Goal: Task Accomplishment & Management: Manage account settings

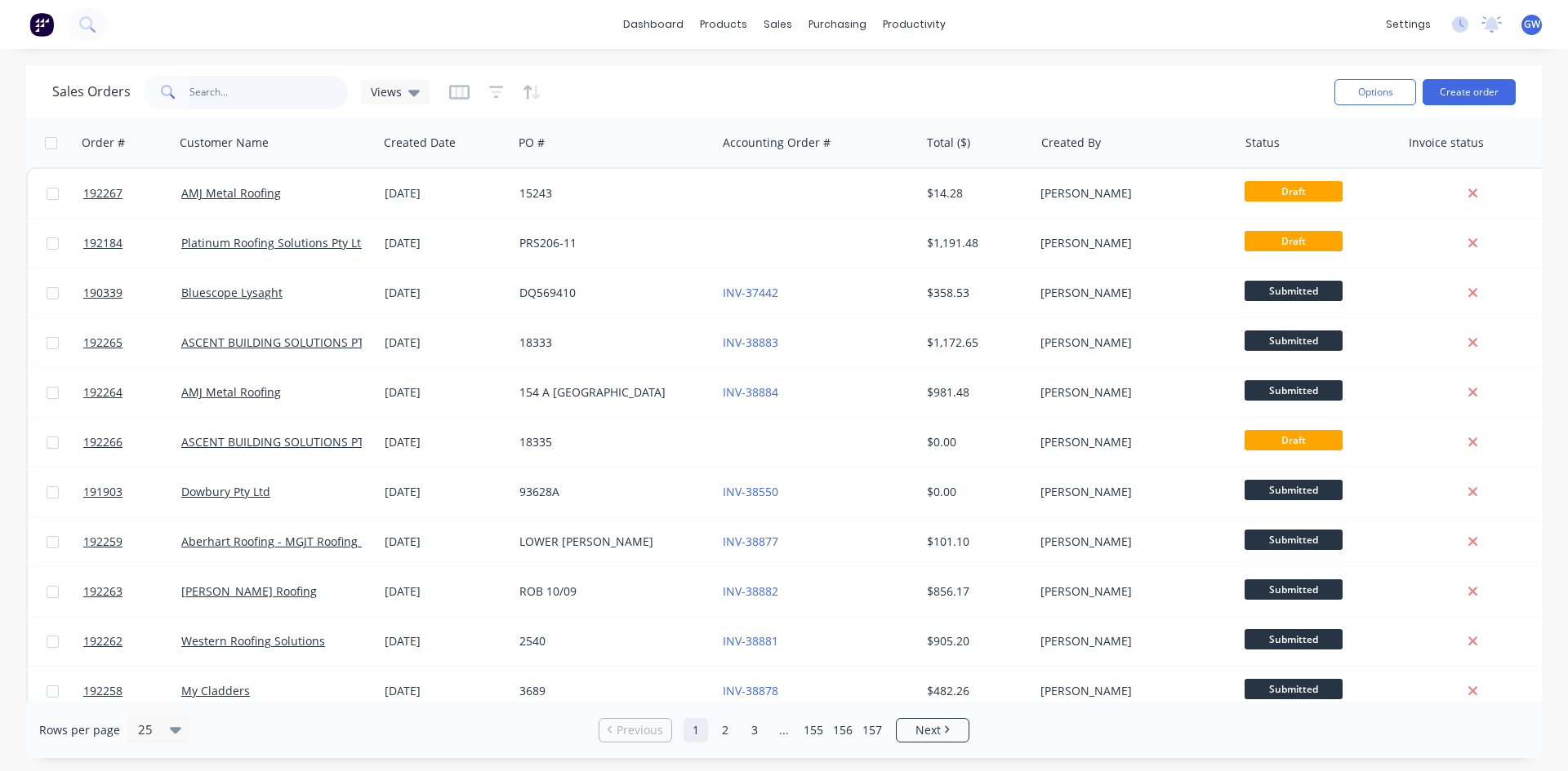
click at [235, 98] on input "text" at bounding box center [269, 92] width 160 height 32
type input "192160"
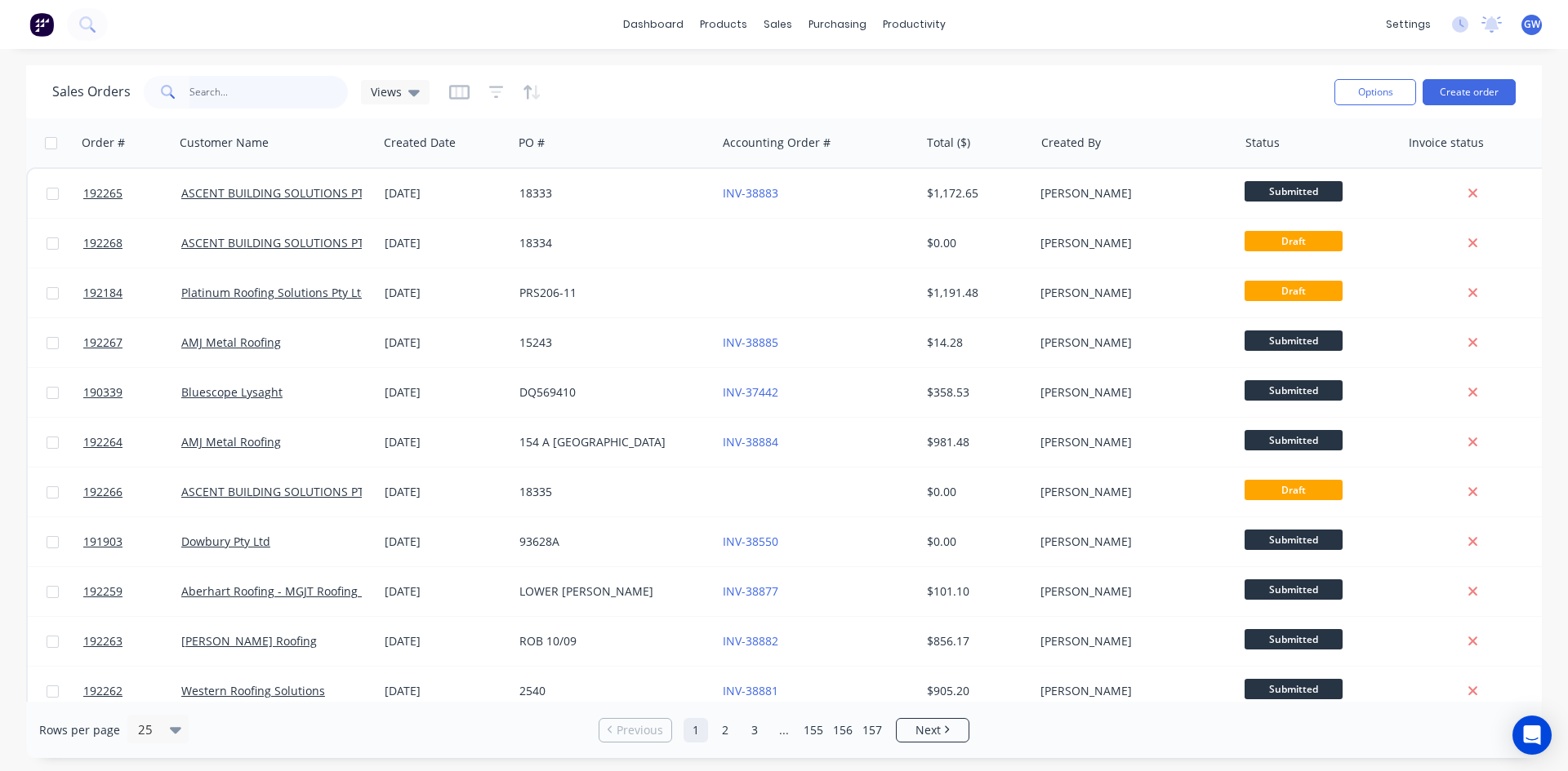
click at [208, 86] on input "text" at bounding box center [269, 92] width 160 height 32
type input "192160"
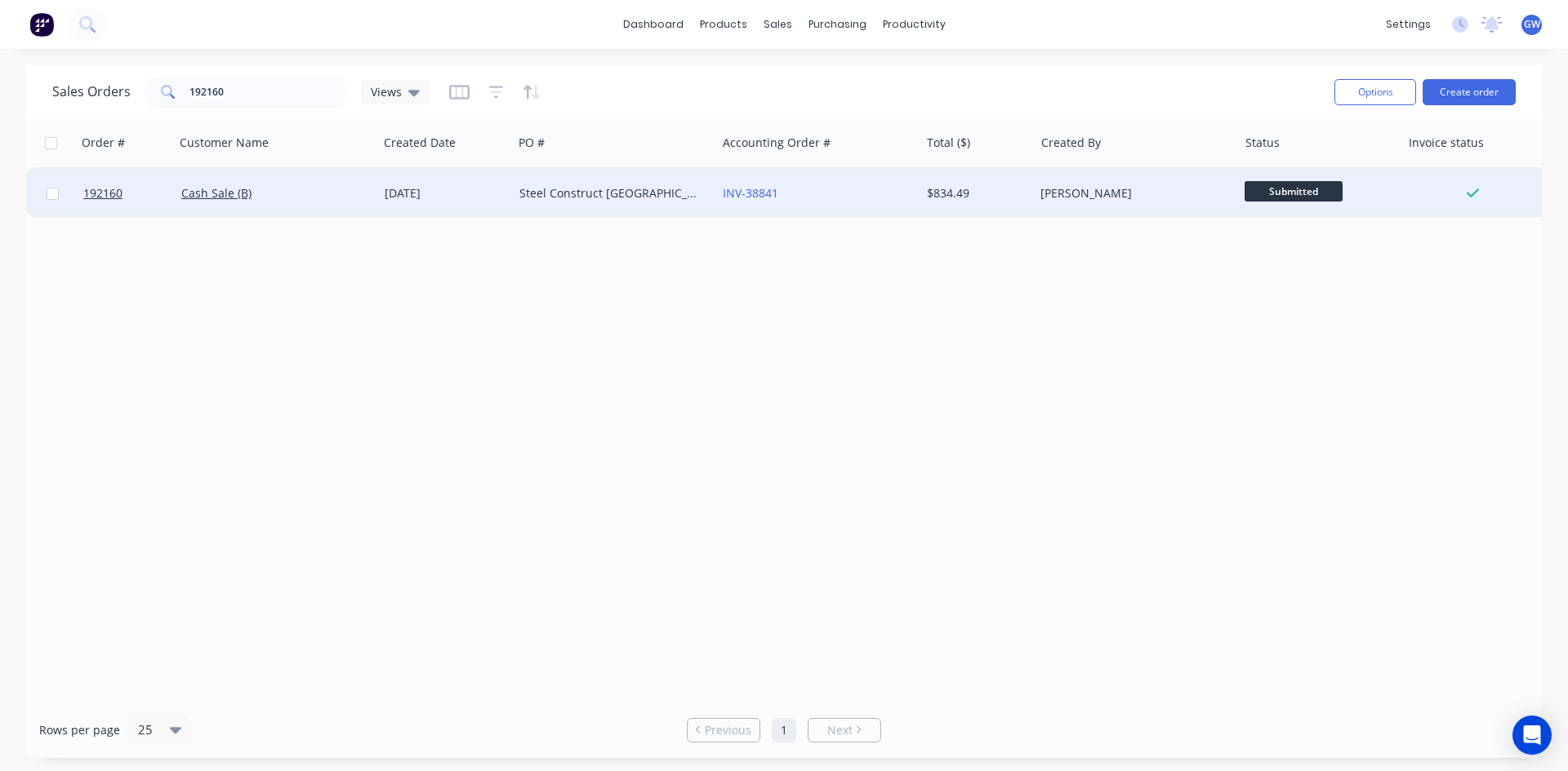
click at [903, 198] on div "INV-38841" at bounding box center [814, 194] width 181 height 16
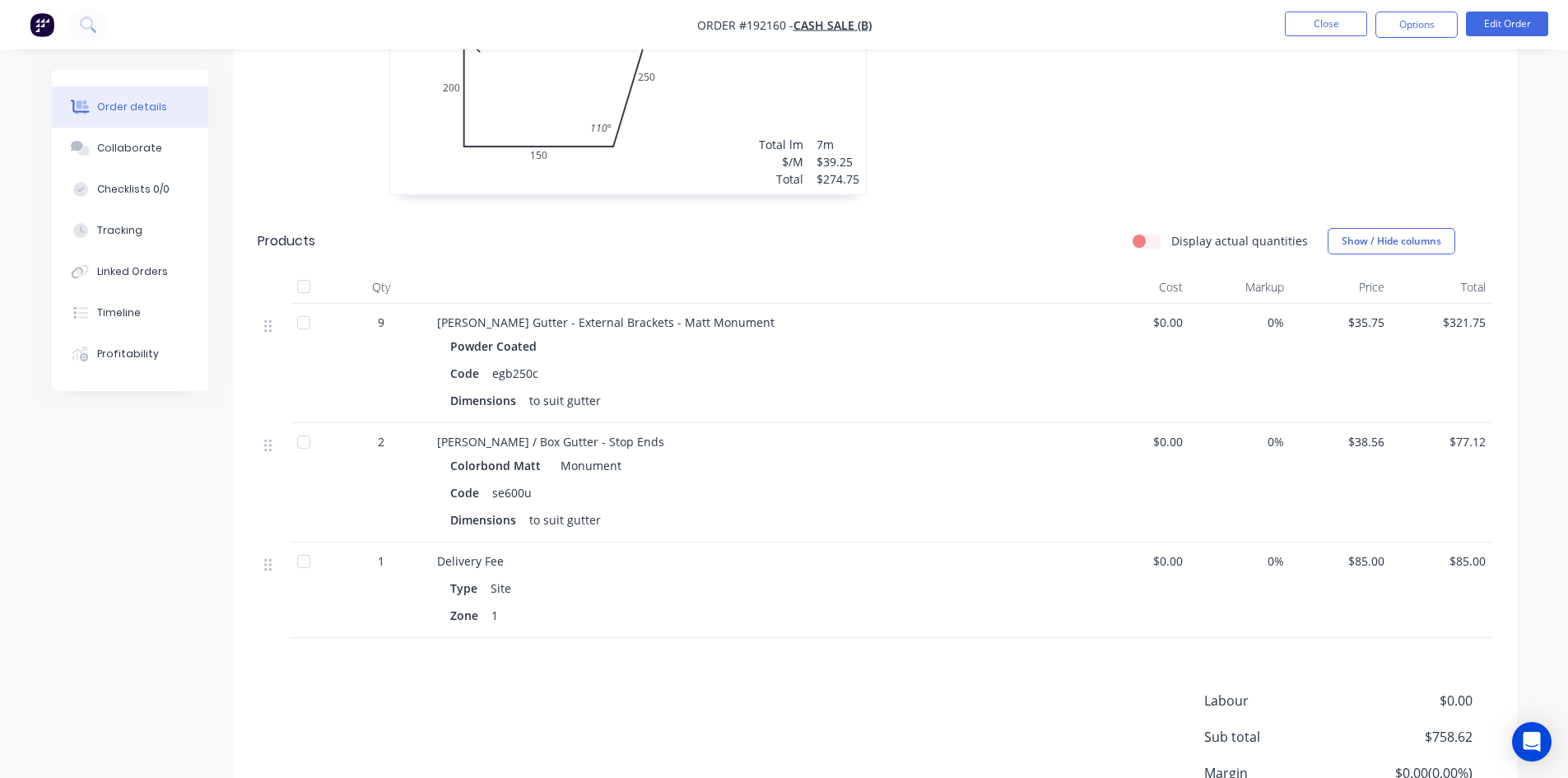
scroll to position [400, 0]
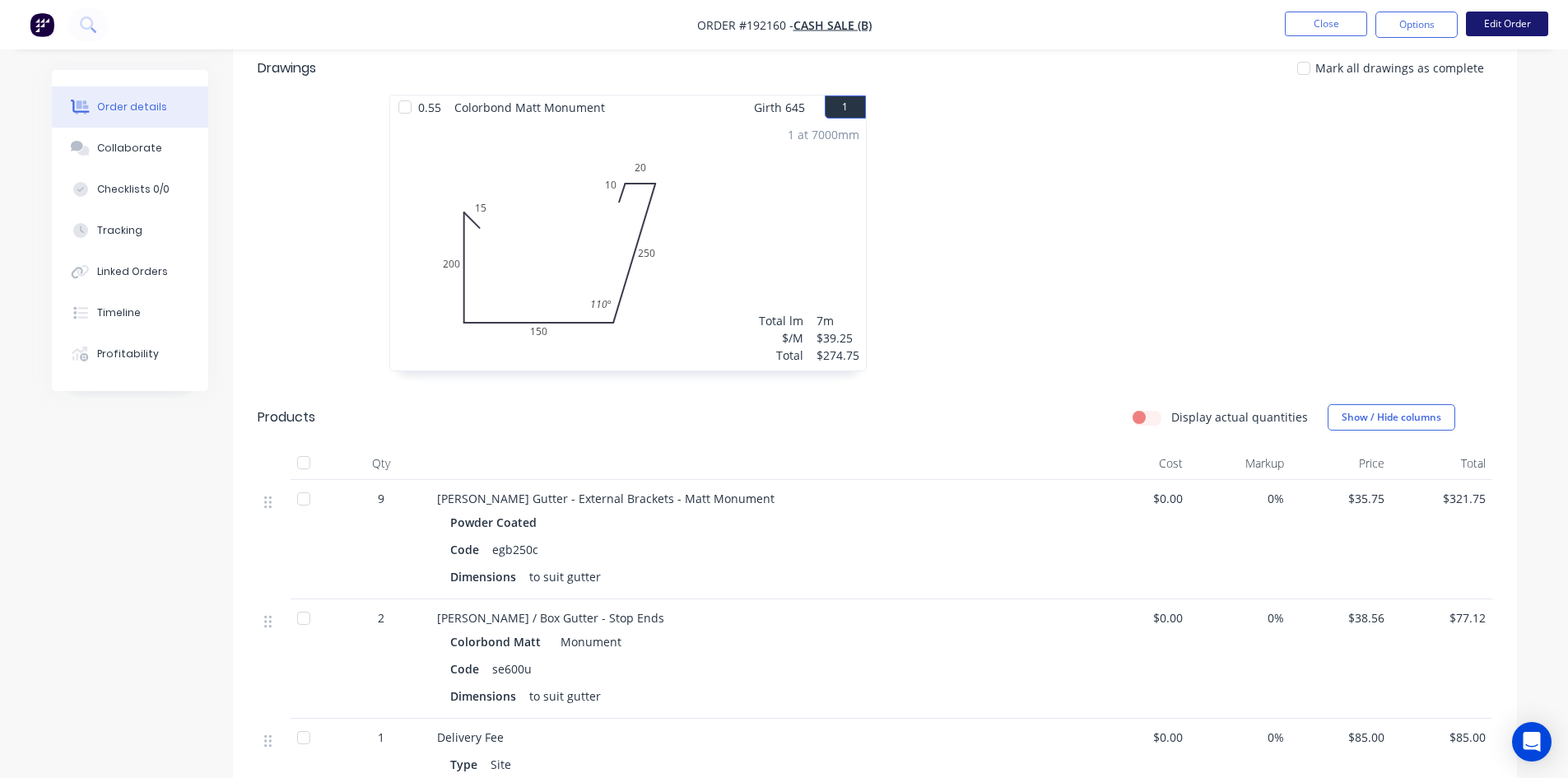
click at [1528, 25] on button "Edit Order" at bounding box center [1507, 24] width 82 height 24
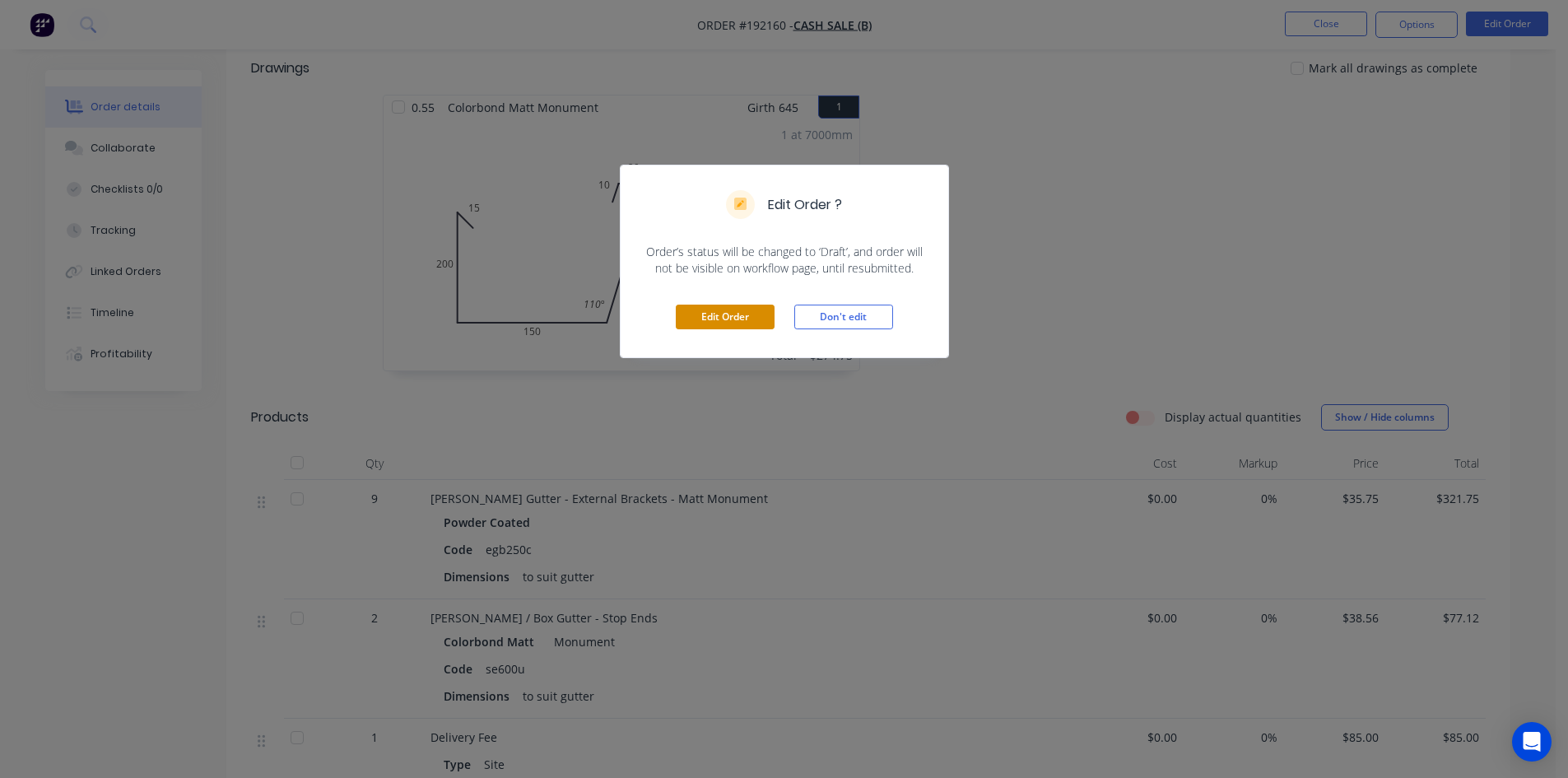
click at [755, 320] on button "Edit Order" at bounding box center [724, 317] width 99 height 24
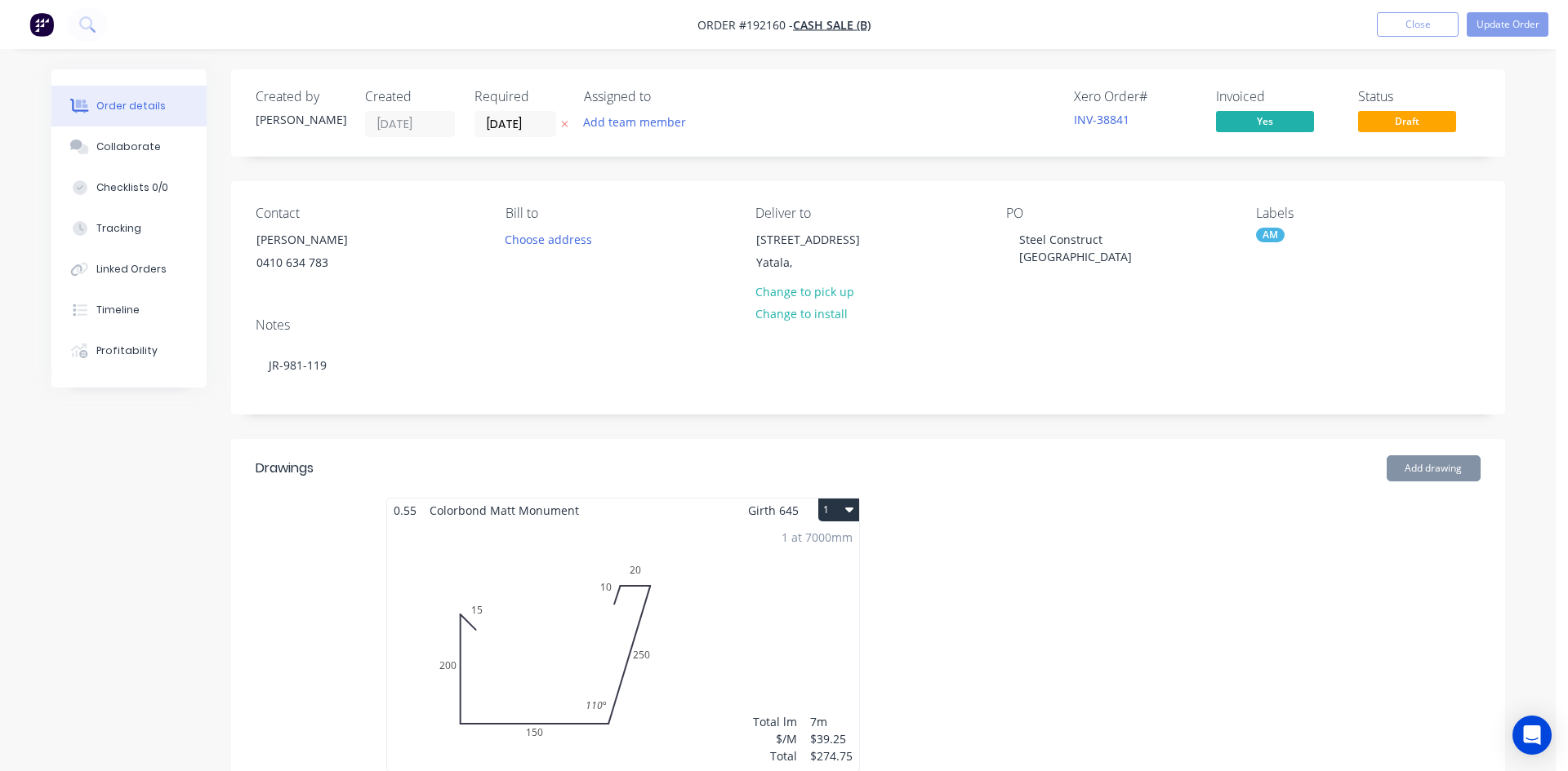
type input "$35.75"
type input "$321.75"
type input "$38.56"
type input "$77.12"
type input "$85.00"
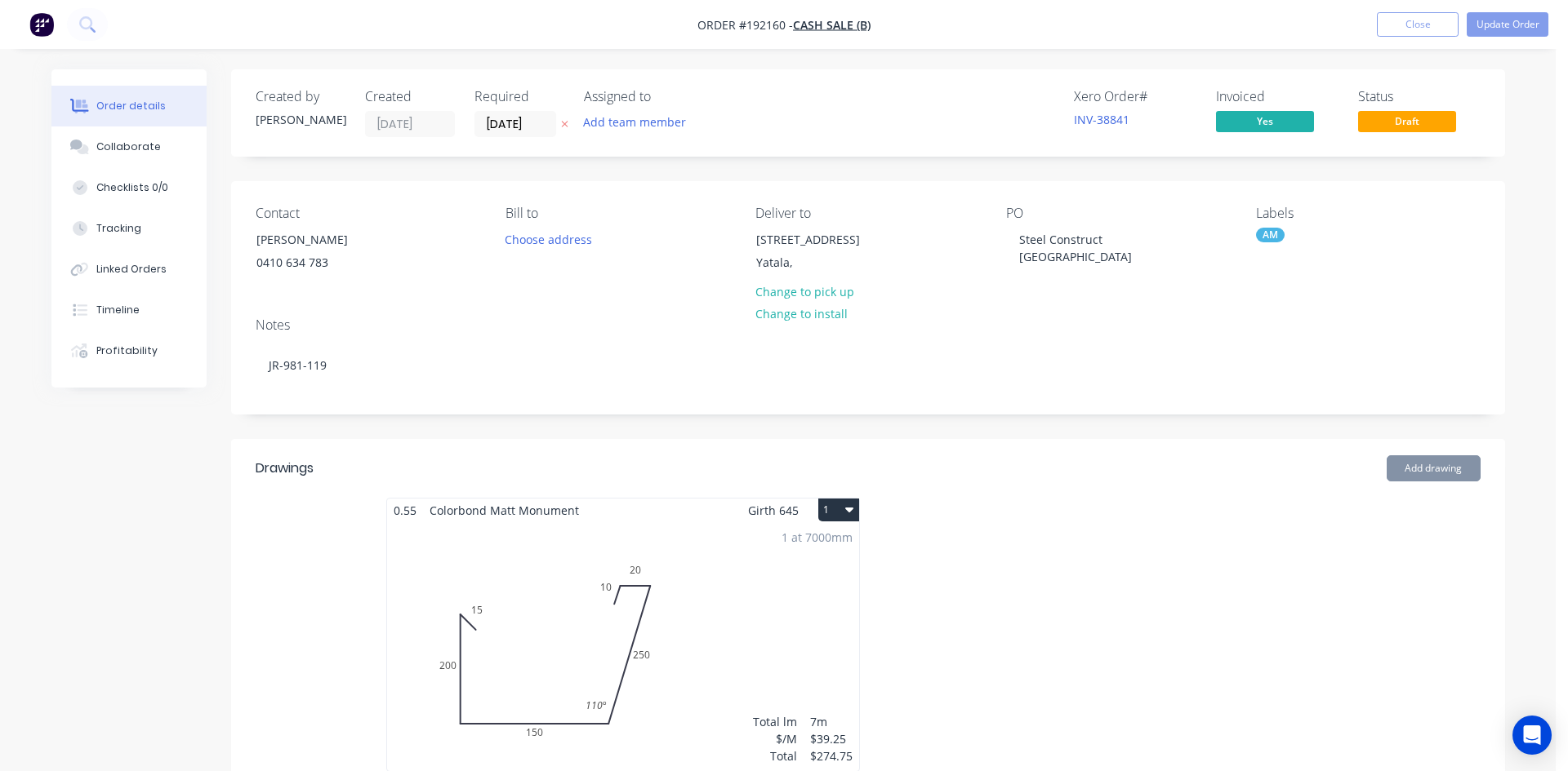
type input "$85.00"
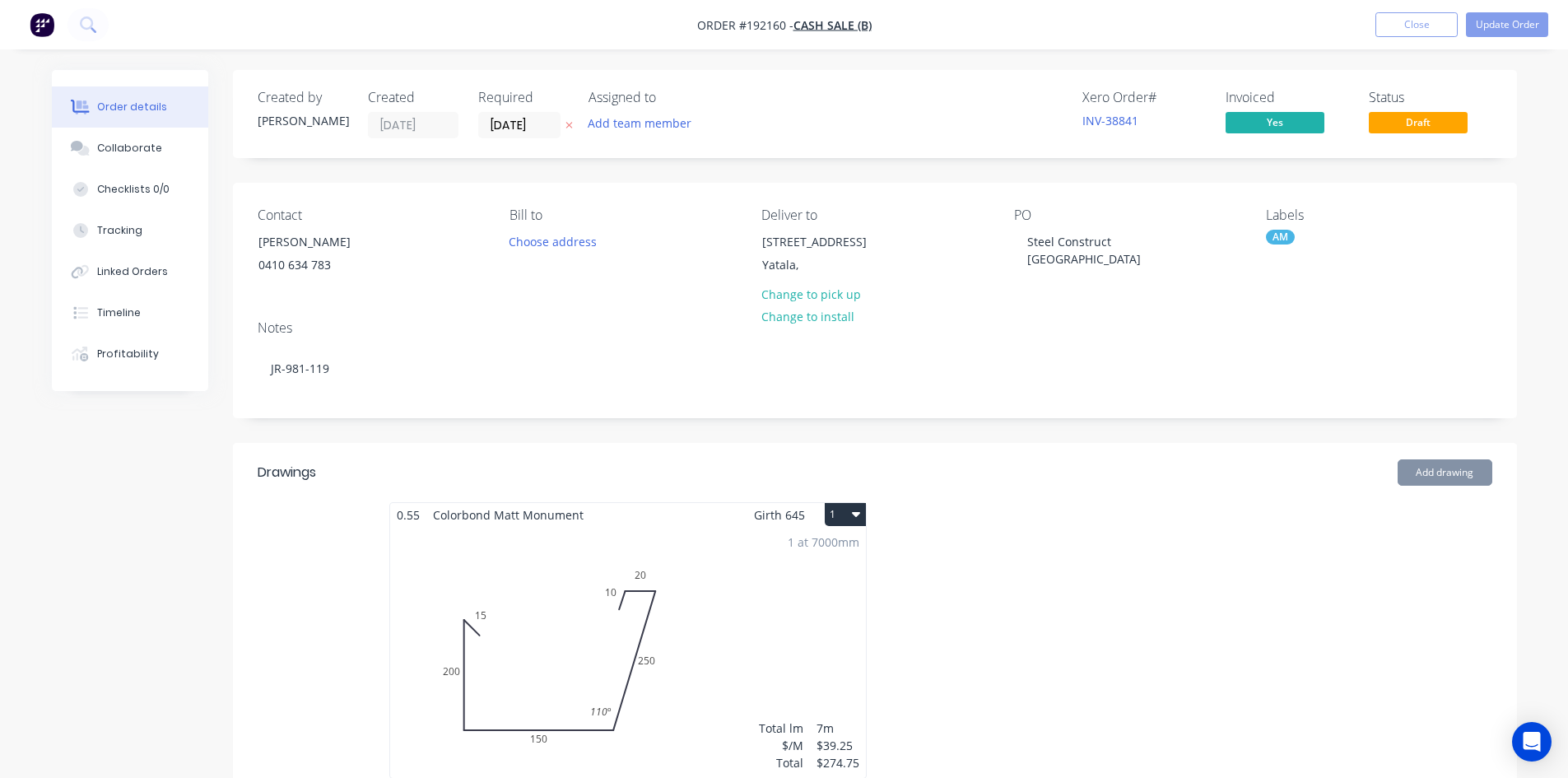
click at [576, 124] on button "button" at bounding box center [569, 125] width 17 height 19
click at [513, 117] on input "[DATE]" at bounding box center [519, 125] width 80 height 24
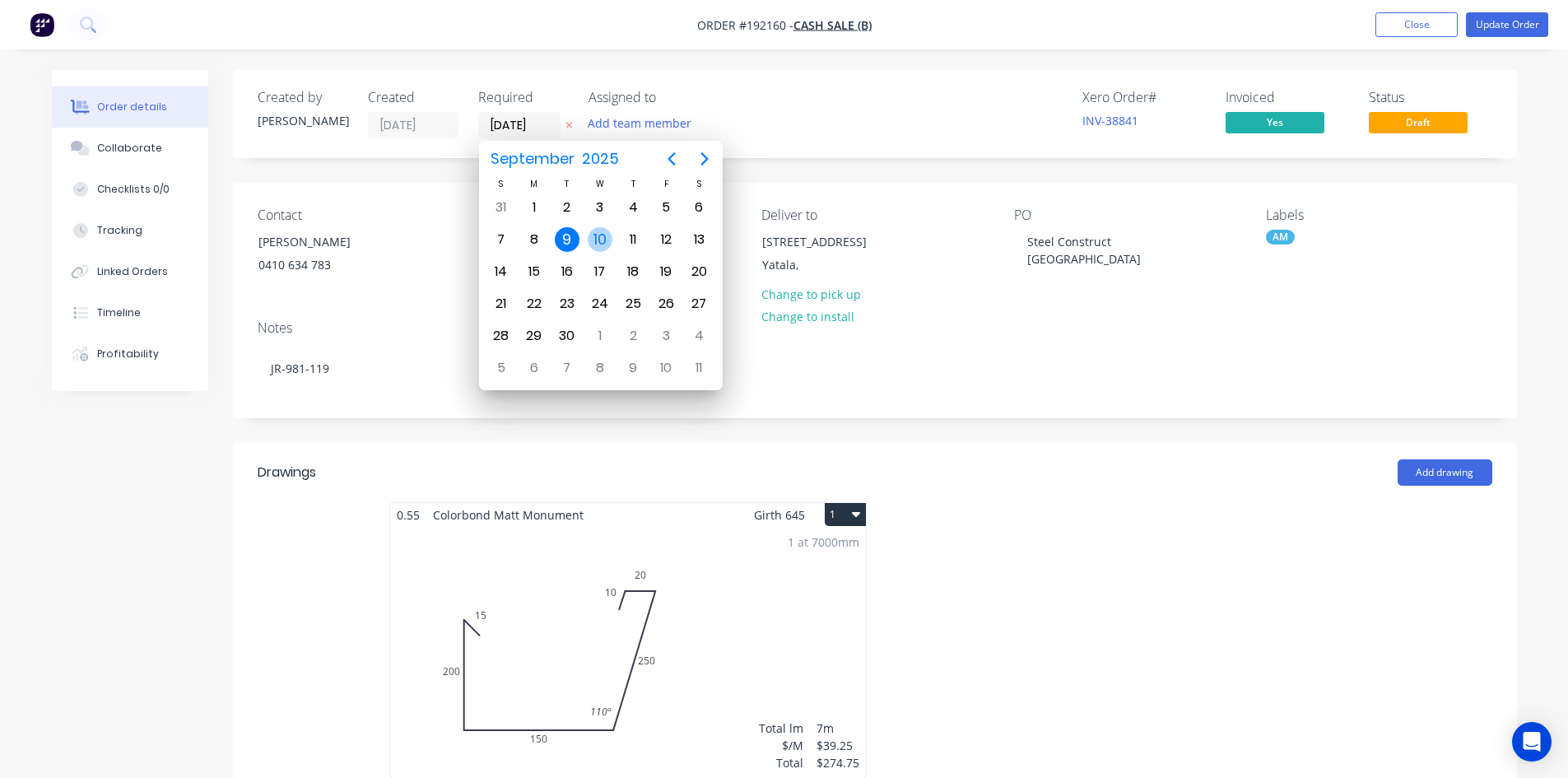
click at [601, 244] on div "10" at bounding box center [600, 239] width 24 height 24
type input "[DATE]"
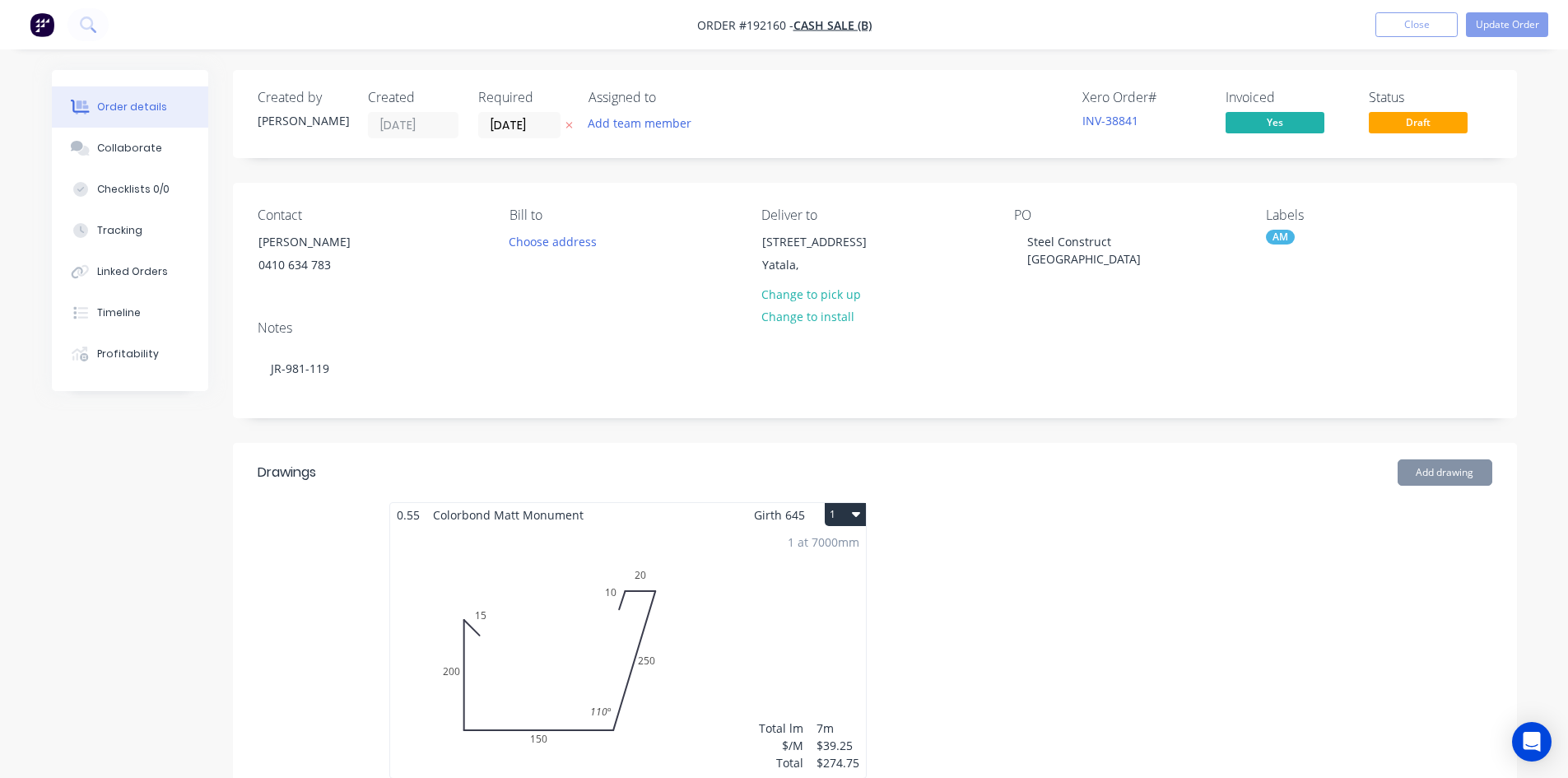
click at [808, 114] on div "Xero Order # INV-38841 Invoiced Yes Status Draft" at bounding box center [1122, 114] width 739 height 49
click at [1164, 237] on div "Steel Construct [GEOGRAPHIC_DATA]" at bounding box center [1118, 251] width 206 height 42
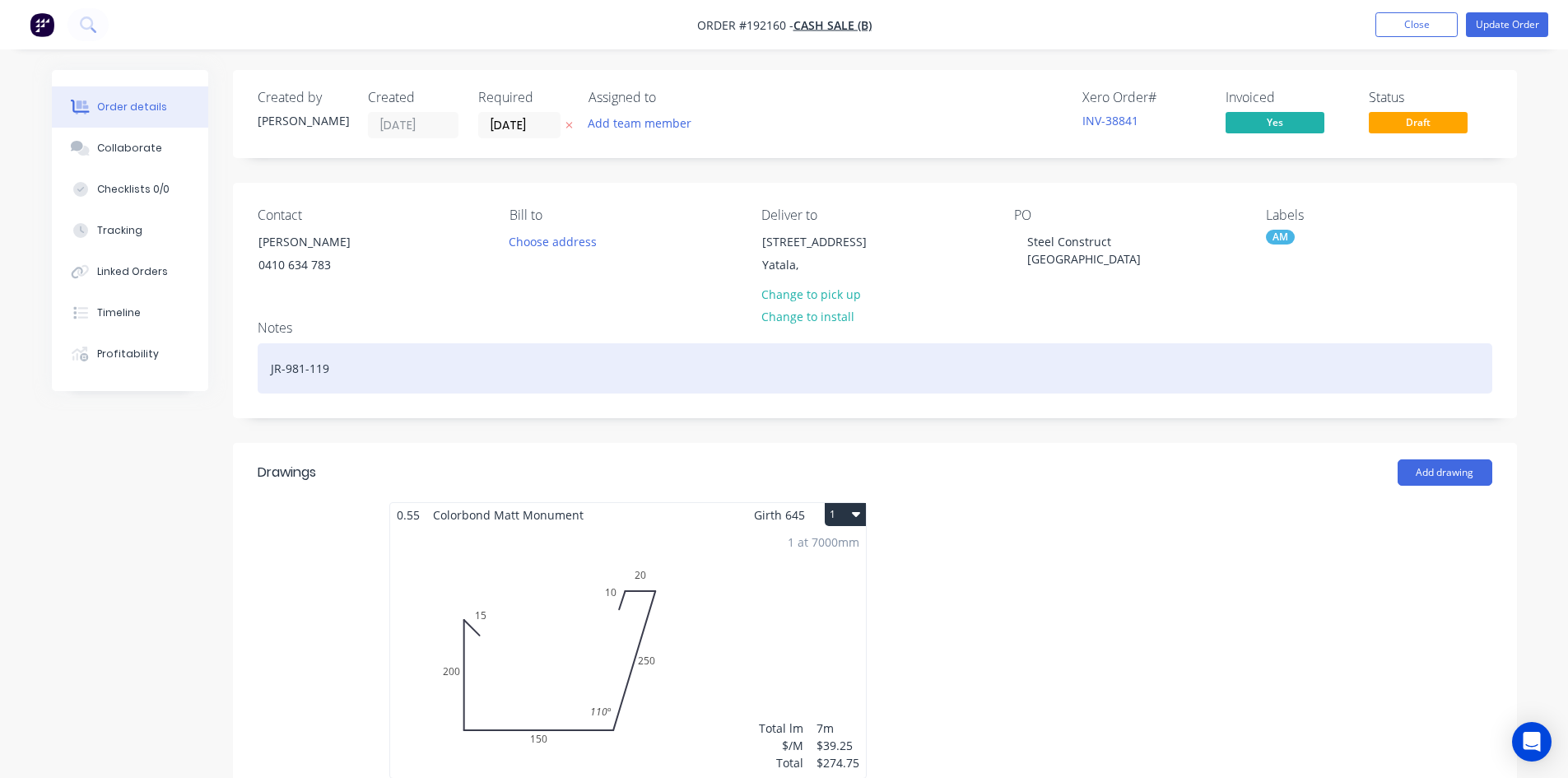
click at [1315, 357] on div "JR-981-119" at bounding box center [875, 369] width 1235 height 51
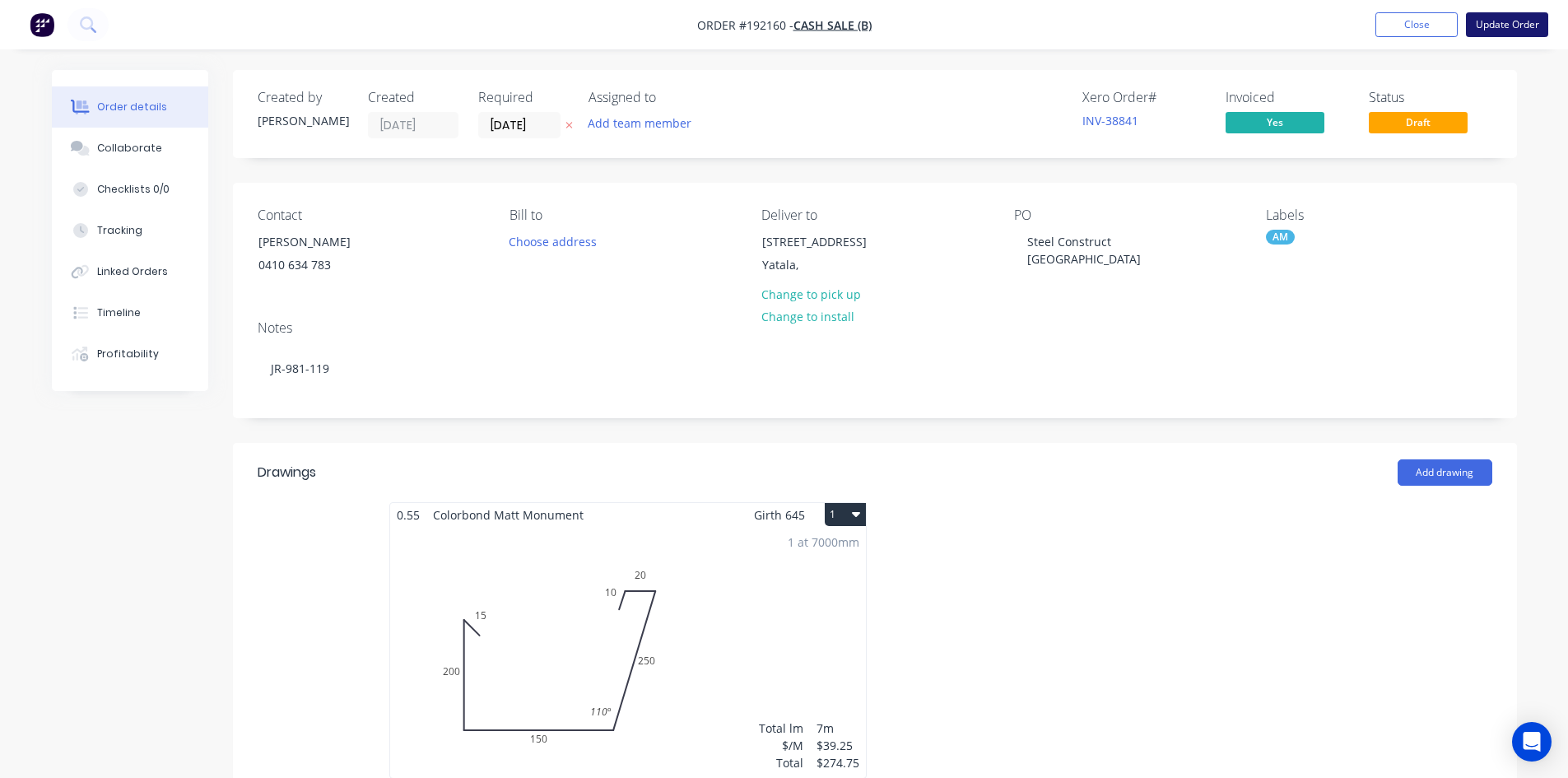
click at [1501, 29] on button "Update Order" at bounding box center [1507, 24] width 82 height 24
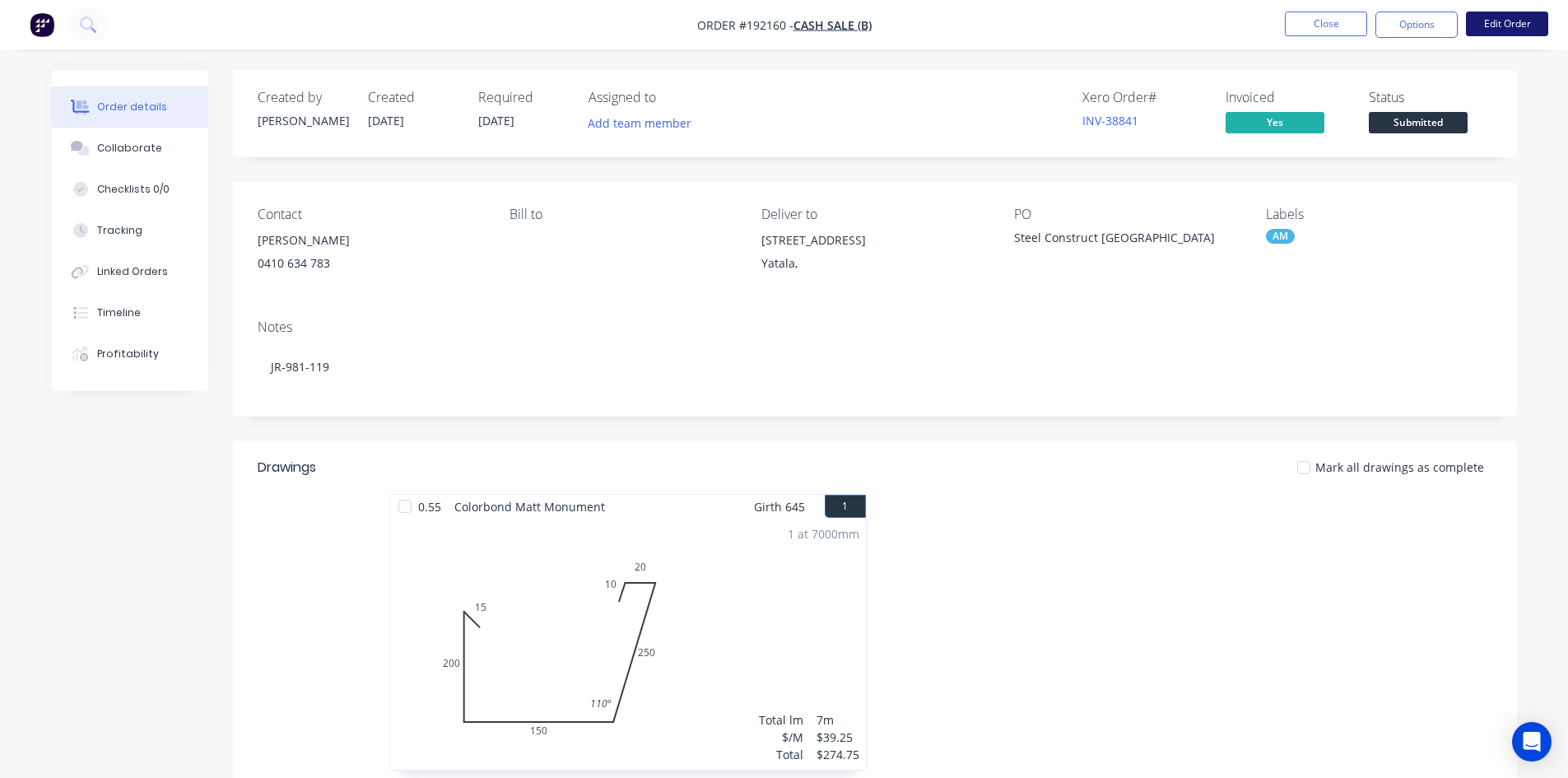
click at [1508, 31] on button "Edit Order" at bounding box center [1507, 24] width 82 height 24
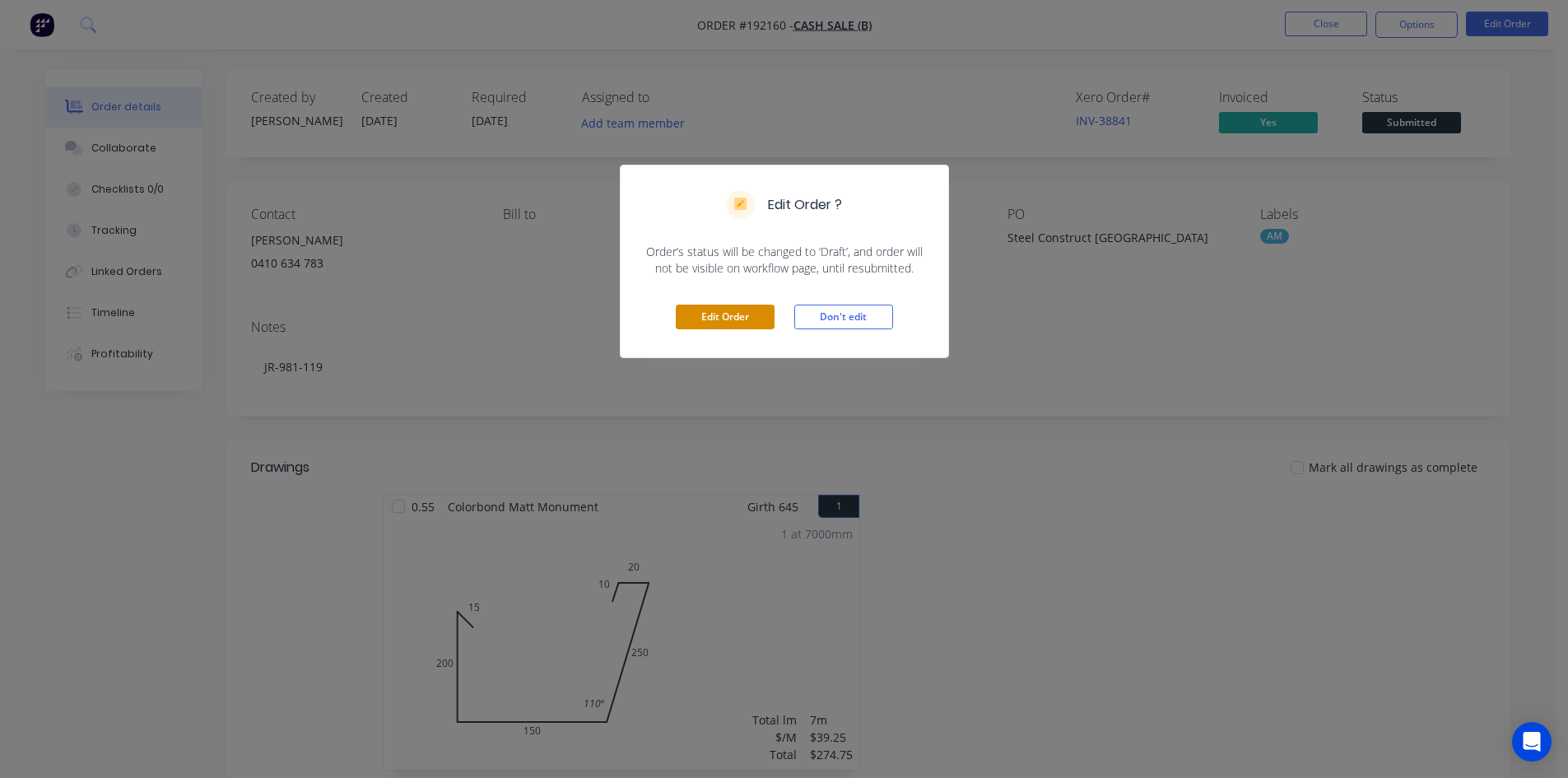
click at [732, 319] on button "Edit Order" at bounding box center [724, 317] width 99 height 24
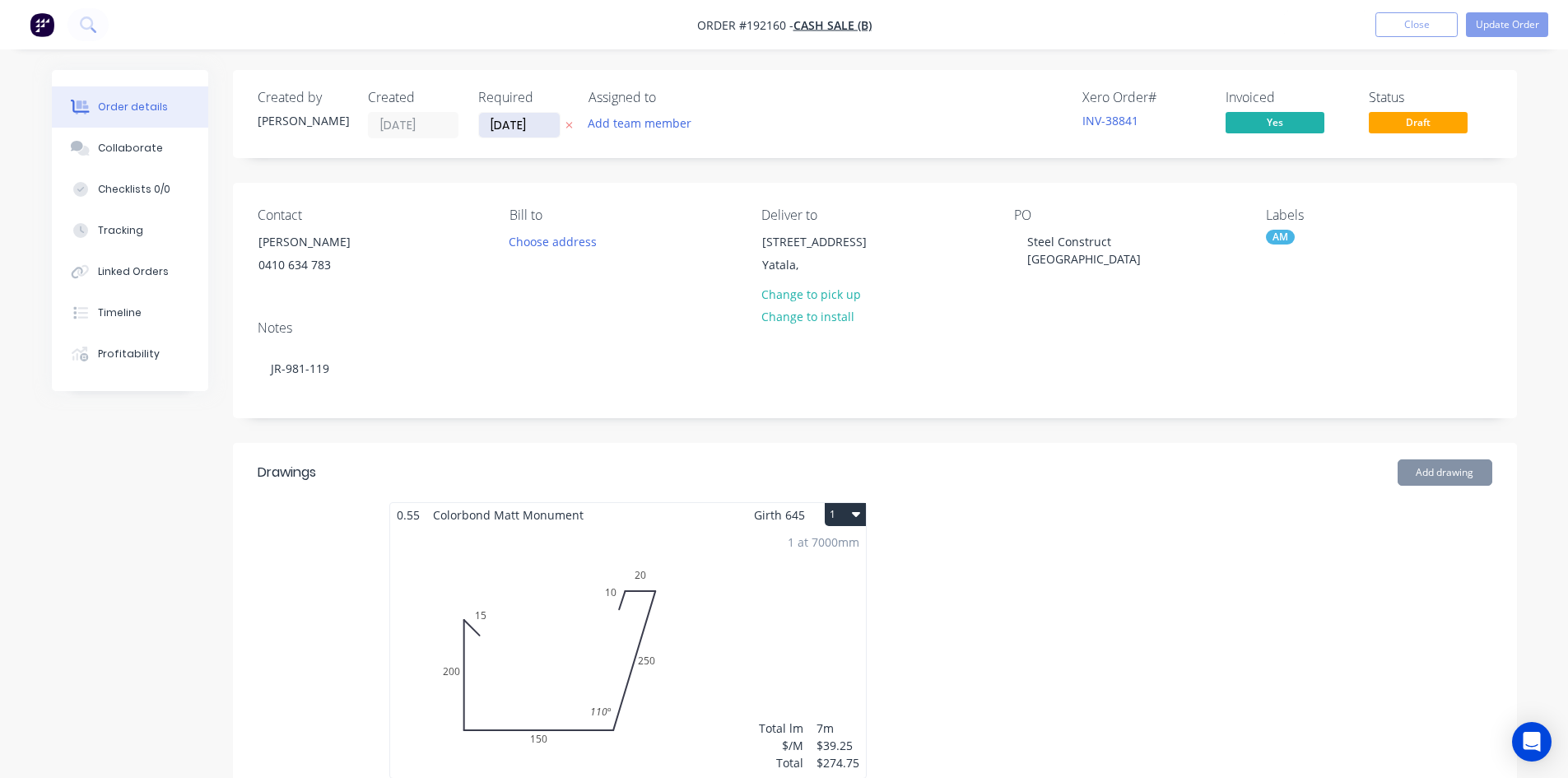
click at [524, 128] on input "[DATE]" at bounding box center [519, 125] width 80 height 24
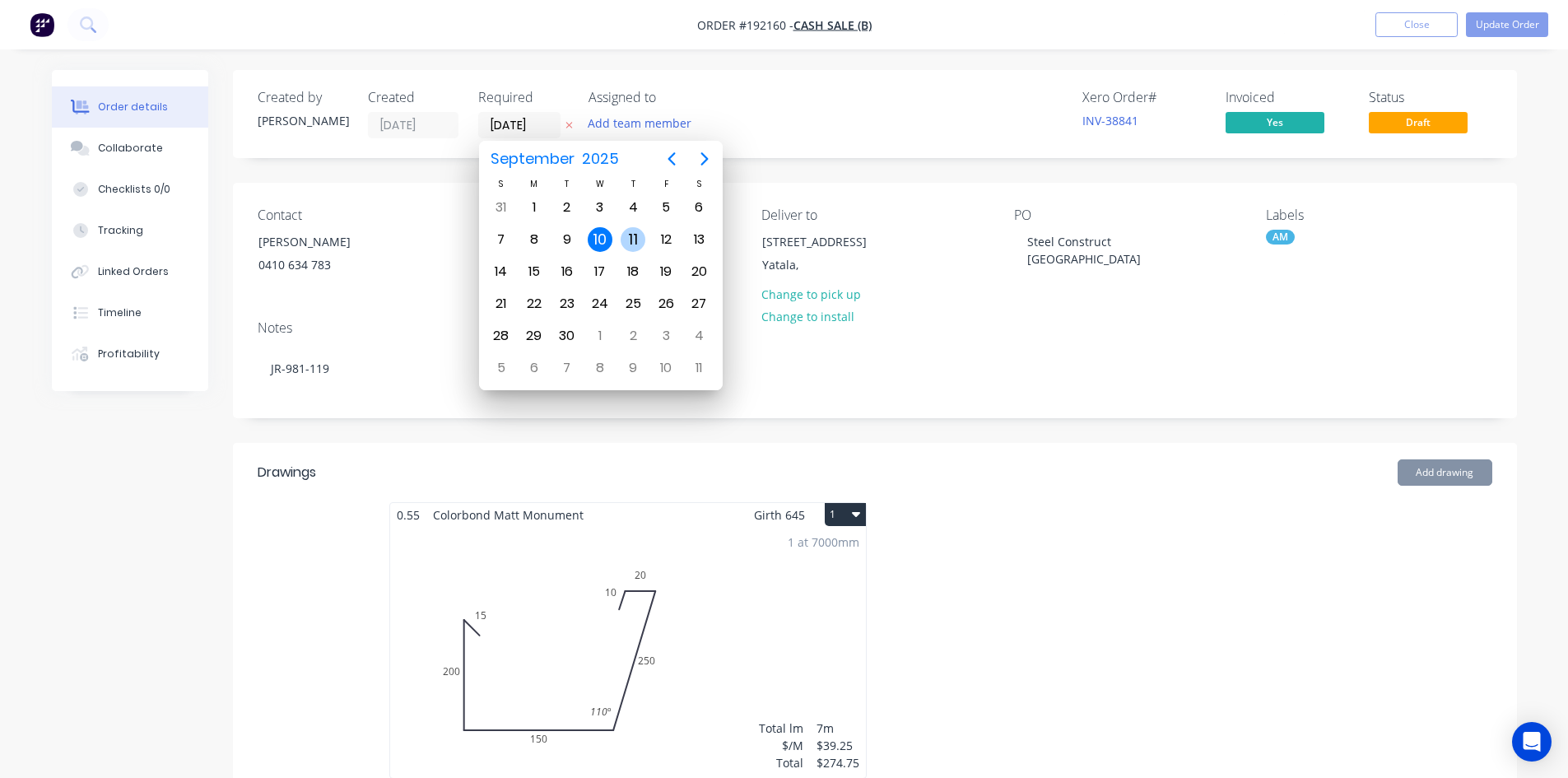
click at [628, 240] on div "11" at bounding box center [632, 239] width 24 height 24
type input "[DATE]"
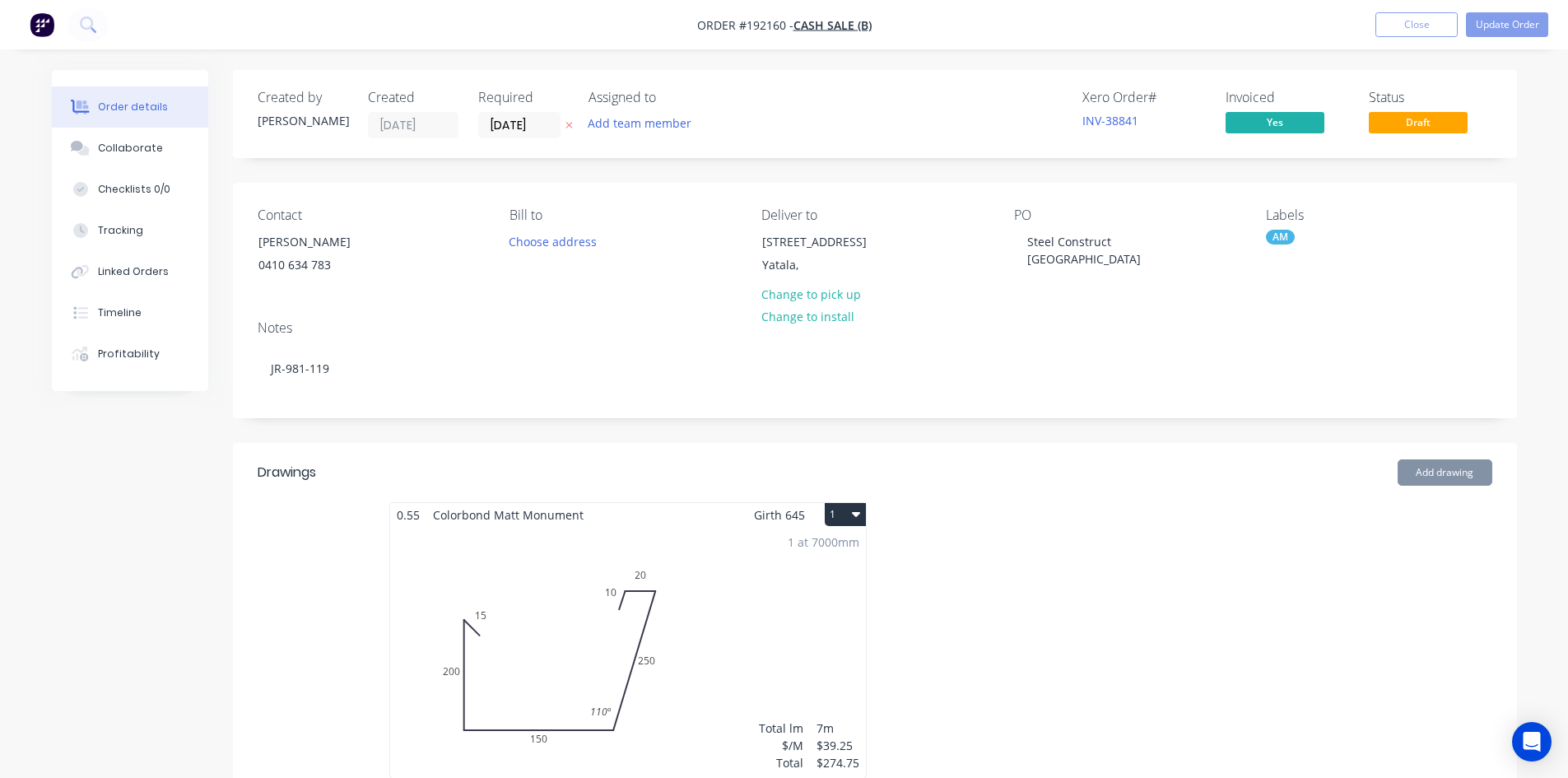
click at [834, 109] on div "Xero Order # INV-38841 Invoiced Yes Status Draft" at bounding box center [1122, 114] width 739 height 49
click at [1538, 22] on button "Update Order" at bounding box center [1507, 24] width 82 height 24
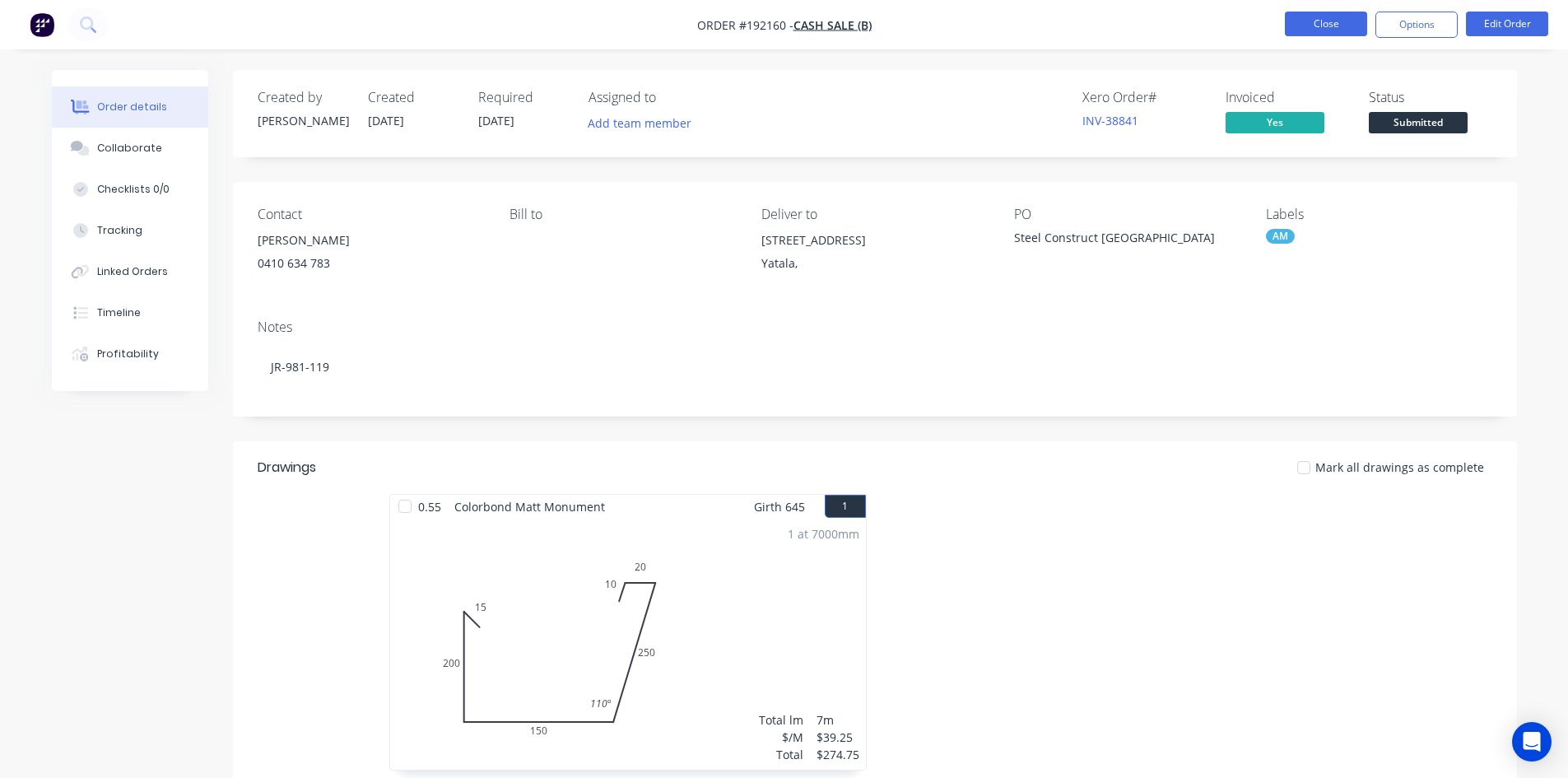
click at [1309, 30] on button "Close" at bounding box center [1326, 24] width 82 height 24
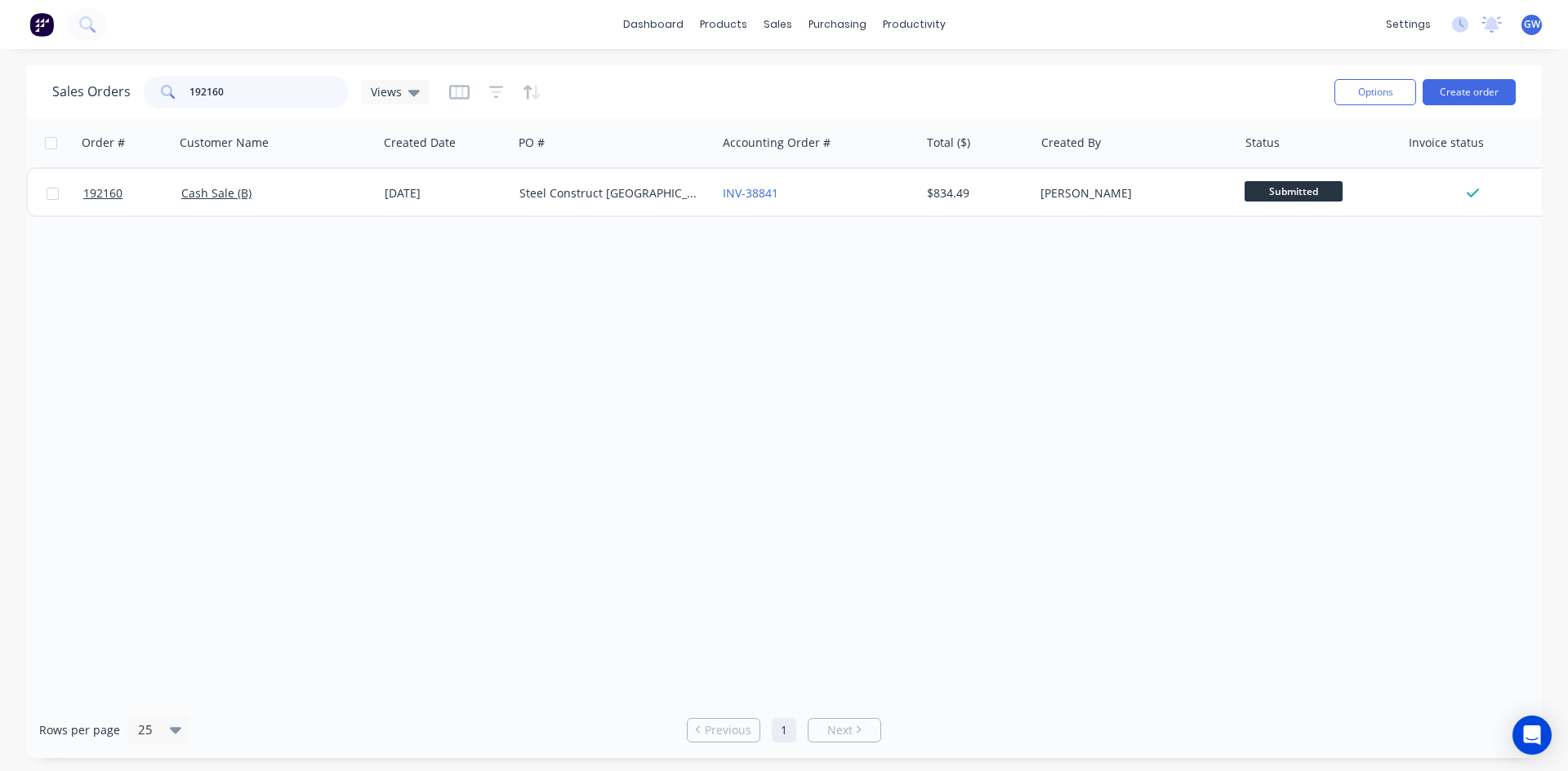
drag, startPoint x: 300, startPoint y: 97, endPoint x: 207, endPoint y: 117, distance: 95.1
click at [207, 117] on div "Sales Orders 192160 Views Options Create order" at bounding box center [784, 91] width 1516 height 53
type input "1"
click at [207, 90] on input "eastwest" at bounding box center [269, 92] width 160 height 32
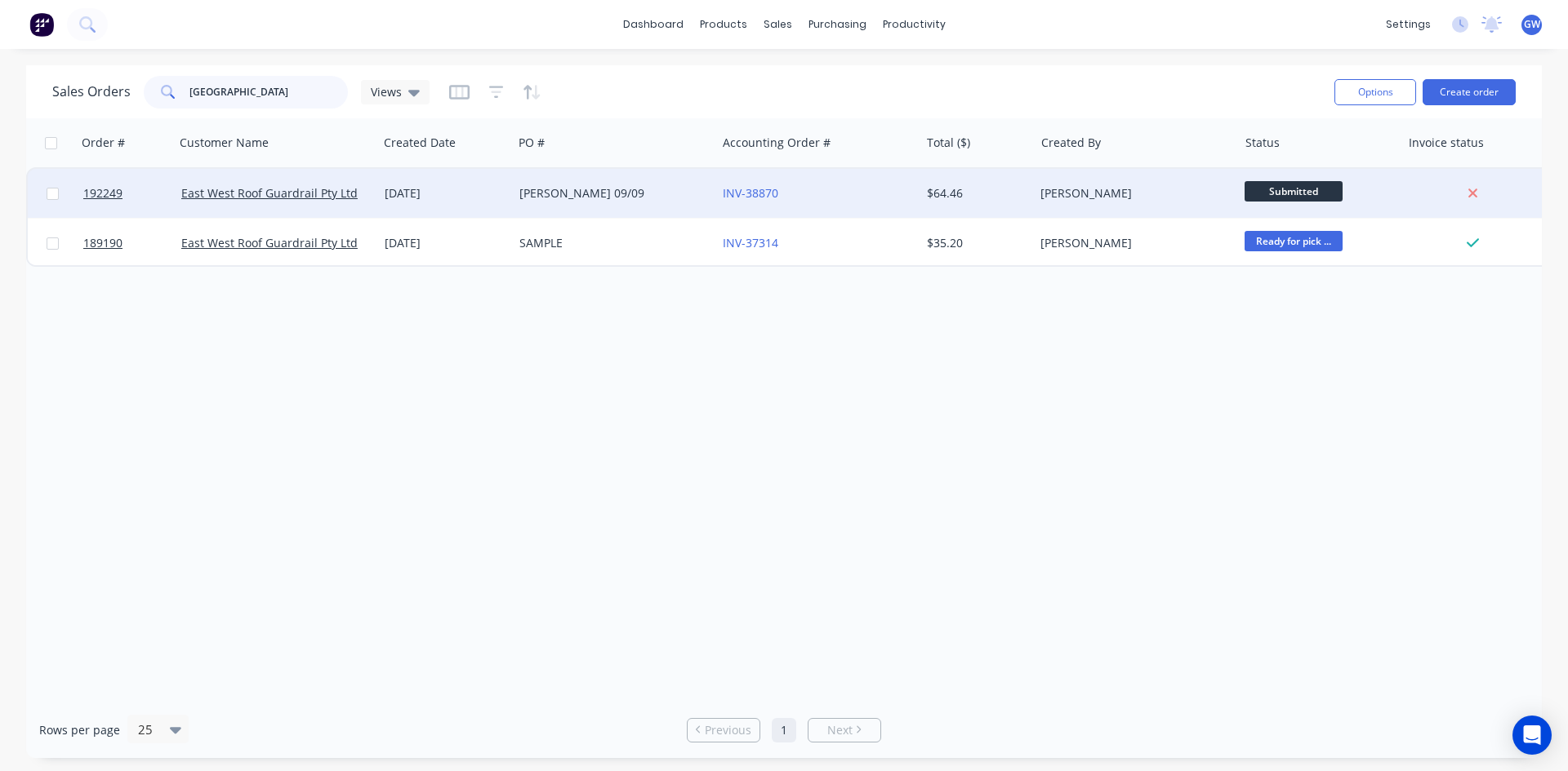
type input "[GEOGRAPHIC_DATA]"
click at [1103, 204] on div "[PERSON_NAME]" at bounding box center [1136, 193] width 204 height 49
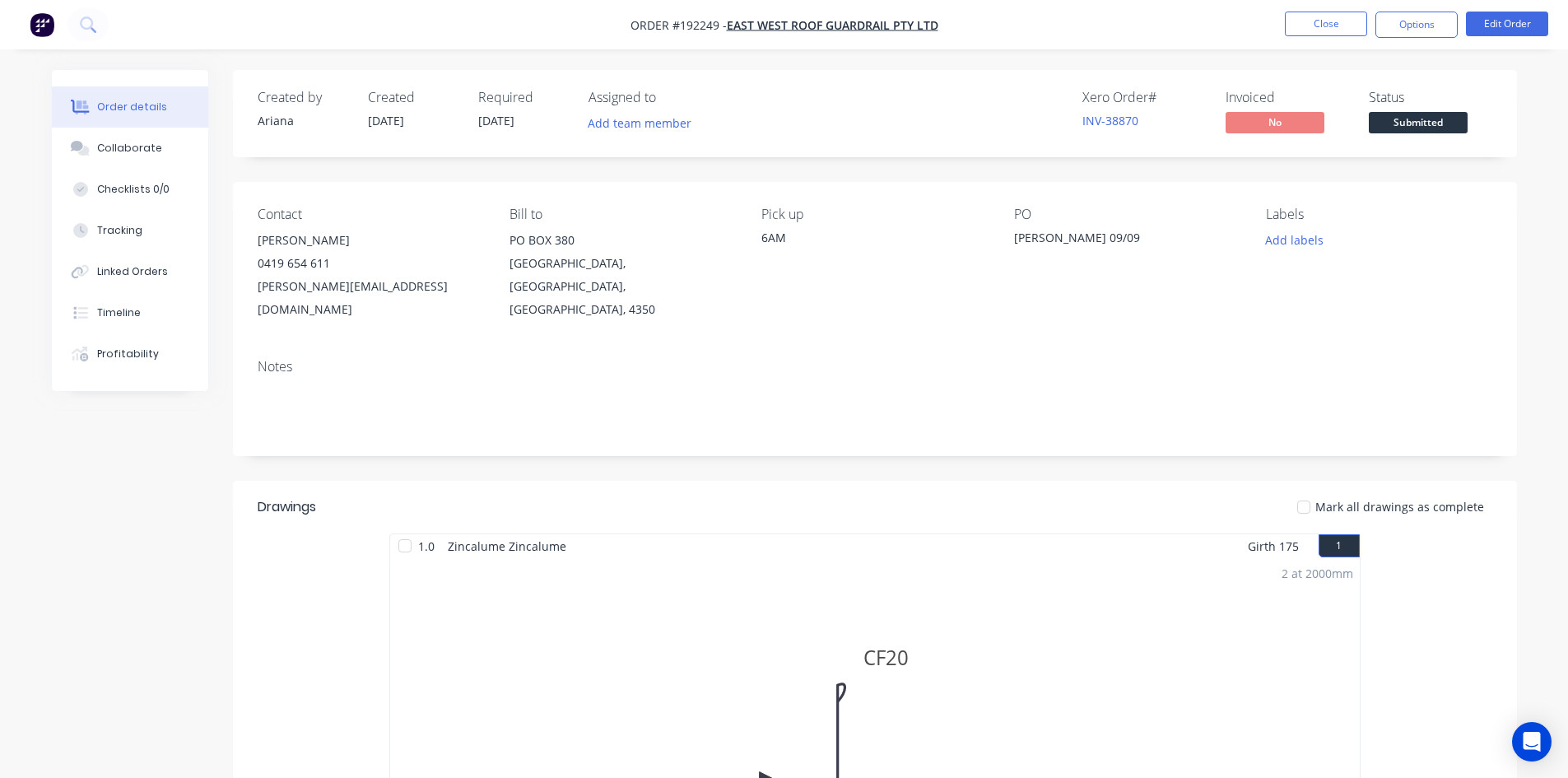
click at [1312, 37] on li "Close" at bounding box center [1326, 24] width 82 height 26
click at [1306, 36] on li "Close" at bounding box center [1326, 24] width 82 height 26
click at [1308, 24] on button "Close" at bounding box center [1326, 24] width 82 height 24
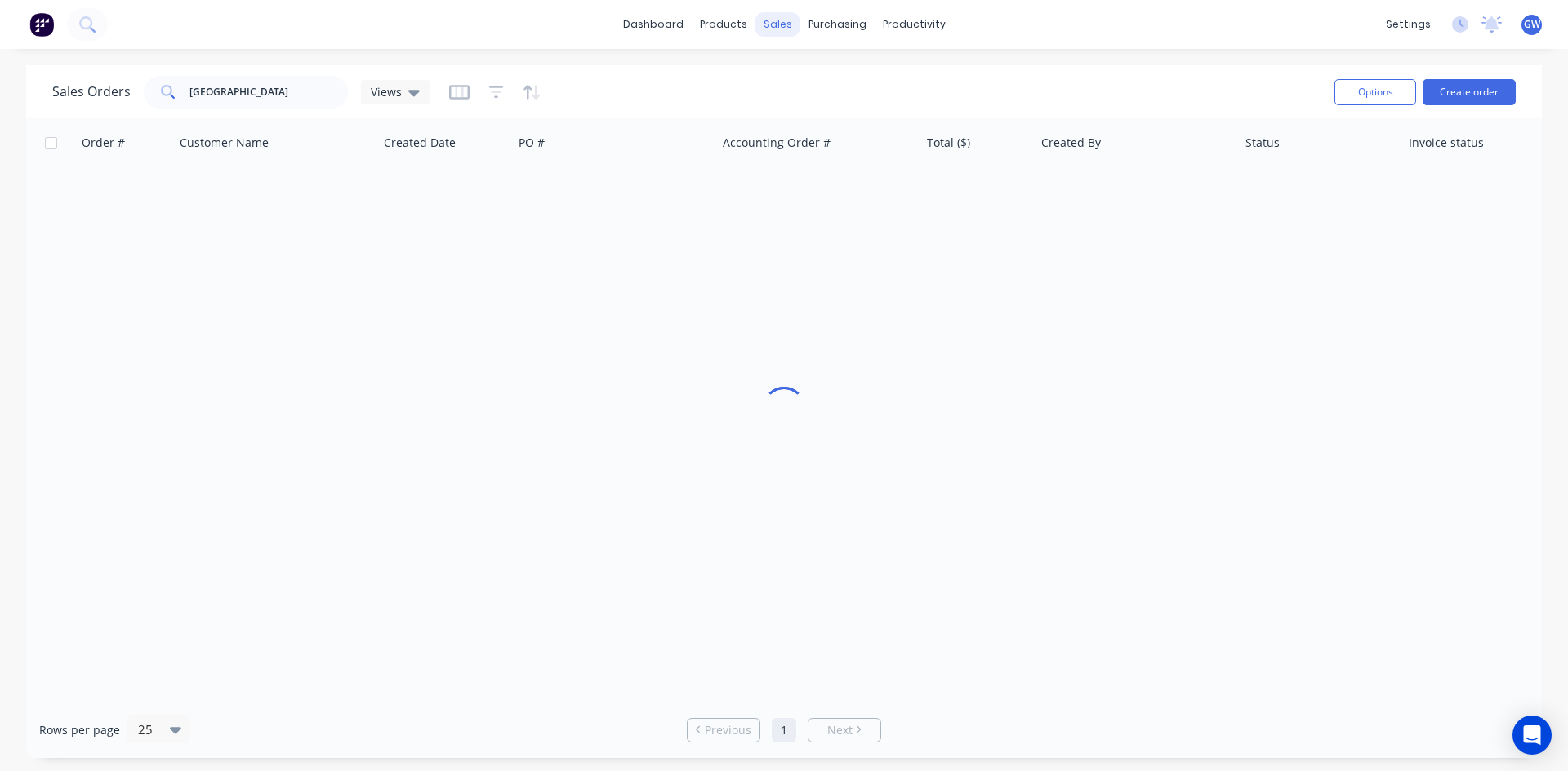
click at [783, 30] on div "sales" at bounding box center [778, 24] width 45 height 24
click at [814, 111] on div "Customers" at bounding box center [834, 111] width 59 height 14
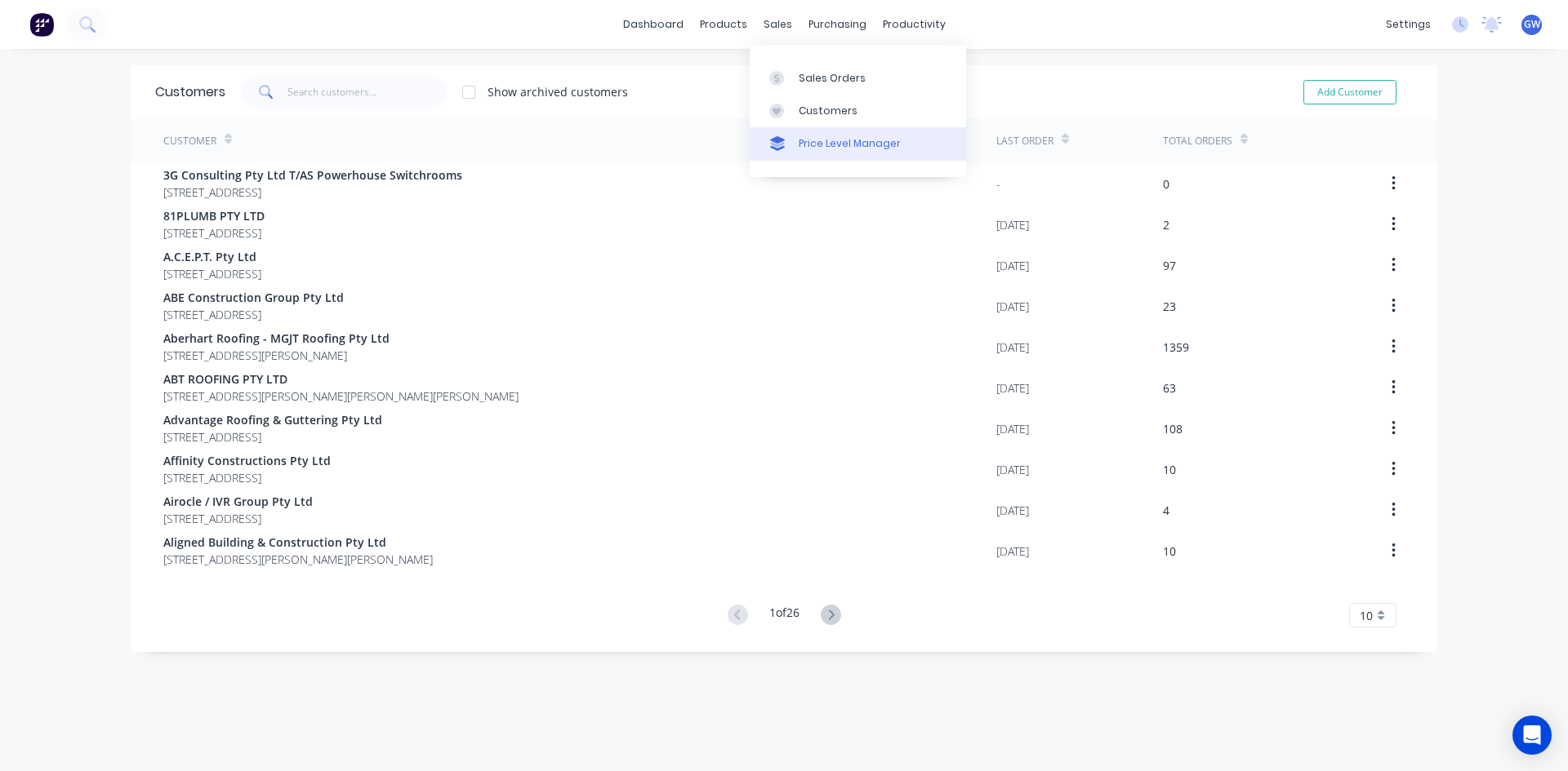
click at [814, 143] on div "Price Level Manager" at bounding box center [849, 143] width 102 height 14
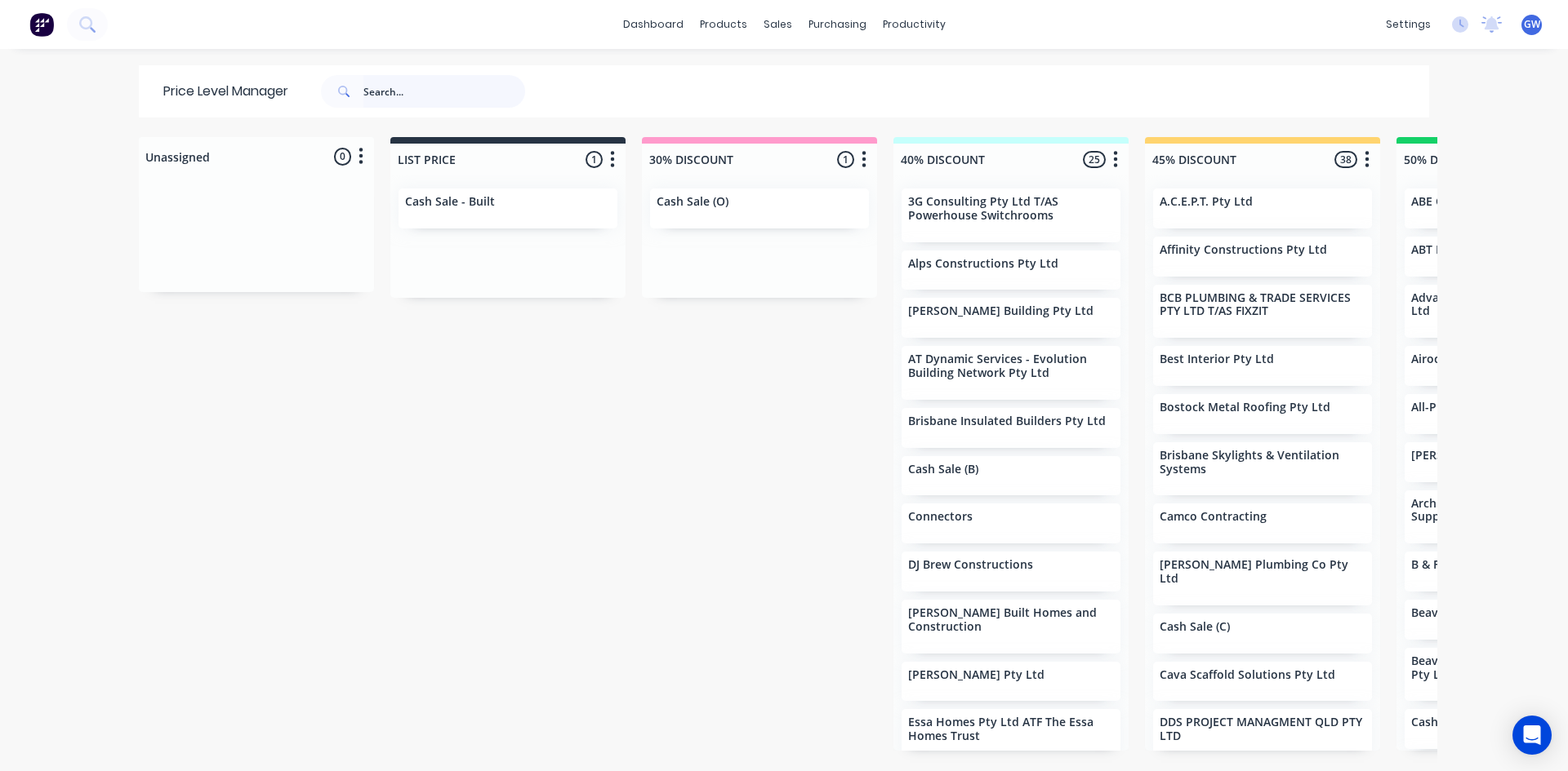
click at [388, 82] on input "text" at bounding box center [444, 91] width 161 height 32
type input "pkb"
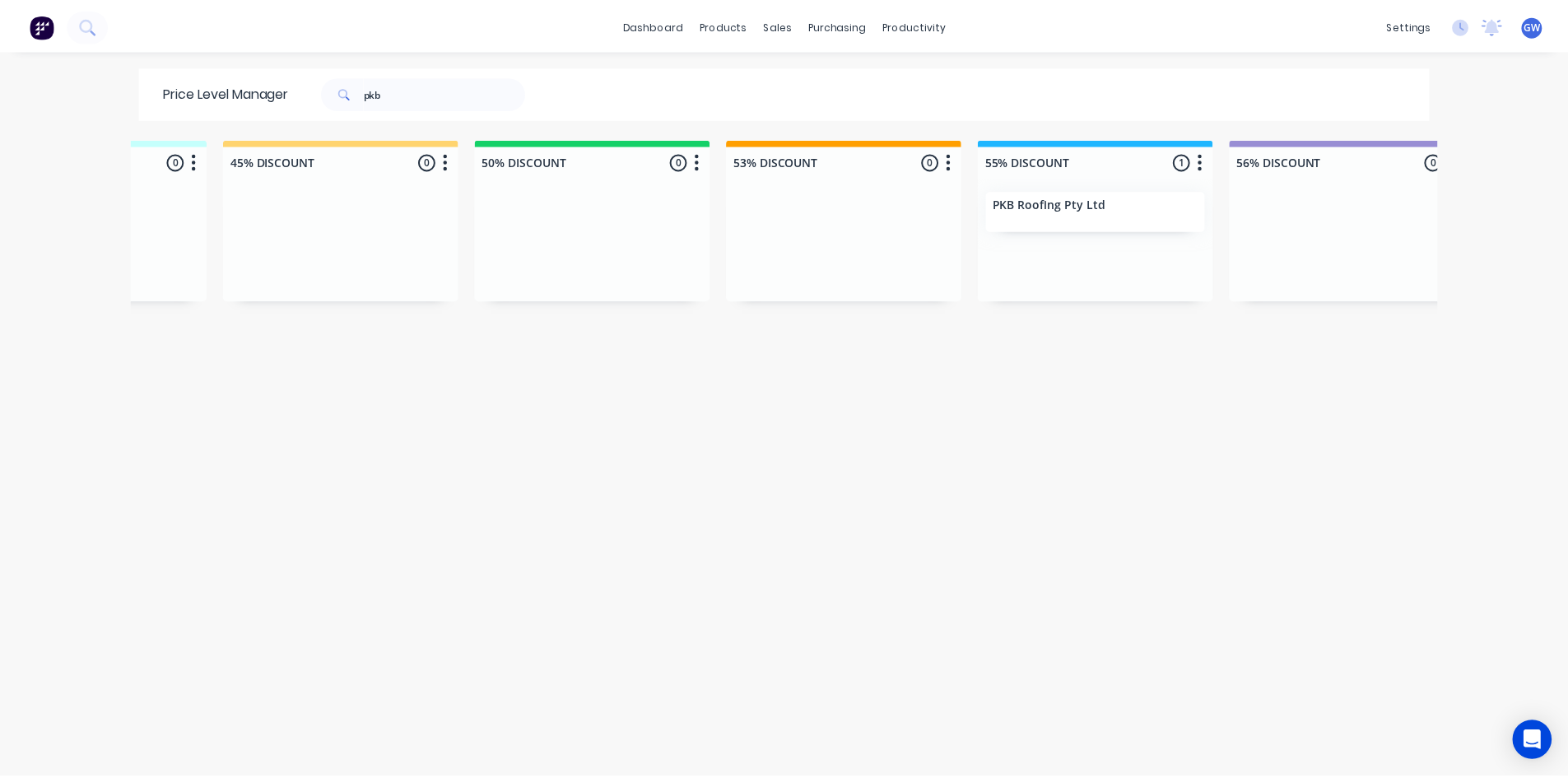
scroll to position [0, 1214]
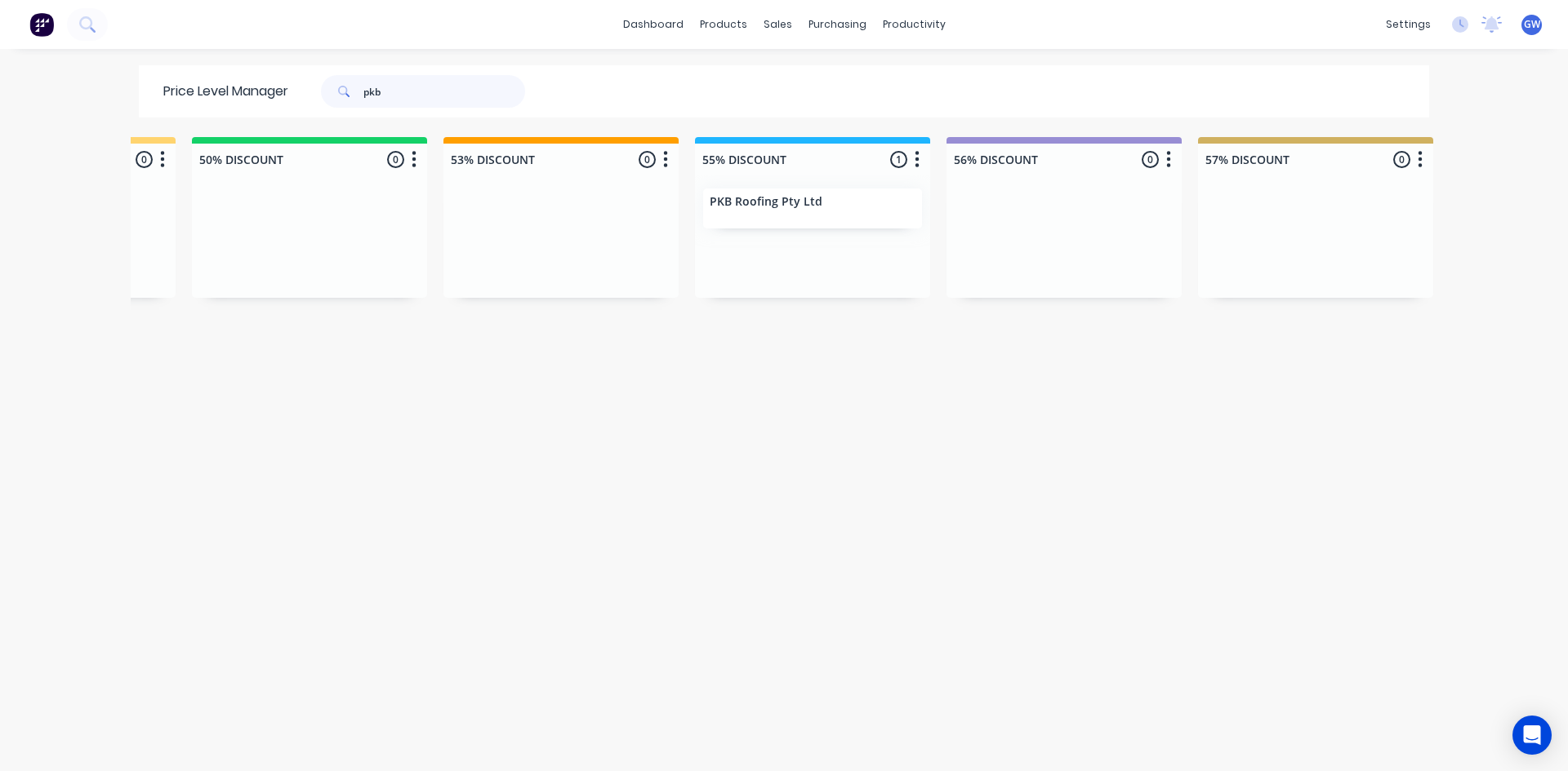
drag, startPoint x: 426, startPoint y: 83, endPoint x: 0, endPoint y: 67, distance: 426.3
click at [0, 67] on div "dashboard products sales purchasing productivity dashboard products Product Cat…" at bounding box center [784, 386] width 1568 height 771
type input "all-pro"
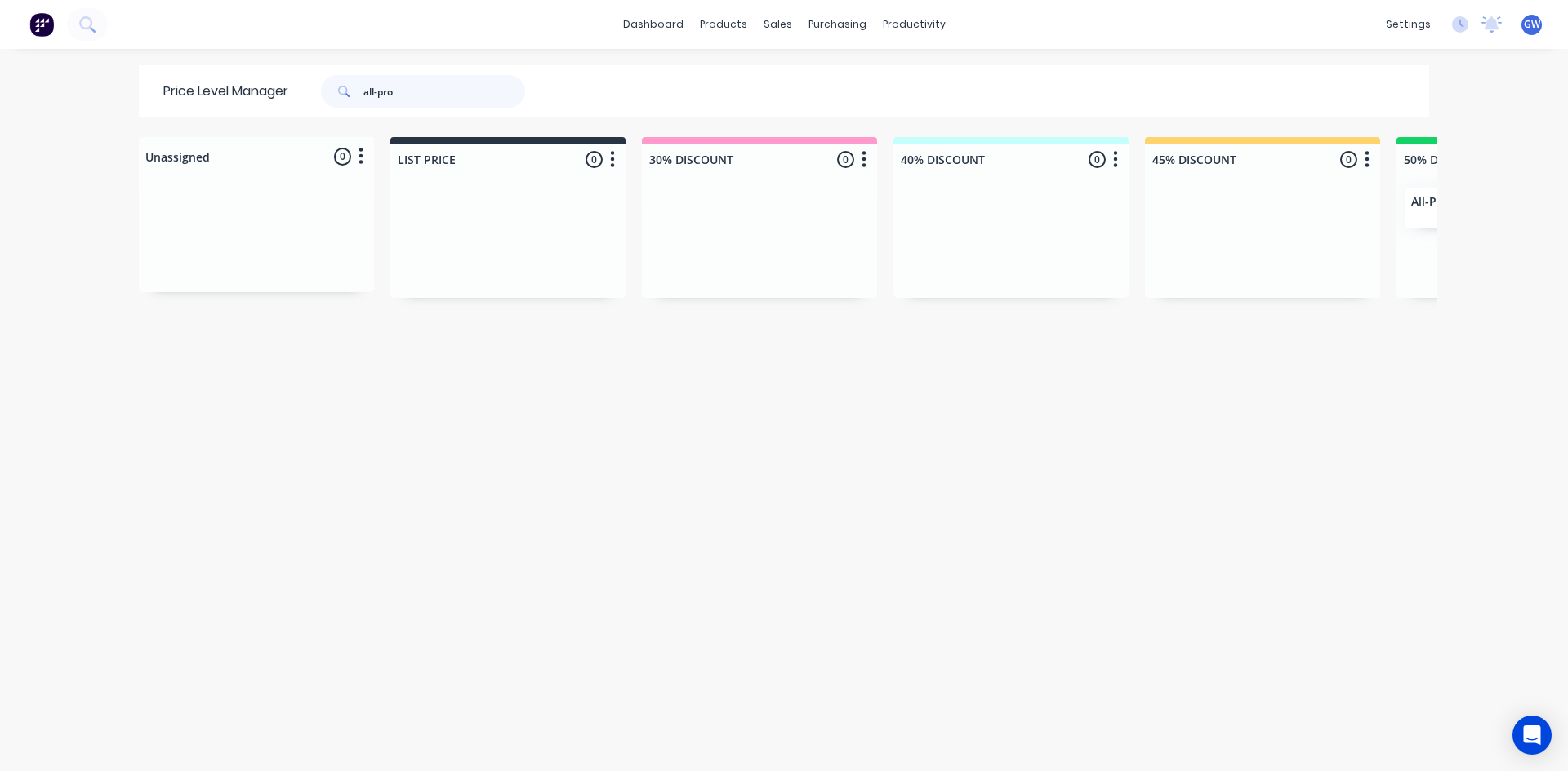
drag, startPoint x: 424, startPoint y: 77, endPoint x: 177, endPoint y: 76, distance: 247.0
click at [177, 76] on div "Price Level Manager all-pro" at bounding box center [353, 91] width 427 height 52
type input "[PERSON_NAME]"
drag, startPoint x: 451, startPoint y: 85, endPoint x: 70, endPoint y: 72, distance: 381.2
click at [70, 72] on div "dashboard products sales purchasing productivity dashboard products Product Cat…" at bounding box center [784, 386] width 1568 height 771
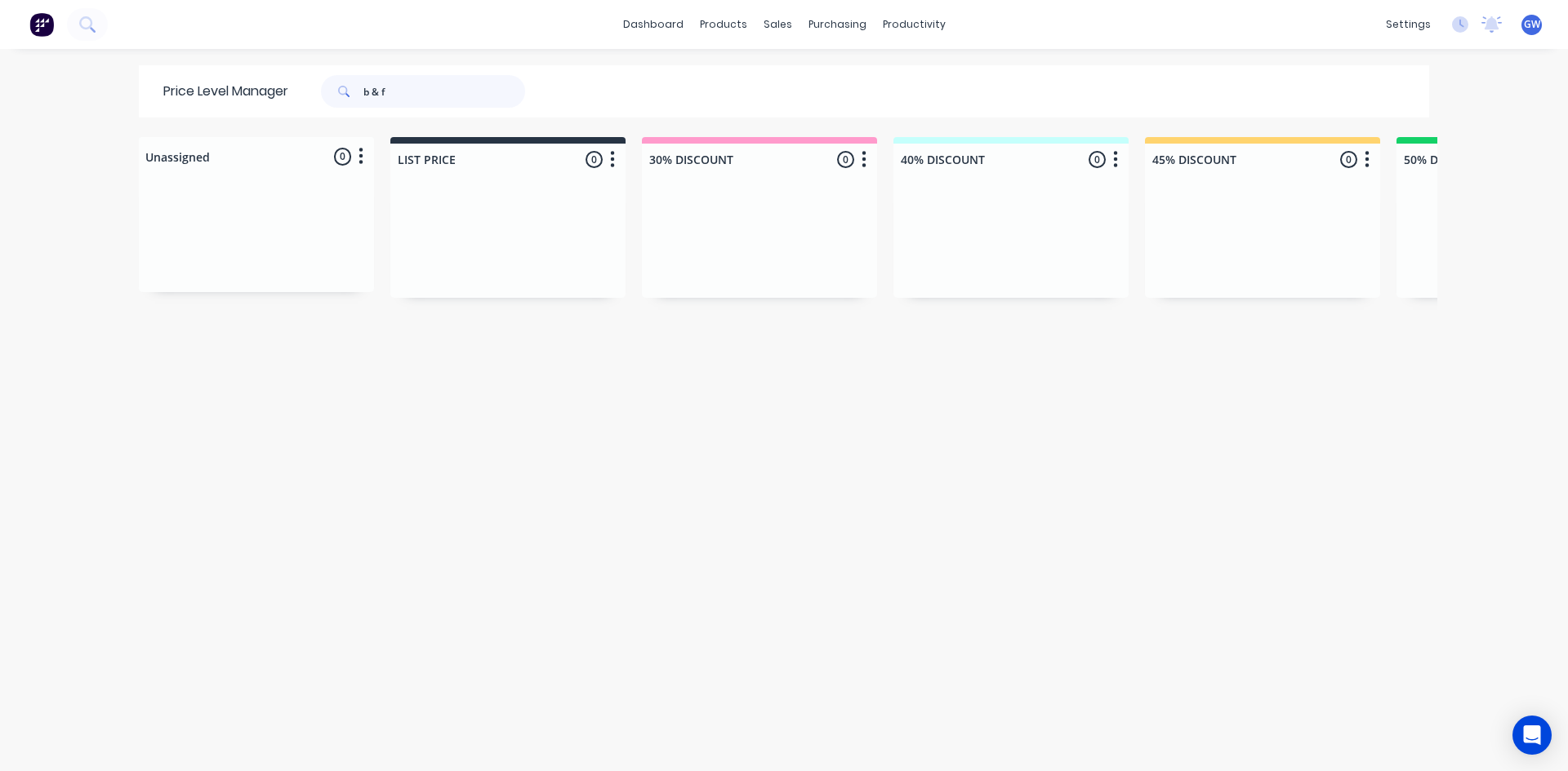
type input "b & f"
drag, startPoint x: 453, startPoint y: 93, endPoint x: 209, endPoint y: 222, distance: 276.0
click at [288, 120] on div "Price Level Manager b & f Unassigned 0 Move all customers LIST PRICE 30% DISCOU…" at bounding box center [784, 418] width 1307 height 705
type input "best interior"
click at [426, 414] on div "Unassigned 0 Move all customers LIST PRICE 30% DISCOUNT 40% DISCOUNT 45% DISCOU…" at bounding box center [784, 454] width 1307 height 633
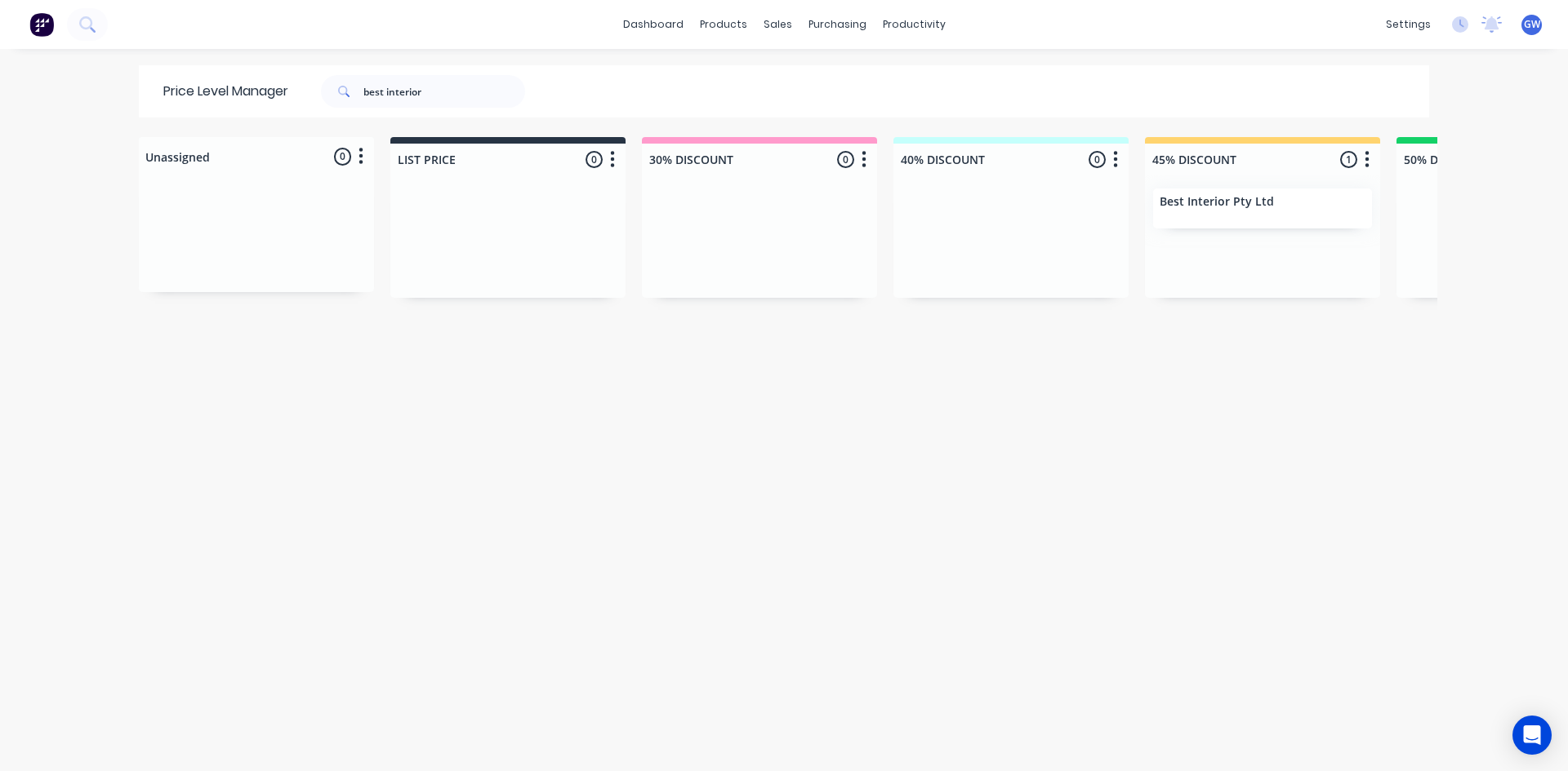
click at [1137, 703] on div "Unassigned 0 Move all customers LIST PRICE 30% DISCOUNT 40% DISCOUNT 45% DISCOU…" at bounding box center [784, 454] width 1307 height 633
drag, startPoint x: 426, startPoint y: 95, endPoint x: 144, endPoint y: 65, distance: 283.6
click at [144, 65] on div "dashboard products sales purchasing productivity dashboard products Product Cat…" at bounding box center [784, 386] width 1568 height 771
type input "intecon"
drag, startPoint x: 414, startPoint y: 88, endPoint x: 213, endPoint y: 67, distance: 202.1
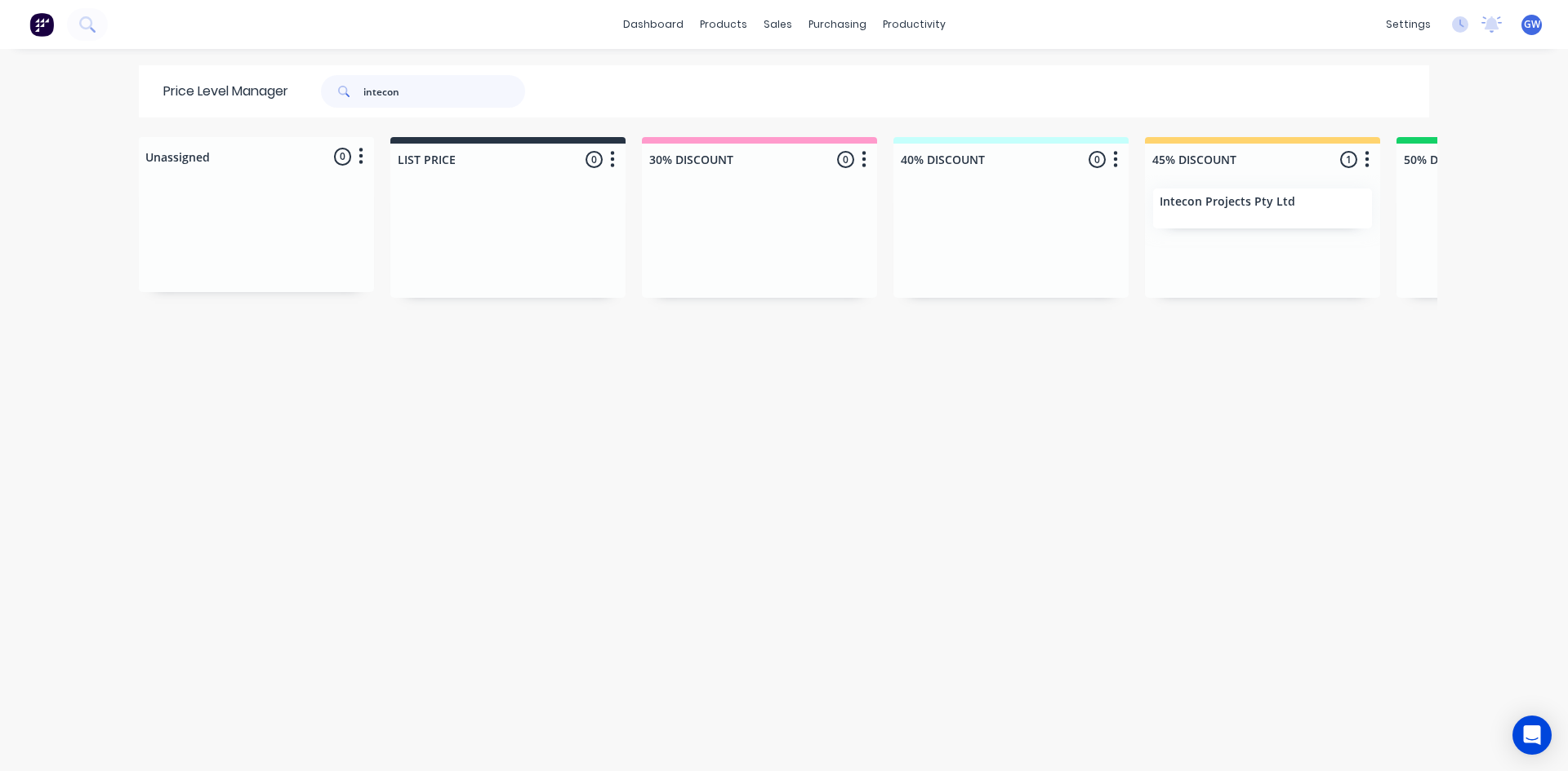
click at [213, 67] on div "Price Level Manager intecon" at bounding box center [353, 91] width 427 height 52
type input "ironclad"
drag, startPoint x: 412, startPoint y: 105, endPoint x: 304, endPoint y: 99, distance: 108.2
click at [305, 99] on div "ironclad" at bounding box center [415, 91] width 221 height 32
type input "urban set"
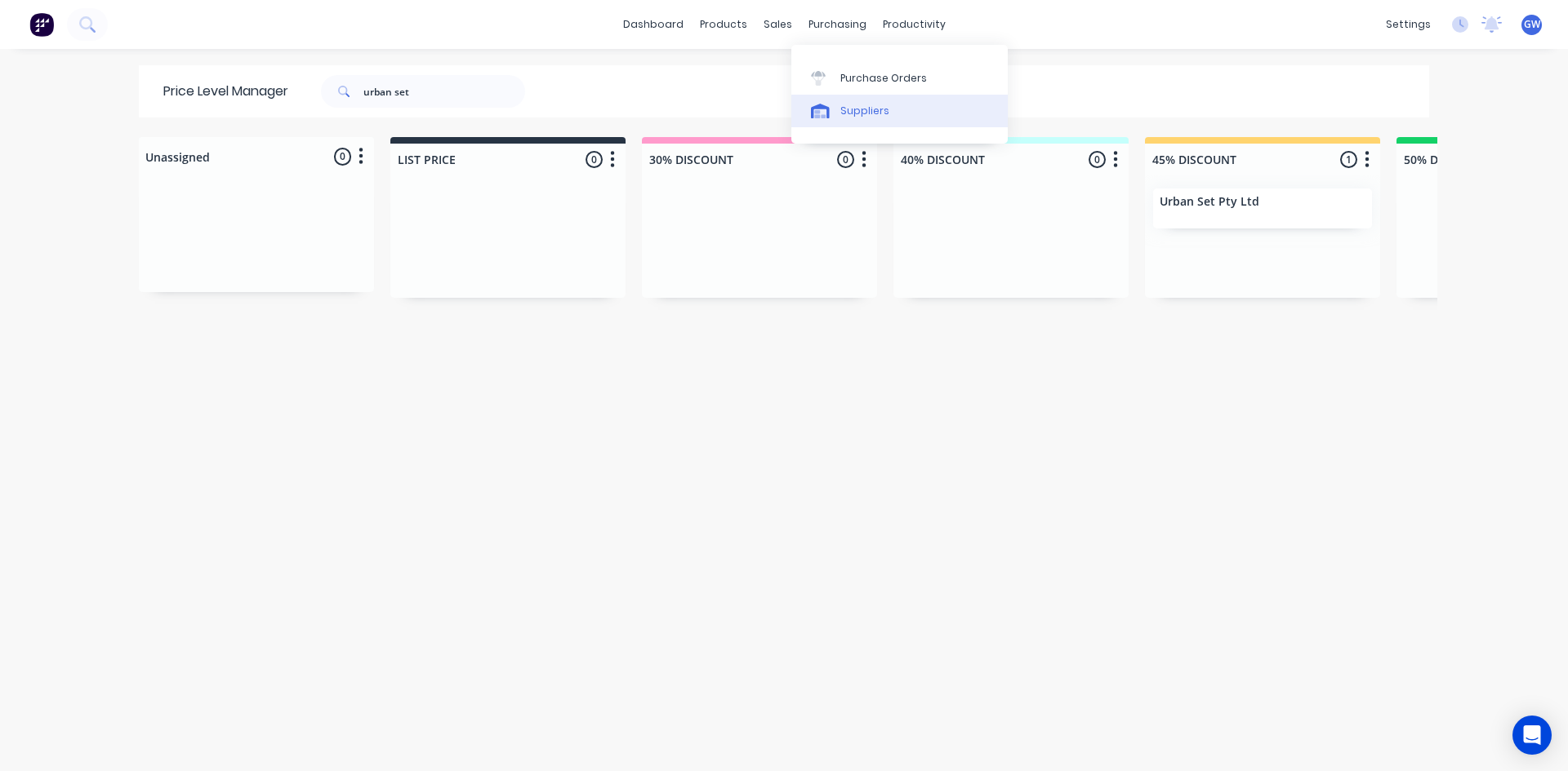
click at [853, 75] on div "Purchase Orders" at bounding box center [884, 78] width 86 height 14
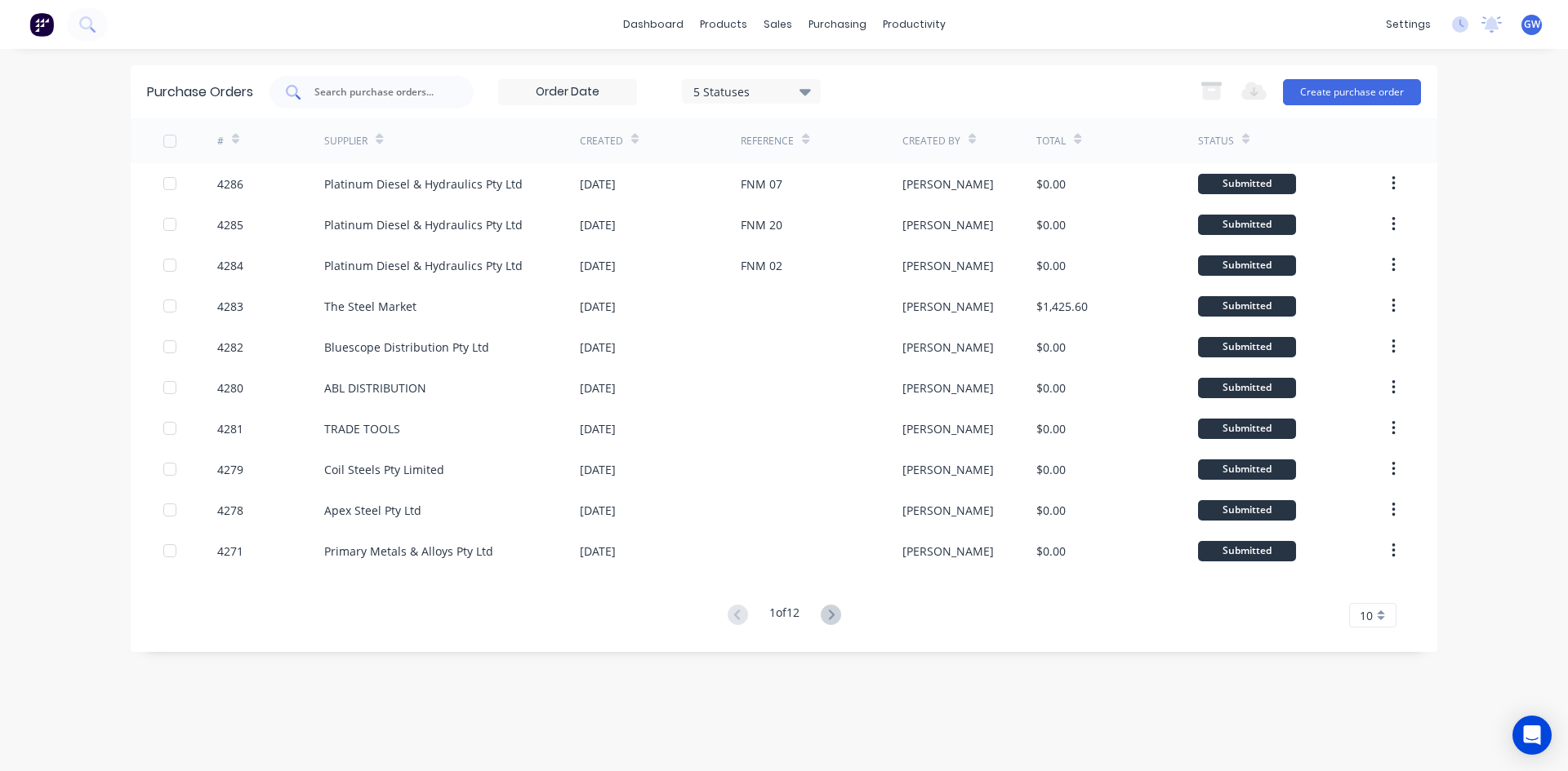
click at [409, 81] on div at bounding box center [371, 92] width 205 height 32
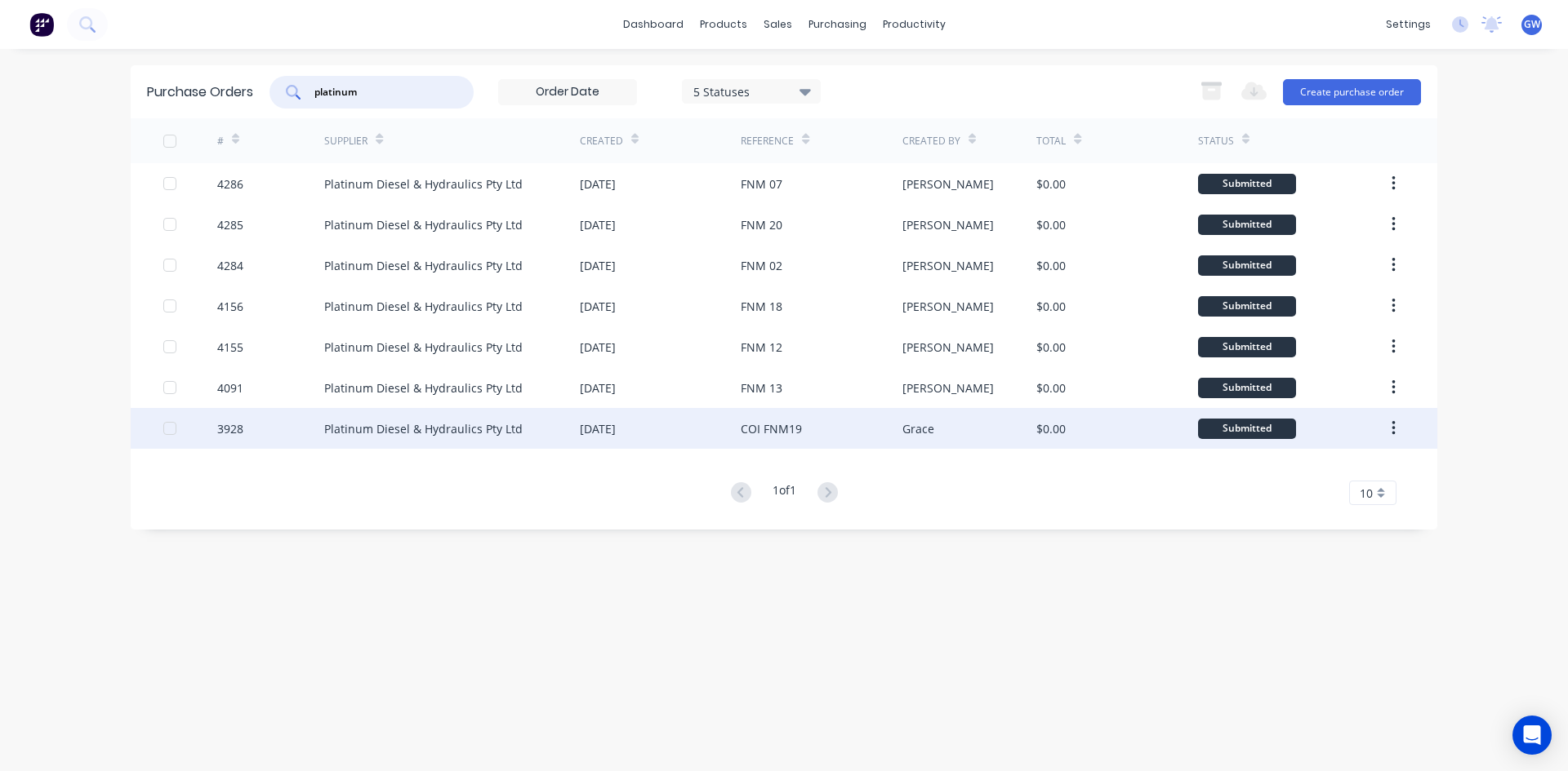
type input "platinum"
click at [858, 432] on div "COI FNM19" at bounding box center [821, 429] width 161 height 41
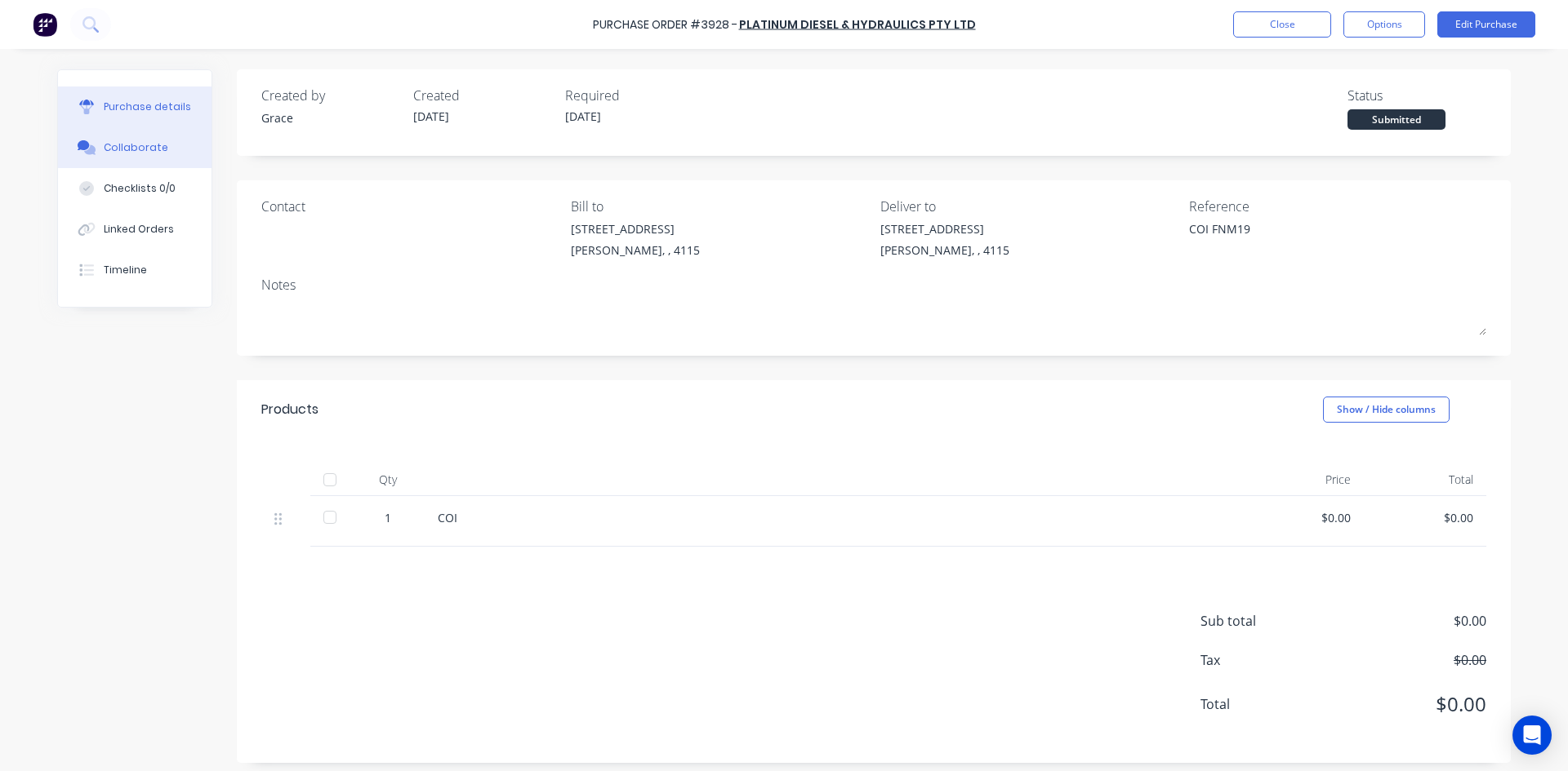
click at [144, 158] on button "Collaborate" at bounding box center [135, 148] width 153 height 41
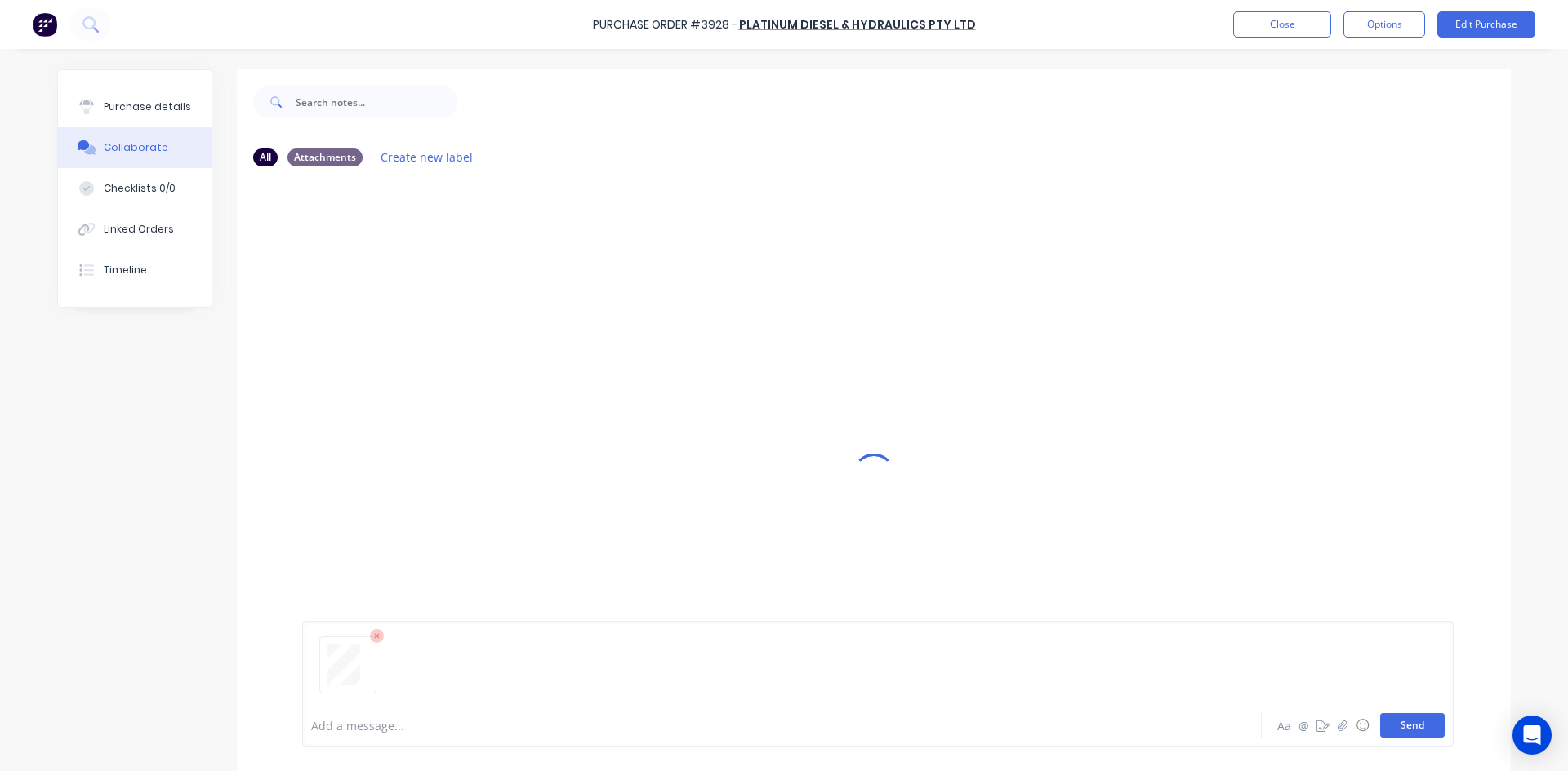
drag, startPoint x: 1420, startPoint y: 723, endPoint x: 1414, endPoint y: 736, distance: 14.3
click at [1418, 723] on button "Send" at bounding box center [1413, 725] width 65 height 24
click at [1304, 22] on button "Close" at bounding box center [1282, 24] width 98 height 26
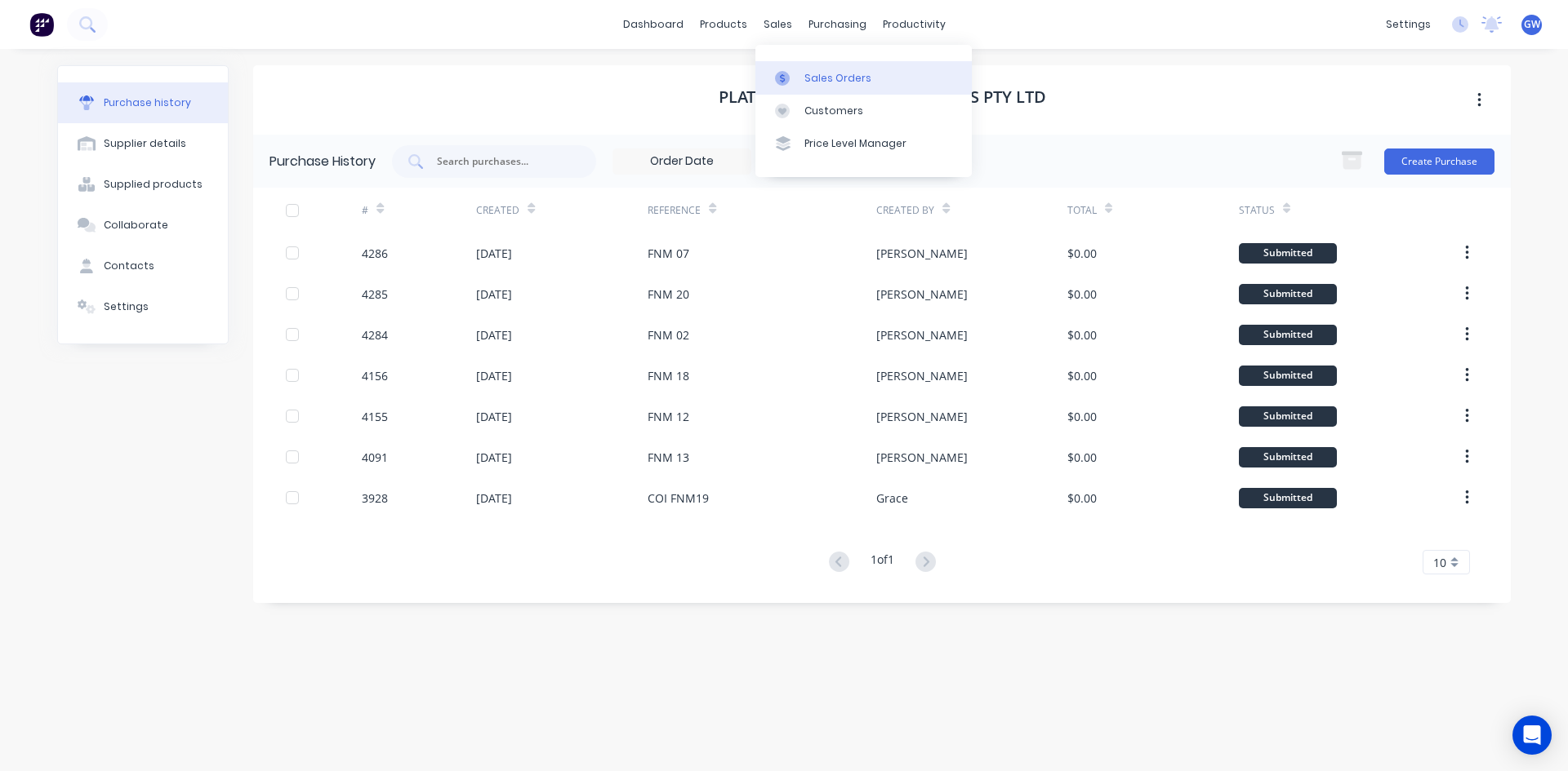
click at [807, 91] on link "Sales Orders" at bounding box center [863, 77] width 216 height 32
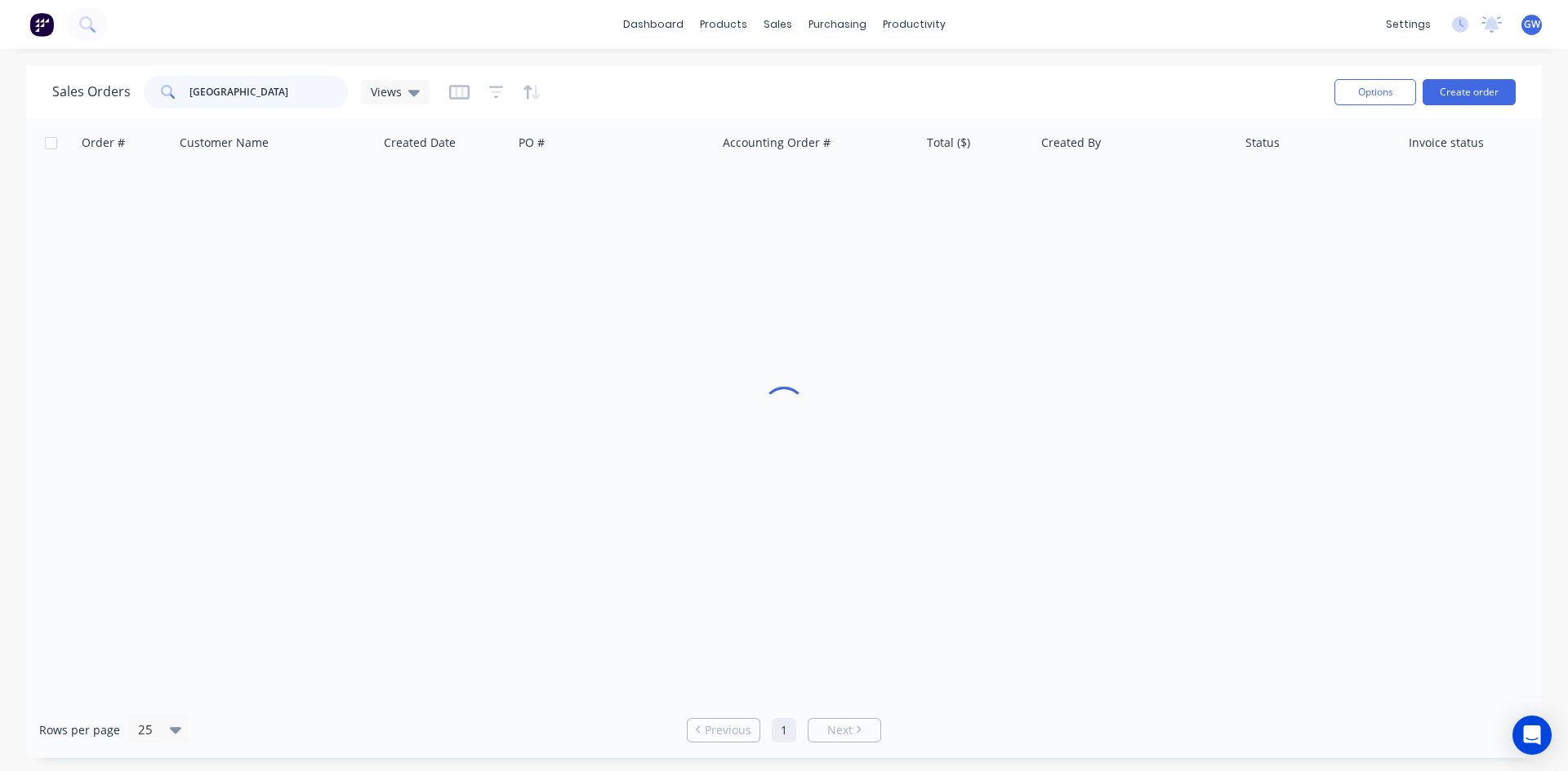
drag, startPoint x: 272, startPoint y: 92, endPoint x: 74, endPoint y: 82, distance: 198.3
click at [74, 82] on div "Sales Orders [GEOGRAPHIC_DATA]" at bounding box center [240, 92] width 378 height 32
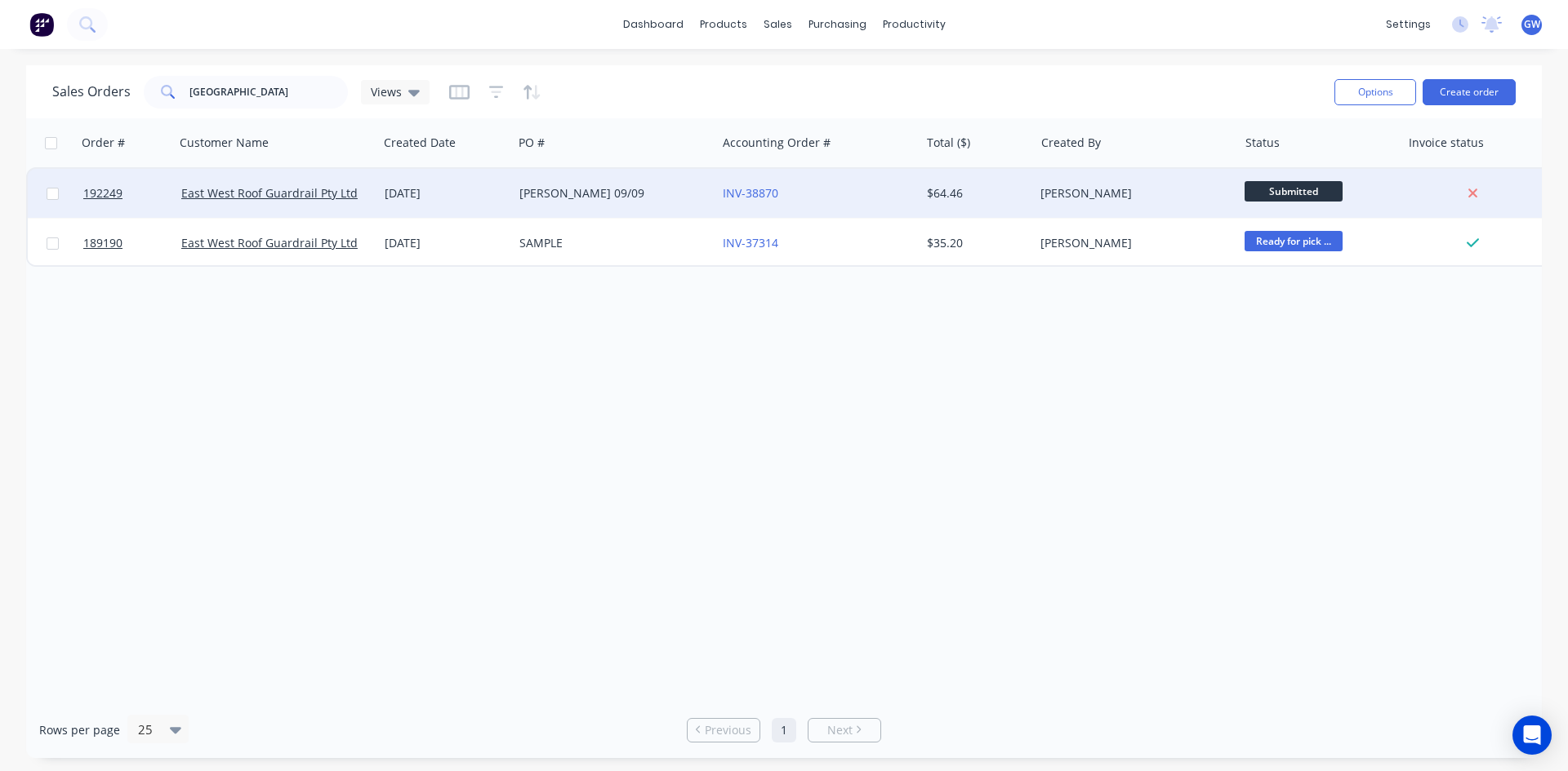
click at [831, 204] on div "INV-38870" at bounding box center [817, 193] width 204 height 49
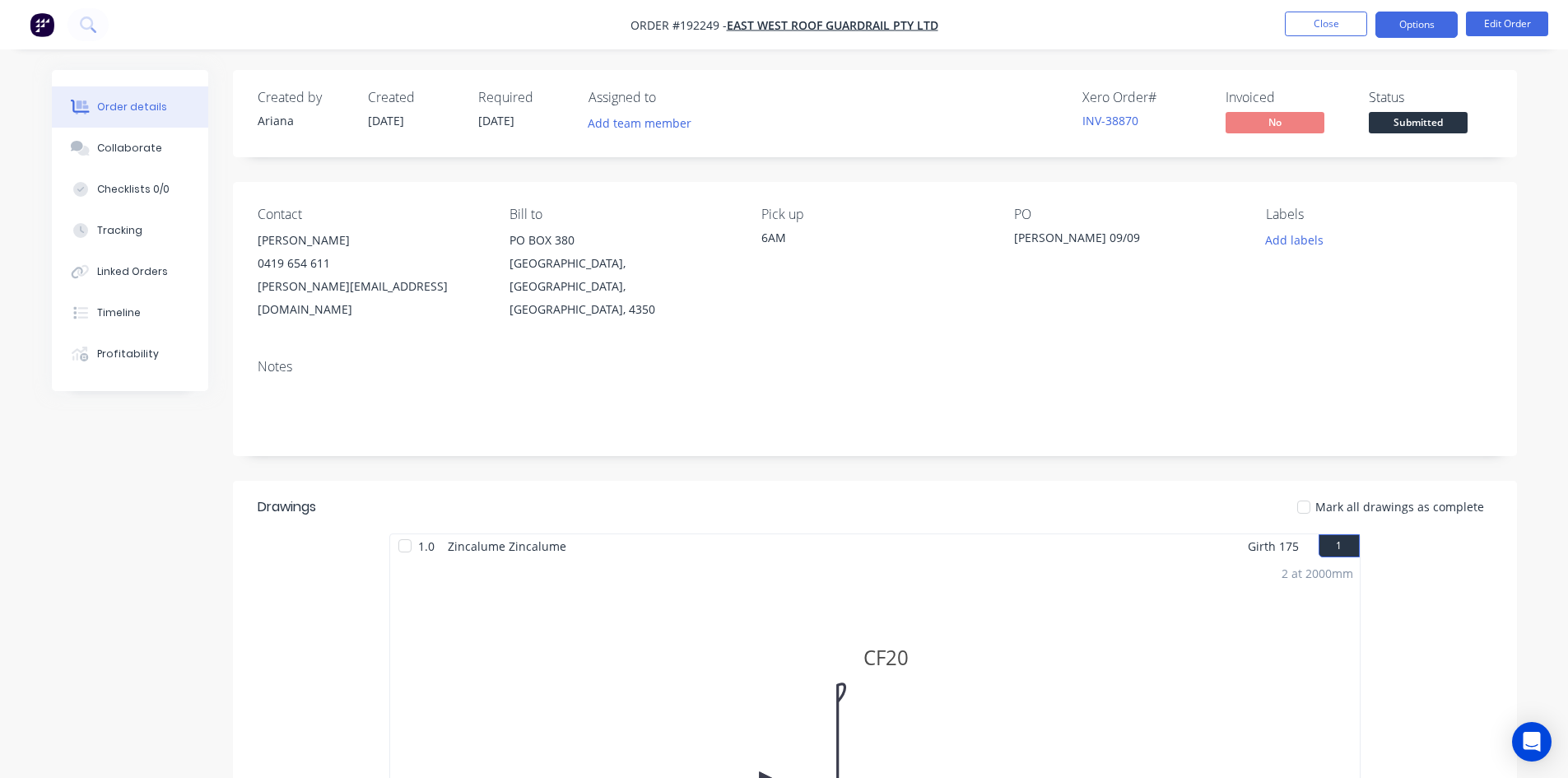
click at [1419, 36] on button "Options" at bounding box center [1416, 24] width 82 height 26
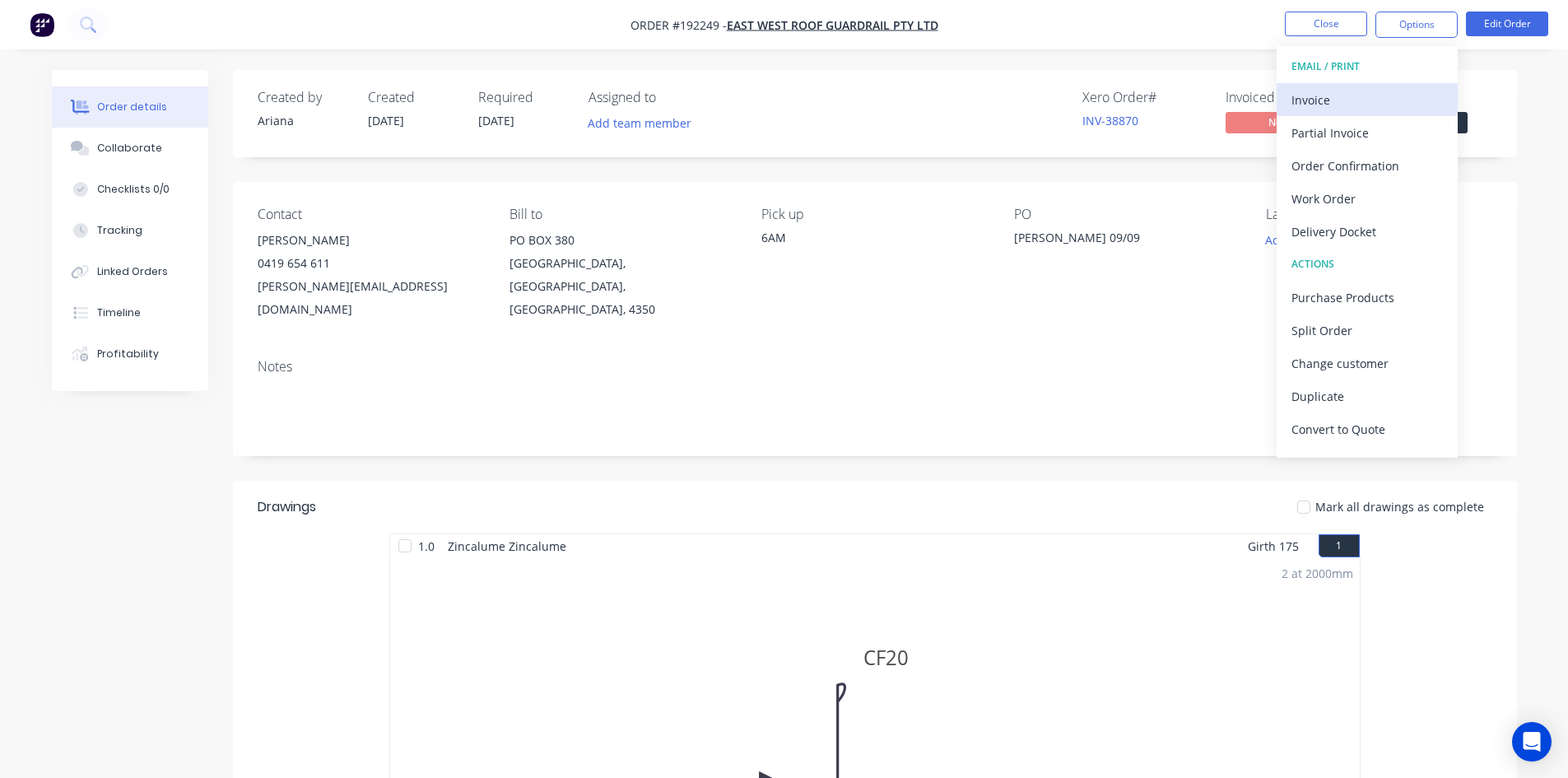
click at [1377, 86] on button "Invoice" at bounding box center [1367, 100] width 181 height 33
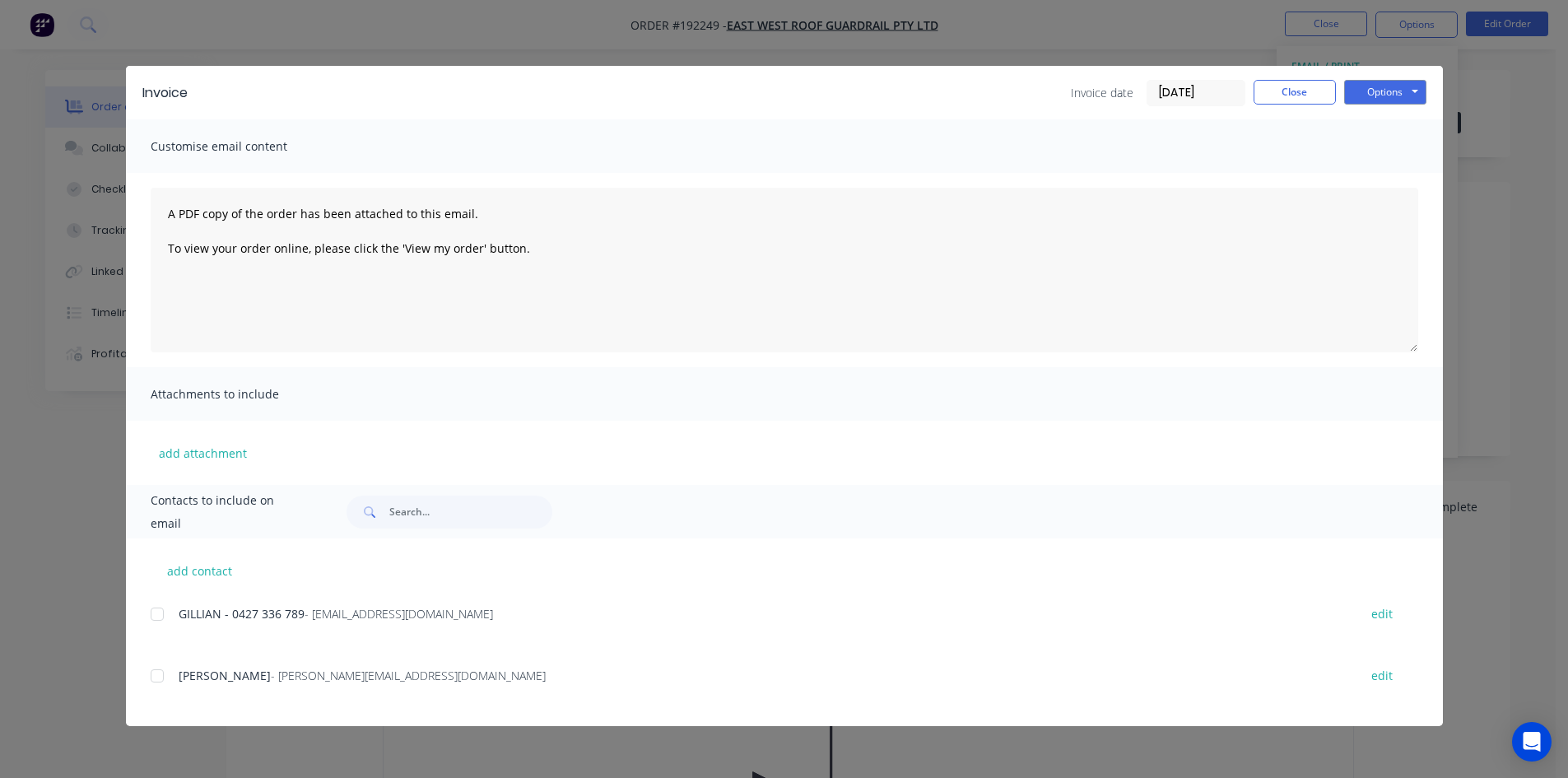
click at [168, 675] on div at bounding box center [157, 676] width 33 height 33
click at [1418, 96] on button "Options" at bounding box center [1385, 91] width 82 height 24
click at [1395, 180] on button "Email" at bounding box center [1397, 176] width 106 height 27
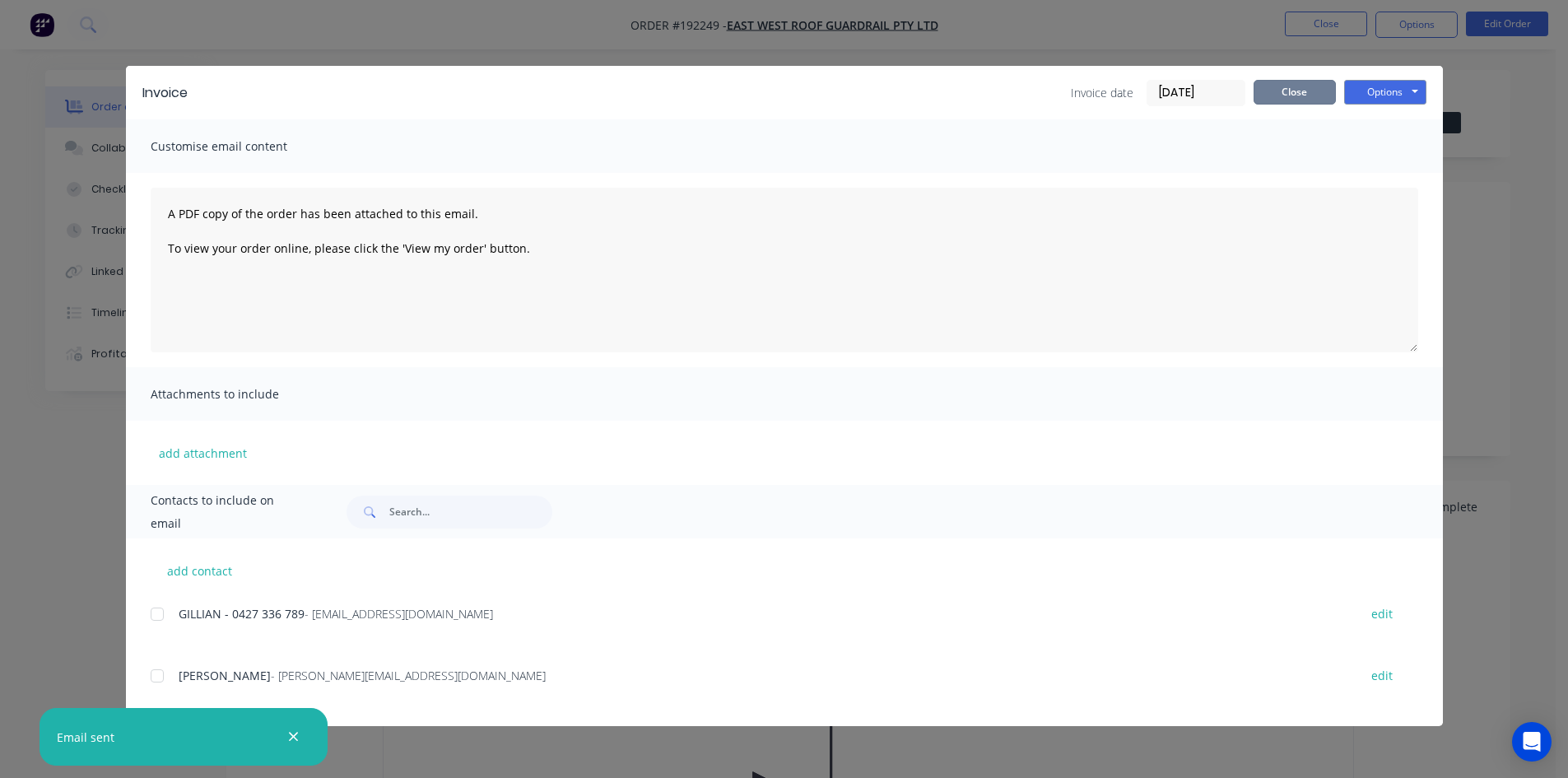
click at [1276, 90] on button "Close" at bounding box center [1294, 91] width 82 height 24
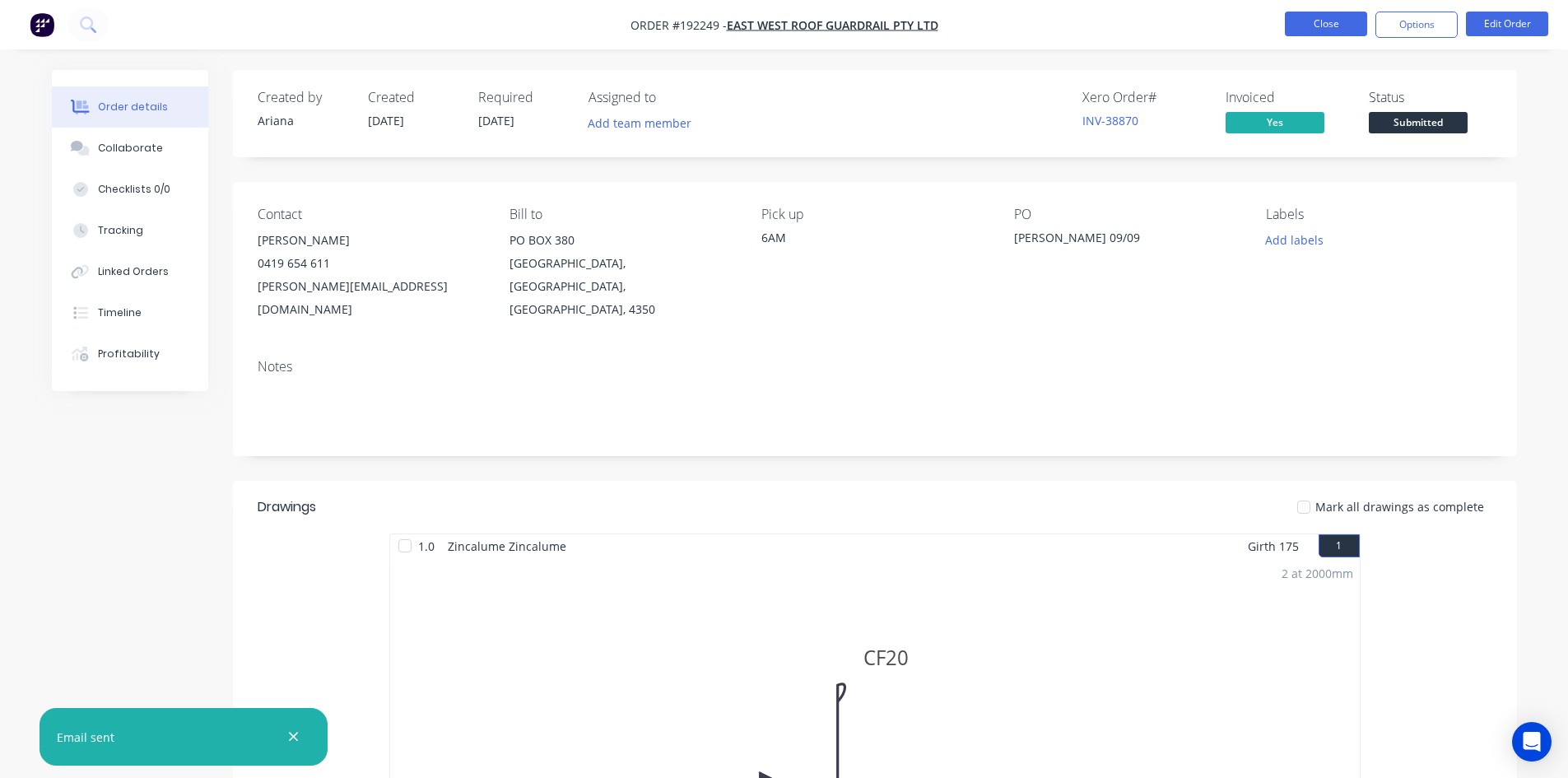
click at [1330, 27] on button "Close" at bounding box center [1326, 24] width 82 height 24
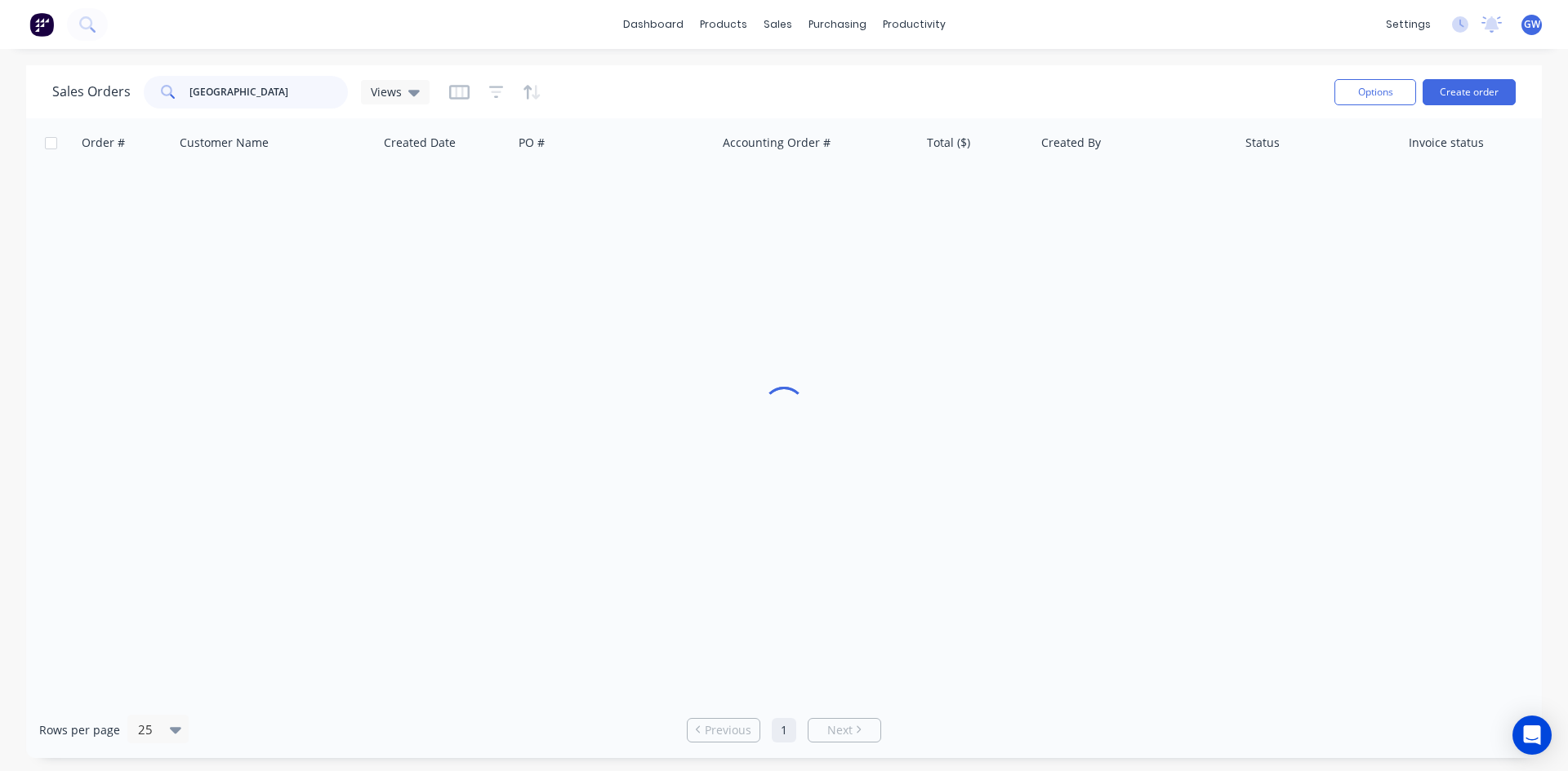
drag, startPoint x: 257, startPoint y: 77, endPoint x: 0, endPoint y: 91, distance: 257.4
click at [0, 91] on div "Sales Orders east west Views Options Create order Order # Customer Name Created…" at bounding box center [784, 411] width 1568 height 693
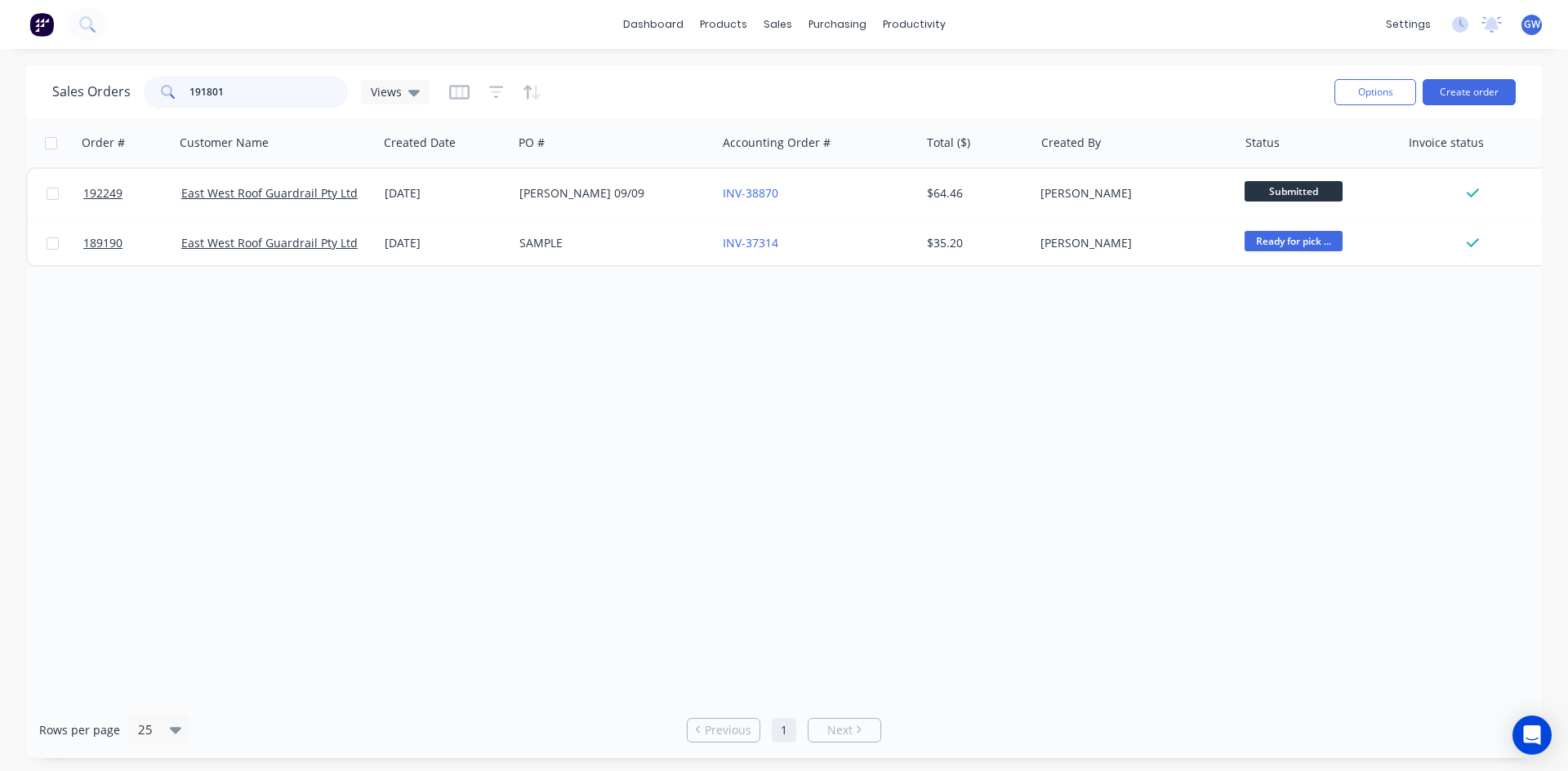
type input "191801"
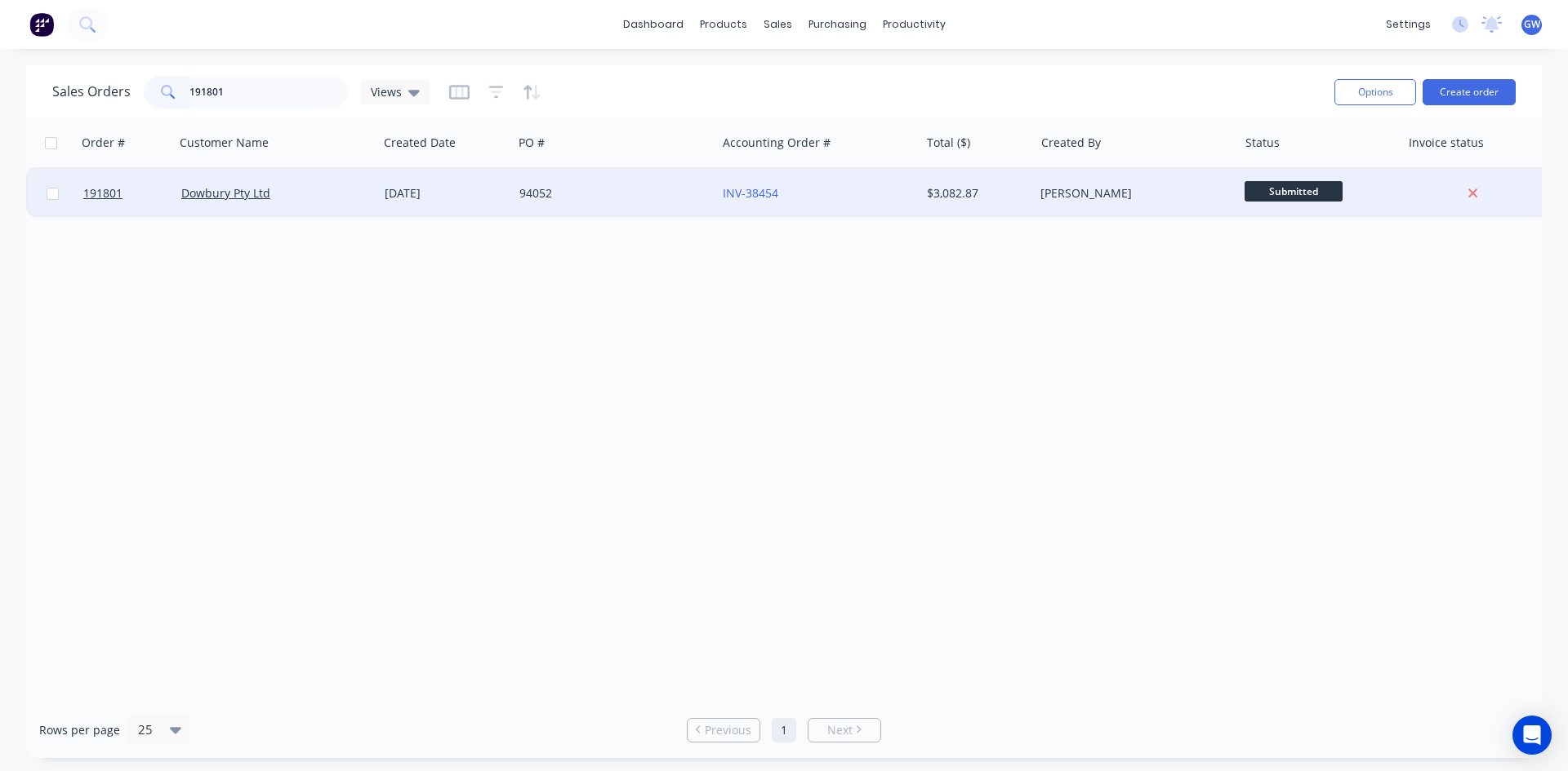
click at [1182, 196] on div "[PERSON_NAME]" at bounding box center [1131, 194] width 181 height 16
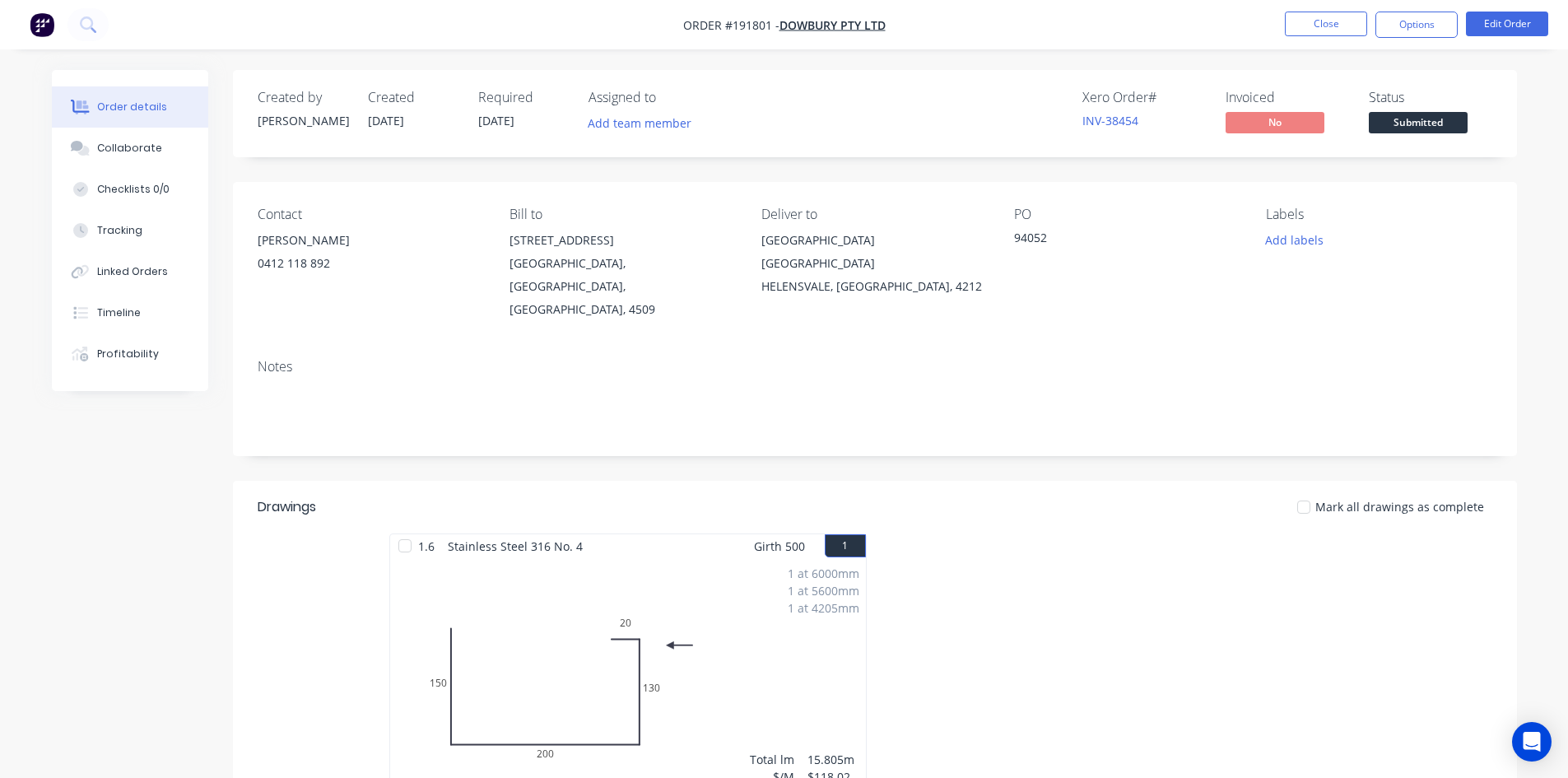
drag, startPoint x: 1434, startPoint y: 14, endPoint x: 1412, endPoint y: 45, distance: 38.0
click at [1434, 17] on button "Options" at bounding box center [1416, 24] width 82 height 26
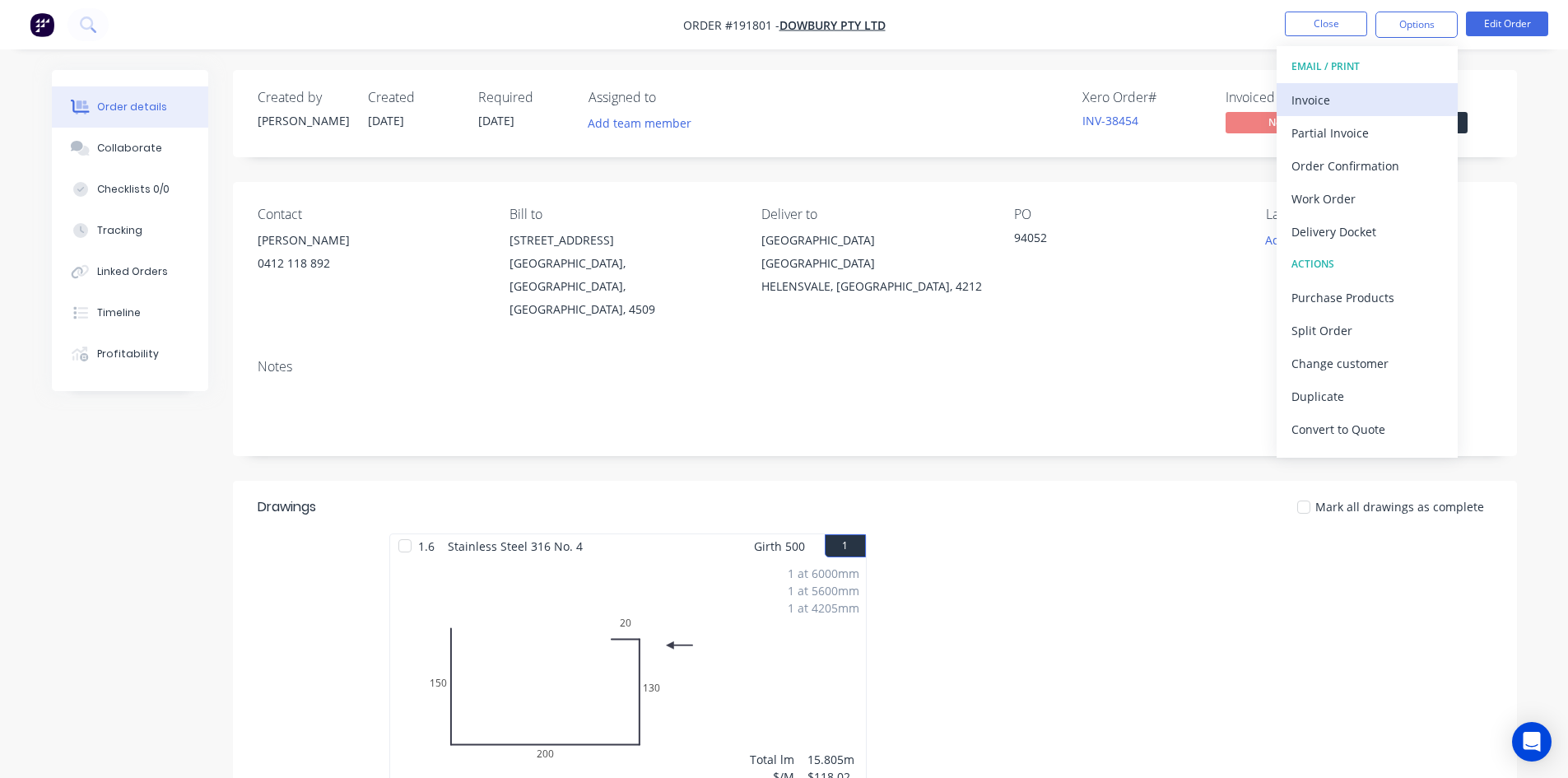
click at [1379, 86] on button "Invoice" at bounding box center [1367, 100] width 181 height 33
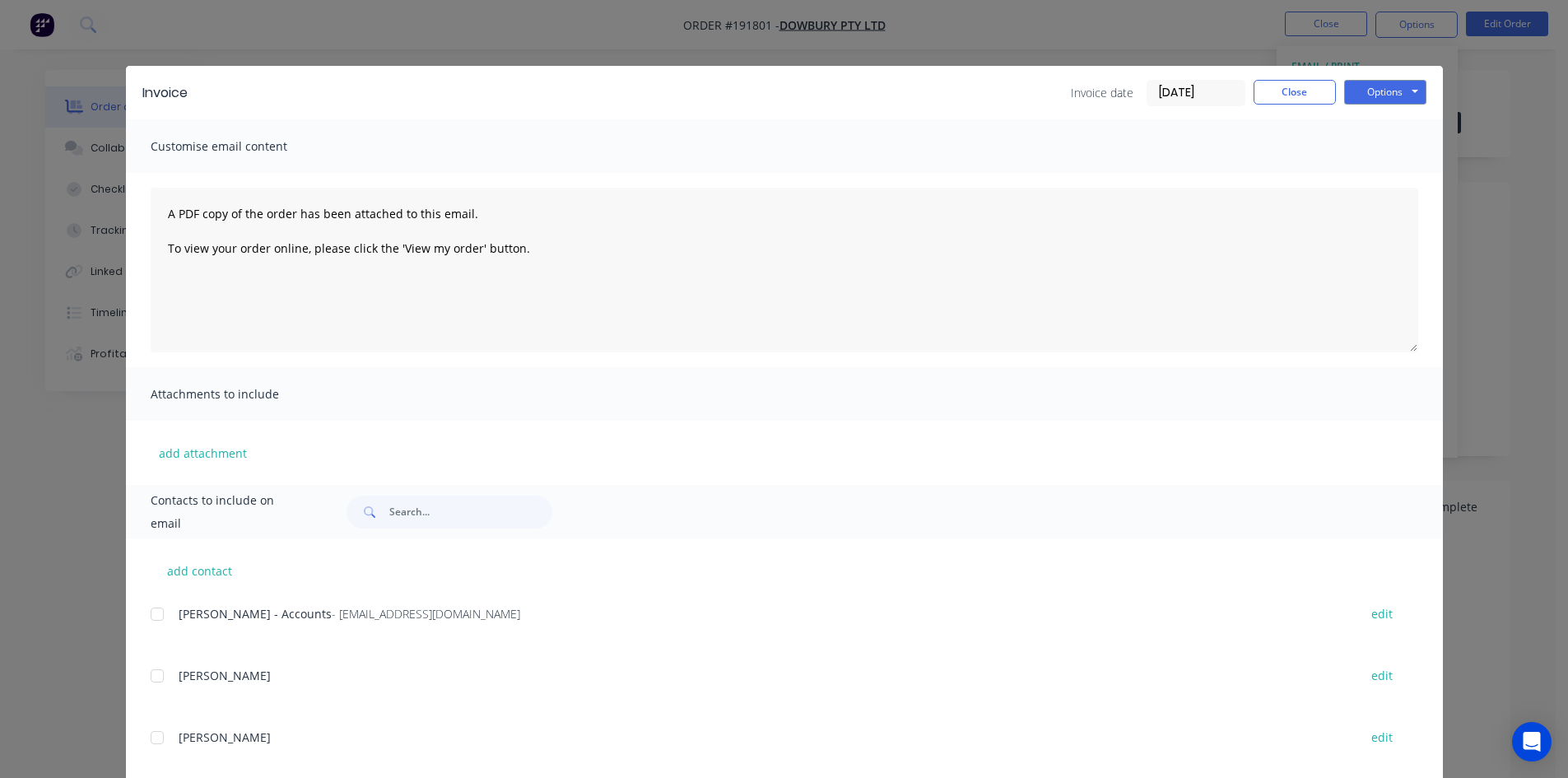
click at [159, 618] on div at bounding box center [157, 614] width 33 height 33
drag, startPoint x: 1377, startPoint y: 84, endPoint x: 1382, endPoint y: 96, distance: 13.0
click at [1379, 84] on button "Options" at bounding box center [1385, 91] width 82 height 24
click at [1393, 170] on button "Email" at bounding box center [1397, 176] width 106 height 27
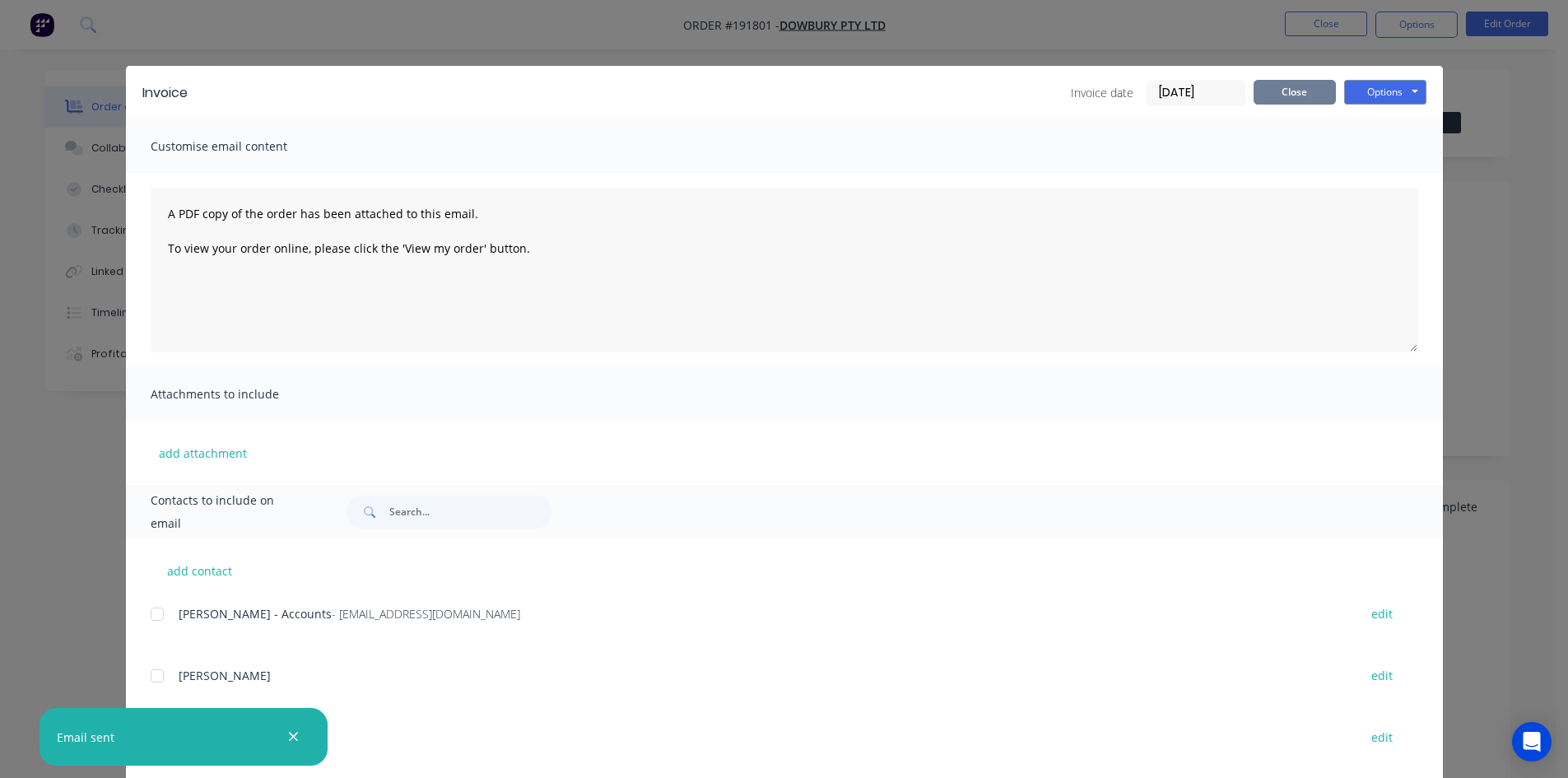
click at [1291, 90] on button "Close" at bounding box center [1294, 91] width 82 height 24
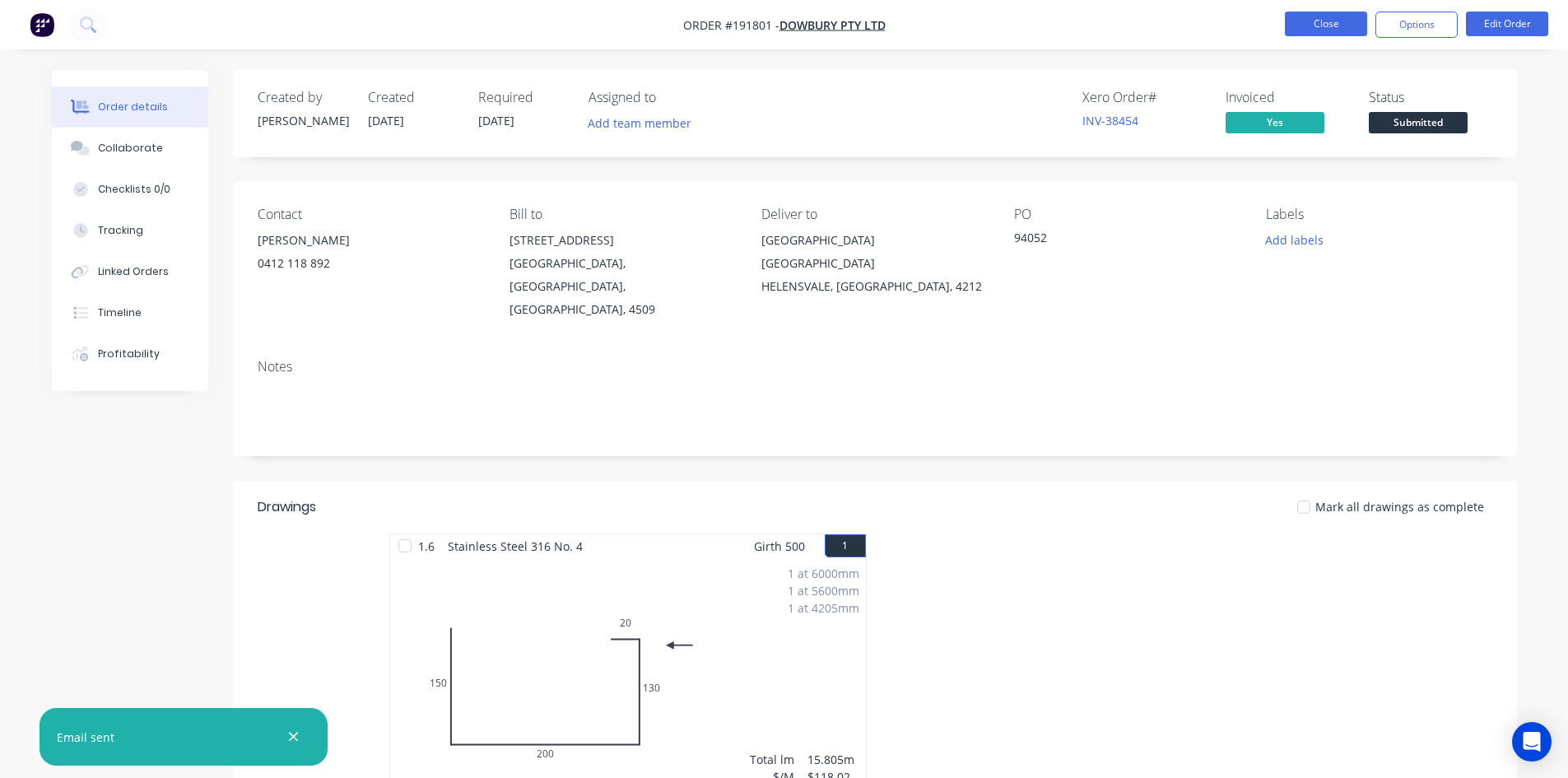
click at [1318, 29] on button "Close" at bounding box center [1326, 24] width 82 height 24
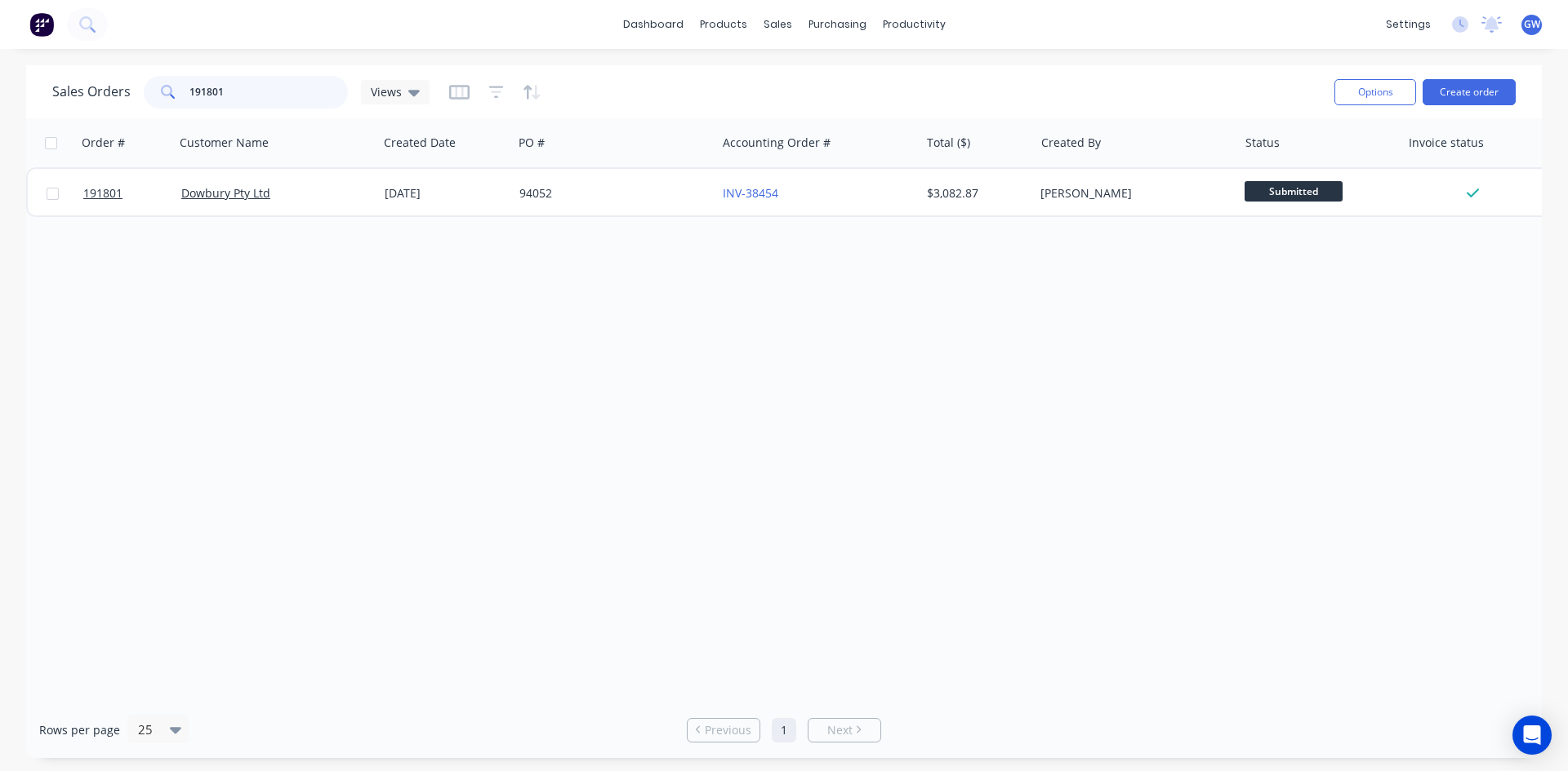
drag, startPoint x: 248, startPoint y: 78, endPoint x: 0, endPoint y: 80, distance: 248.0
click at [0, 80] on div "Sales Orders 191801 Views Options Create order Order # Customer Name Created Da…" at bounding box center [784, 411] width 1568 height 693
type input "180643"
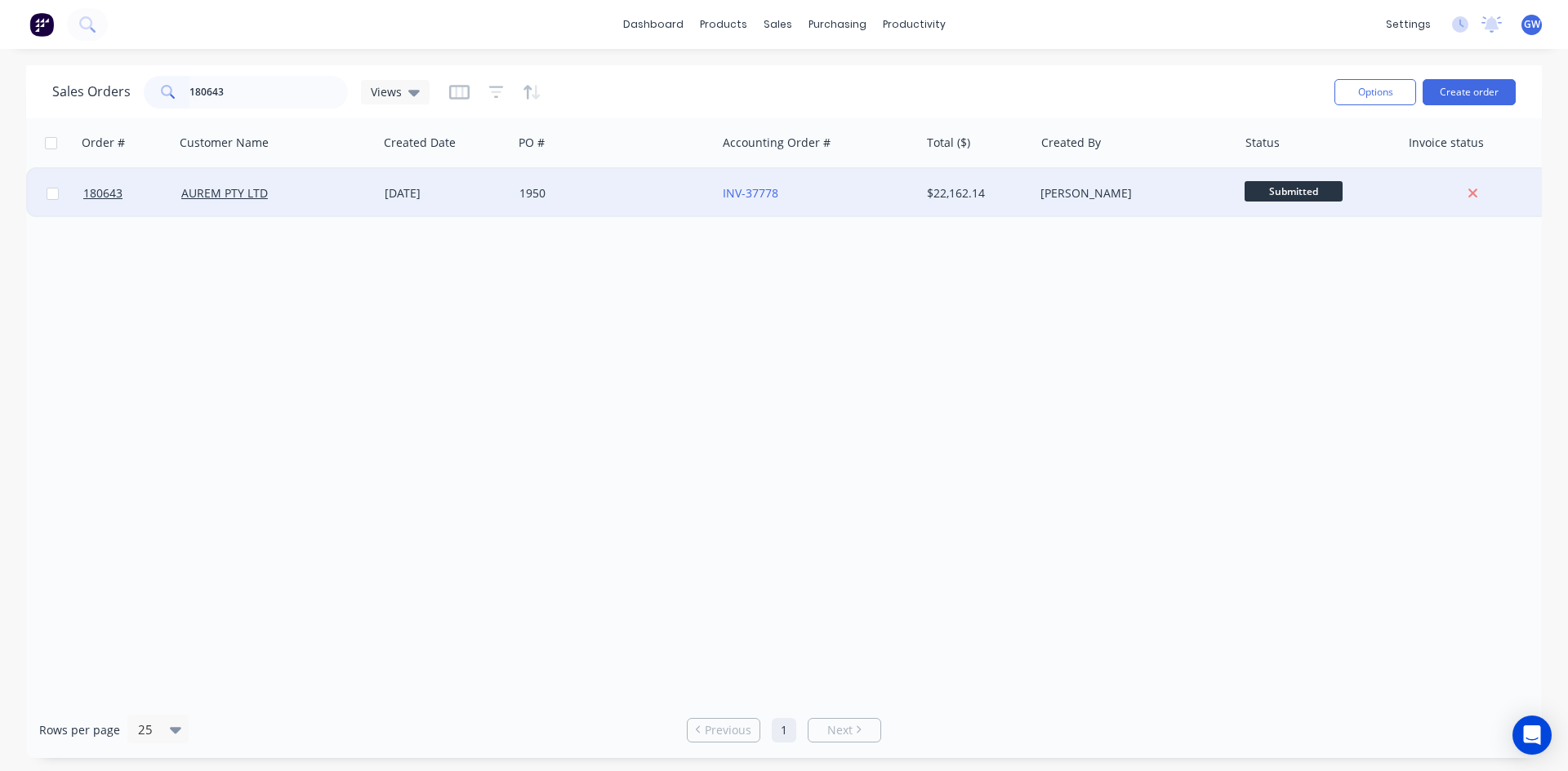
click at [1163, 195] on div "[PERSON_NAME]" at bounding box center [1131, 194] width 181 height 16
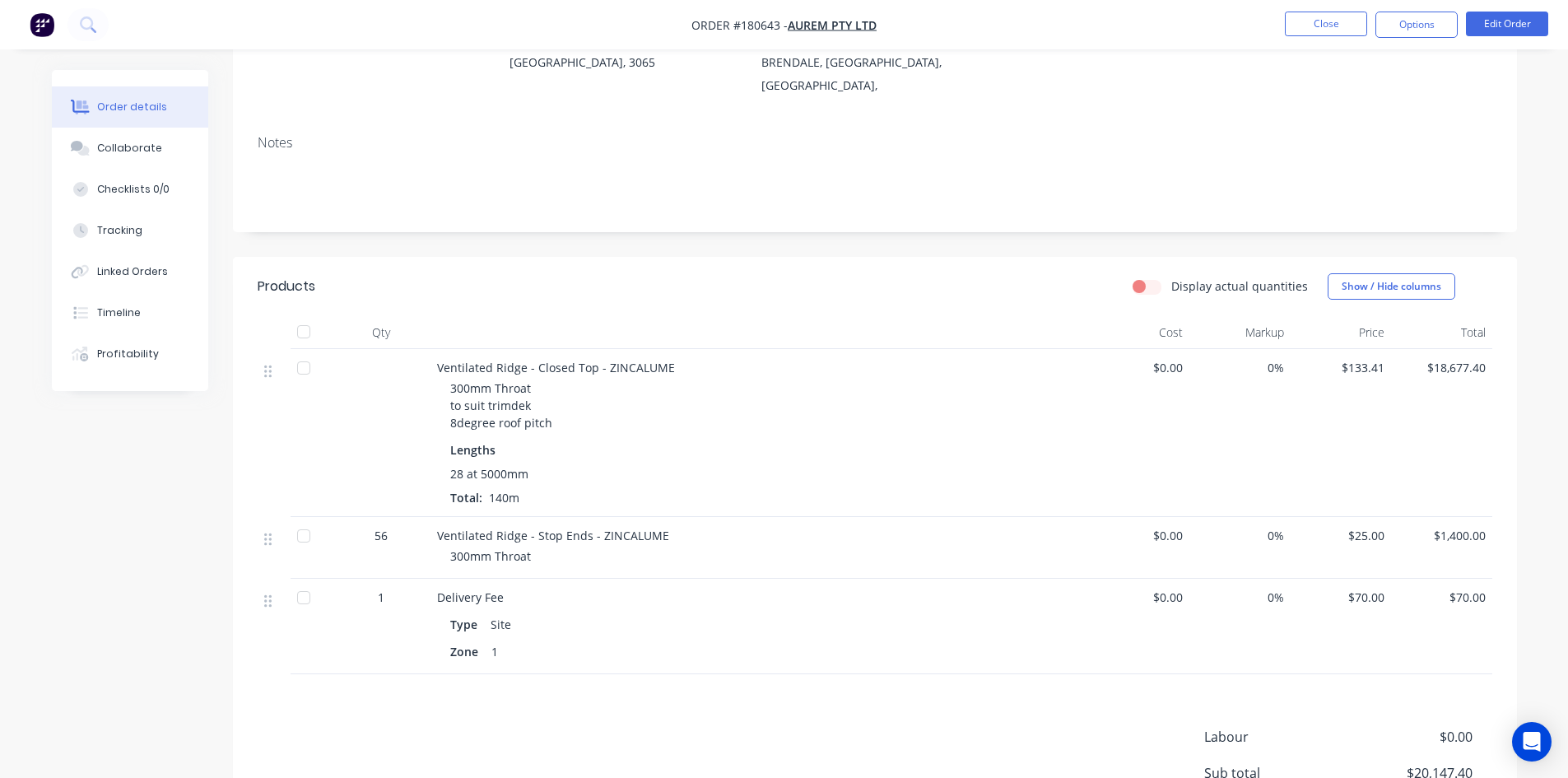
scroll to position [329, 0]
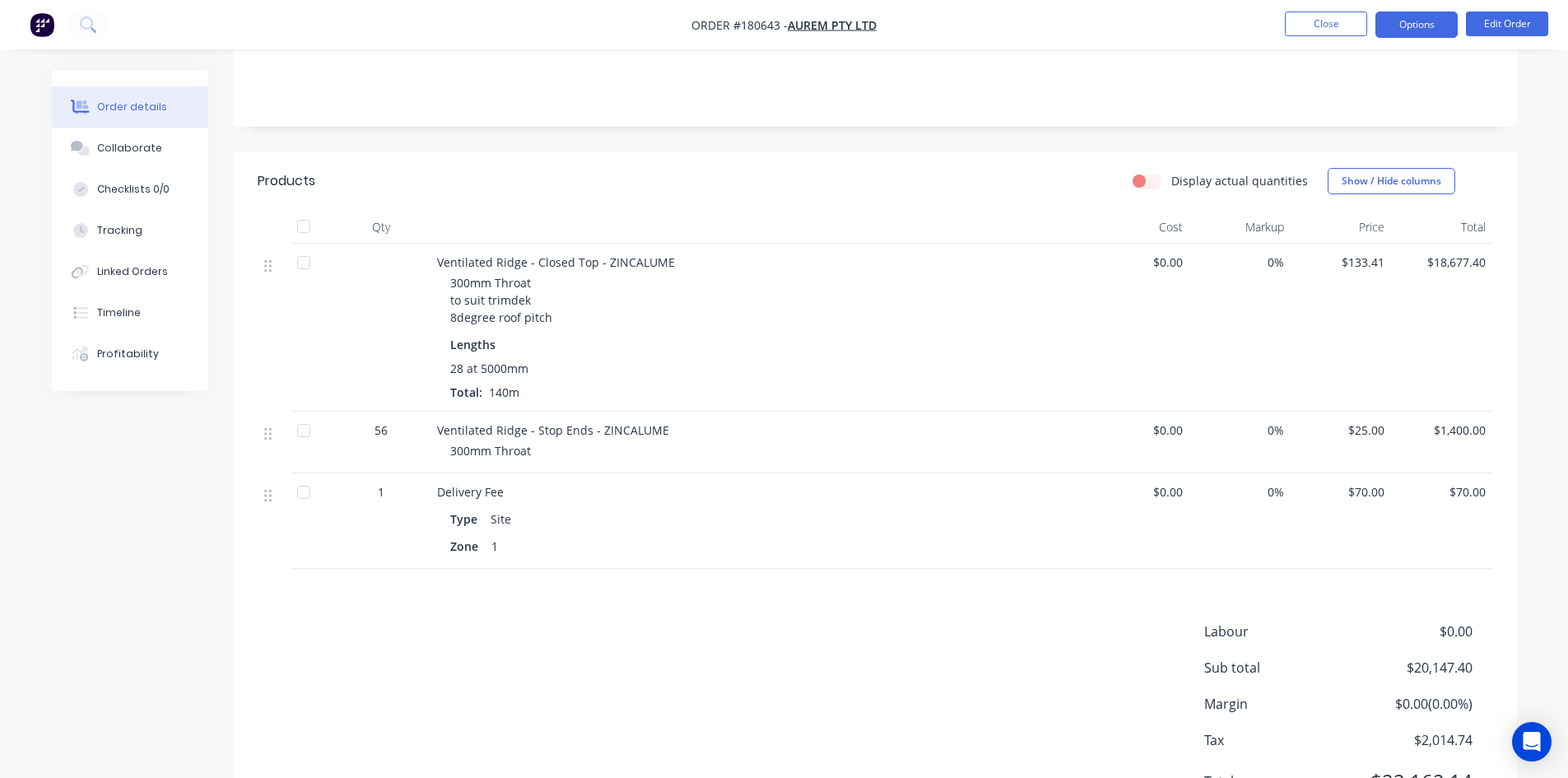
drag, startPoint x: 1422, startPoint y: 21, endPoint x: 1420, endPoint y: 30, distance: 9.2
click at [1422, 22] on button "Options" at bounding box center [1416, 24] width 82 height 26
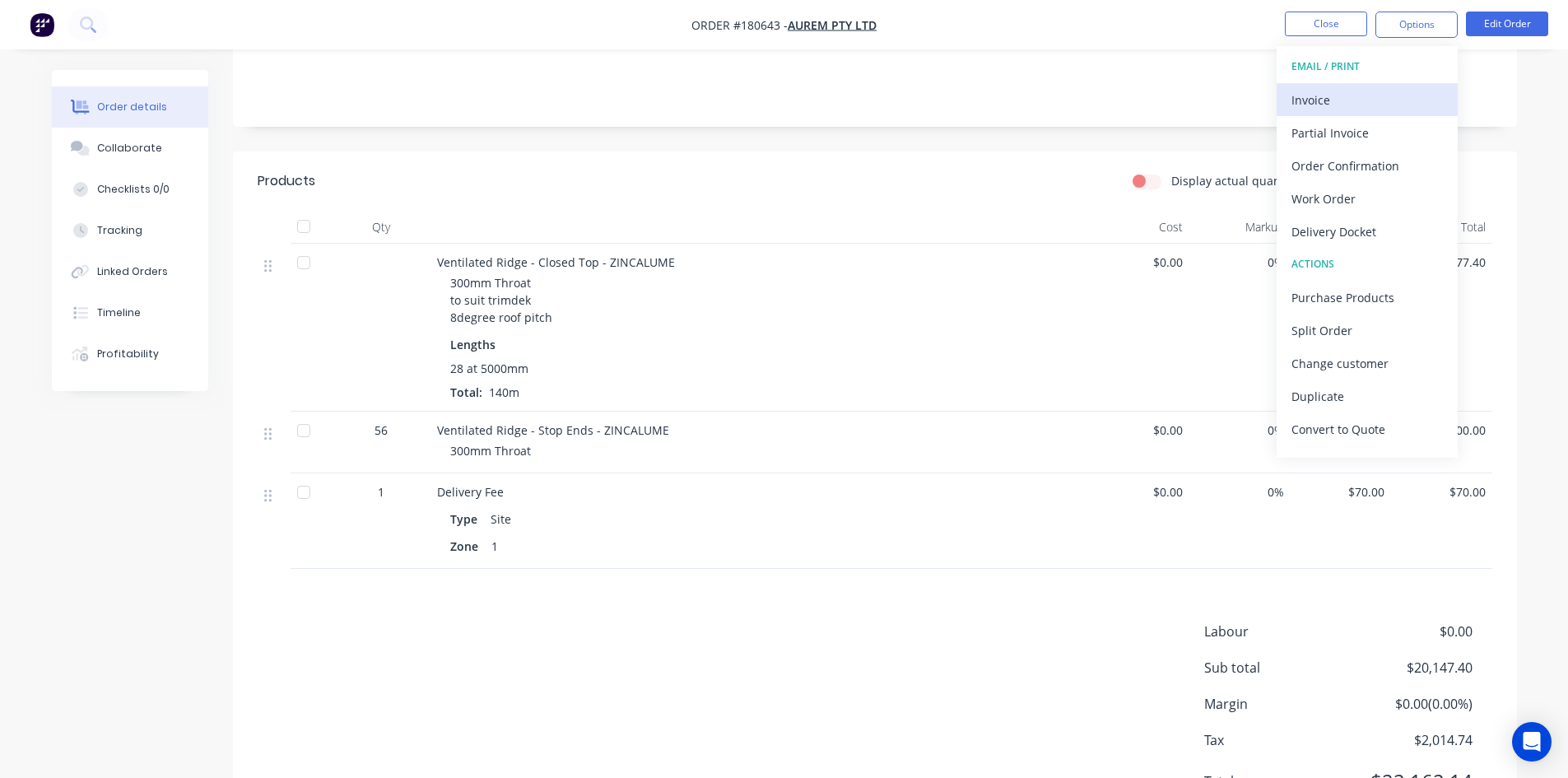
click at [1374, 87] on button "Invoice" at bounding box center [1367, 100] width 181 height 33
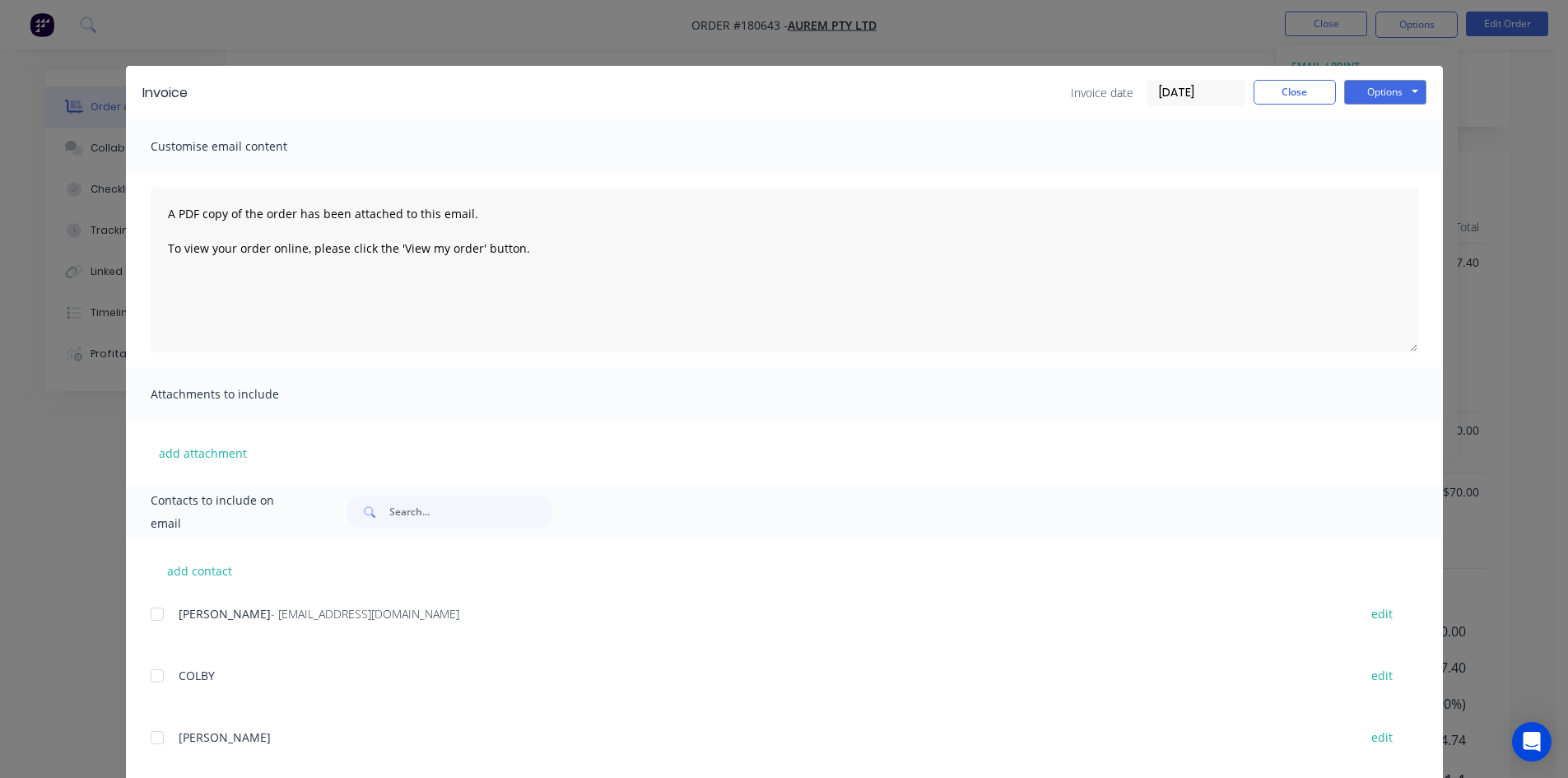
click at [156, 615] on div at bounding box center [157, 614] width 33 height 33
click at [1380, 90] on button "Options" at bounding box center [1385, 91] width 82 height 24
click at [1394, 178] on button "Email" at bounding box center [1397, 176] width 106 height 27
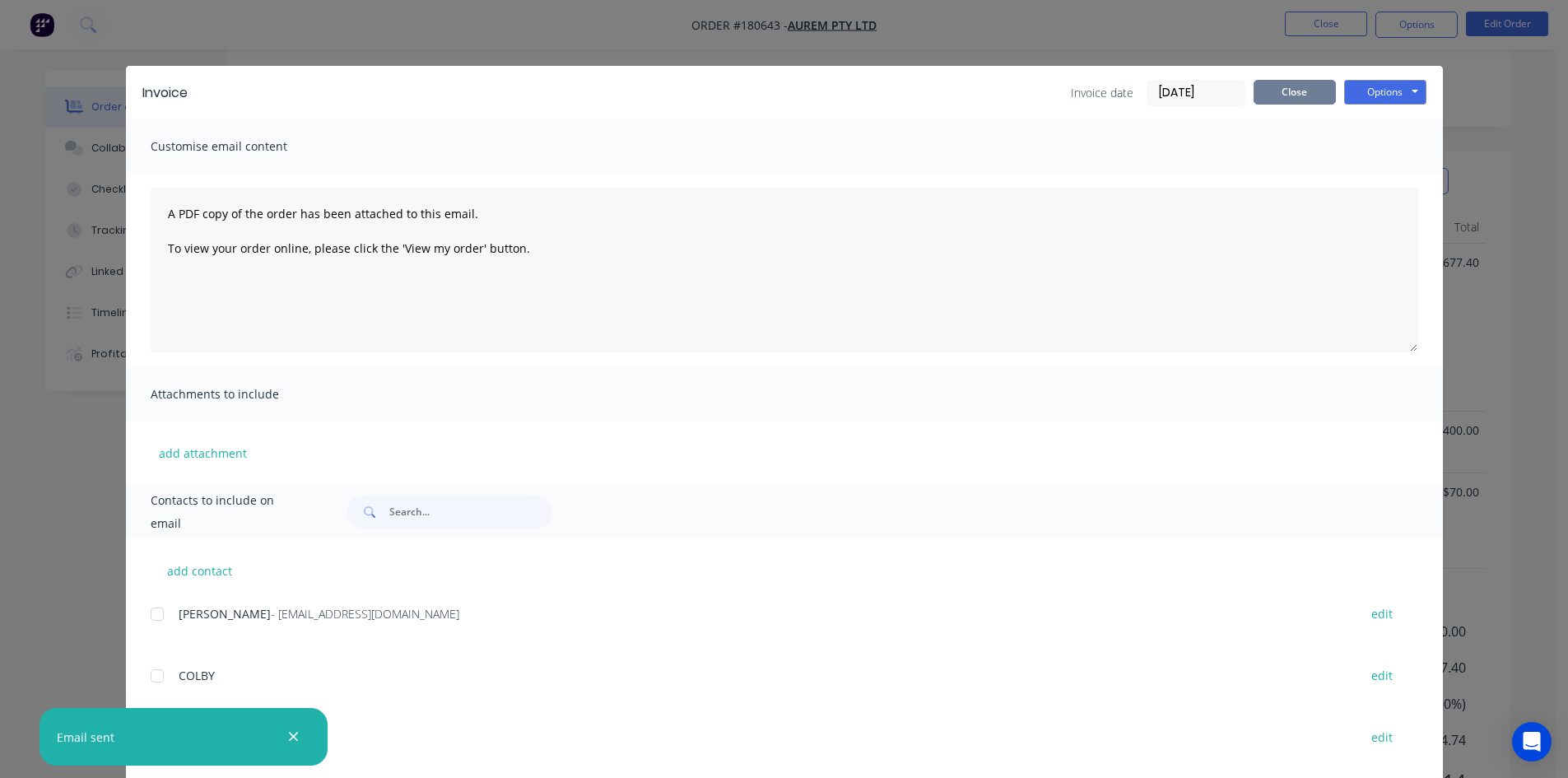
click at [1290, 99] on button "Close" at bounding box center [1294, 91] width 82 height 24
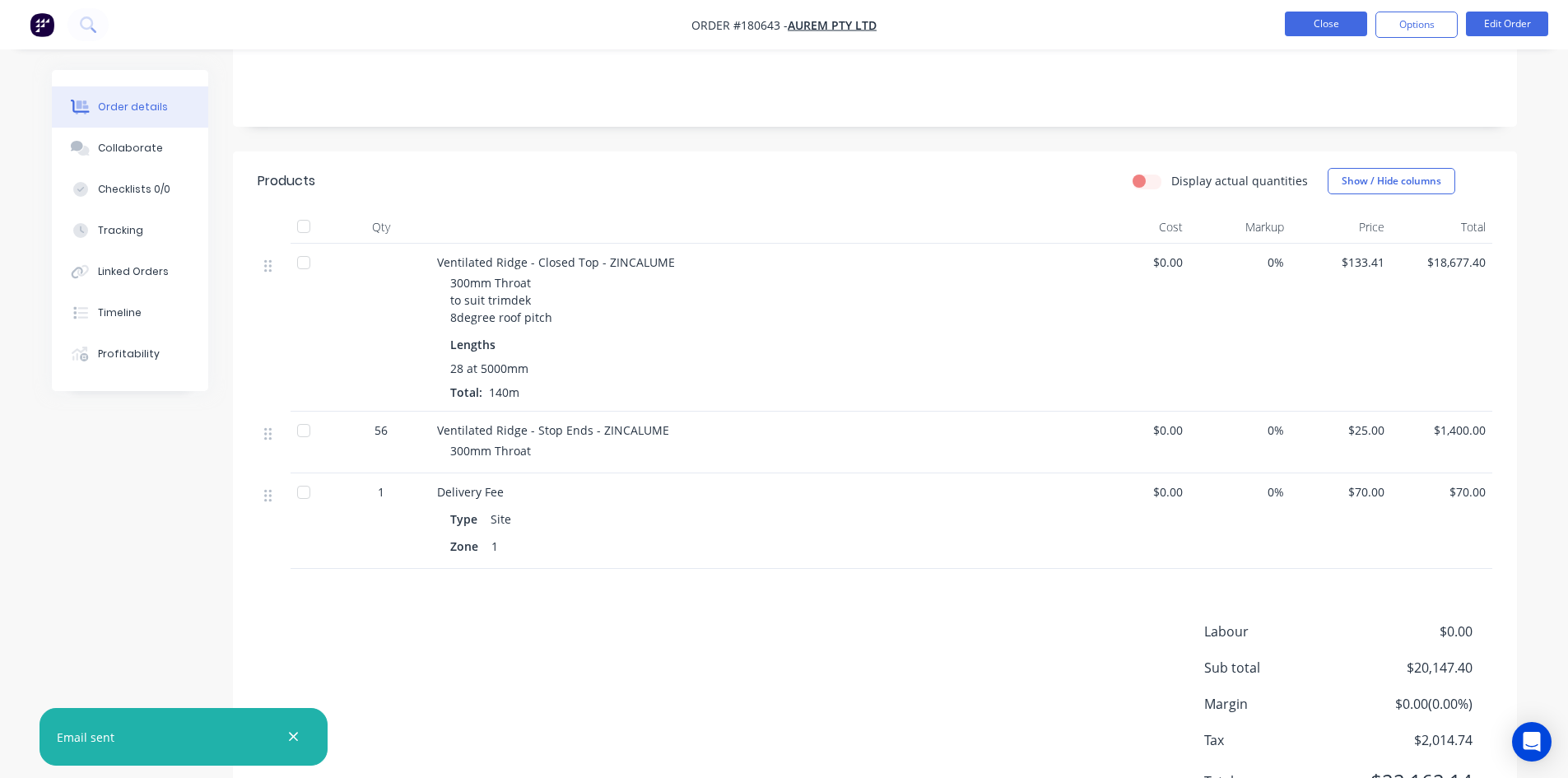
click at [1346, 26] on button "Close" at bounding box center [1326, 24] width 82 height 24
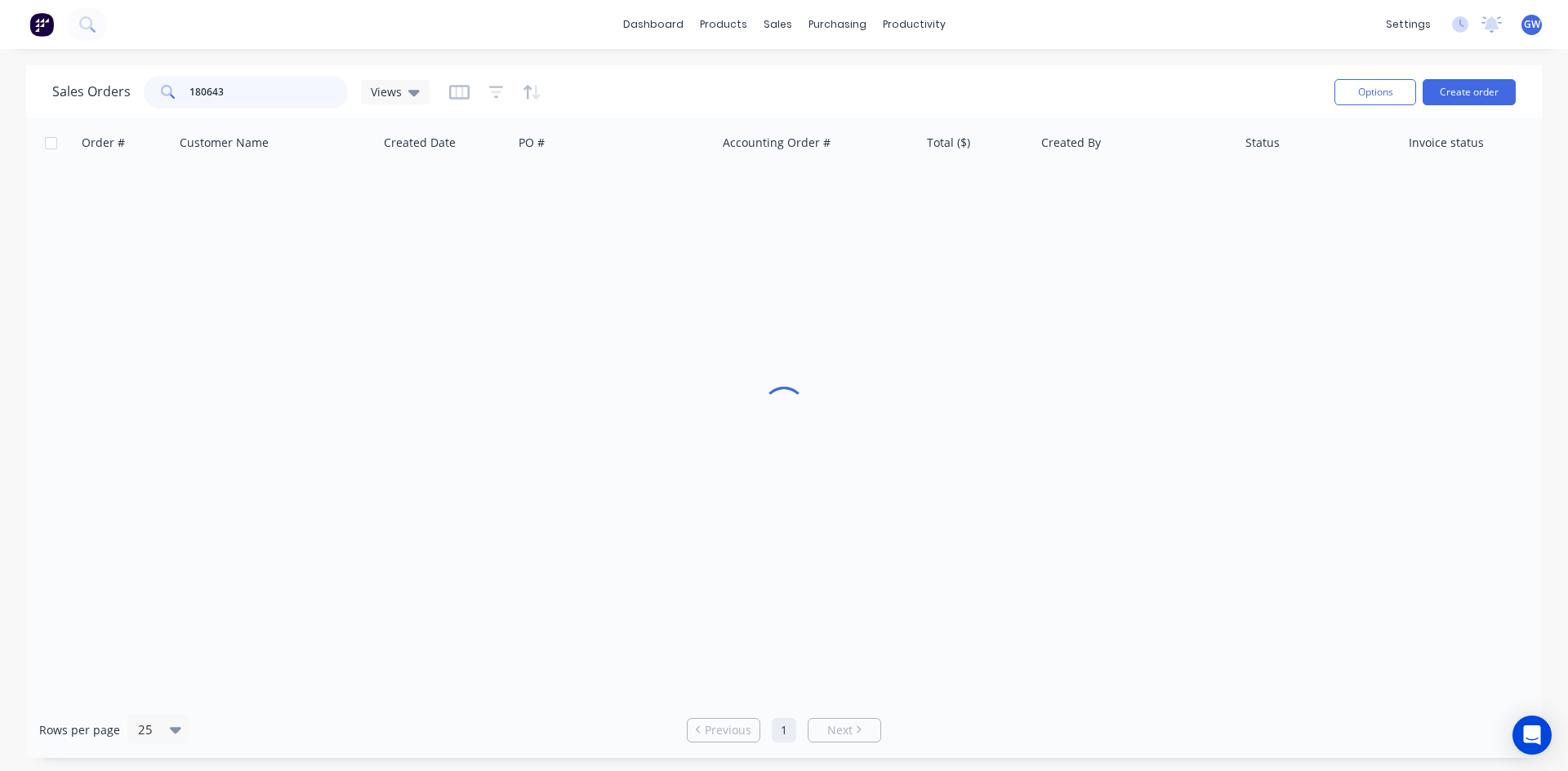
drag, startPoint x: 228, startPoint y: 91, endPoint x: 141, endPoint y: 95, distance: 87.1
click at [141, 95] on div "Sales Orders 180643 Views" at bounding box center [240, 92] width 378 height 32
type input "191587"
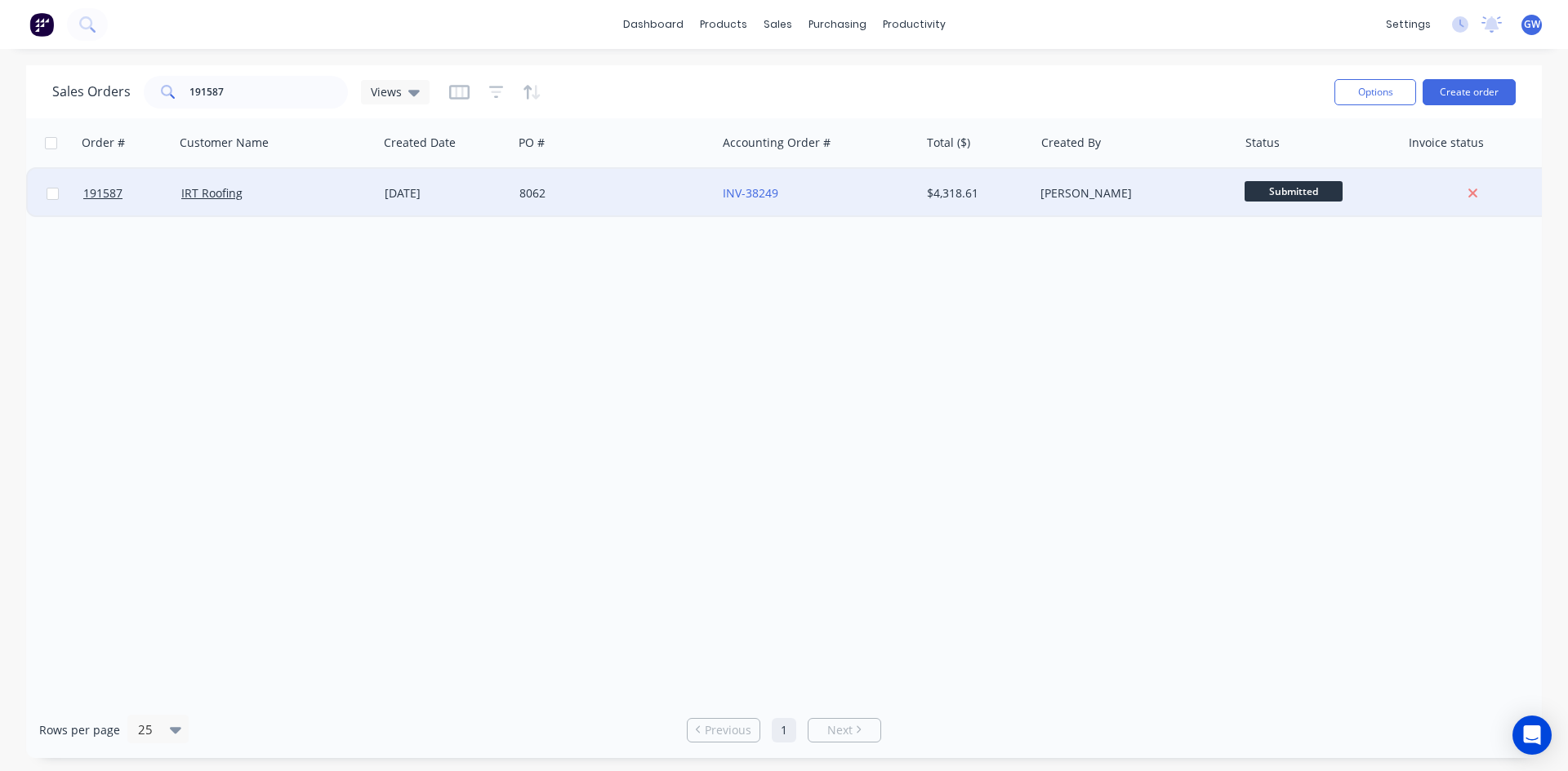
click at [1055, 202] on div "[PERSON_NAME]" at bounding box center [1136, 193] width 204 height 49
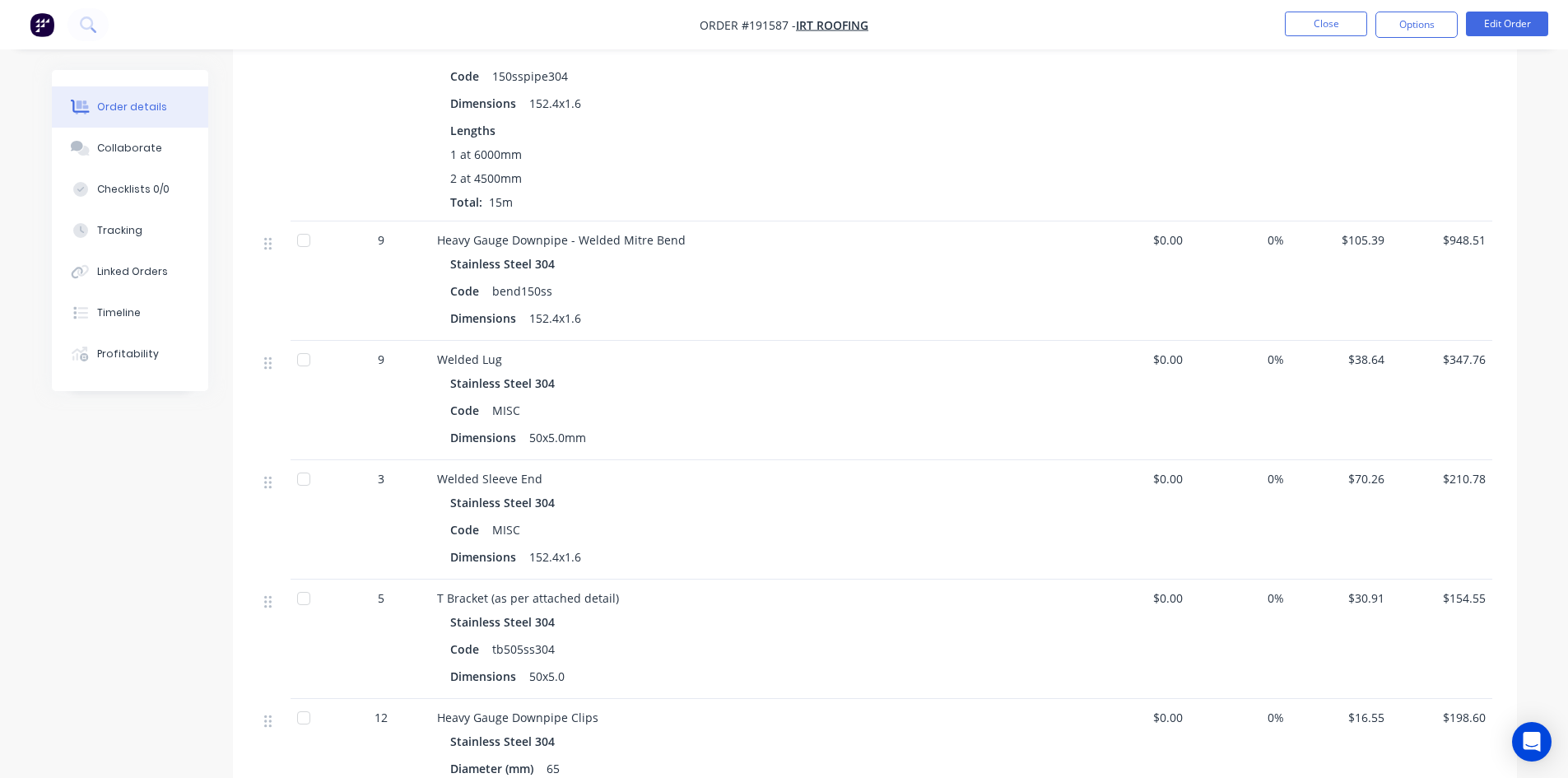
scroll to position [576, 0]
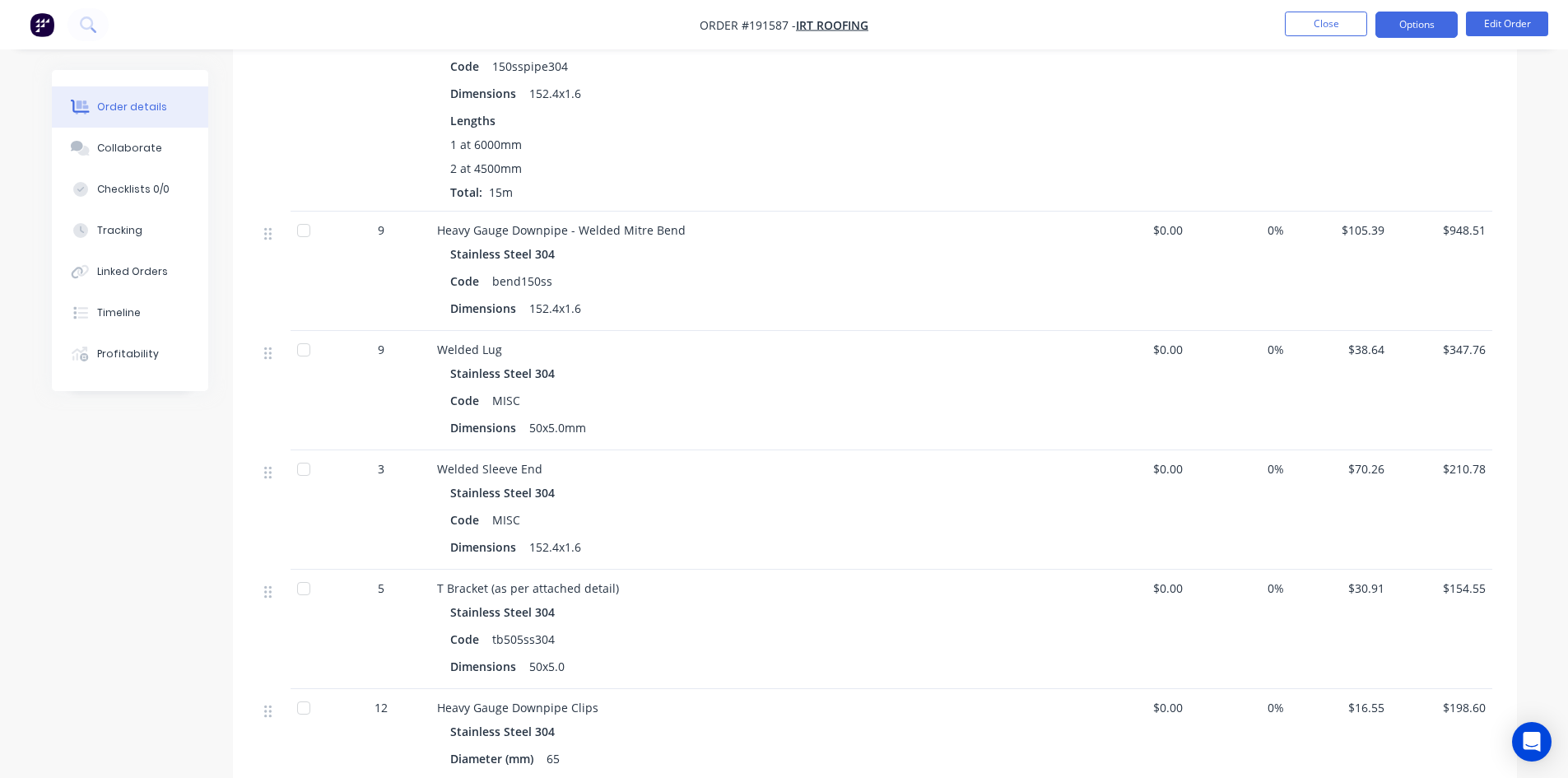
click at [1422, 33] on button "Options" at bounding box center [1416, 24] width 82 height 26
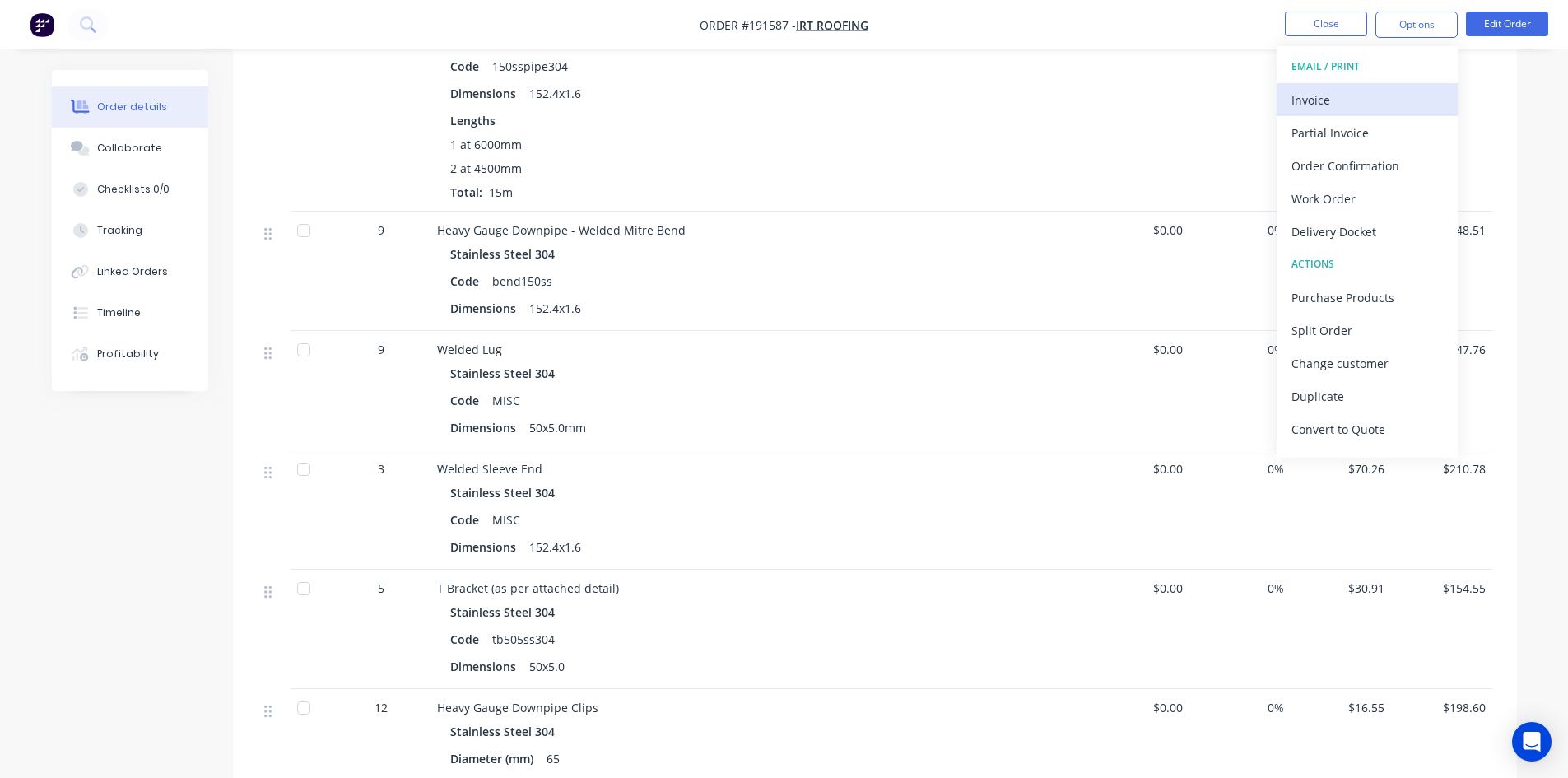
click at [1386, 96] on div "Invoice" at bounding box center [1367, 100] width 152 height 24
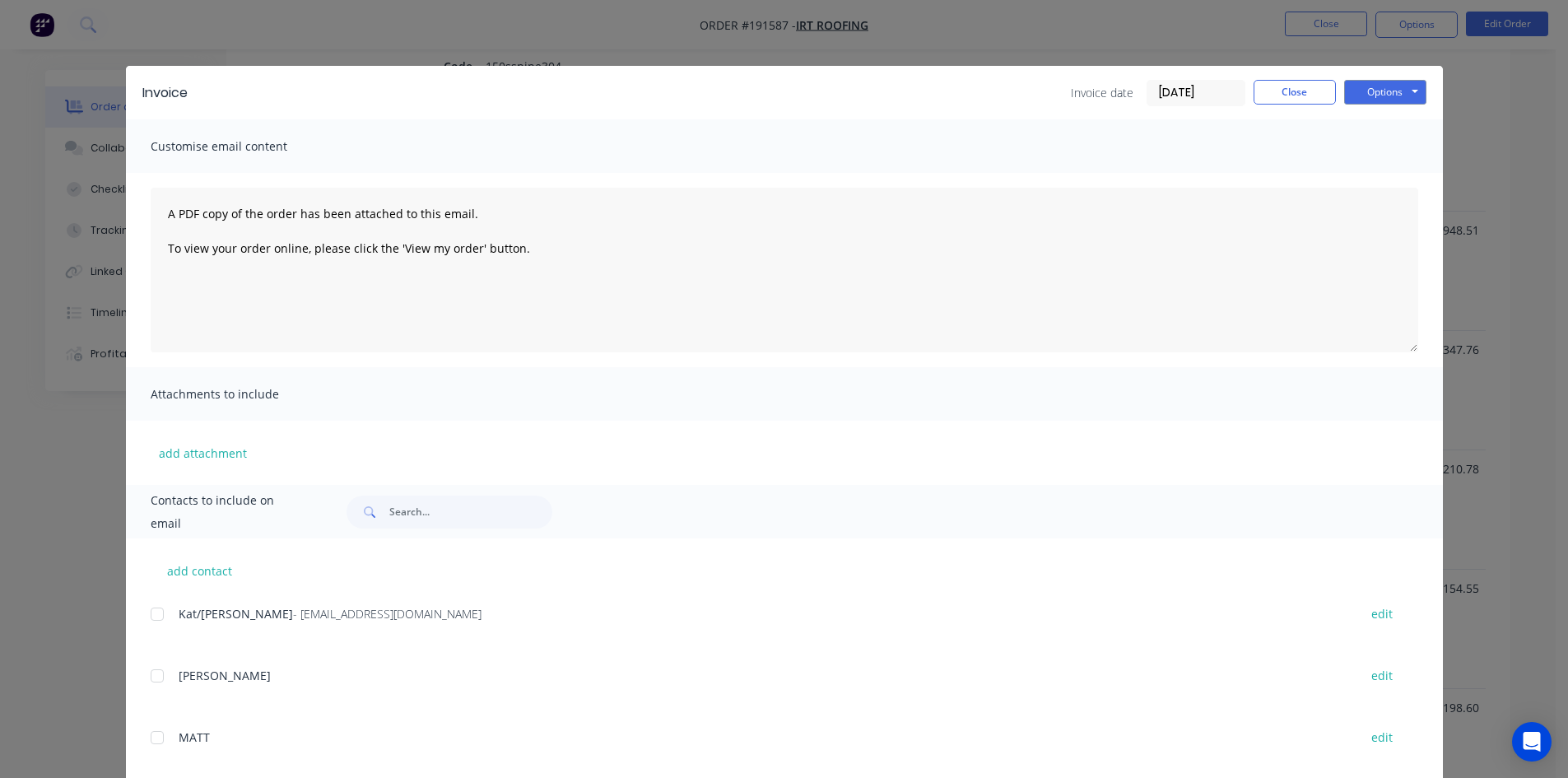
drag, startPoint x: 166, startPoint y: 617, endPoint x: 185, endPoint y: 604, distance: 23.0
click at [165, 617] on div at bounding box center [157, 614] width 33 height 33
click at [1387, 90] on button "Options" at bounding box center [1385, 91] width 82 height 24
click at [1370, 176] on button "Email" at bounding box center [1397, 176] width 106 height 27
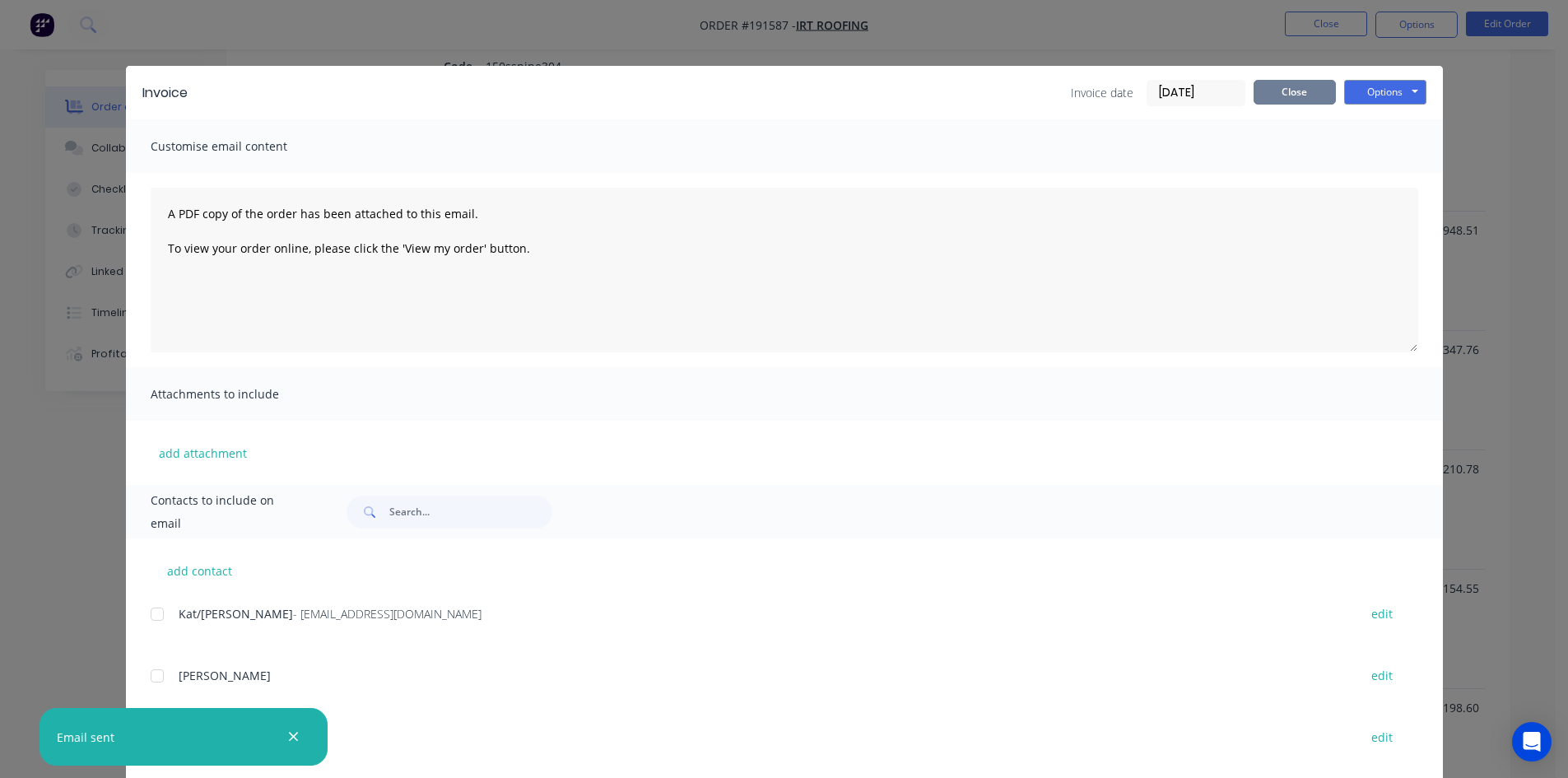
click at [1290, 86] on button "Close" at bounding box center [1294, 91] width 82 height 24
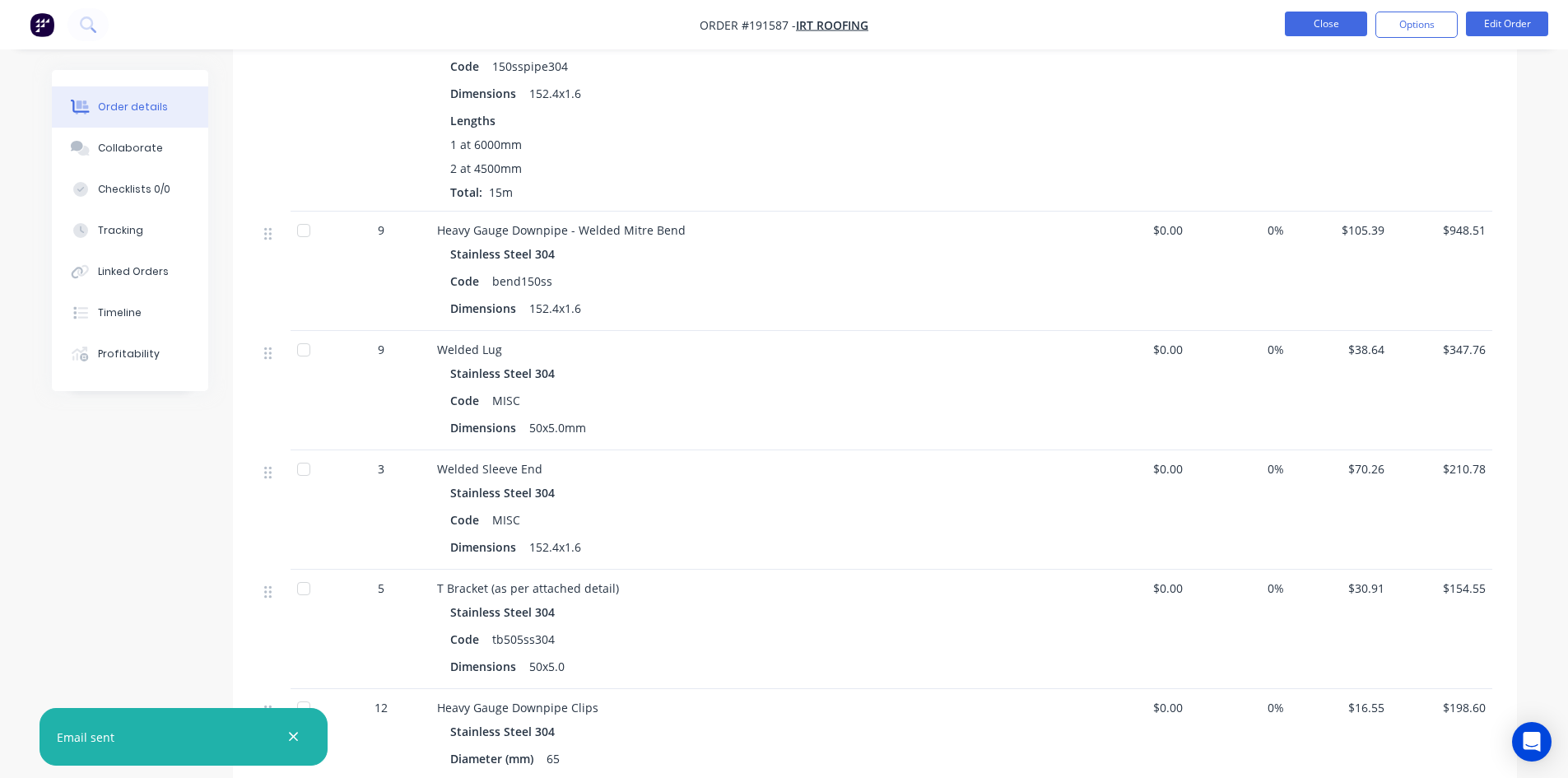
click at [1315, 27] on button "Close" at bounding box center [1326, 24] width 82 height 24
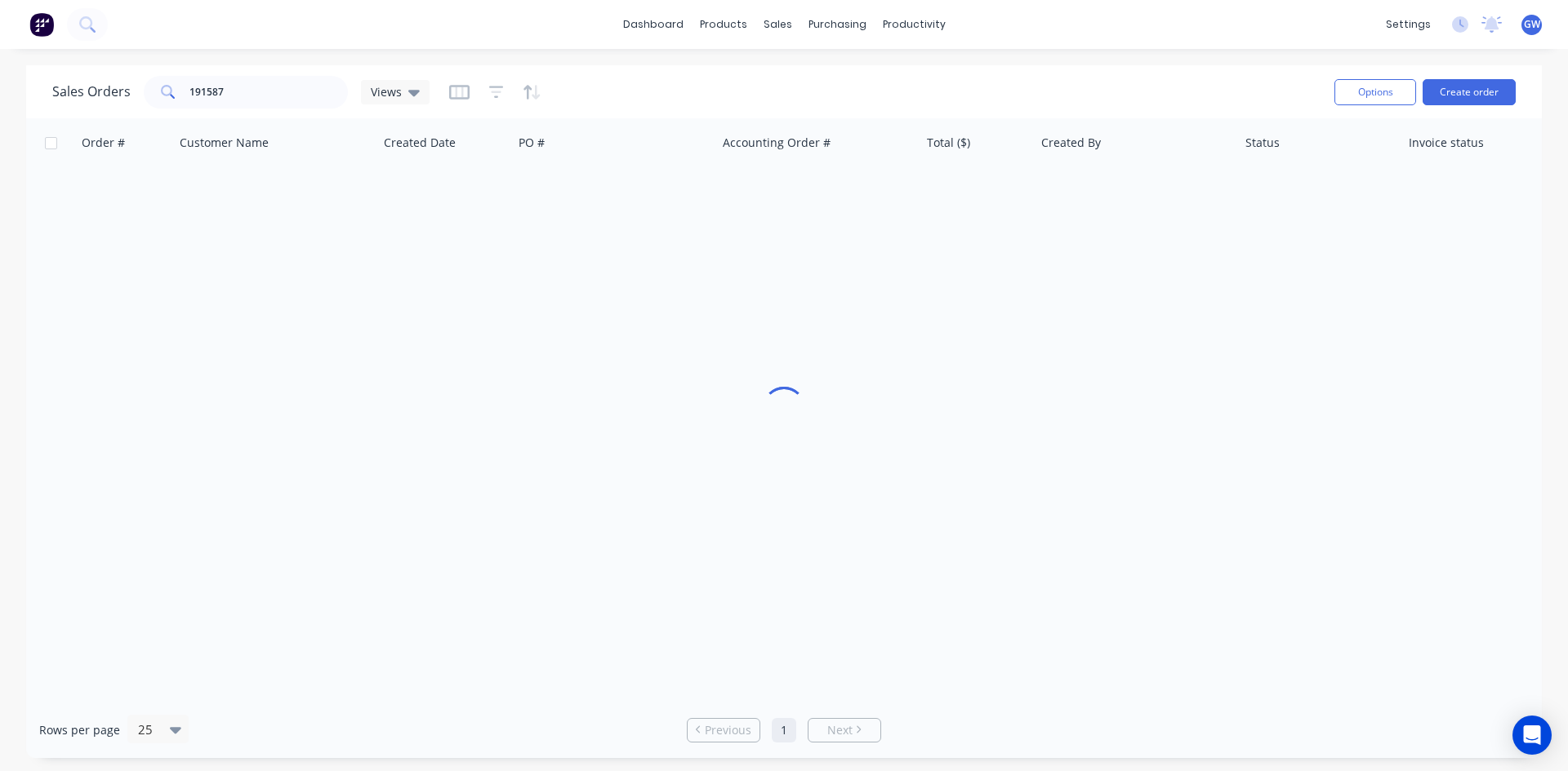
drag, startPoint x: 244, startPoint y: 74, endPoint x: 160, endPoint y: 82, distance: 84.4
click at [146, 89] on div "Sales Orders 191587 Views" at bounding box center [686, 91] width 1269 height 40
drag, startPoint x: 287, startPoint y: 98, endPoint x: 94, endPoint y: 80, distance: 193.8
click at [94, 80] on div "Sales Orders 191587 Views" at bounding box center [240, 92] width 378 height 32
type input "191974"
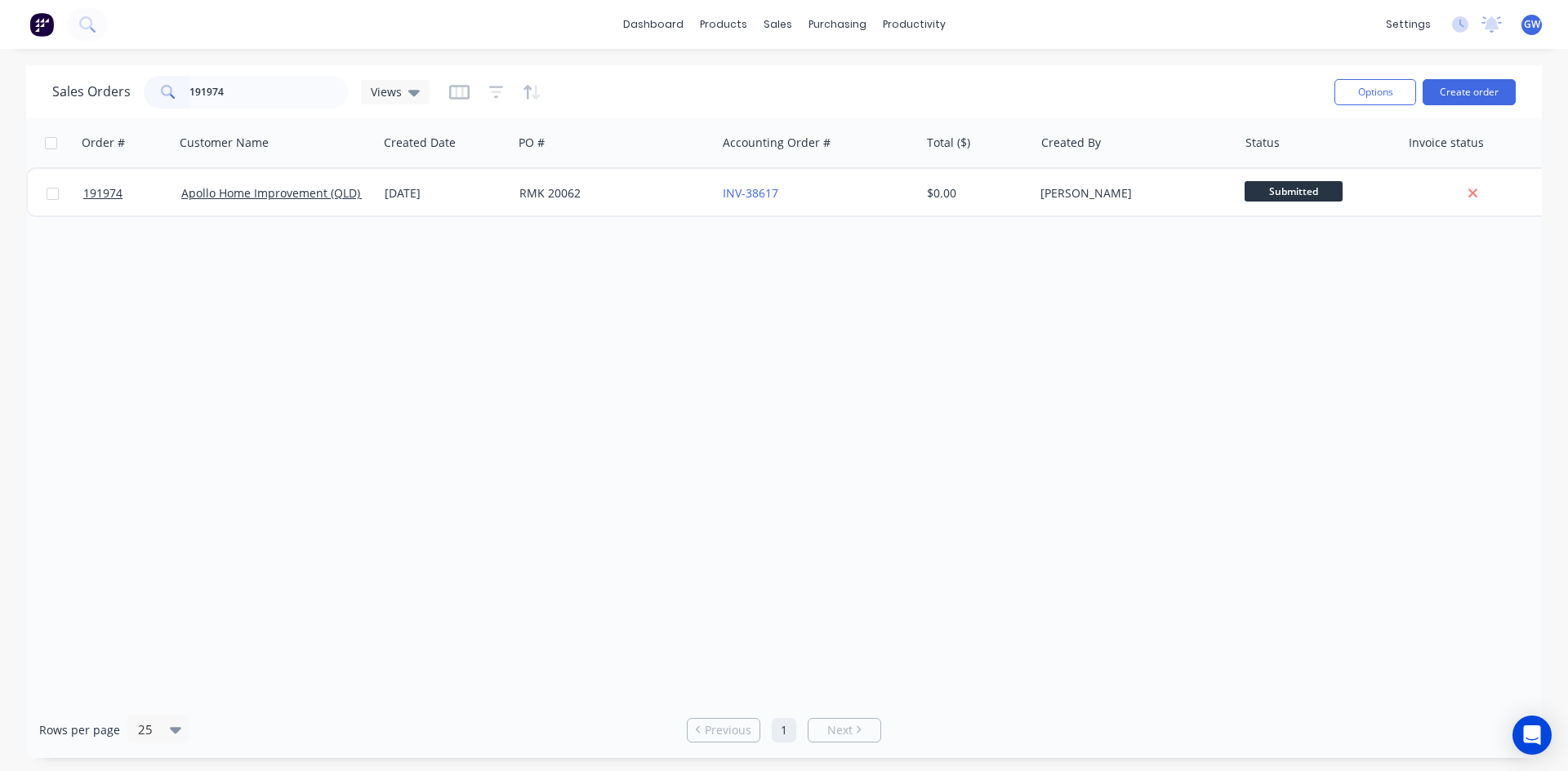
click at [1089, 191] on div "[PERSON_NAME]" at bounding box center [1131, 194] width 181 height 16
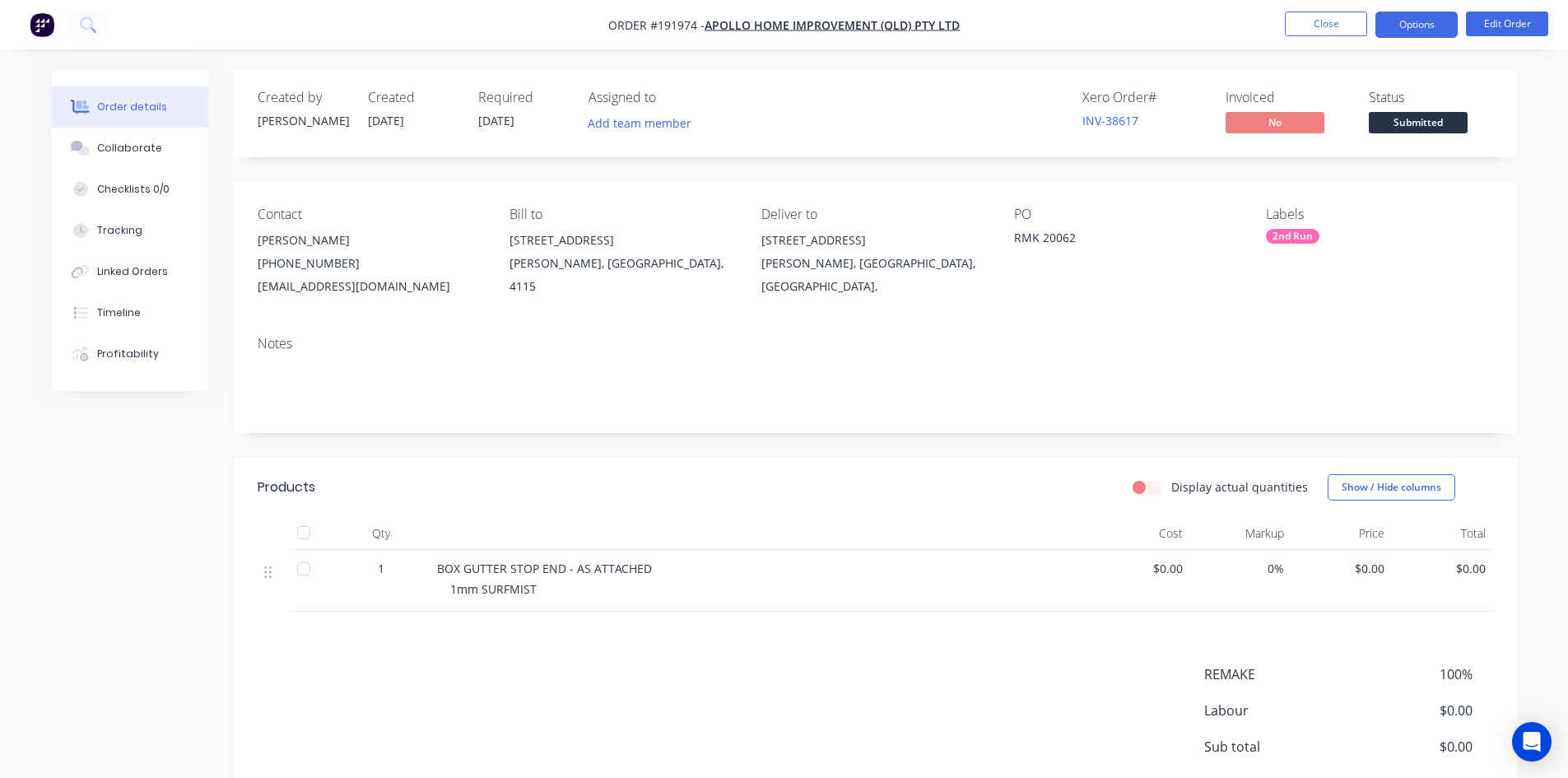
click at [1418, 17] on button "Options" at bounding box center [1416, 24] width 82 height 26
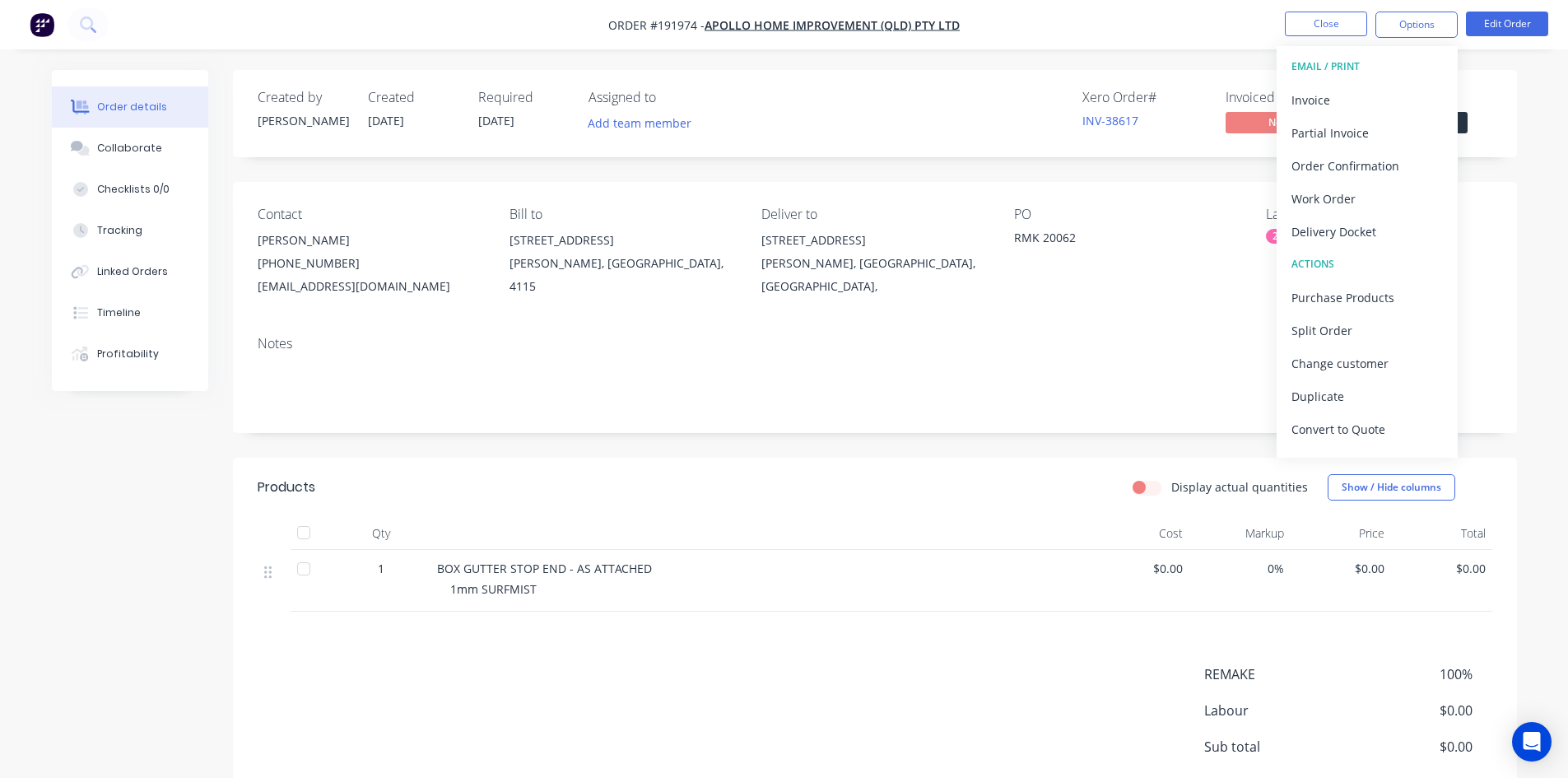
click at [1379, 86] on button "Invoice" at bounding box center [1367, 100] width 181 height 33
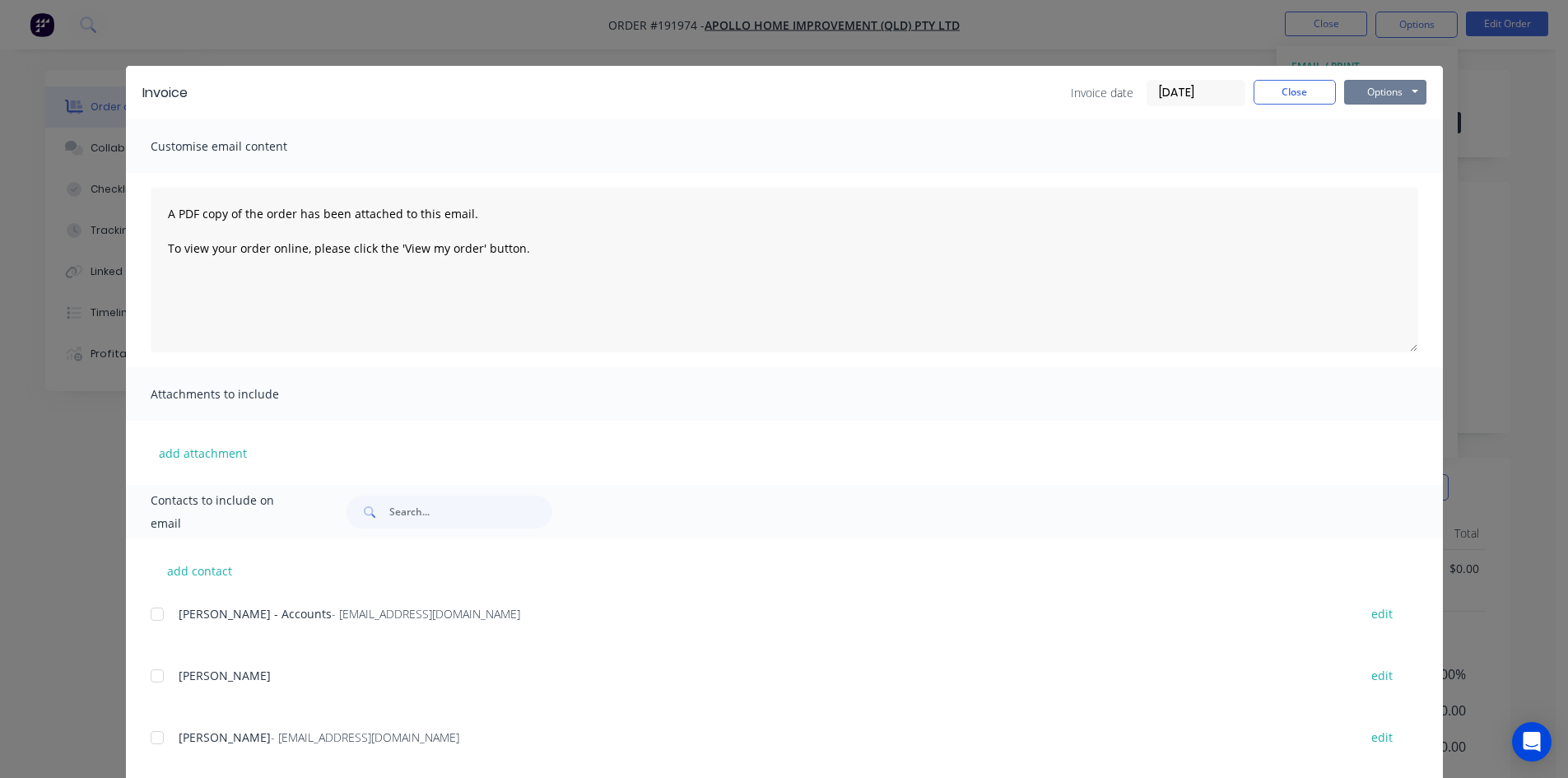
click at [1379, 86] on button "Options" at bounding box center [1385, 91] width 82 height 24
click at [1383, 140] on button "Print" at bounding box center [1397, 148] width 106 height 27
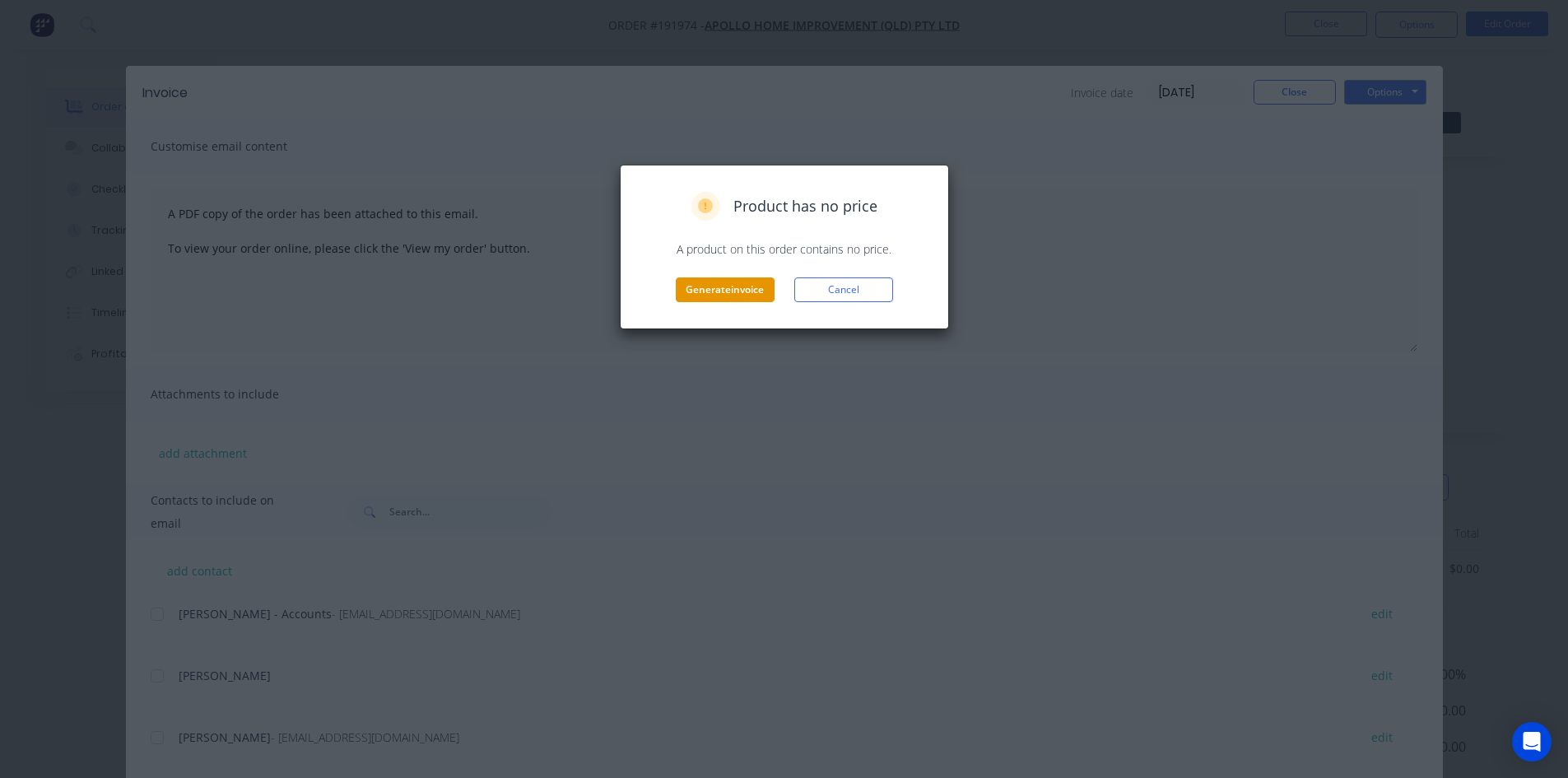
click at [715, 290] on button "Generate invoice" at bounding box center [724, 289] width 99 height 24
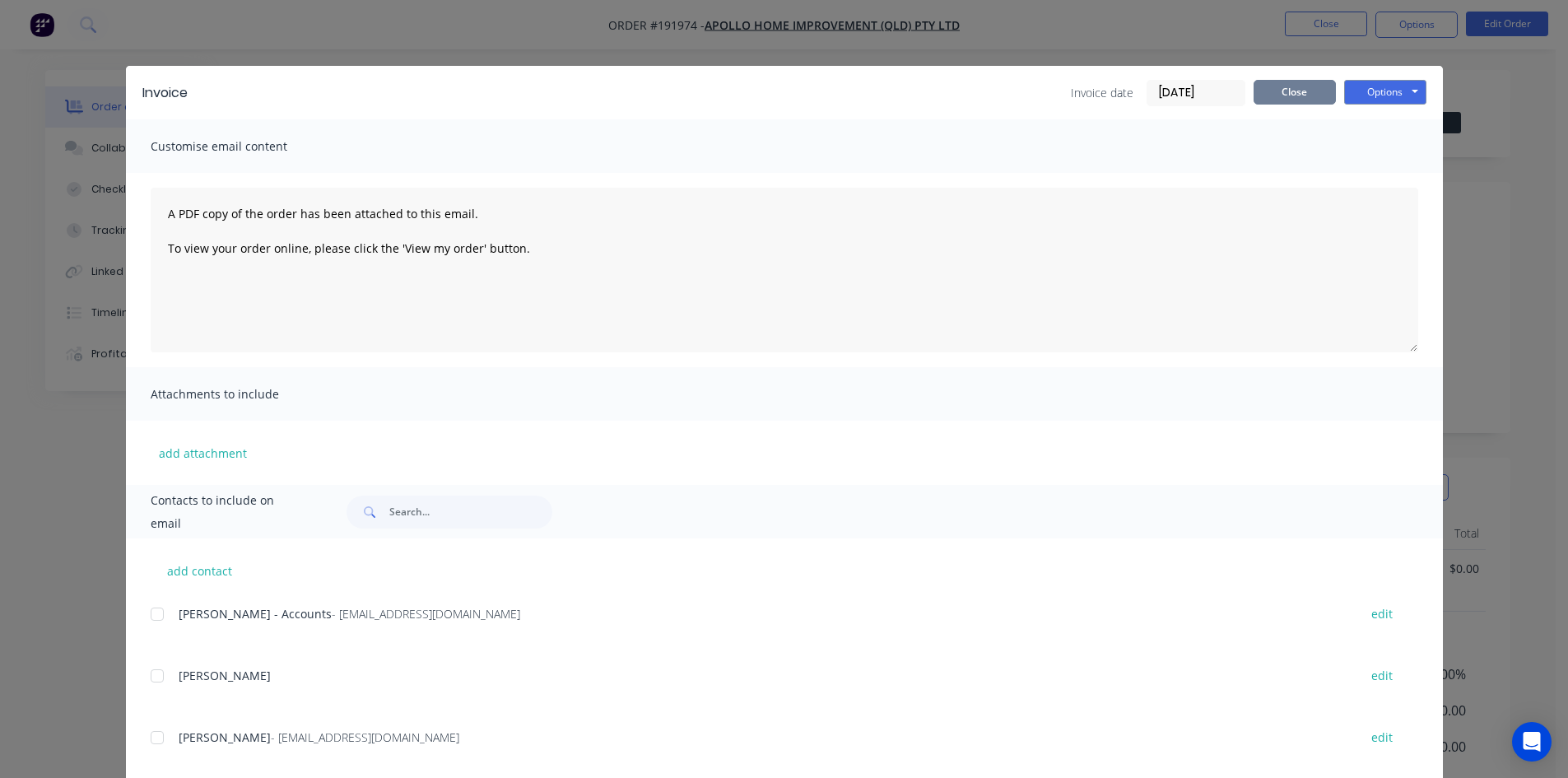
click at [1312, 91] on button "Close" at bounding box center [1294, 91] width 82 height 24
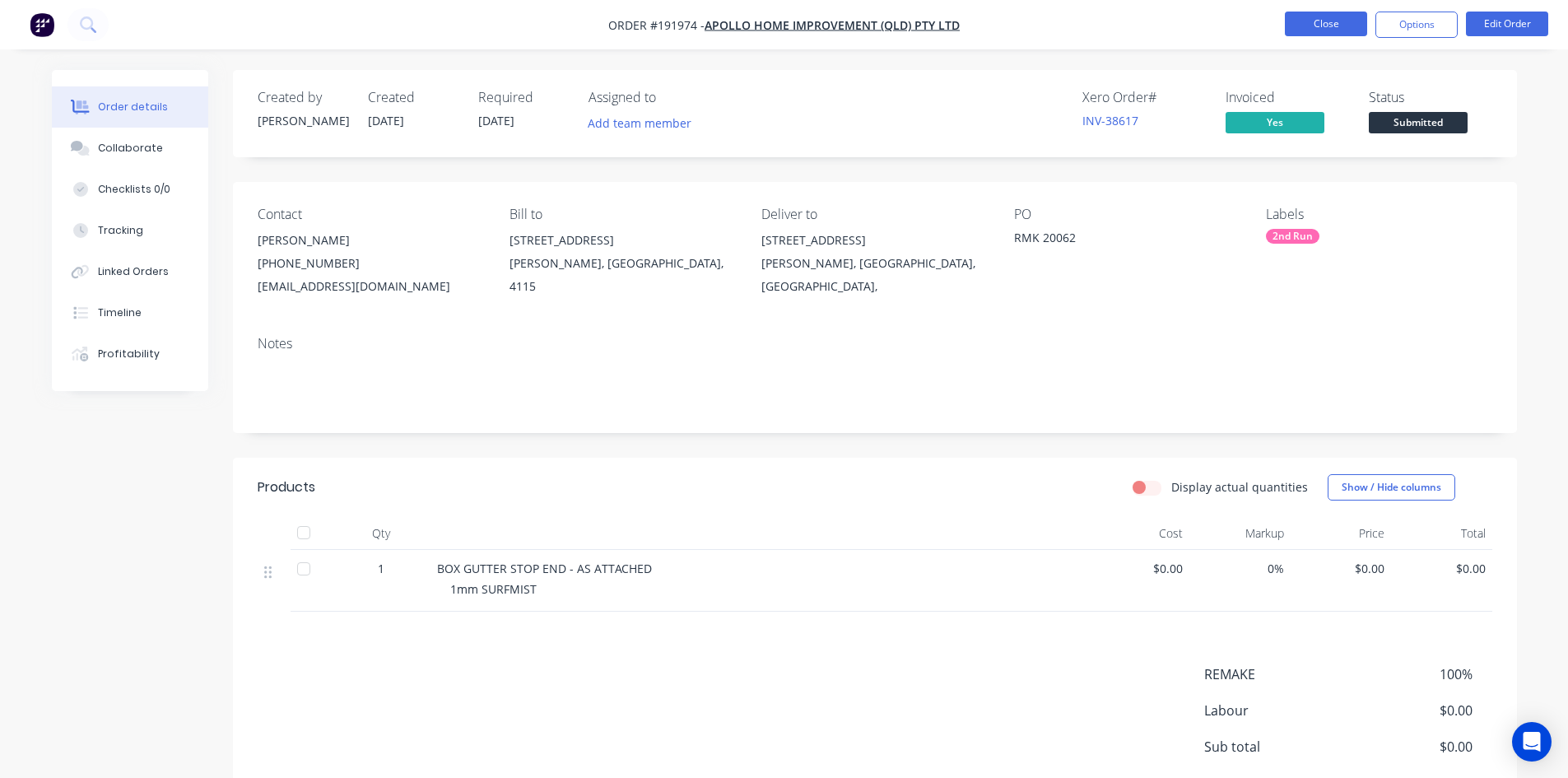
click at [1344, 20] on button "Close" at bounding box center [1326, 24] width 82 height 24
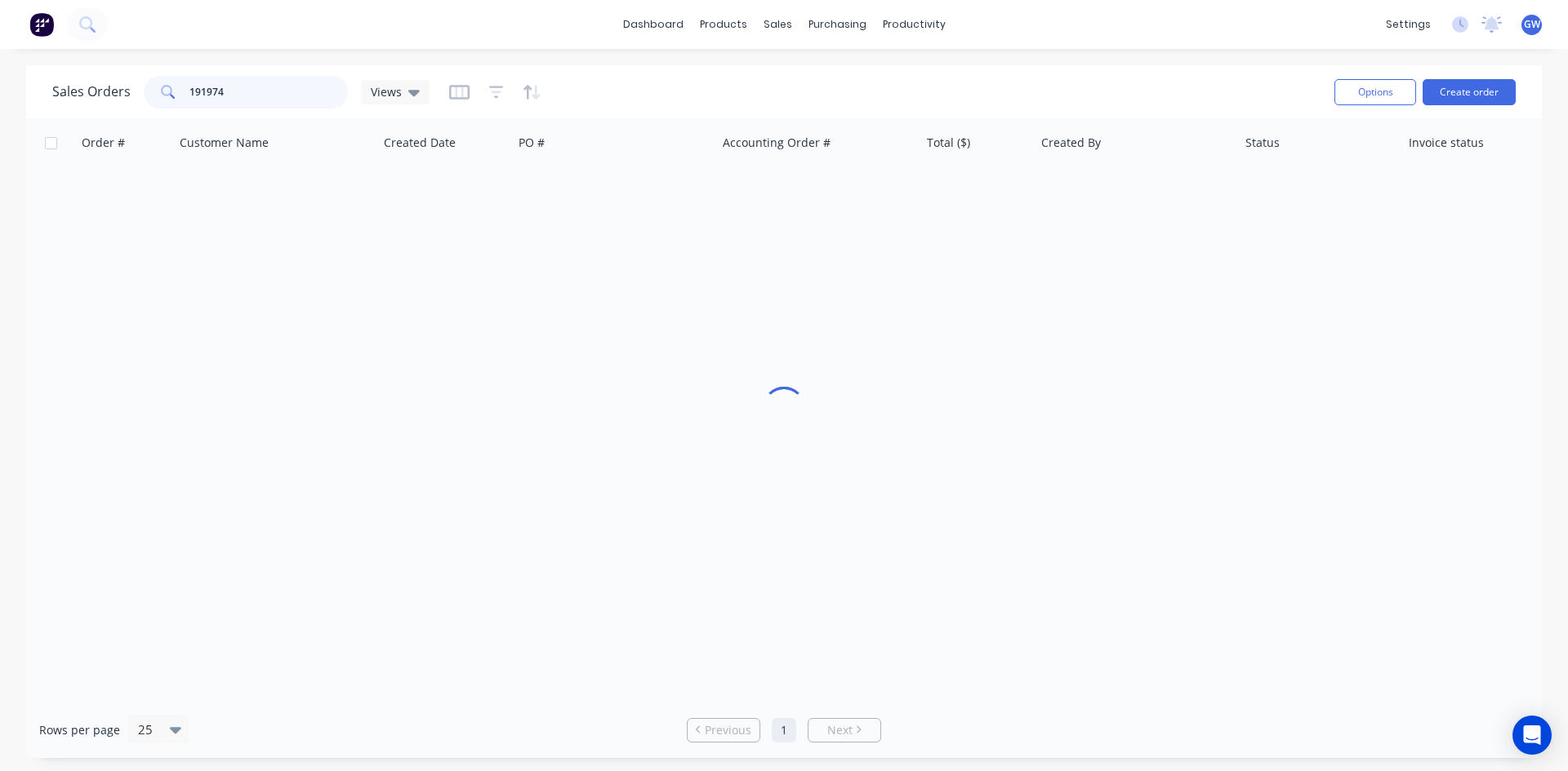
drag, startPoint x: 302, startPoint y: 84, endPoint x: 25, endPoint y: 77, distance: 277.1
click at [25, 77] on div "Sales Orders 191974 Views Options Create order Order # Customer Name Created Da…" at bounding box center [784, 411] width 1568 height 693
type input "191791"
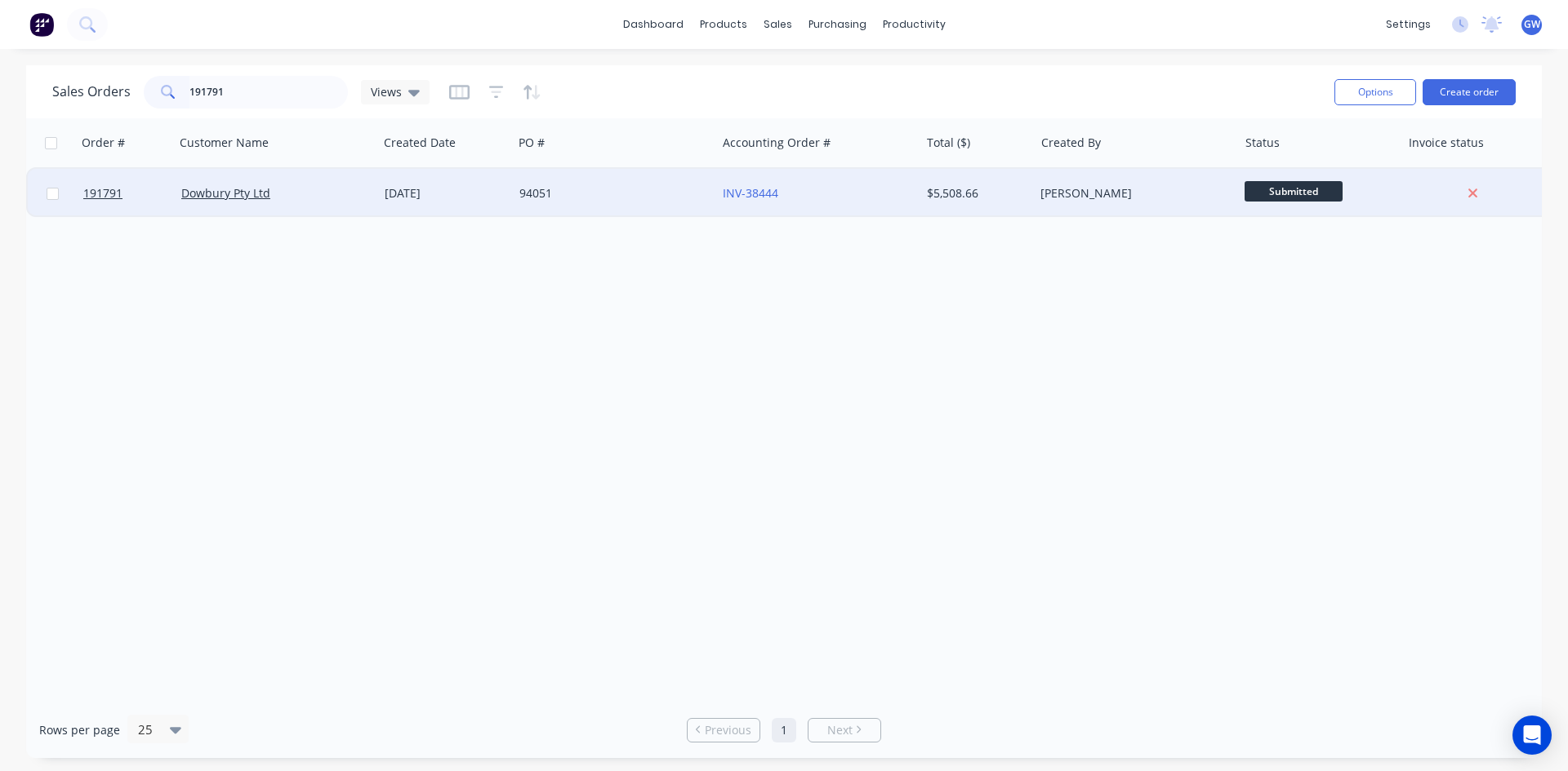
click at [1073, 190] on div "[PERSON_NAME]" at bounding box center [1131, 194] width 181 height 16
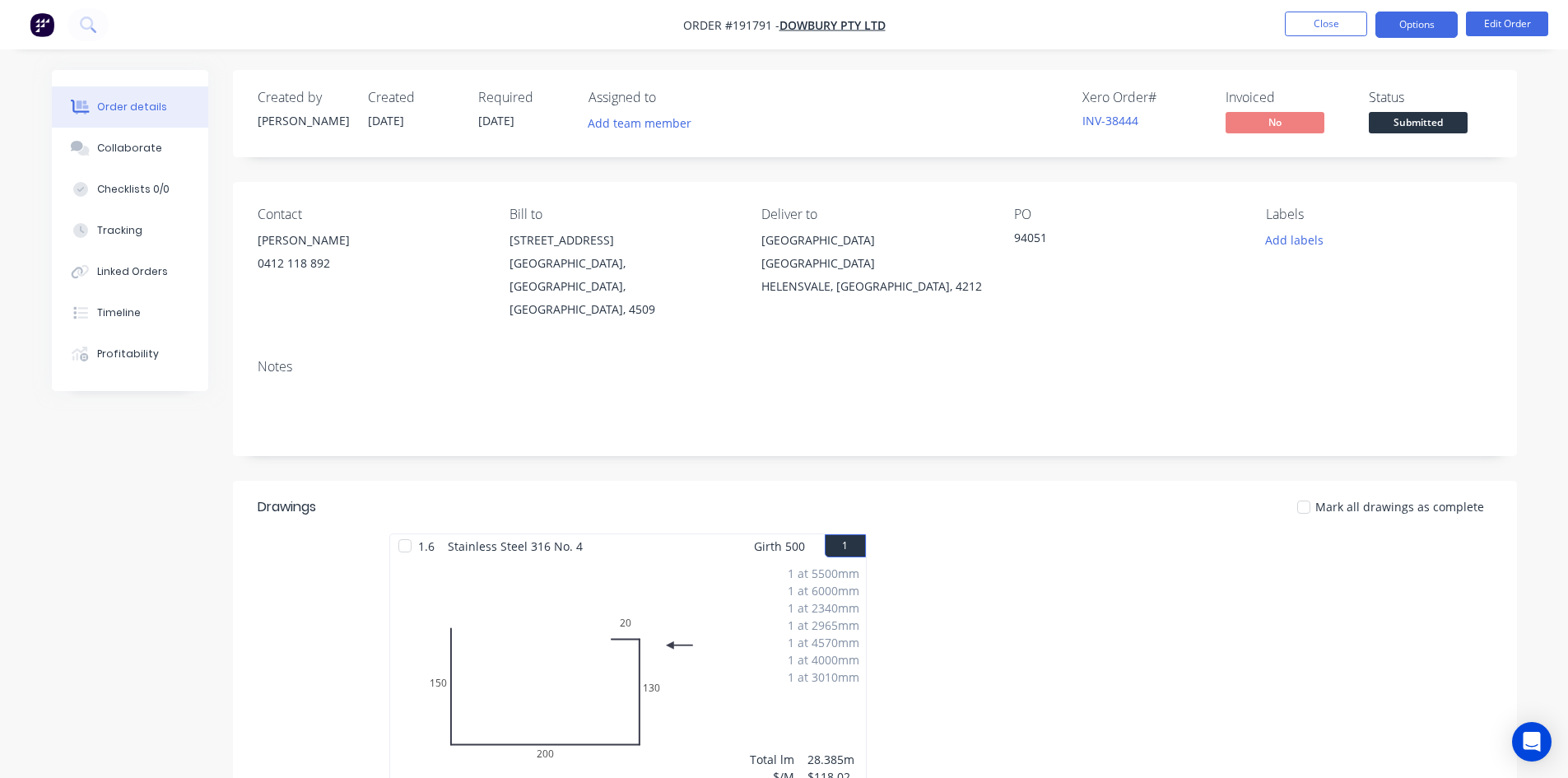
click at [1435, 23] on button "Options" at bounding box center [1416, 24] width 82 height 26
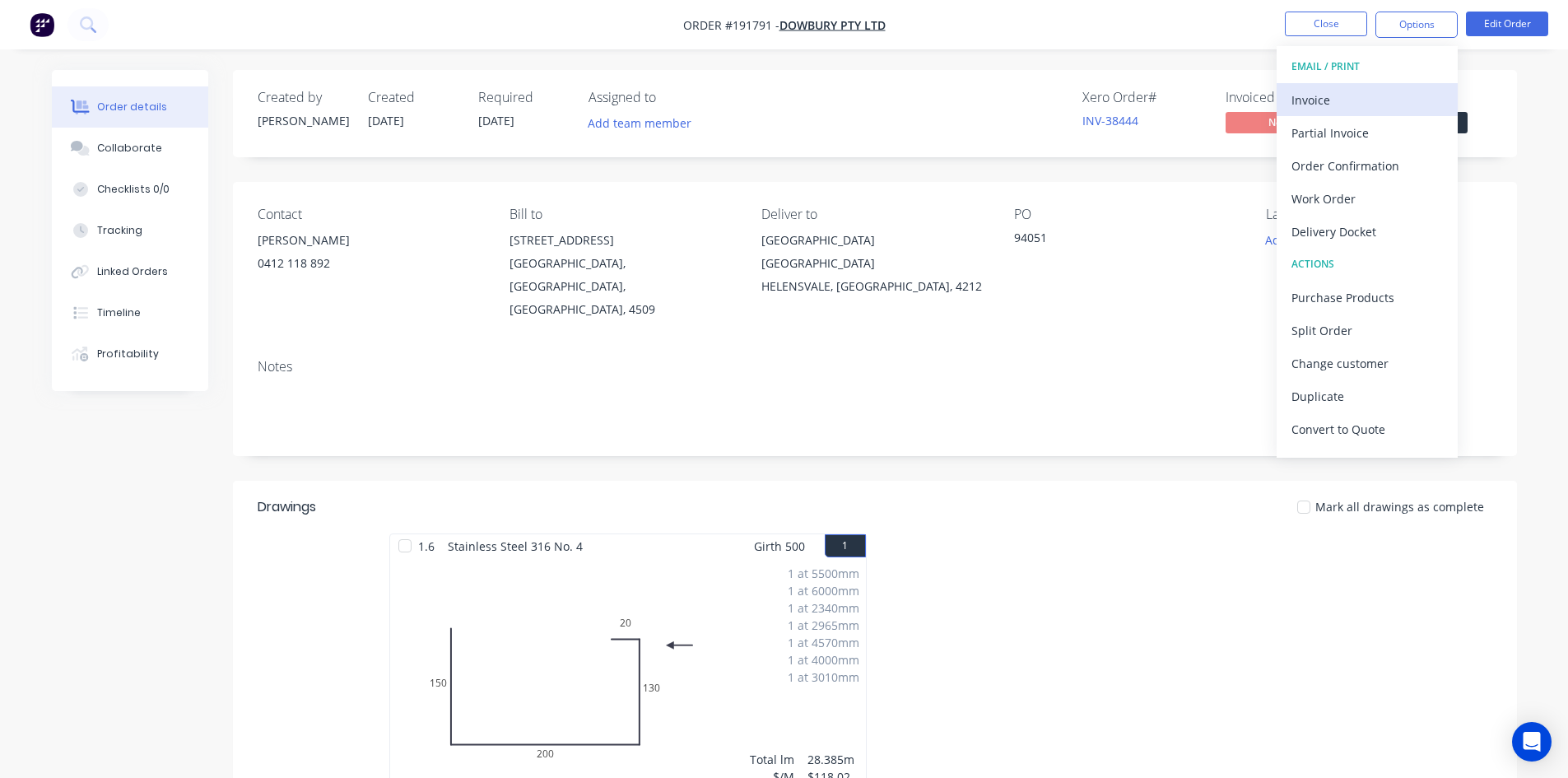
click at [1387, 101] on div "Invoice" at bounding box center [1367, 100] width 152 height 24
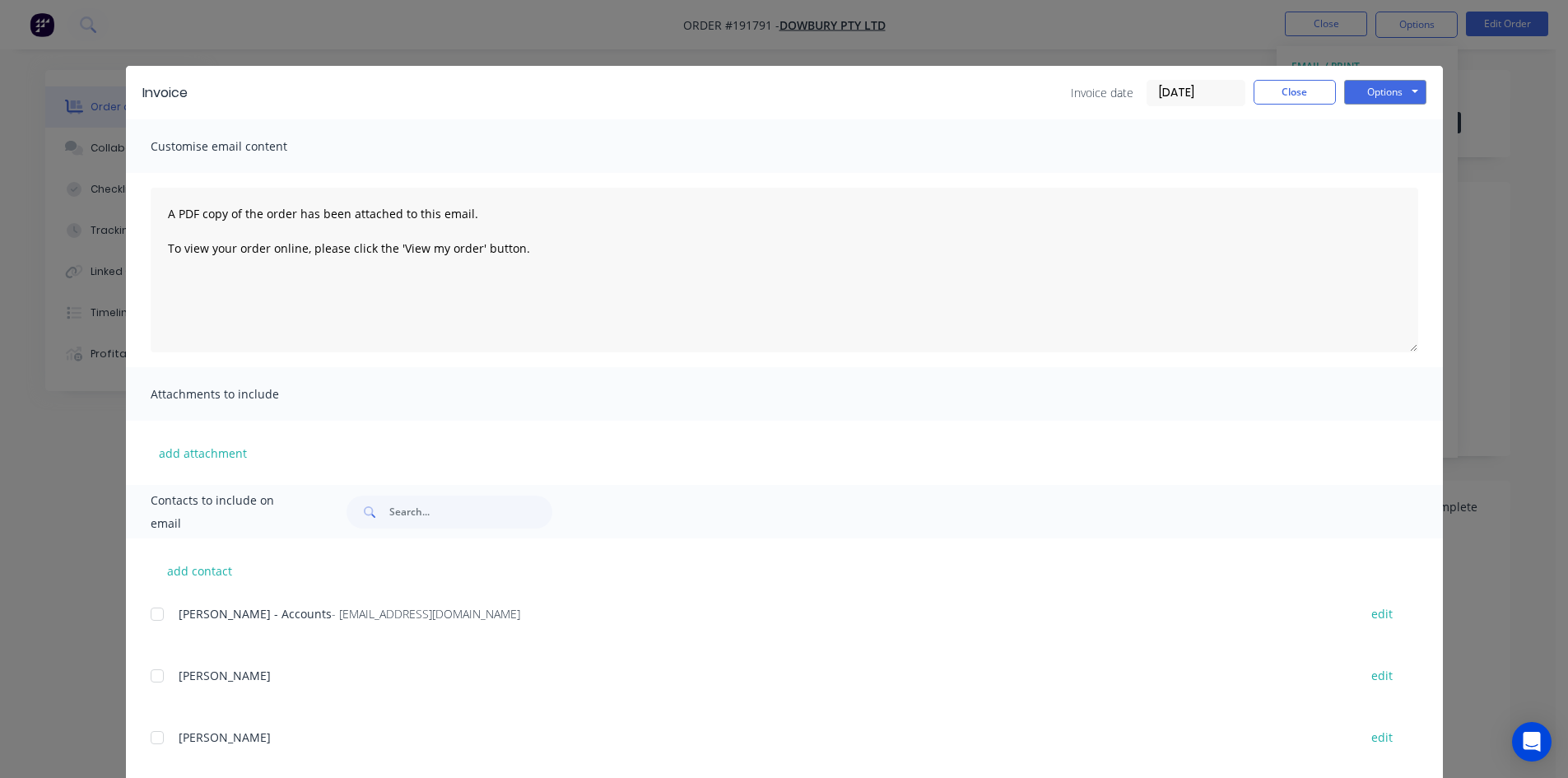
click at [156, 619] on div at bounding box center [157, 614] width 33 height 33
click at [1401, 97] on button "Options" at bounding box center [1385, 91] width 82 height 24
click at [1421, 179] on button "Email" at bounding box center [1397, 176] width 106 height 27
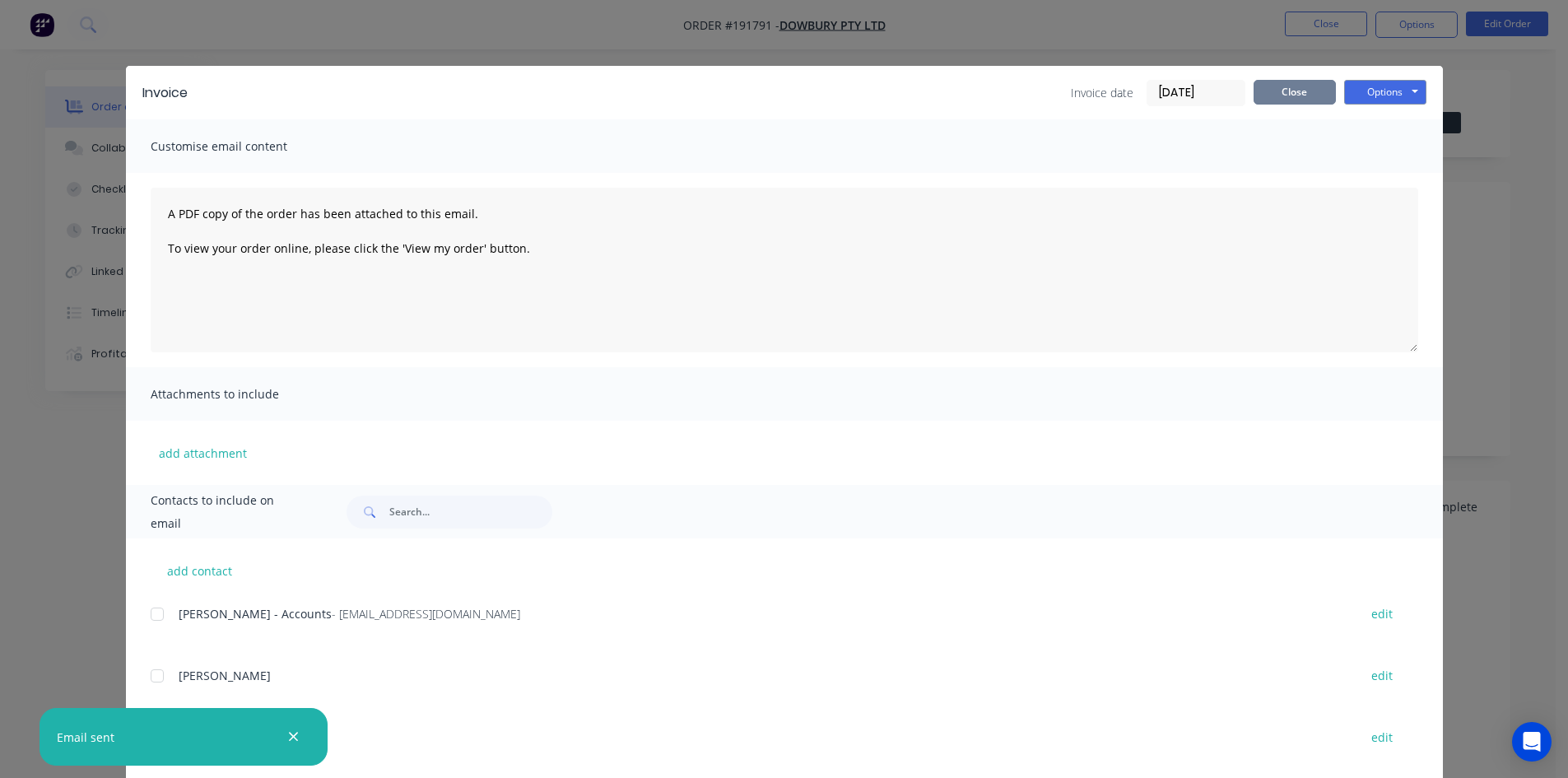
click at [1255, 91] on button "Close" at bounding box center [1294, 91] width 82 height 24
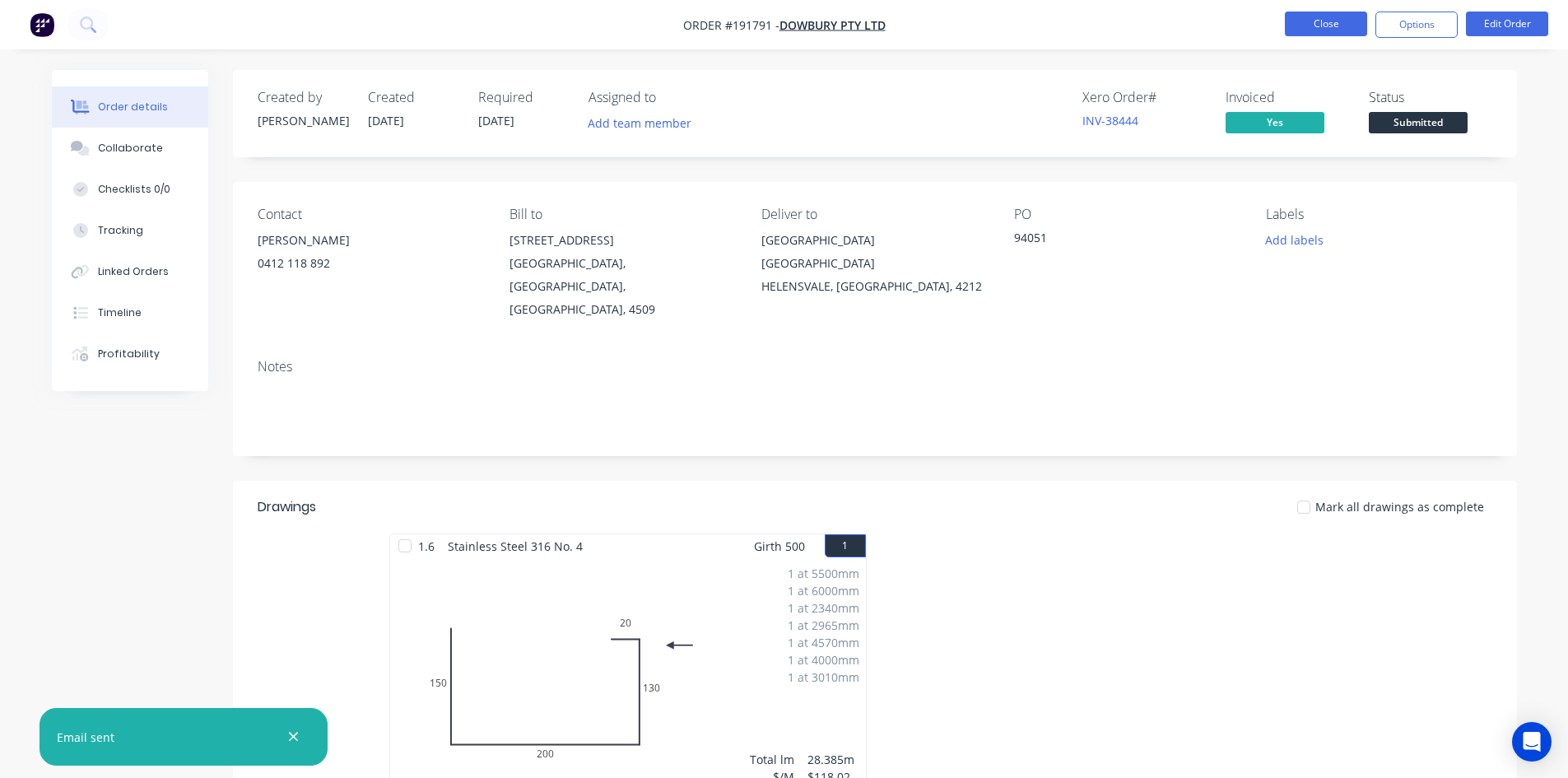
click at [1317, 24] on button "Close" at bounding box center [1326, 24] width 82 height 24
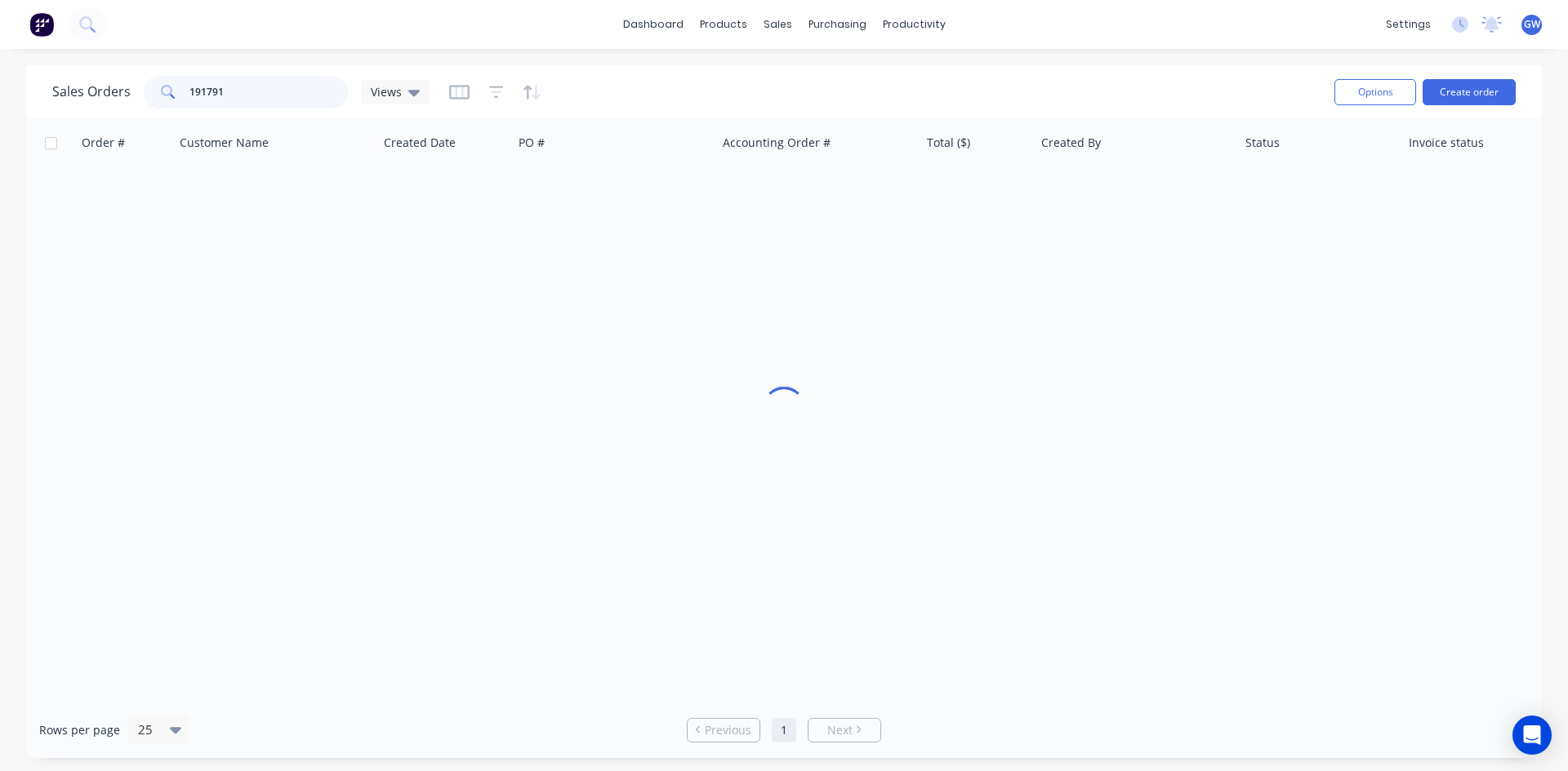
drag, startPoint x: 260, startPoint y: 92, endPoint x: 0, endPoint y: 85, distance: 260.1
click at [0, 85] on div "Sales Orders 191791 Views Options Create order Order # Customer Name Created Da…" at bounding box center [784, 411] width 1568 height 693
type input "191892"
click at [924, 219] on div "Order # Customer Name Created Date PO # Accounting Order # Total ($) Created By…" at bounding box center [784, 410] width 1516 height 584
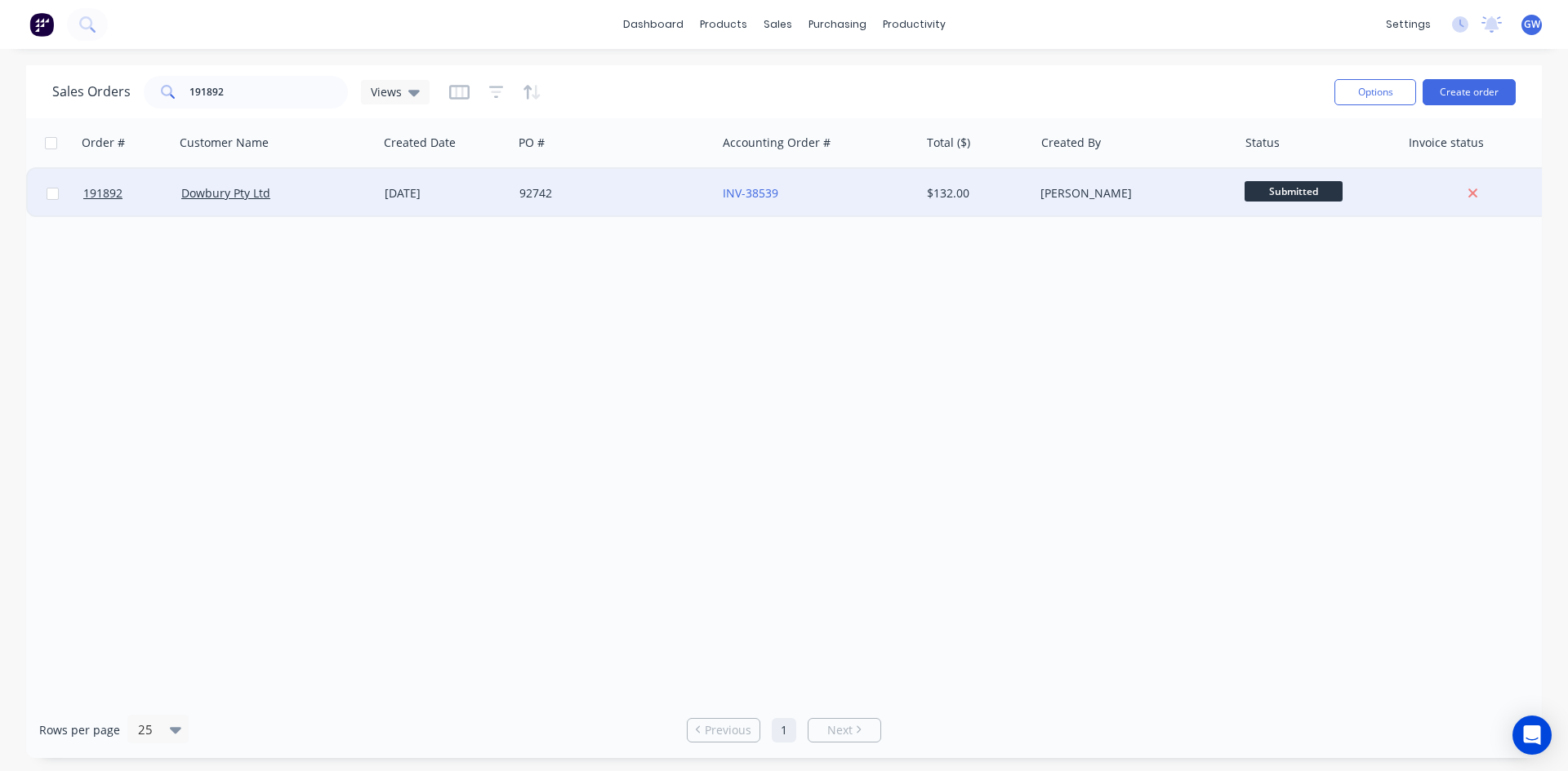
click at [940, 194] on div "$132.00" at bounding box center [974, 194] width 96 height 16
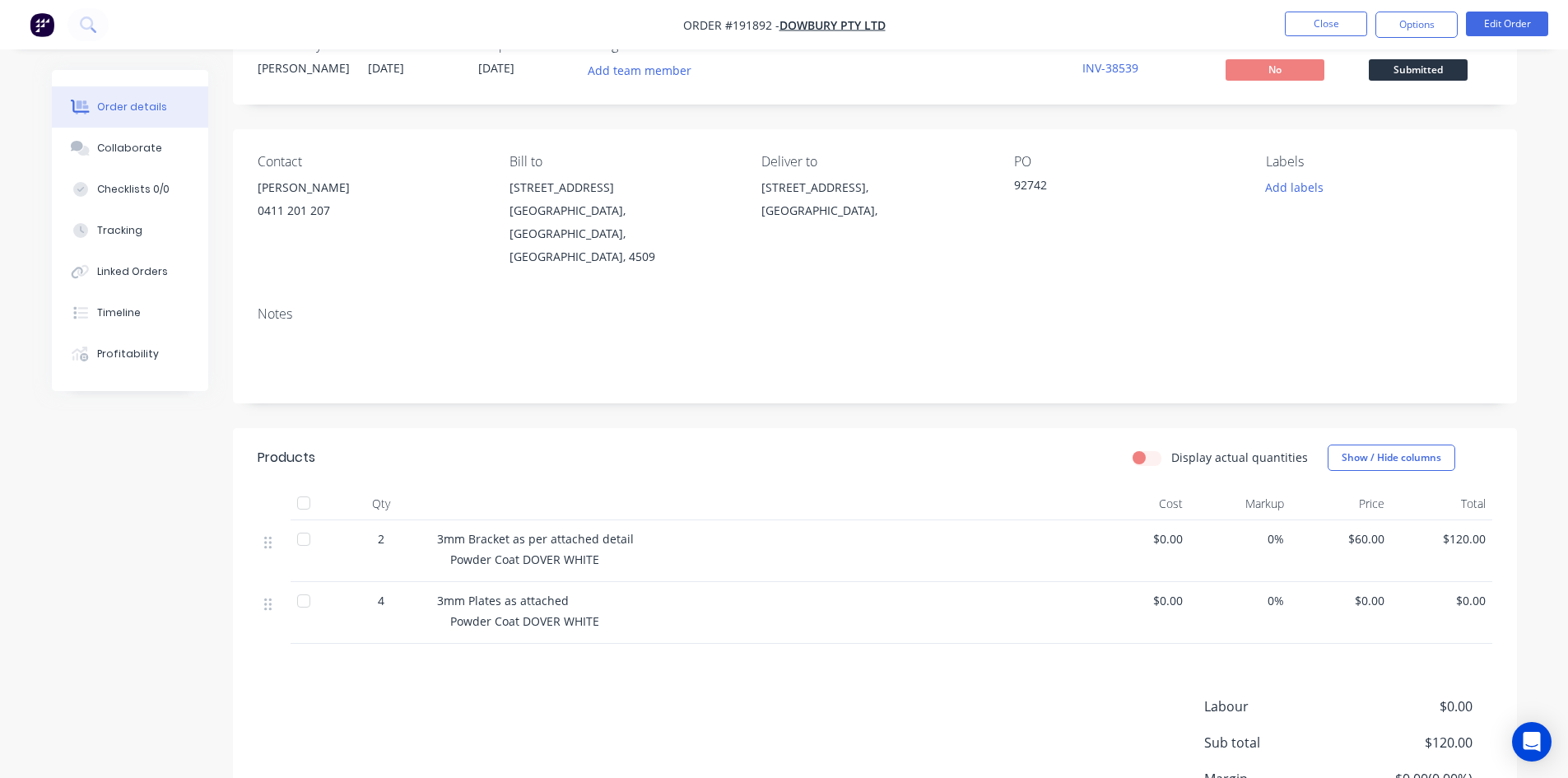
scroll to position [82, 0]
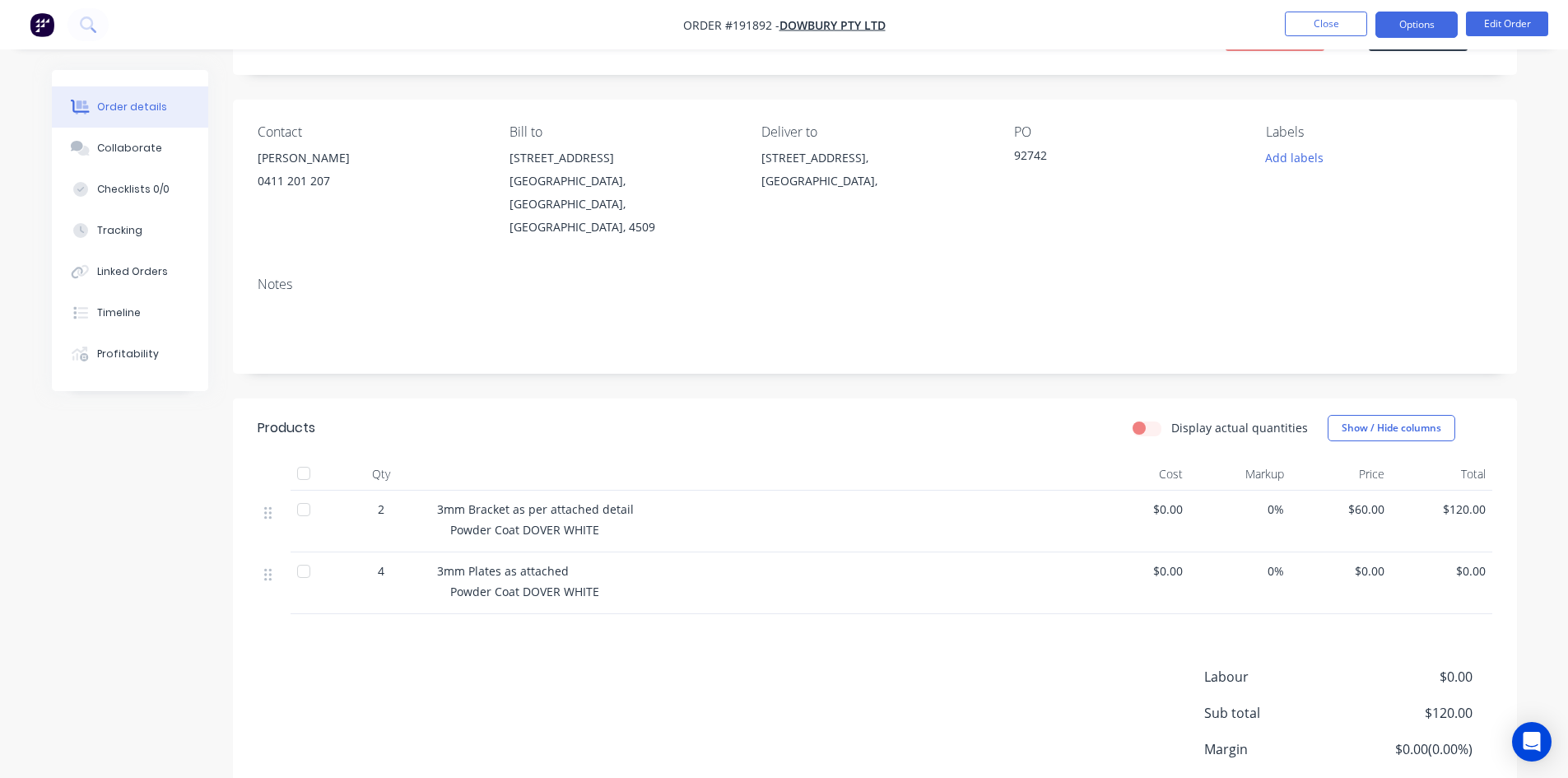
click at [1396, 23] on button "Options" at bounding box center [1416, 24] width 82 height 26
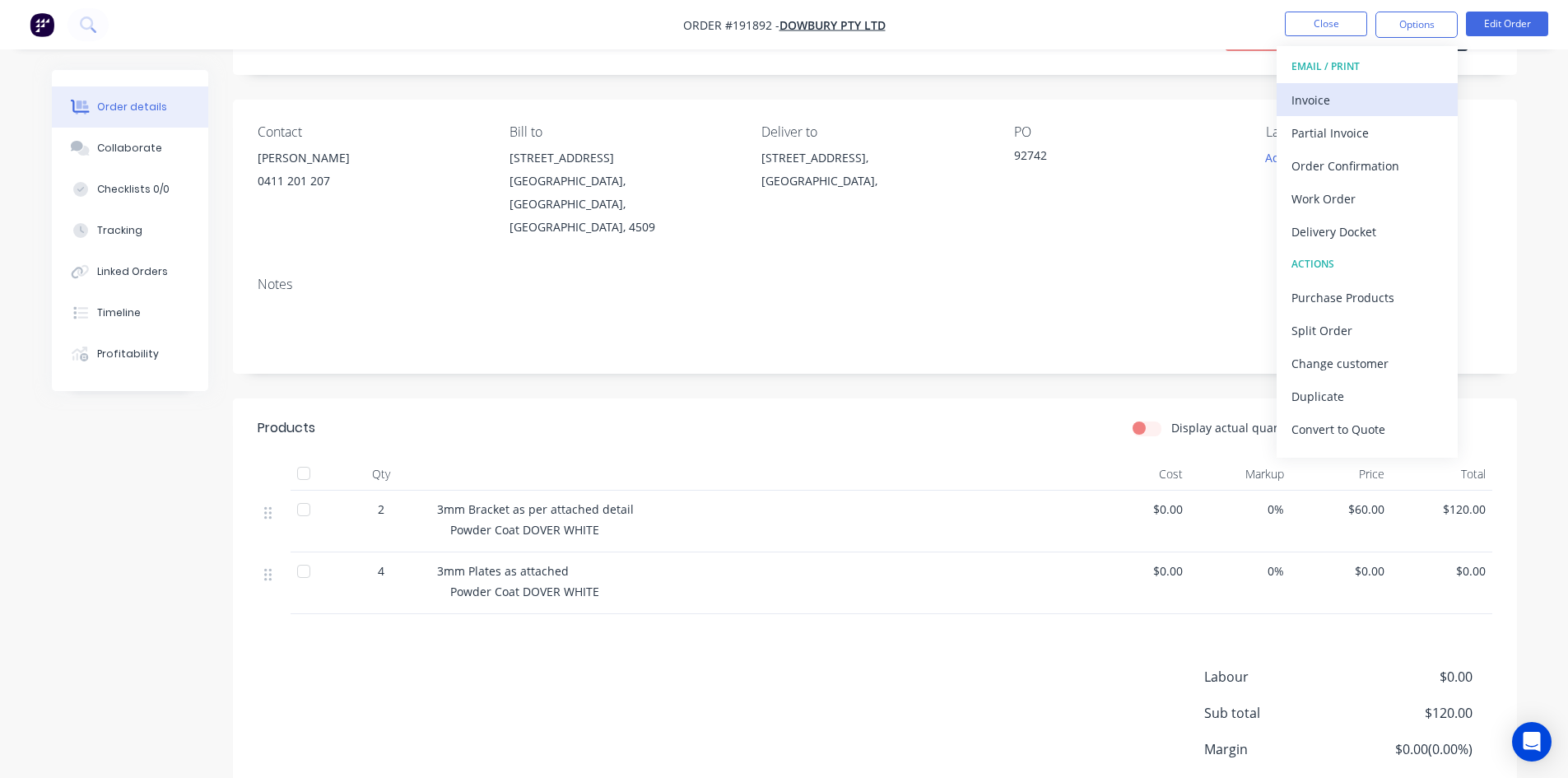
click at [1370, 98] on div "Invoice" at bounding box center [1367, 100] width 152 height 24
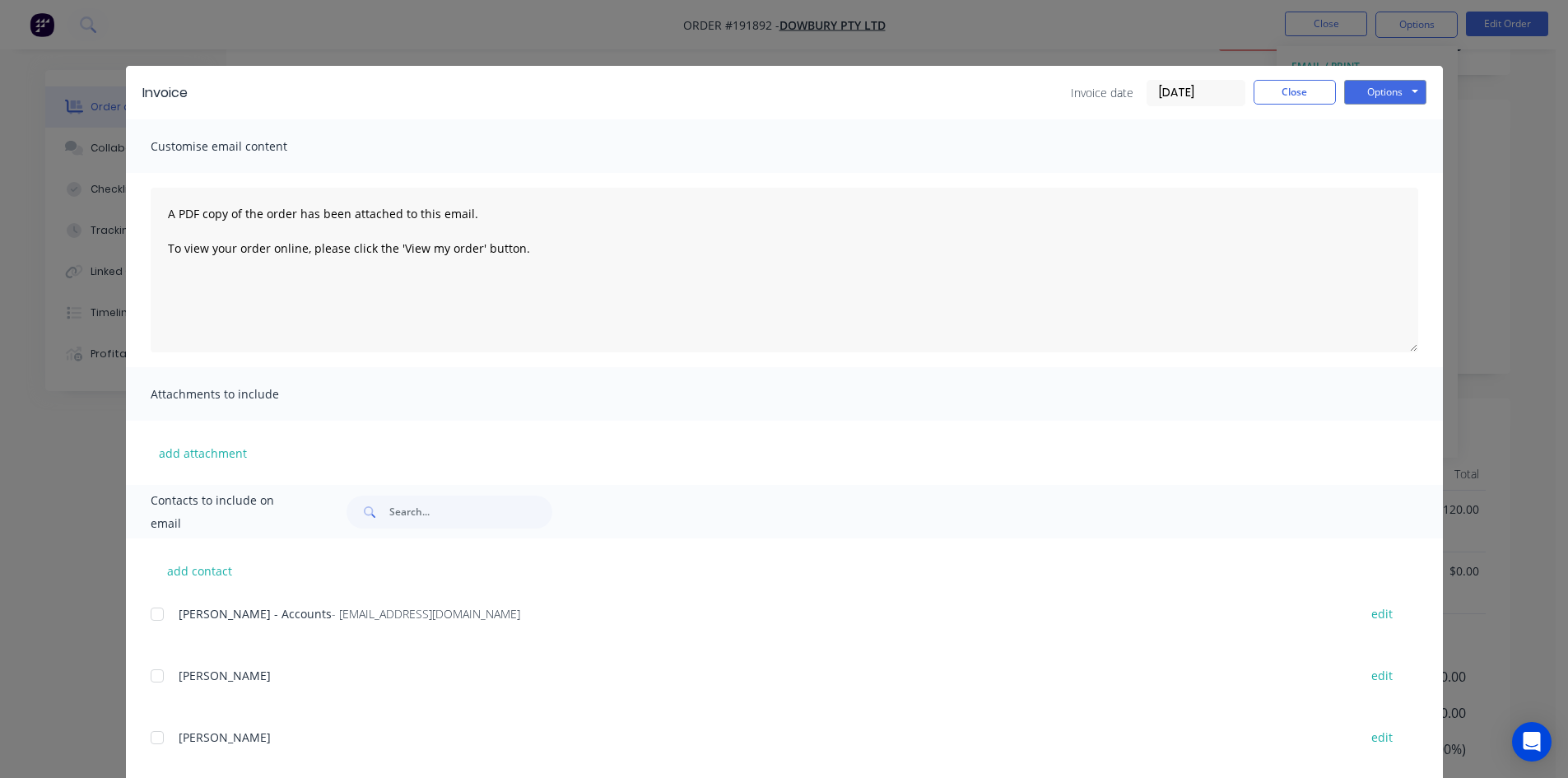
drag, startPoint x: 156, startPoint y: 613, endPoint x: 599, endPoint y: 498, distance: 457.7
click at [156, 614] on div at bounding box center [157, 614] width 33 height 33
click at [1386, 90] on button "Options" at bounding box center [1385, 91] width 82 height 24
click at [1401, 176] on button "Email" at bounding box center [1397, 176] width 106 height 27
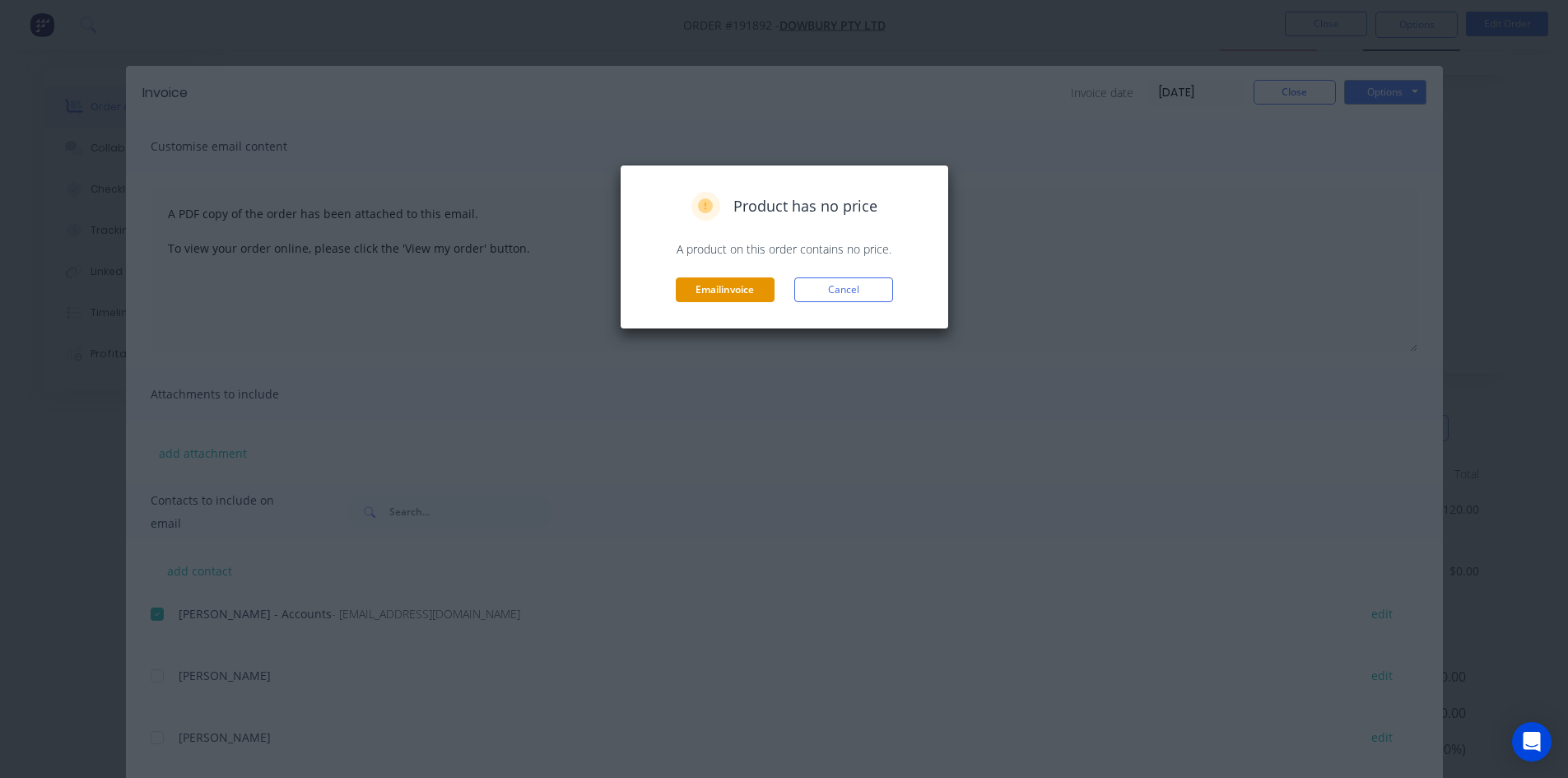
click at [745, 279] on button "Email invoice" at bounding box center [724, 289] width 99 height 24
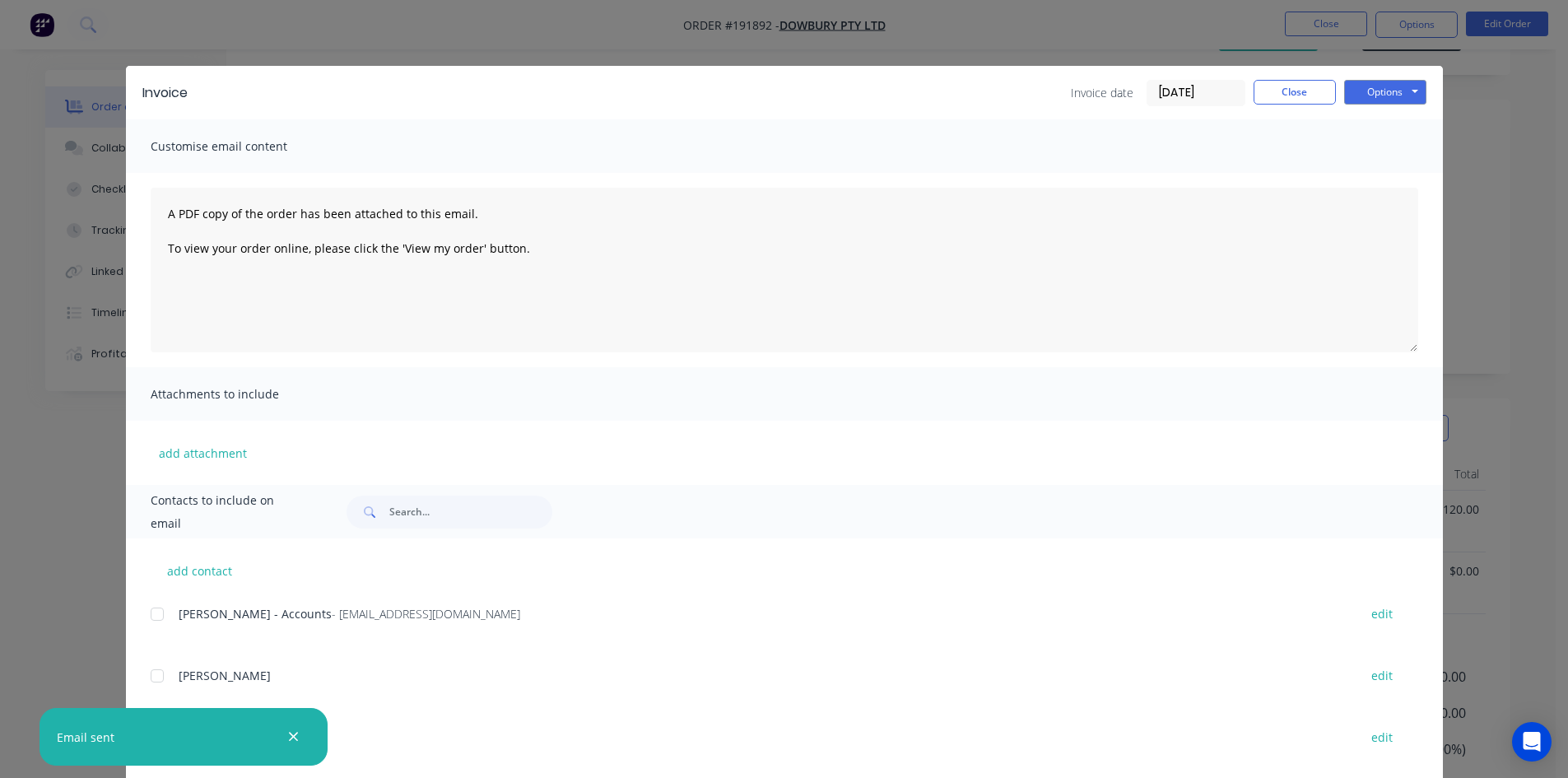
click at [1337, 87] on div "Invoice date [DATE] Close Options Preview Print Email" at bounding box center [1248, 92] width 355 height 26
click at [1299, 92] on button "Close" at bounding box center [1294, 91] width 82 height 24
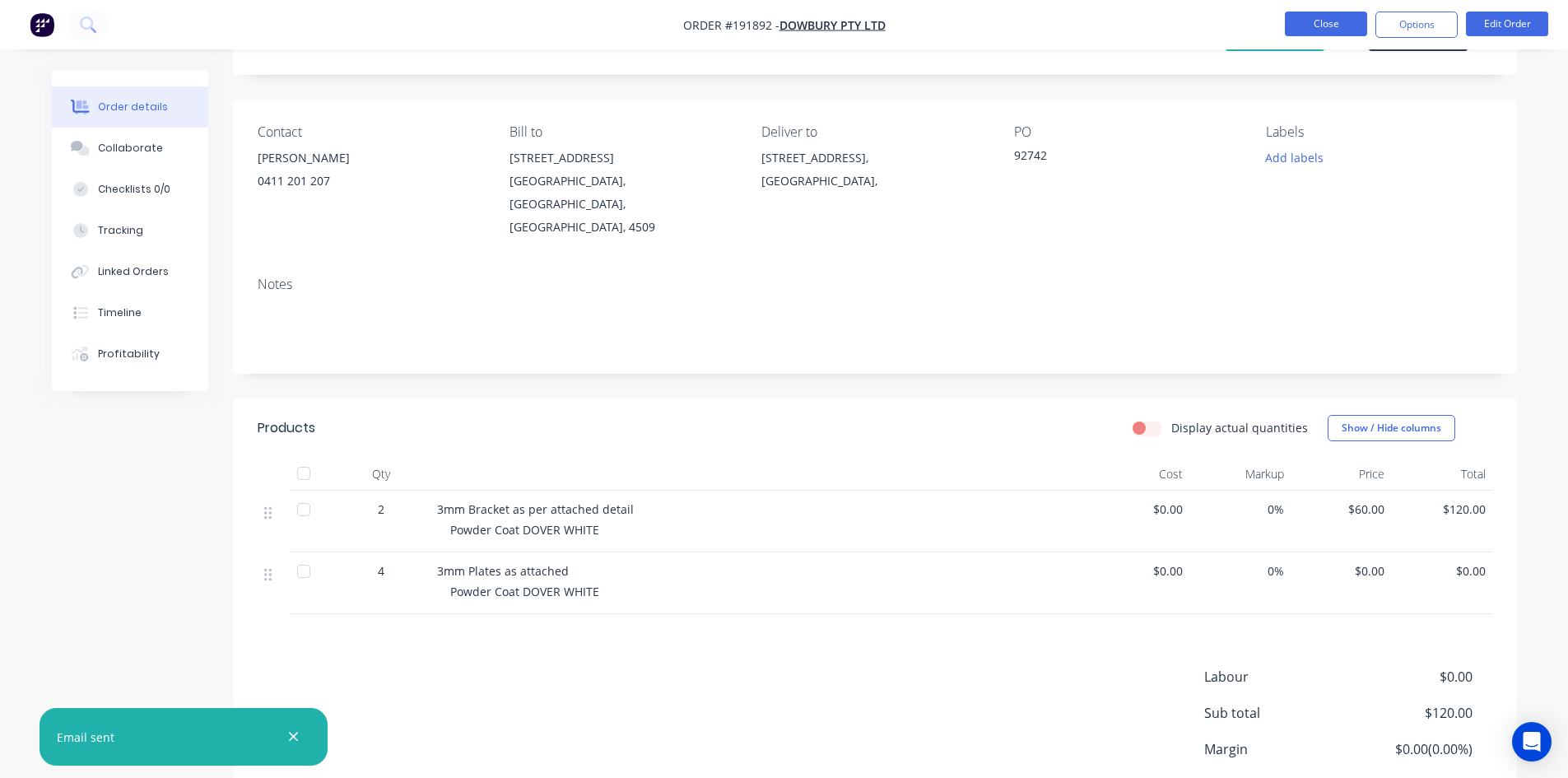
click at [1329, 30] on button "Close" at bounding box center [1326, 24] width 82 height 24
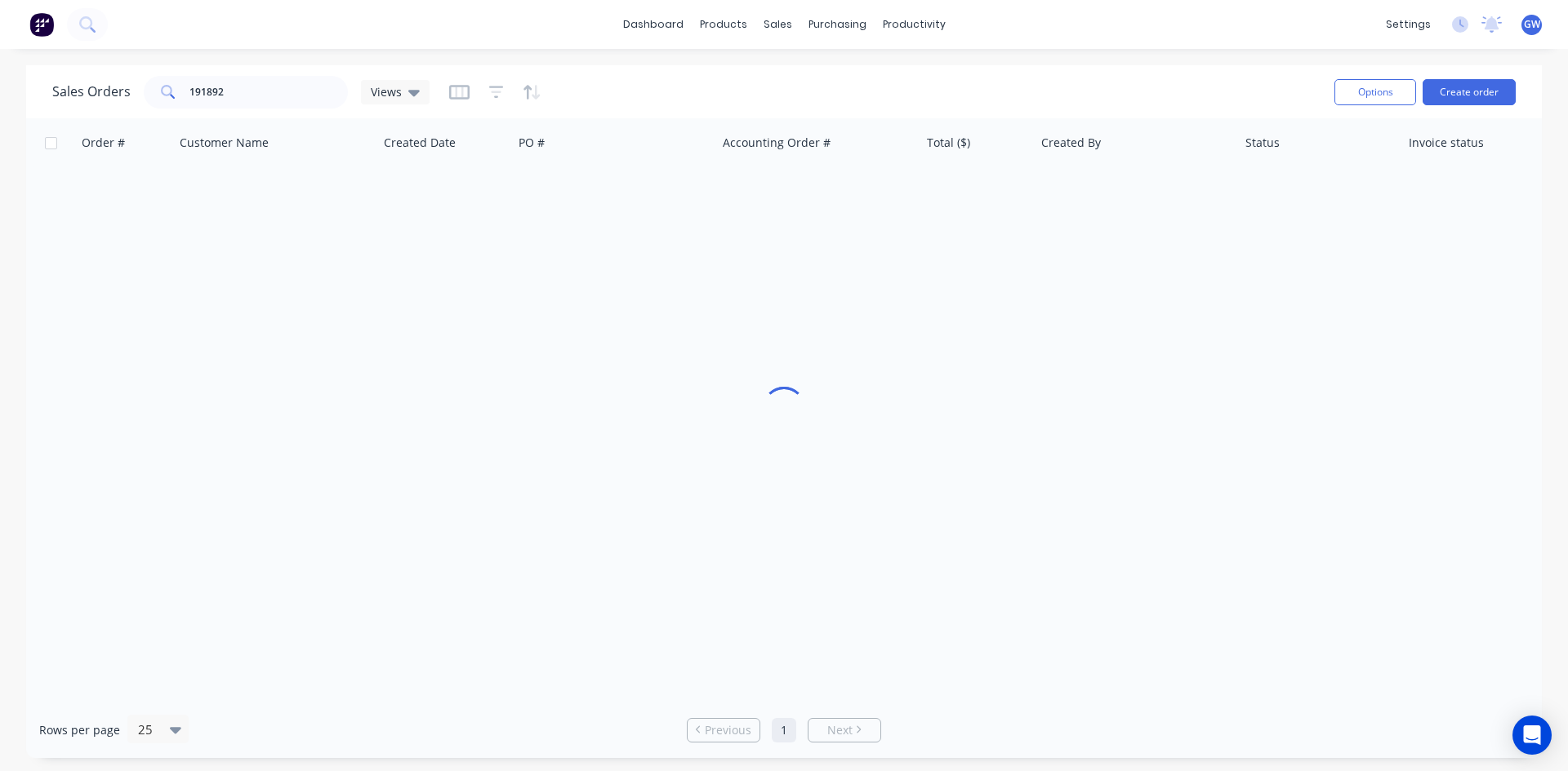
click at [274, 68] on div "Sales Orders 191892 Views Options Create order" at bounding box center [784, 91] width 1516 height 53
click at [251, 93] on input "191892" at bounding box center [269, 92] width 160 height 32
type input "192043"
click at [1012, 186] on div "$0.00" at bounding box center [974, 194] width 96 height 16
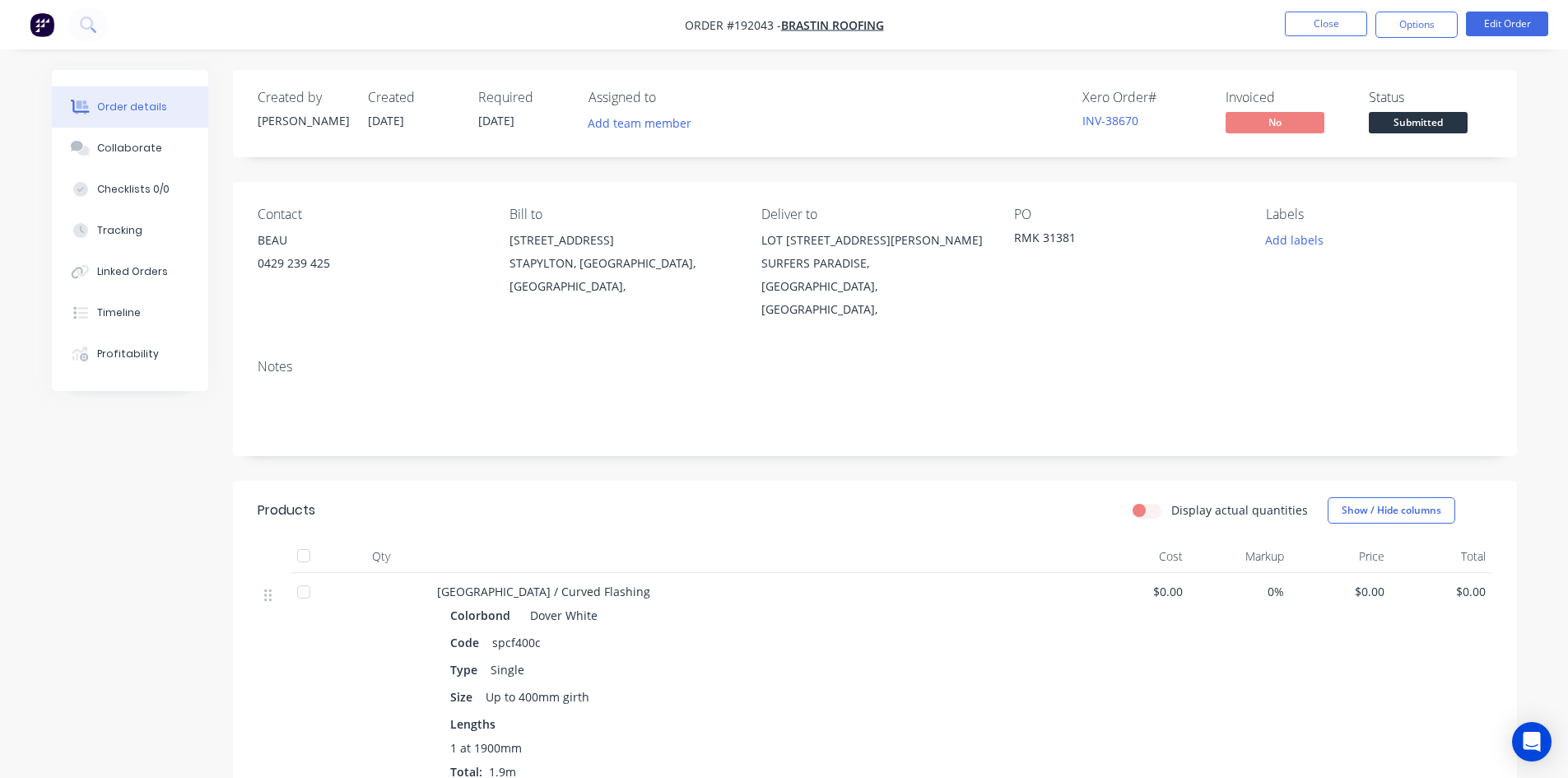
click at [1418, 11] on nav "Order #192043 - BRASTIN ROOFING Close Options Edit Order" at bounding box center [784, 24] width 1568 height 50
click at [1428, 27] on button "Options" at bounding box center [1416, 24] width 82 height 26
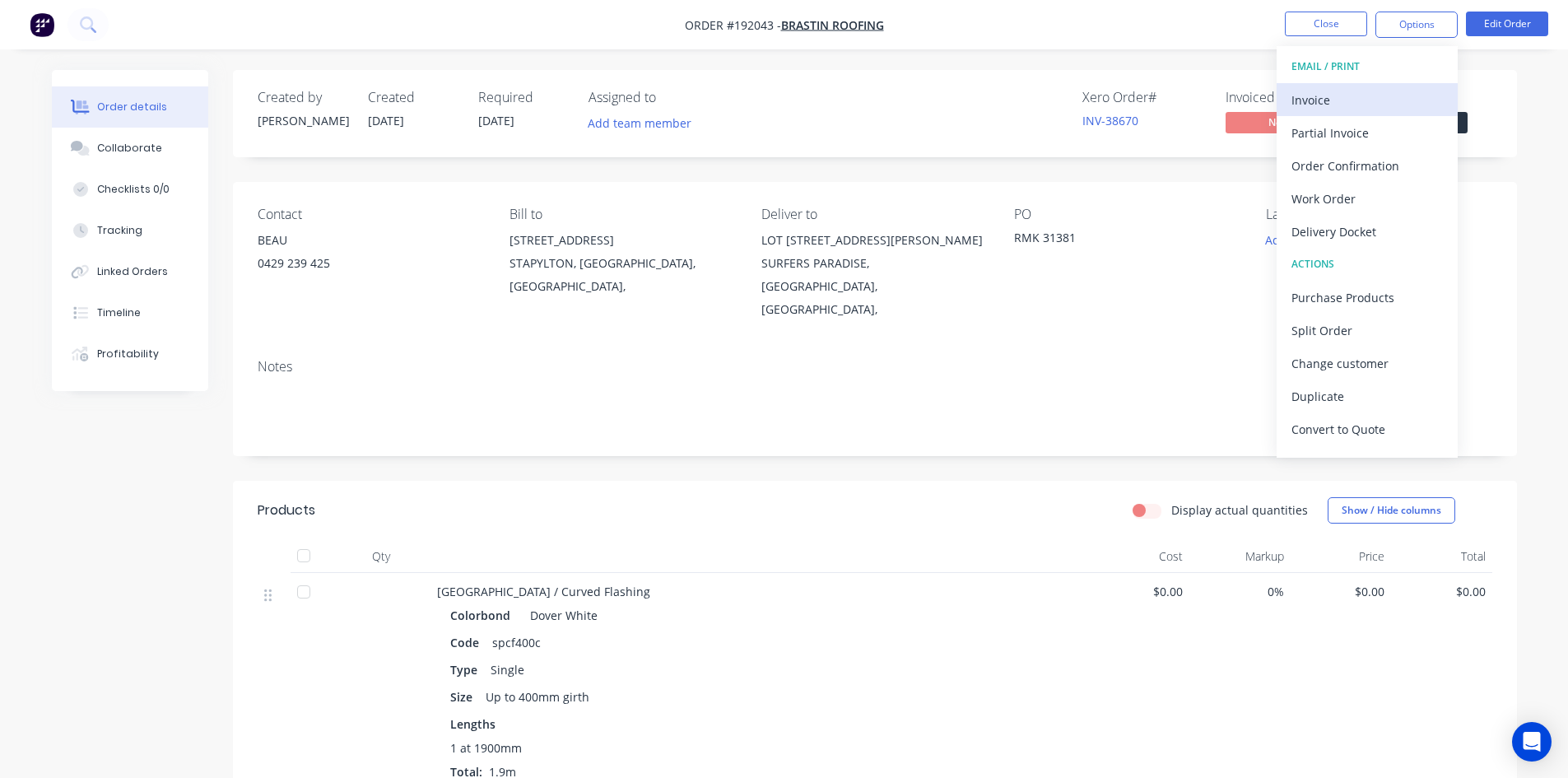
click at [1382, 85] on button "Invoice" at bounding box center [1367, 100] width 181 height 33
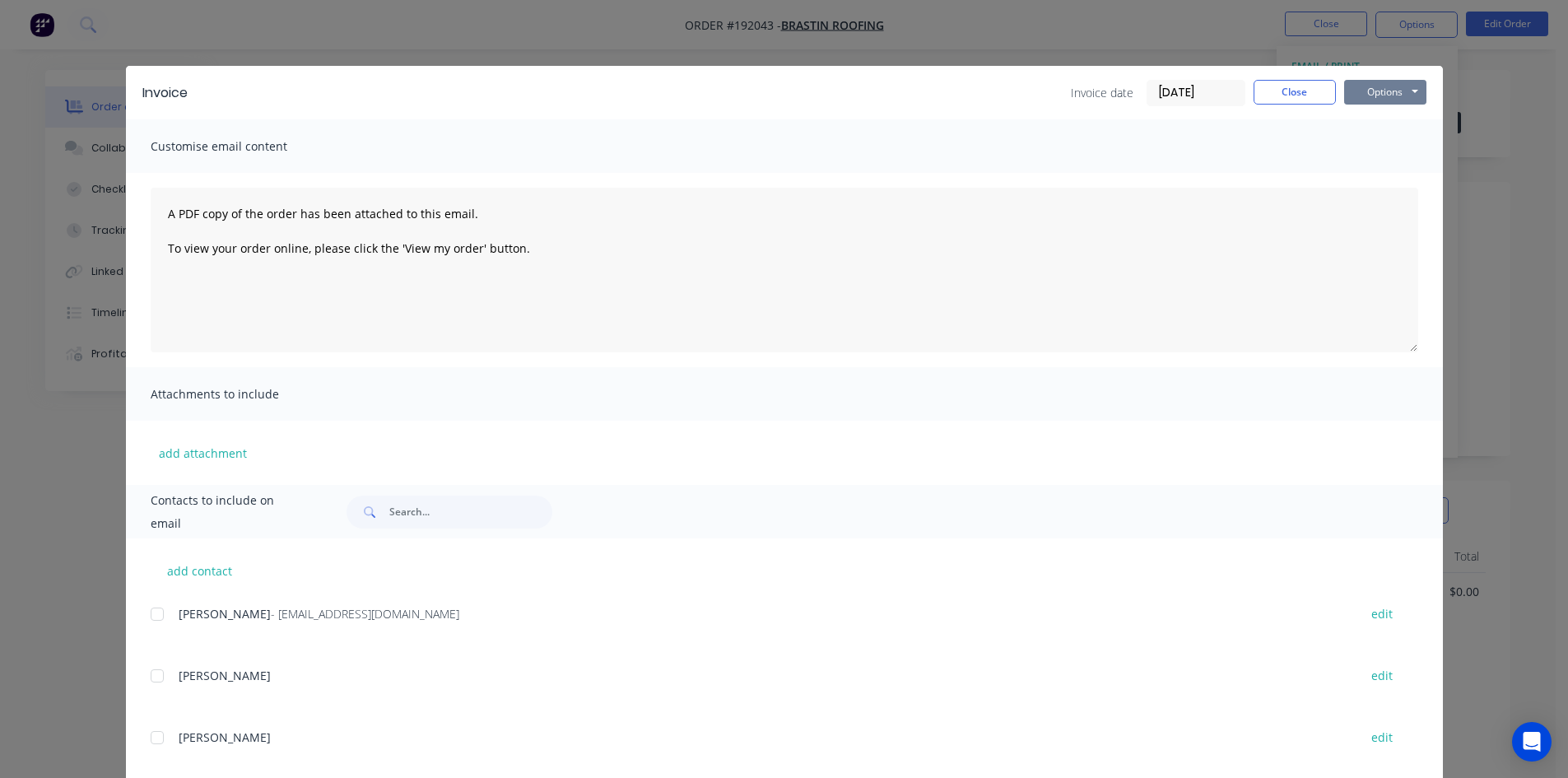
click at [1364, 87] on button "Options" at bounding box center [1385, 91] width 82 height 24
click at [1387, 151] on button "Print" at bounding box center [1397, 148] width 106 height 27
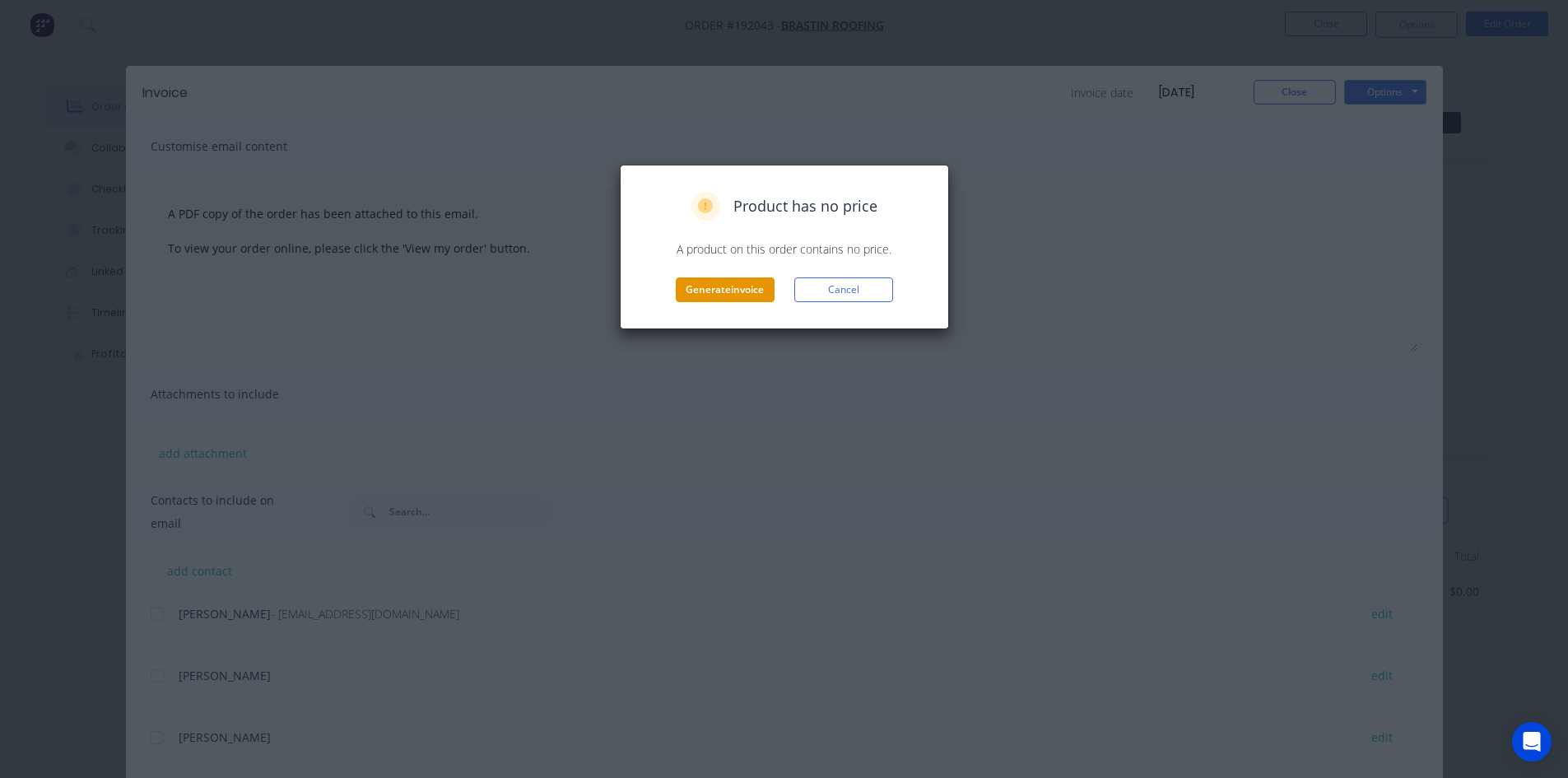
click at [748, 299] on button "Generate invoice" at bounding box center [724, 289] width 99 height 24
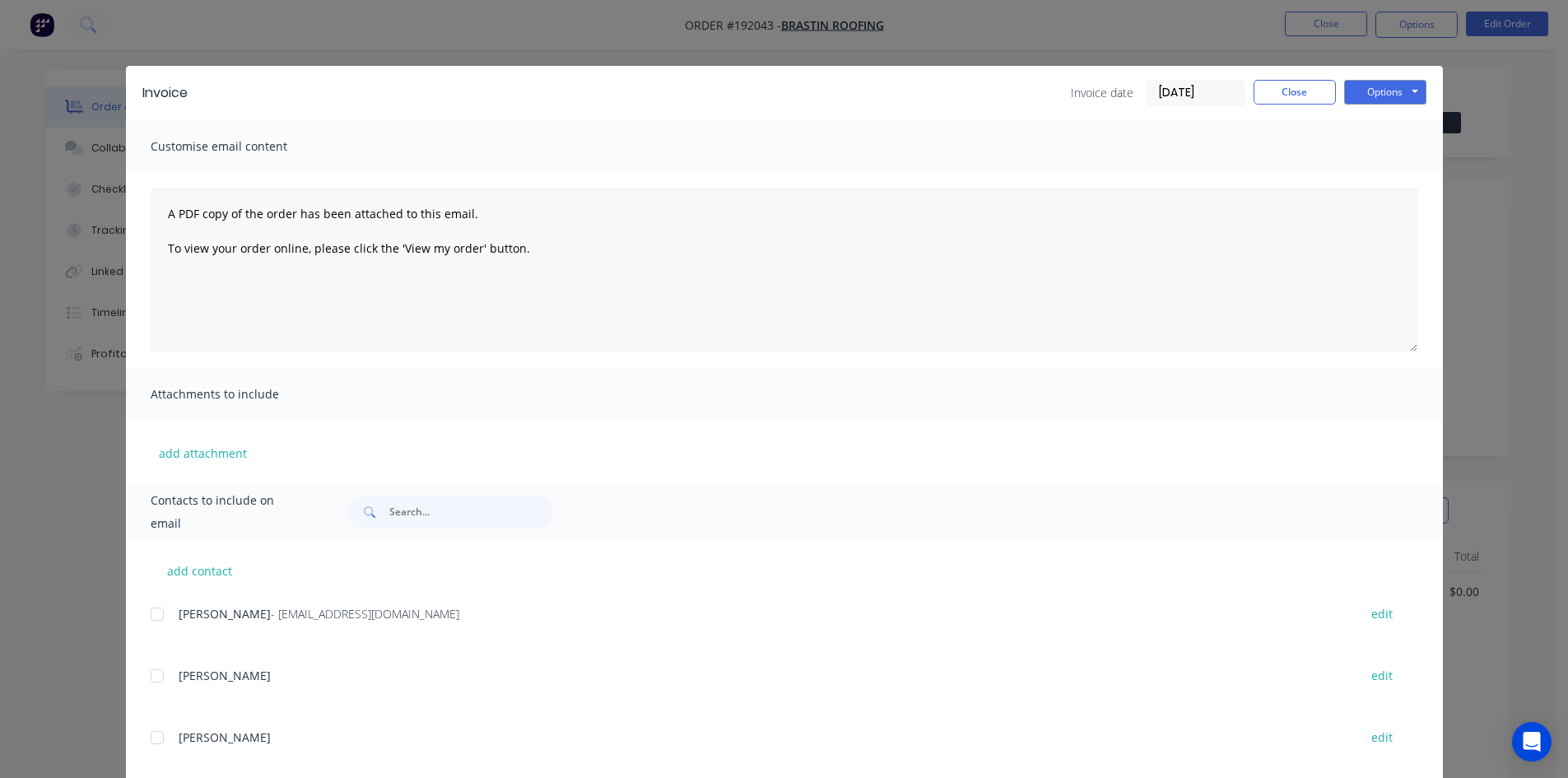
drag, startPoint x: 1300, startPoint y: 112, endPoint x: 1309, endPoint y: 78, distance: 35.2
click at [1301, 106] on div "Invoice Invoice date [DATE] Close Options Preview Print Email" at bounding box center [784, 92] width 1318 height 53
click at [1309, 78] on div "Invoice Invoice date [DATE] Close Options Preview Print Email" at bounding box center [784, 92] width 1318 height 53
click at [1328, 25] on div "Invoice Invoice date [DATE] Close Options Preview Print Email Customise email c…" at bounding box center [784, 389] width 1568 height 778
click at [1328, 25] on button "Close" at bounding box center [1326, 24] width 82 height 24
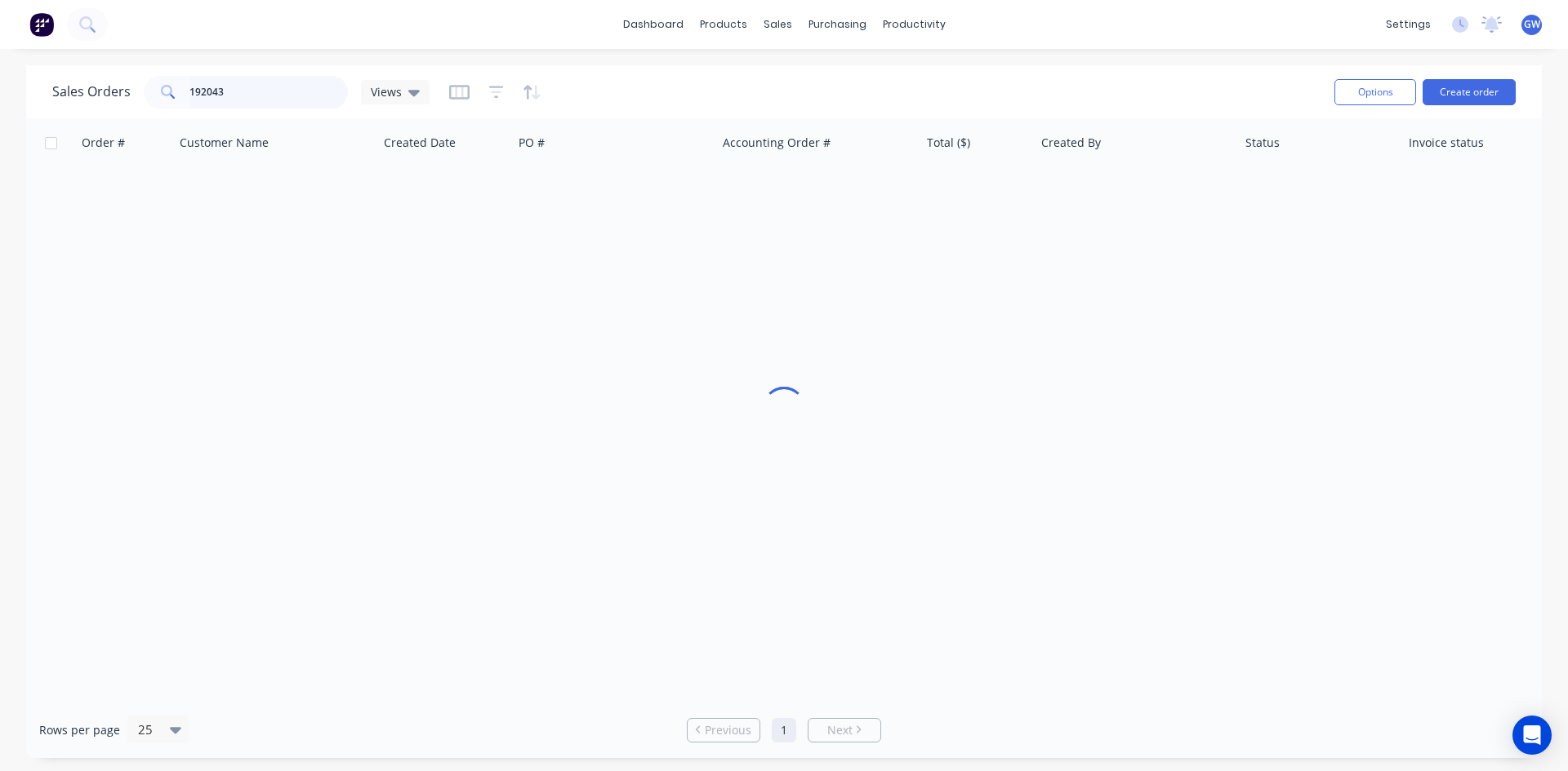
click at [309, 84] on input "192043" at bounding box center [269, 92] width 160 height 32
type input "192154"
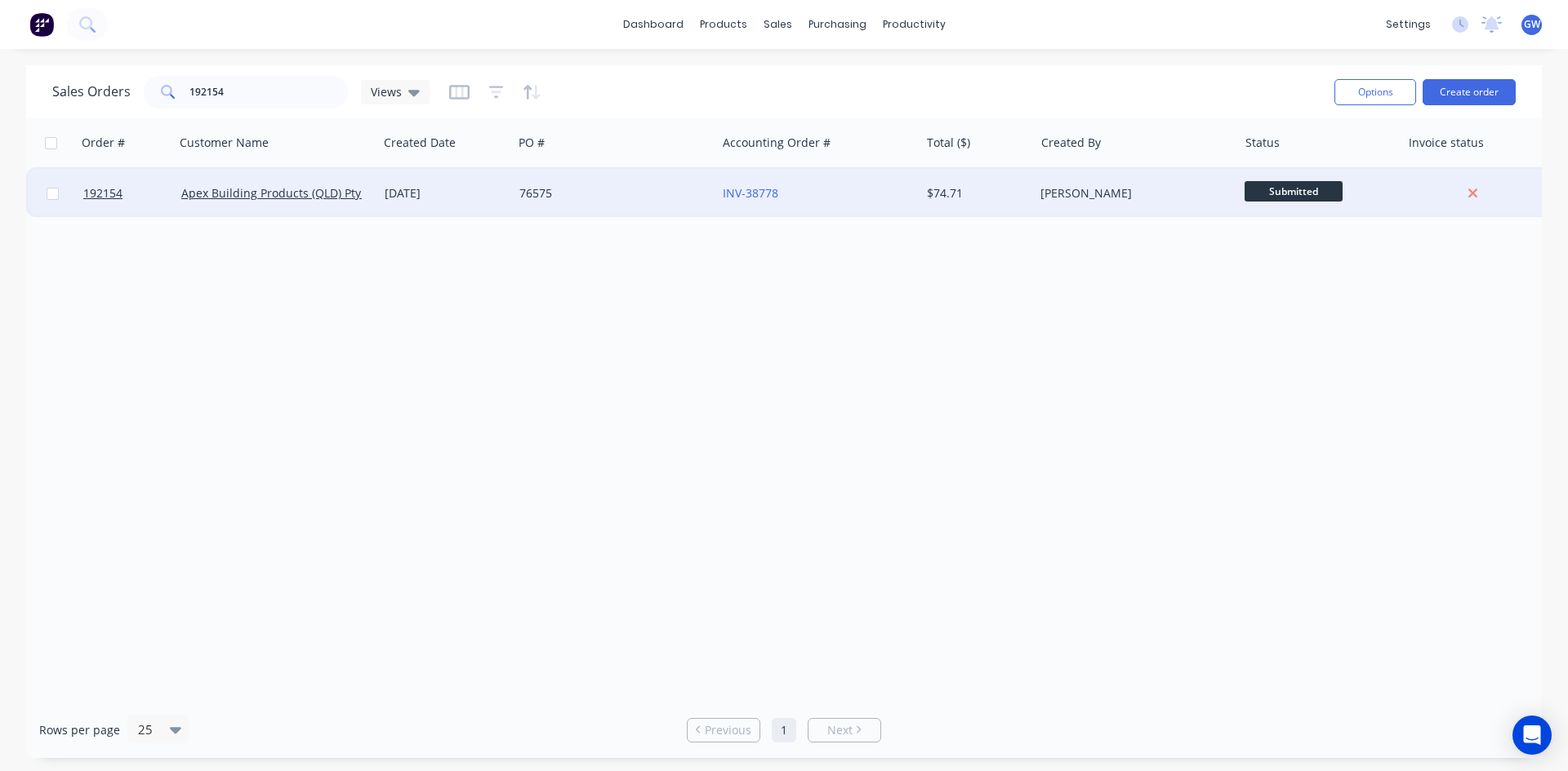
click at [1024, 196] on div "$74.71" at bounding box center [977, 194] width 101 height 16
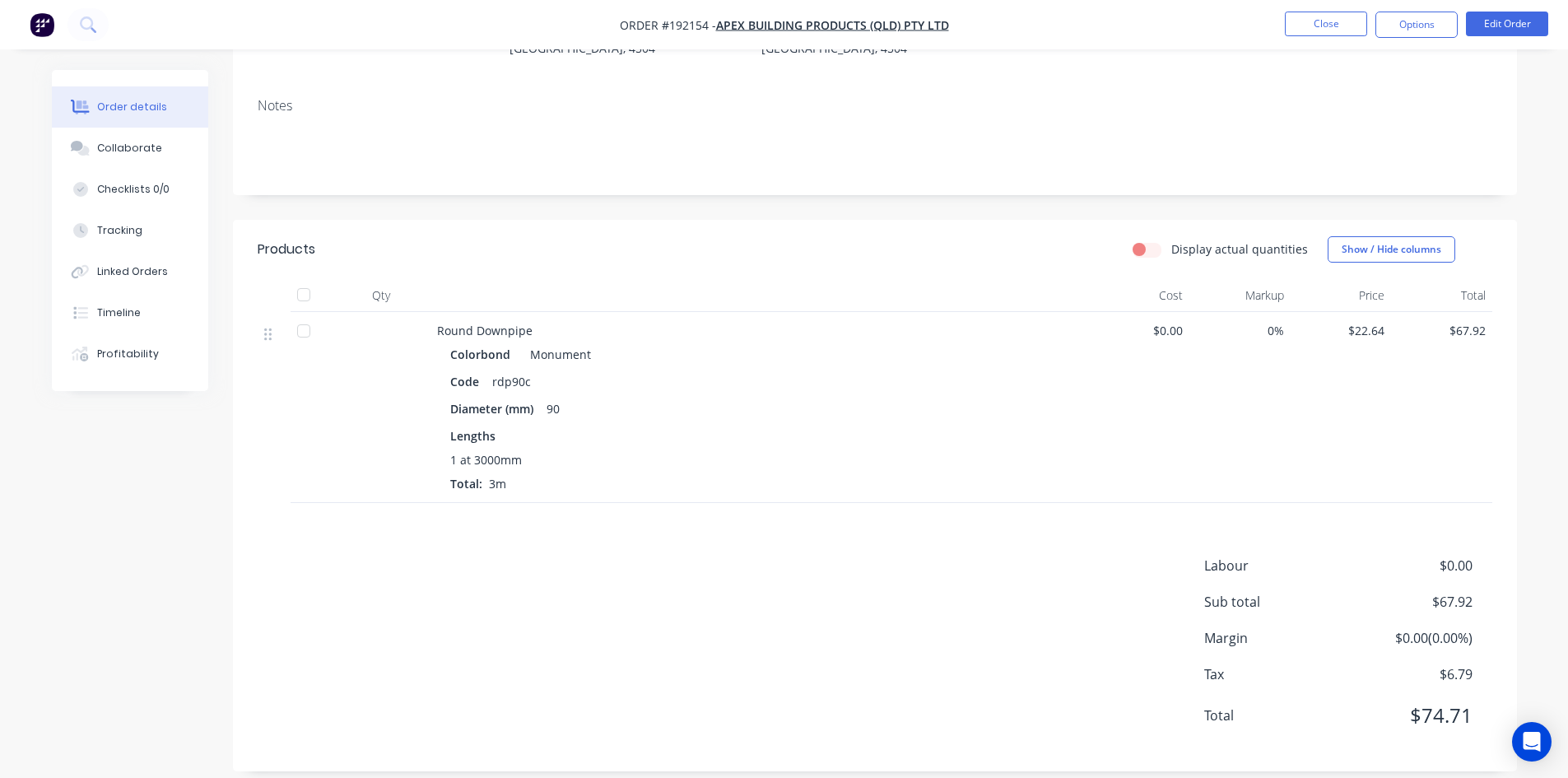
scroll to position [240, 0]
drag, startPoint x: 1408, startPoint y: 16, endPoint x: 1413, endPoint y: 40, distance: 24.5
click at [1408, 17] on button "Options" at bounding box center [1416, 24] width 82 height 26
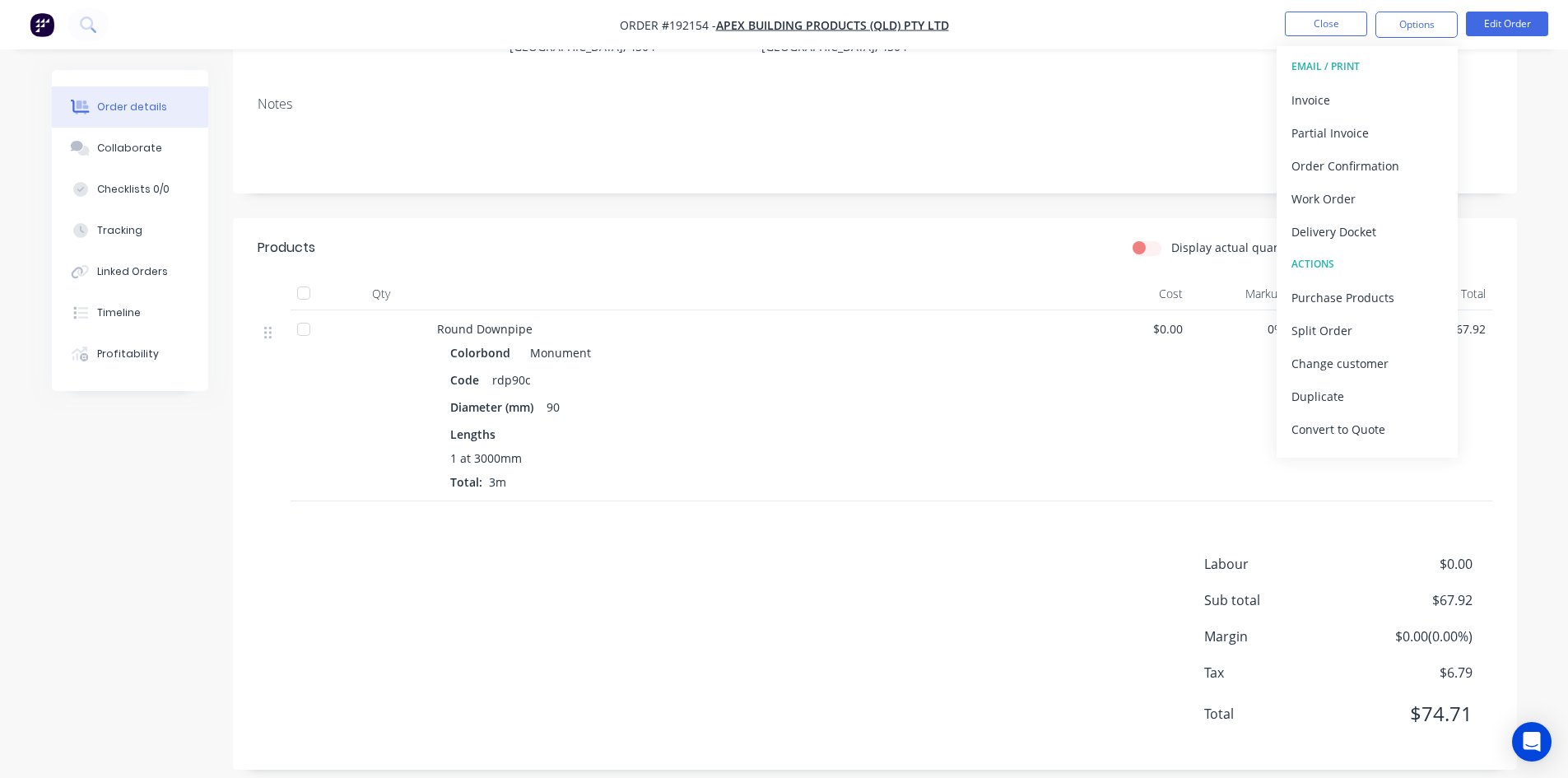
click at [1375, 90] on div "Invoice" at bounding box center [1367, 100] width 152 height 24
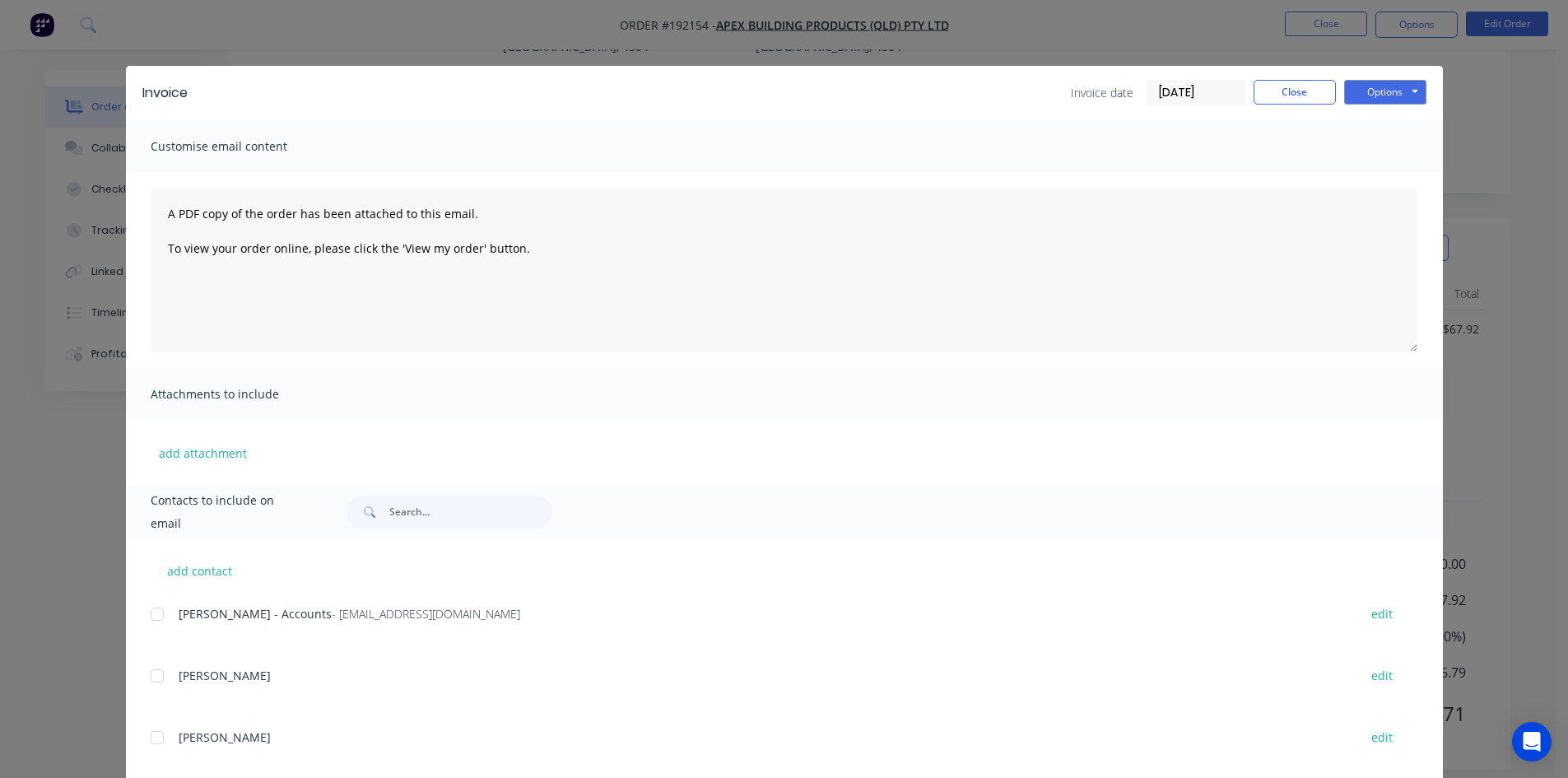
click at [166, 616] on div at bounding box center [157, 614] width 33 height 33
drag, startPoint x: 1390, startPoint y: 107, endPoint x: 1392, endPoint y: 124, distance: 17.1
click at [1390, 115] on div "Invoice Invoice date [DATE] Close Options Preview Print Email" at bounding box center [784, 92] width 1318 height 53
drag, startPoint x: 1382, startPoint y: 100, endPoint x: 1396, endPoint y: 155, distance: 56.8
click at [1384, 106] on div "Options Preview Print Email" at bounding box center [1385, 92] width 82 height 26
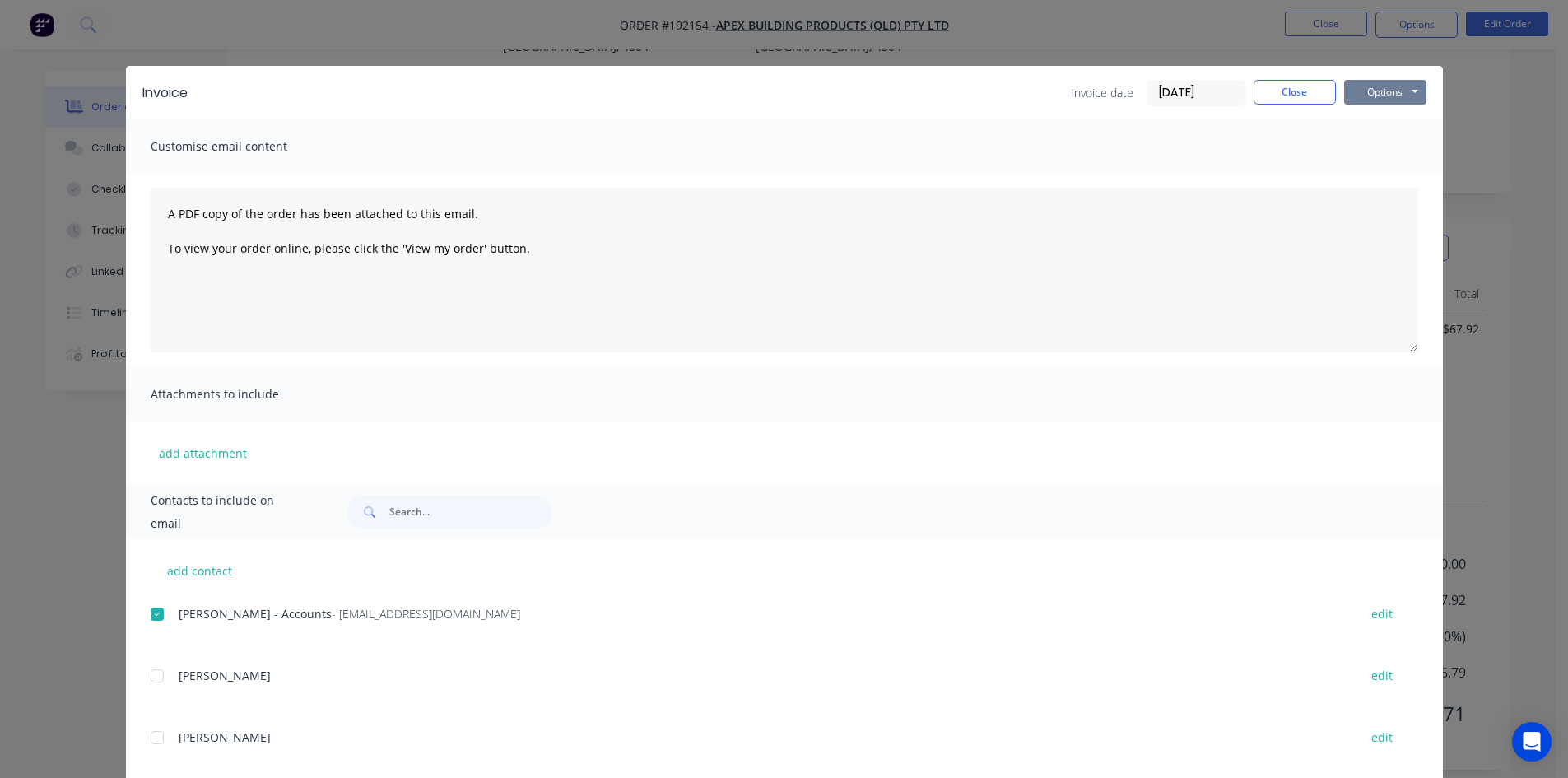
click at [1374, 88] on button "Options" at bounding box center [1385, 91] width 82 height 24
click at [1384, 173] on button "Email" at bounding box center [1397, 176] width 106 height 27
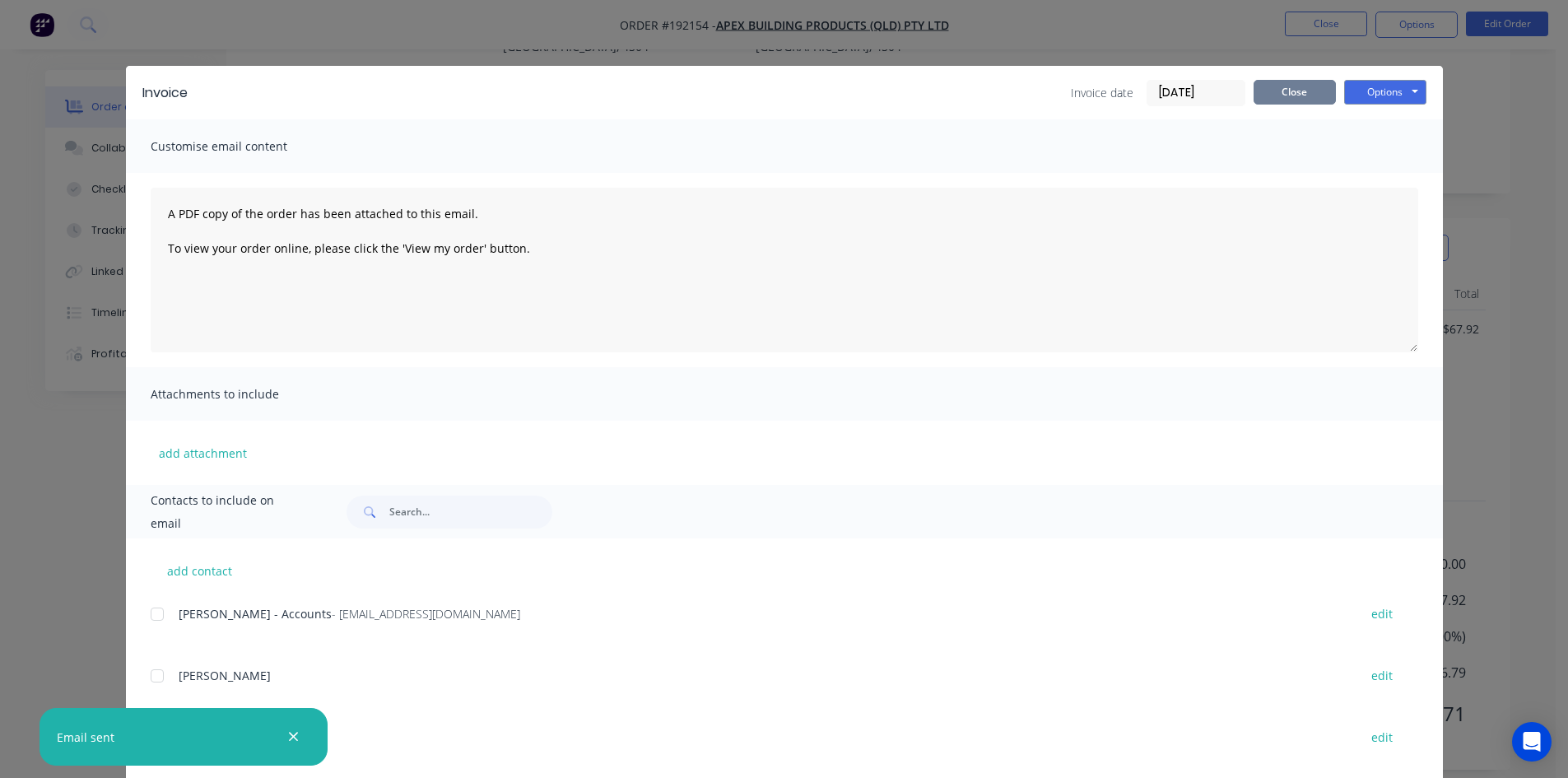
drag, startPoint x: 1277, startPoint y: 106, endPoint x: 1299, endPoint y: 86, distance: 29.7
click at [1277, 105] on div "Invoice date [DATE] Close Options Preview Print Email" at bounding box center [1248, 92] width 355 height 26
click at [1299, 86] on button "Close" at bounding box center [1294, 91] width 82 height 24
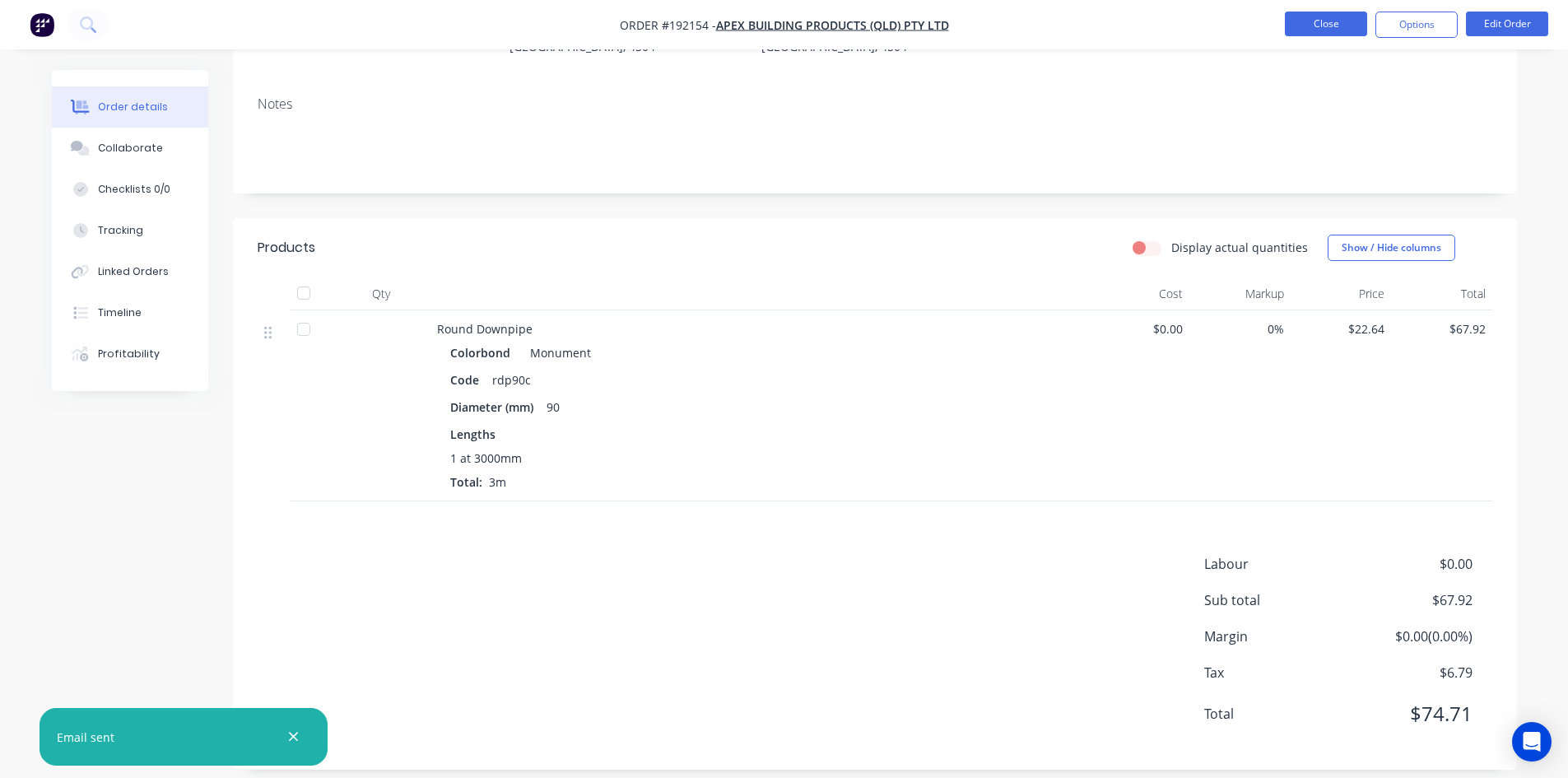
click at [1336, 21] on nav "Order #192154 - Apex Building Products (QLD) Pty Ltd Close Options Edit Order" at bounding box center [784, 24] width 1568 height 50
click at [1340, 11] on nav "Order #192154 - Apex Building Products (QLD) Pty Ltd Close Options Edit Order" at bounding box center [784, 24] width 1568 height 50
click at [1340, 12] on button "Close" at bounding box center [1326, 24] width 82 height 24
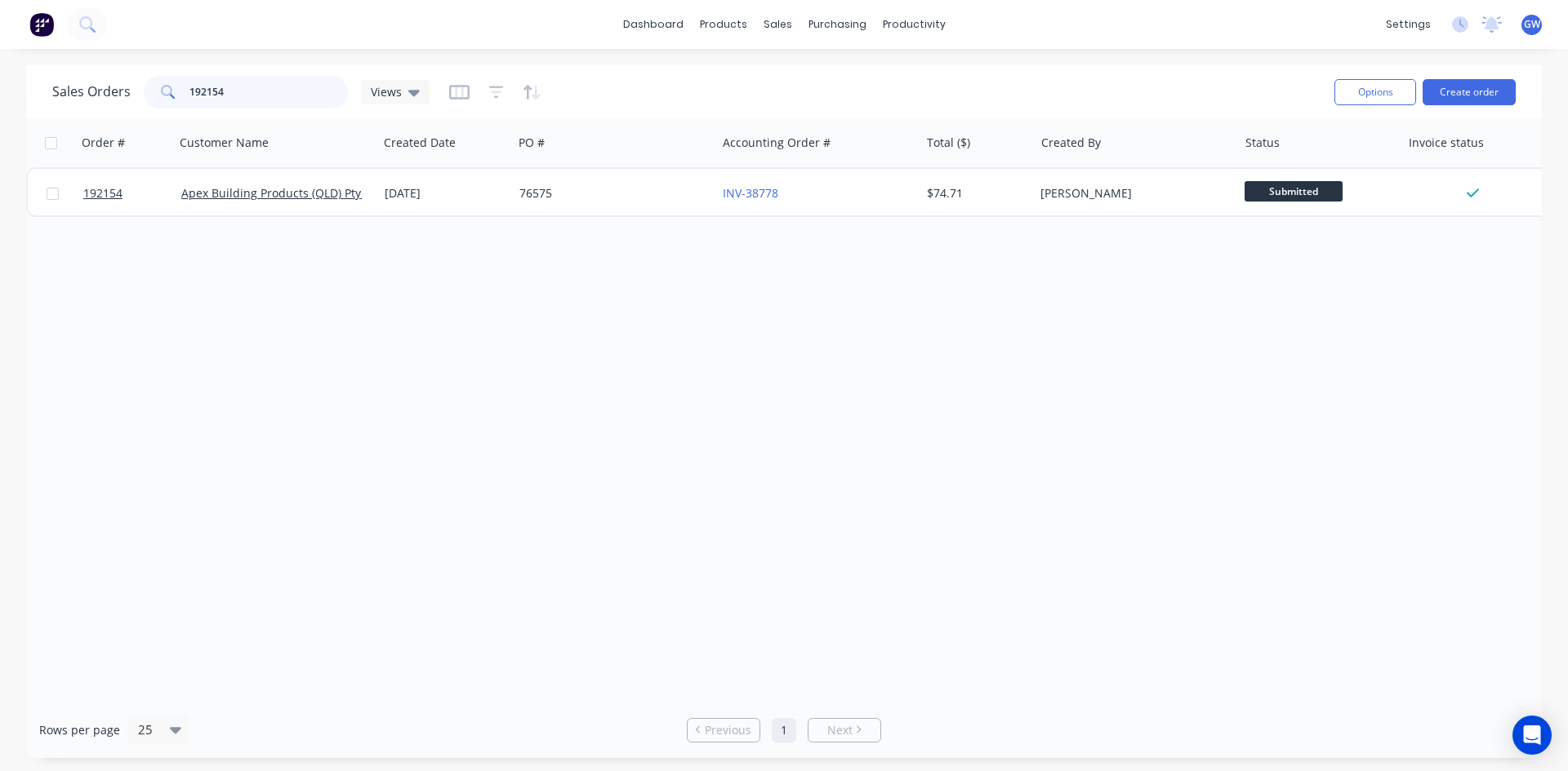
drag, startPoint x: 240, startPoint y: 86, endPoint x: 85, endPoint y: 76, distance: 155.3
click at [85, 76] on div "Sales Orders 192154 Views" at bounding box center [240, 92] width 378 height 32
type input "192116"
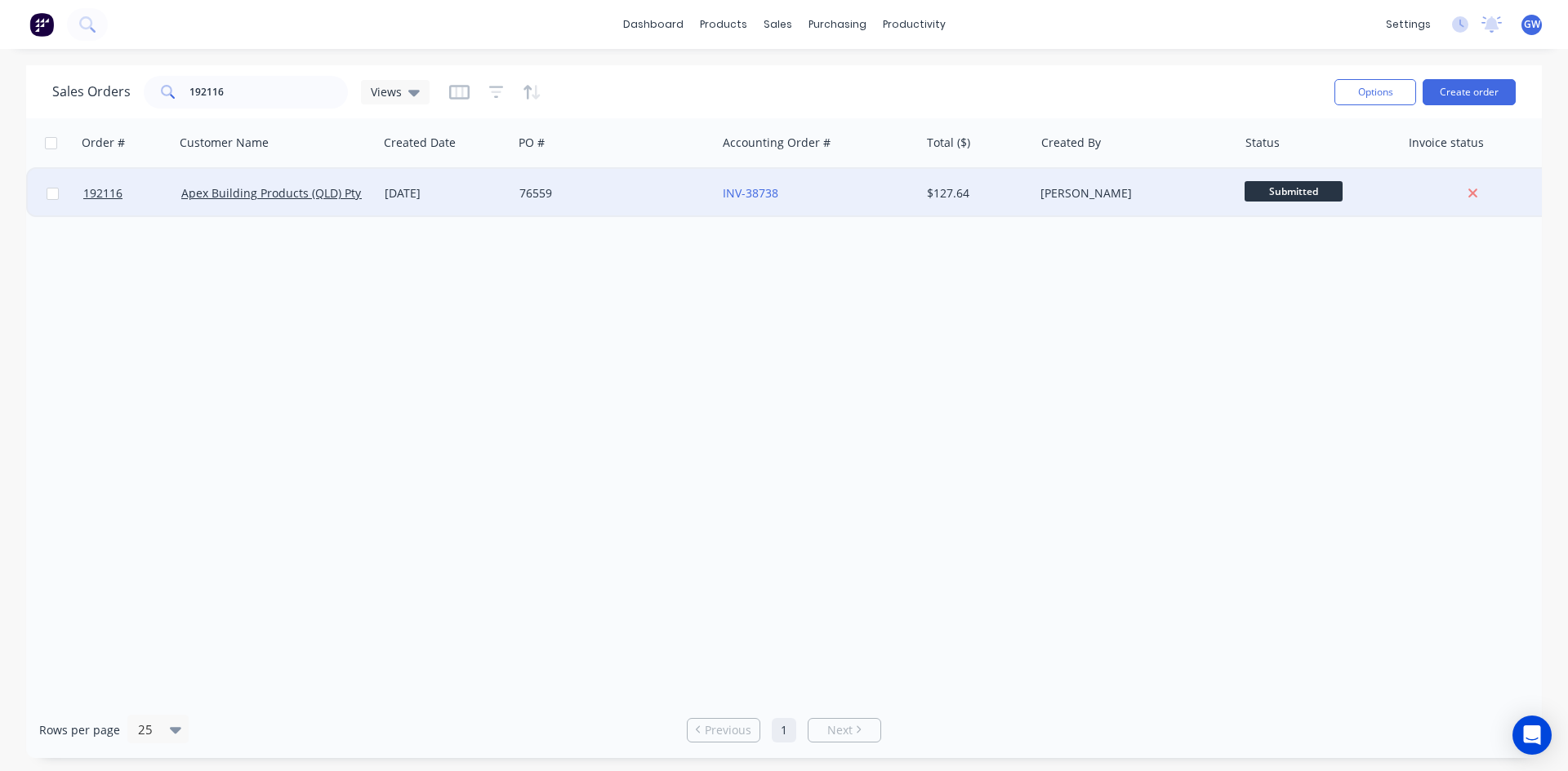
click at [967, 204] on div "$127.64" at bounding box center [977, 193] width 114 height 49
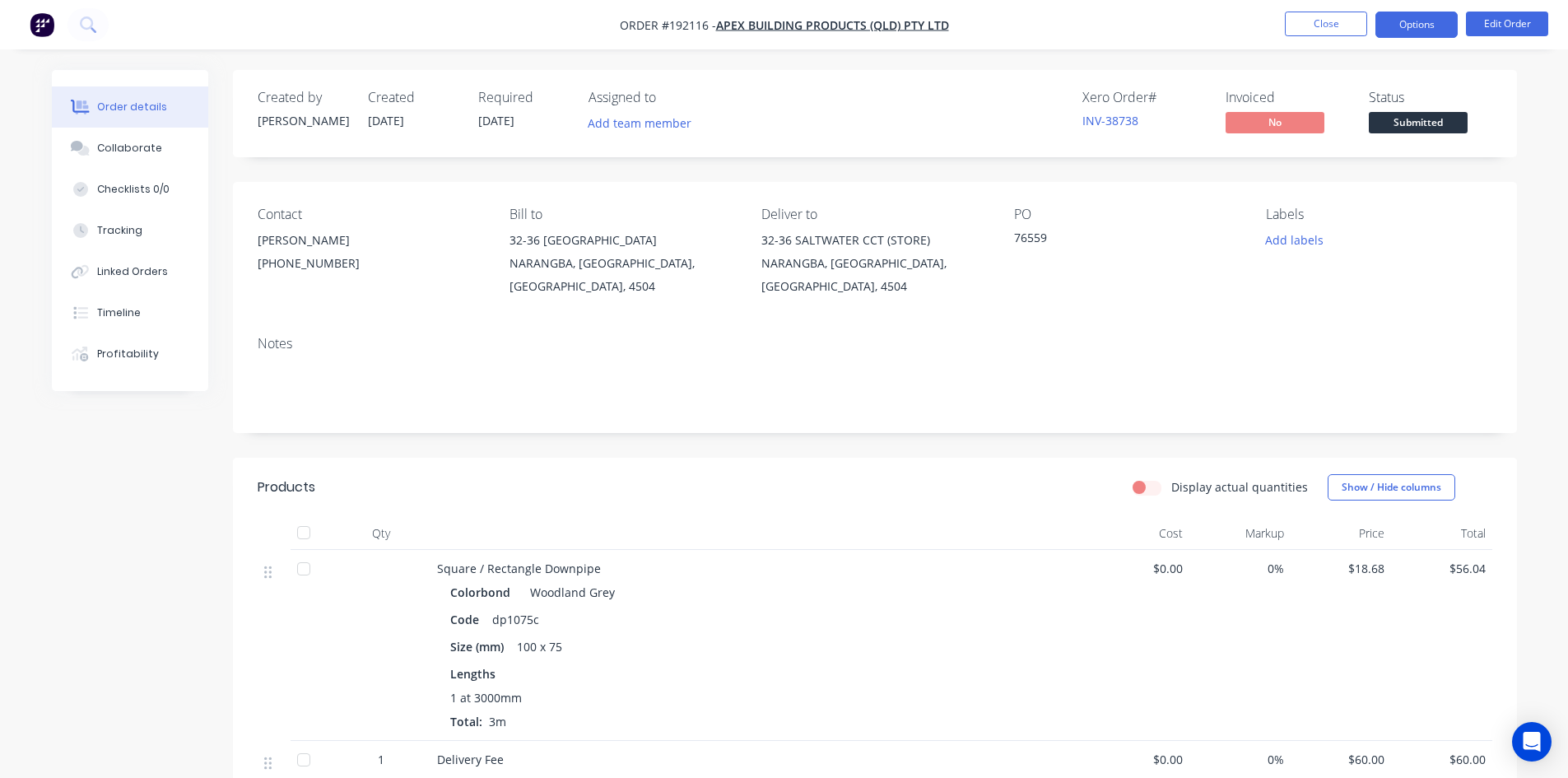
click at [1431, 27] on button "Options" at bounding box center [1416, 24] width 82 height 26
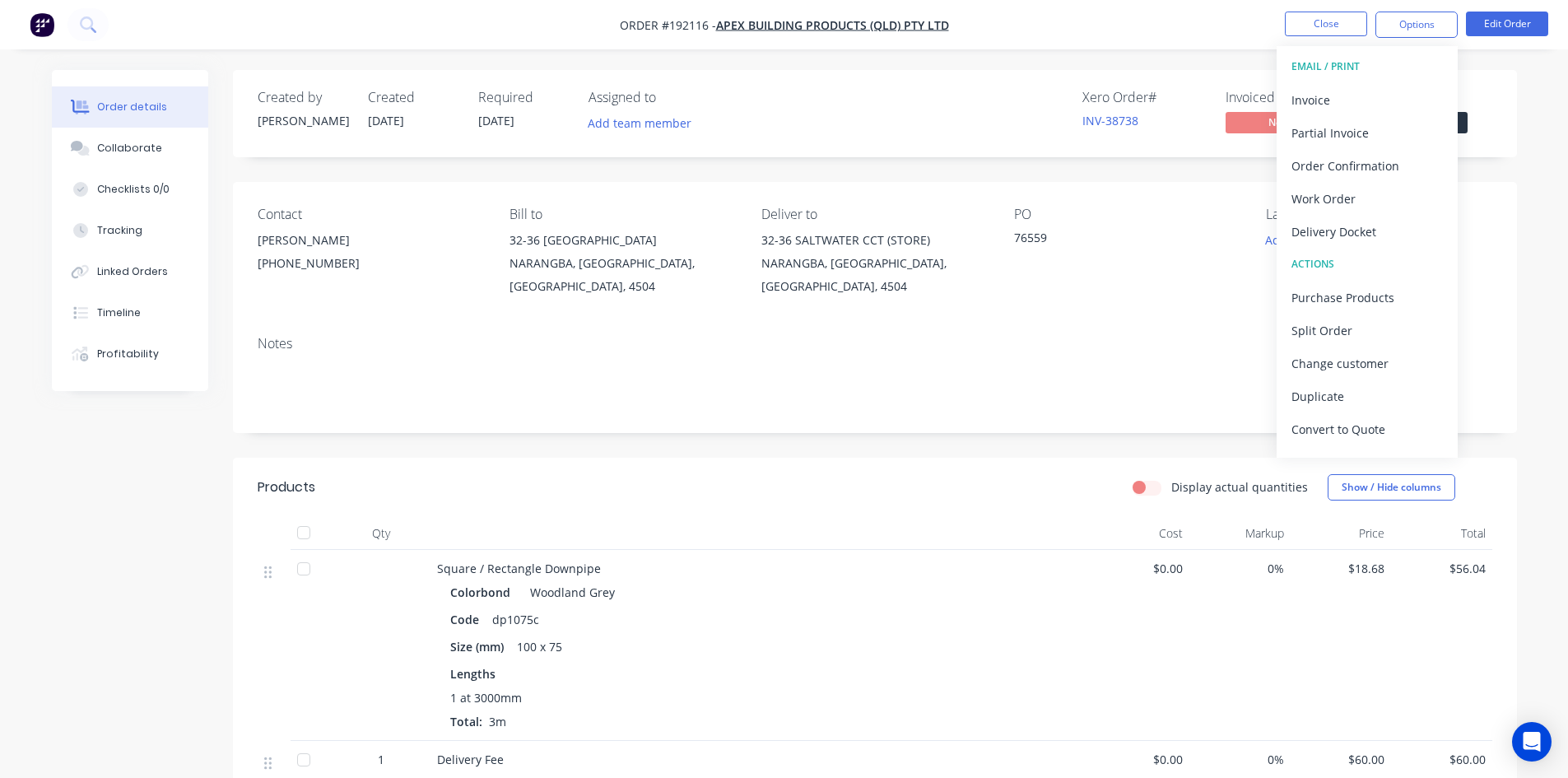
click at [1387, 73] on div "EMAIL / PRINT" at bounding box center [1367, 67] width 152 height 22
click at [1374, 92] on div "Invoice" at bounding box center [1367, 100] width 152 height 24
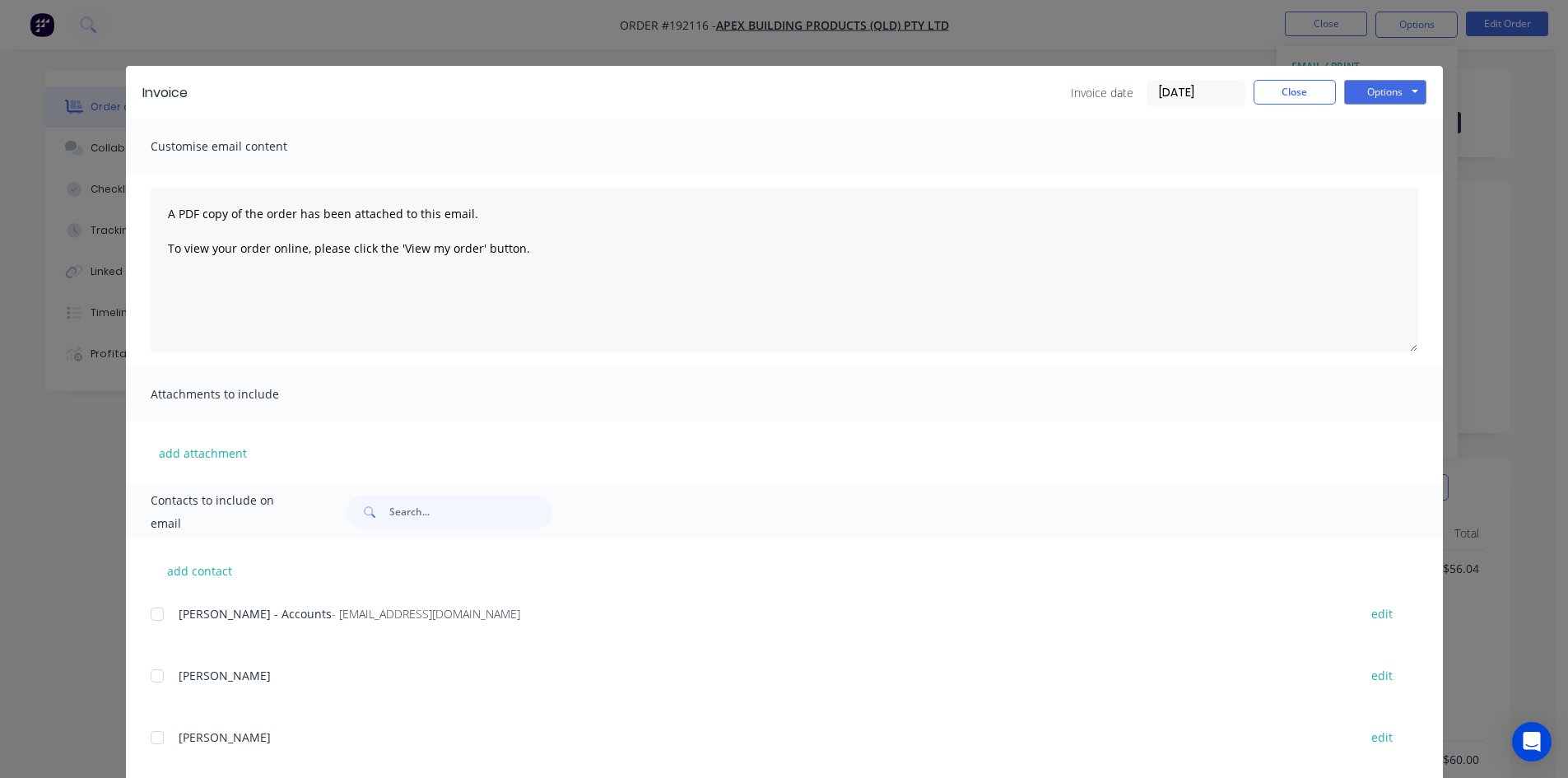
click at [150, 625] on div at bounding box center [157, 614] width 33 height 33
click at [1392, 86] on button "Options" at bounding box center [1385, 91] width 82 height 24
click at [1385, 170] on button "Email" at bounding box center [1397, 176] width 106 height 27
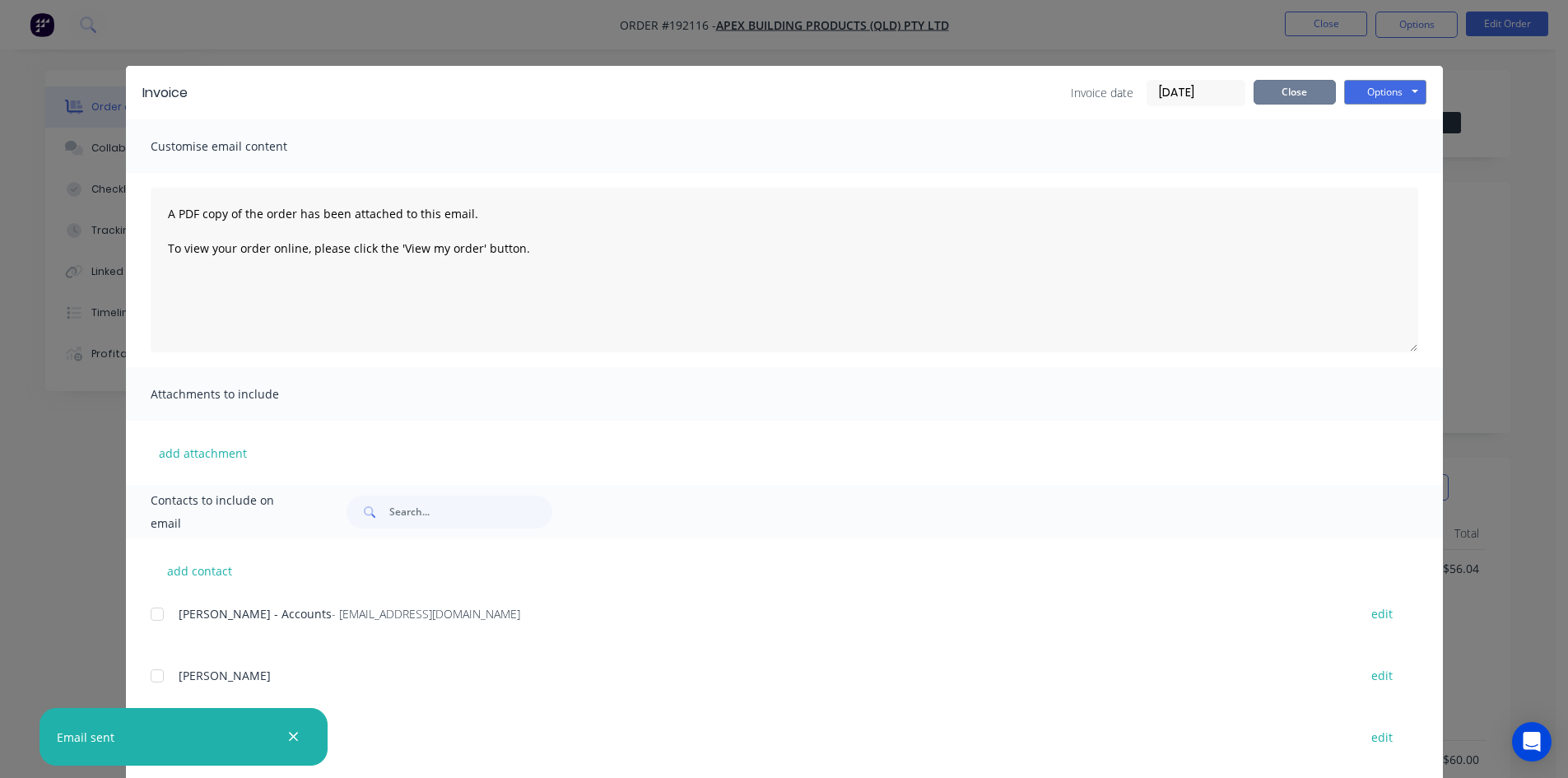
drag, startPoint x: 1317, startPoint y: 100, endPoint x: 1321, endPoint y: 53, distance: 47.2
click at [1316, 100] on button "Close" at bounding box center [1294, 91] width 82 height 24
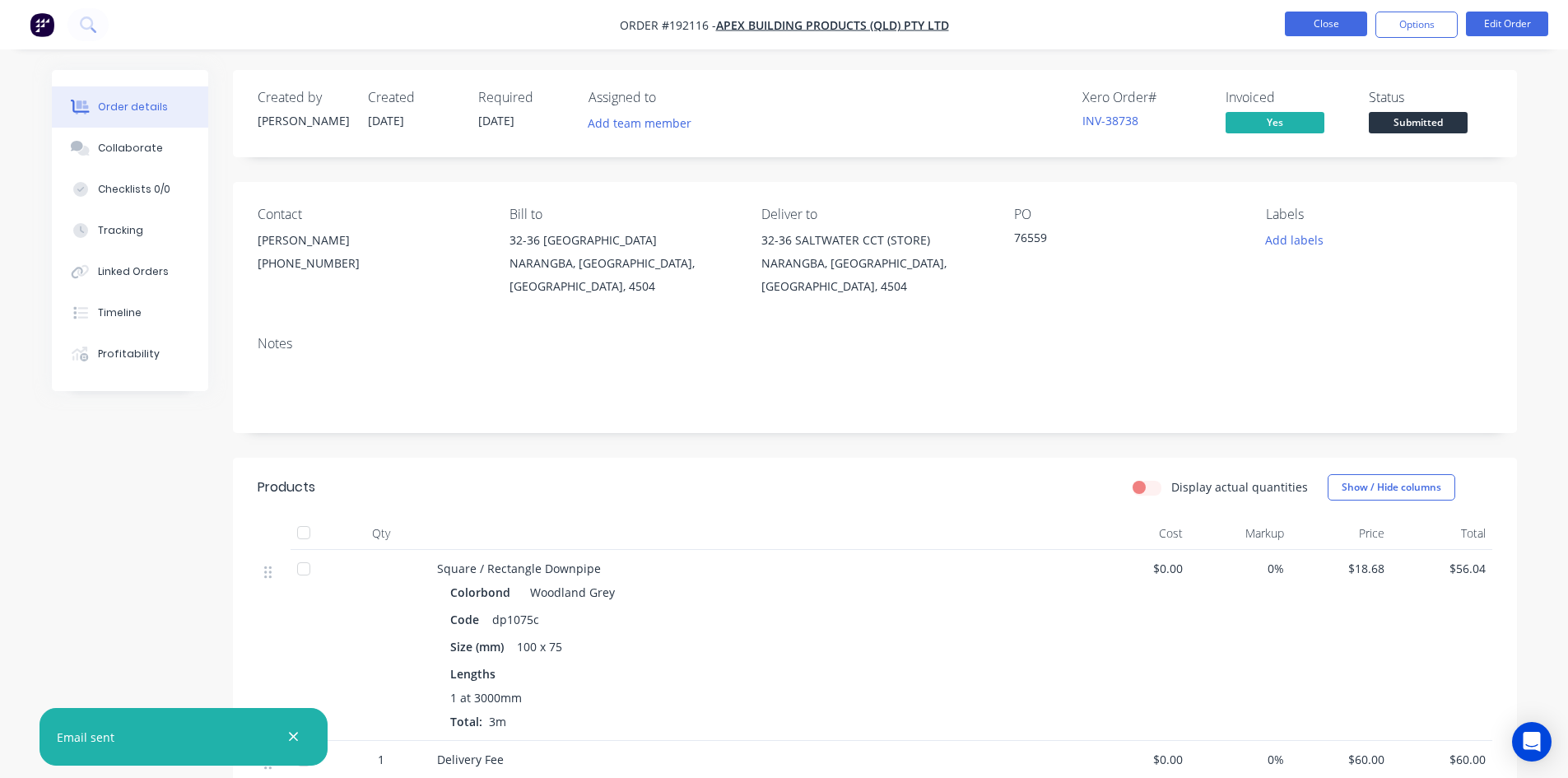
click at [1329, 35] on button "Close" at bounding box center [1326, 24] width 82 height 24
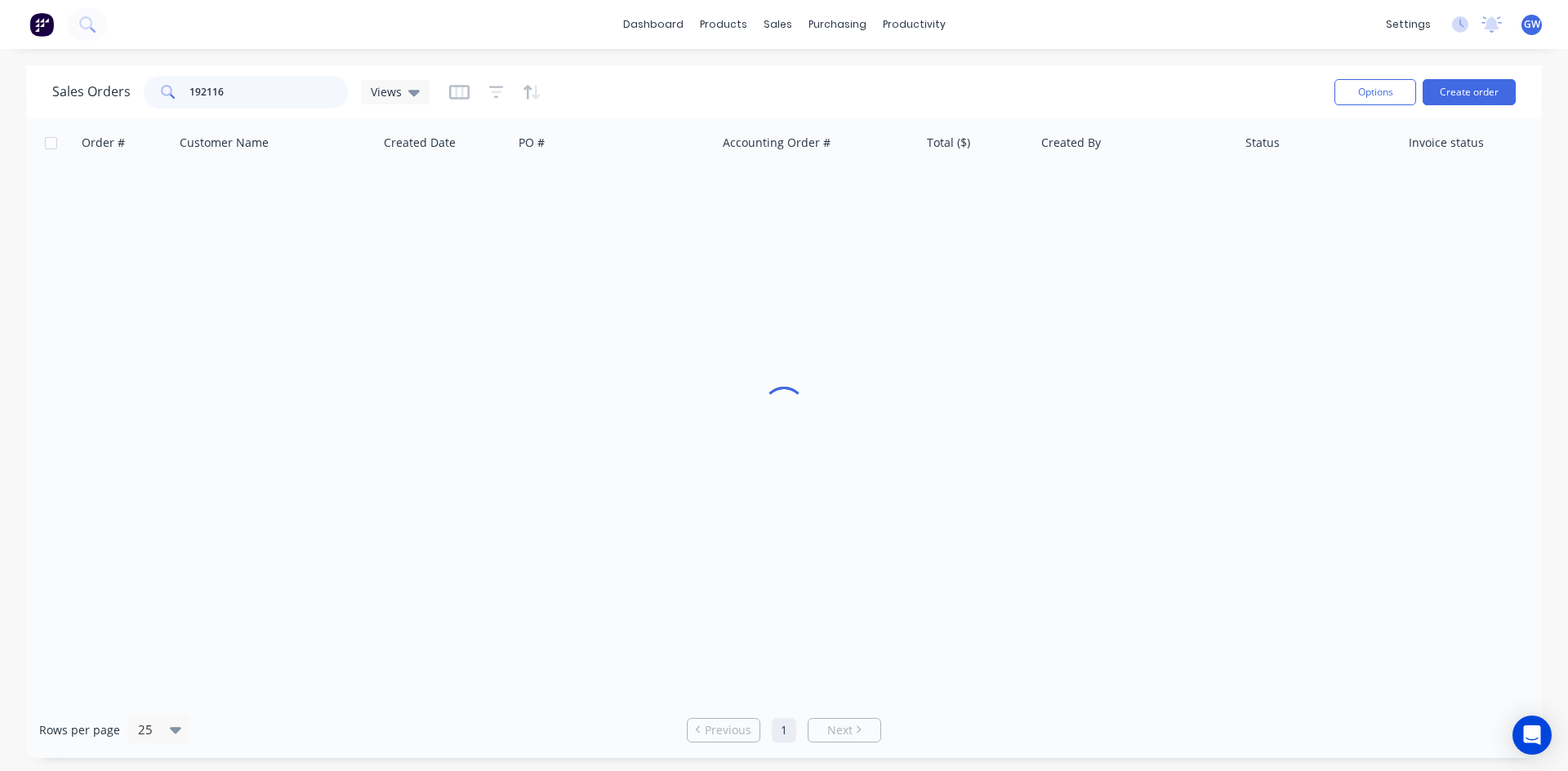
drag, startPoint x: 241, startPoint y: 95, endPoint x: 70, endPoint y: 91, distance: 171.0
click at [70, 91] on div "Sales Orders 192116 Views" at bounding box center [240, 92] width 378 height 32
type input "191756"
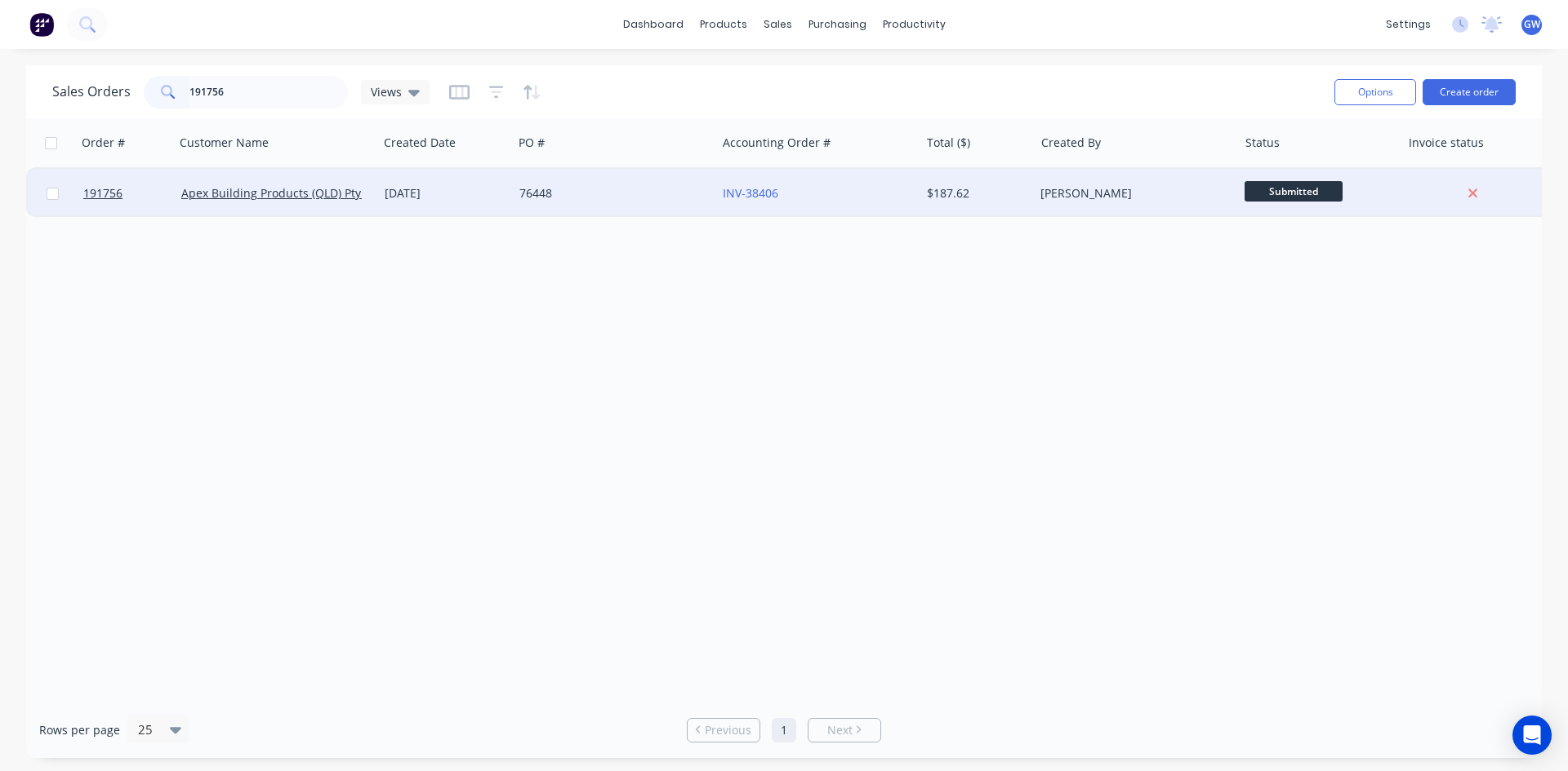
click at [1079, 189] on div "[PERSON_NAME]" at bounding box center [1131, 194] width 181 height 16
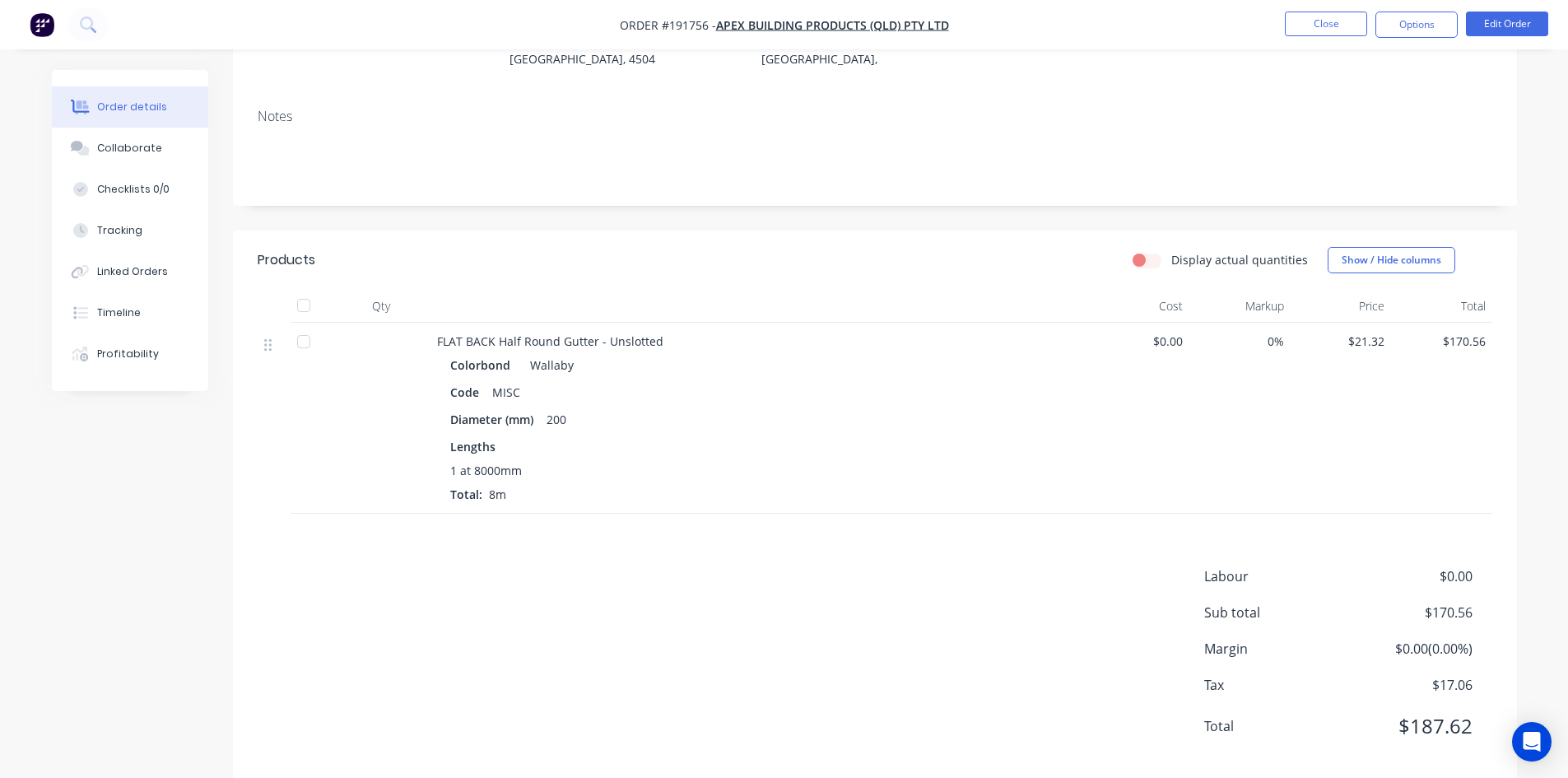
scroll to position [240, 0]
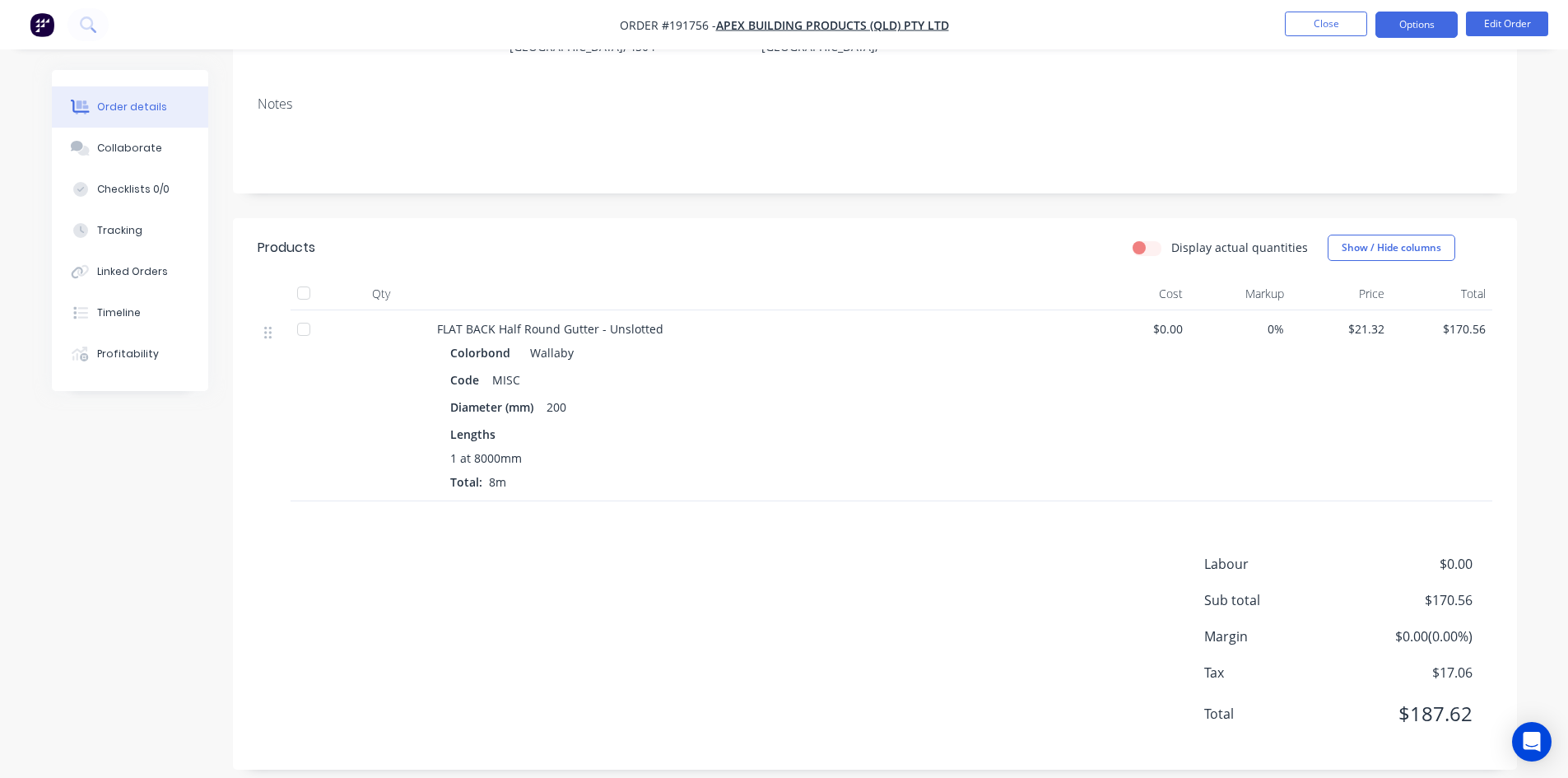
click at [1419, 13] on button "Options" at bounding box center [1416, 24] width 82 height 26
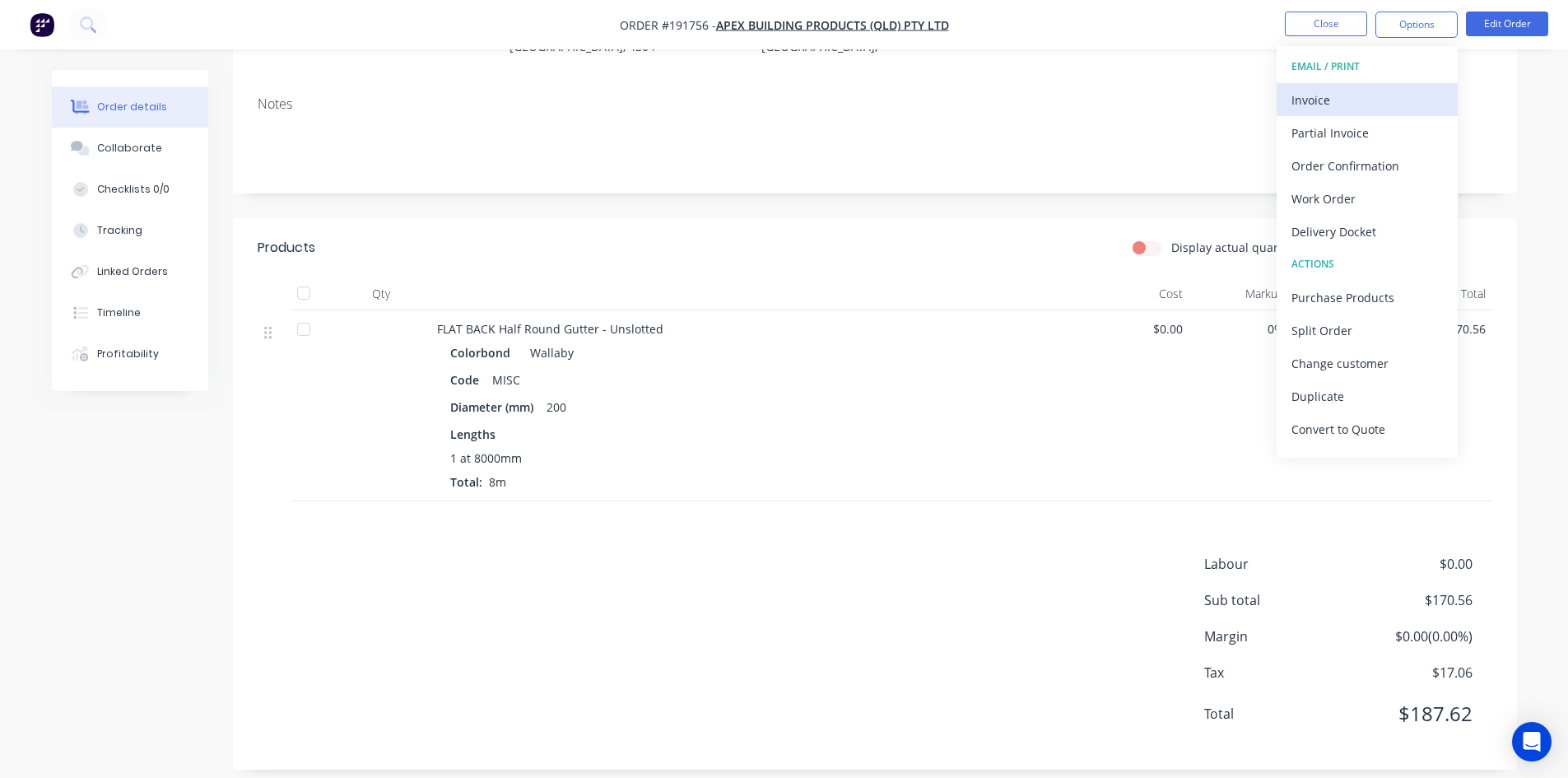
click at [1355, 90] on div "Invoice" at bounding box center [1367, 100] width 152 height 24
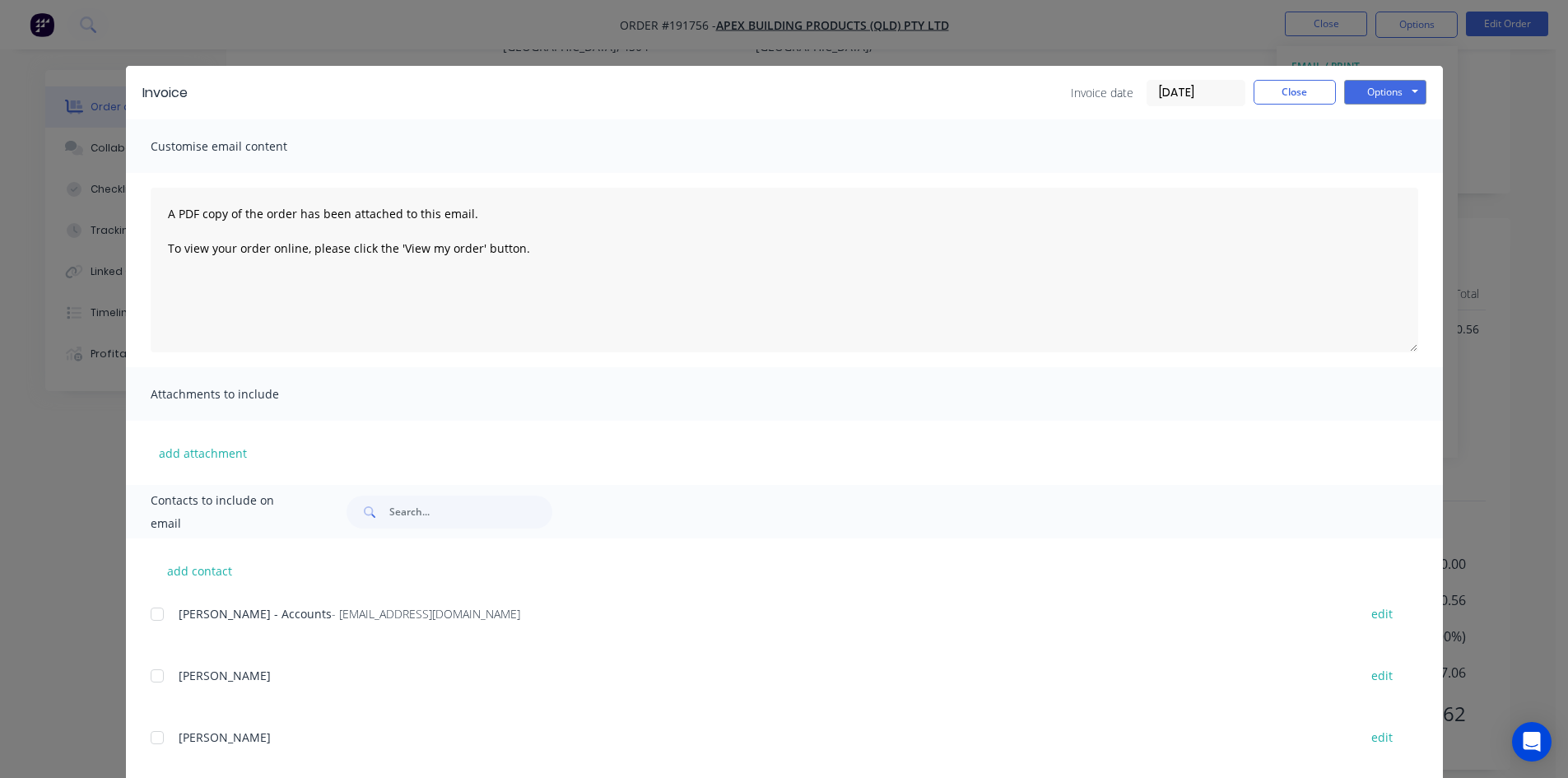
click at [152, 613] on div at bounding box center [157, 614] width 33 height 33
click at [1380, 98] on button "Options" at bounding box center [1385, 91] width 82 height 24
click at [1378, 171] on button "Email" at bounding box center [1397, 176] width 106 height 27
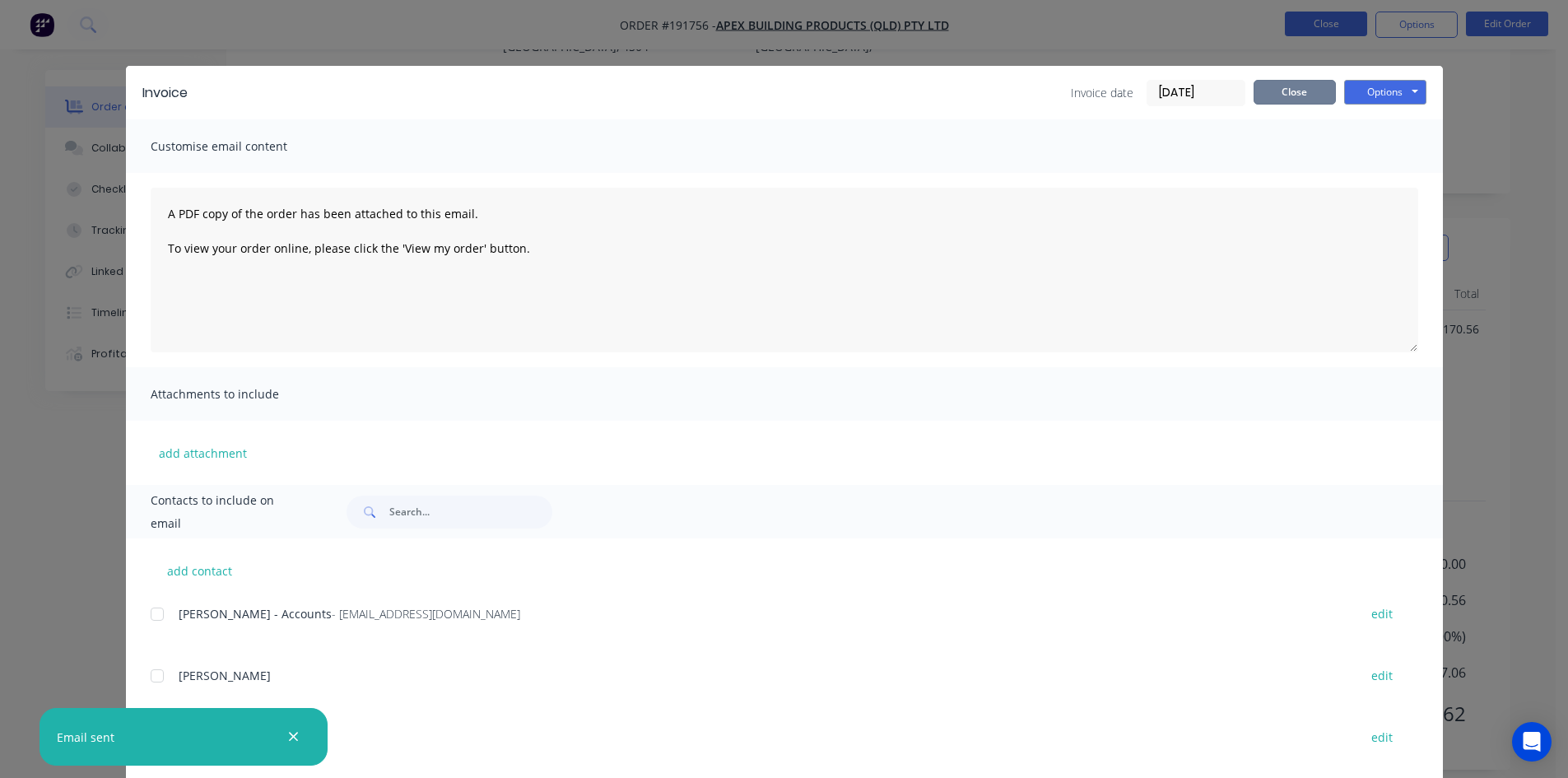
drag, startPoint x: 1258, startPoint y: 90, endPoint x: 1311, endPoint y: 35, distance: 76.4
click at [1258, 90] on button "Close" at bounding box center [1294, 91] width 82 height 24
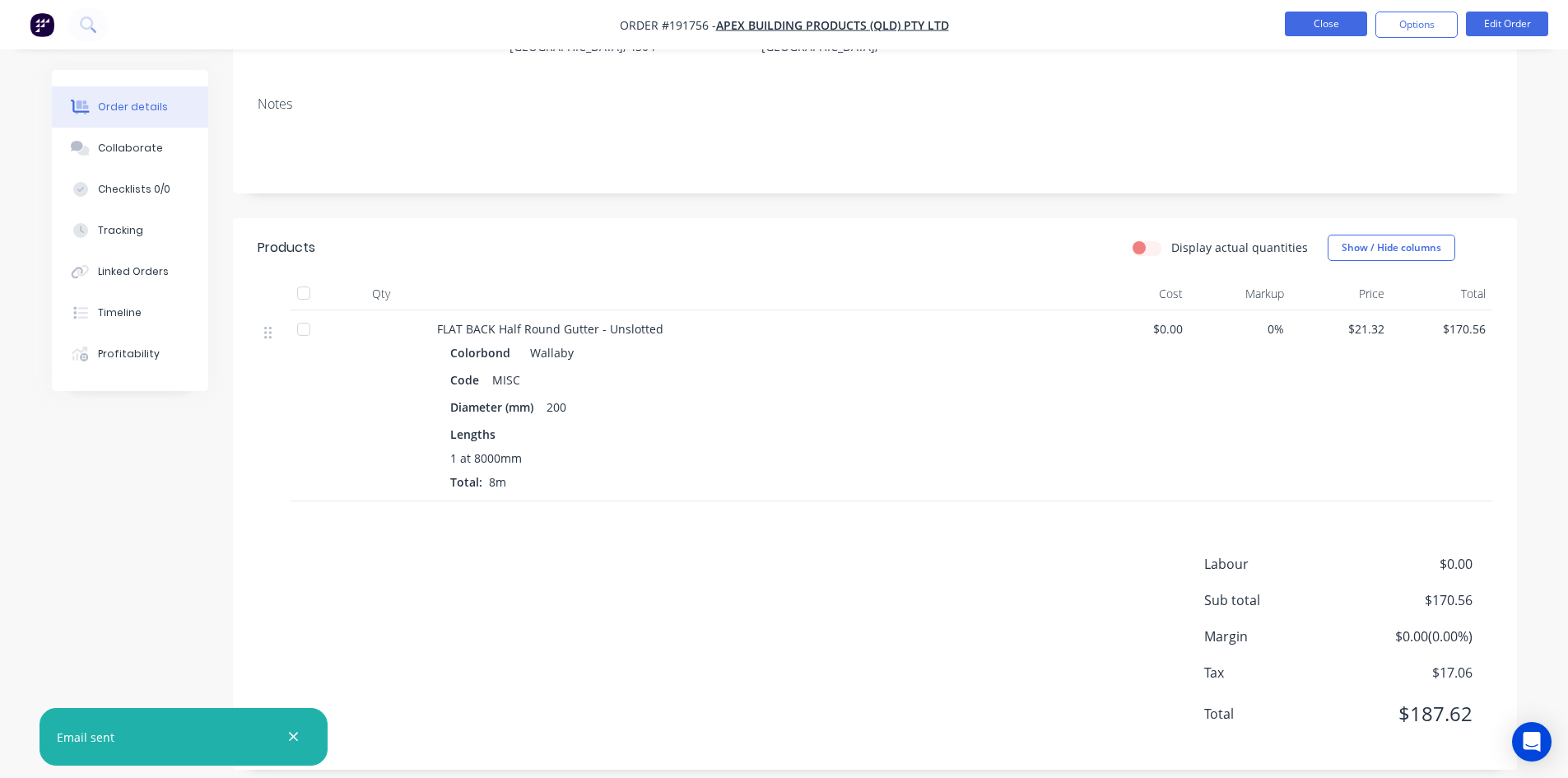
click at [1314, 33] on button "Close" at bounding box center [1326, 24] width 82 height 24
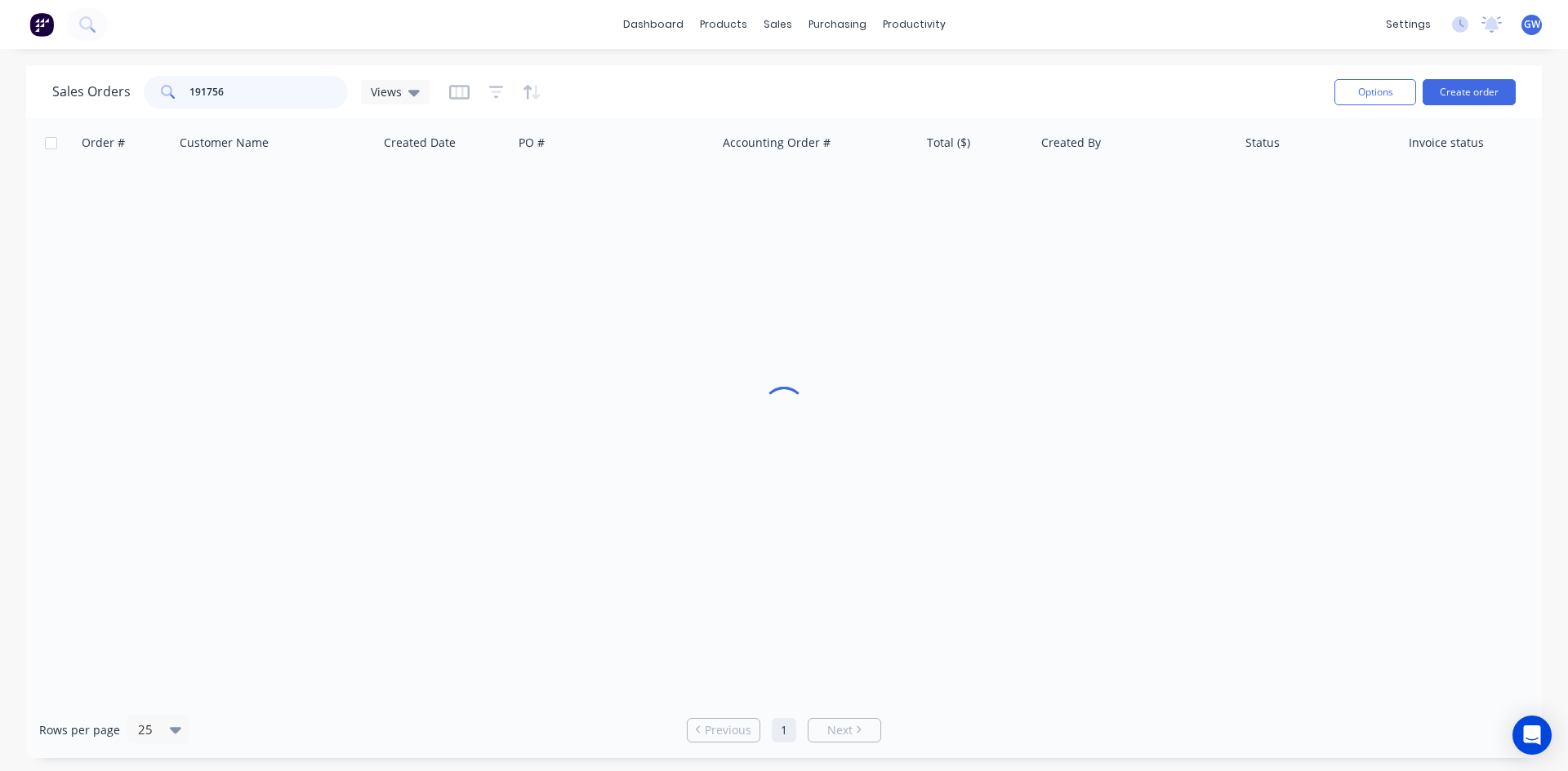
drag, startPoint x: 246, startPoint y: 89, endPoint x: 18, endPoint y: 76, distance: 228.4
click at [18, 76] on div "Sales Orders 191756 Views Options Create order Order # Customer Name Created Da…" at bounding box center [784, 411] width 1568 height 693
type input "191237"
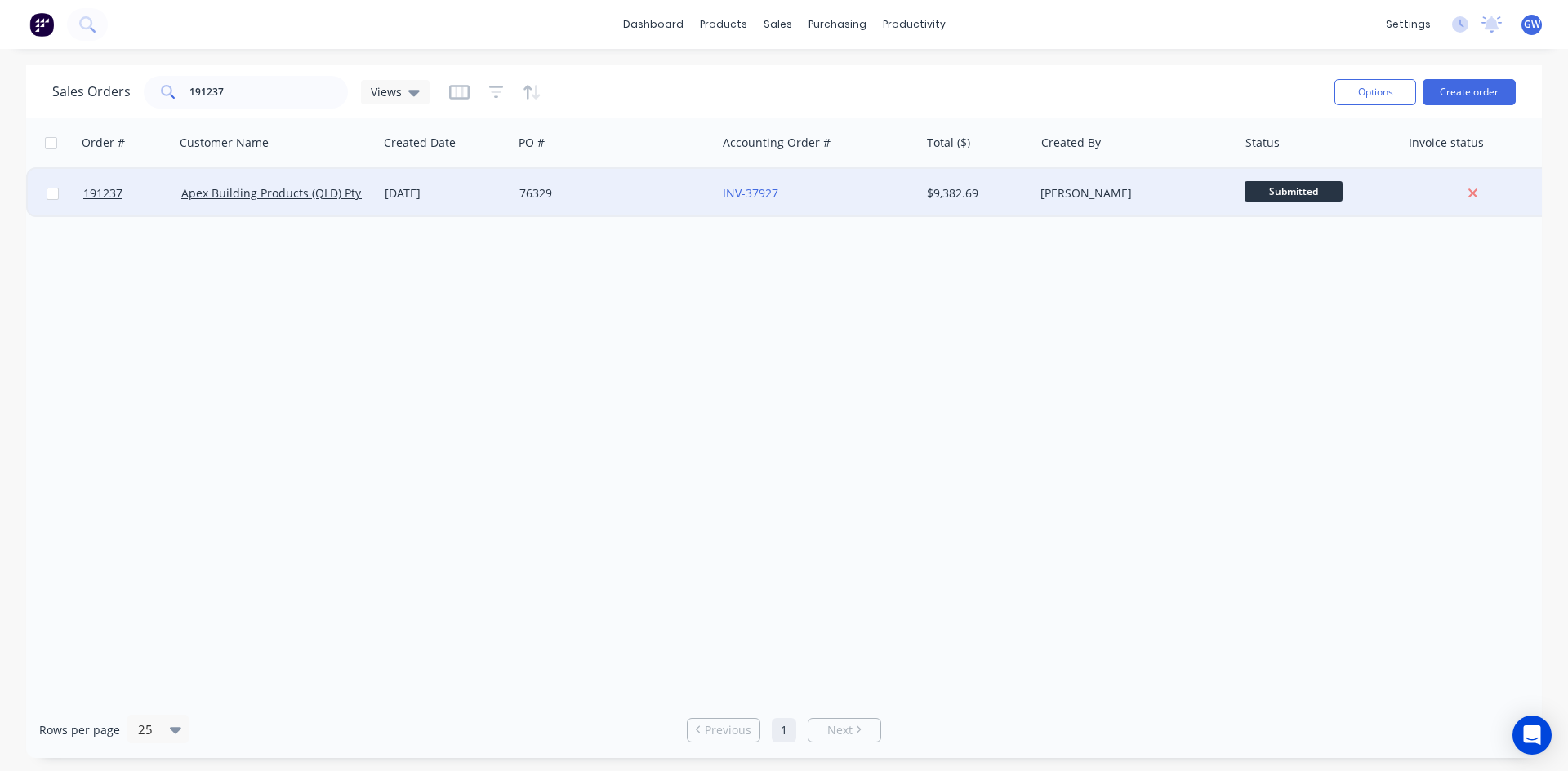
click at [1209, 184] on div "[PERSON_NAME]" at bounding box center [1136, 193] width 204 height 49
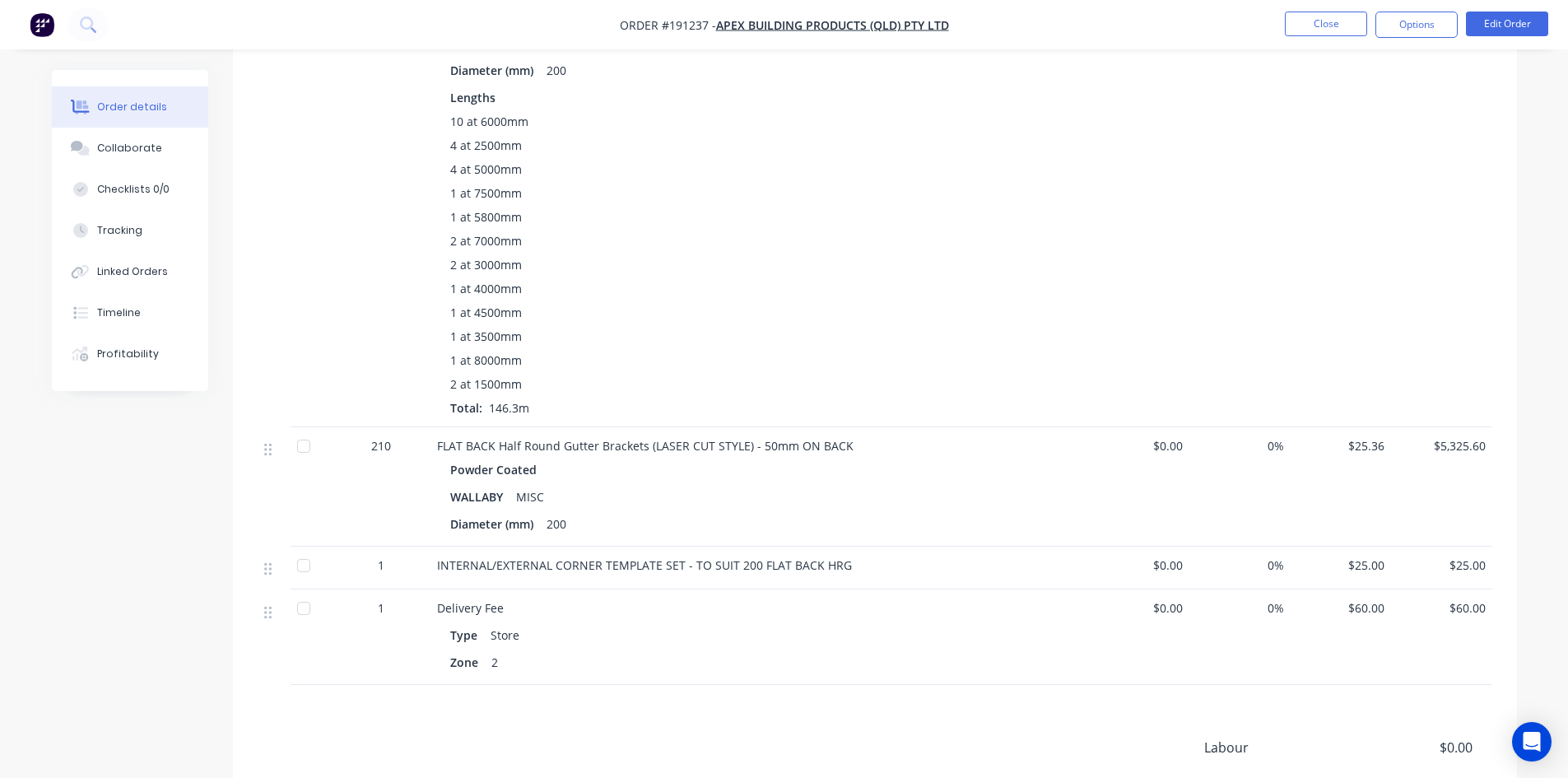
scroll to position [760, 0]
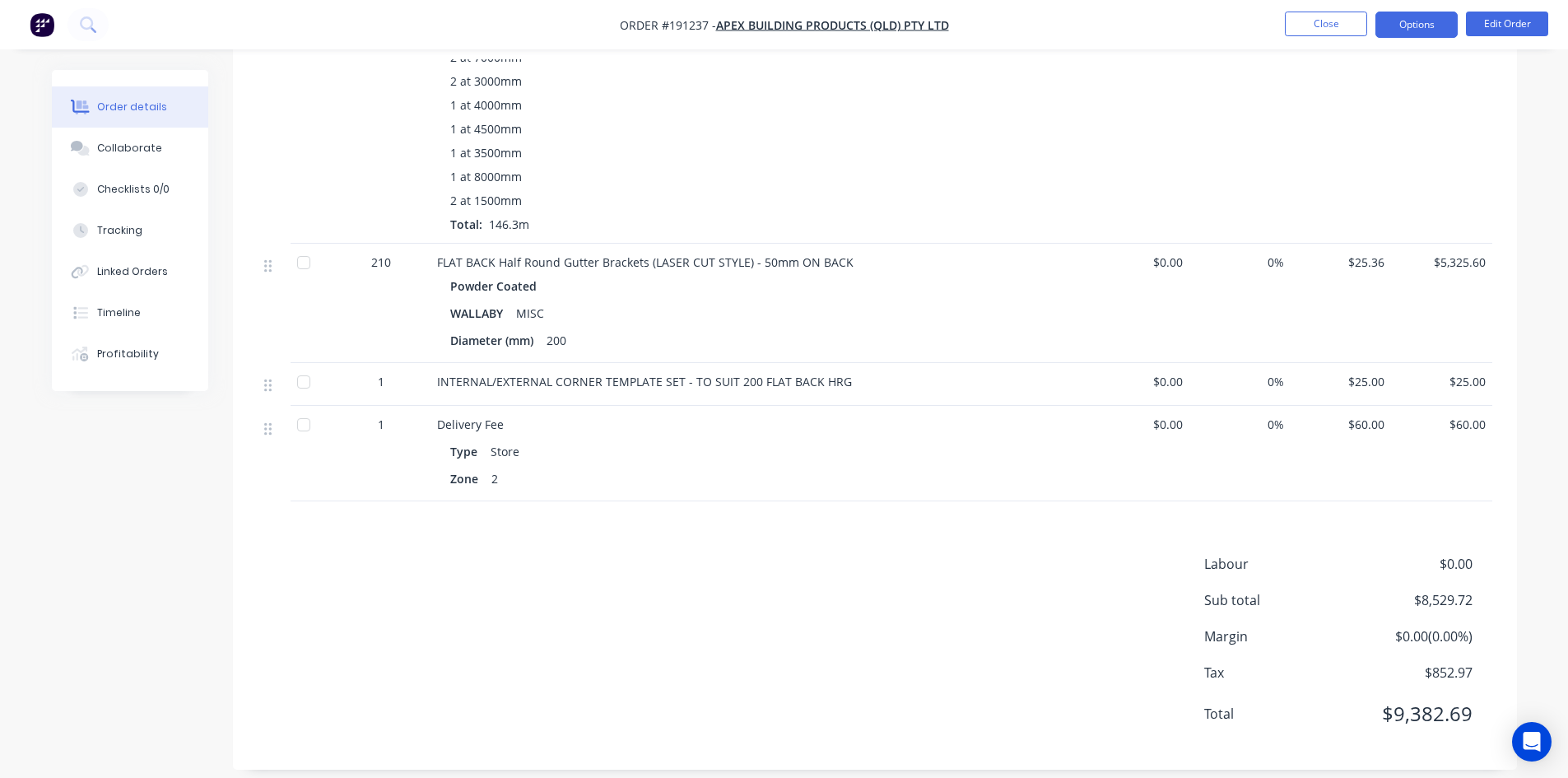
click at [1436, 24] on button "Options" at bounding box center [1416, 24] width 82 height 26
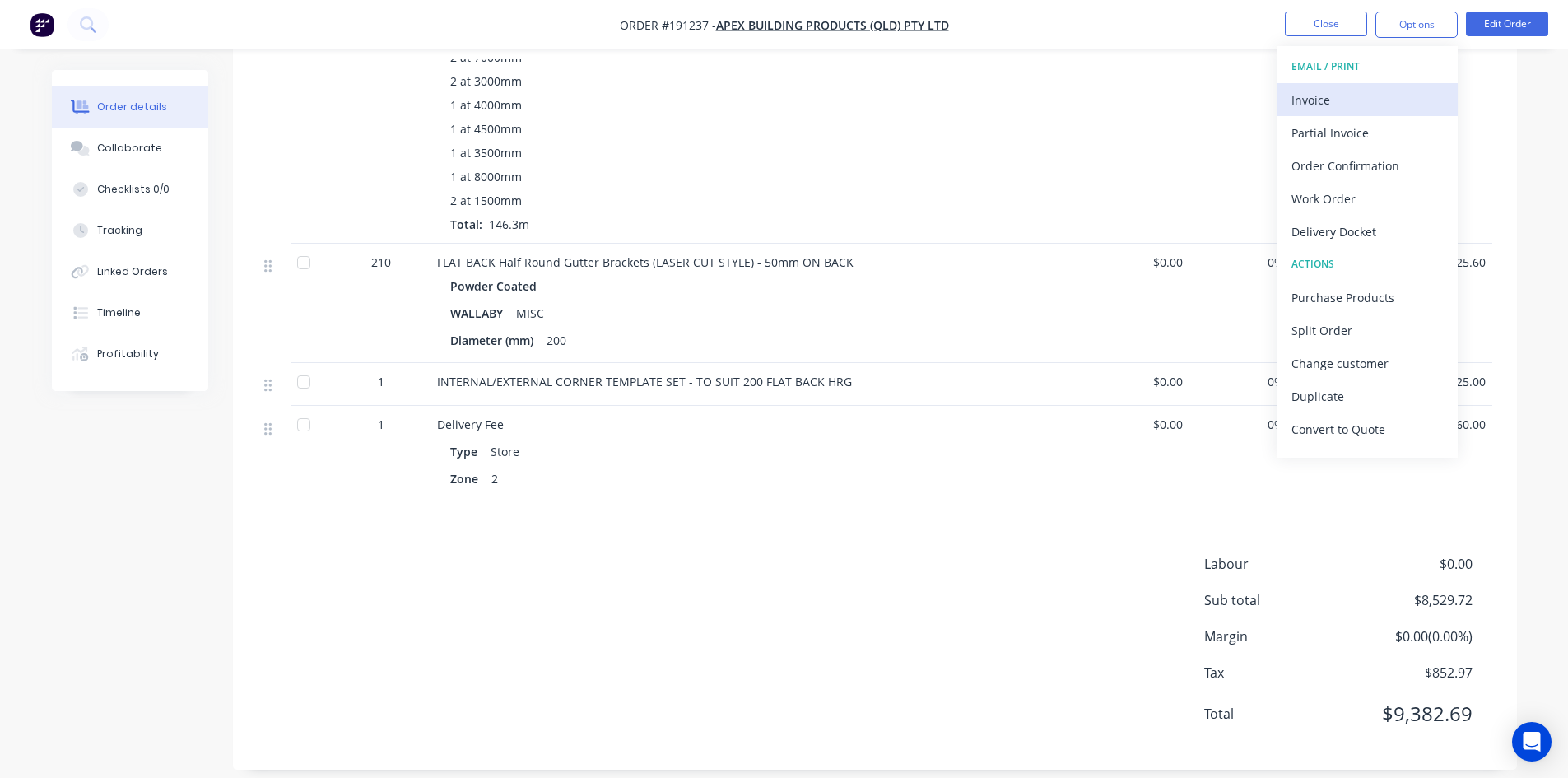
click at [1357, 85] on button "Invoice" at bounding box center [1367, 100] width 181 height 33
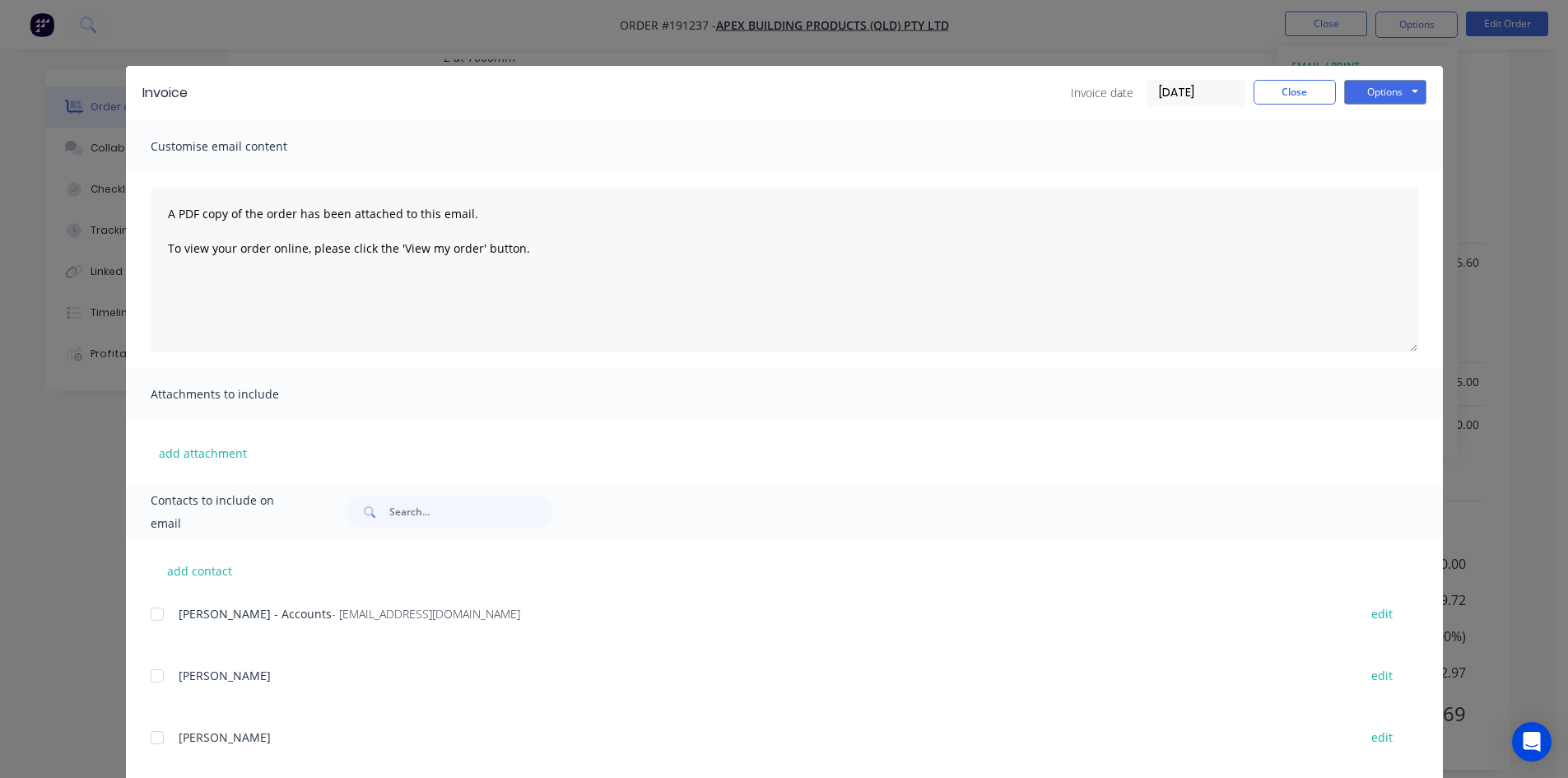
click at [150, 620] on div at bounding box center [157, 614] width 33 height 33
click at [1403, 80] on button "Options" at bounding box center [1385, 91] width 82 height 24
click at [1370, 175] on button "Email" at bounding box center [1397, 176] width 106 height 27
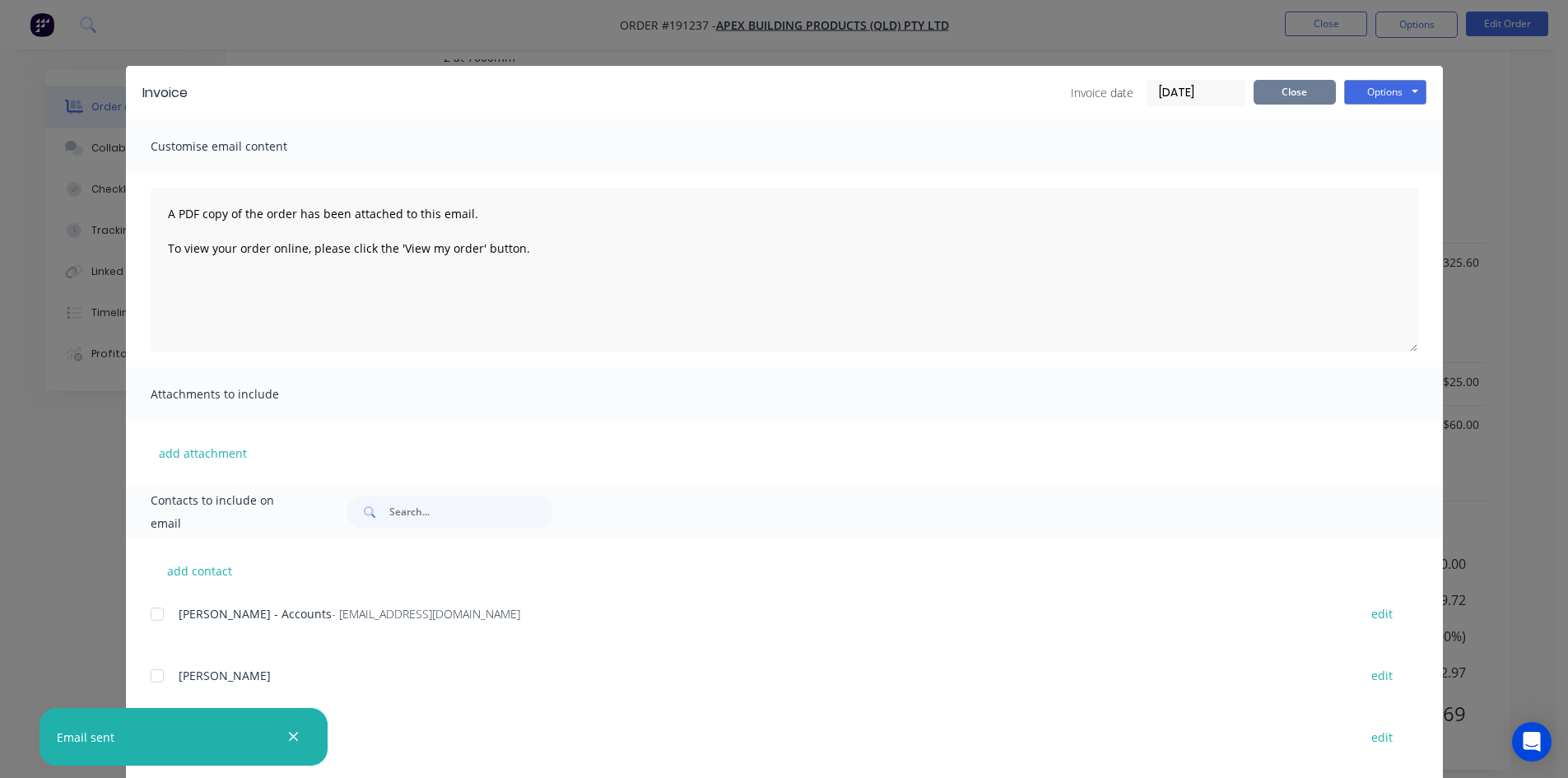
click at [1292, 101] on button "Close" at bounding box center [1294, 91] width 82 height 24
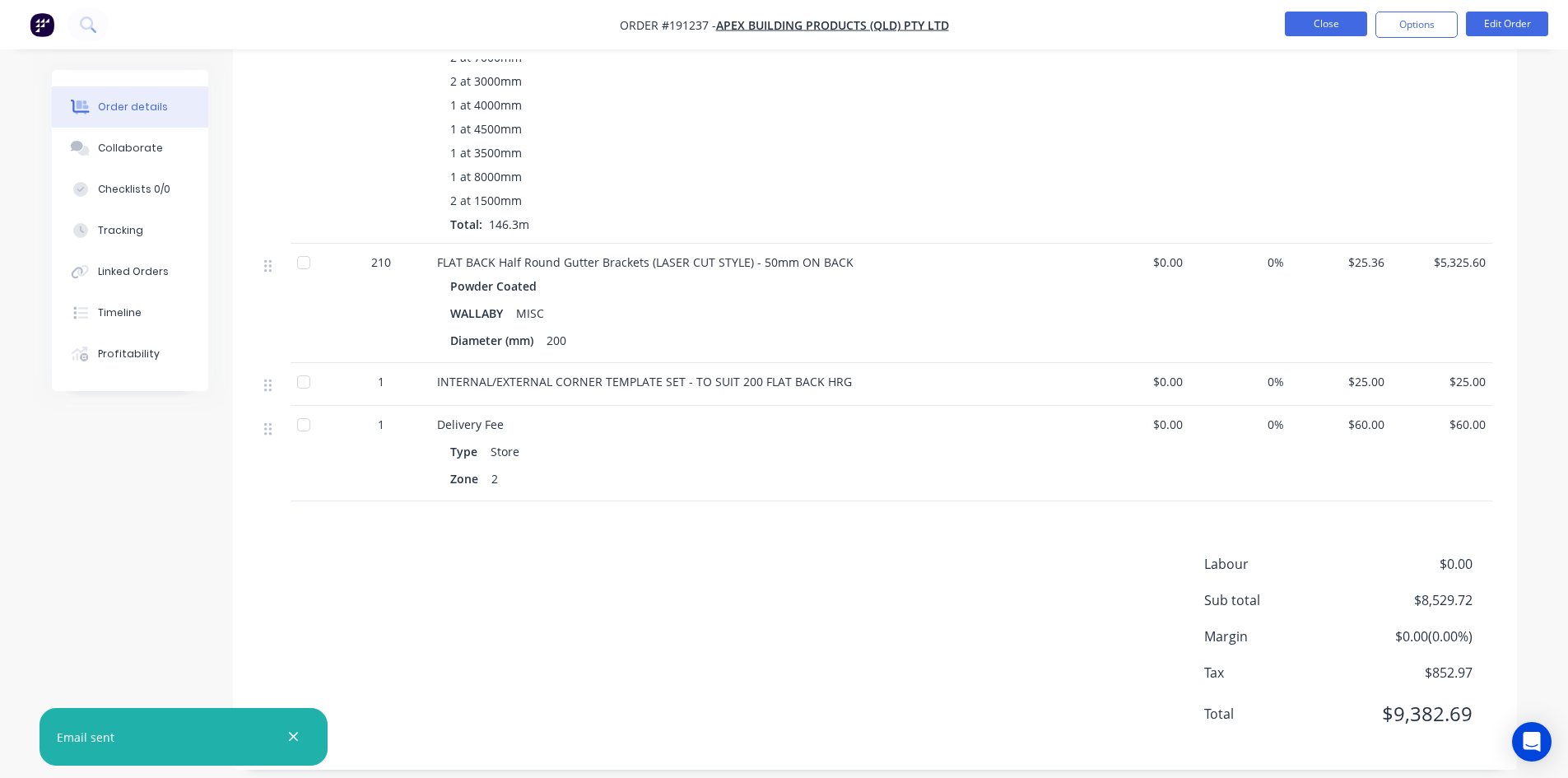
click at [1320, 24] on button "Close" at bounding box center [1326, 24] width 82 height 24
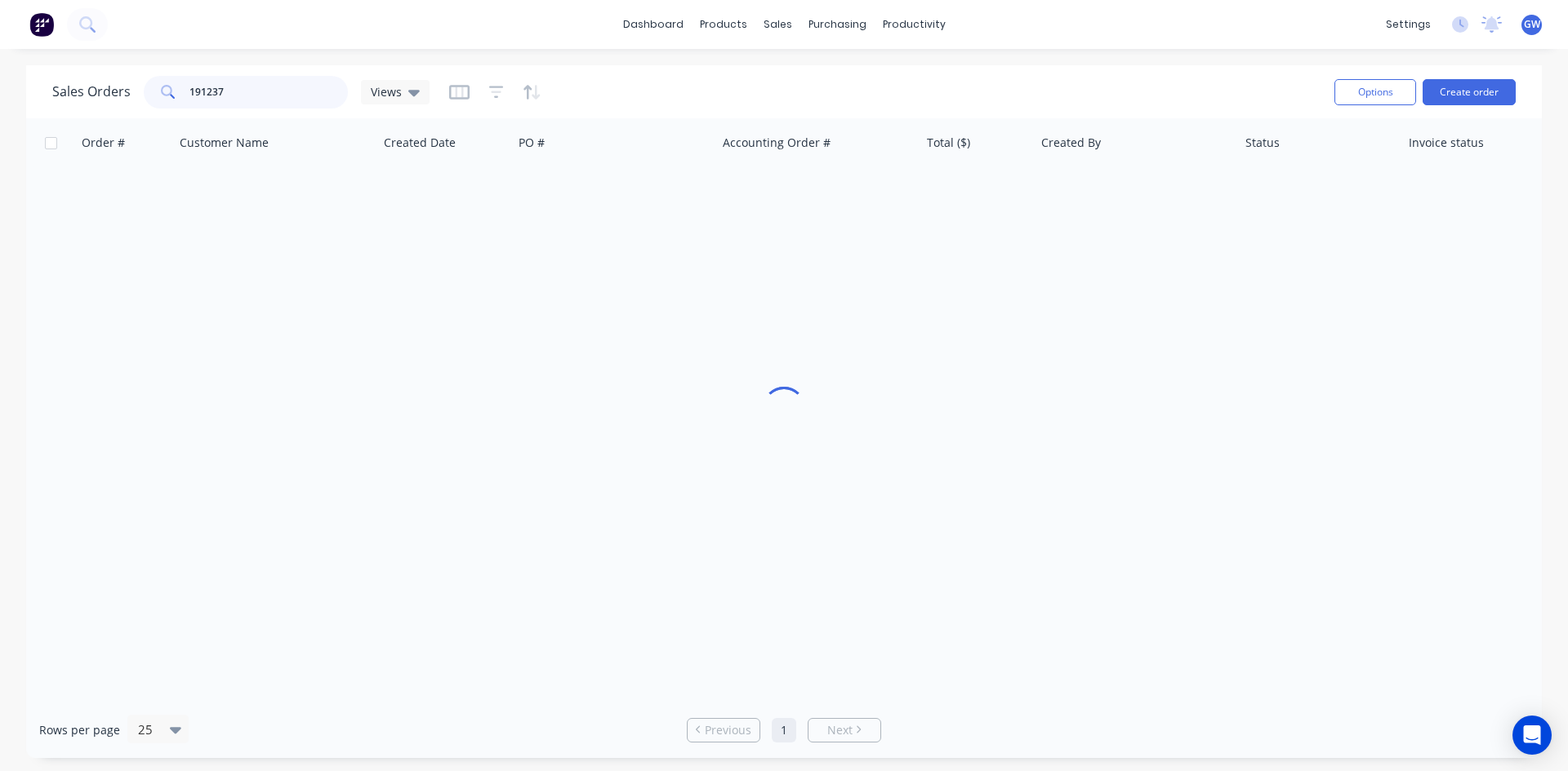
drag, startPoint x: 135, startPoint y: 97, endPoint x: 0, endPoint y: 103, distance: 135.1
click at [0, 103] on div "Sales Orders 191237 Views Options Create order Order # Customer Name Created Da…" at bounding box center [784, 411] width 1568 height 693
type input "191403"
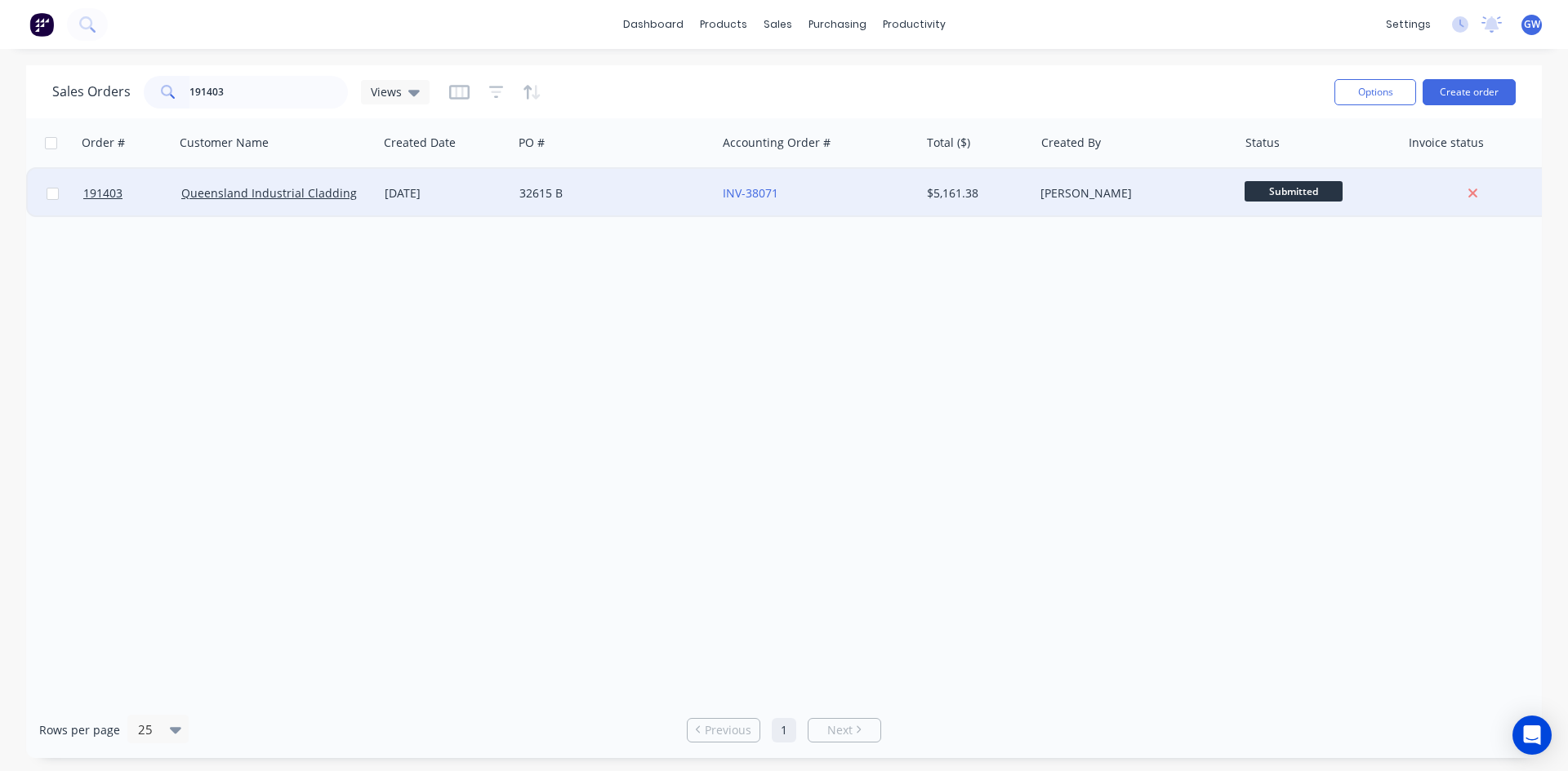
click at [1137, 196] on div "[PERSON_NAME]" at bounding box center [1131, 194] width 181 height 16
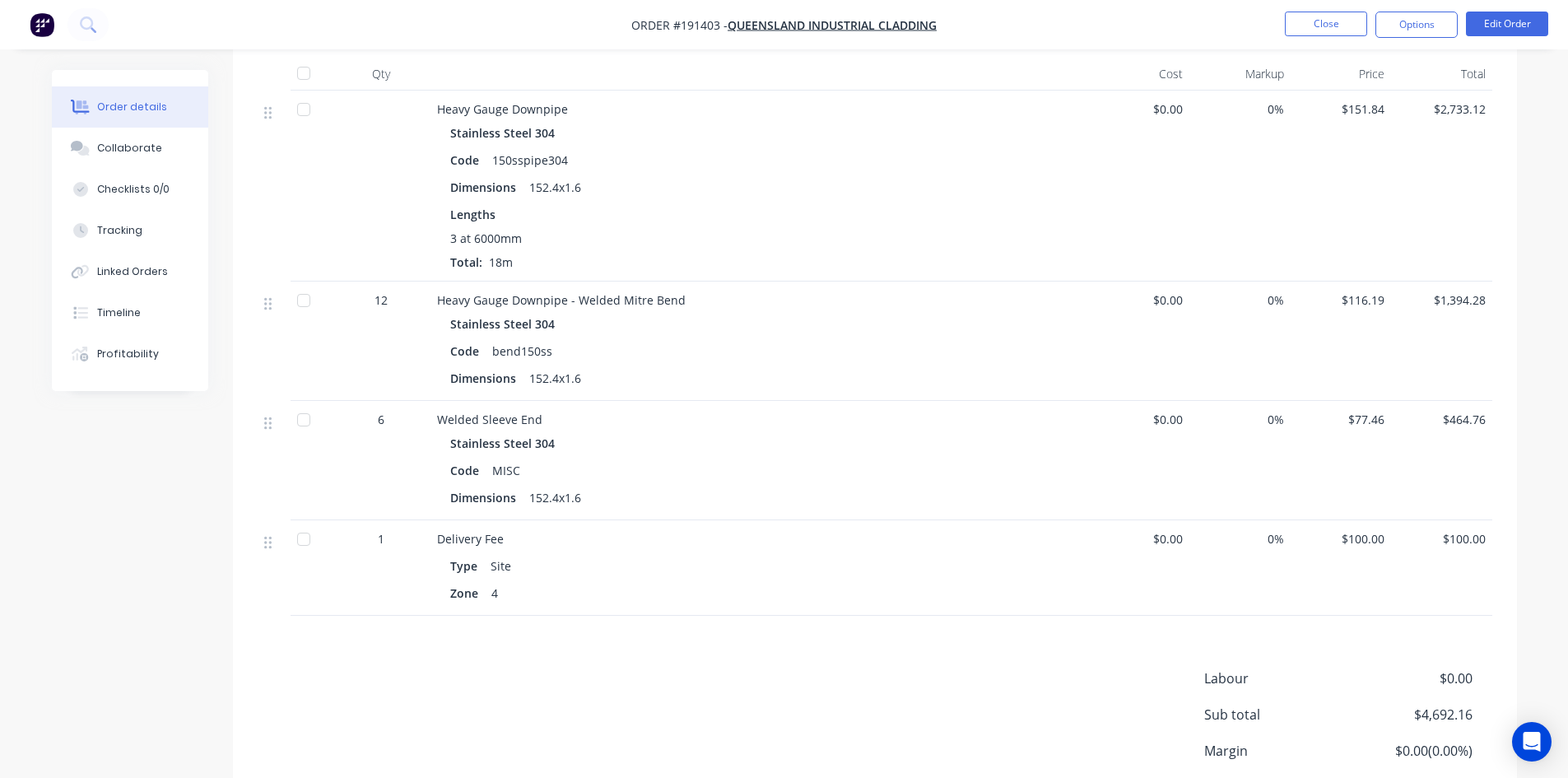
scroll to position [494, 0]
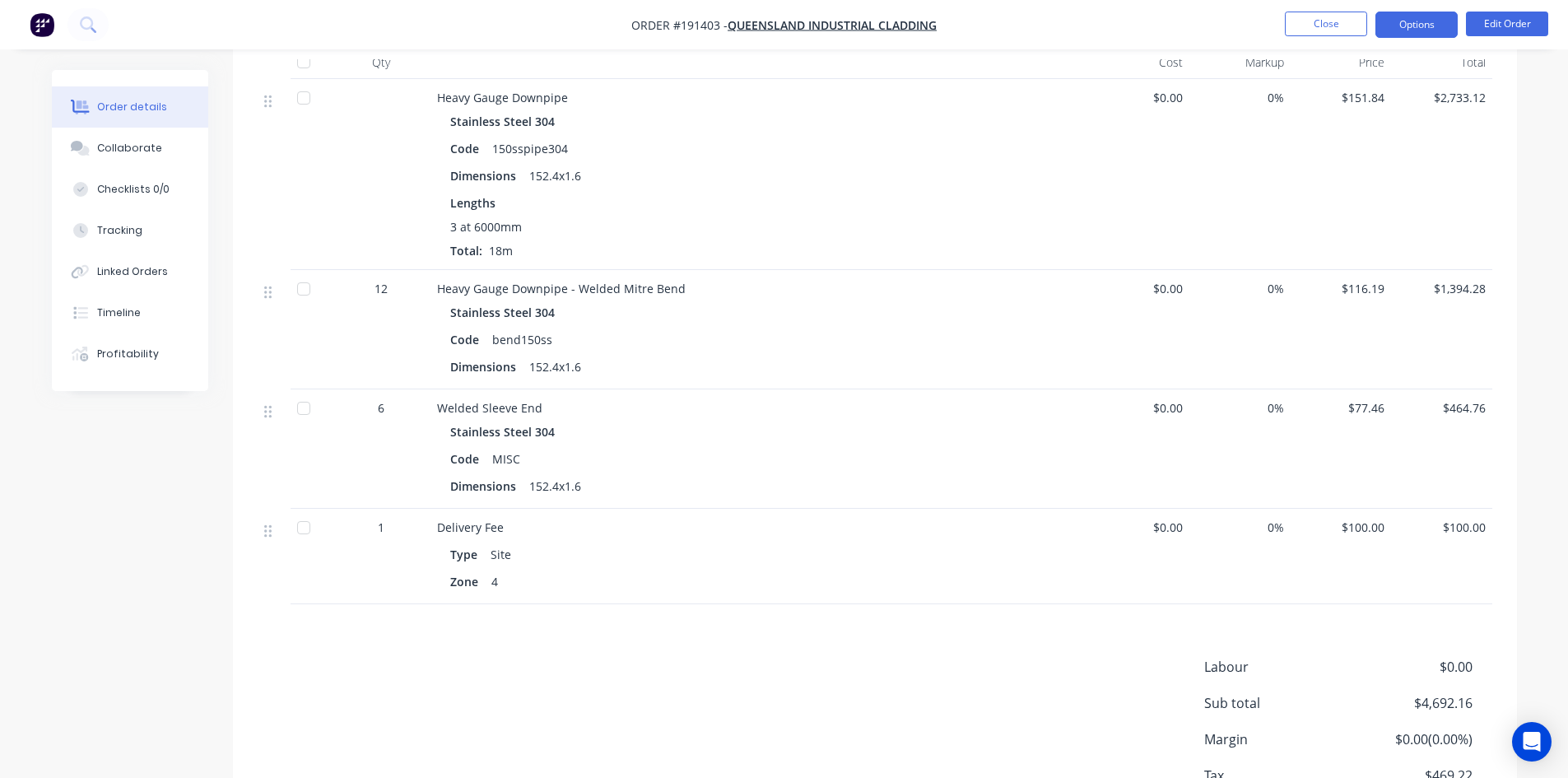
drag, startPoint x: 1420, startPoint y: 22, endPoint x: 1417, endPoint y: 32, distance: 10.4
click at [1419, 24] on button "Options" at bounding box center [1416, 24] width 82 height 26
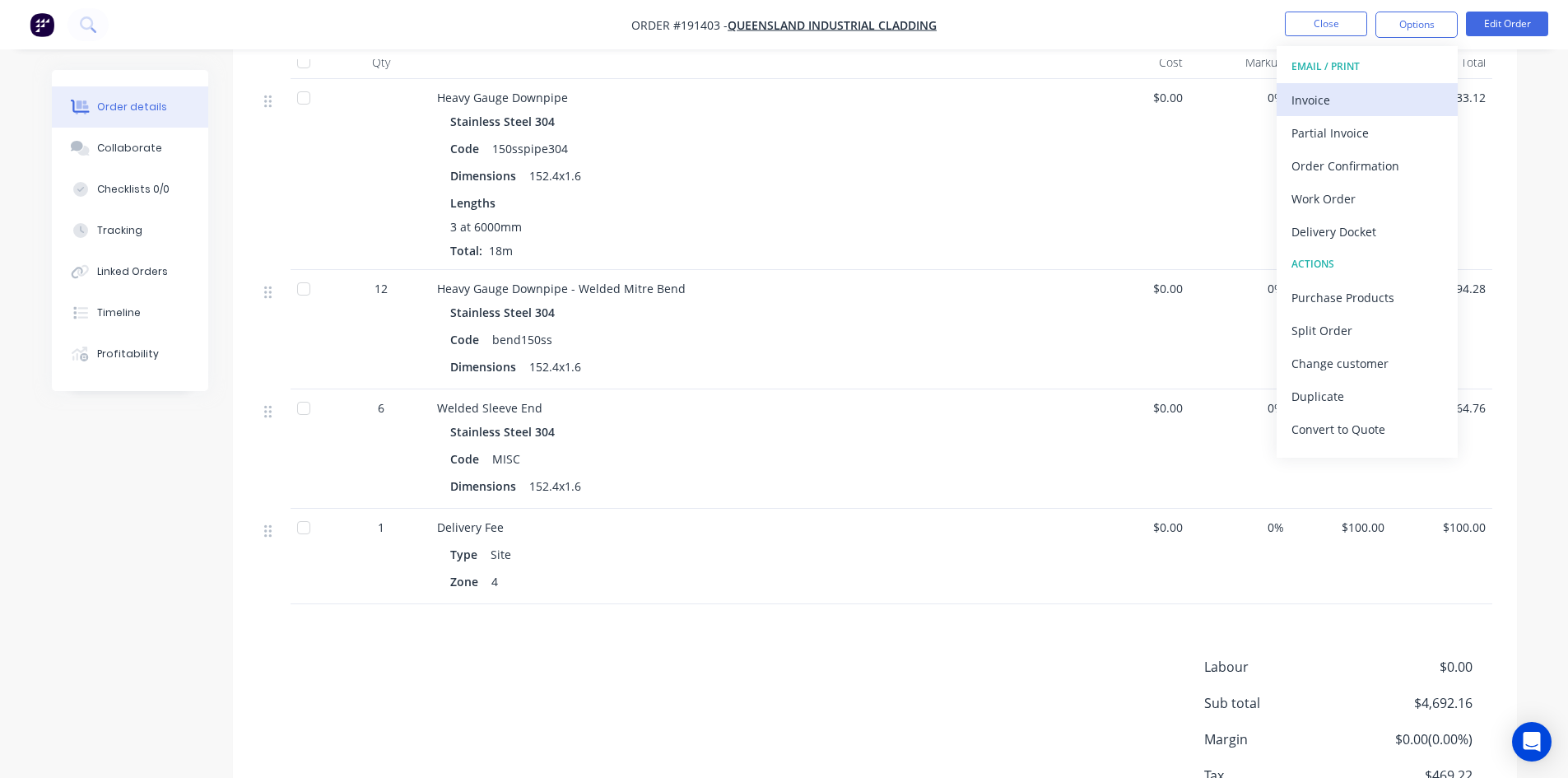
click at [1372, 88] on div "Invoice" at bounding box center [1367, 100] width 152 height 24
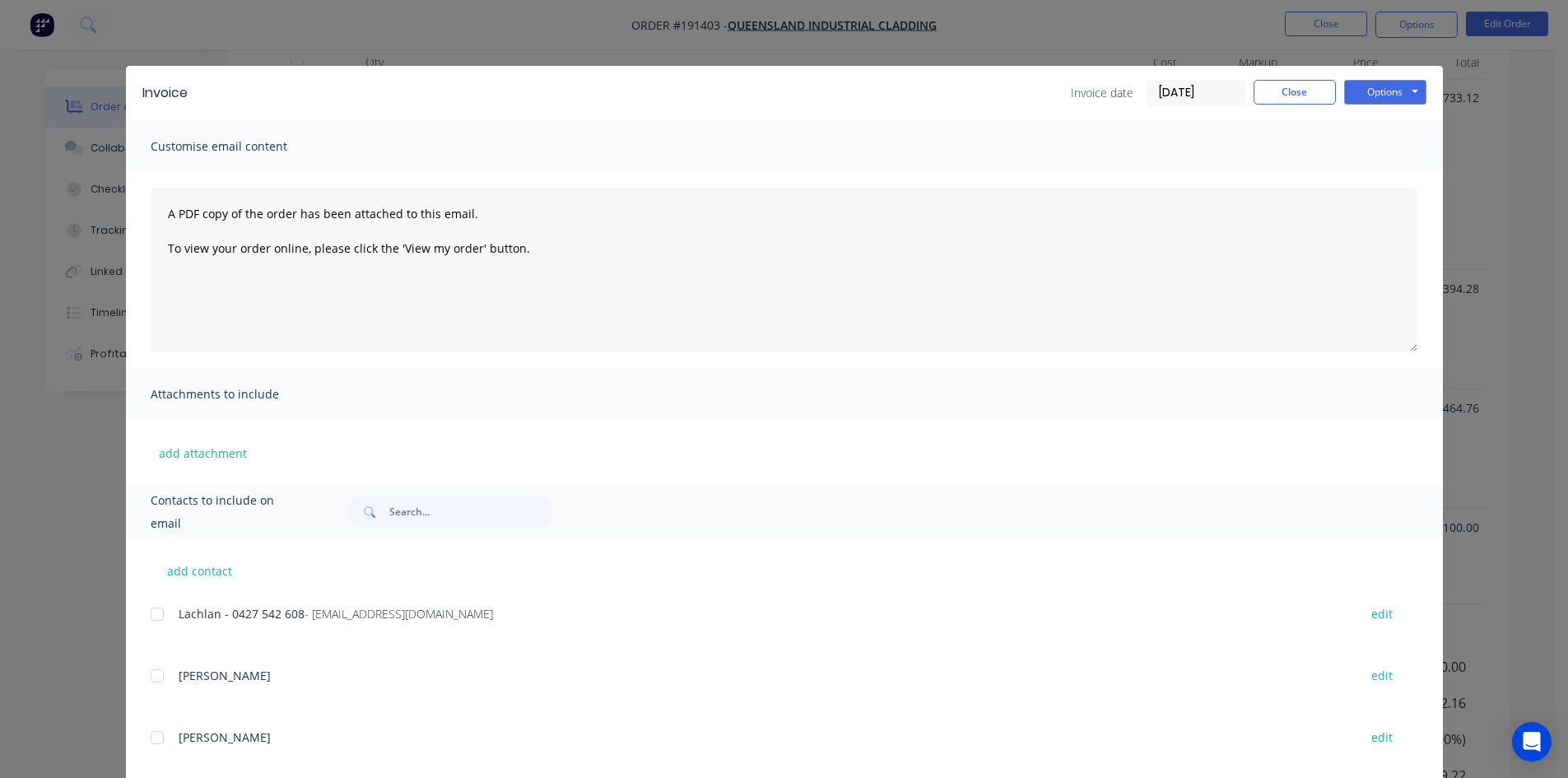
click at [146, 616] on div at bounding box center [157, 614] width 33 height 33
click at [1390, 90] on button "Options" at bounding box center [1385, 91] width 82 height 24
click at [1375, 180] on button "Email" at bounding box center [1397, 176] width 106 height 27
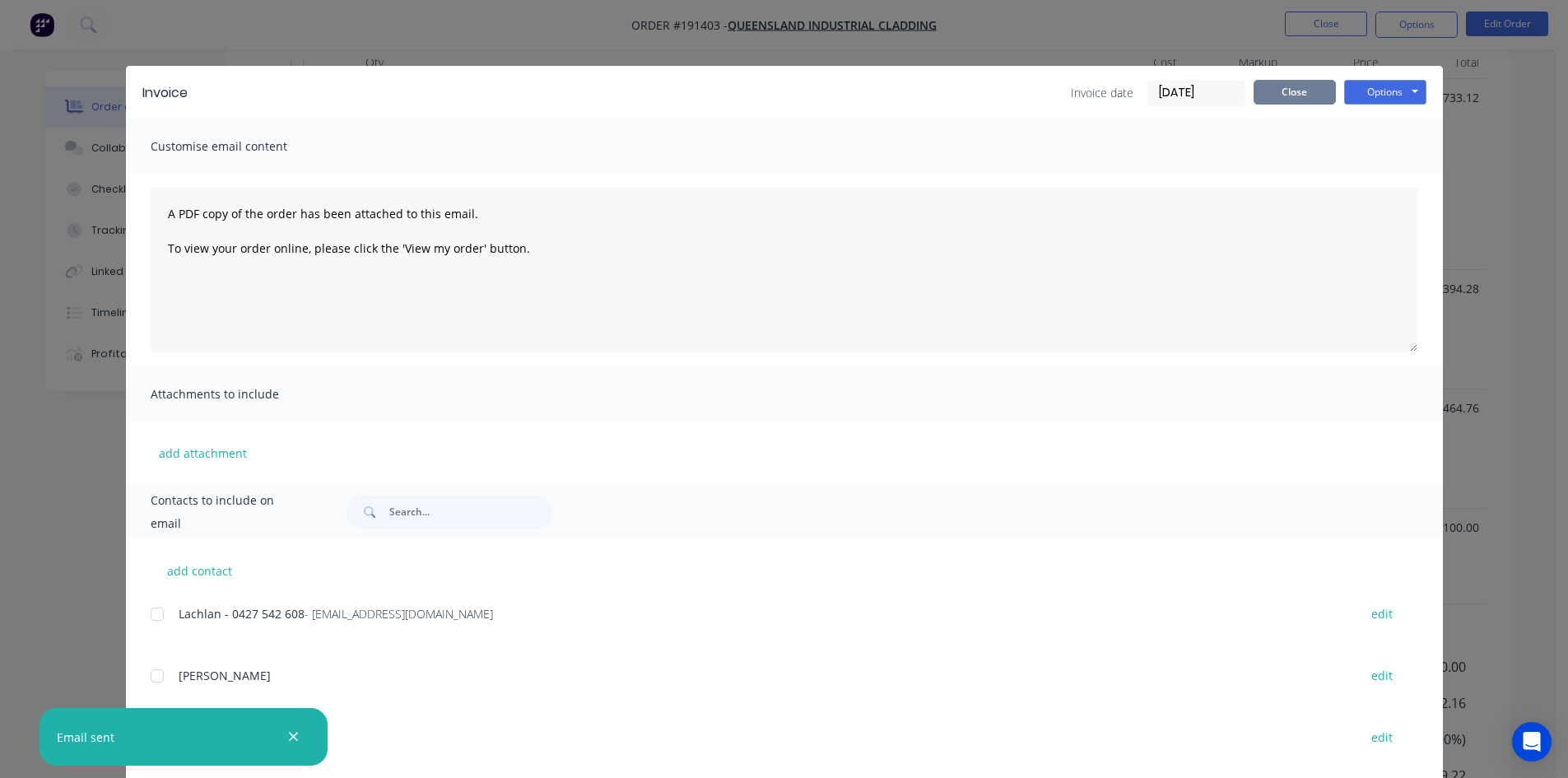
click at [1314, 83] on button "Close" at bounding box center [1294, 91] width 82 height 24
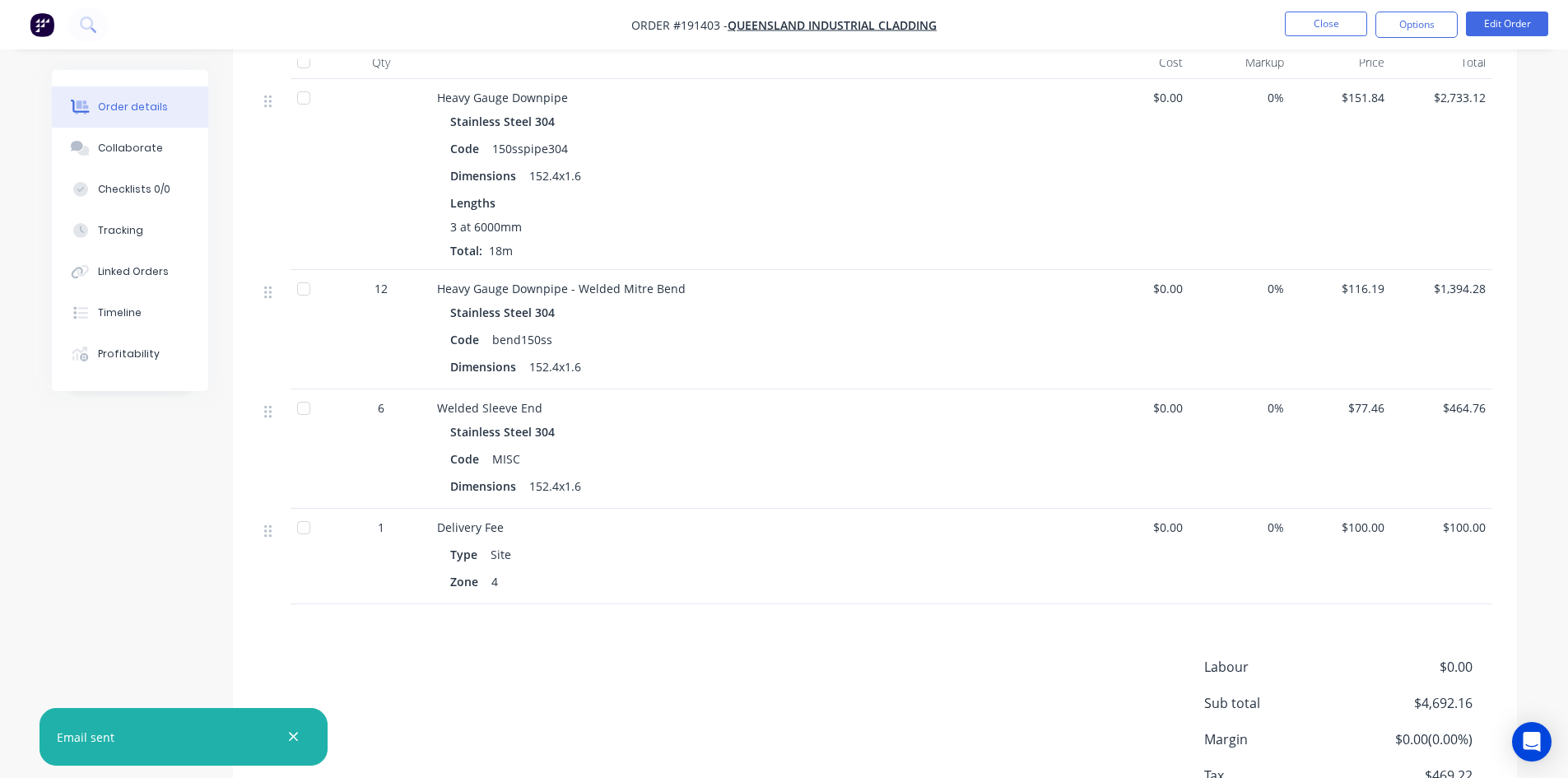
click at [1328, 38] on nav "Order #191403 - Queensland Industrial Cladding Close Options Edit Order" at bounding box center [784, 24] width 1568 height 50
click at [1331, 33] on button "Close" at bounding box center [1326, 24] width 82 height 24
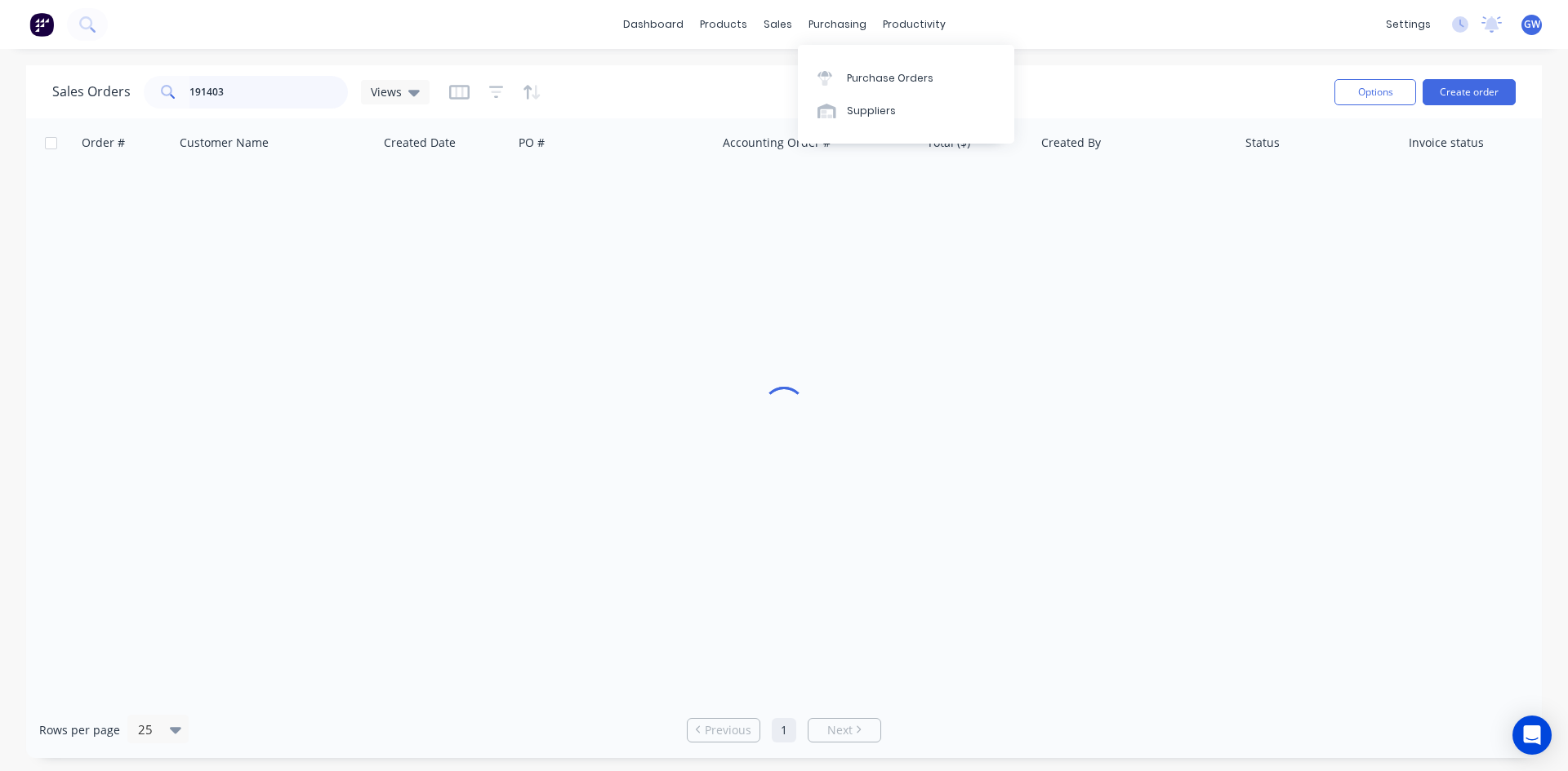
click at [344, 83] on input "191403" at bounding box center [269, 92] width 160 height 32
click at [343, 83] on input "191403" at bounding box center [269, 92] width 160 height 32
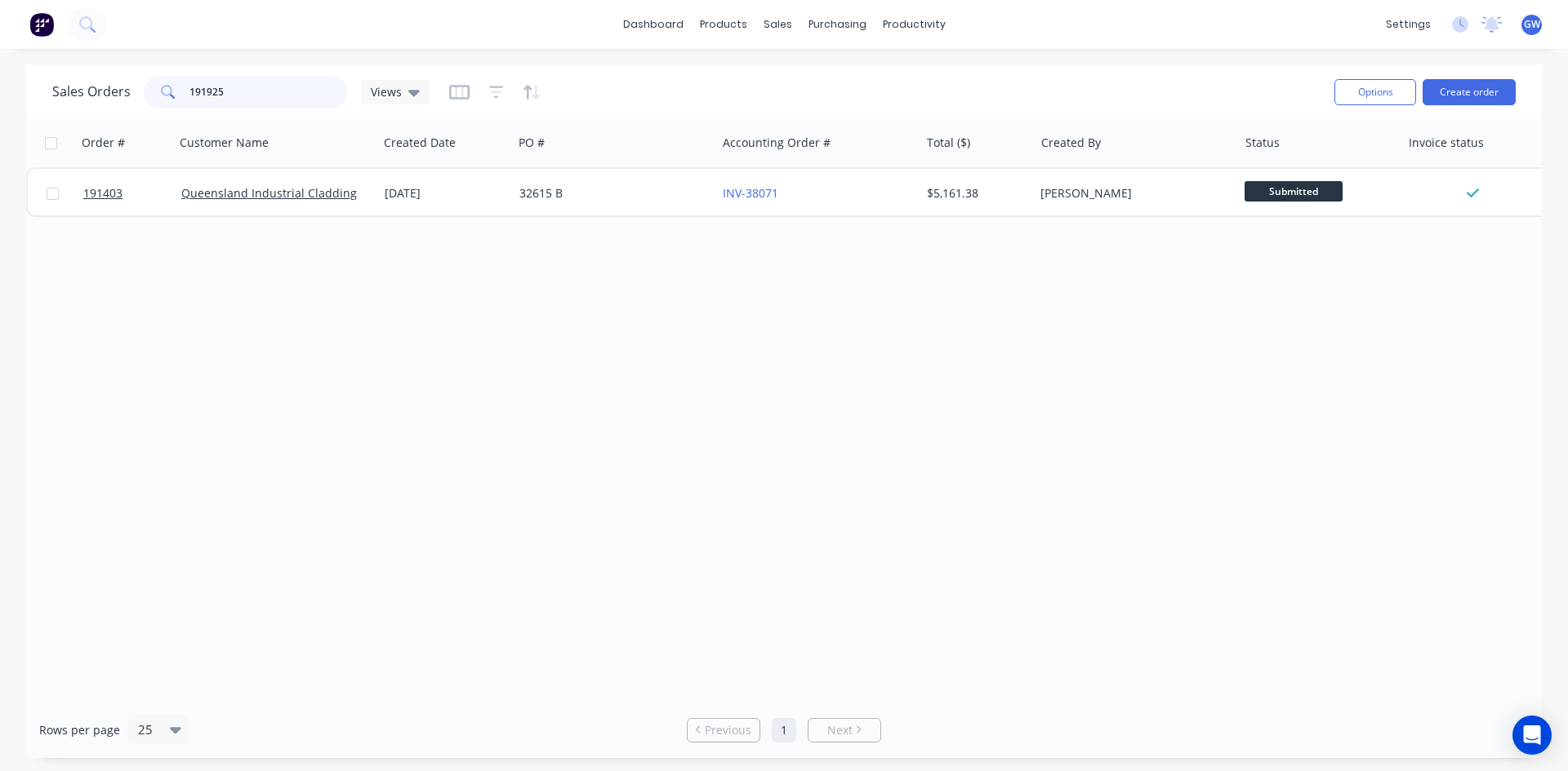
type input "191925"
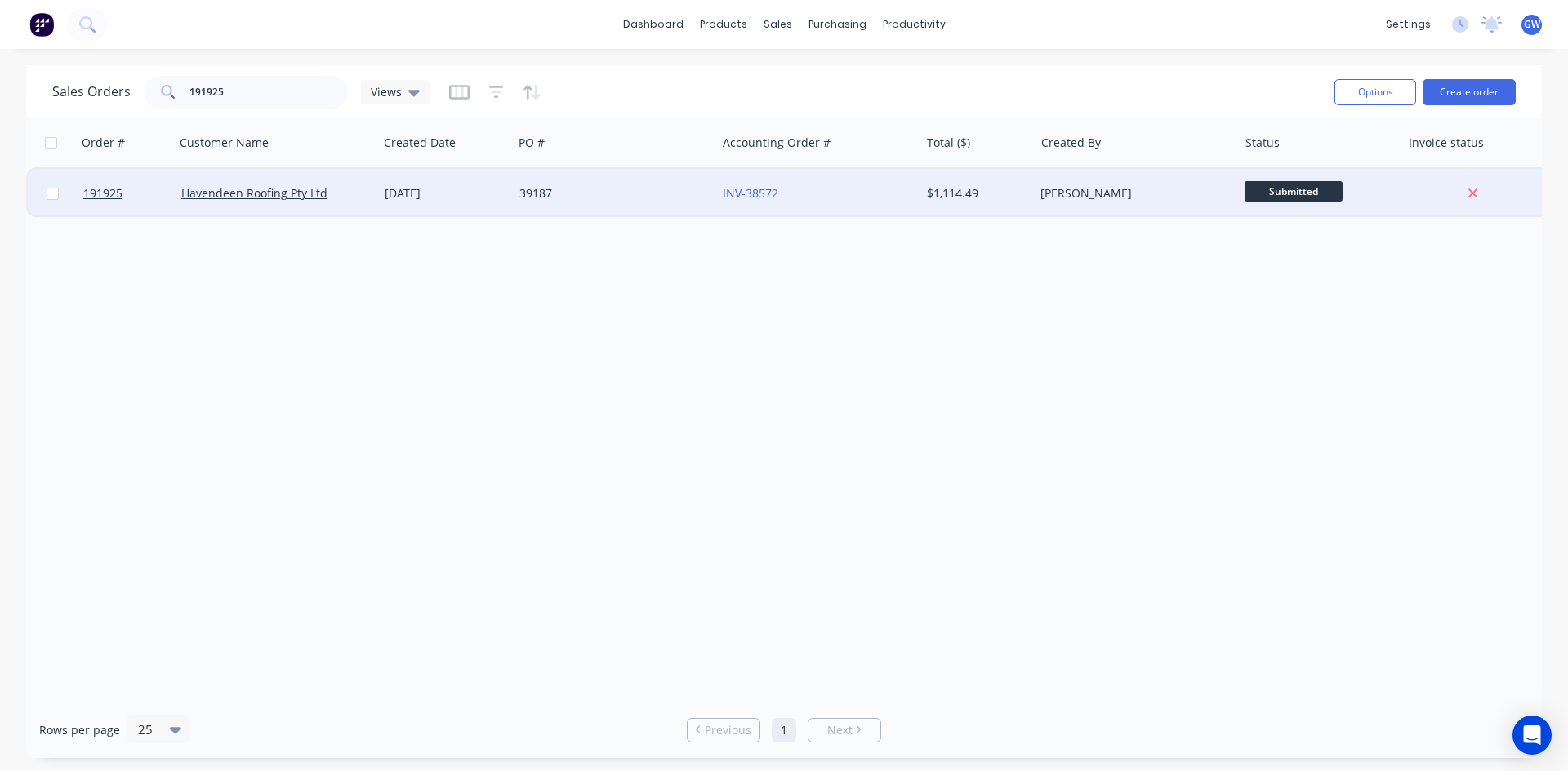
click at [946, 196] on div "$1,114.49" at bounding box center [974, 194] width 96 height 16
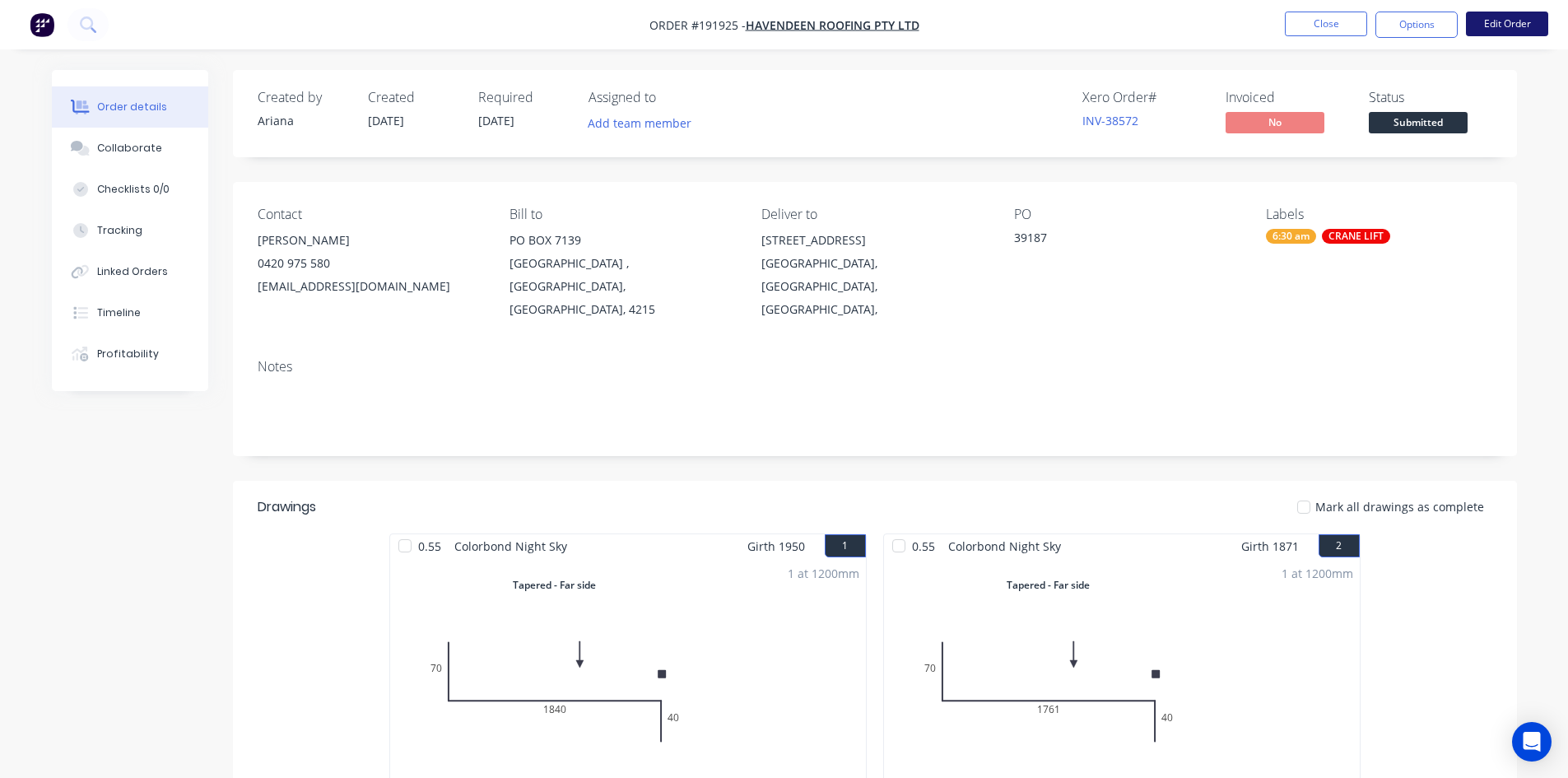
click at [1527, 23] on button "Edit Order" at bounding box center [1507, 24] width 82 height 24
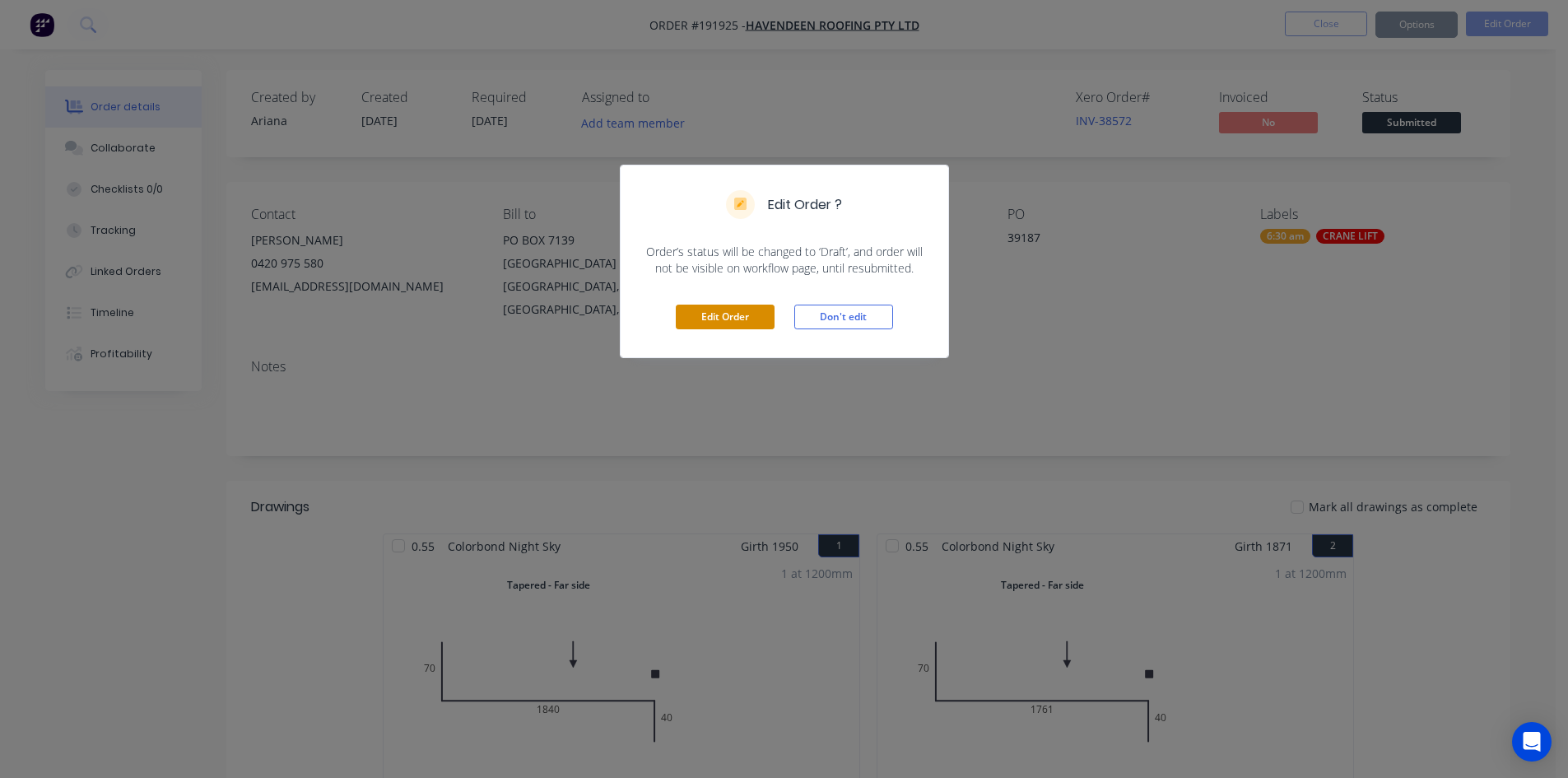
click at [723, 318] on button "Edit Order" at bounding box center [724, 317] width 99 height 24
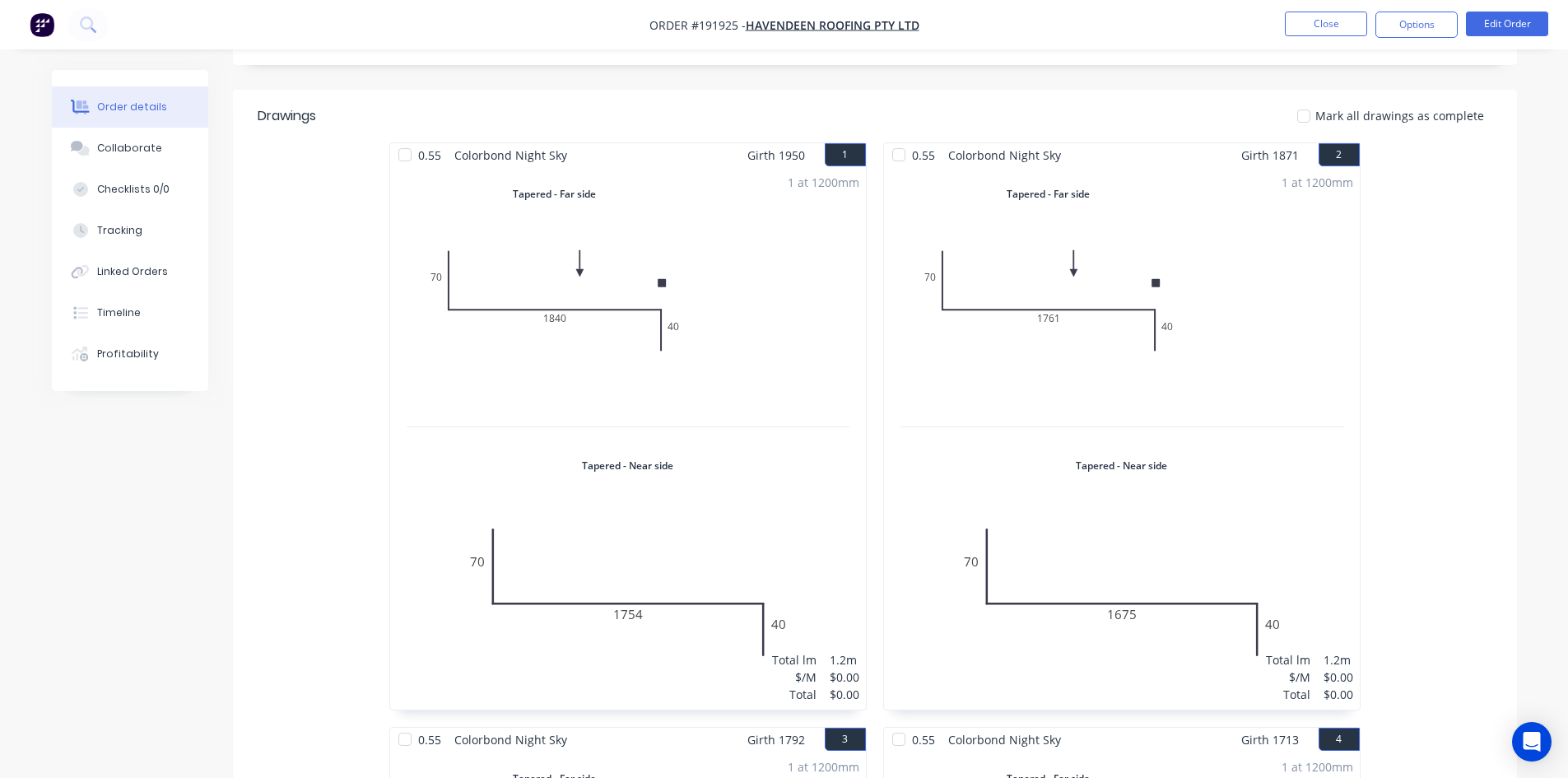
scroll to position [412, 0]
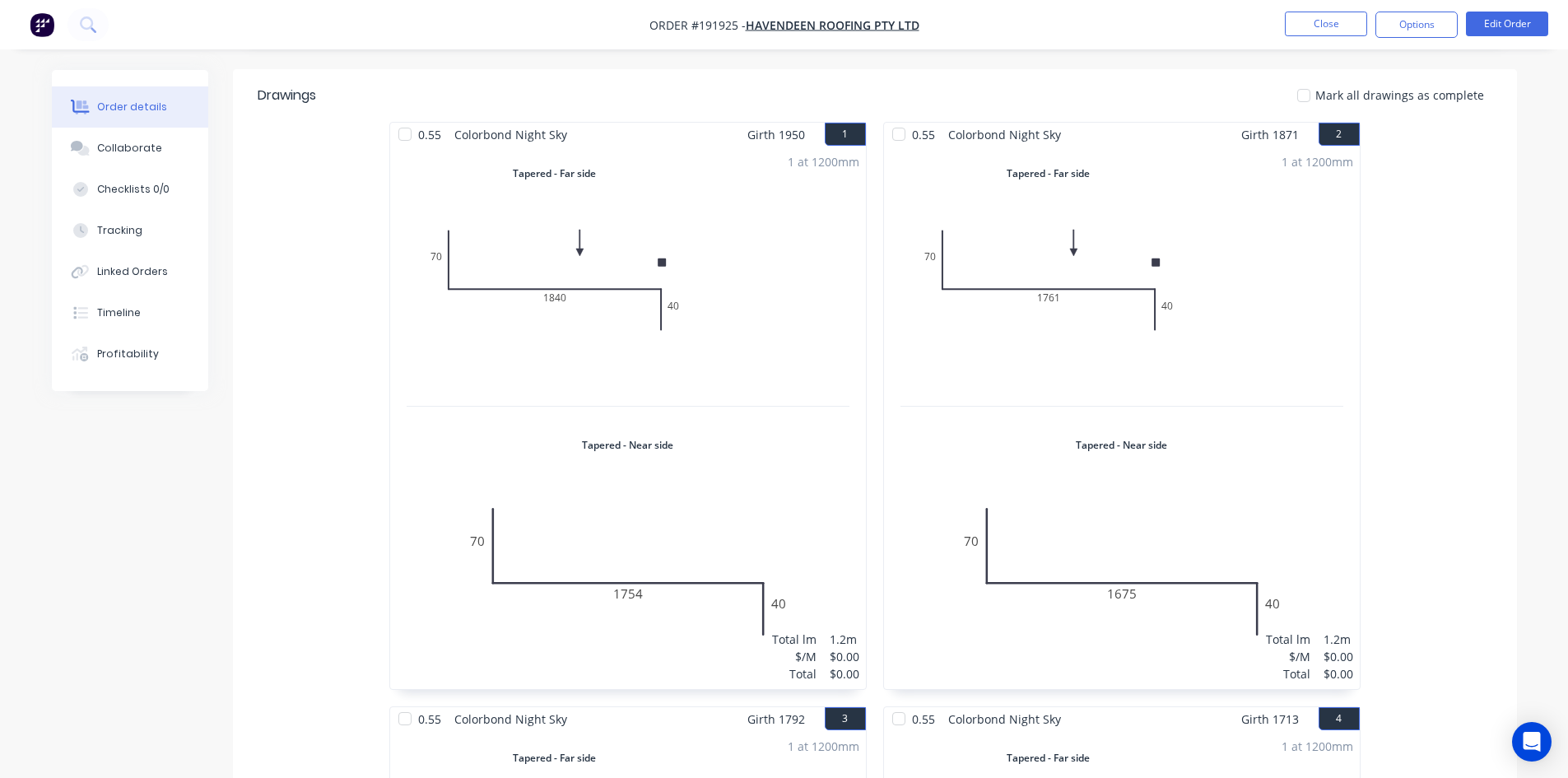
click at [611, 259] on div "1 at 1200mm Total lm $/M Total 1.2m $0.00 $0.00" at bounding box center [628, 418] width 476 height 543
click at [1493, 22] on button "Edit Order" at bounding box center [1507, 24] width 82 height 24
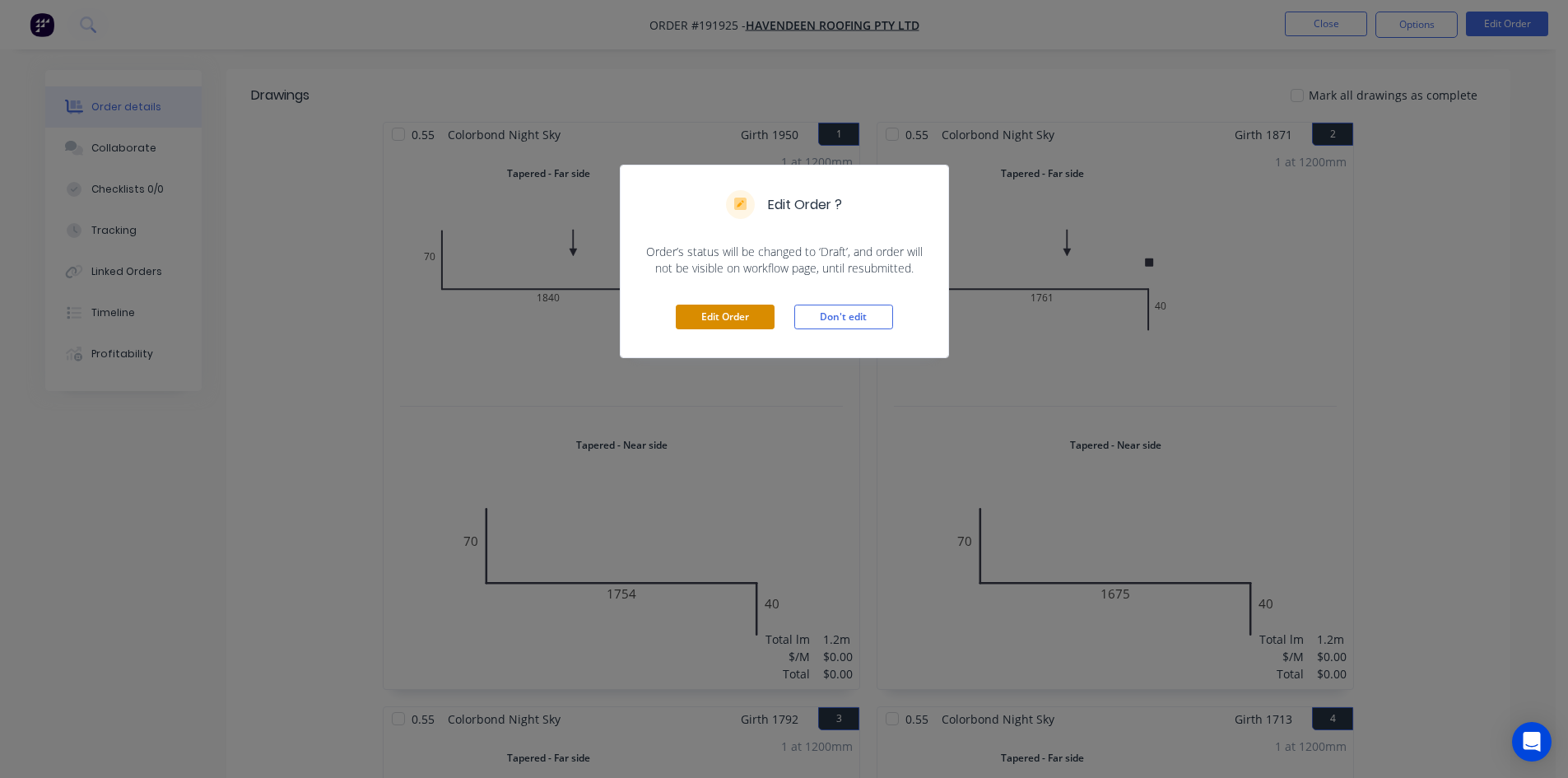
click at [735, 327] on button "Edit Order" at bounding box center [724, 317] width 99 height 24
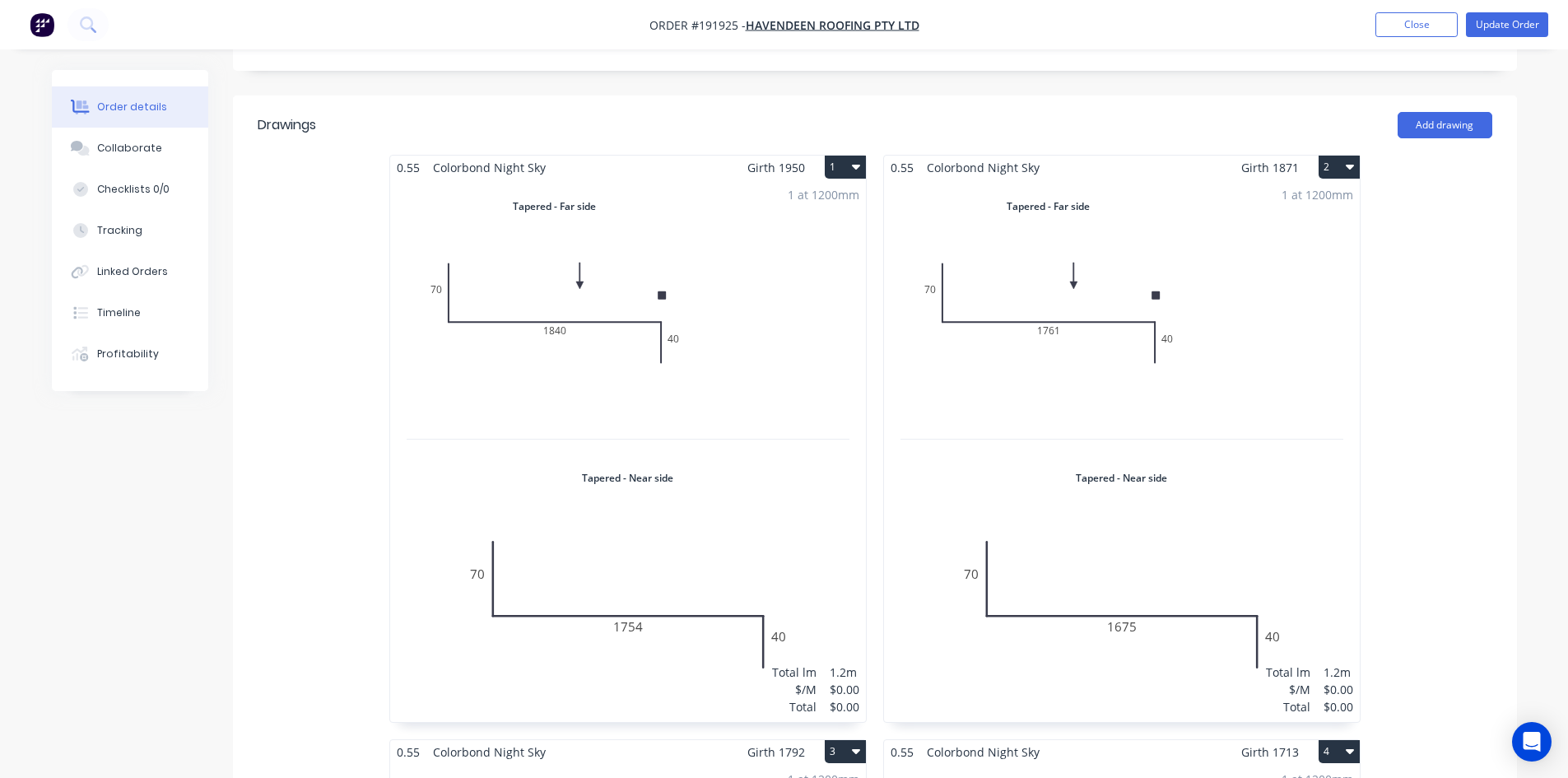
click at [685, 372] on div "1 at 1200mm Total lm $/M Total 1.2m $0.00 $0.00" at bounding box center [628, 451] width 476 height 543
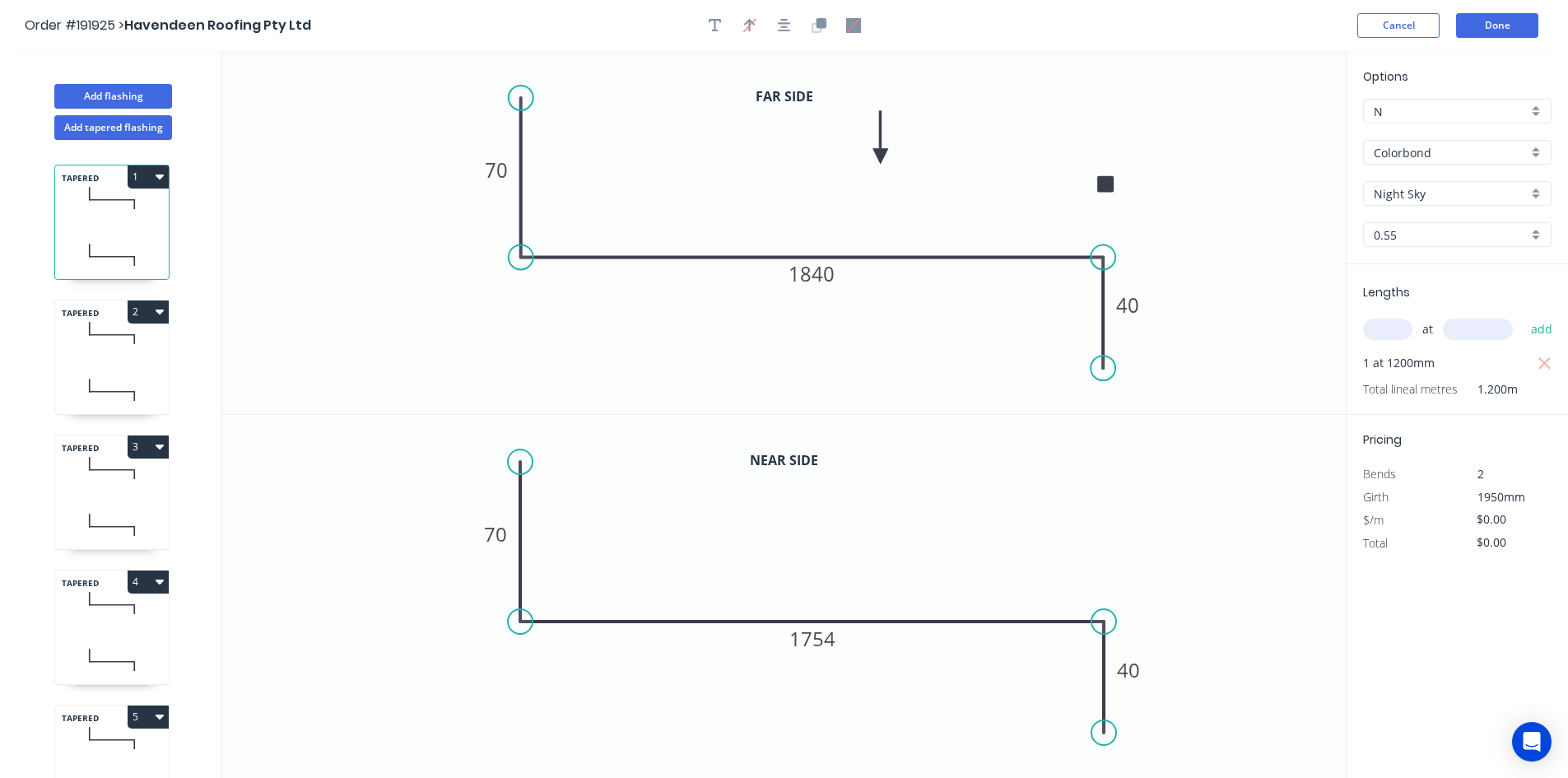
click at [1226, 256] on icon "0 70 1840 40" at bounding box center [784, 232] width 1124 height 363
click at [1501, 543] on input "$0.00" at bounding box center [1505, 542] width 56 height 23
click at [110, 363] on div "TAPERED 2" at bounding box center [111, 356] width 115 height 115
click at [113, 261] on icon at bounding box center [112, 255] width 114 height 49
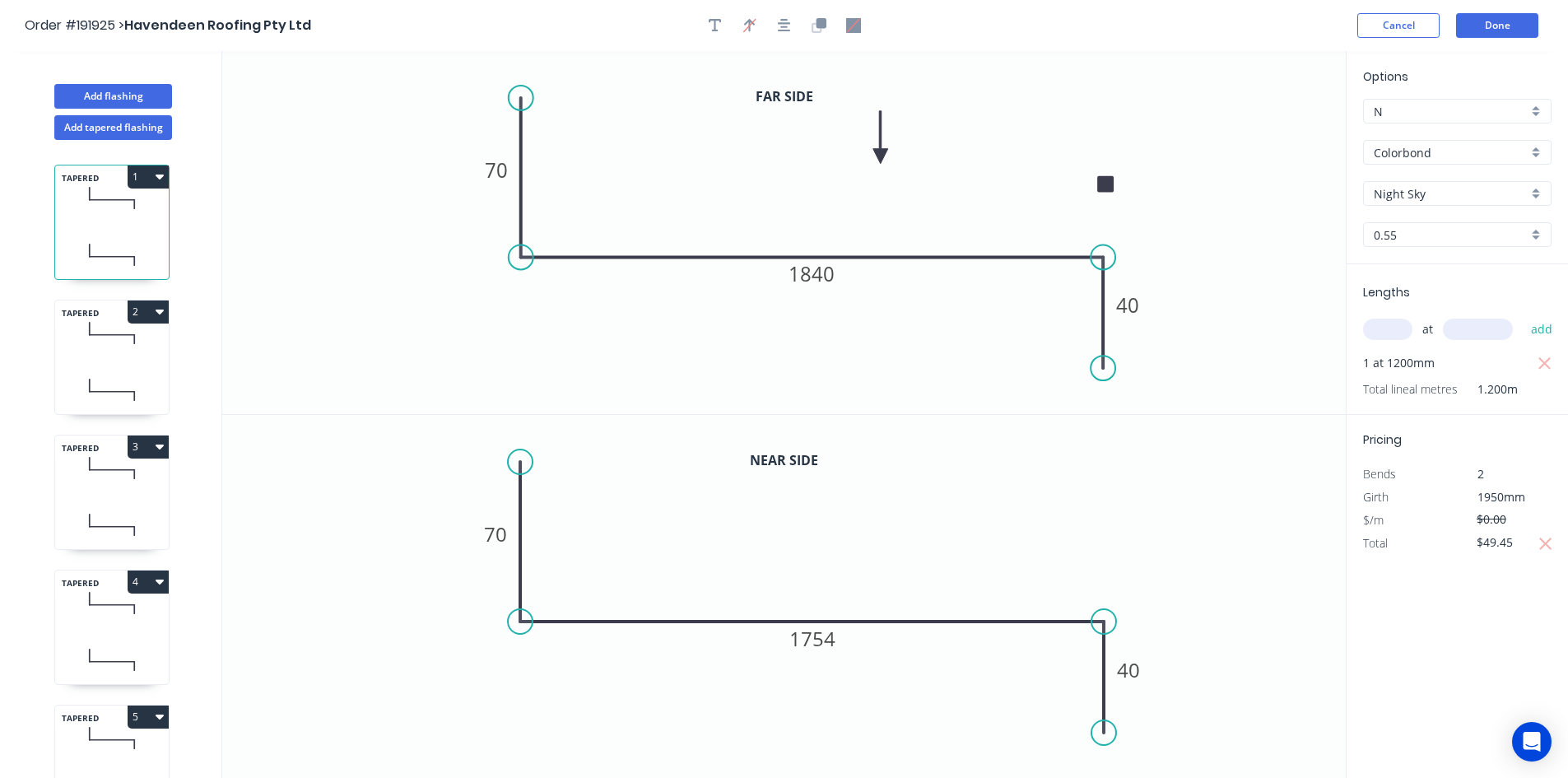
click at [105, 360] on div "TAPERED 2" at bounding box center [111, 356] width 115 height 115
click at [1512, 544] on input "$0.00" at bounding box center [1505, 542] width 56 height 23
click at [109, 244] on icon at bounding box center [112, 255] width 114 height 49
click at [110, 381] on icon at bounding box center [112, 390] width 114 height 49
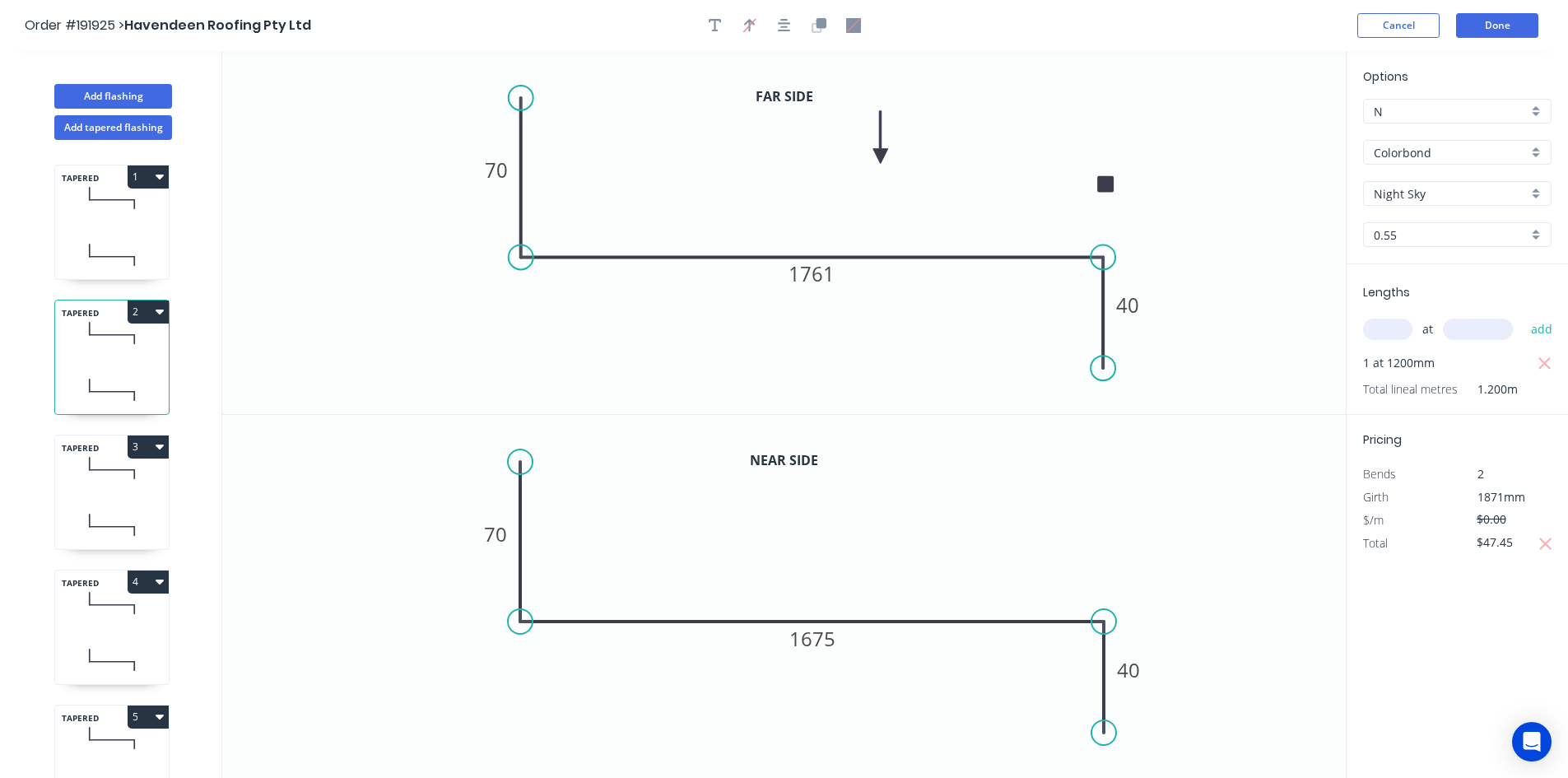
click at [95, 491] on icon at bounding box center [112, 469] width 114 height 49
click at [1493, 544] on input "$0.00" at bounding box center [1505, 542] width 56 height 23
click at [137, 647] on icon at bounding box center [112, 660] width 114 height 49
click at [1494, 546] on input "$0.00" at bounding box center [1505, 542] width 56 height 23
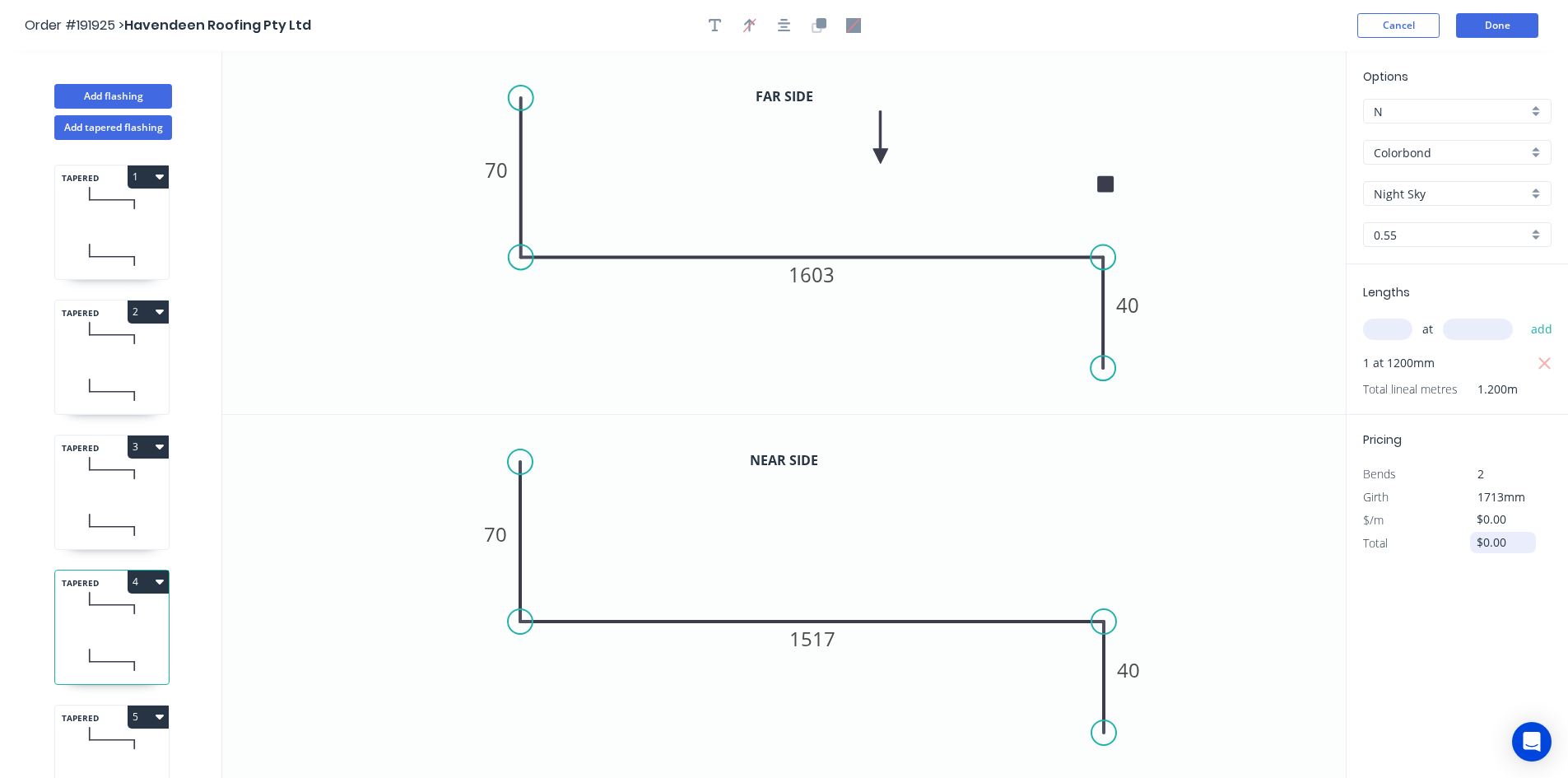
click at [1494, 546] on input "$0.00" at bounding box center [1505, 542] width 56 height 23
click at [104, 729] on icon at bounding box center [112, 738] width 114 height 49
click at [1492, 541] on input "$0.00" at bounding box center [1505, 542] width 56 height 23
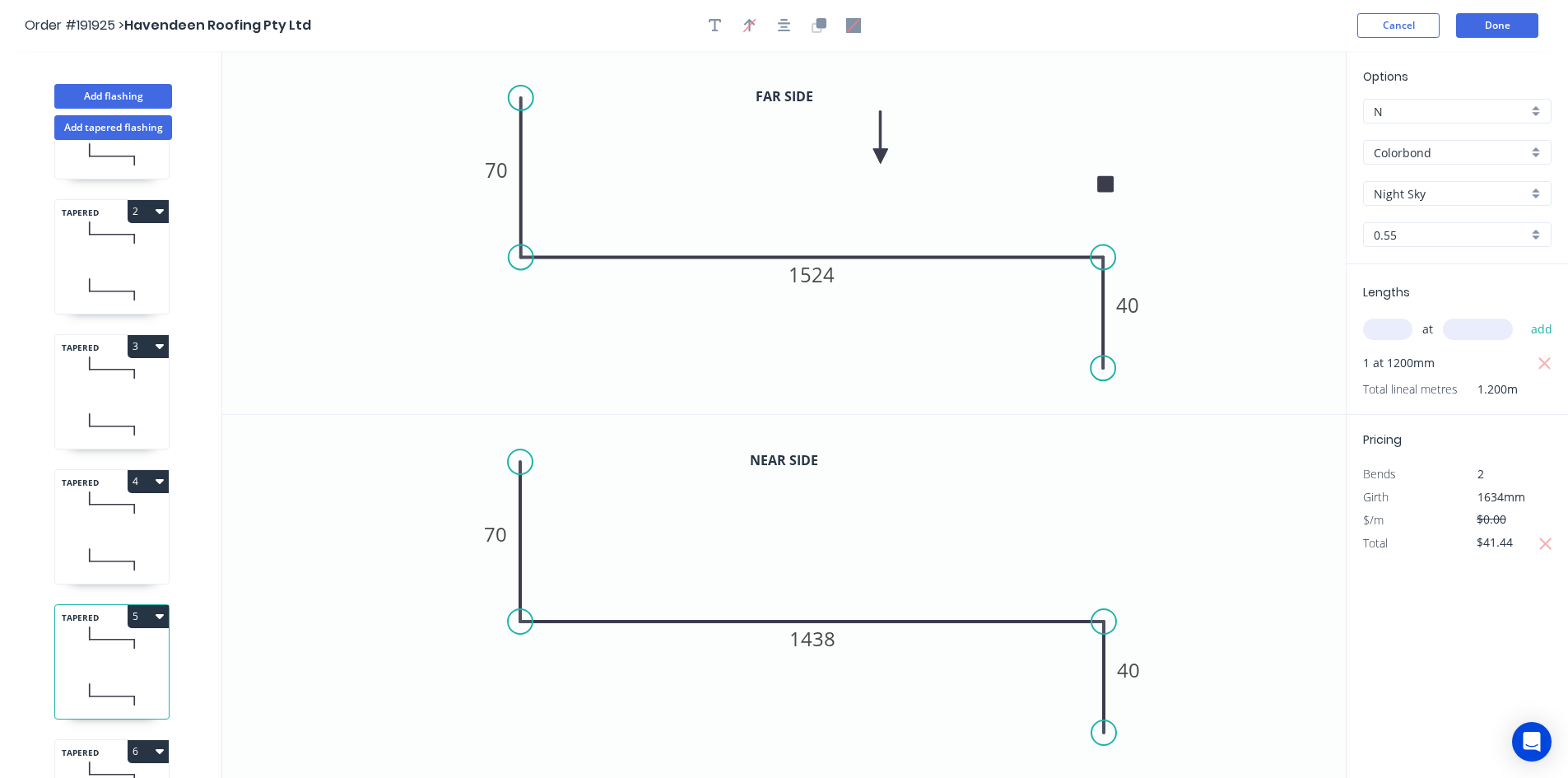
scroll to position [329, 0]
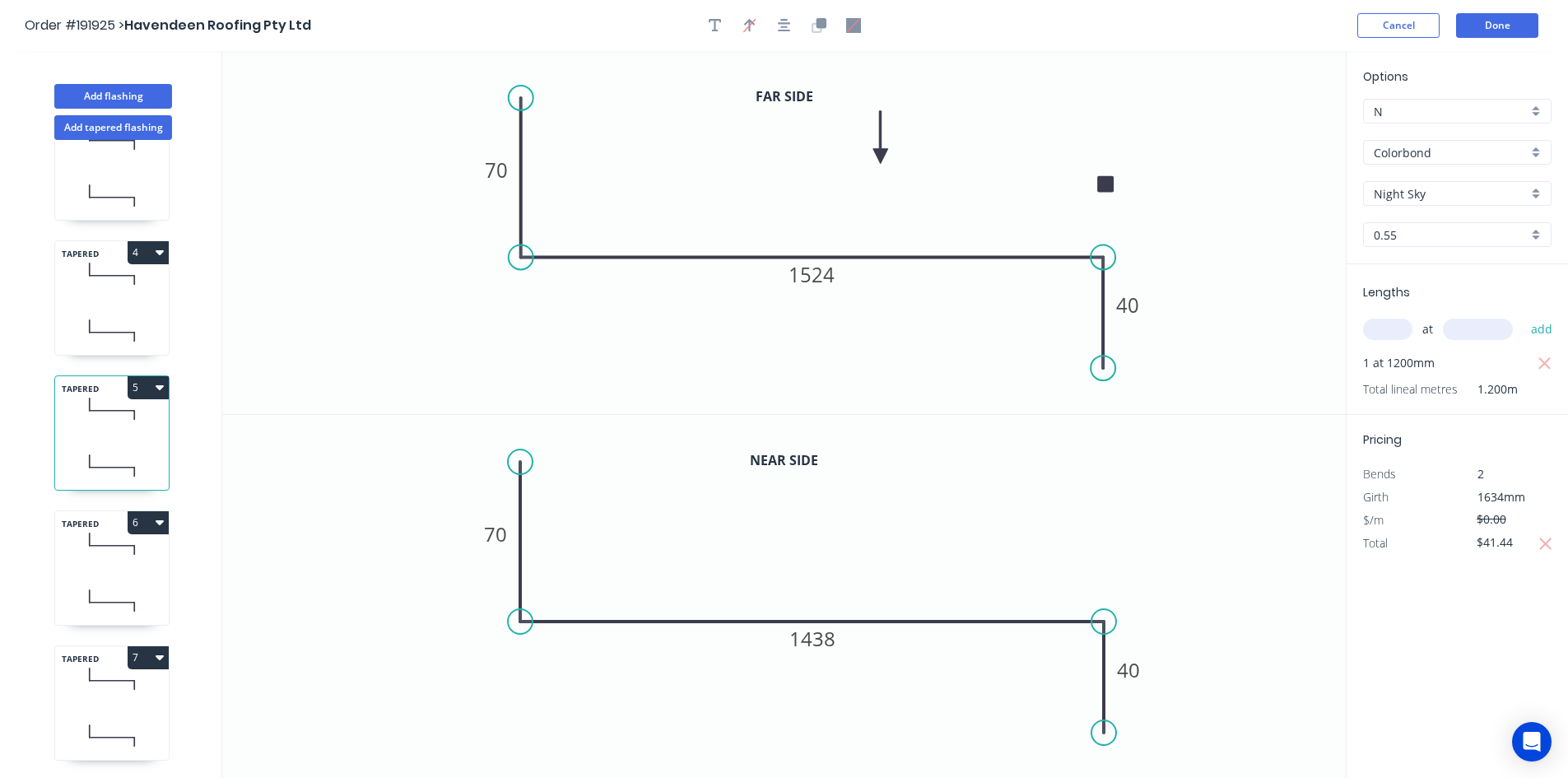
click at [114, 554] on icon at bounding box center [112, 544] width 114 height 49
click at [1495, 532] on input "$0.00" at bounding box center [1505, 542] width 56 height 23
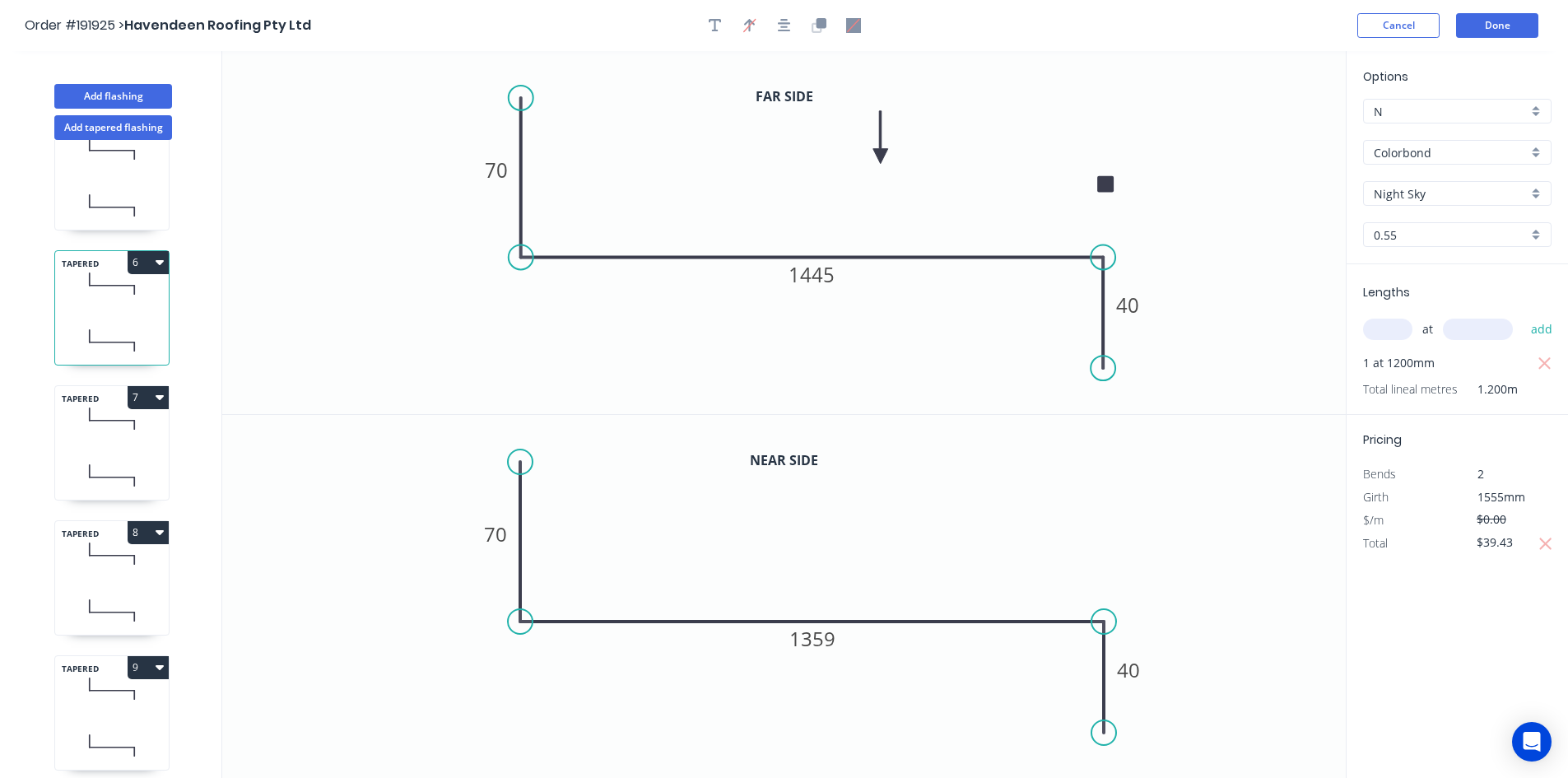
scroll to position [659, 0]
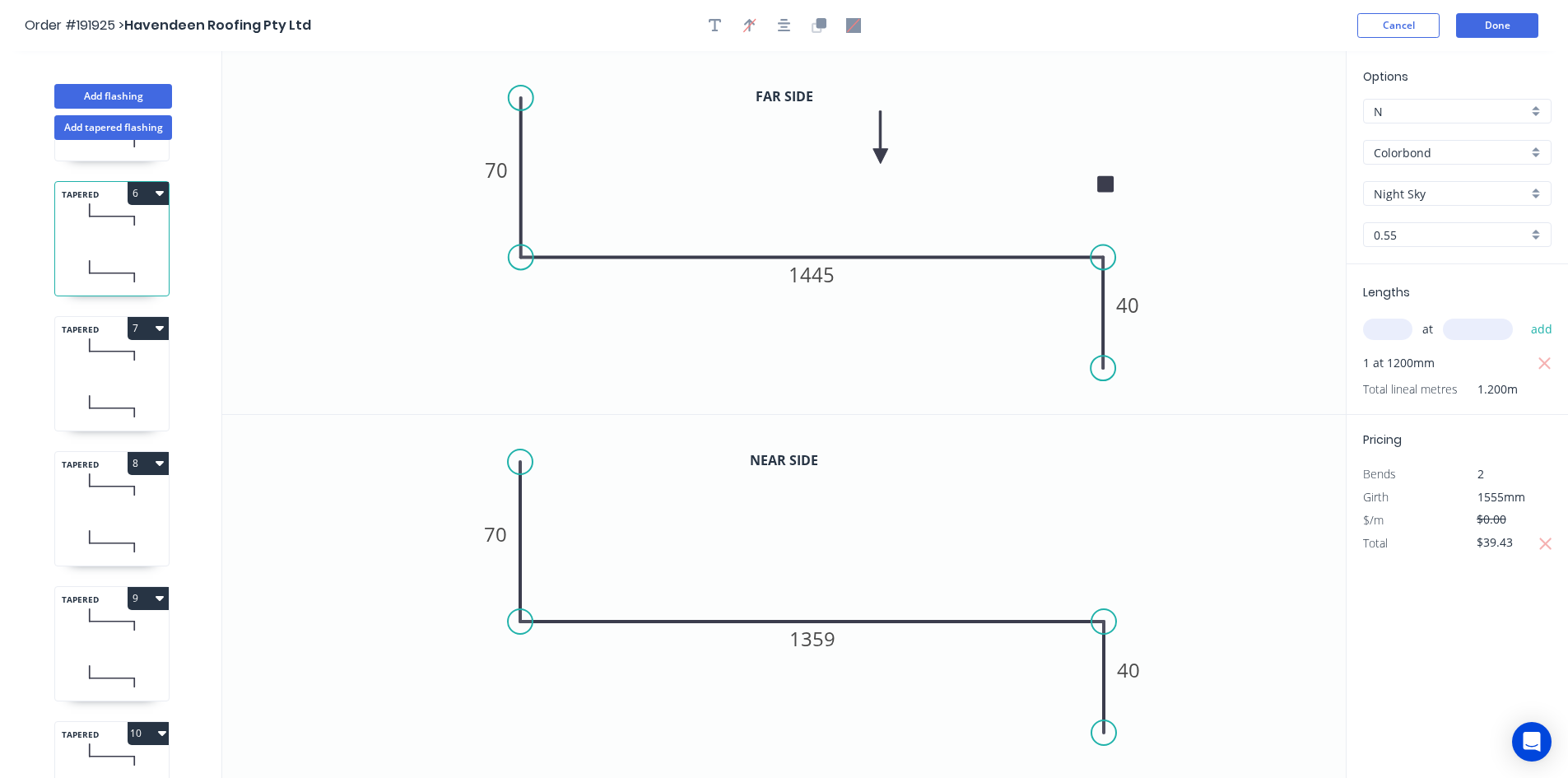
click at [122, 398] on icon at bounding box center [112, 406] width 114 height 49
click at [1505, 546] on input "$0.00" at bounding box center [1505, 542] width 56 height 23
click at [126, 267] on icon at bounding box center [112, 271] width 114 height 49
click at [87, 422] on icon at bounding box center [112, 406] width 114 height 49
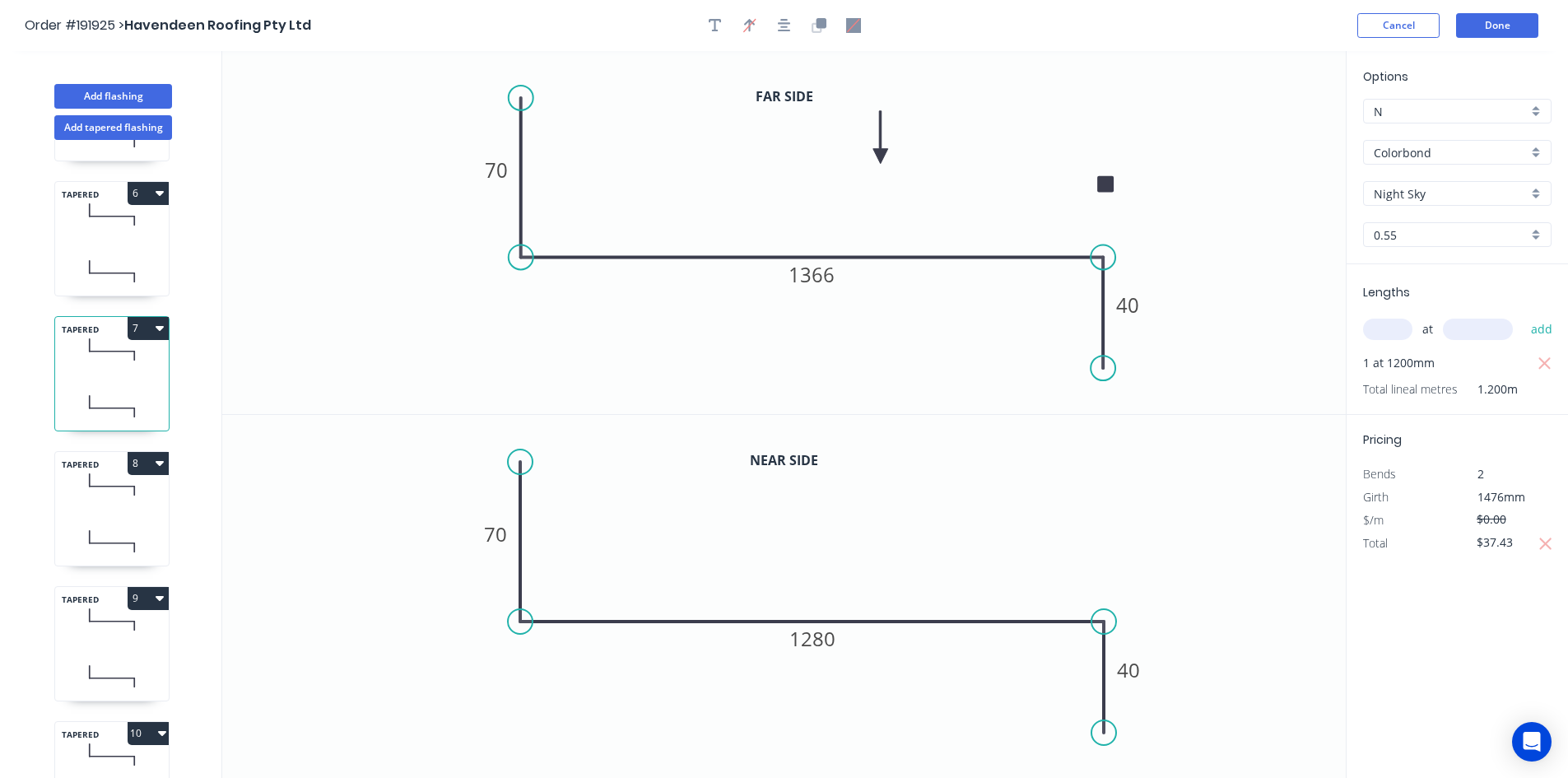
click at [85, 508] on icon at bounding box center [112, 485] width 114 height 49
click at [1502, 538] on input "$0.00" at bounding box center [1505, 542] width 56 height 23
click at [154, 639] on icon at bounding box center [112, 620] width 114 height 49
click at [1493, 531] on div "$0.00" at bounding box center [1502, 520] width 89 height 23
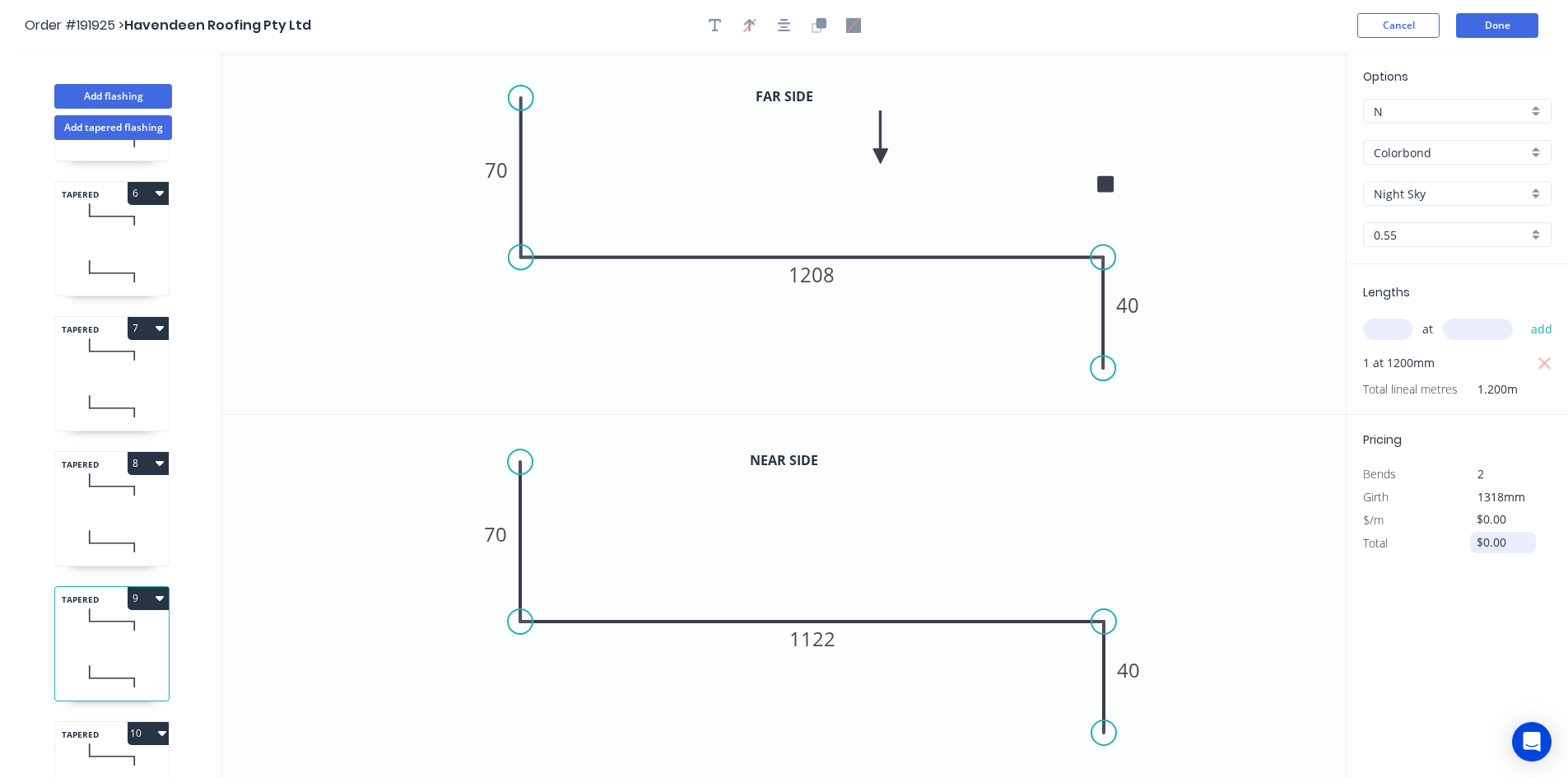
click at [1490, 549] on input "$0.00" at bounding box center [1505, 542] width 56 height 23
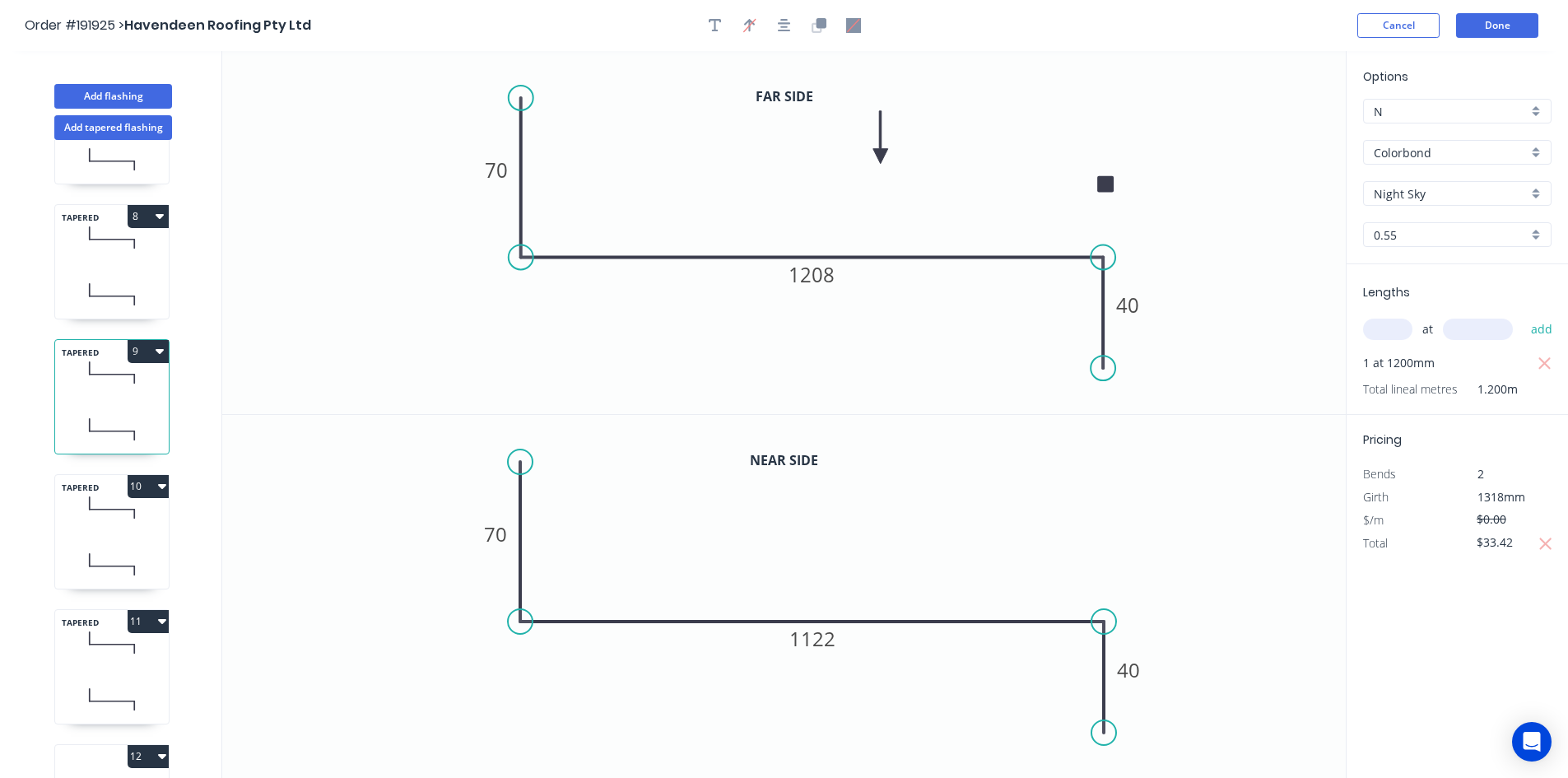
scroll to position [1070, 0]
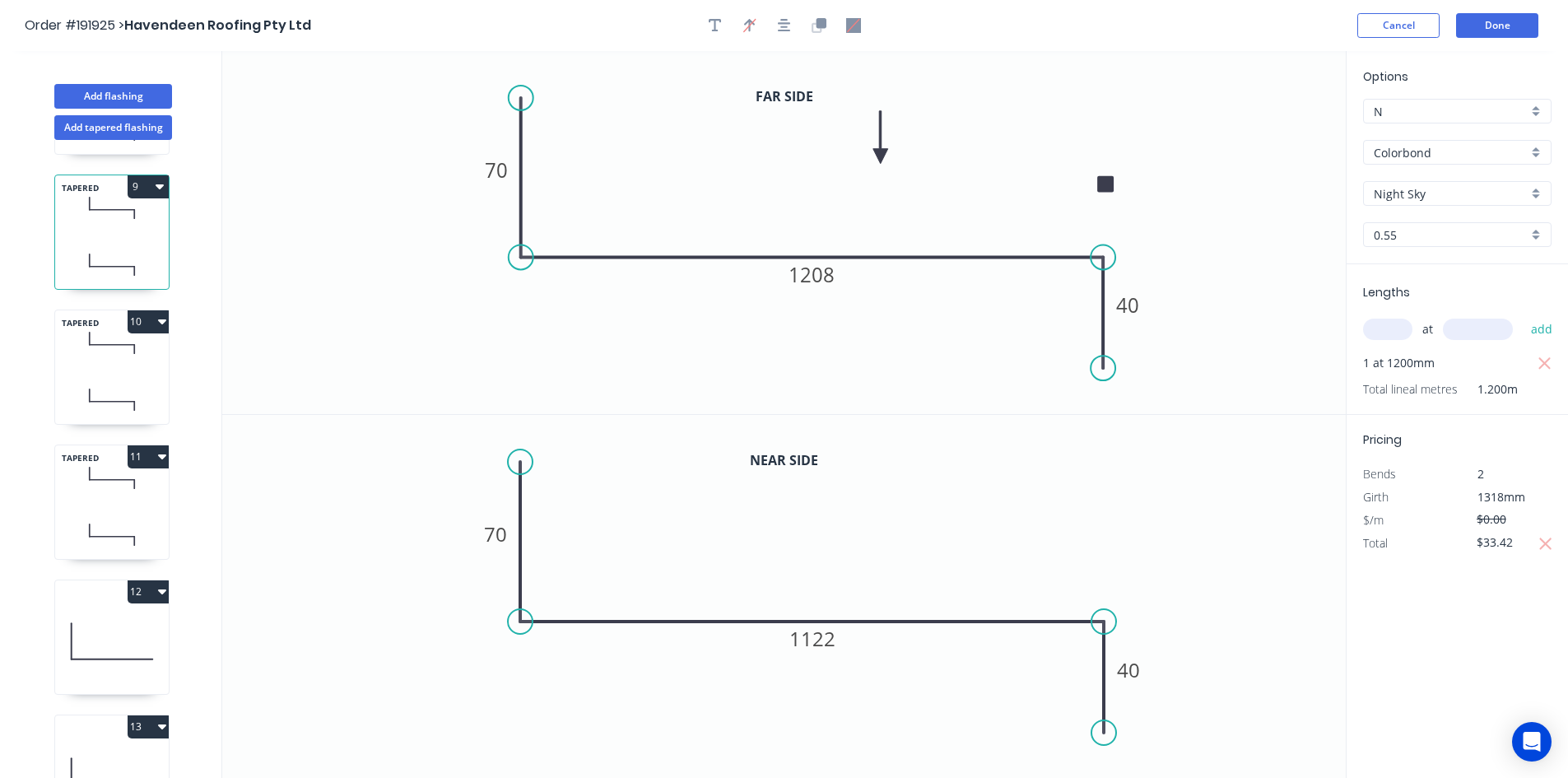
click at [126, 392] on icon at bounding box center [112, 400] width 114 height 49
click at [1493, 537] on input "$0.00" at bounding box center [1505, 542] width 56 height 23
type input "$31.42"
click at [112, 503] on div "TAPERED 11" at bounding box center [111, 502] width 115 height 115
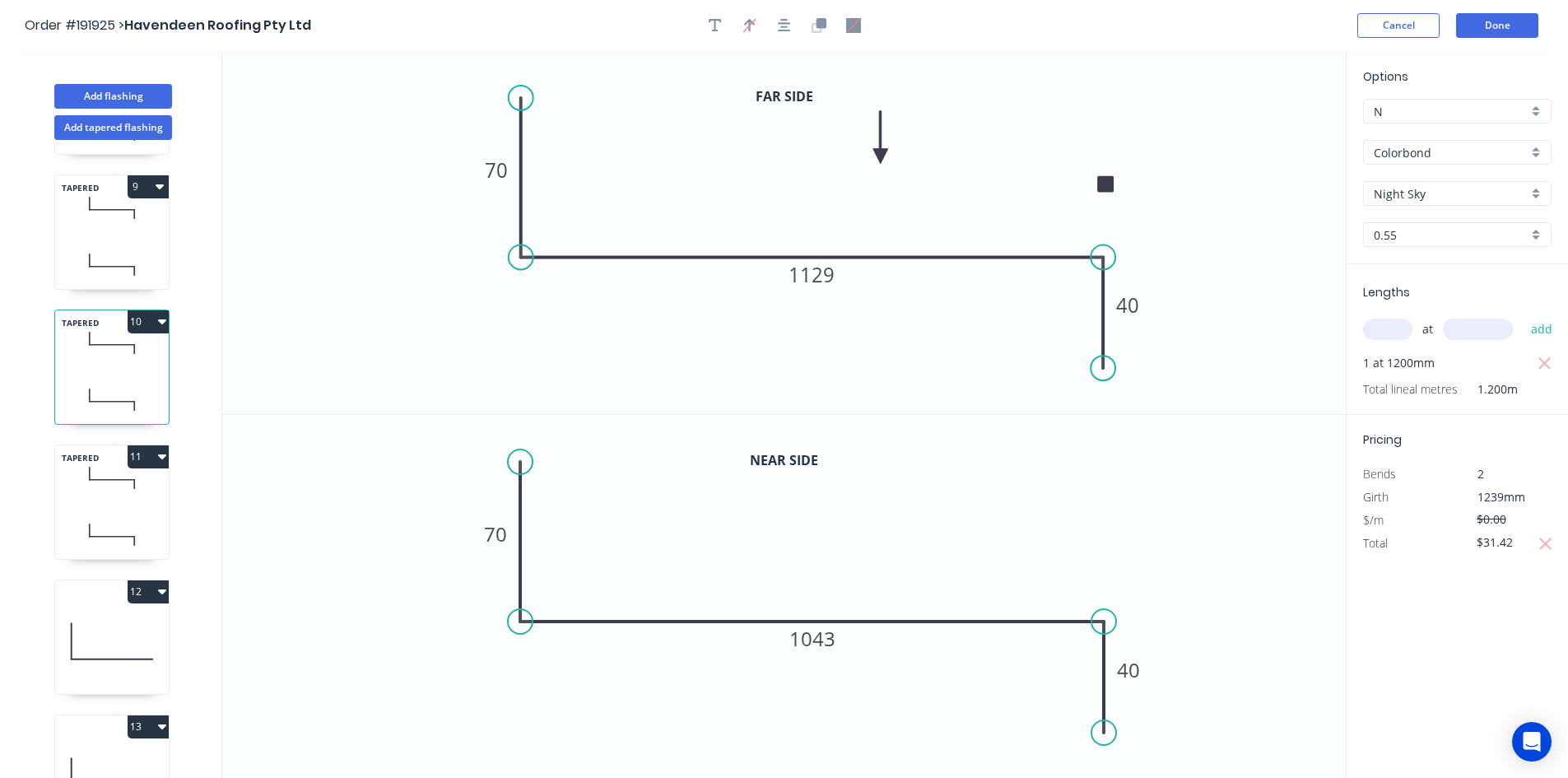
type input "$25.35"
type input "$169.85"
click at [106, 395] on icon at bounding box center [112, 400] width 114 height 49
type input "$0.00"
type input "$31.42"
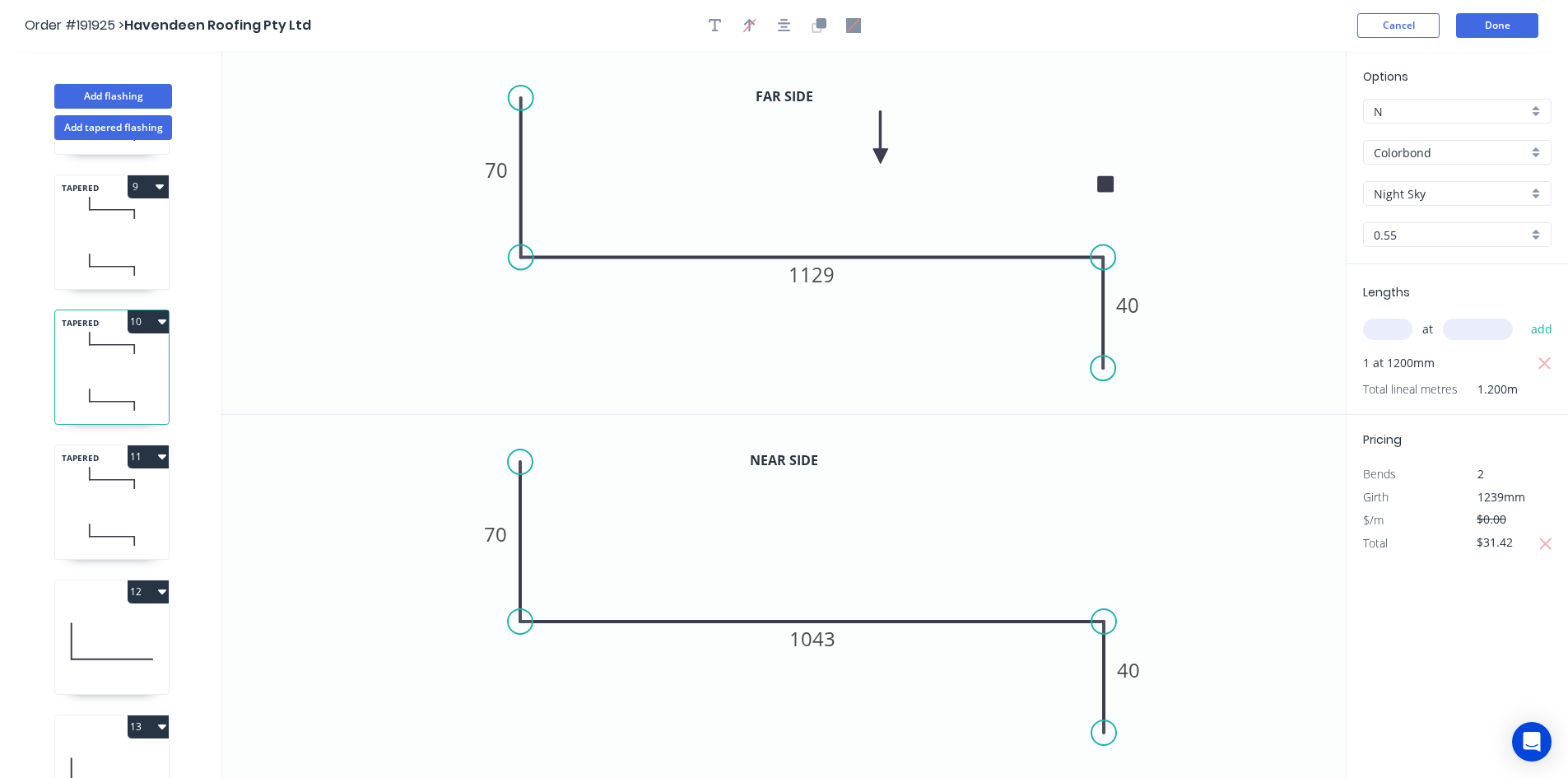
click at [111, 519] on icon at bounding box center [112, 535] width 114 height 49
type input "$25.35"
type input "$169.85"
click at [1470, 33] on button "Done" at bounding box center [1497, 25] width 82 height 24
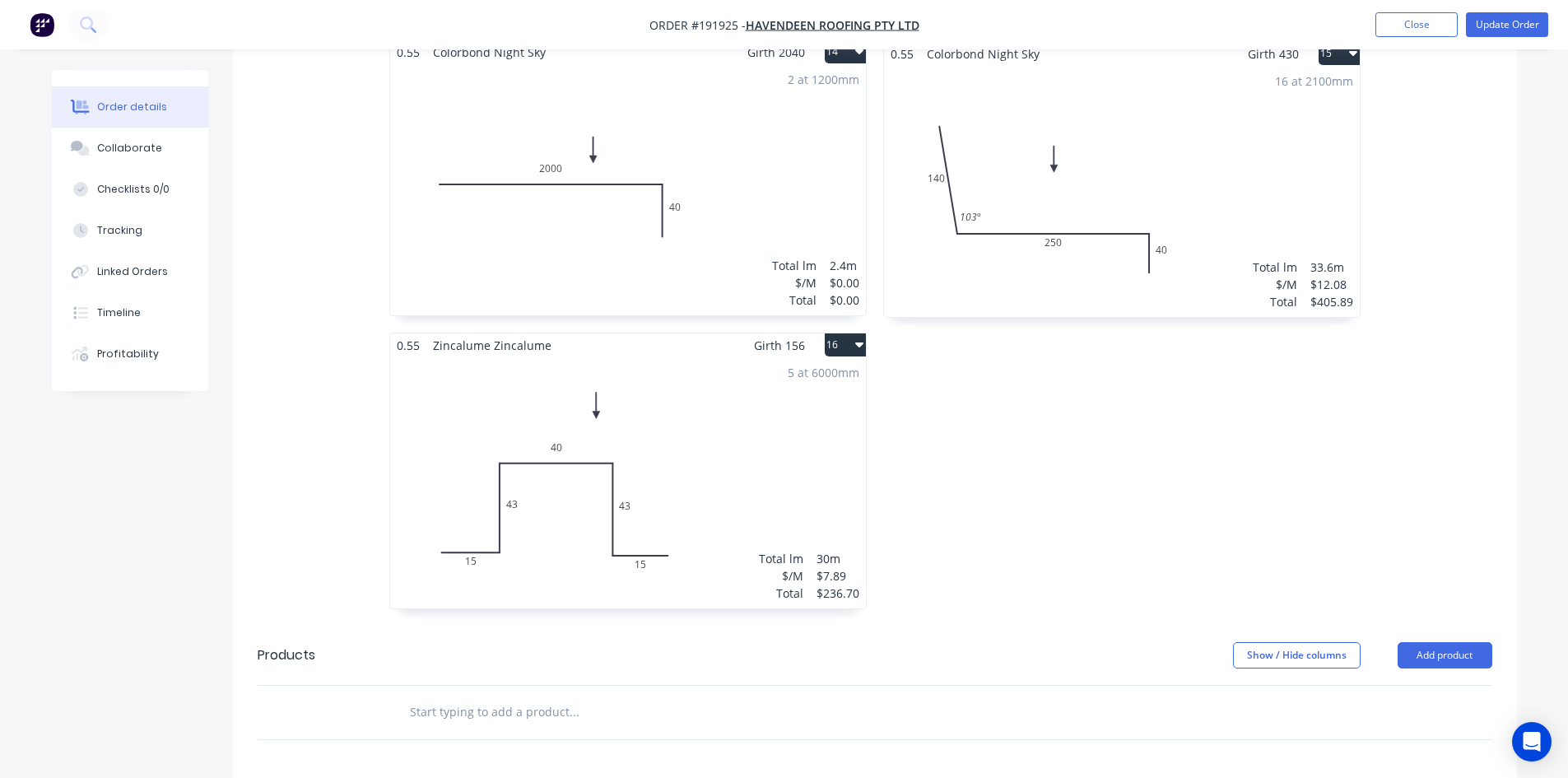
click at [793, 167] on div "2 at 1200mm Total lm $/M Total 2.4m $0.00 $0.00" at bounding box center [628, 190] width 476 height 251
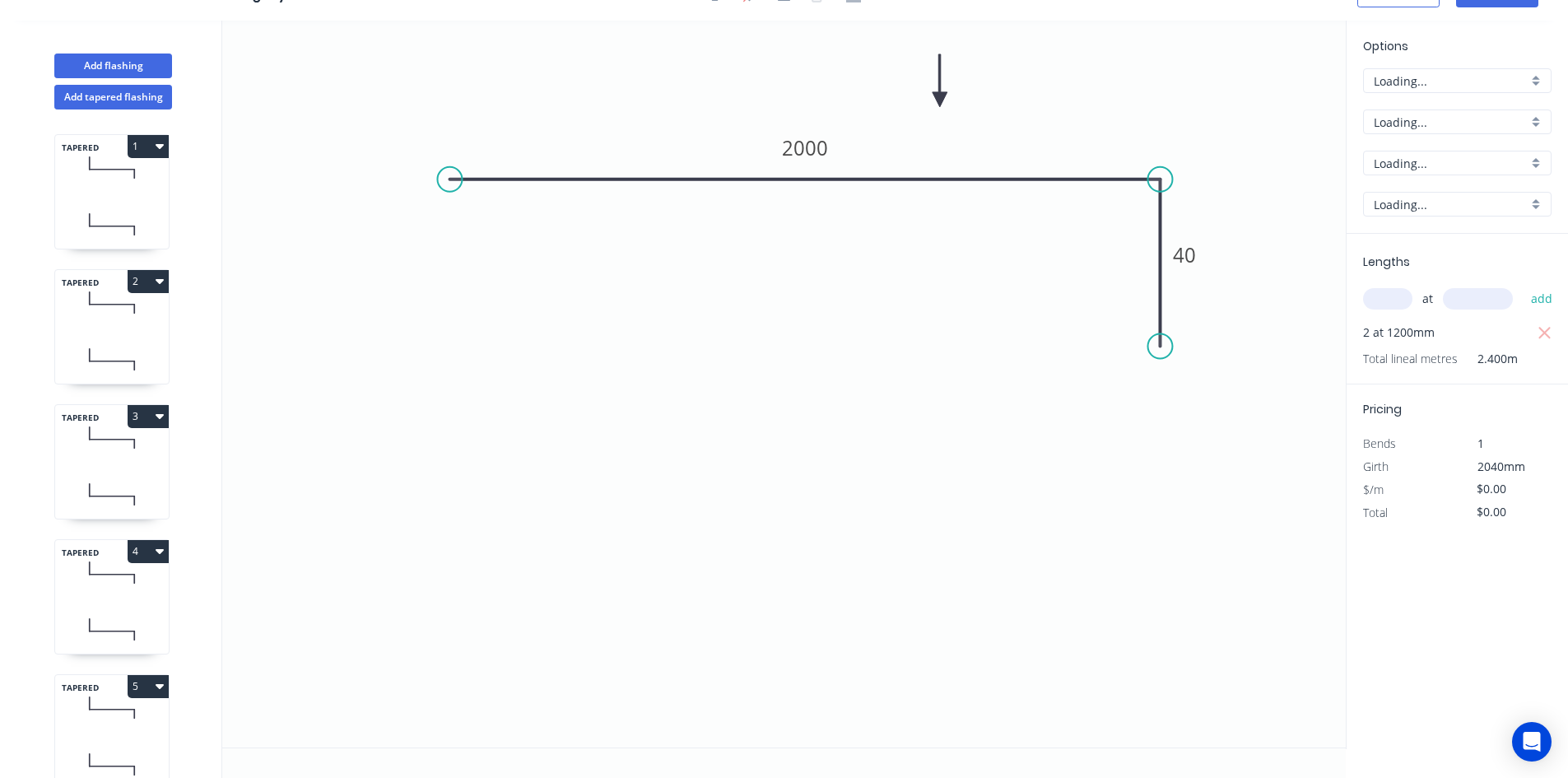
scroll to position [31, 0]
click at [1409, 306] on input "text" at bounding box center [1388, 299] width 50 height 22
type input "2"
type input "2040"
click at [1523, 285] on button "add" at bounding box center [1542, 299] width 39 height 28
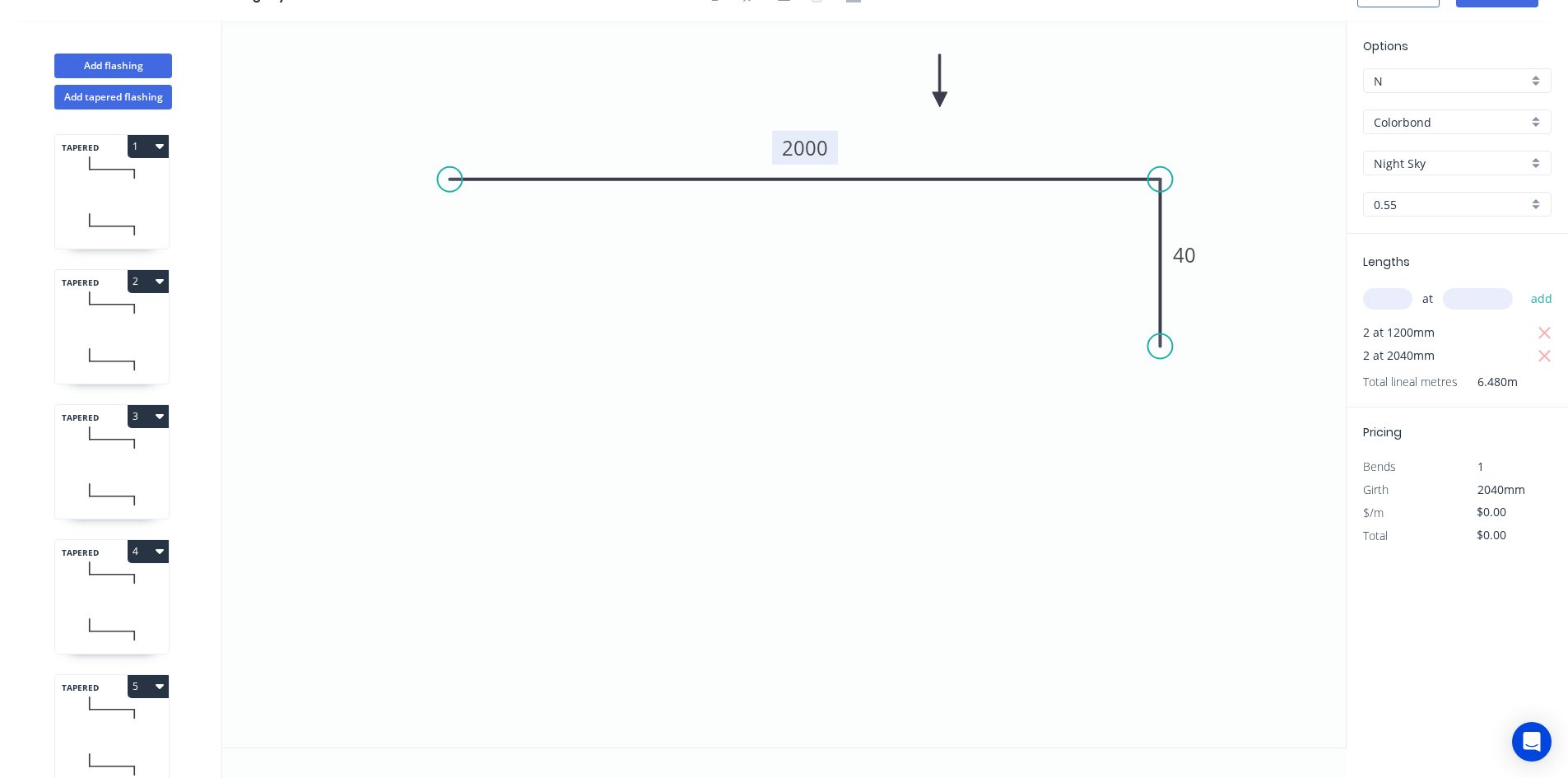
click at [816, 152] on tspan "2000" at bounding box center [805, 147] width 46 height 27
type input "$23.35"
click at [1552, 334] on icon "button" at bounding box center [1545, 334] width 14 height 20
type input "$95.27"
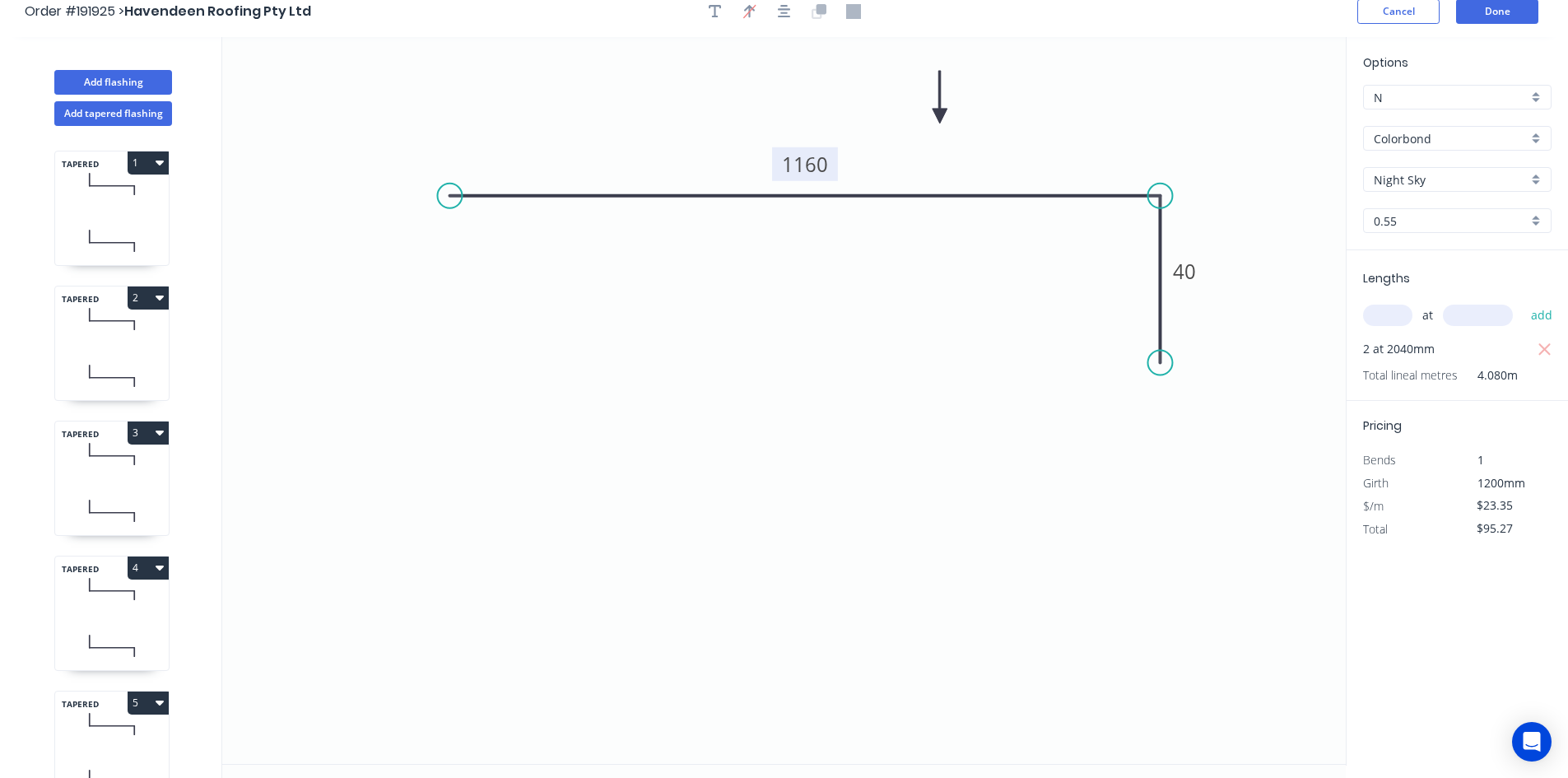
scroll to position [0, 0]
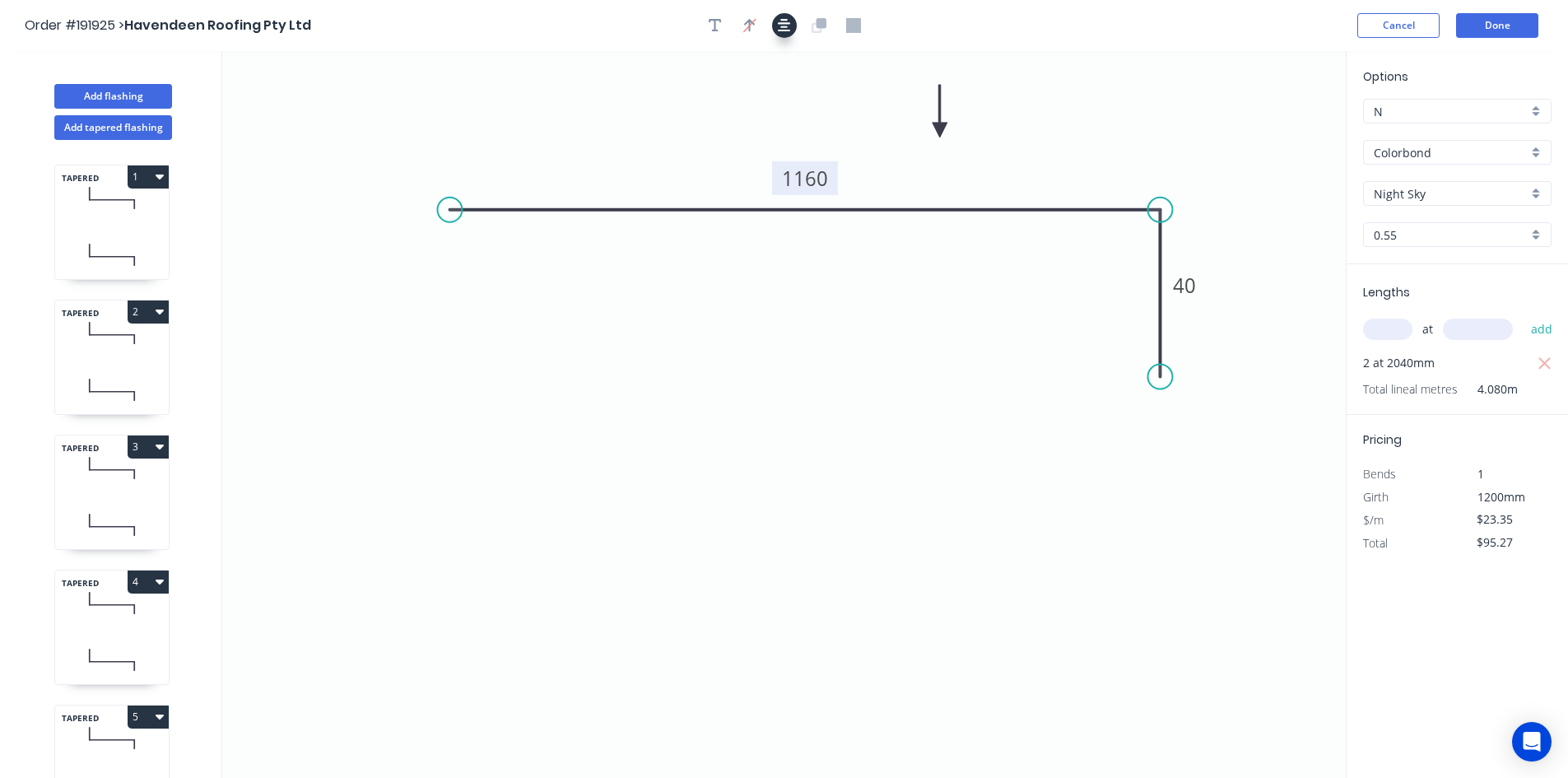
drag, startPoint x: 785, startPoint y: 24, endPoint x: 777, endPoint y: 25, distance: 8.1
click at [785, 24] on icon "button" at bounding box center [784, 25] width 14 height 14
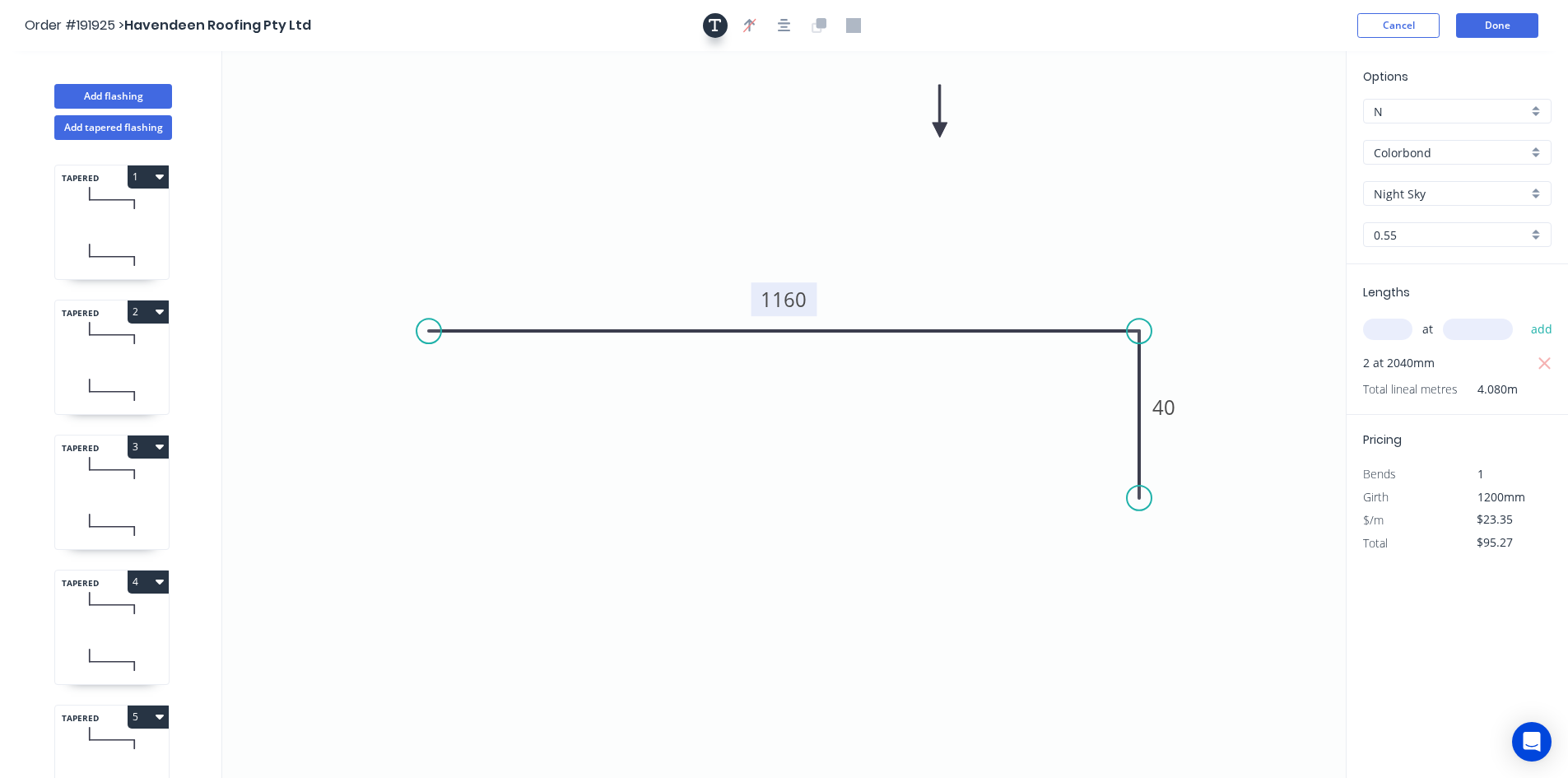
click at [716, 24] on icon "button" at bounding box center [715, 25] width 14 height 14
drag, startPoint x: 301, startPoint y: 128, endPoint x: 329, endPoint y: 128, distance: 28.0
click at [329, 128] on textarea at bounding box center [355, 116] width 133 height 61
click at [1097, 107] on icon "Changed for pricing 1160 40" at bounding box center [784, 414] width 1124 height 727
type textarea "Changed for pricing"
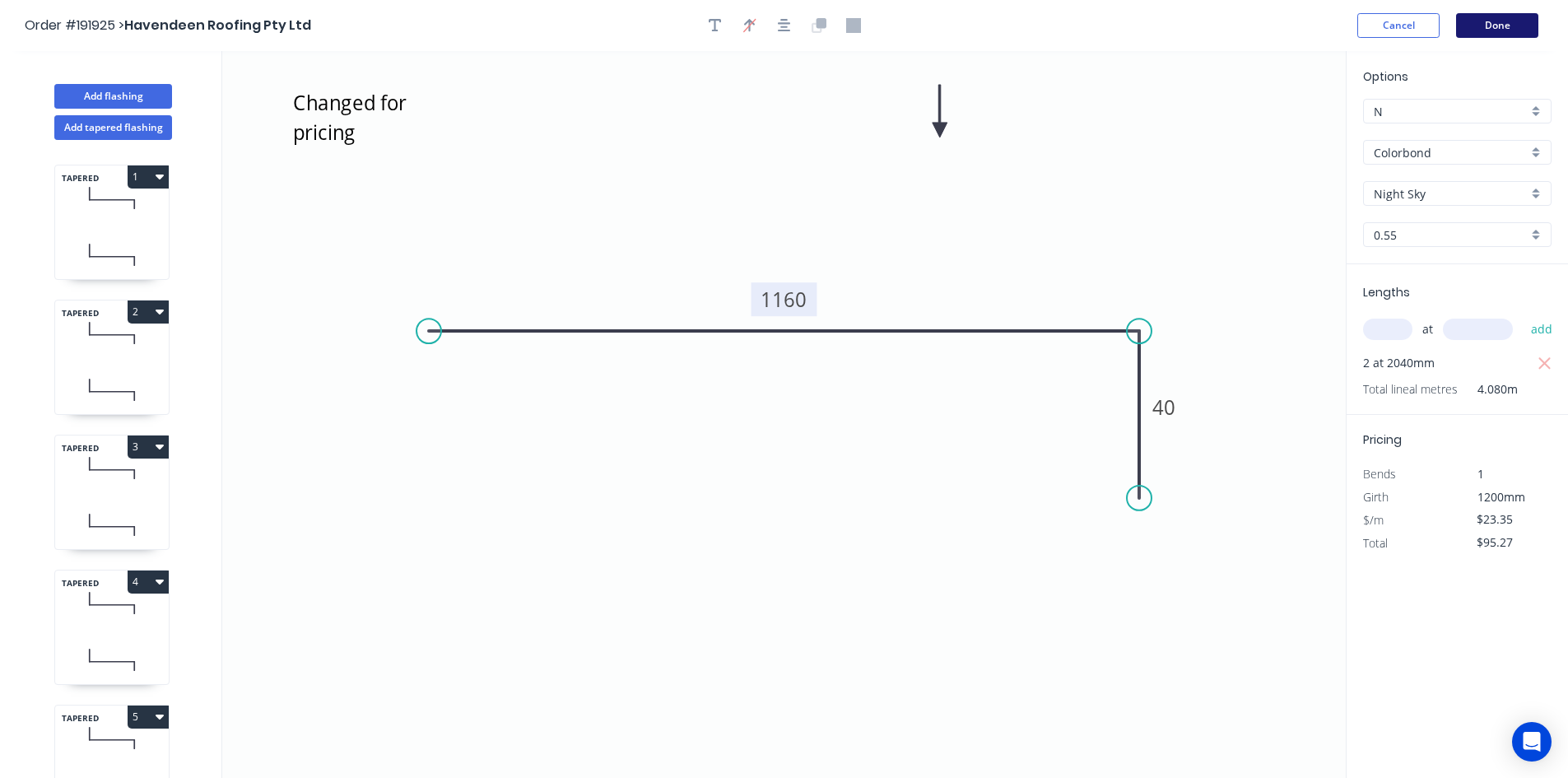
click at [1494, 33] on button "Done" at bounding box center [1497, 25] width 82 height 24
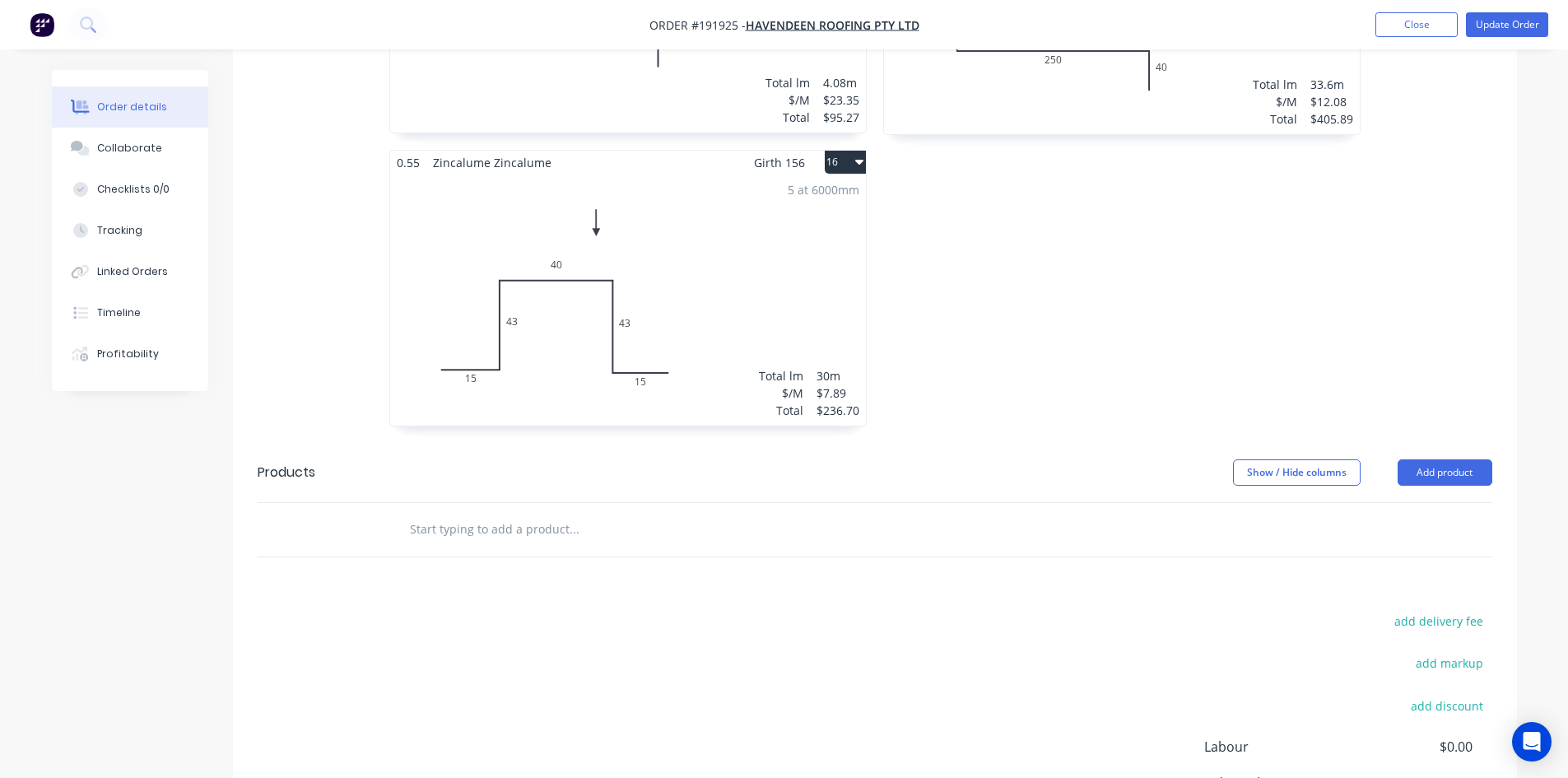
scroll to position [4297, 0]
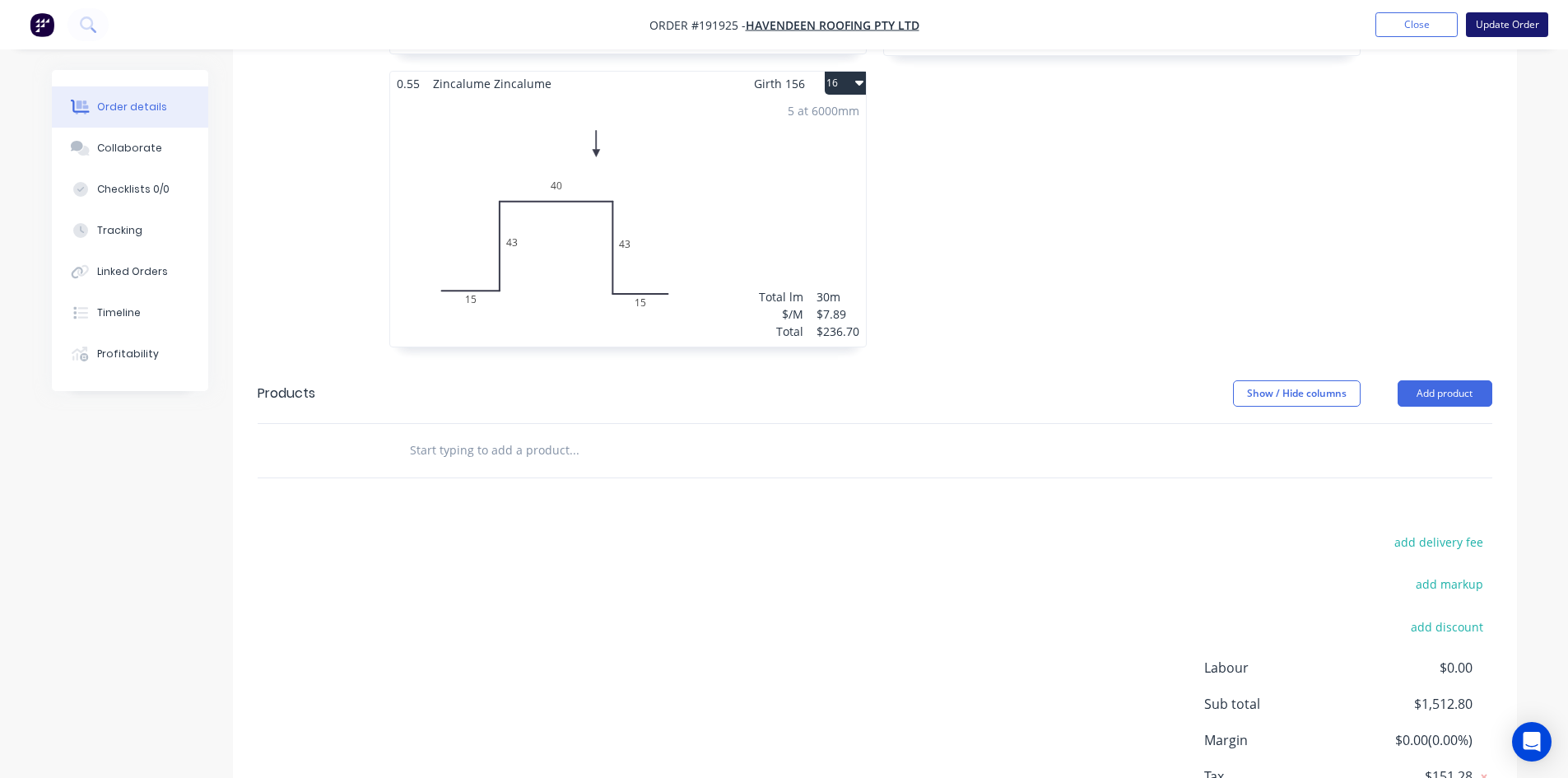
click at [1522, 33] on button "Update Order" at bounding box center [1507, 24] width 82 height 24
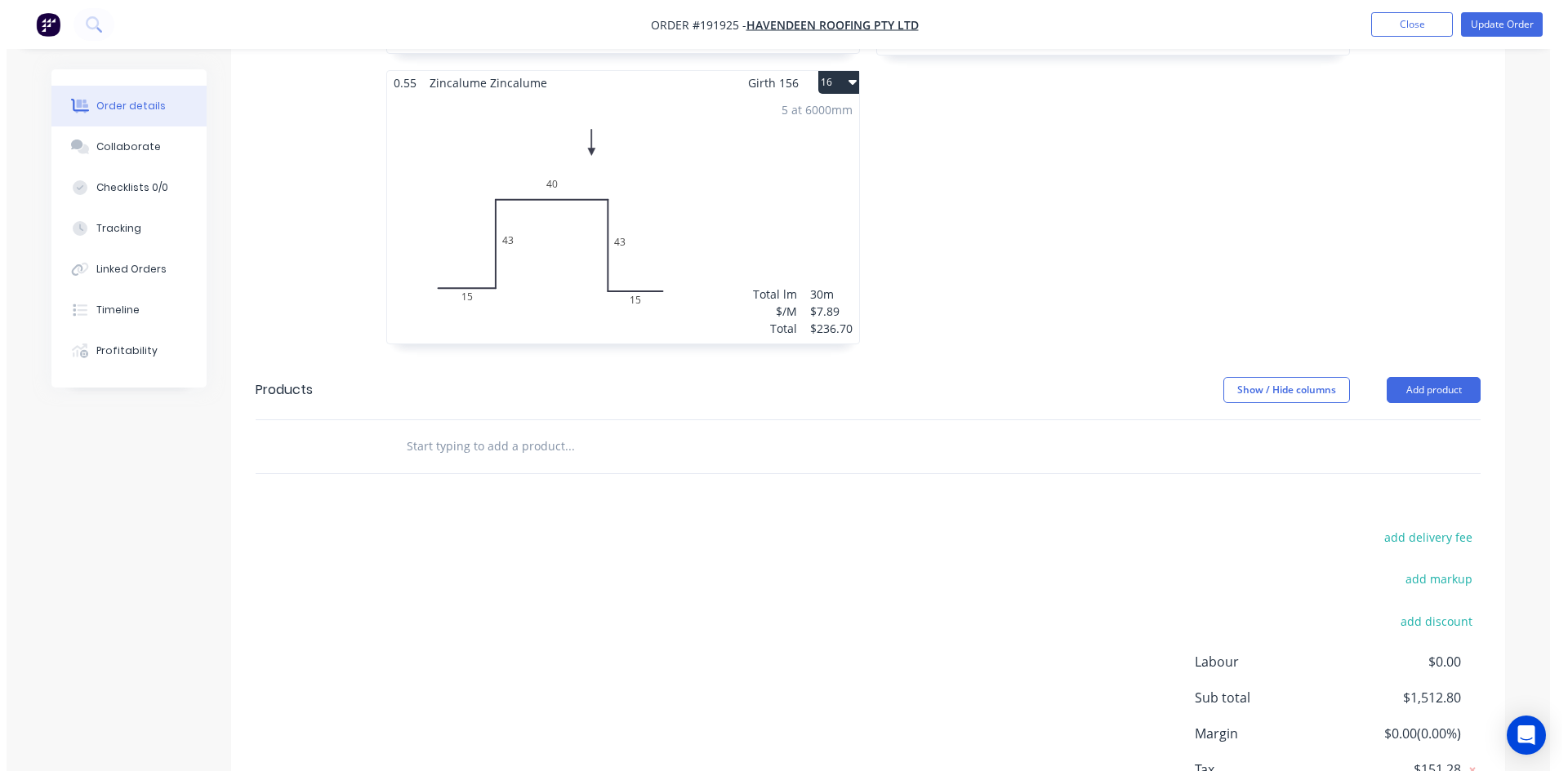
scroll to position [0, 0]
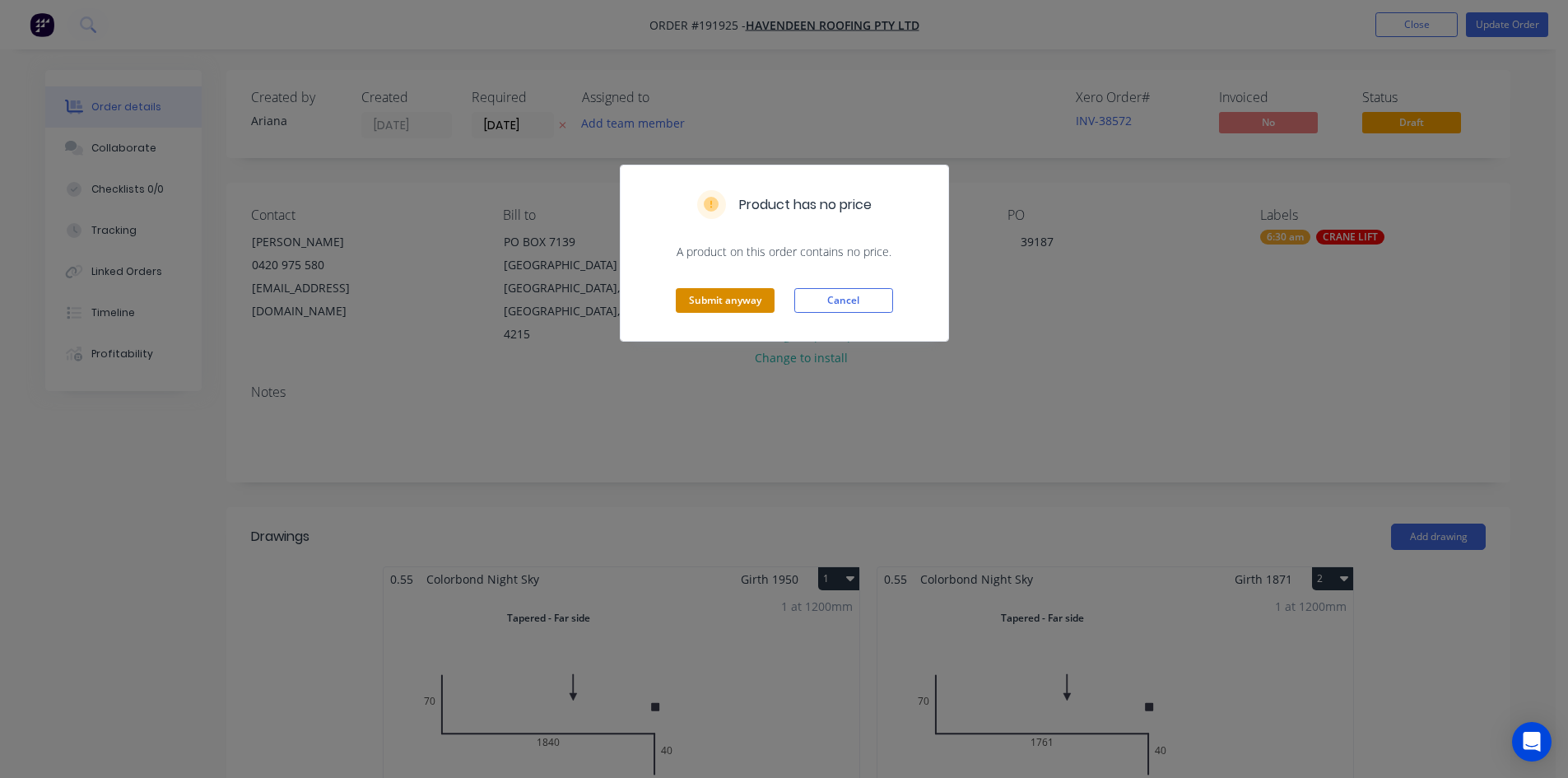
click at [741, 300] on button "Submit anyway" at bounding box center [724, 300] width 99 height 24
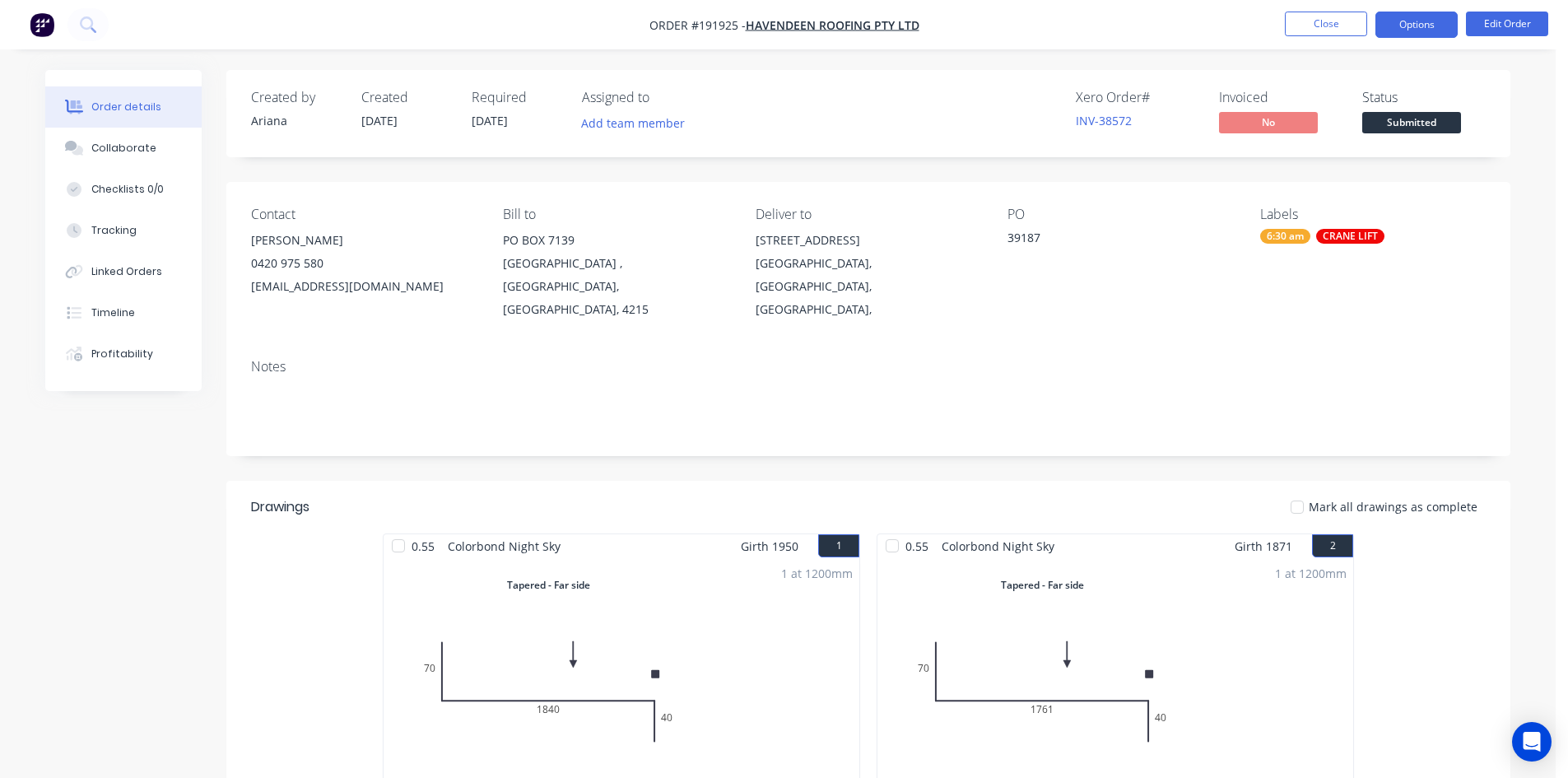
click at [1440, 27] on button "Options" at bounding box center [1416, 24] width 82 height 26
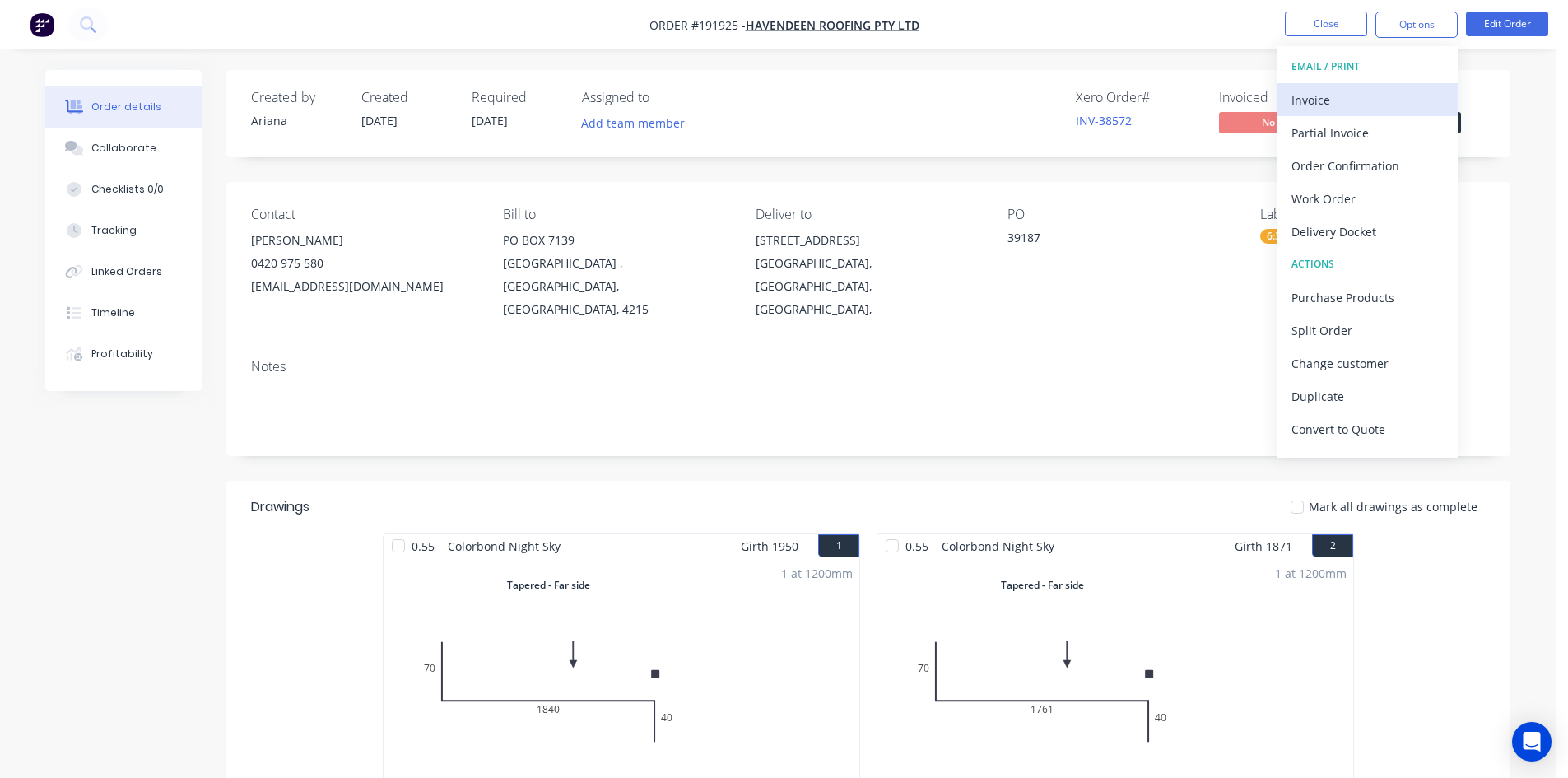
click at [1387, 97] on div "Invoice" at bounding box center [1367, 100] width 152 height 24
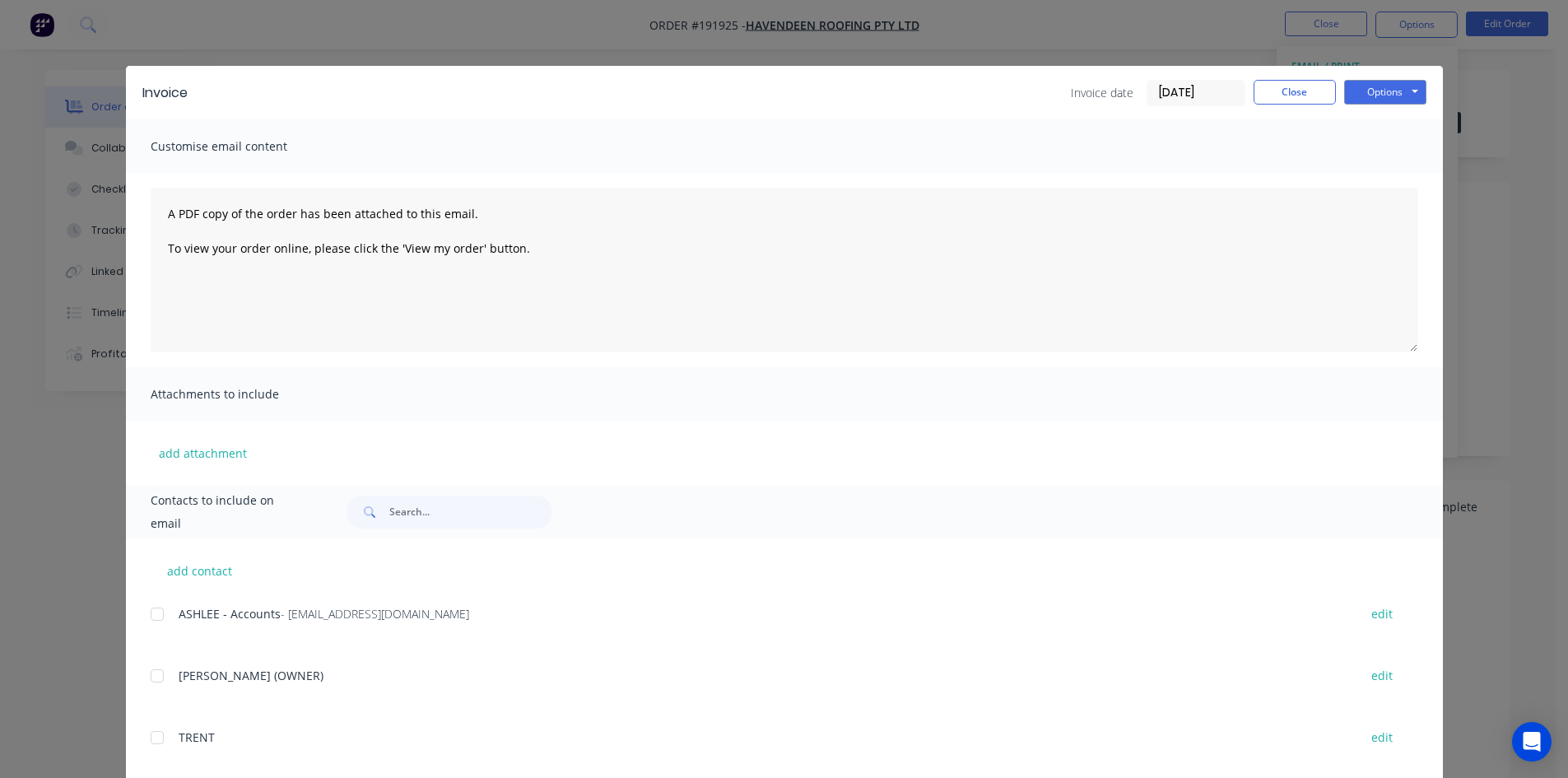
click at [166, 617] on div "[PERSON_NAME] - Accounts - [PERSON_NAME][EMAIL_ADDRESS][DOMAIN_NAME] edit" at bounding box center [797, 613] width 1292 height 23
click at [146, 609] on div at bounding box center [157, 614] width 33 height 33
click at [1391, 100] on button "Options" at bounding box center [1385, 91] width 82 height 24
click at [1374, 179] on button "Email" at bounding box center [1397, 176] width 106 height 27
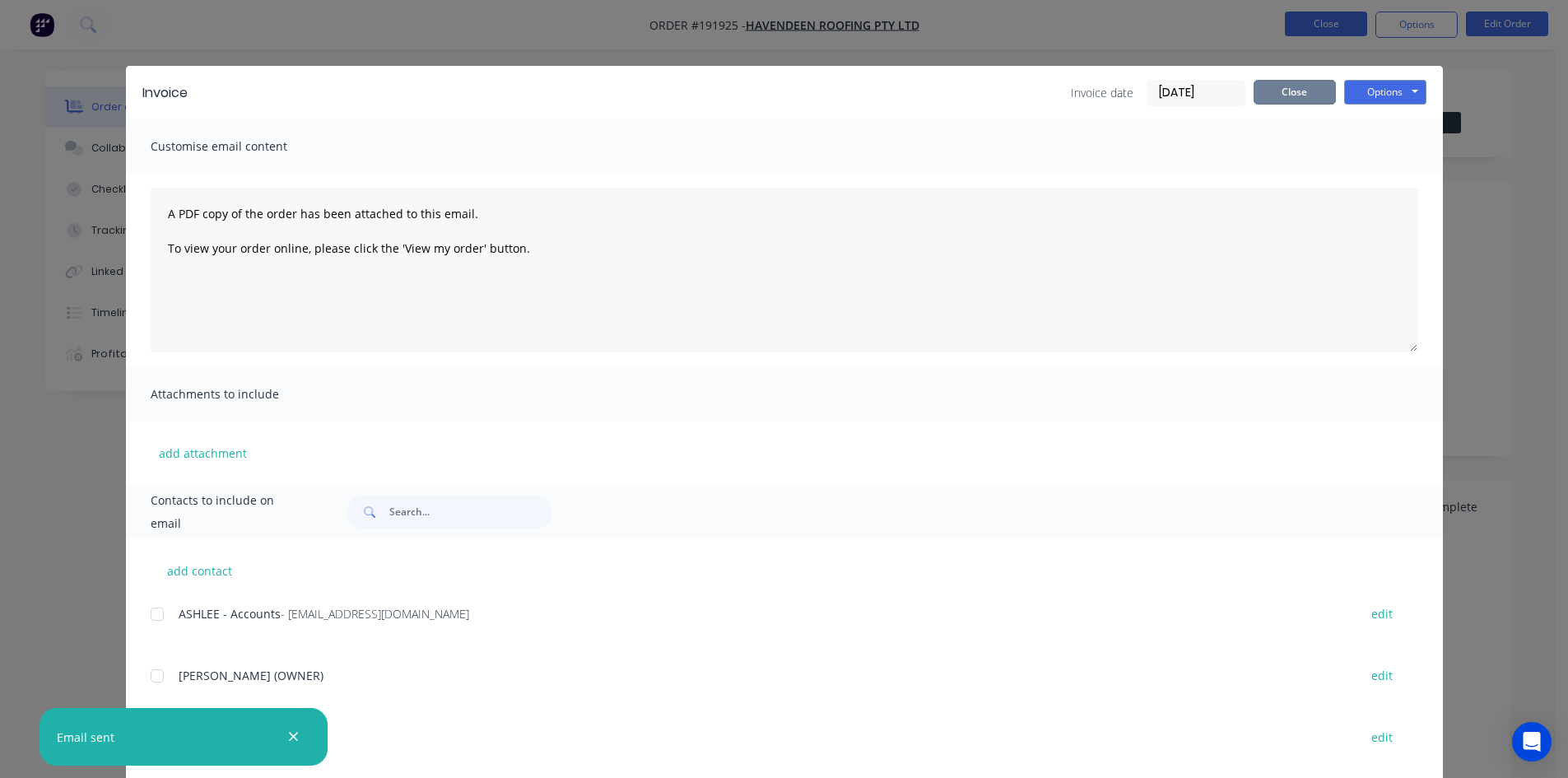
drag, startPoint x: 1266, startPoint y: 95, endPoint x: 1290, endPoint y: 24, distance: 74.9
click at [1266, 95] on button "Close" at bounding box center [1294, 91] width 82 height 24
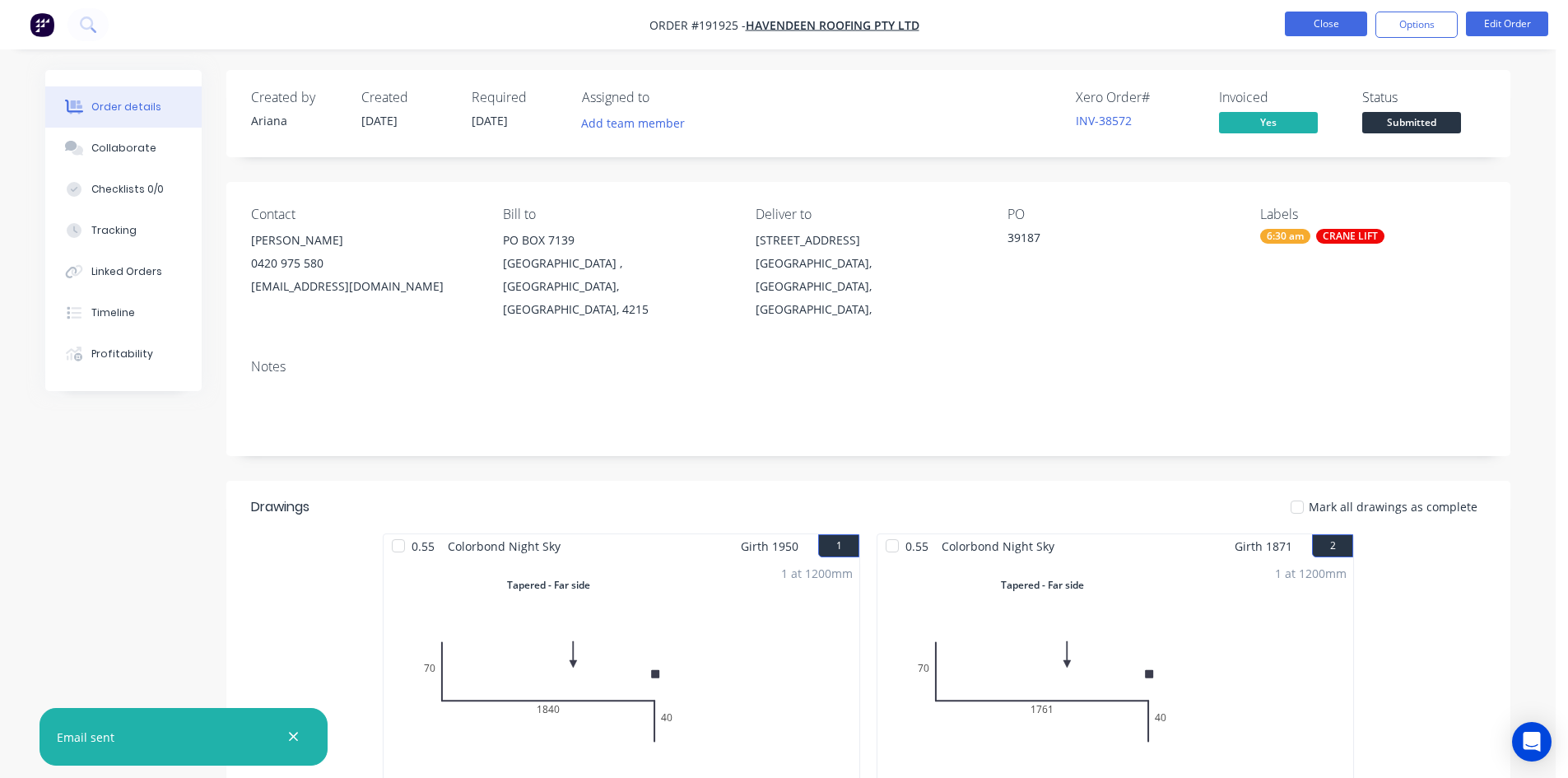
click at [1299, 20] on button "Close" at bounding box center [1326, 24] width 82 height 24
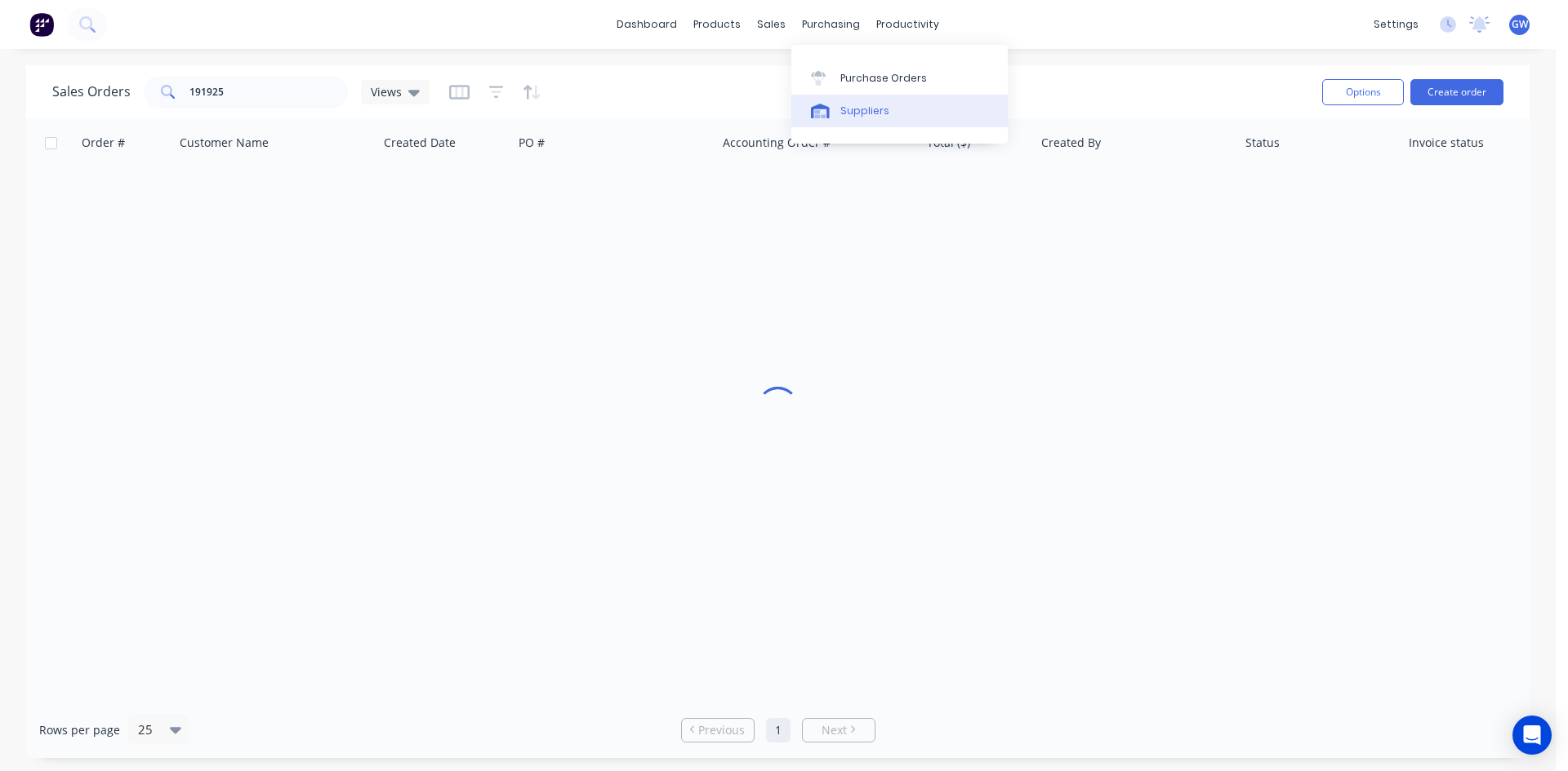
click at [854, 109] on div "Suppliers" at bounding box center [865, 111] width 49 height 14
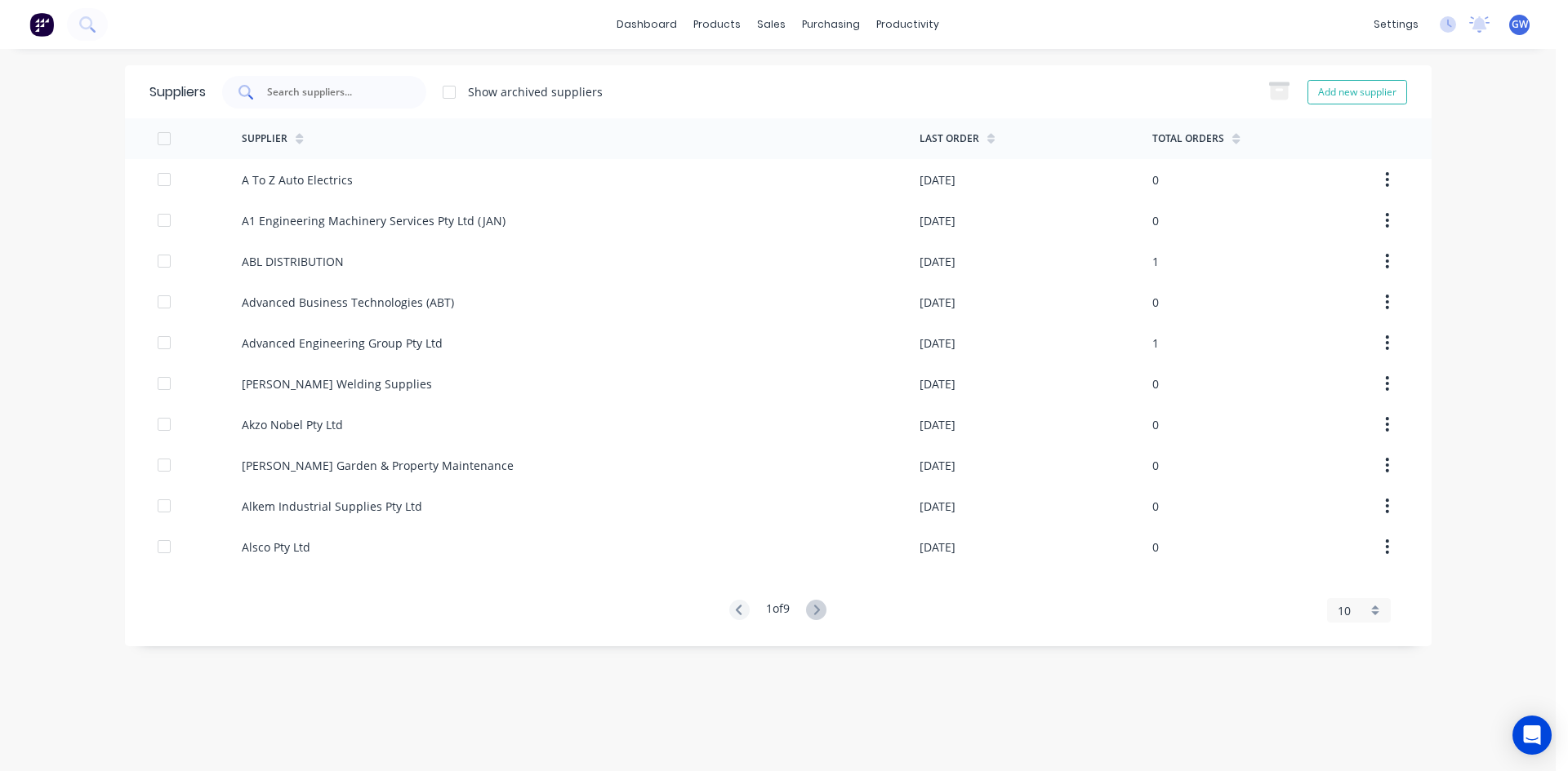
click at [267, 99] on div at bounding box center [325, 92] width 205 height 32
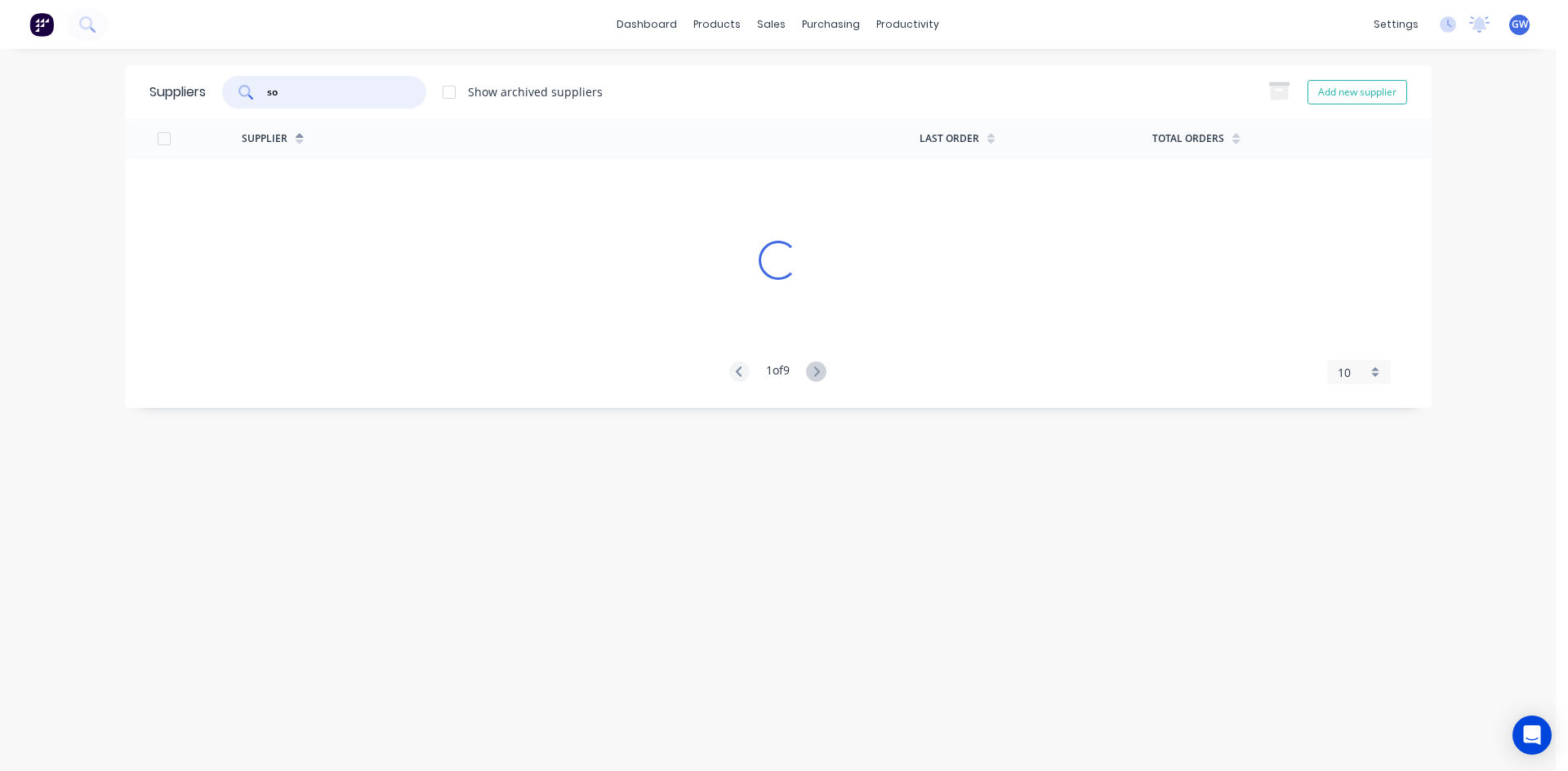
type input "s"
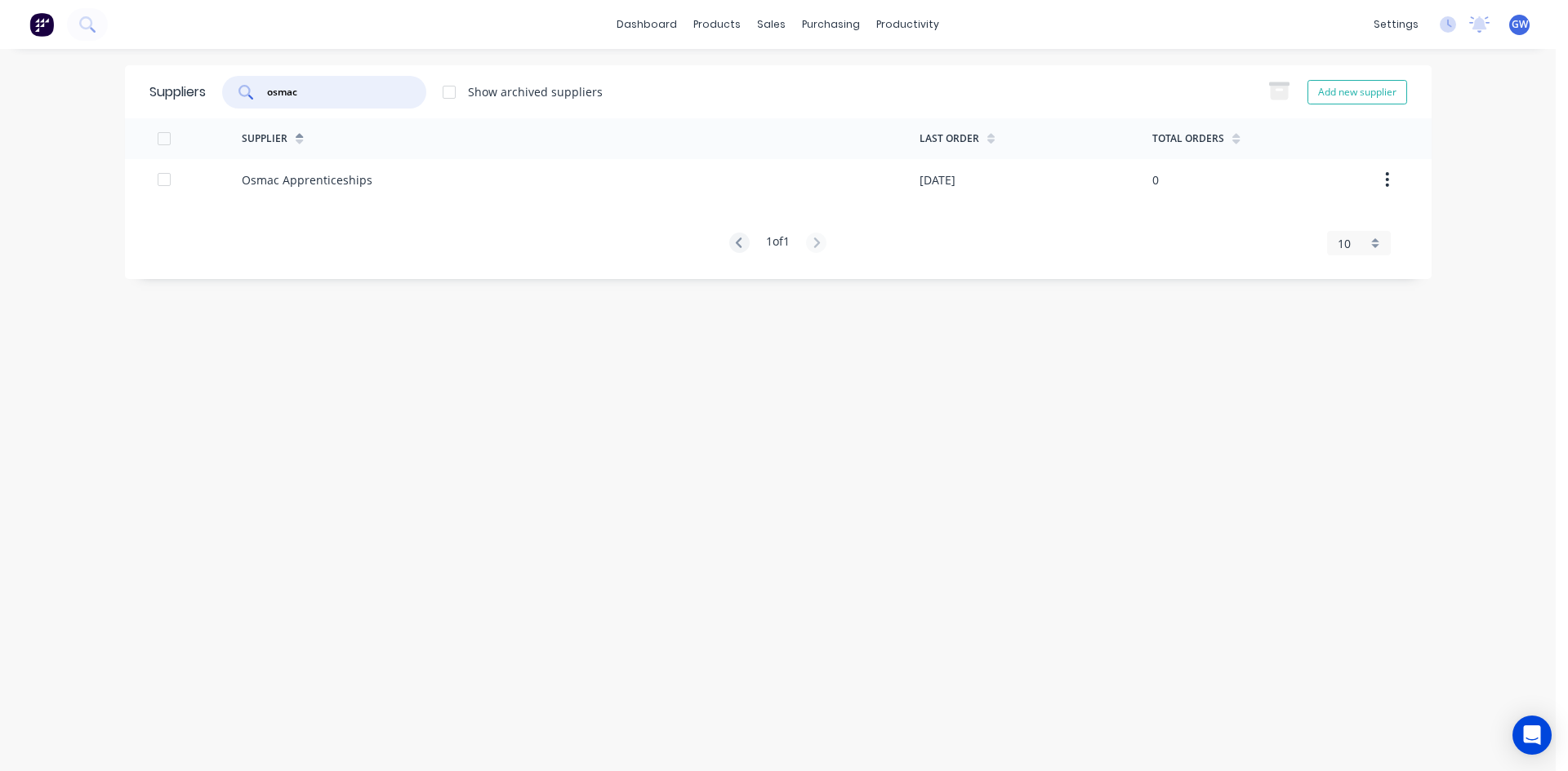
type input "osmac"
click at [414, 179] on div "Osmac Apprenticeships" at bounding box center [580, 180] width 678 height 41
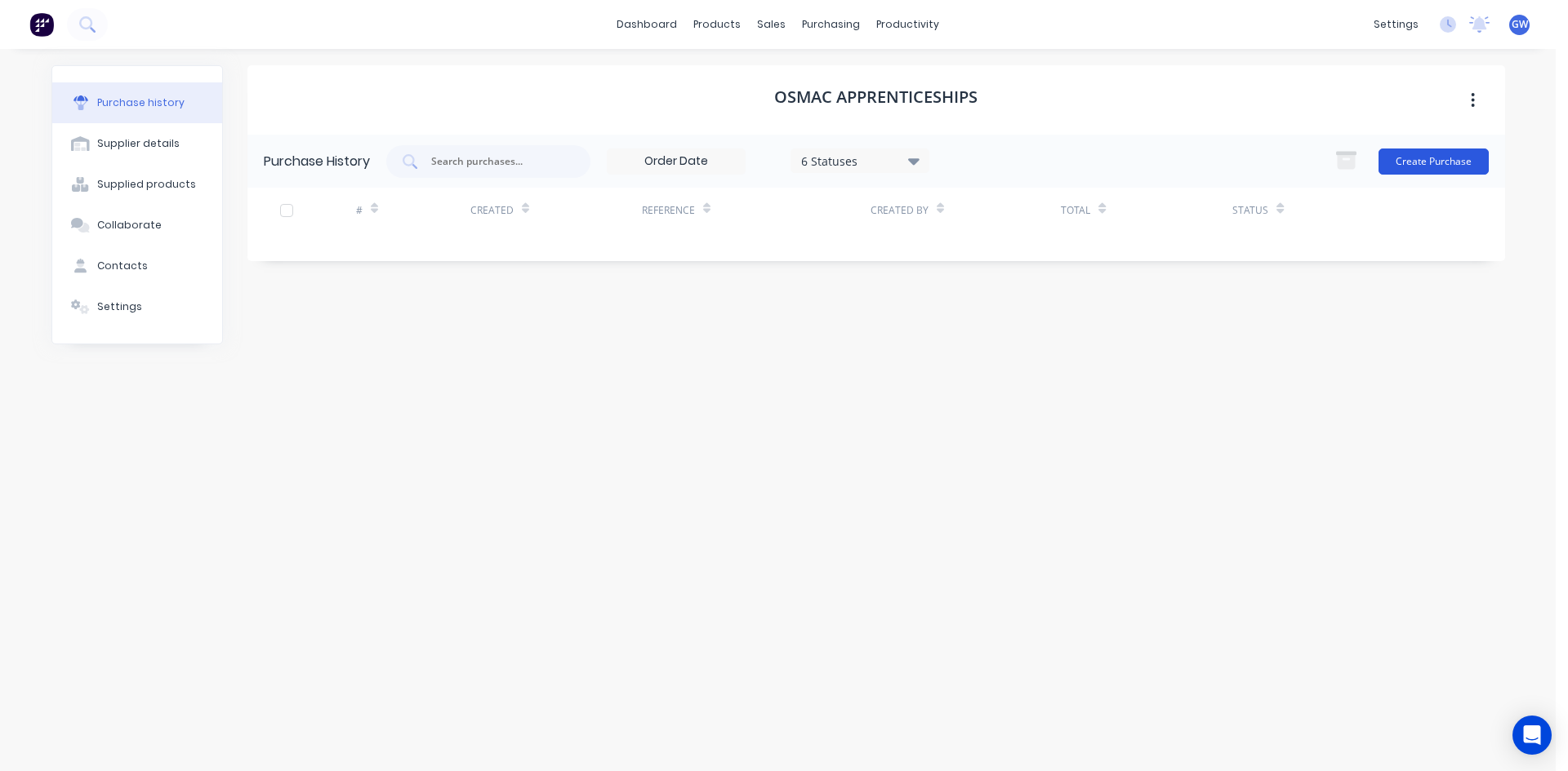
click at [1408, 153] on button "Create Purchase" at bounding box center [1433, 161] width 110 height 26
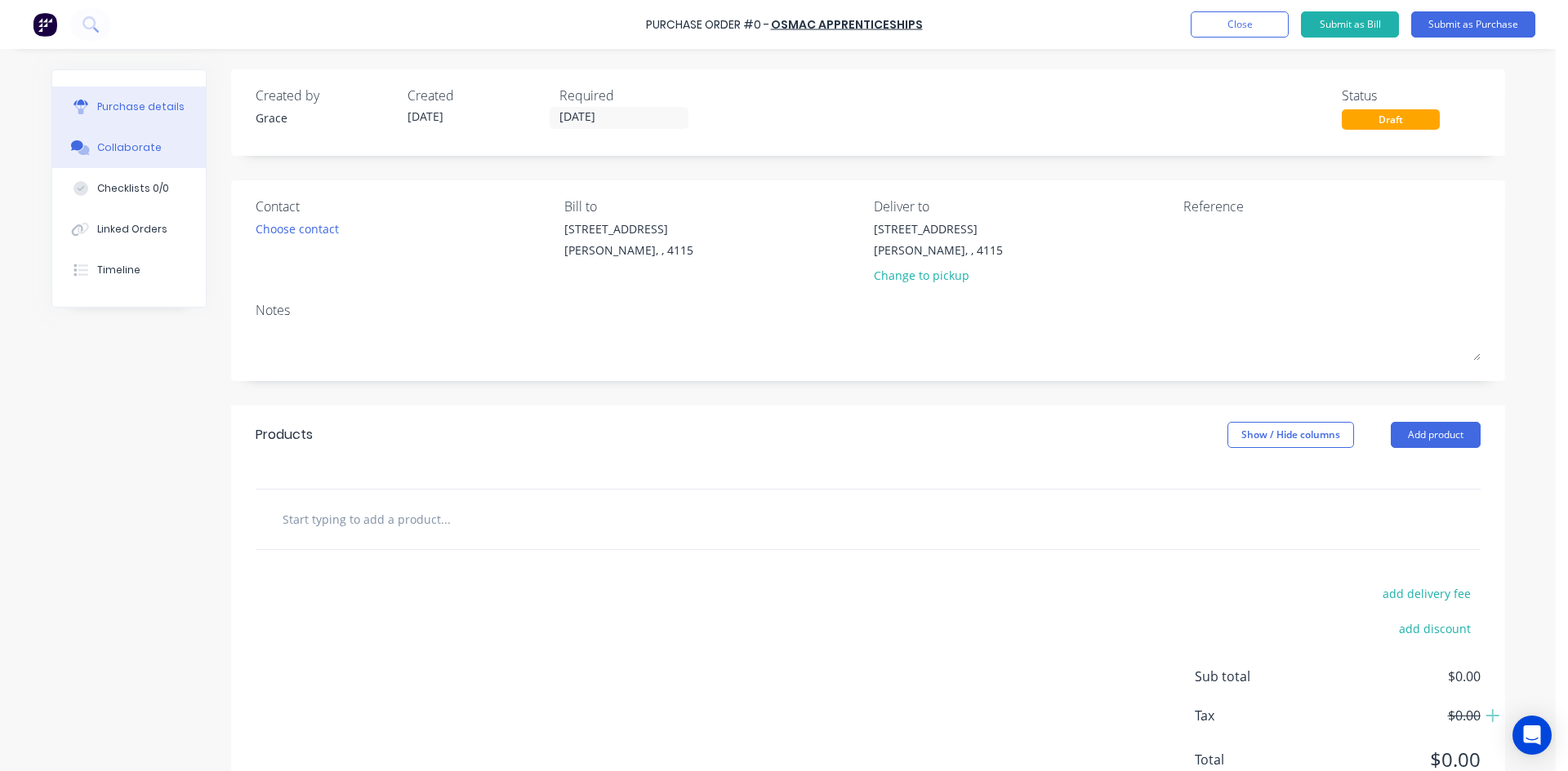
click at [144, 160] on button "Collaborate" at bounding box center [128, 148] width 153 height 41
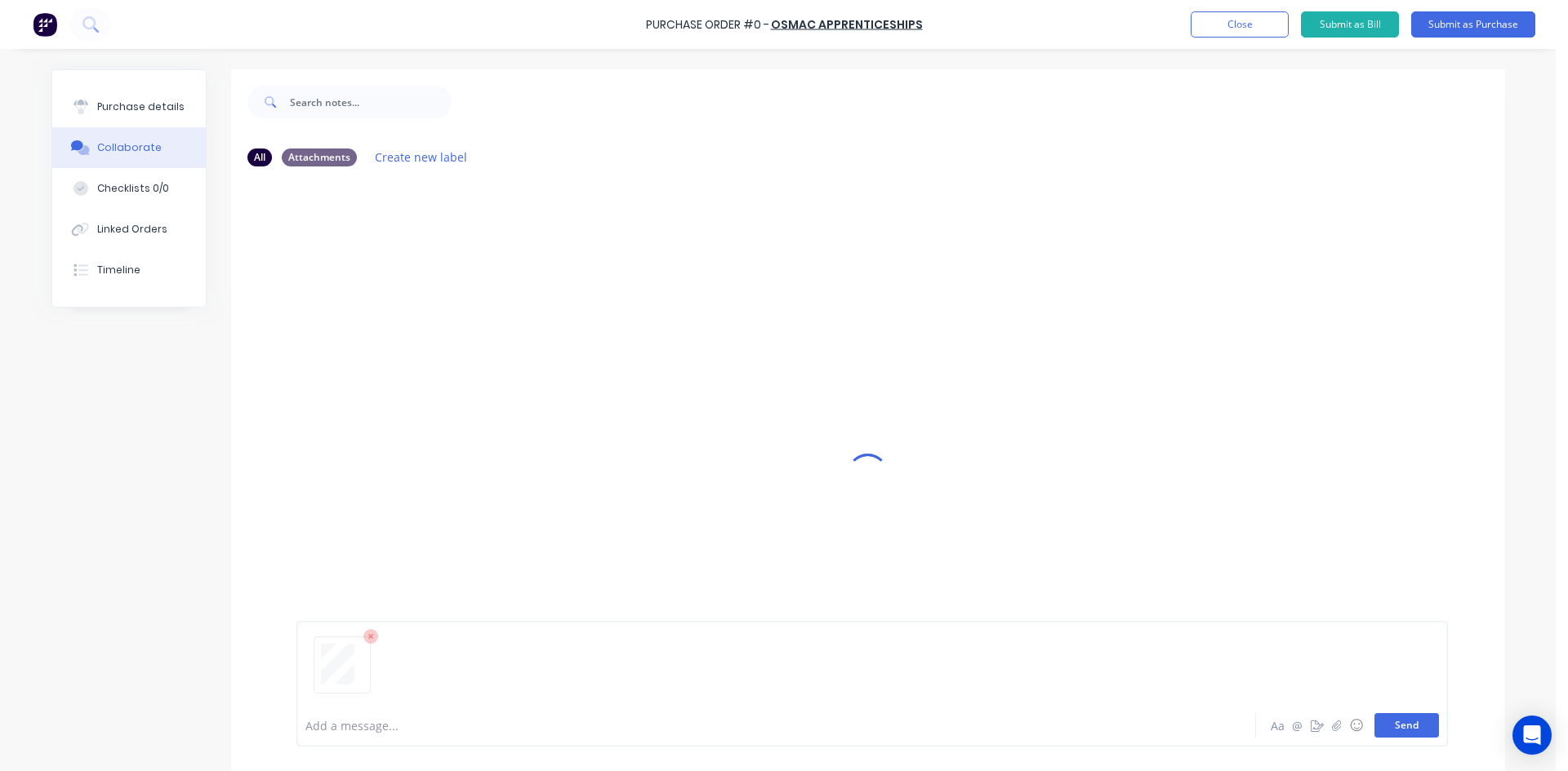
click at [1407, 723] on button "Send" at bounding box center [1407, 725] width 65 height 24
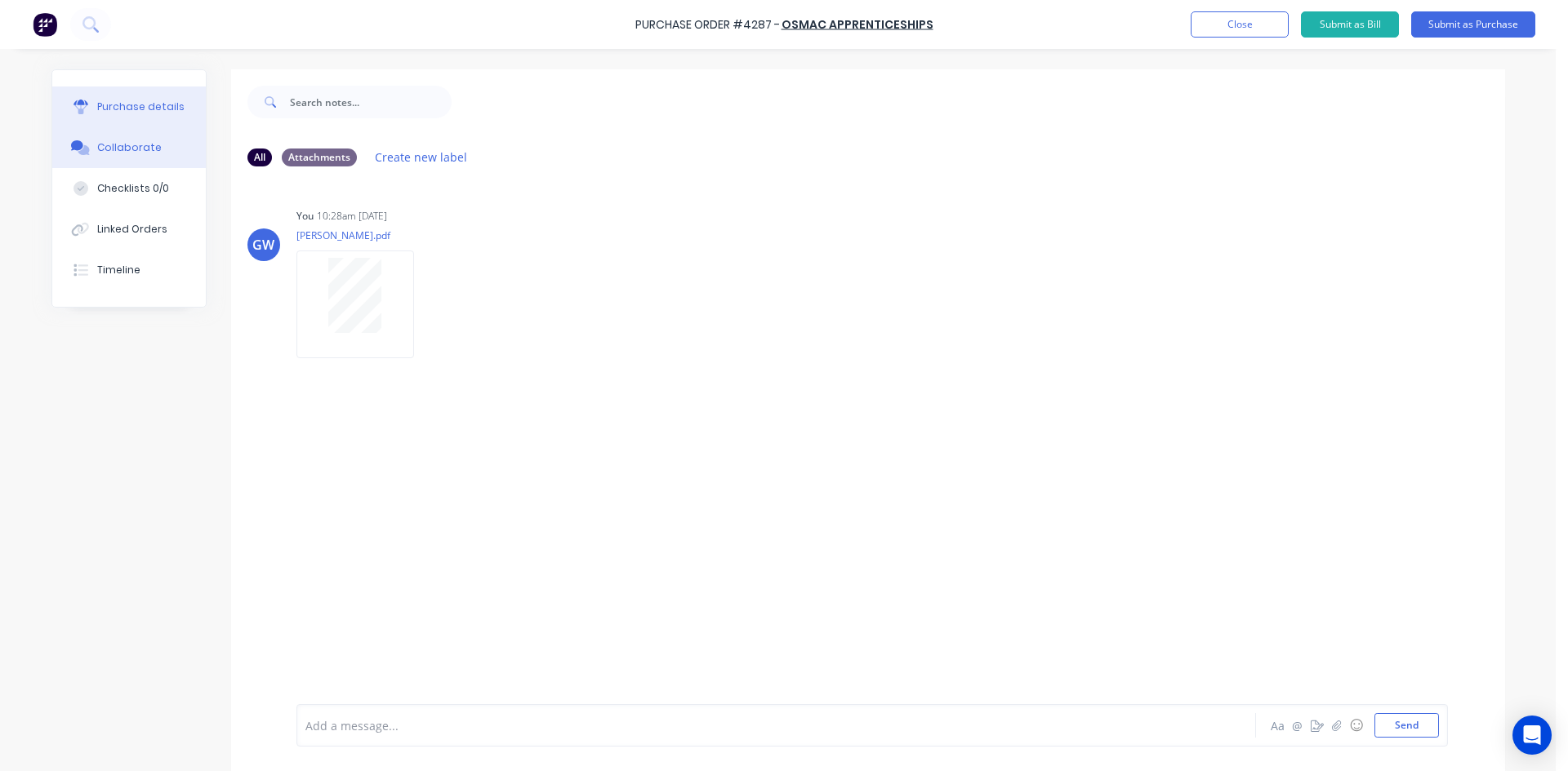
click at [117, 109] on div "Purchase details" at bounding box center [140, 107] width 87 height 14
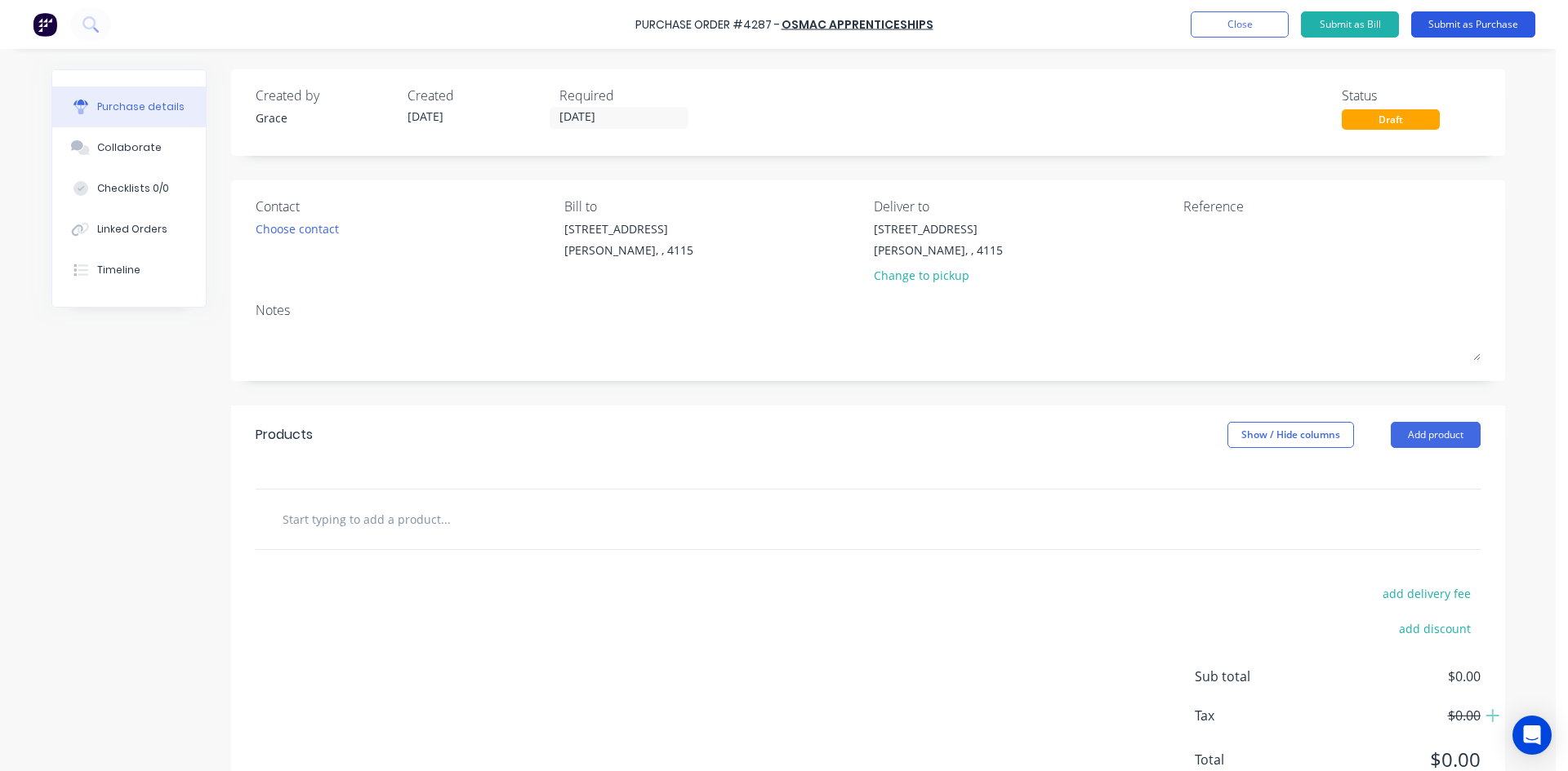
click at [1471, 30] on button "Submit as Purchase" at bounding box center [1473, 24] width 124 height 26
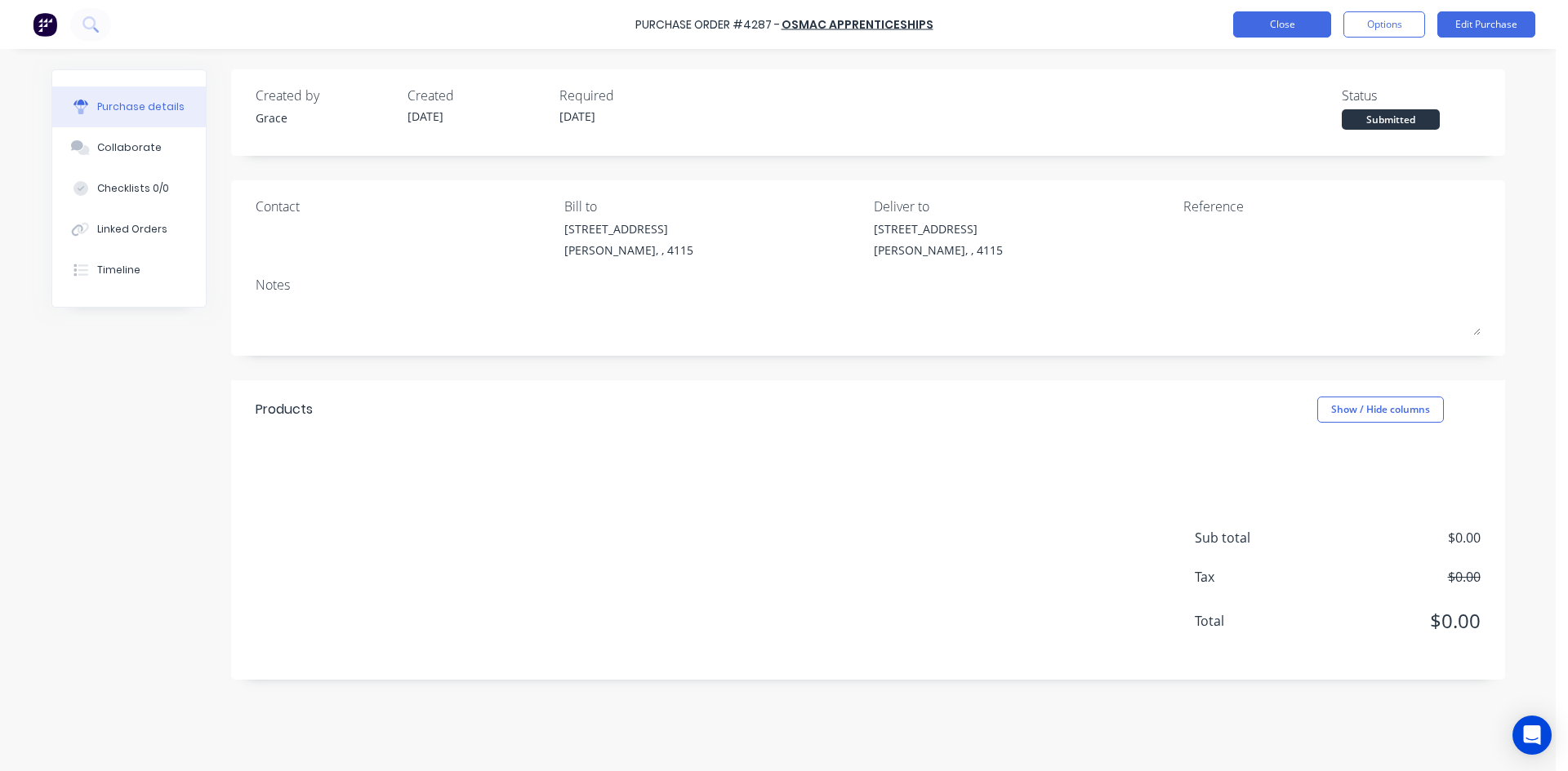
click at [1307, 27] on button "Close" at bounding box center [1282, 24] width 98 height 26
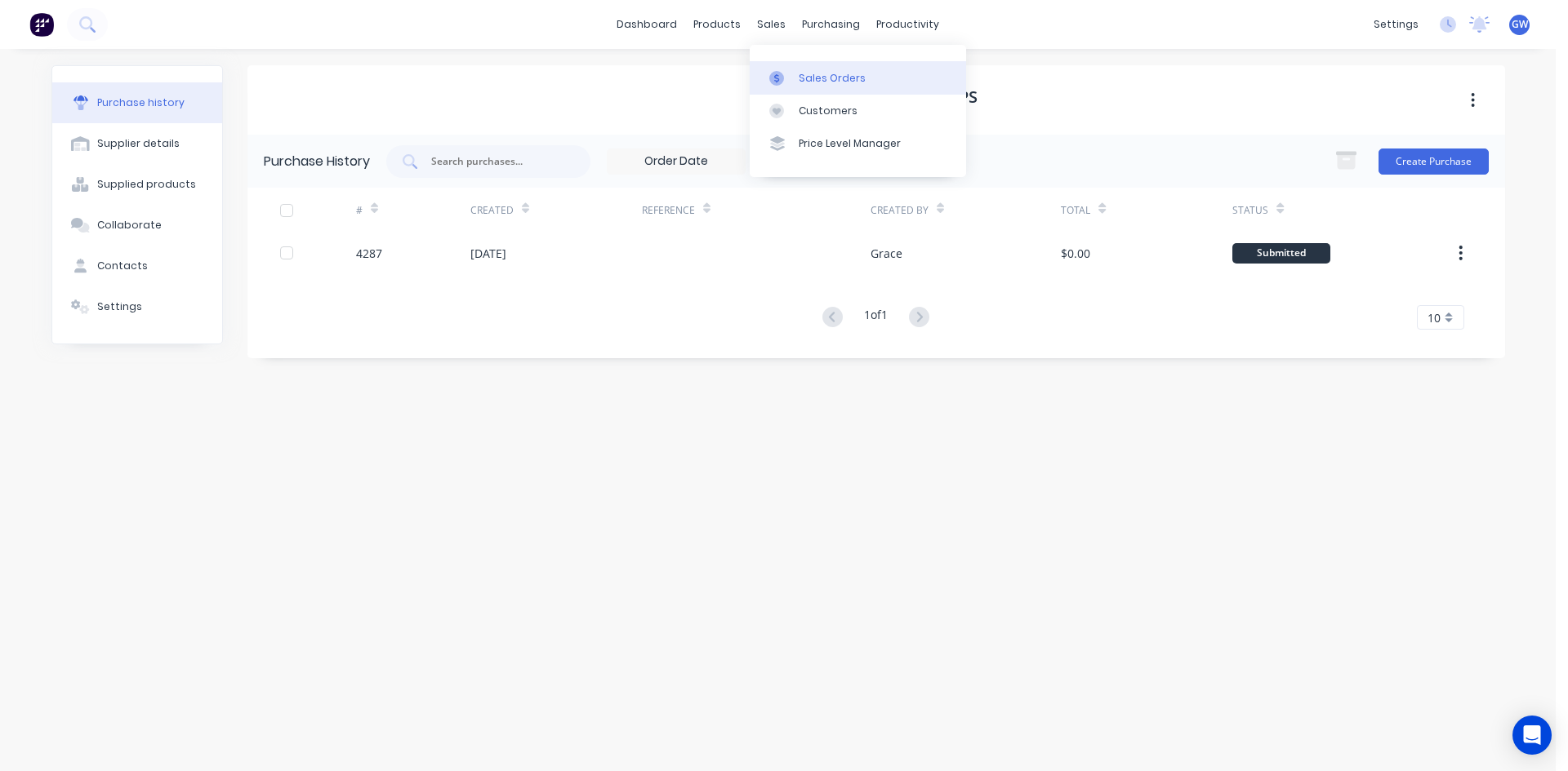
click at [797, 74] on link "Sales Orders" at bounding box center [858, 77] width 216 height 32
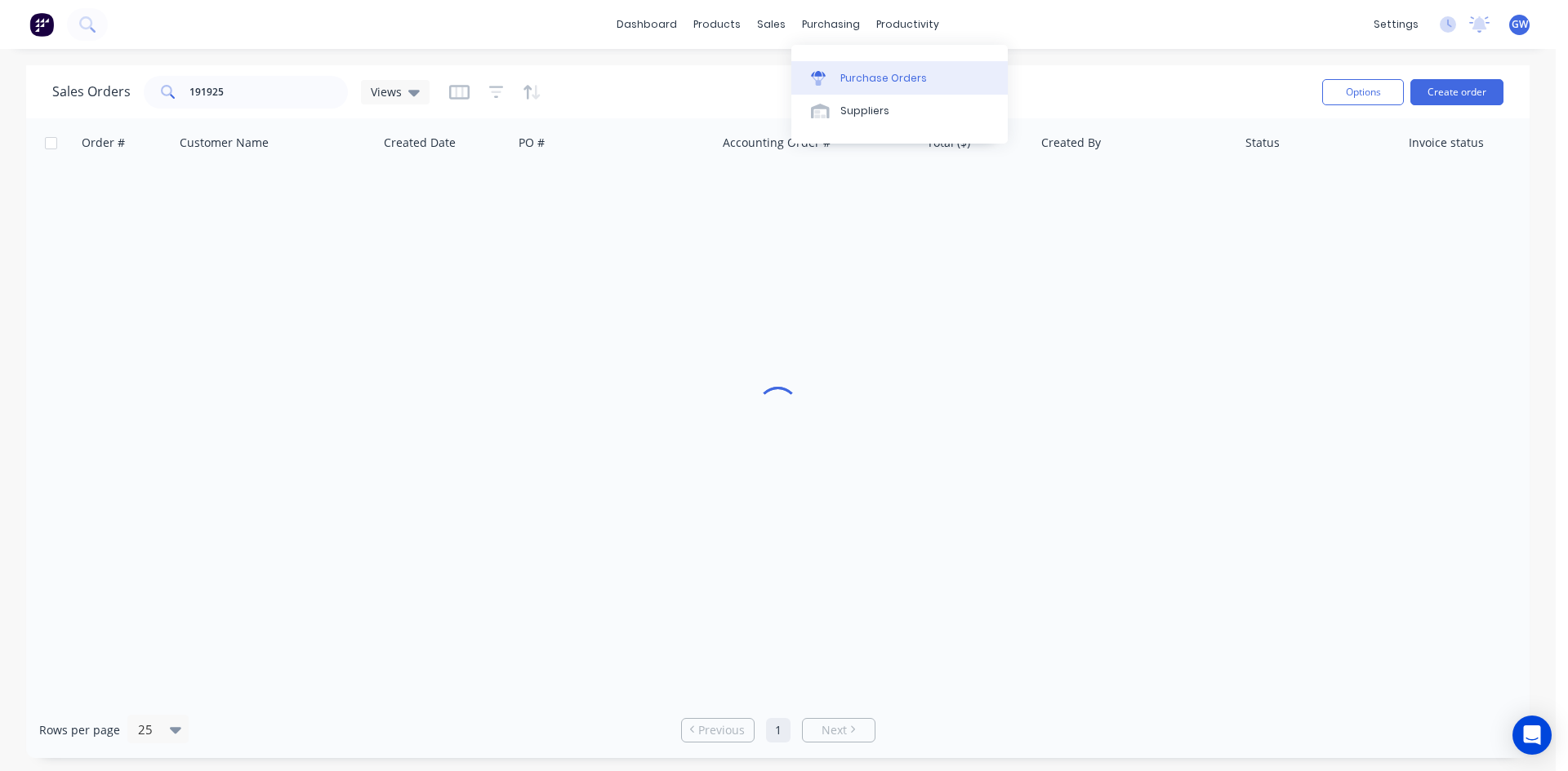
click at [851, 78] on div "Purchase Orders" at bounding box center [884, 78] width 86 height 14
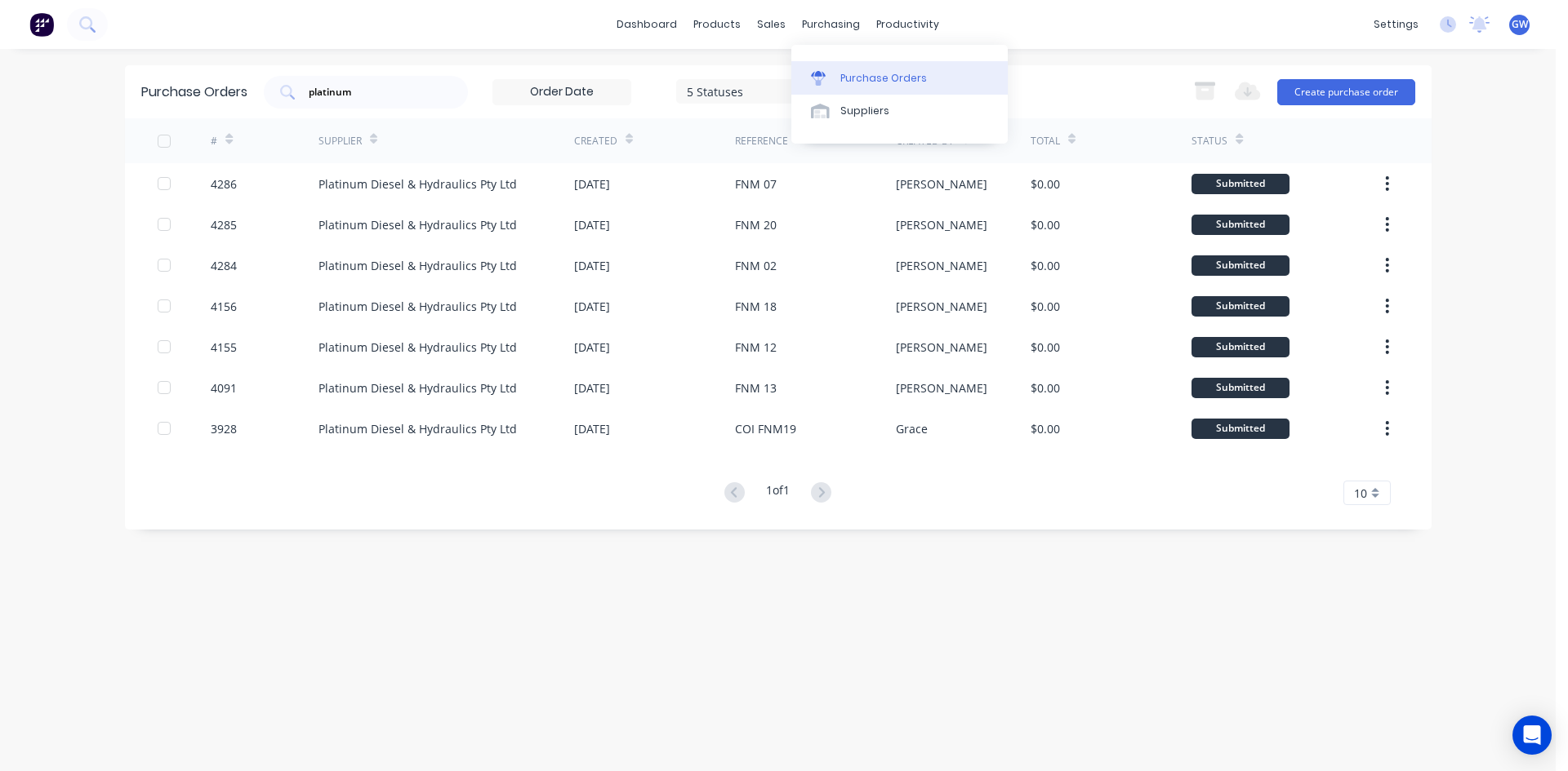
click at [812, 71] on icon at bounding box center [818, 78] width 14 height 14
drag, startPoint x: 348, startPoint y: 97, endPoint x: 254, endPoint y: 96, distance: 94.0
click at [254, 96] on div "Purchase Orders platinum 5 Statuses 5 Statuses Export to Excel (XLSX) Create pu…" at bounding box center [778, 91] width 1307 height 53
type input "4268"
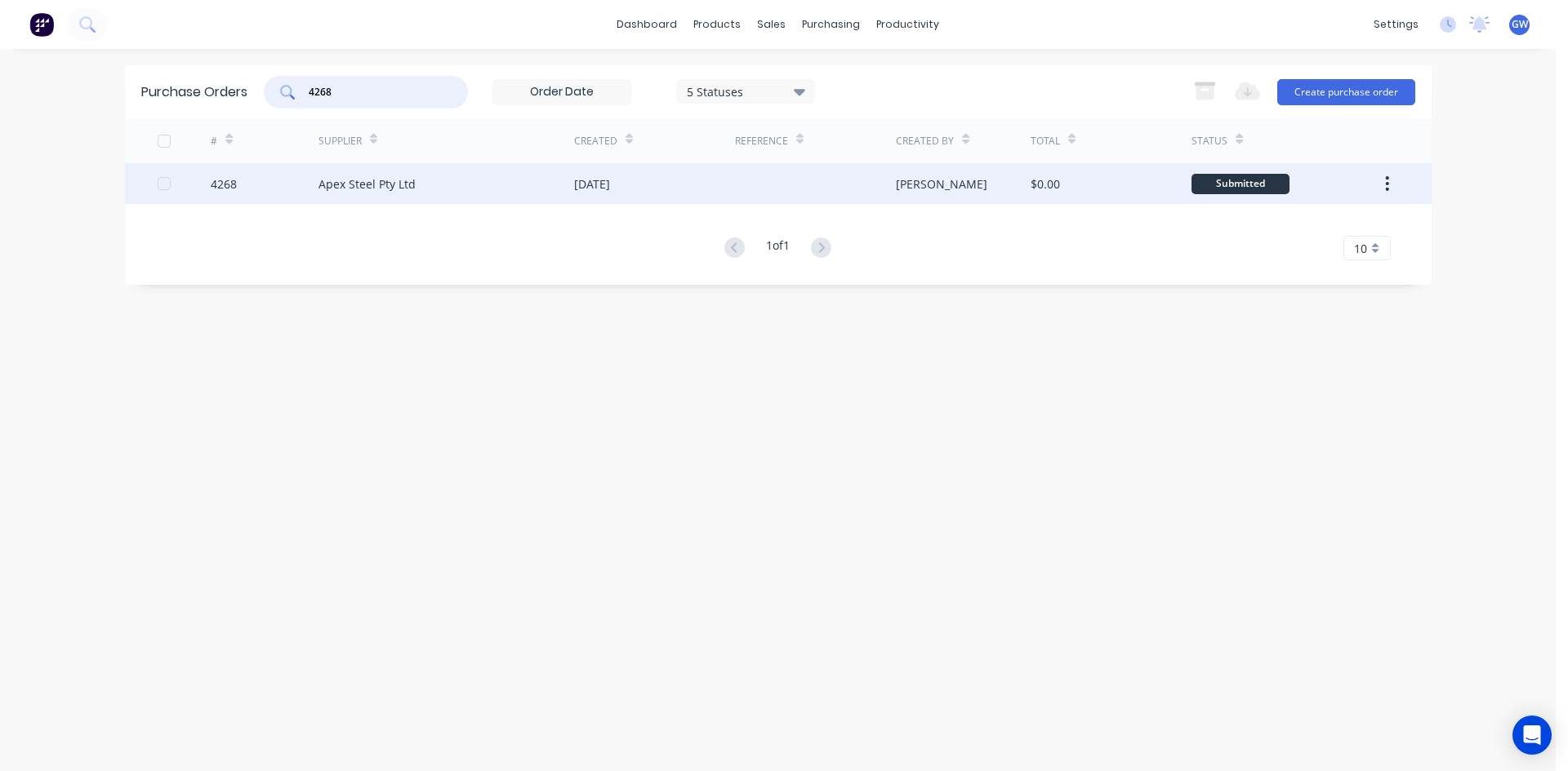
click at [925, 177] on div "[PERSON_NAME]" at bounding box center [942, 184] width 91 height 17
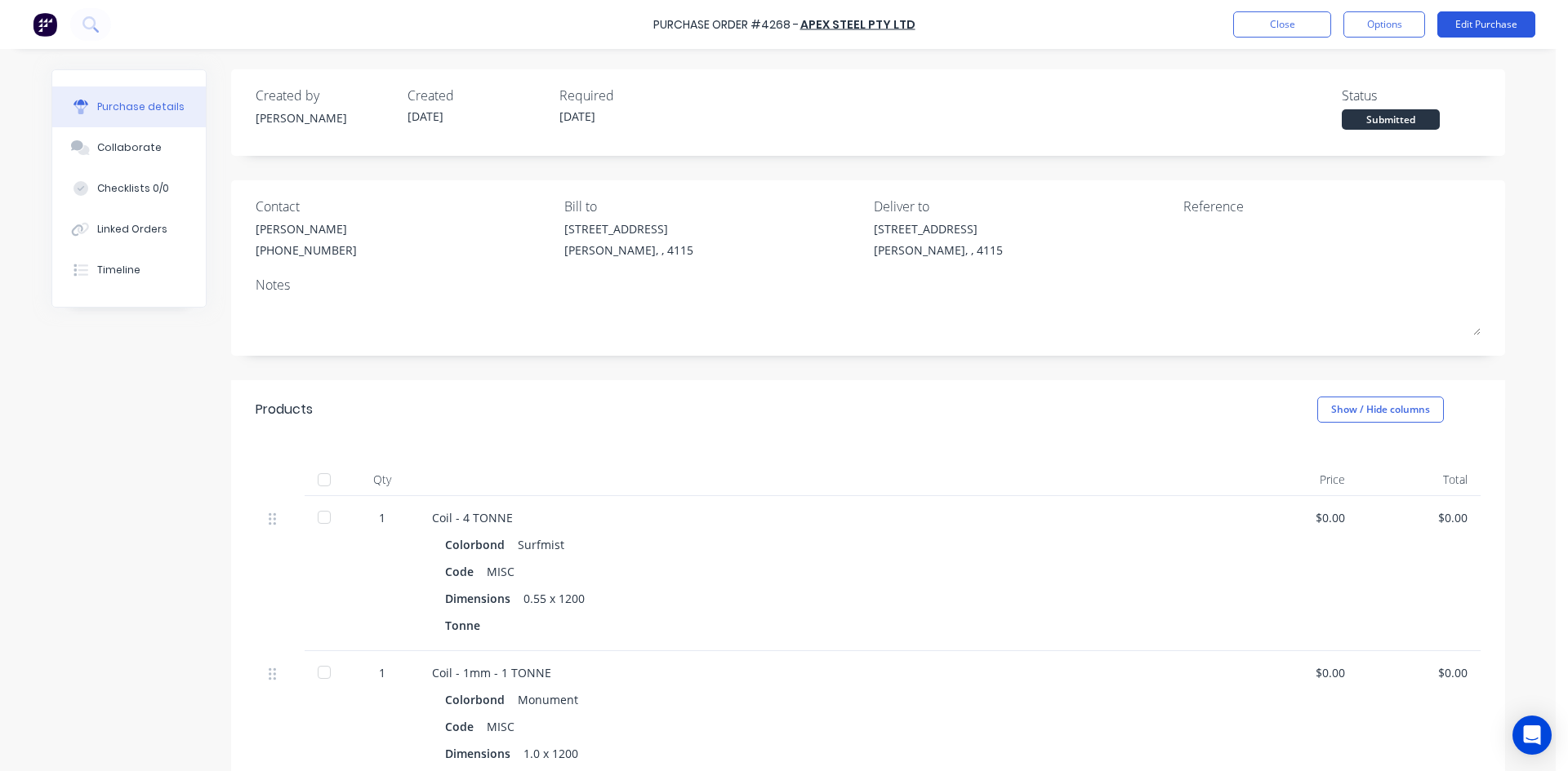
click at [1497, 25] on button "Edit Purchase" at bounding box center [1485, 24] width 98 height 26
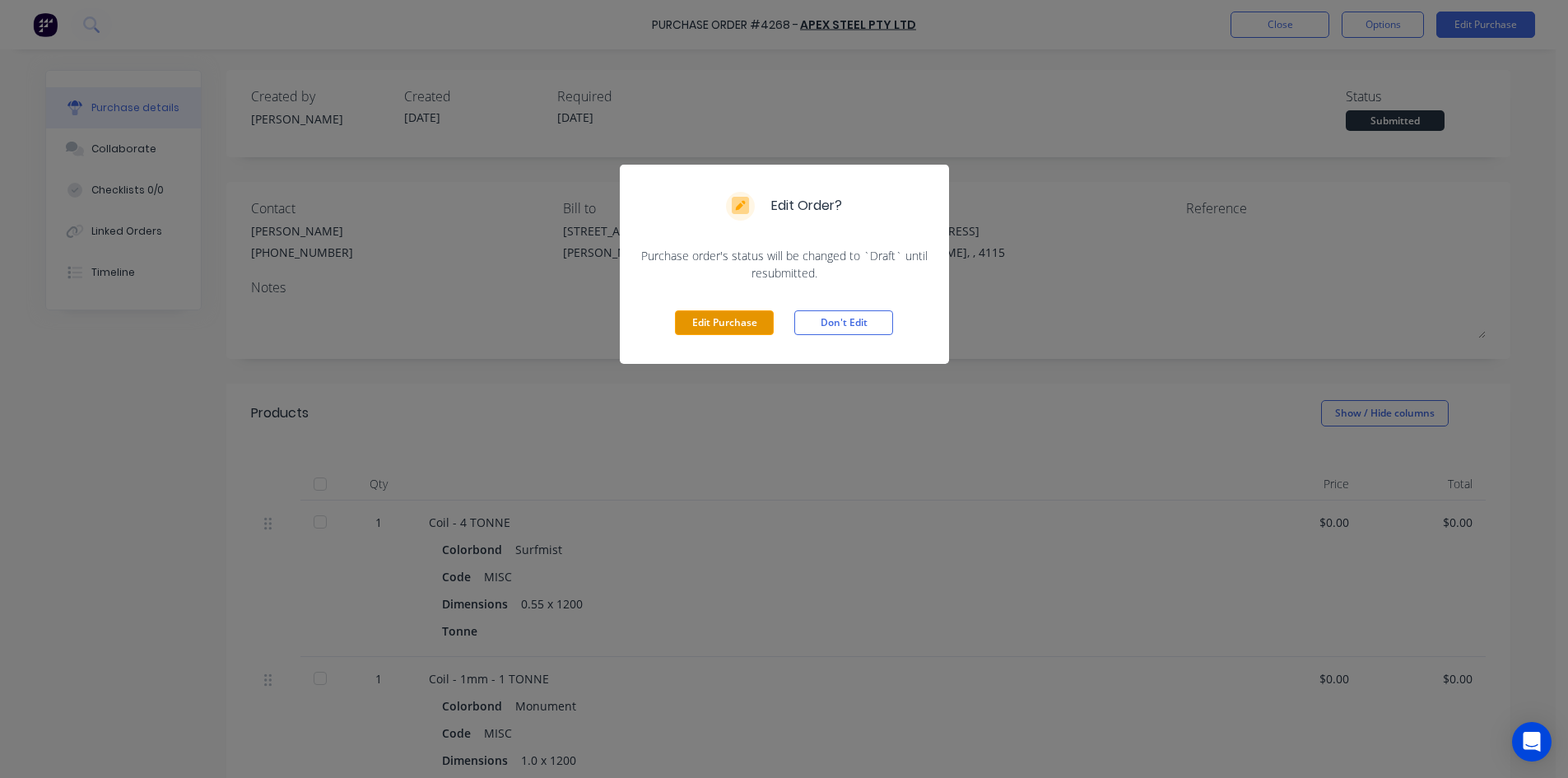
click at [734, 320] on button "Edit Purchase" at bounding box center [723, 322] width 99 height 24
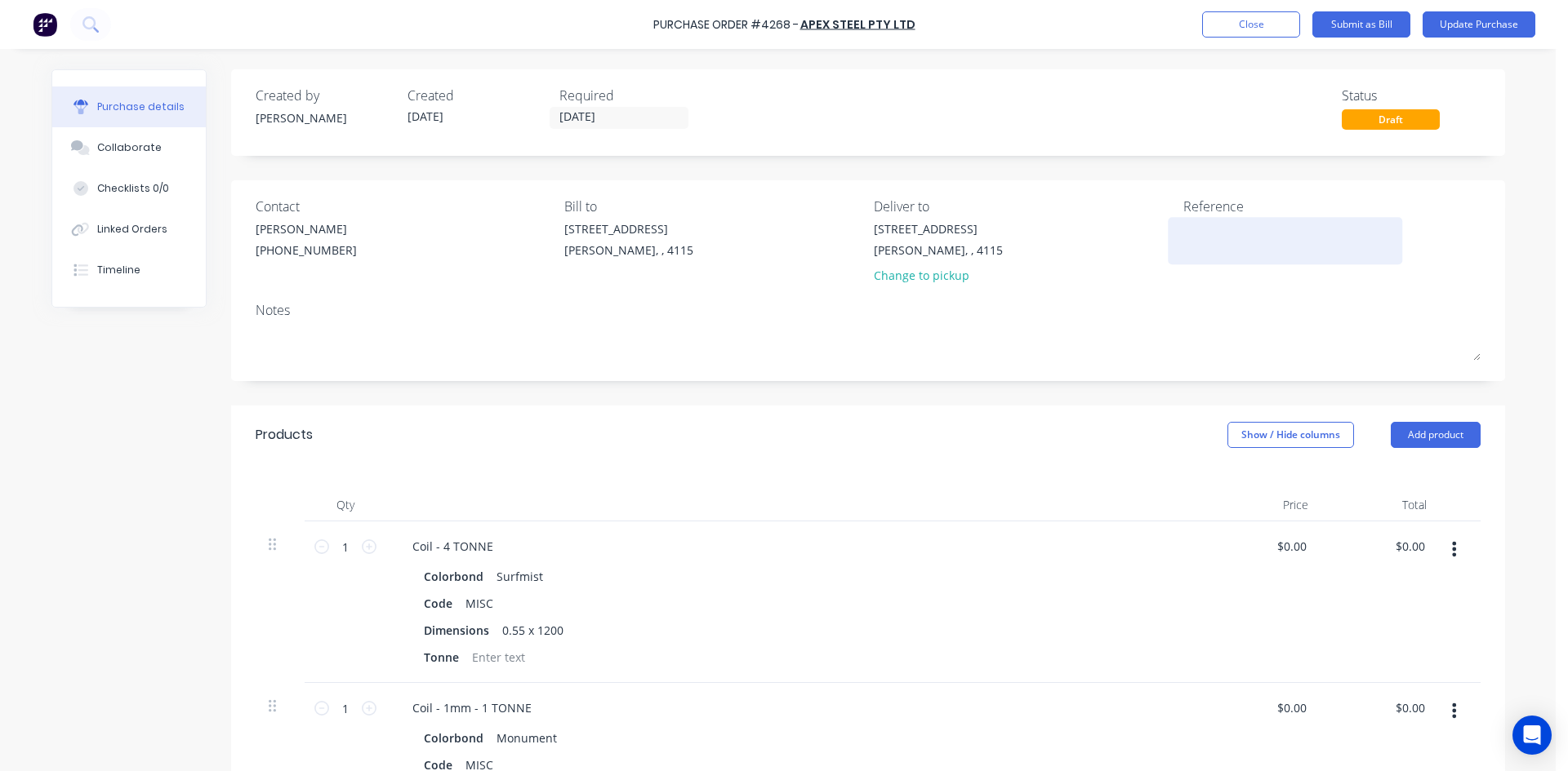
click at [1238, 234] on textarea at bounding box center [1285, 238] width 205 height 37
type textarea "456239"
type textarea "x"
type textarea "456239"
click at [935, 447] on div "Products Show / Hide columns Add product" at bounding box center [868, 435] width 1274 height 59
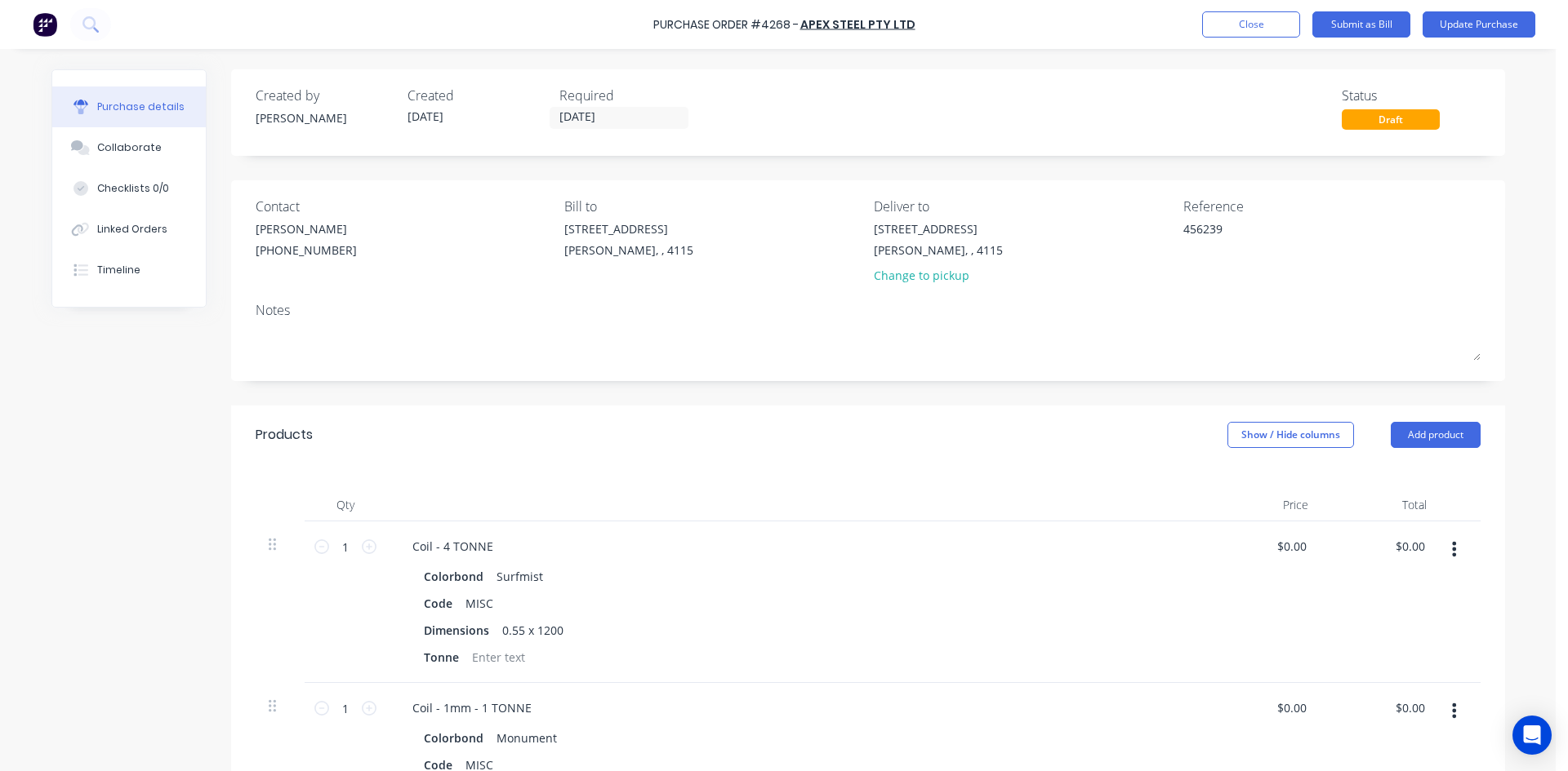
scroll to position [326, 0]
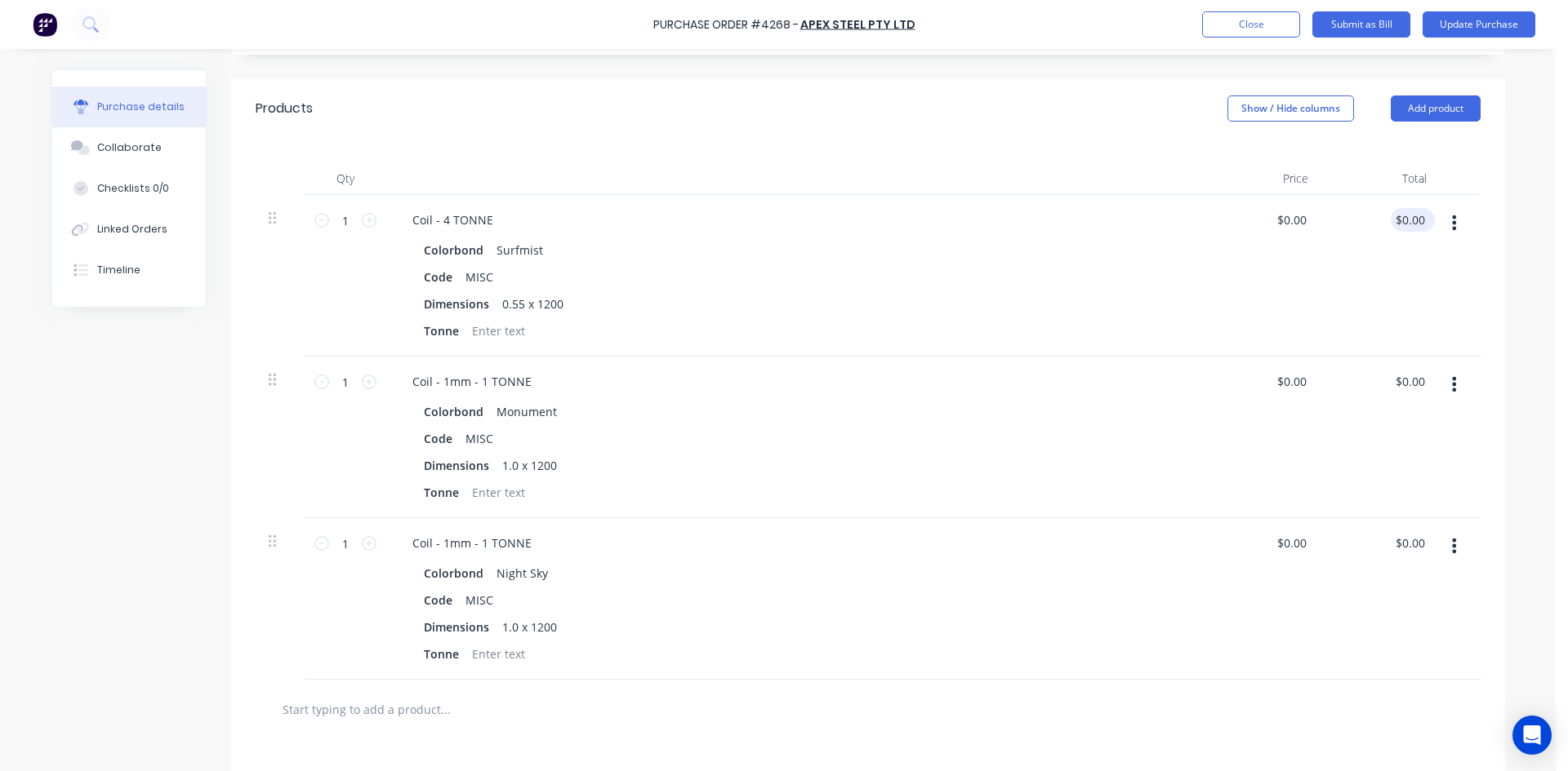
type textarea "x"
click at [1406, 226] on input "0.00" at bounding box center [1413, 220] width 31 height 23
type input "0"
type input "9581.12"
type textarea "x"
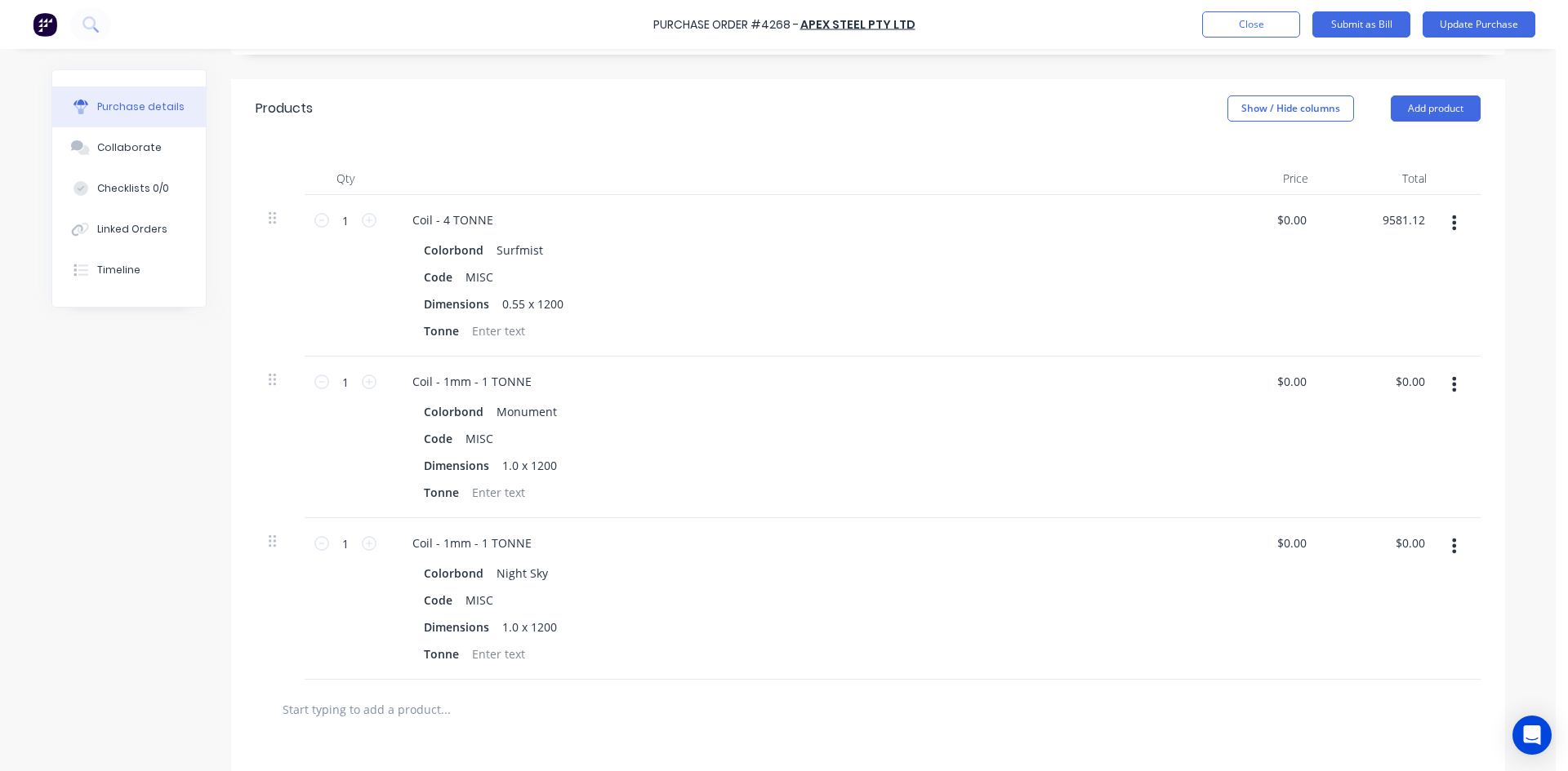
type input "$9,581.12"
click at [1349, 288] on div "$9,581.12 9581.12" at bounding box center [1381, 276] width 118 height 161
drag, startPoint x: 1423, startPoint y: 387, endPoint x: 1388, endPoint y: 387, distance: 35.0
click at [1390, 387] on div "$0.00 $0.00" at bounding box center [1412, 381] width 44 height 23
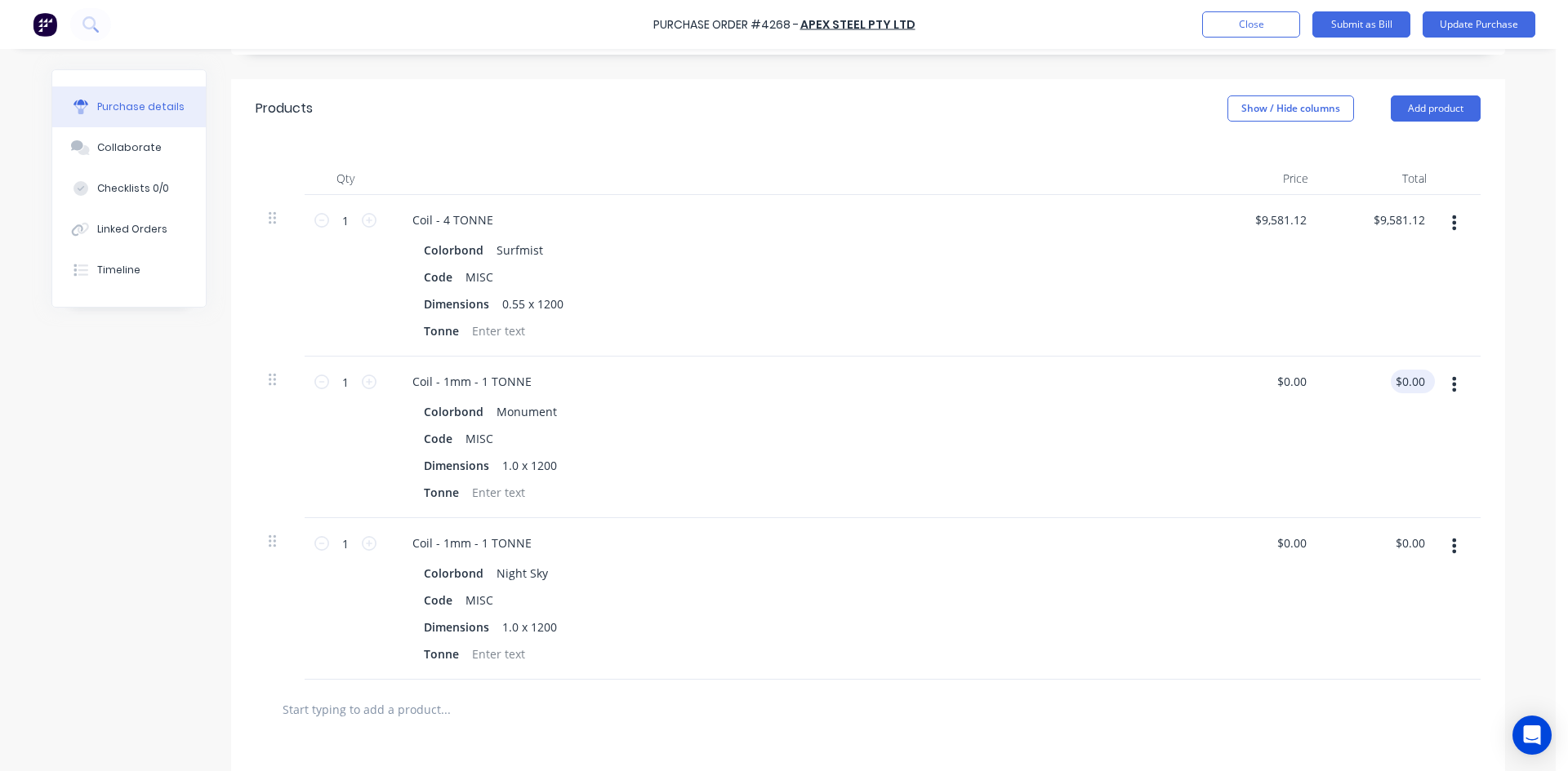
type textarea "x"
type input "0.00"
click at [1388, 387] on div "0.00 0.00" at bounding box center [1381, 437] width 118 height 161
type textarea "x"
type input "$0.00"
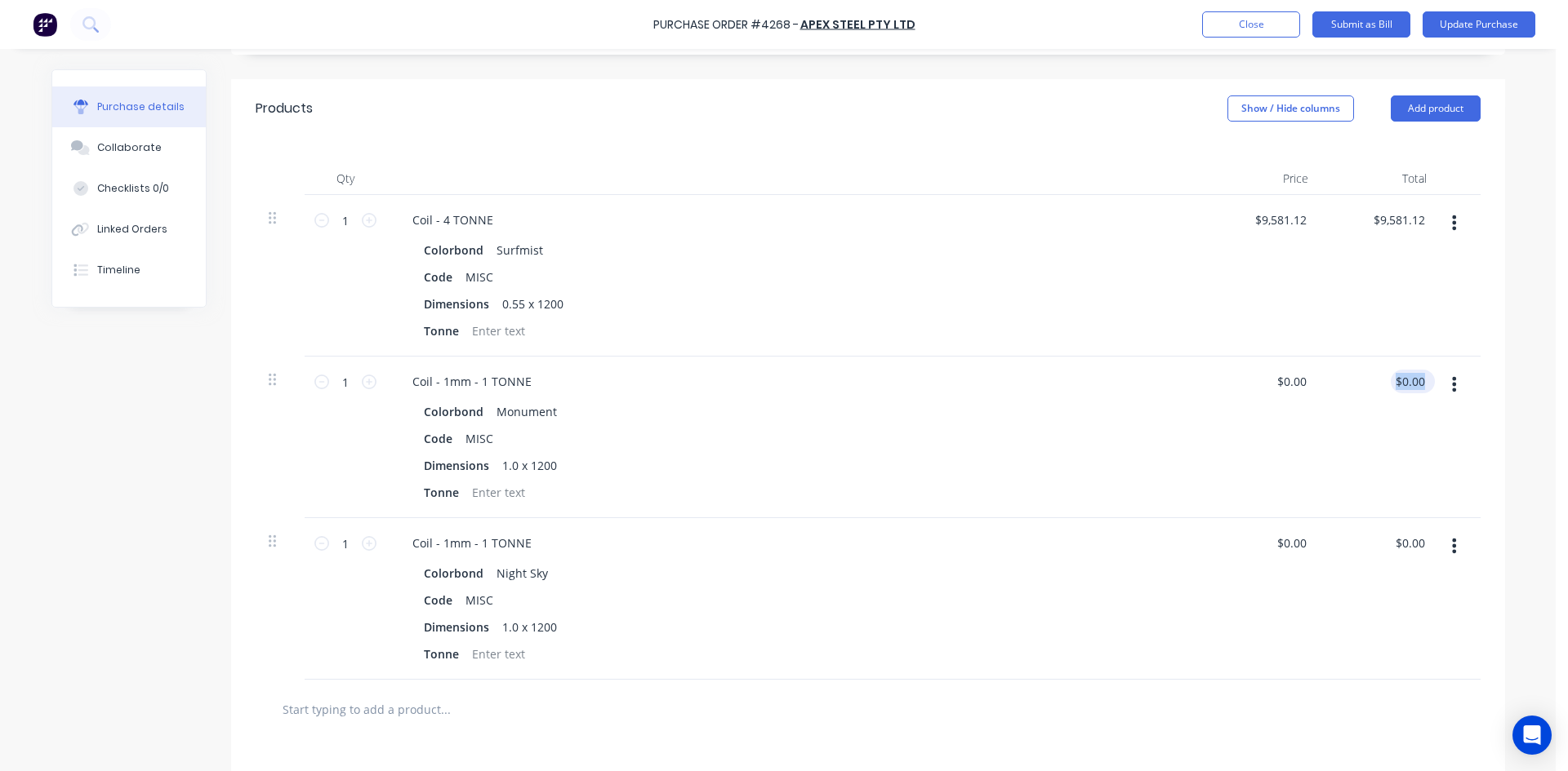
click at [1388, 387] on div "$0.00 $0.00" at bounding box center [1381, 437] width 118 height 161
click at [1425, 376] on div "$0.00 $0.00" at bounding box center [1412, 381] width 44 height 23
type textarea "x"
click at [1414, 379] on input "0.00" at bounding box center [1409, 381] width 38 height 23
type input "0"
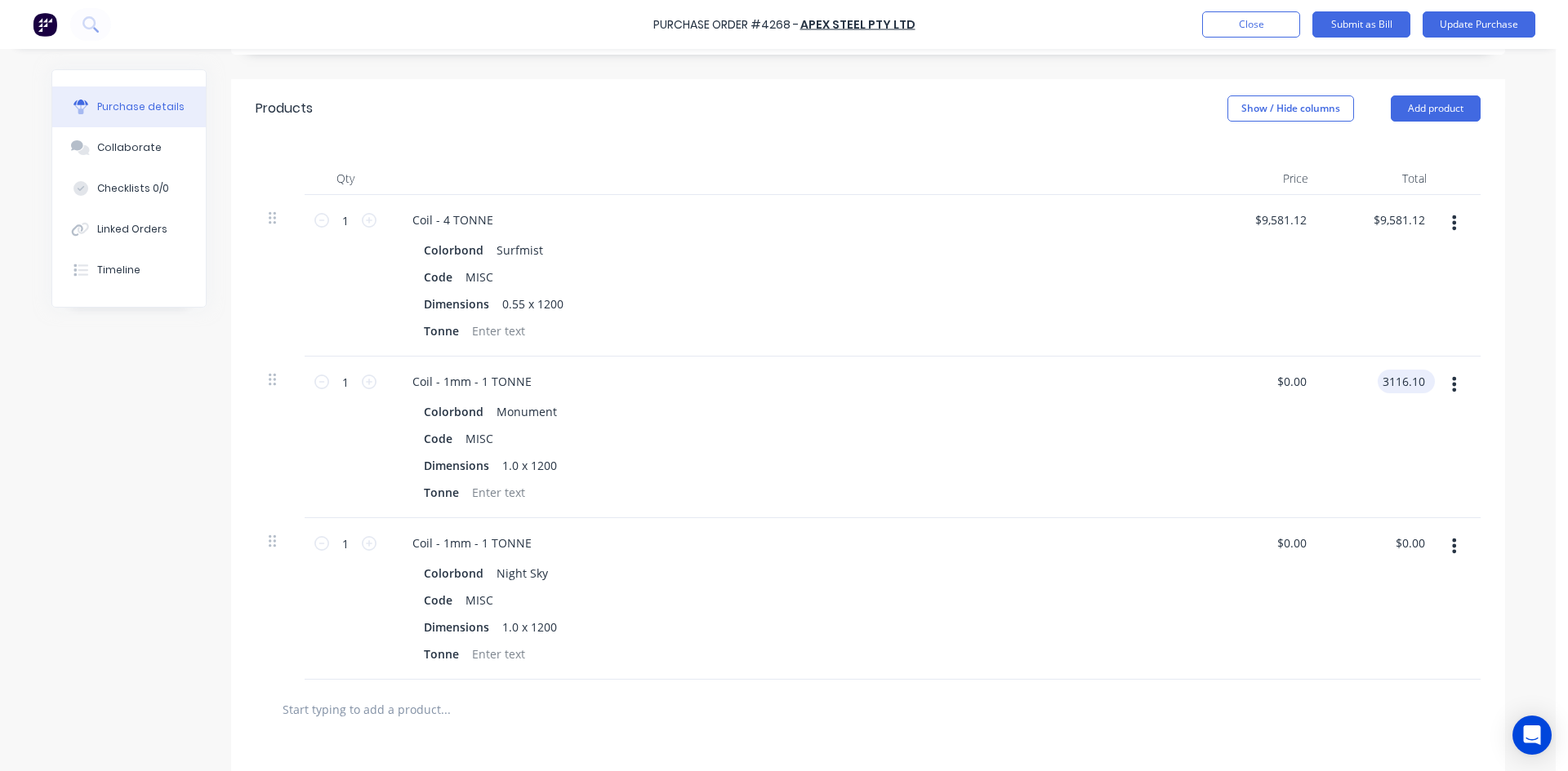
type input "3116.10"
type textarea "x"
type input "$3,116.10"
click at [1409, 446] on div "$3,116.10 3116.10" at bounding box center [1381, 437] width 118 height 161
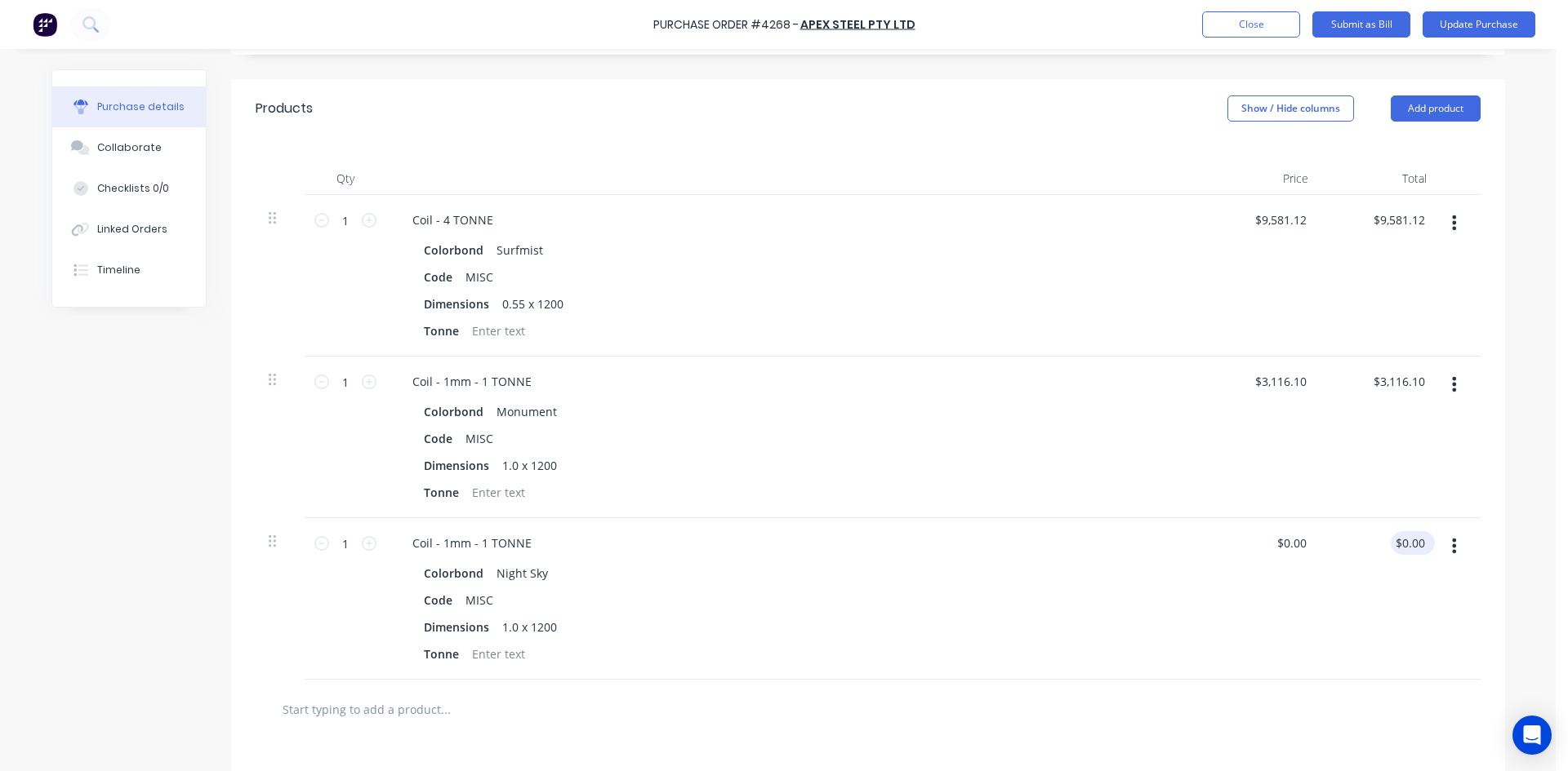
type textarea "x"
drag, startPoint x: 1415, startPoint y: 541, endPoint x: 1381, endPoint y: 546, distance: 34.4
click at [1381, 546] on div "0.00 0.00" at bounding box center [1381, 599] width 118 height 161
type input "0"
type input "2468.44"
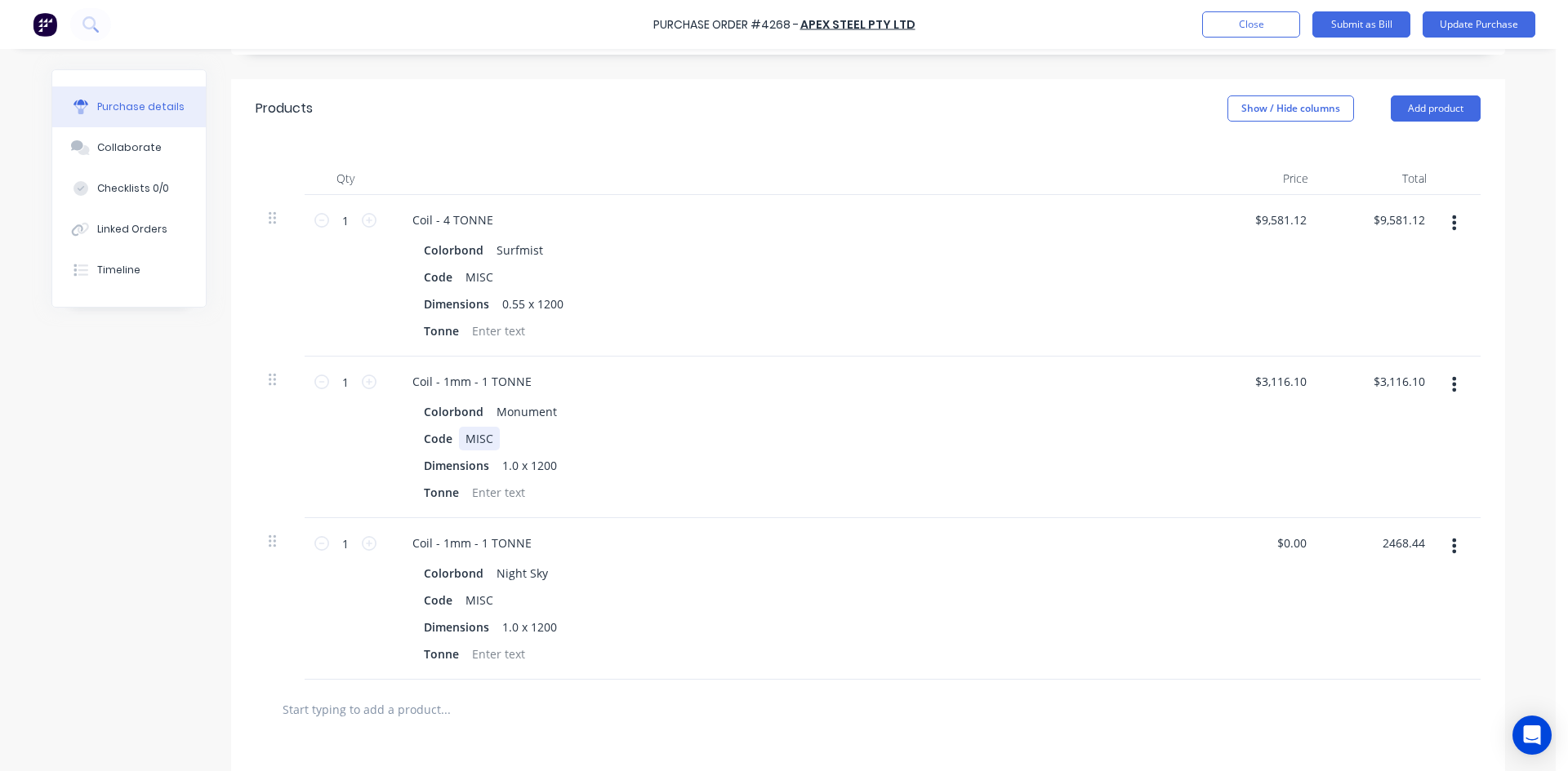
type textarea "x"
type input "$2,468.44"
click at [1155, 426] on div "Colorbond Monument Code MISC Dimensions 1.0 x 1200 Tonne" at bounding box center [794, 452] width 790 height 105
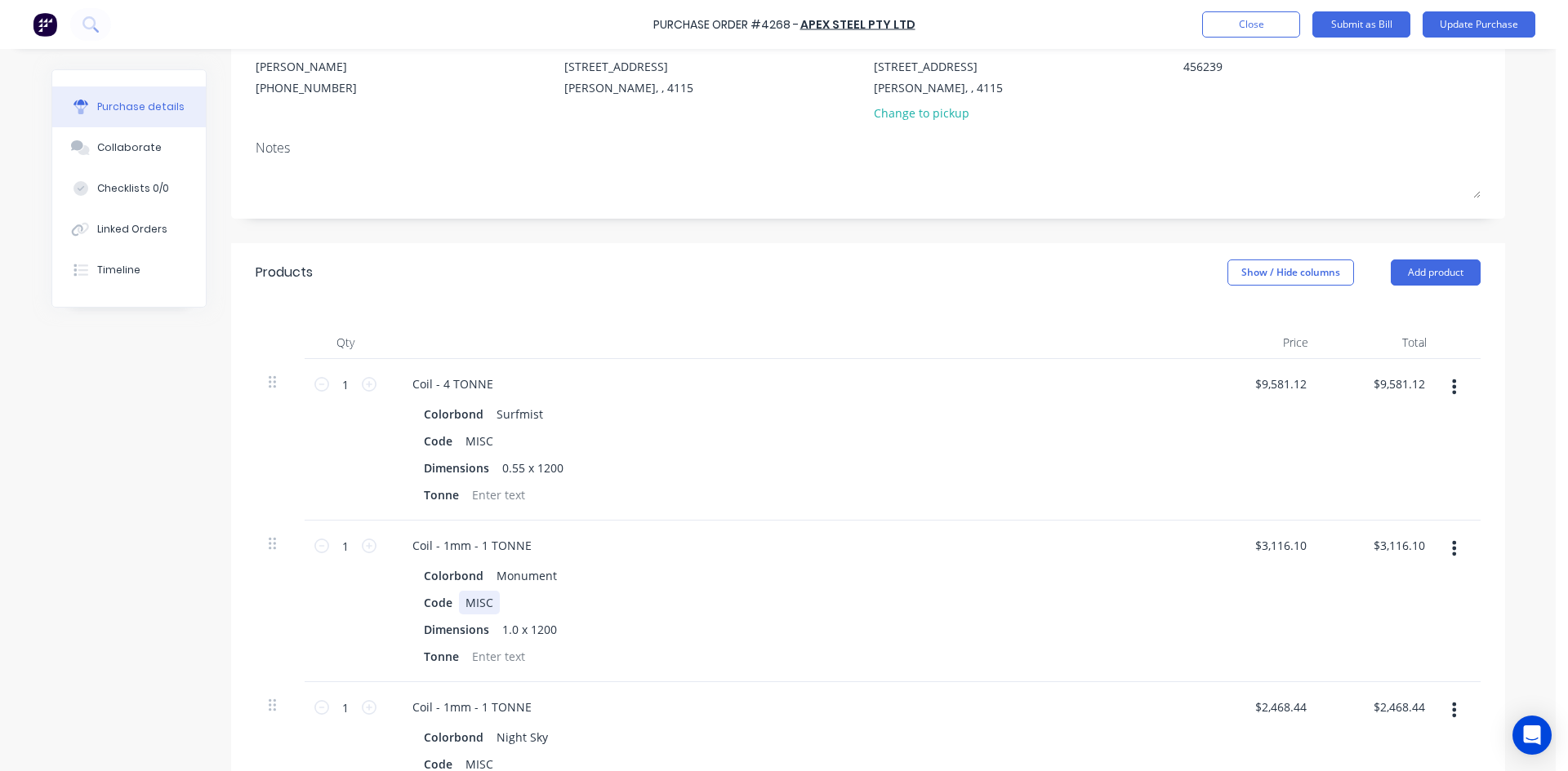
scroll to position [0, 0]
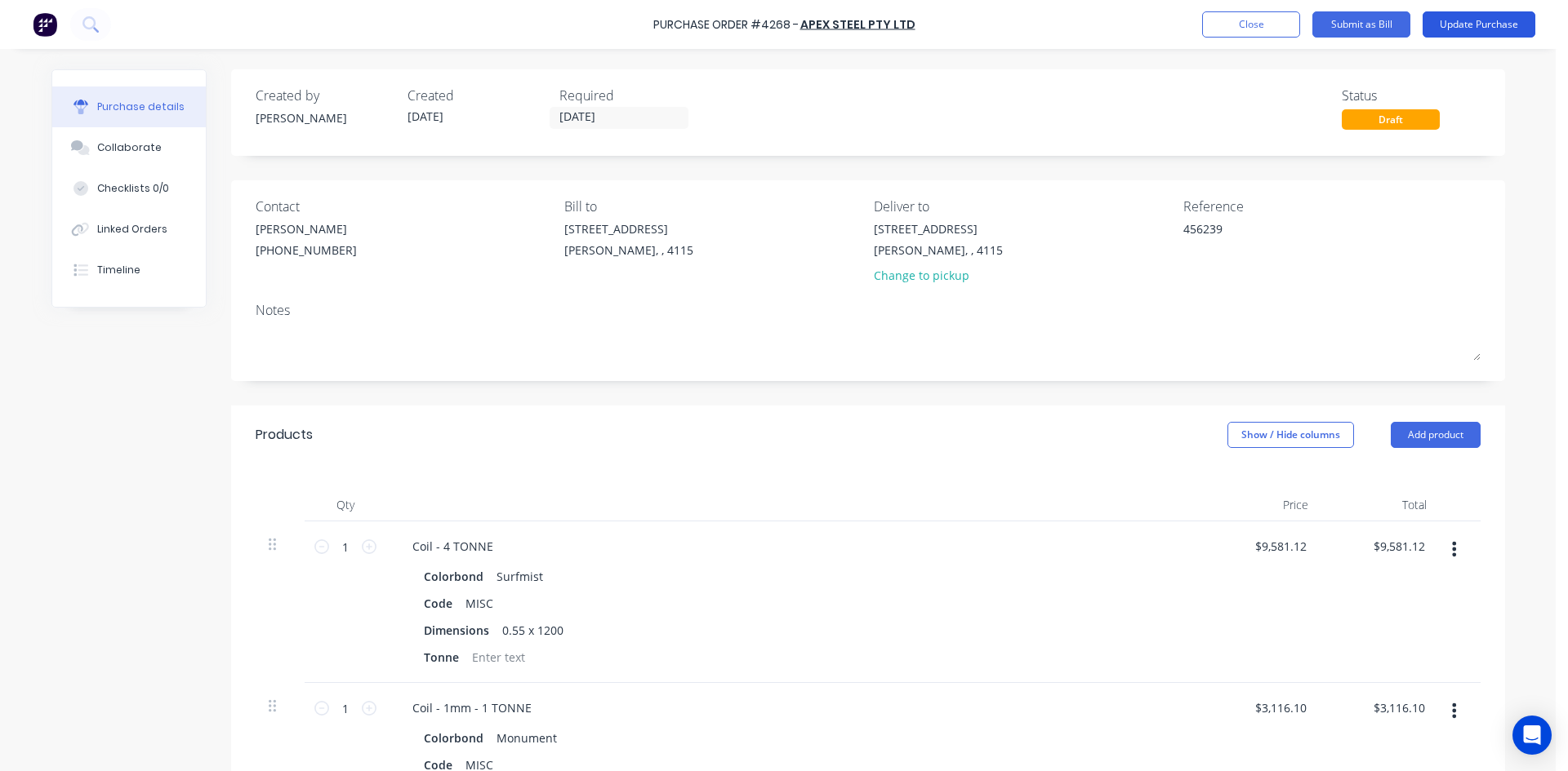
click at [1520, 26] on button "Update Purchase" at bounding box center [1479, 24] width 113 height 26
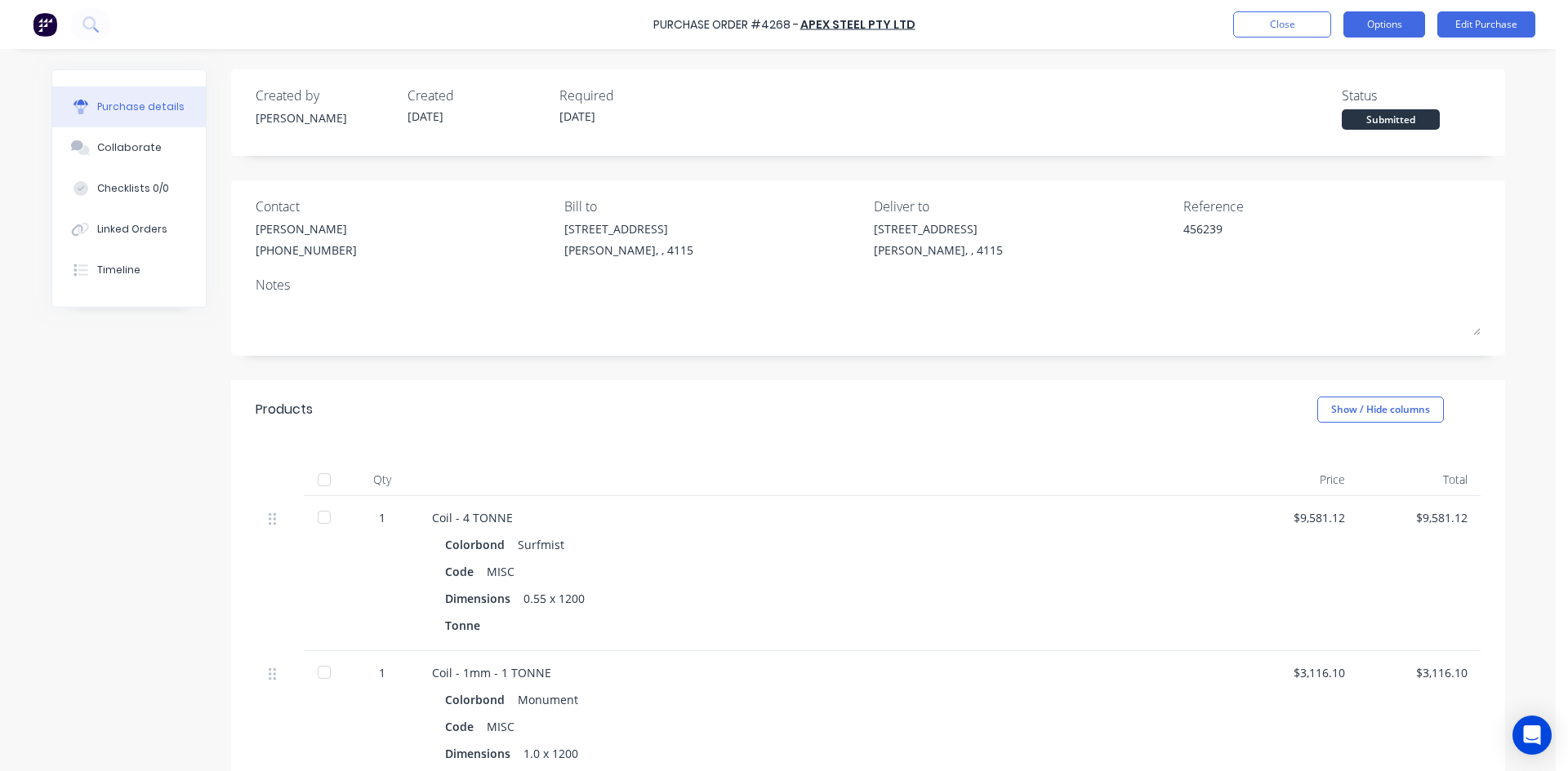
click at [1396, 24] on button "Options" at bounding box center [1384, 24] width 82 height 26
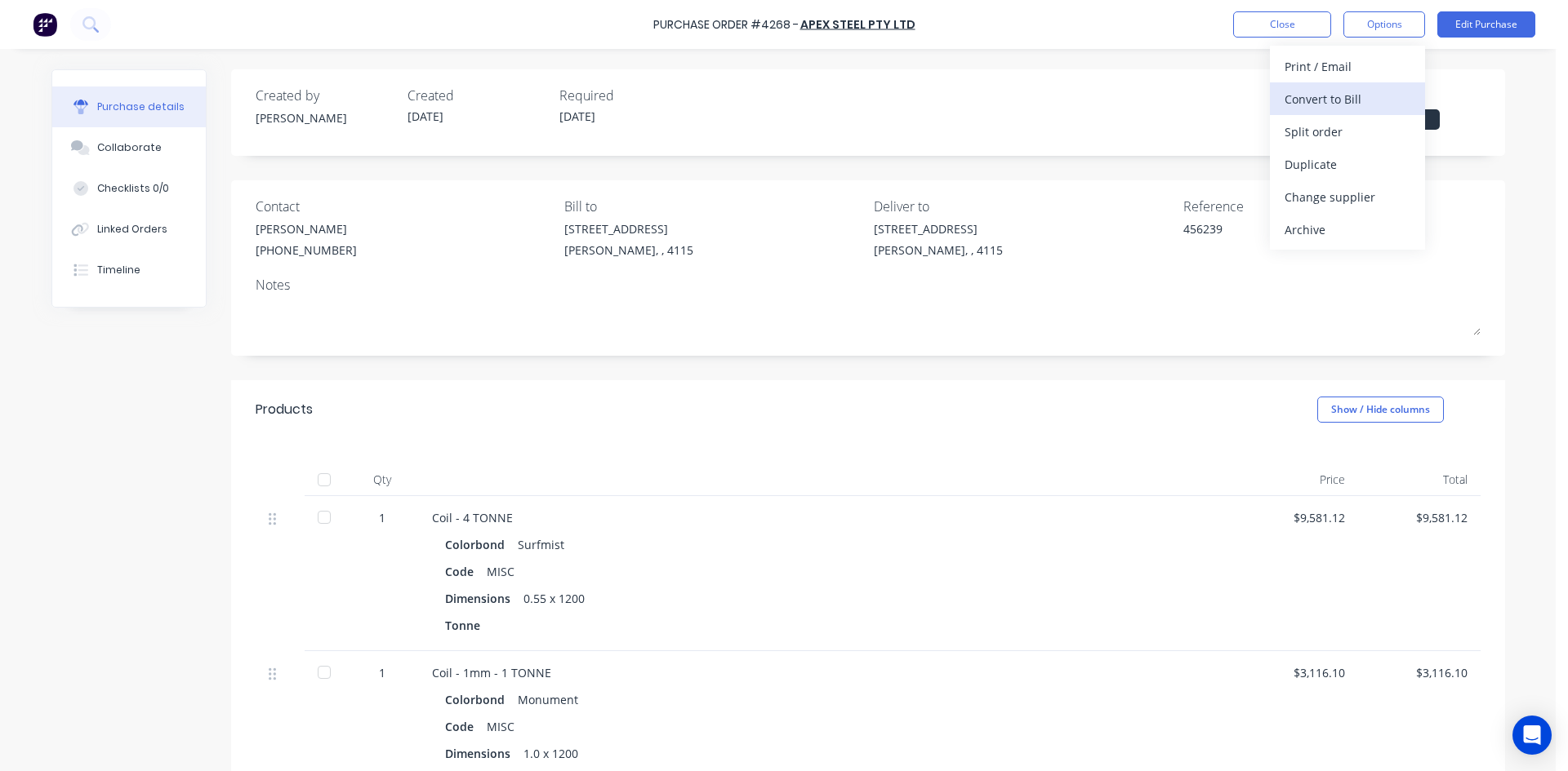
click at [1362, 96] on div "Convert to Bill" at bounding box center [1347, 99] width 126 height 23
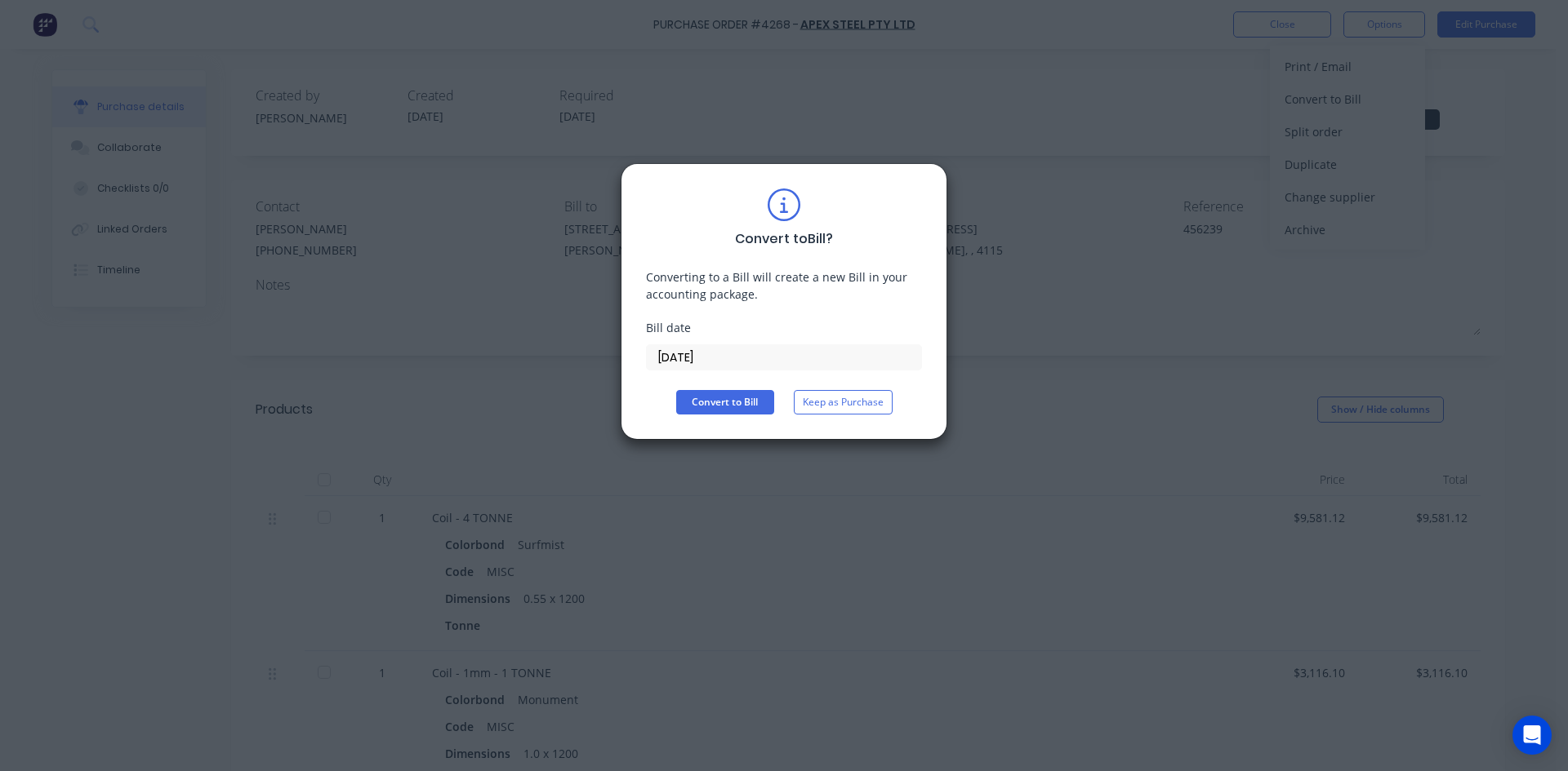
type textarea "x"
drag, startPoint x: 684, startPoint y: 362, endPoint x: 688, endPoint y: 375, distance: 13.6
click at [684, 361] on input "[DATE]" at bounding box center [784, 357] width 274 height 24
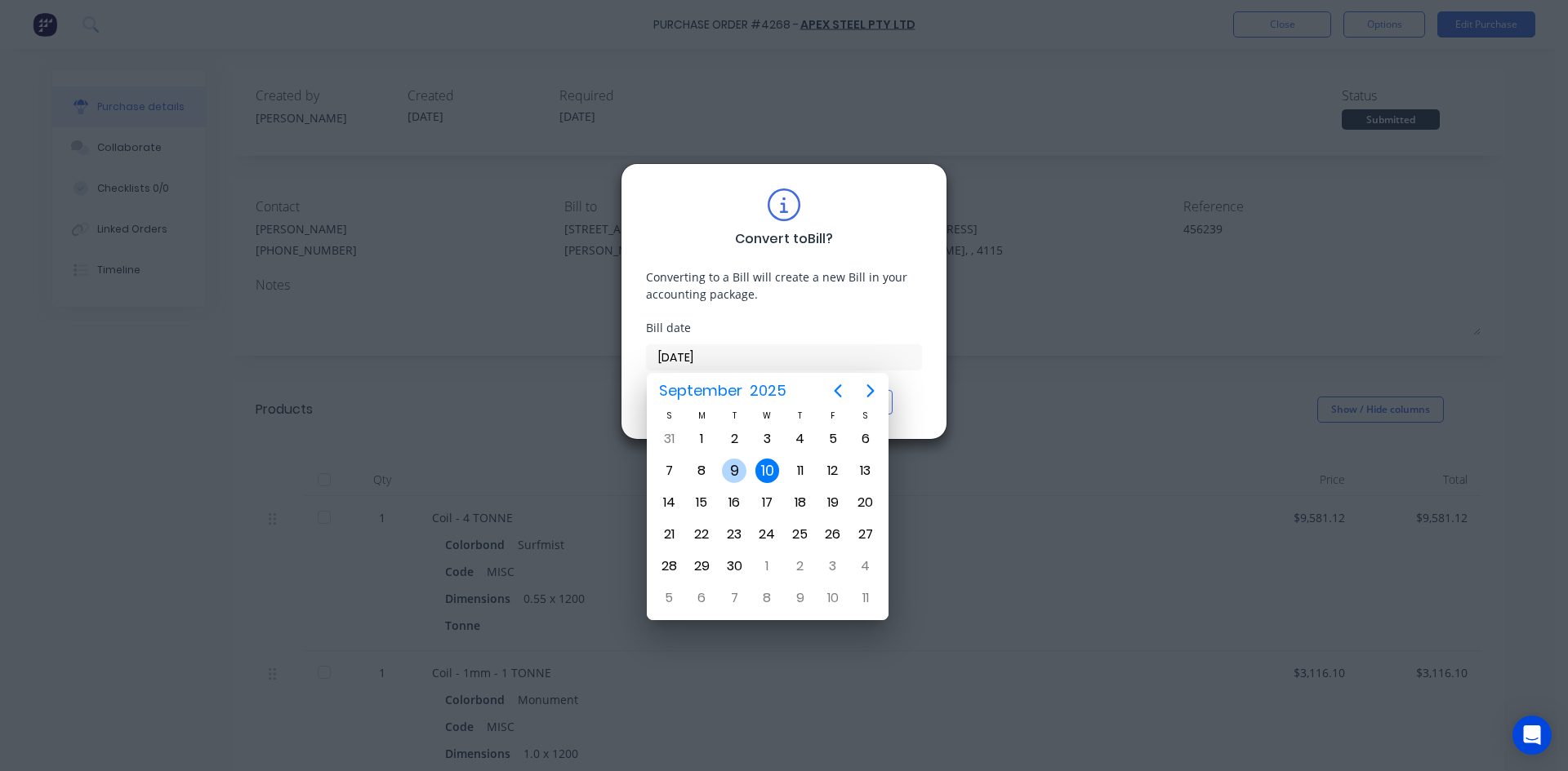
click at [725, 481] on div "9" at bounding box center [734, 471] width 32 height 31
type input "[DATE]"
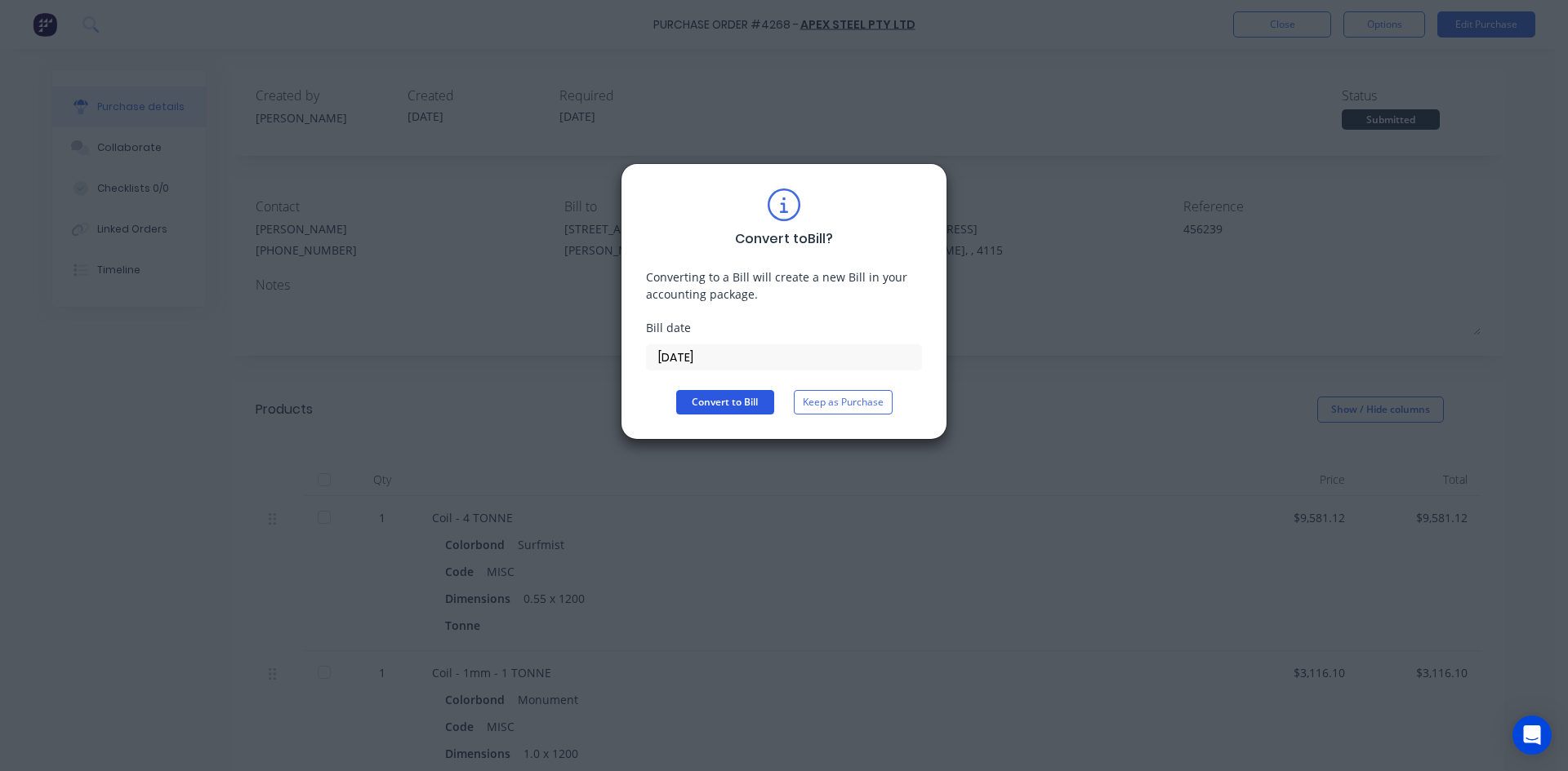
click at [727, 407] on button "Convert to Bill" at bounding box center [725, 402] width 98 height 24
type textarea "x"
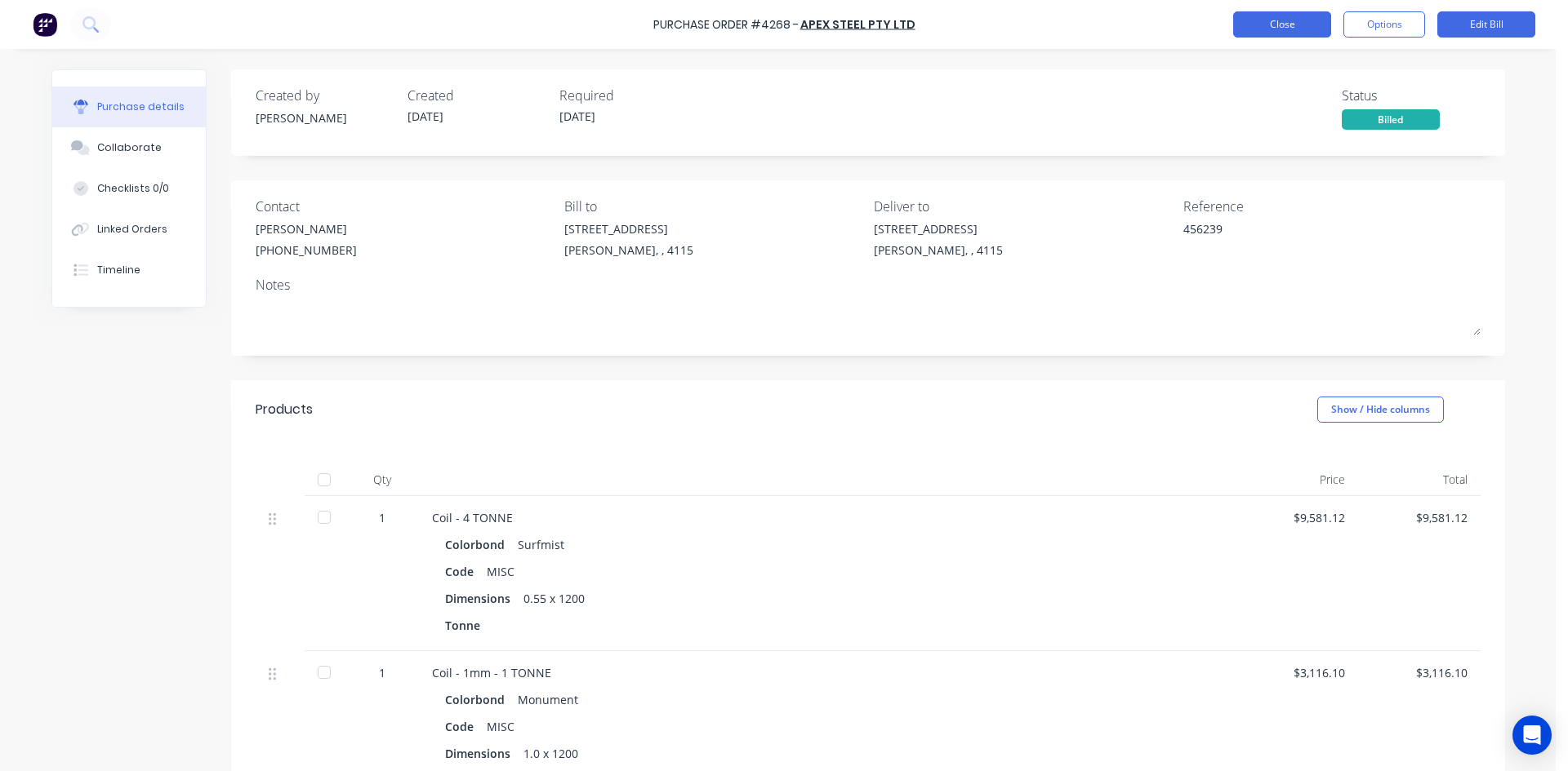
click at [1259, 29] on button "Close" at bounding box center [1282, 24] width 98 height 26
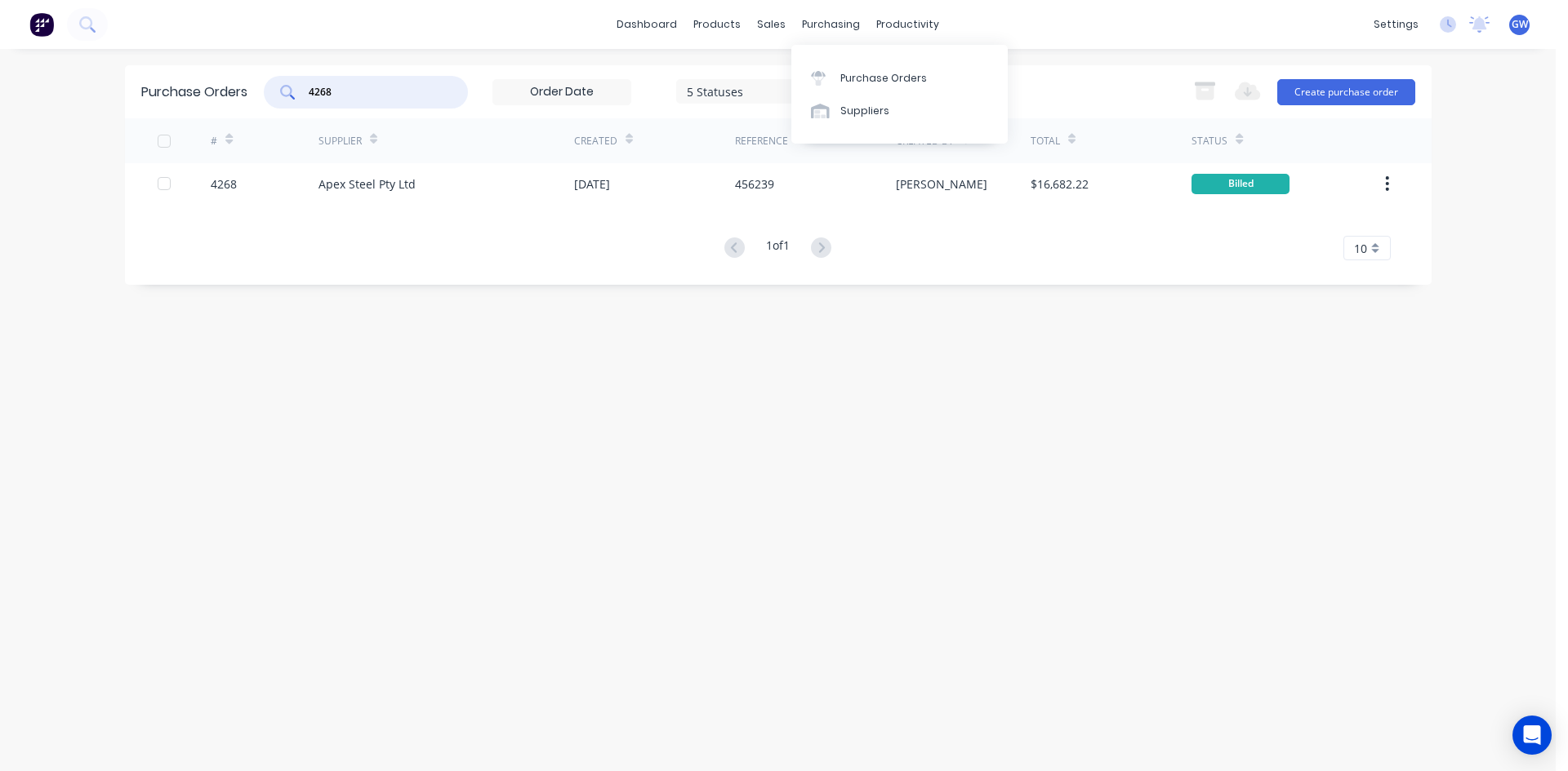
drag, startPoint x: 396, startPoint y: 95, endPoint x: 93, endPoint y: 99, distance: 303.0
click at [93, 99] on div "dashboard products sales purchasing productivity dashboard products Product Cat…" at bounding box center [778, 386] width 1555 height 771
type input "4270"
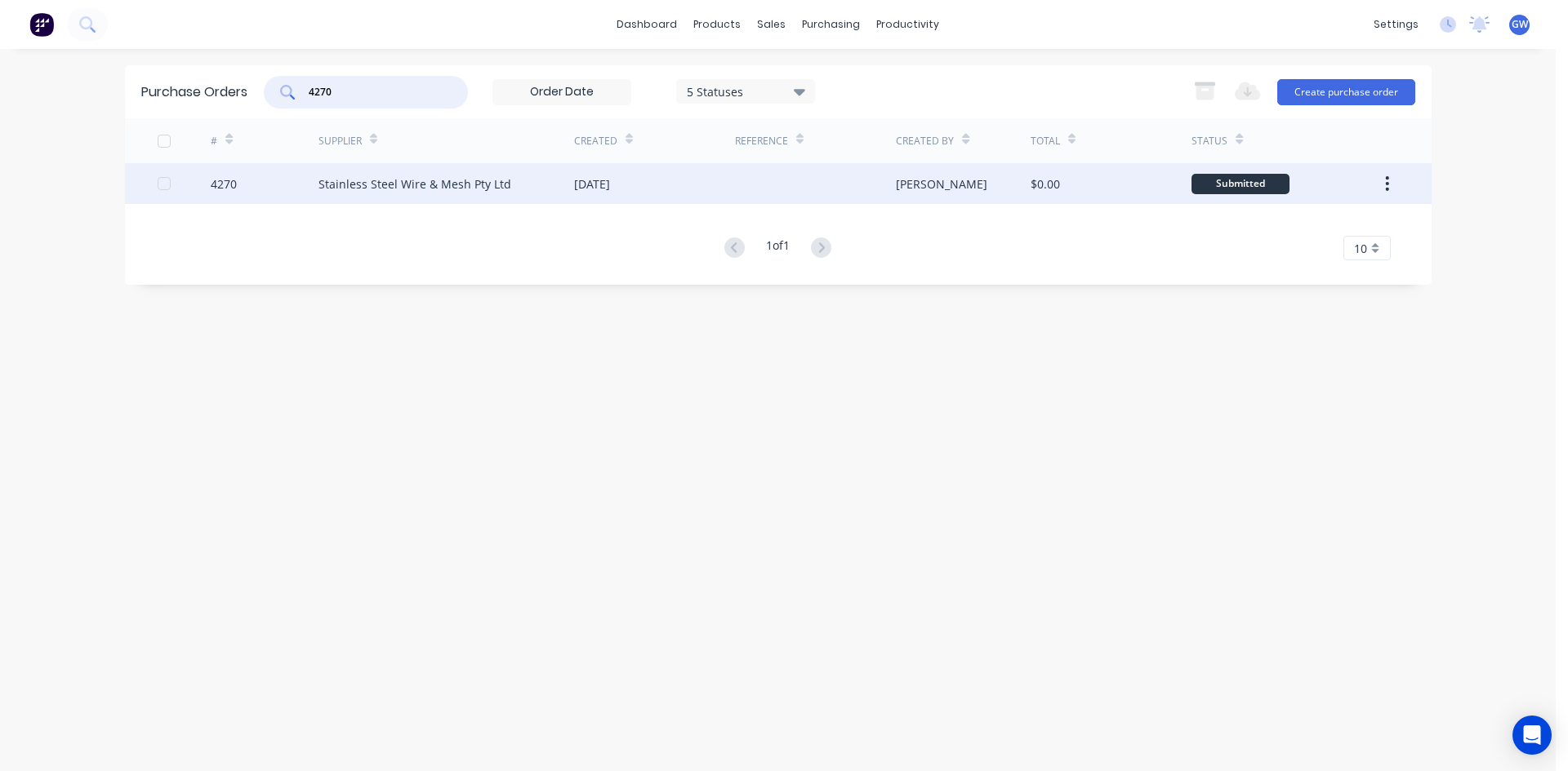
click at [854, 192] on div at bounding box center [814, 184] width 161 height 41
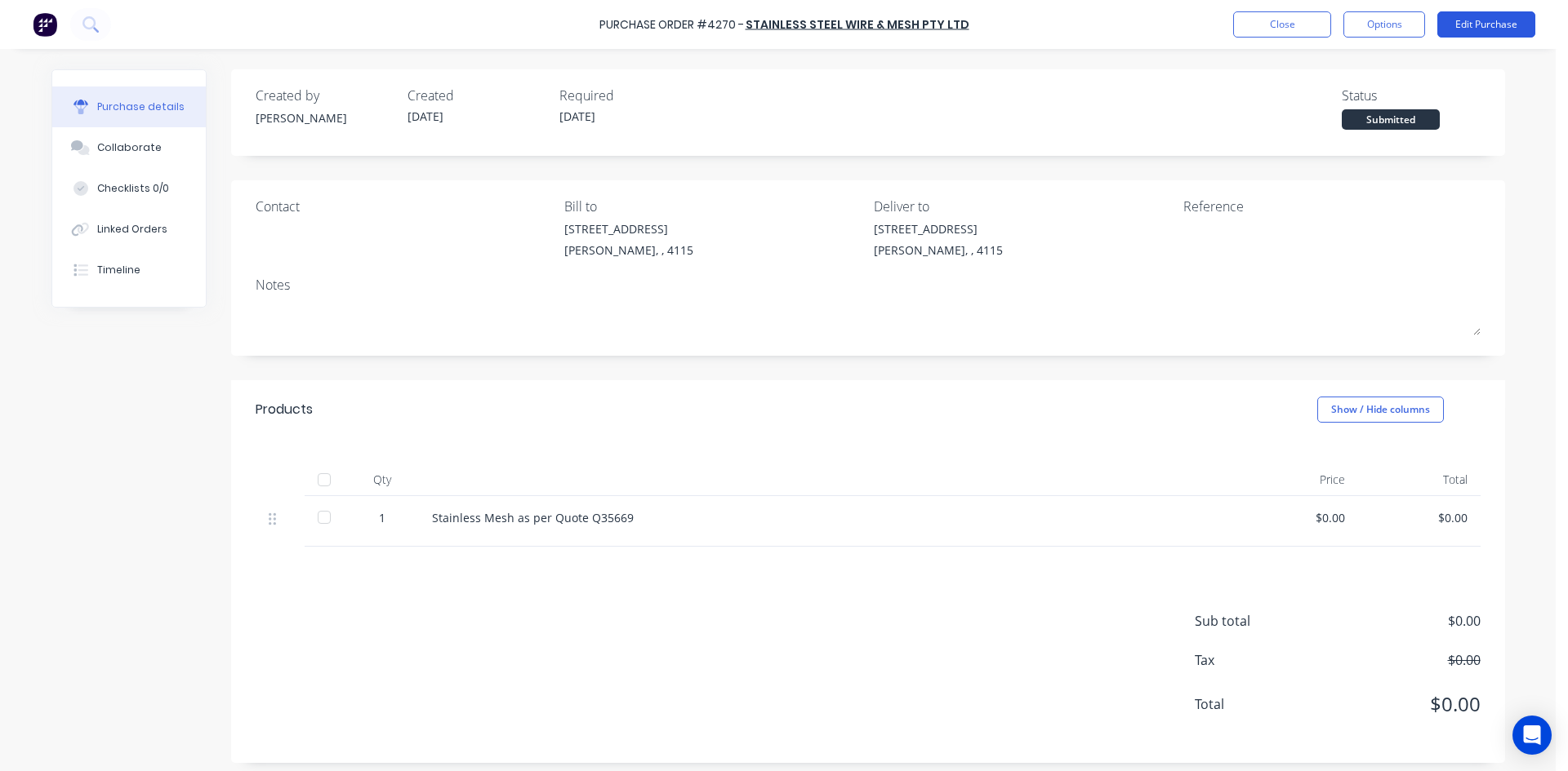
click at [1516, 20] on button "Edit Purchase" at bounding box center [1485, 24] width 98 height 26
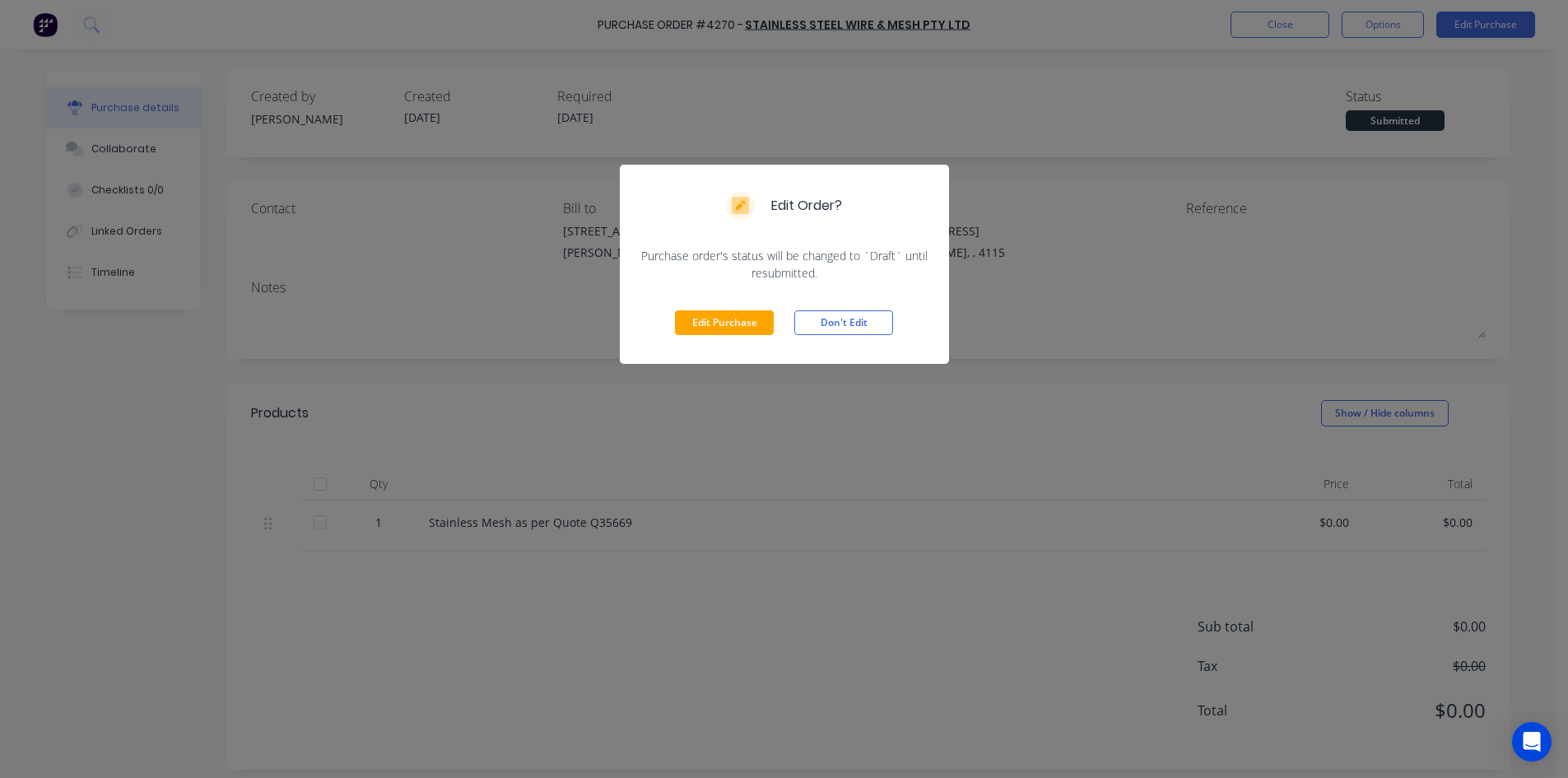
click at [707, 341] on div "Edit Purchase Don't Edit" at bounding box center [784, 322] width 329 height 82
click at [724, 322] on button "Edit Purchase" at bounding box center [723, 322] width 99 height 24
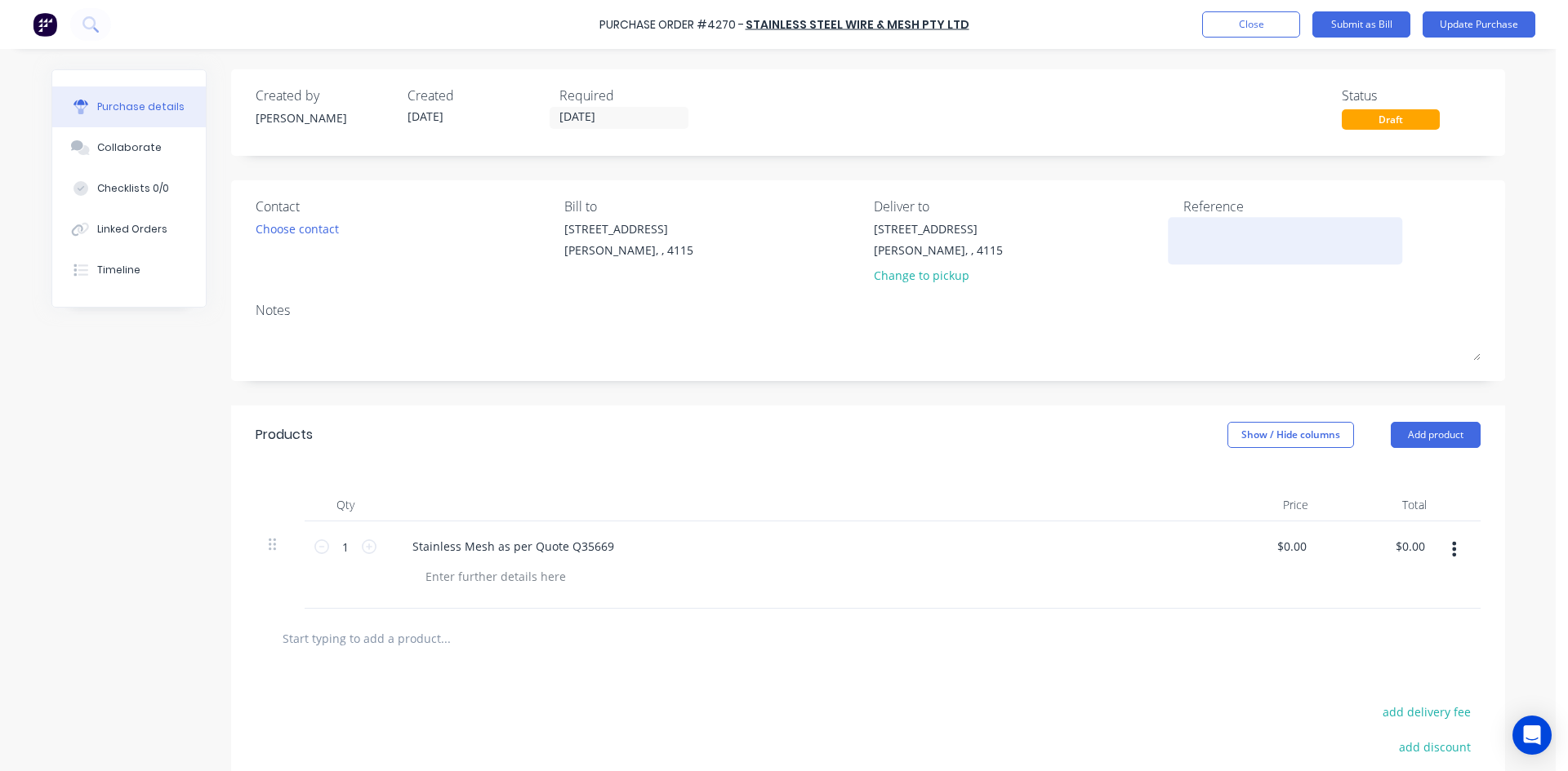
click at [1251, 238] on textarea at bounding box center [1285, 238] width 205 height 37
type textarea "x"
type textarea "3"
type textarea "x"
type textarea "34"
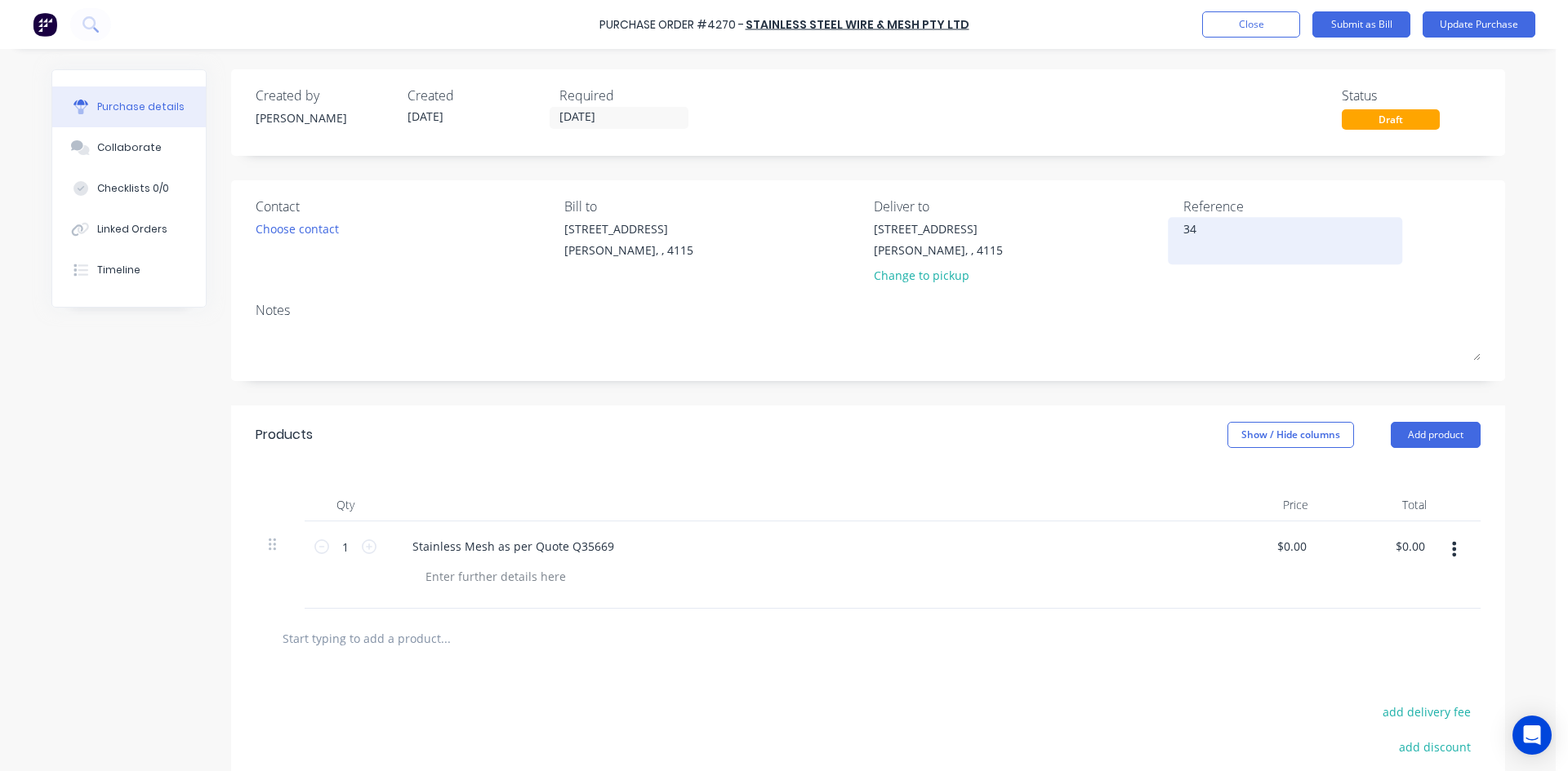
type textarea "x"
type textarea "348"
type textarea "x"
type textarea "3488"
type textarea "x"
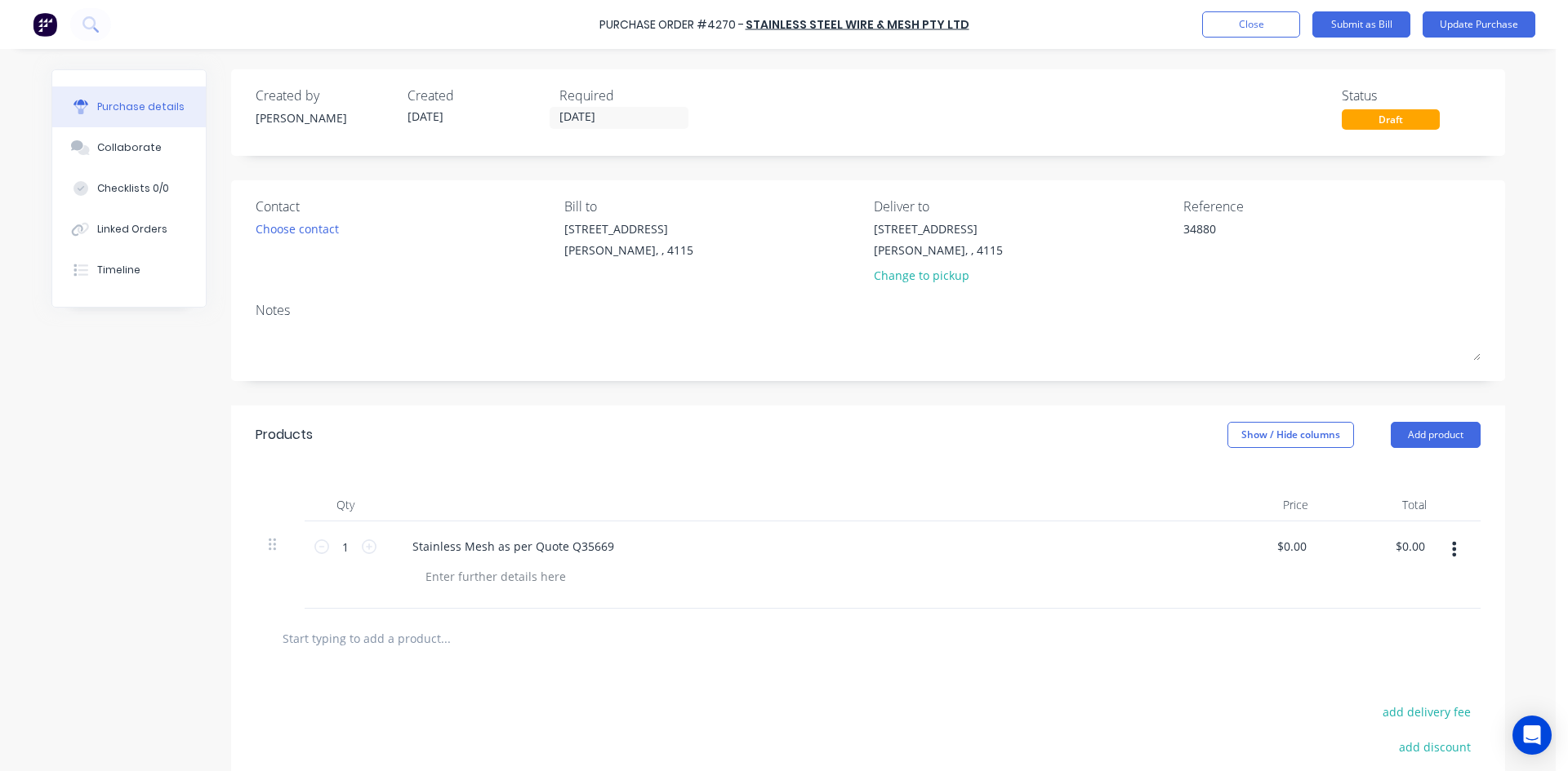
type textarea "34880"
type textarea "x"
type textarea "34880"
click at [1161, 385] on div "Created by [PERSON_NAME] Created [DATE] Required [DATE] Status Draft Contact Ch…" at bounding box center [868, 503] width 1274 height 868
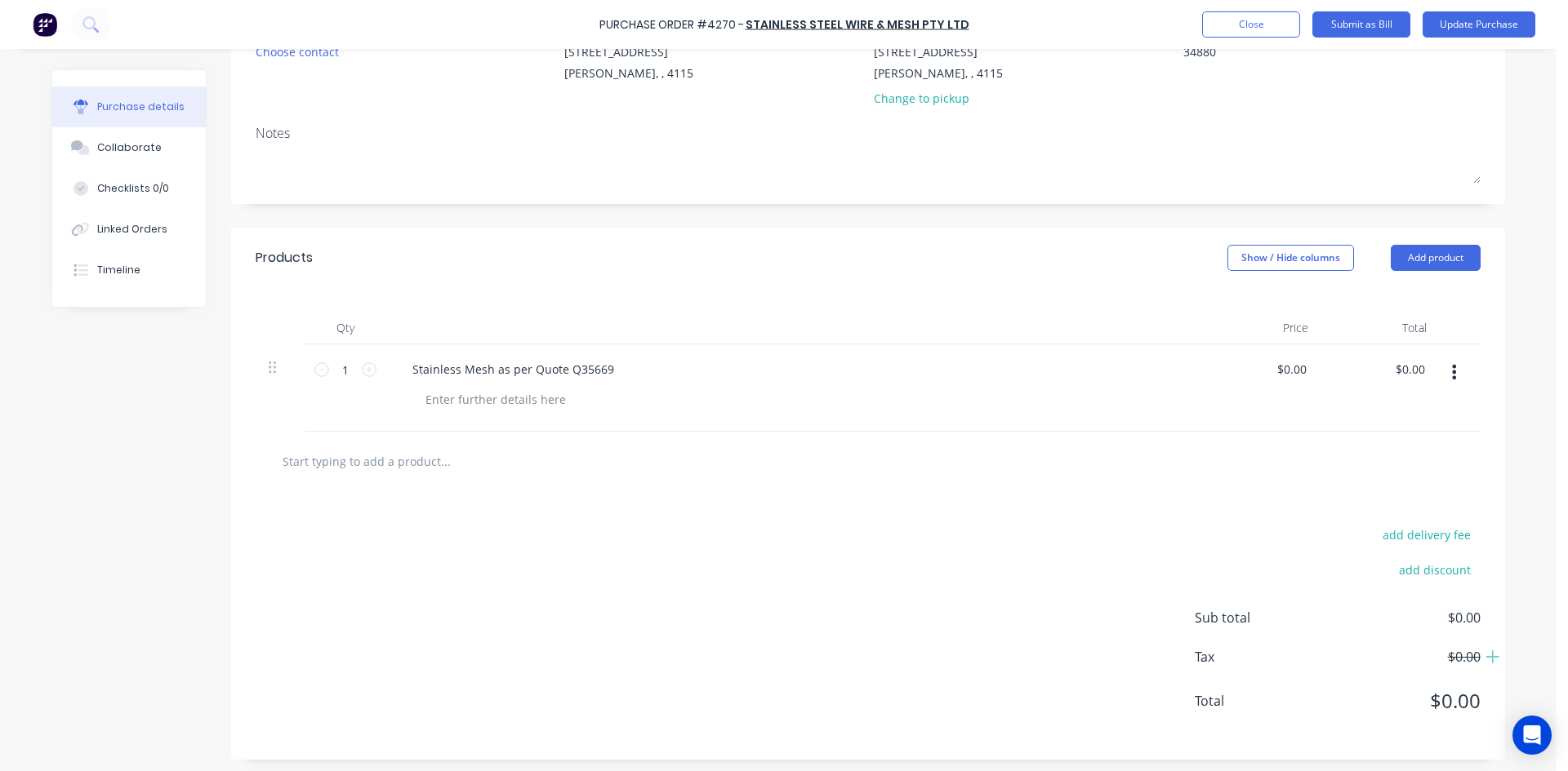
scroll to position [182, 0]
drag, startPoint x: 601, startPoint y: 376, endPoint x: 561, endPoint y: 377, distance: 40.0
click at [561, 377] on div "Stainless Mesh as per Quote Q35669" at bounding box center [795, 383] width 816 height 87
copy div "Q35669"
click at [981, 403] on div at bounding box center [801, 394] width 778 height 23
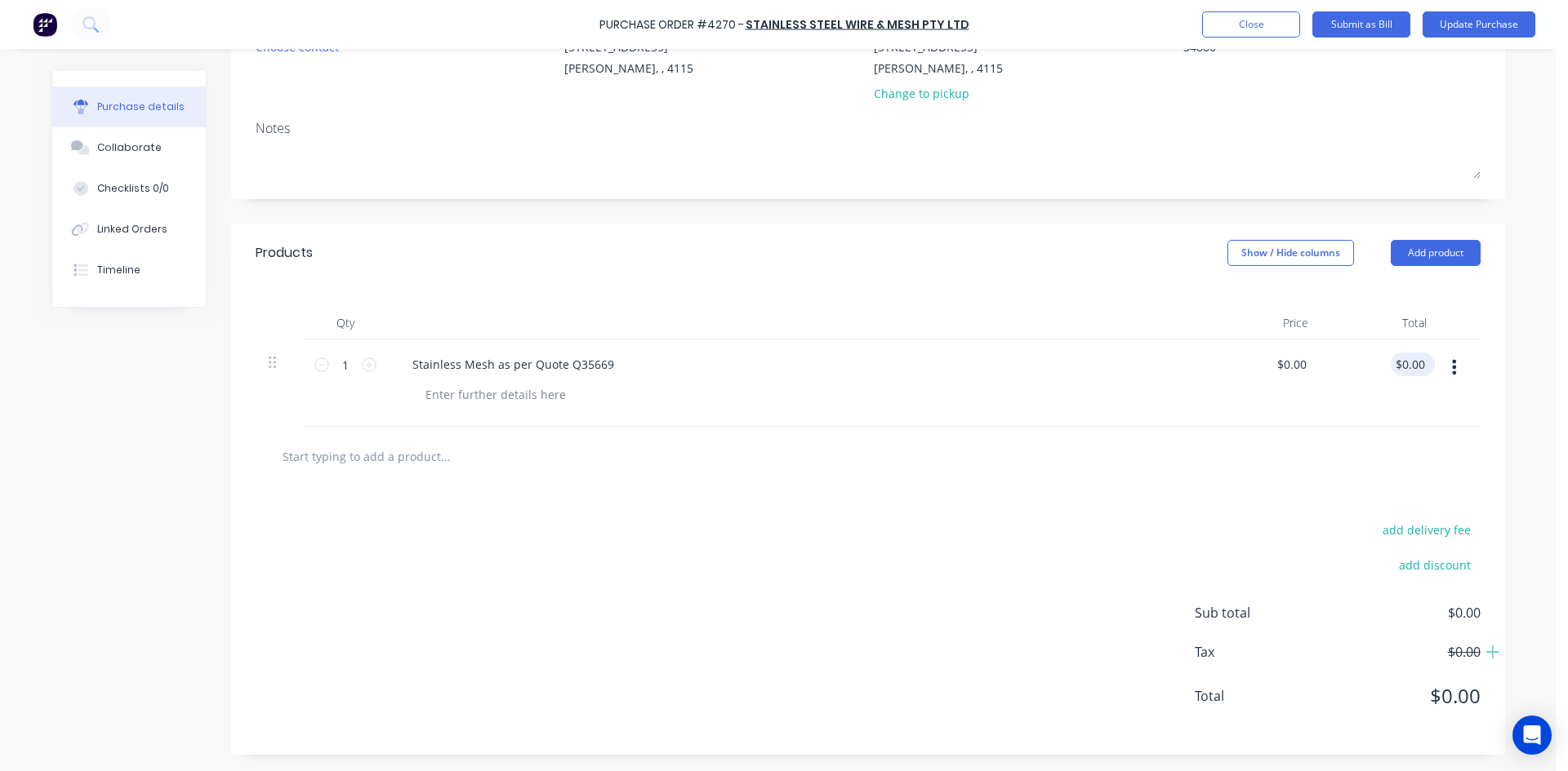
type textarea "x"
type input "0.00"
click at [1398, 366] on input "0.00" at bounding box center [1409, 364] width 38 height 23
type textarea "x"
click at [1398, 366] on input "0.00" at bounding box center [1413, 364] width 31 height 23
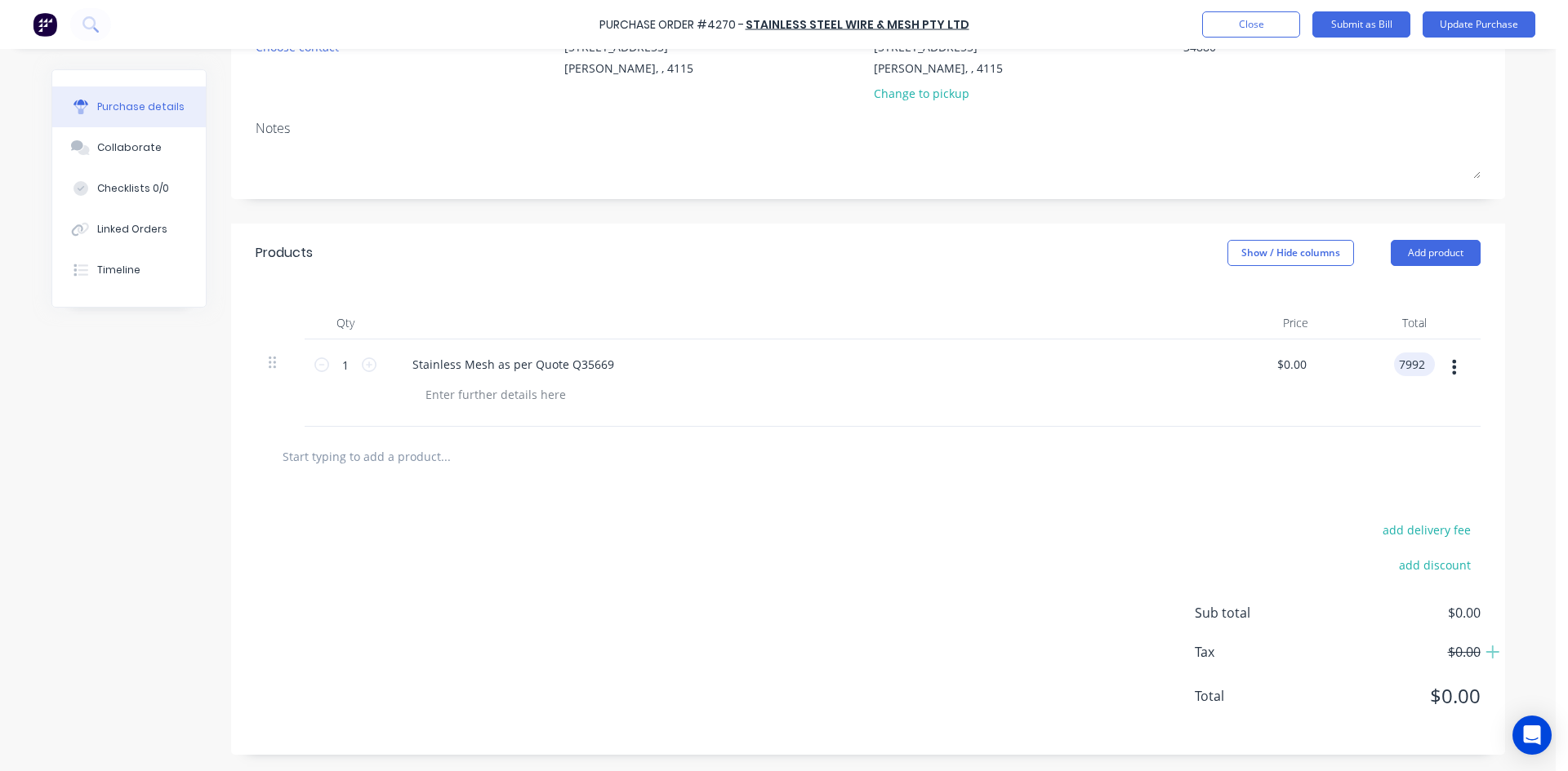
type input "7992"
type textarea "x"
type input "$7,992.00"
click at [978, 603] on div "add delivery fee add discount Sub total $0.00 Tax $0.00 Total $0.00" at bounding box center [868, 621] width 1274 height 269
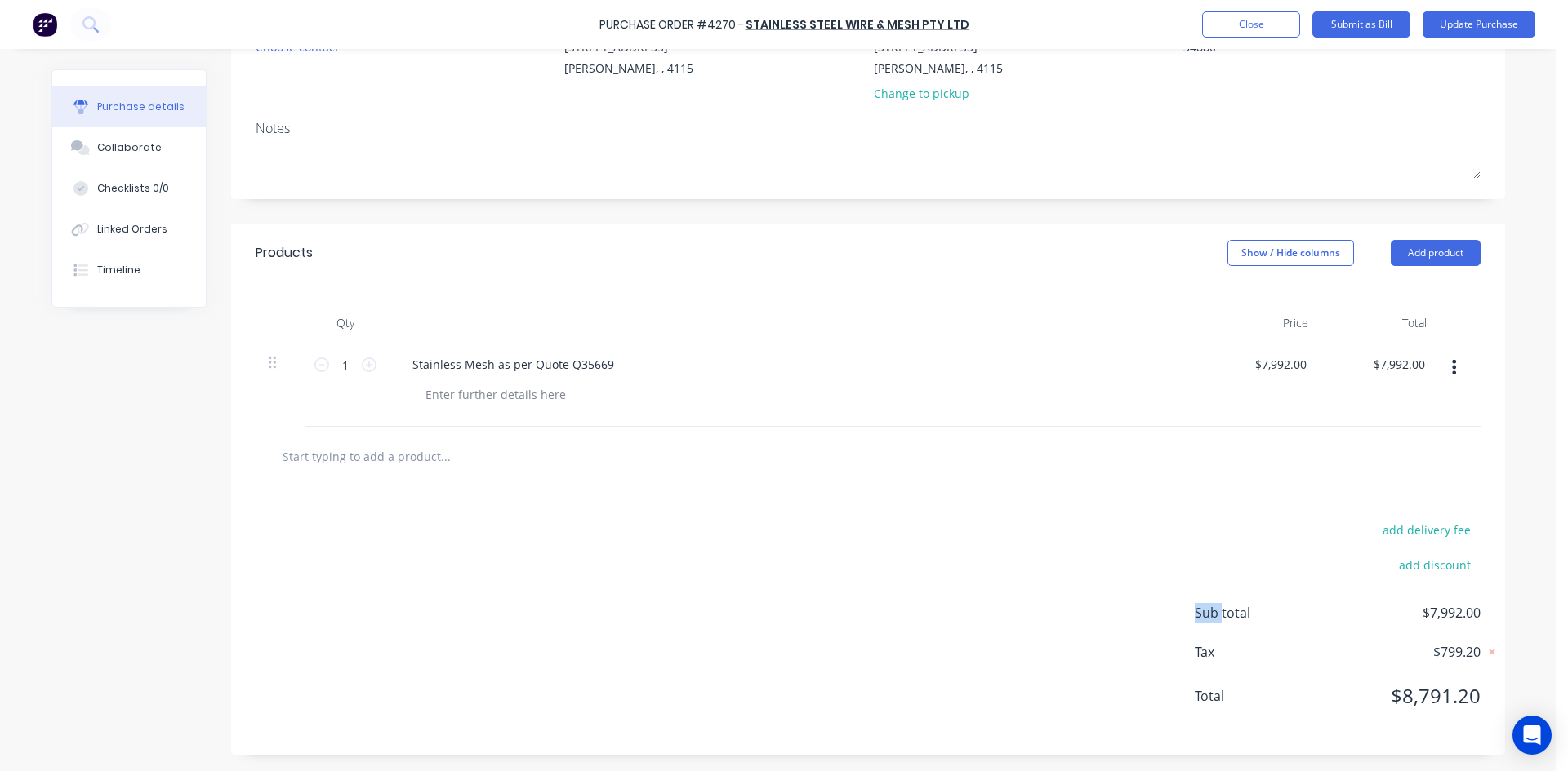
click at [978, 603] on div "add delivery fee add discount Sub total $7,992.00 Tax $799.20 Total $8,791.20" at bounding box center [868, 621] width 1274 height 269
click at [1051, 538] on div "add delivery fee add discount Sub total $7,992.00 Tax $799.20 Total $8,791.20" at bounding box center [868, 621] width 1274 height 269
type textarea "x"
drag, startPoint x: 1372, startPoint y: 367, endPoint x: 1440, endPoint y: 349, distance: 70.3
click at [1440, 349] on div "1 1 Stainless Mesh as per Quote Q35669 $7,992.00 $7,992.00 7992.00 7992.00" at bounding box center [868, 383] width 1225 height 87
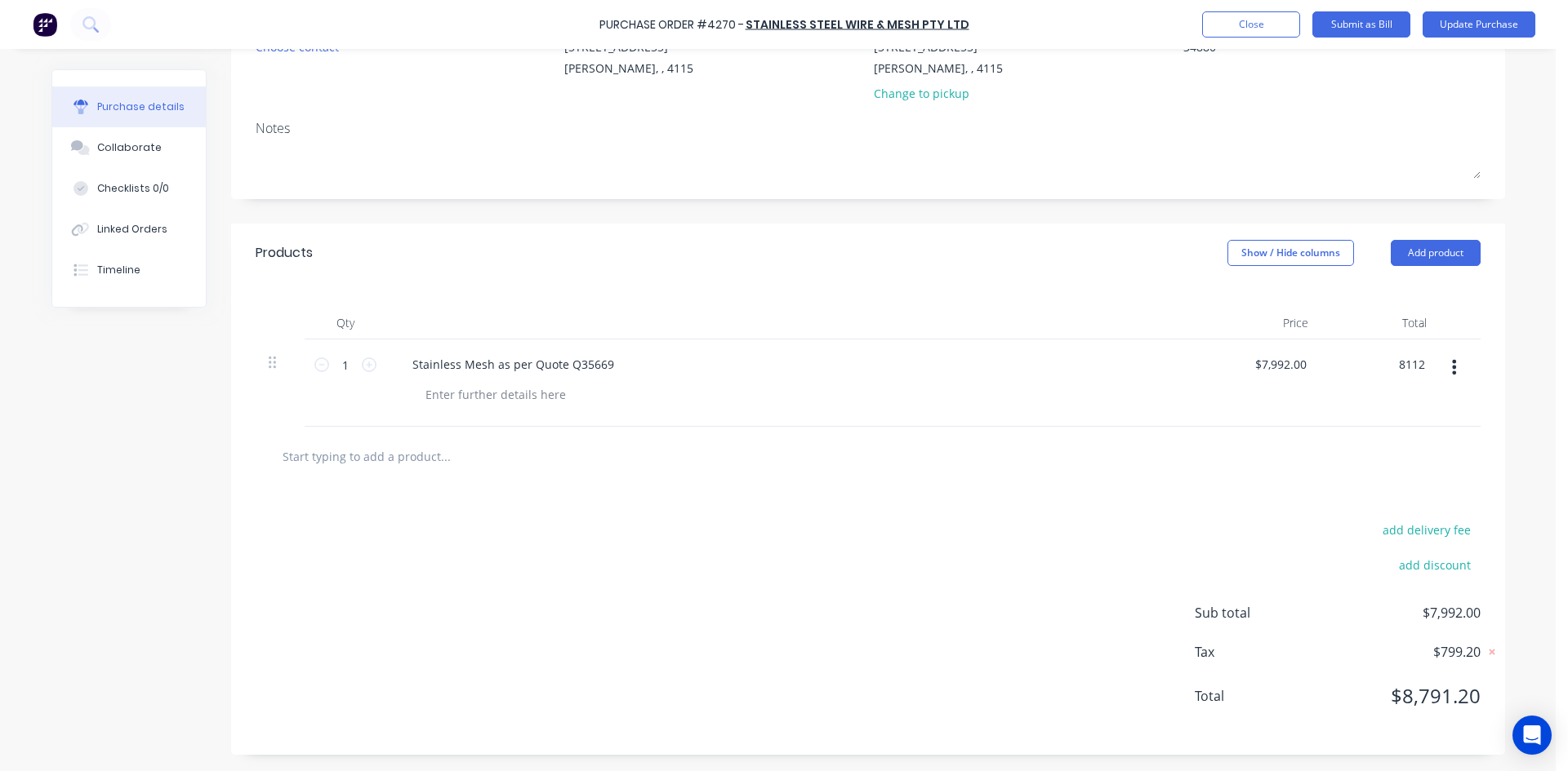
type input "8112"
type textarea "x"
type input "$8,112.00"
click at [1241, 503] on div "add delivery fee add discount Sub total $7,992.00 Tax $799.20 Total $8,791.20" at bounding box center [868, 621] width 1274 height 269
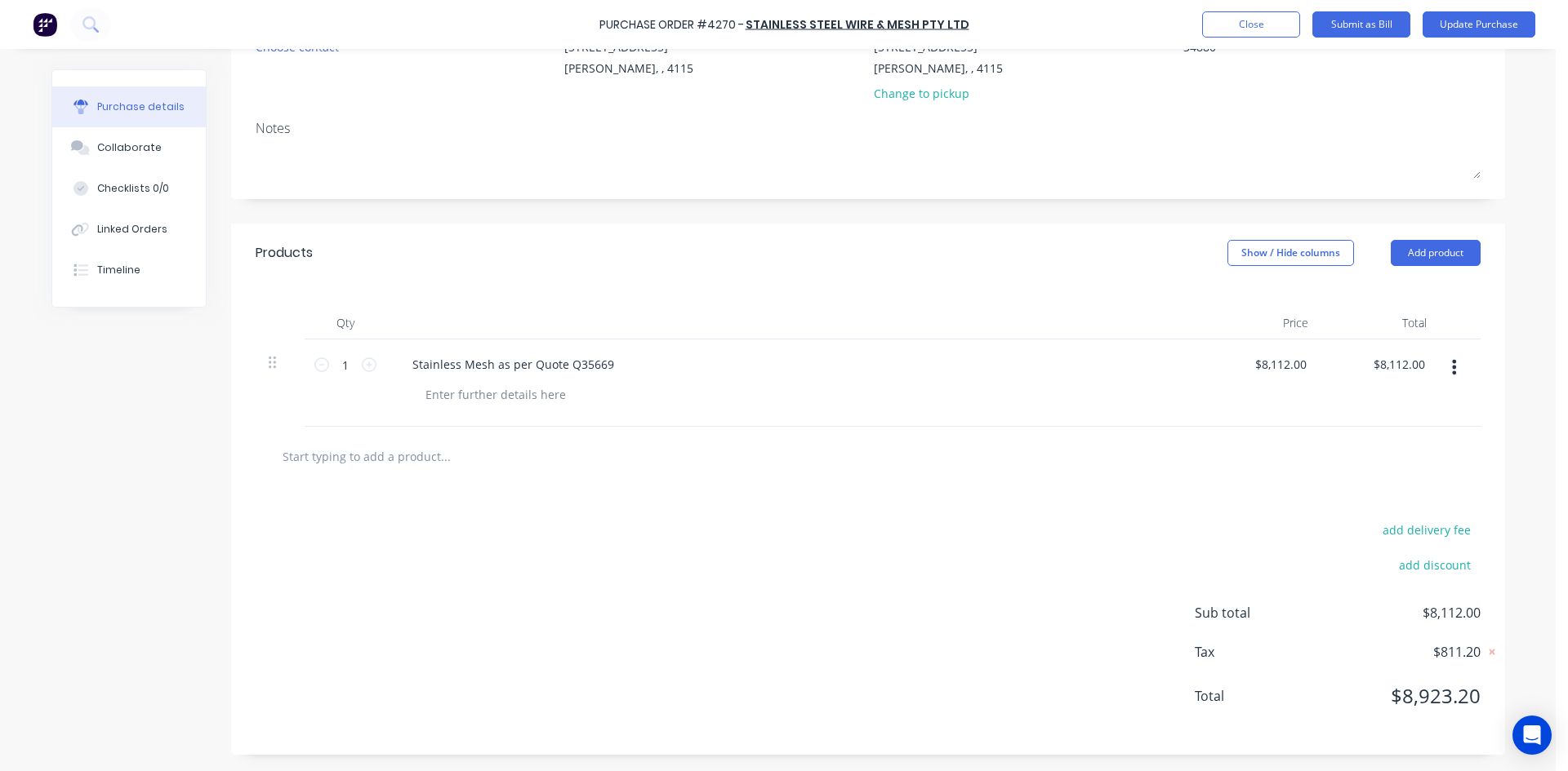
scroll to position [0, 0]
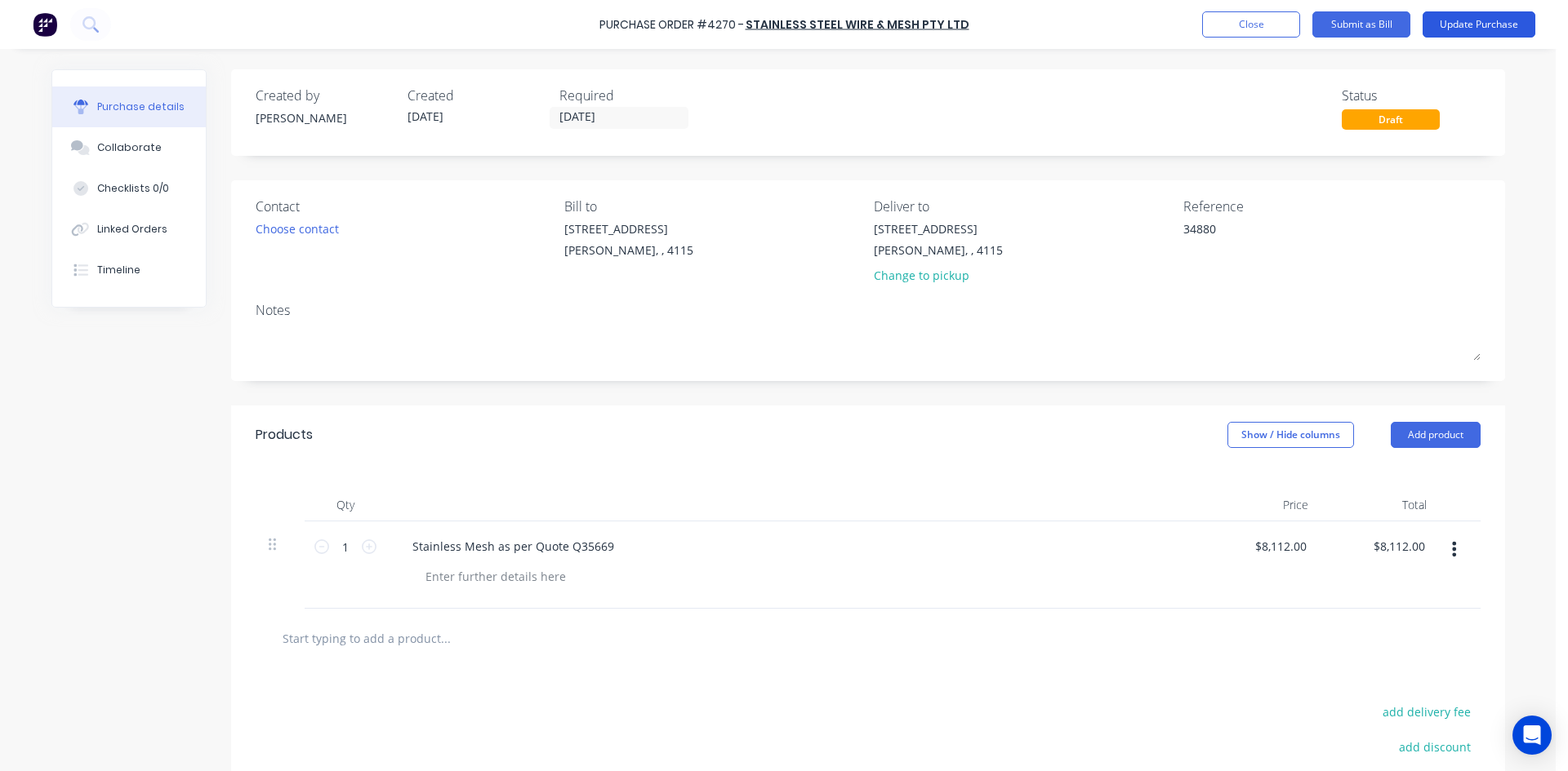
click at [1479, 26] on button "Update Purchase" at bounding box center [1479, 24] width 113 height 26
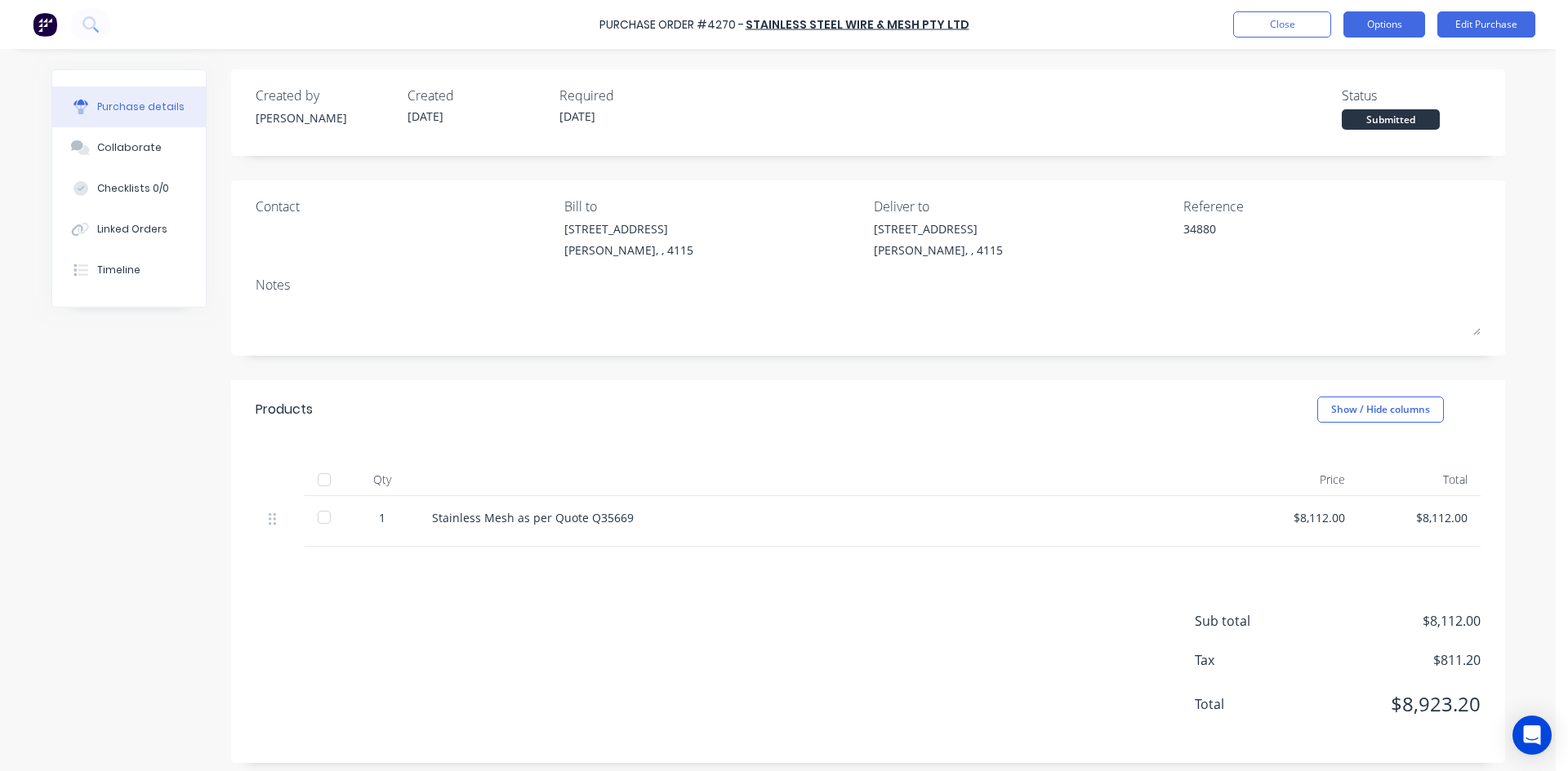
click at [1394, 19] on button "Options" at bounding box center [1384, 24] width 82 height 26
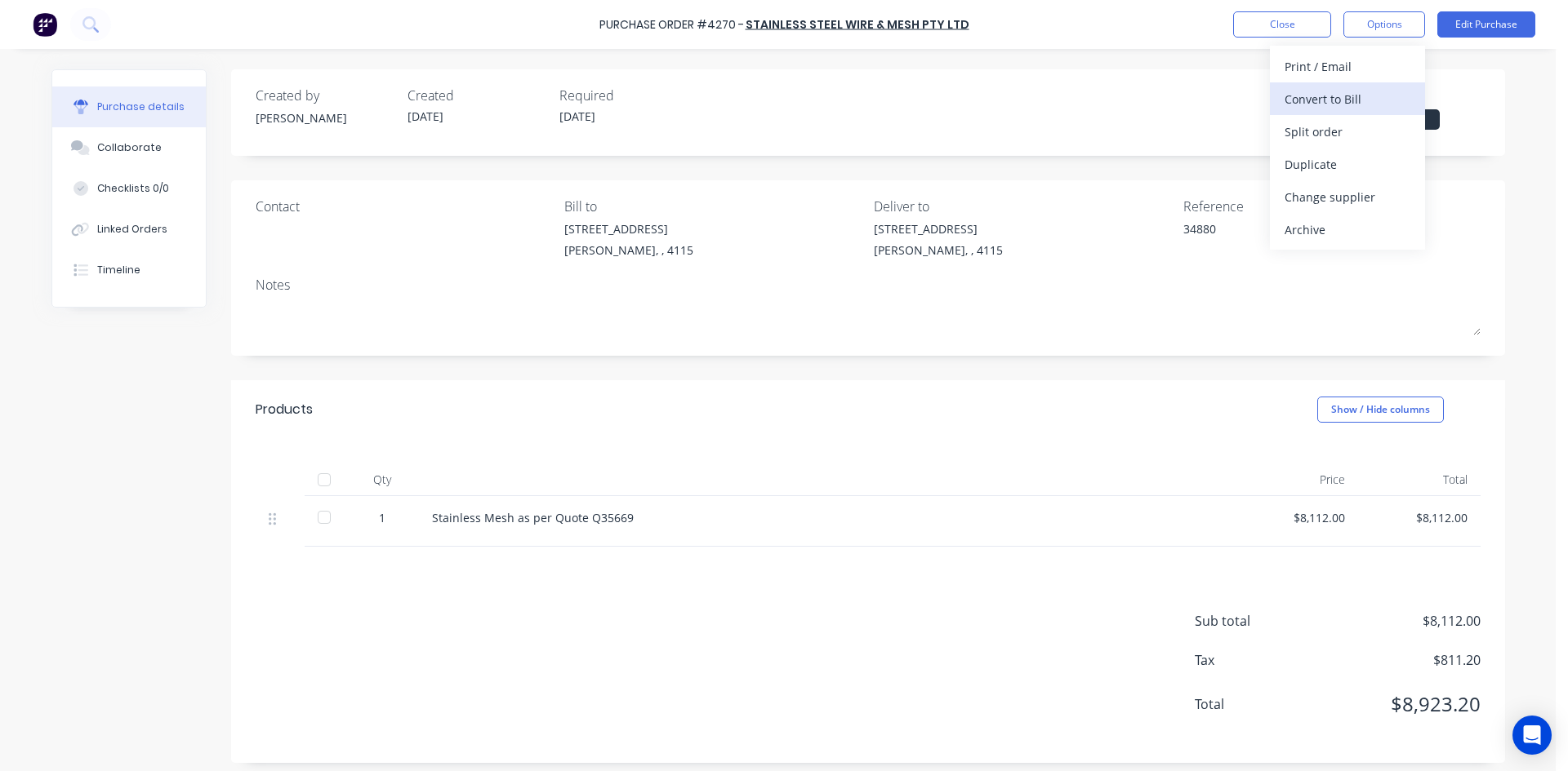
click at [1350, 101] on div "Convert to Bill" at bounding box center [1347, 99] width 126 height 23
type textarea "x"
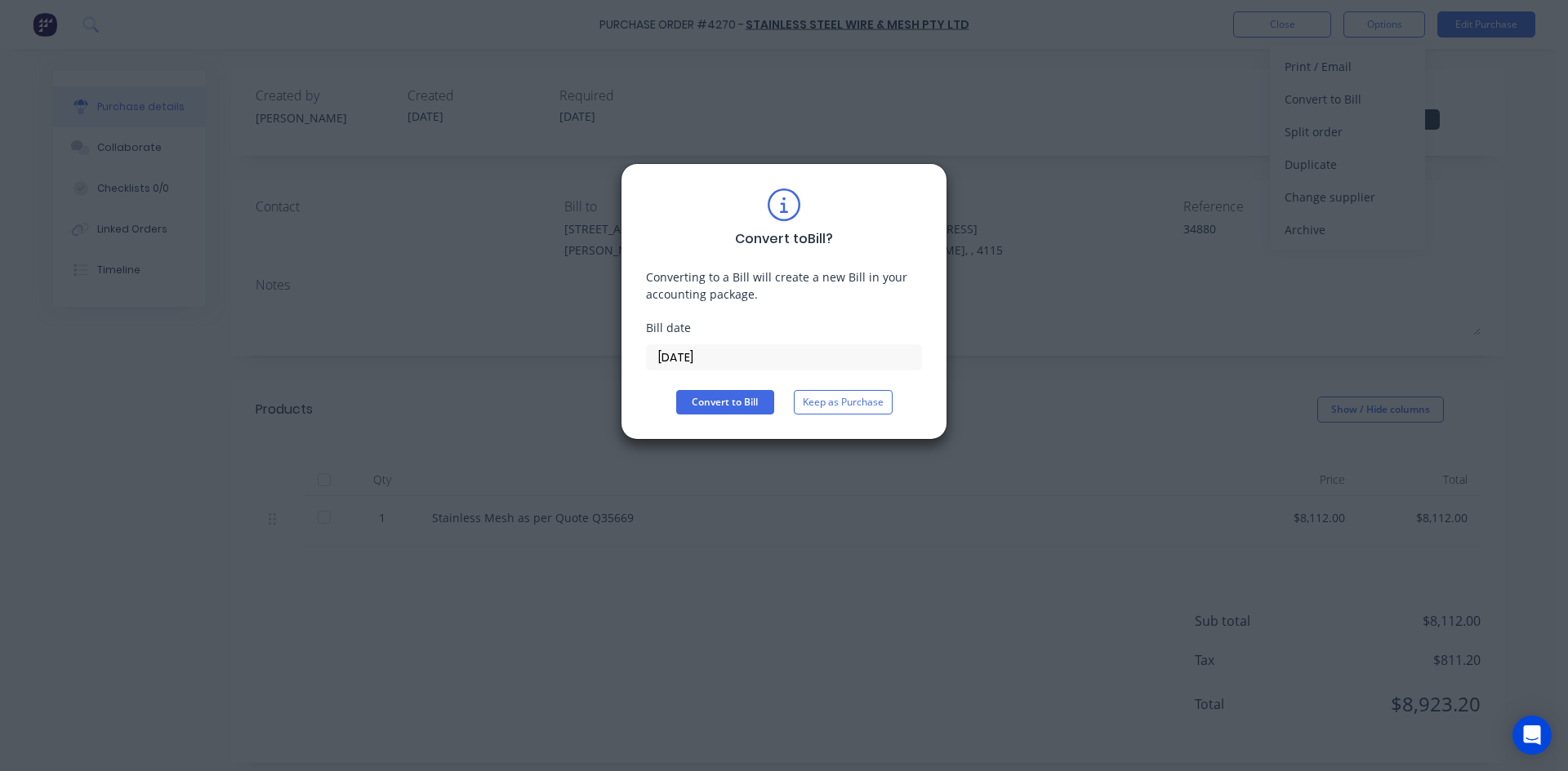
click at [743, 364] on input "[DATE]" at bounding box center [784, 357] width 274 height 24
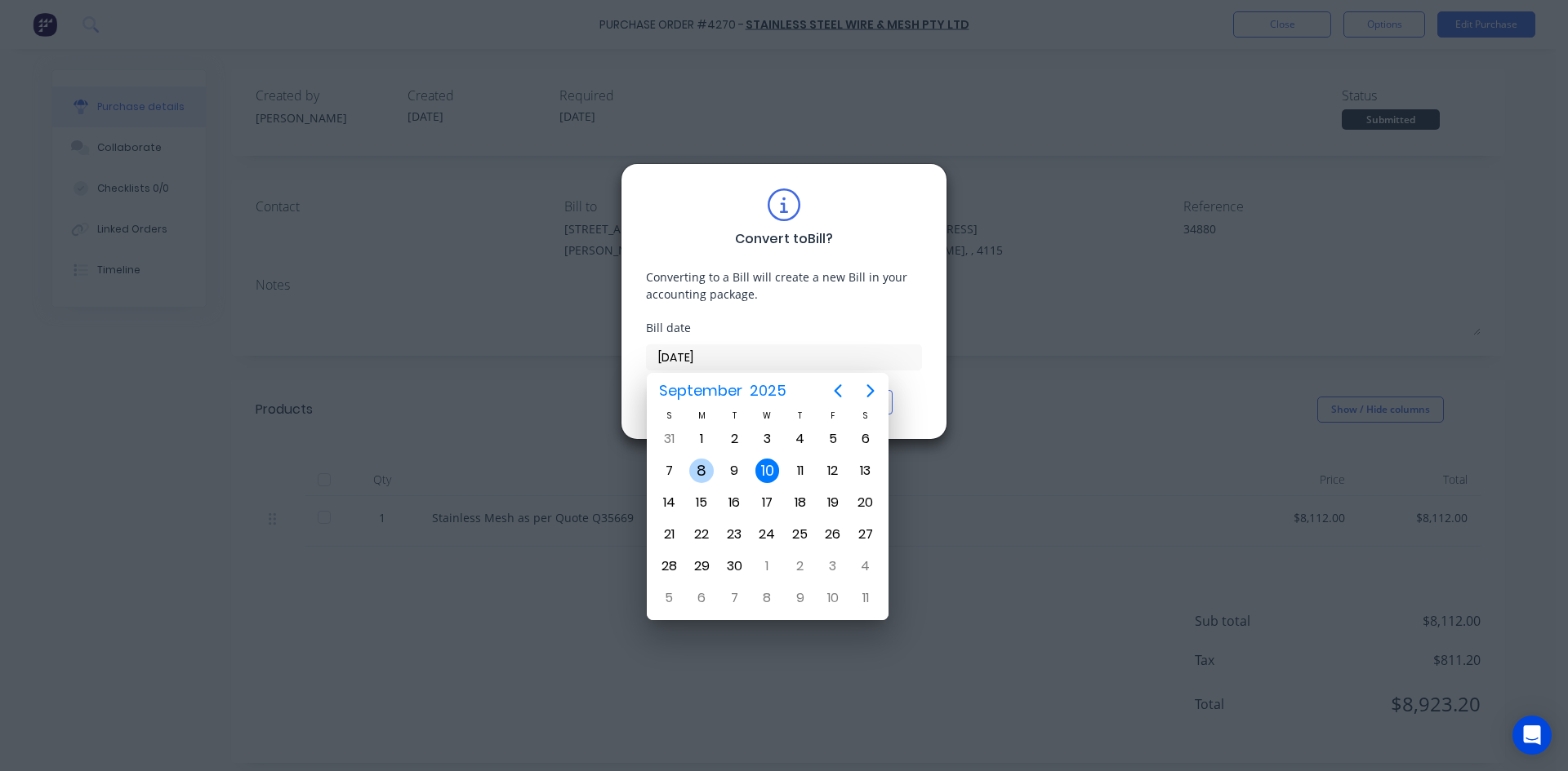
drag, startPoint x: 706, startPoint y: 469, endPoint x: 710, endPoint y: 446, distance: 23.3
click at [706, 469] on div "8" at bounding box center [701, 471] width 24 height 24
type input "[DATE]"
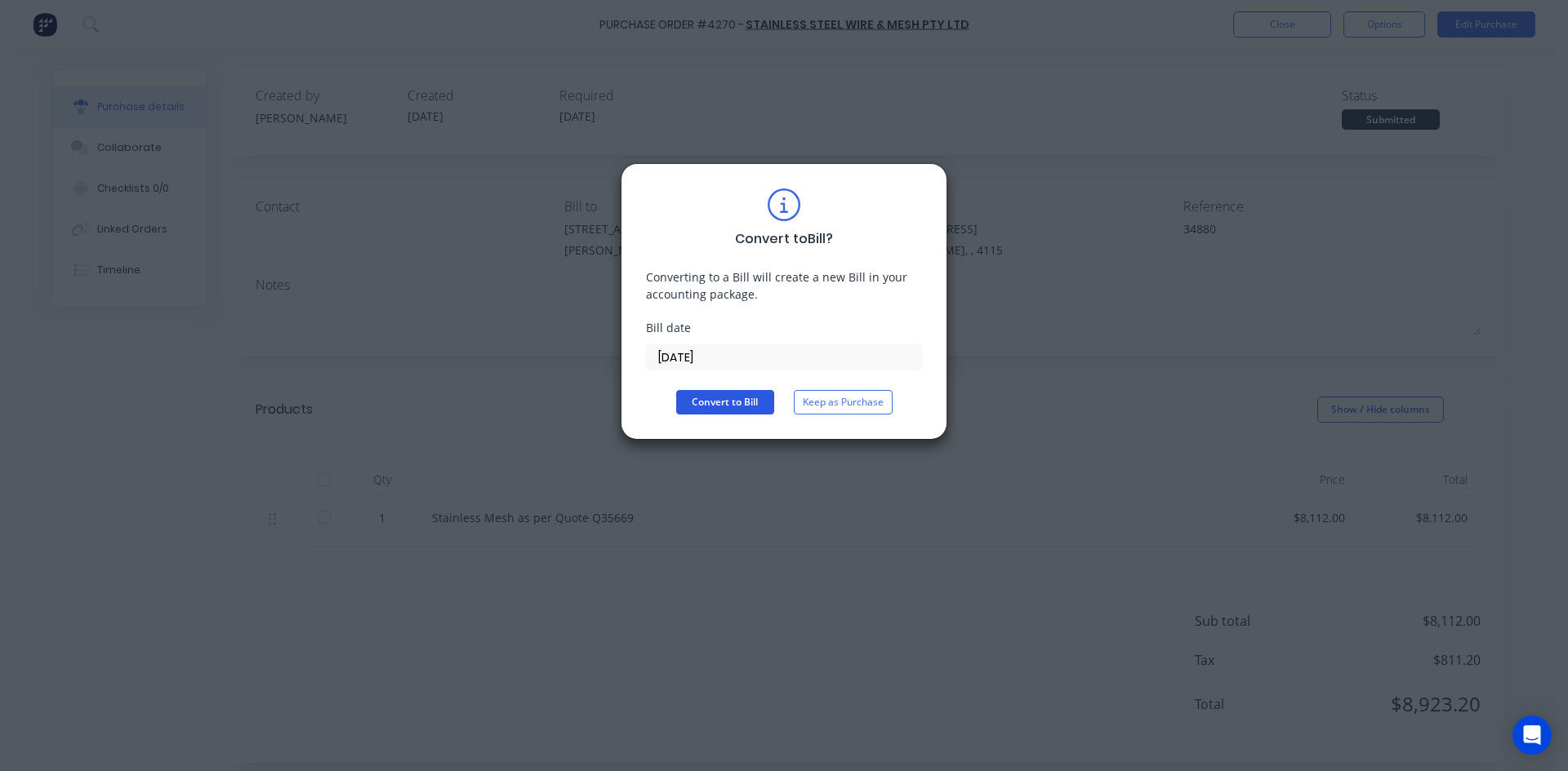
click at [700, 400] on button "Convert to Bill" at bounding box center [725, 402] width 98 height 24
type textarea "x"
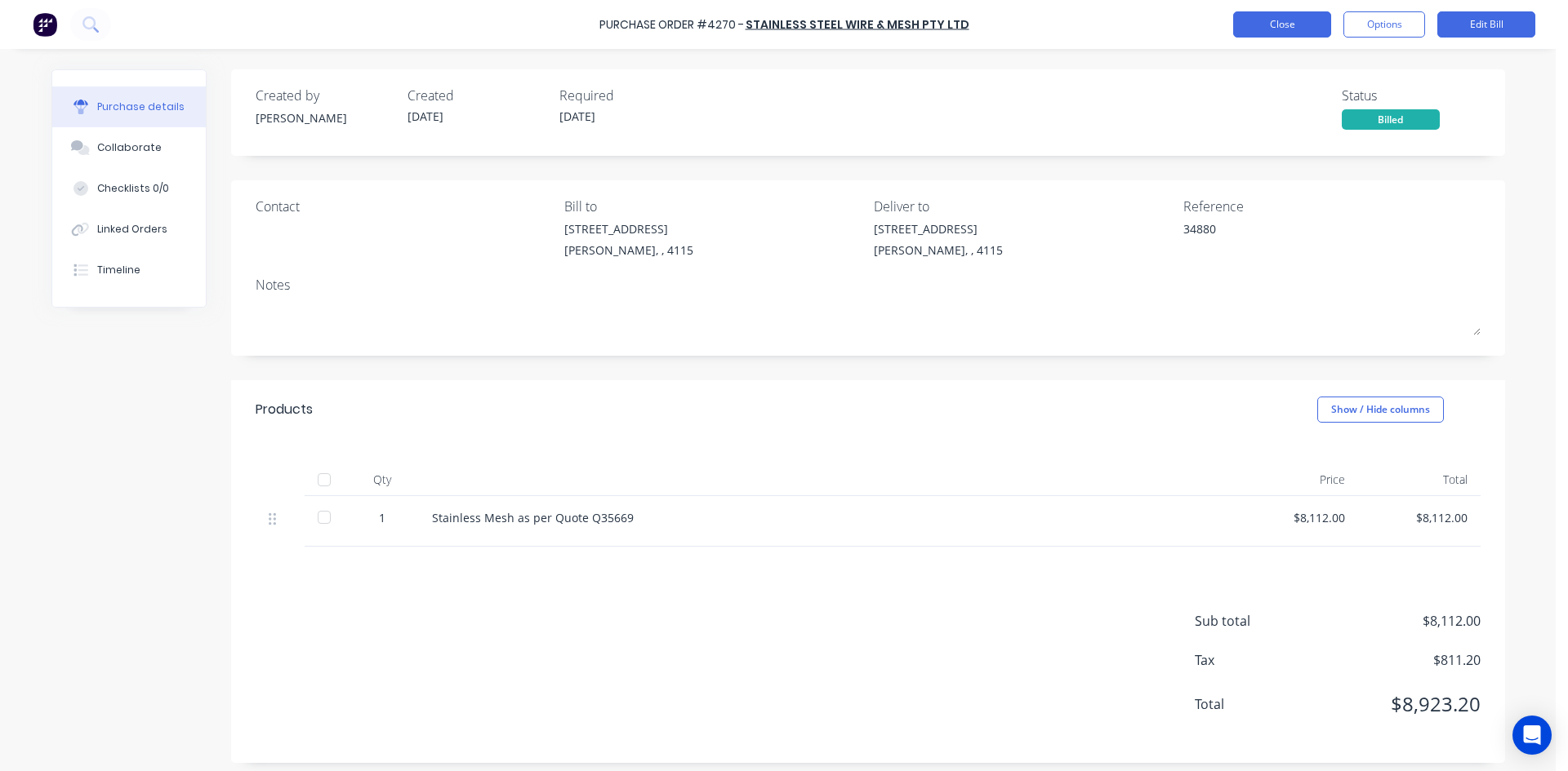
click at [1281, 30] on button "Close" at bounding box center [1282, 24] width 98 height 26
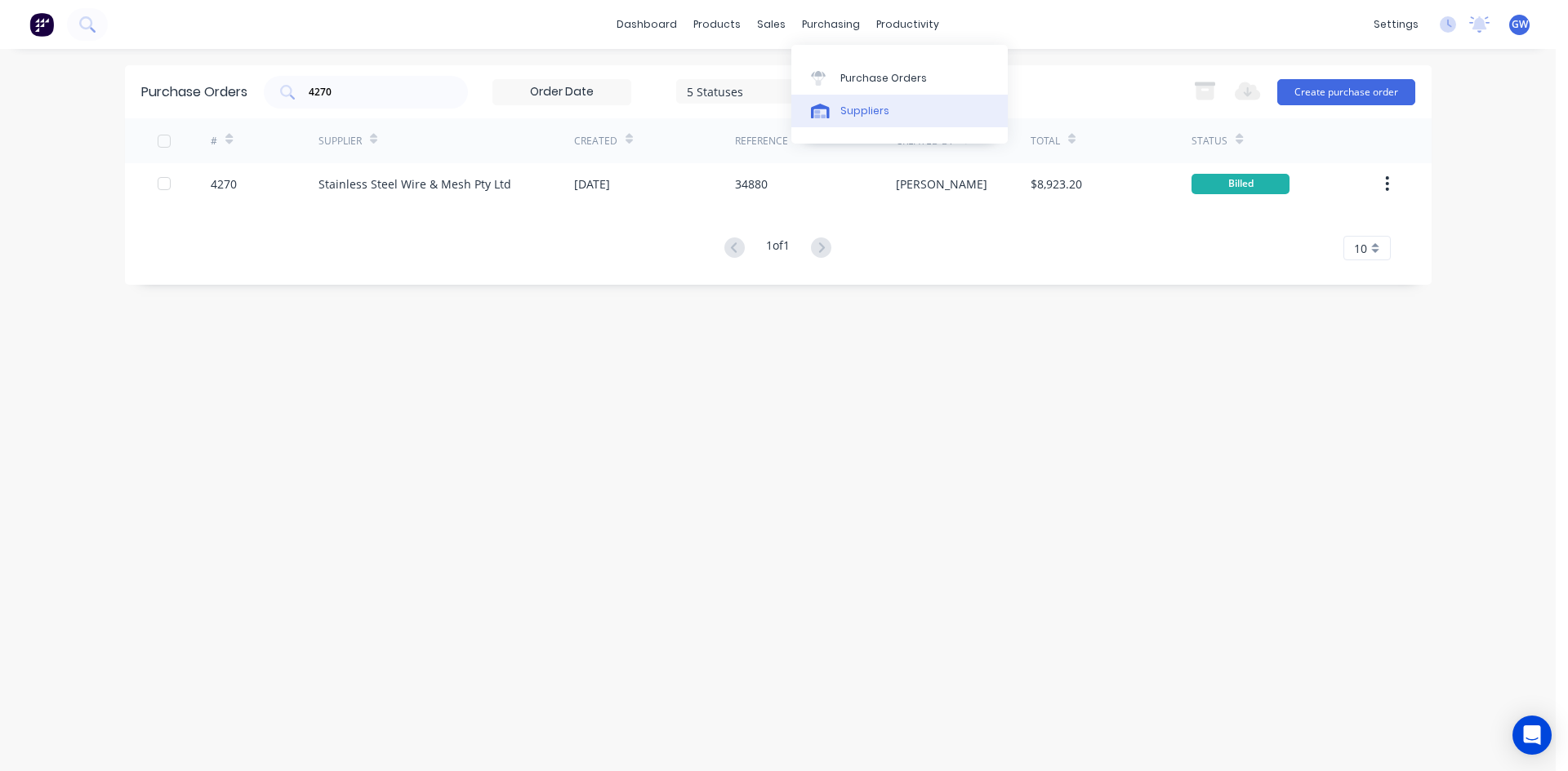
click at [868, 116] on div "Suppliers" at bounding box center [865, 111] width 49 height 14
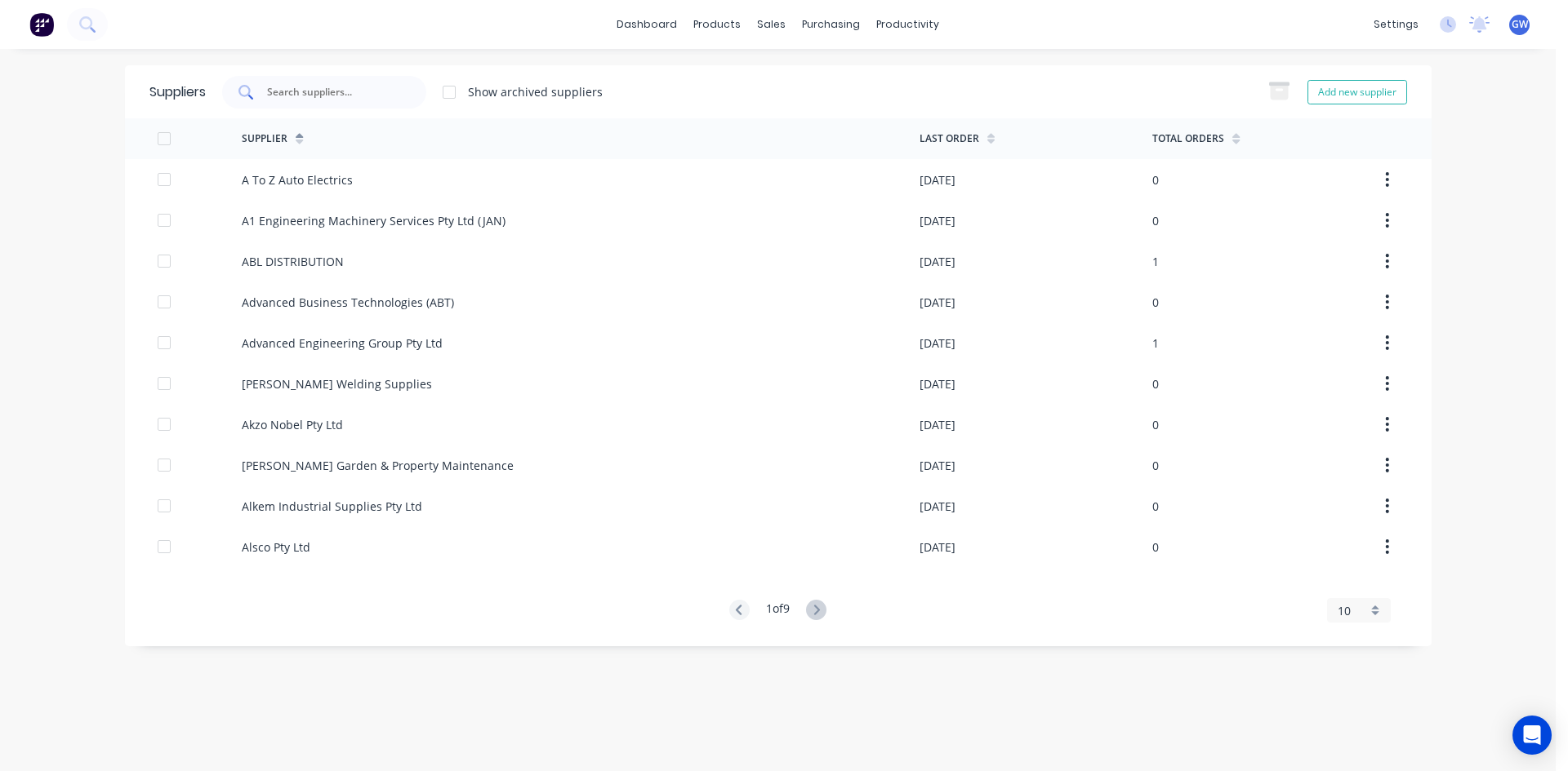
click at [329, 91] on input "text" at bounding box center [333, 92] width 135 height 16
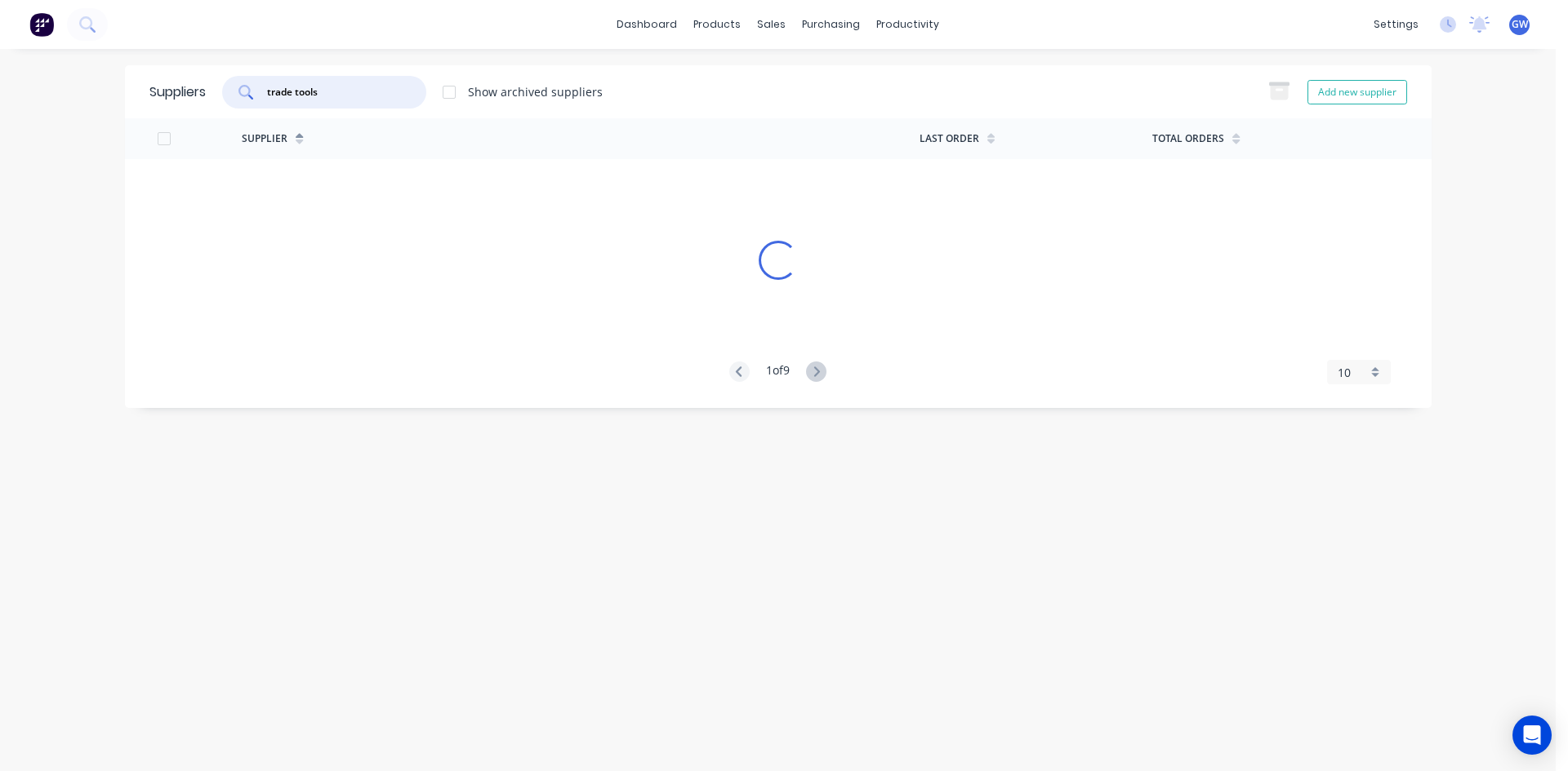
type input "trade tools"
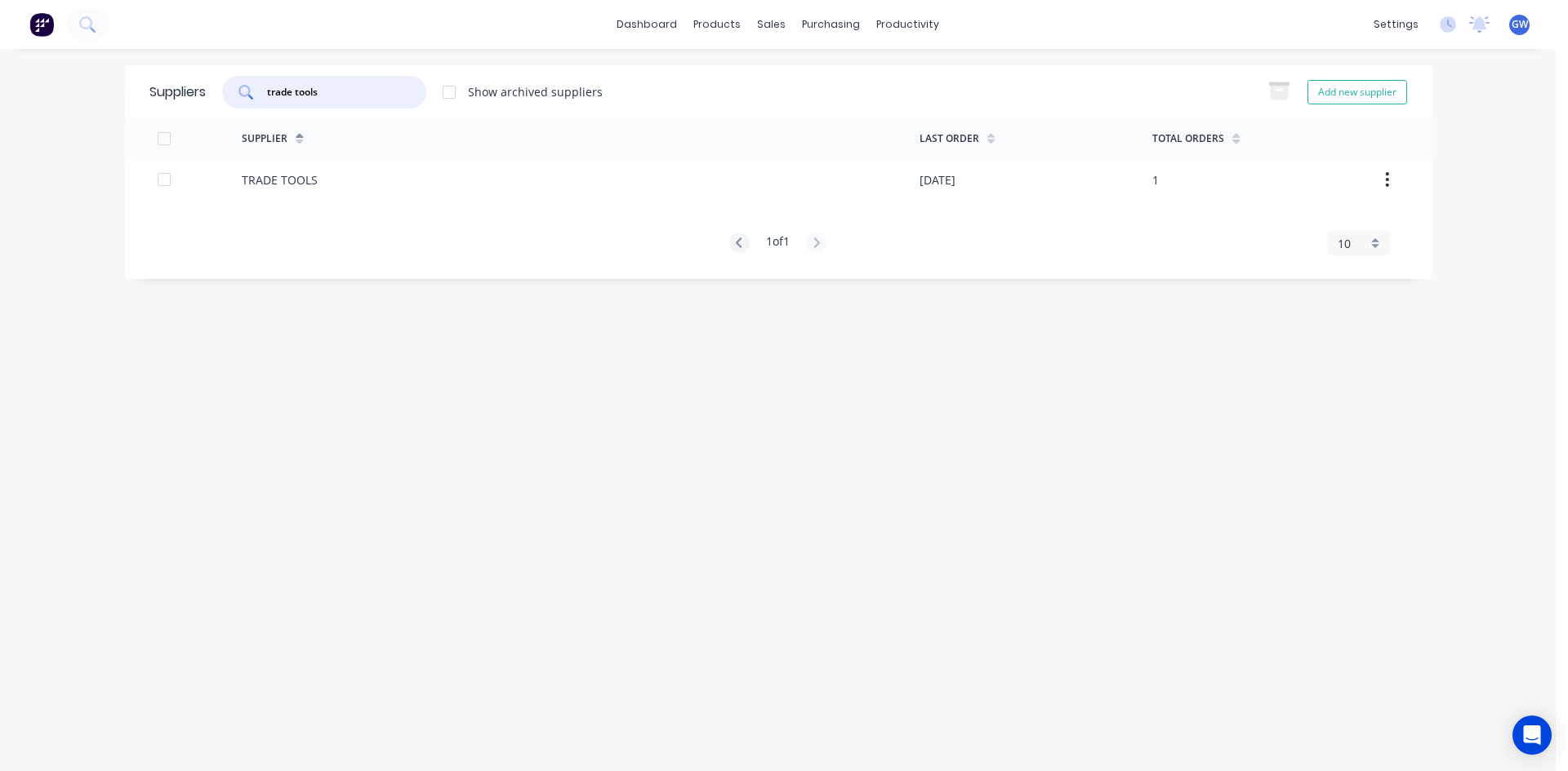
click at [1055, 173] on div "[DATE]" at bounding box center [1035, 180] width 232 height 41
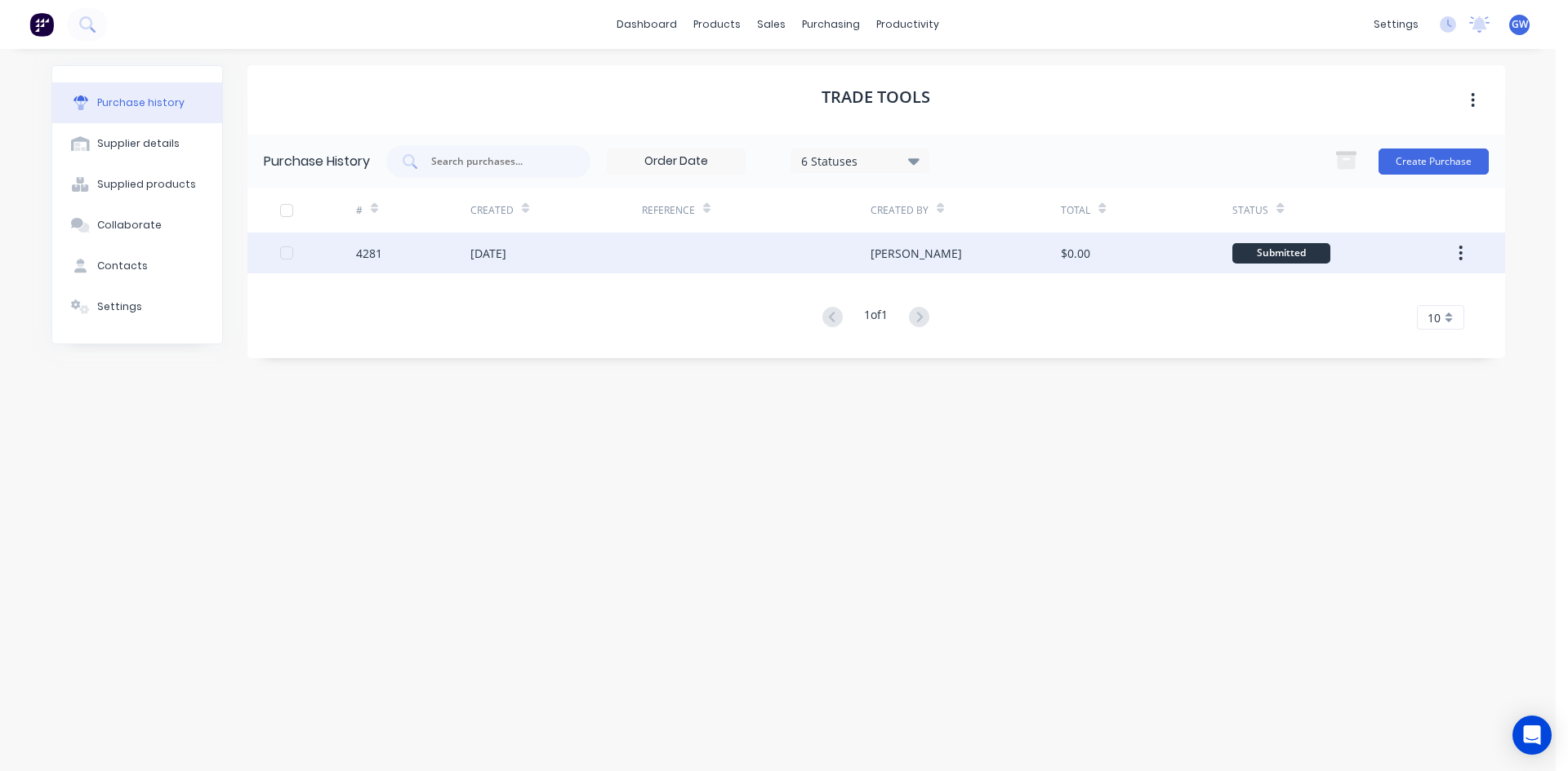
click at [1051, 264] on div "[PERSON_NAME]" at bounding box center [965, 253] width 190 height 41
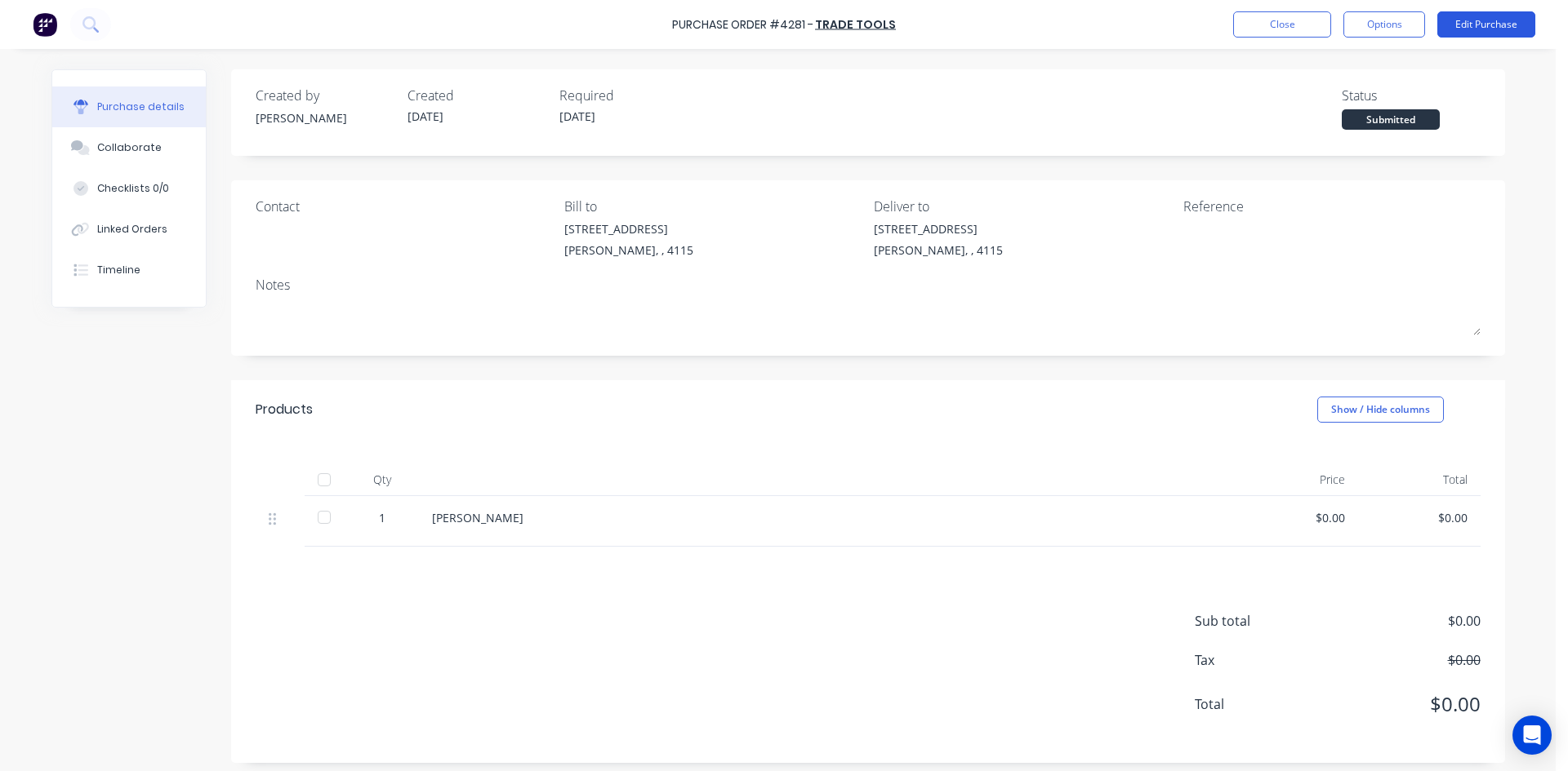
click at [1524, 29] on button "Edit Purchase" at bounding box center [1485, 24] width 98 height 26
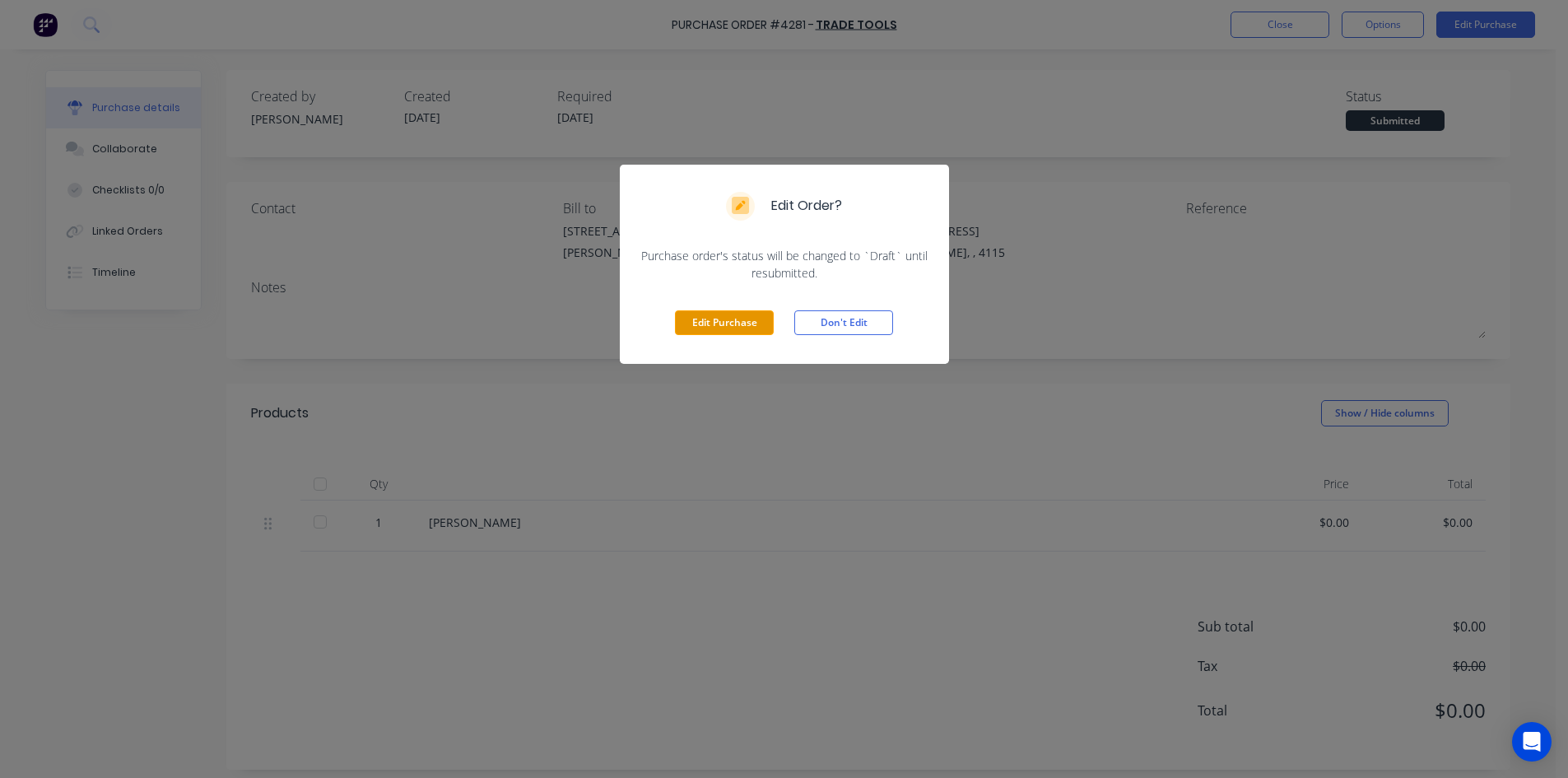
click at [697, 321] on button "Edit Purchase" at bounding box center [723, 322] width 99 height 24
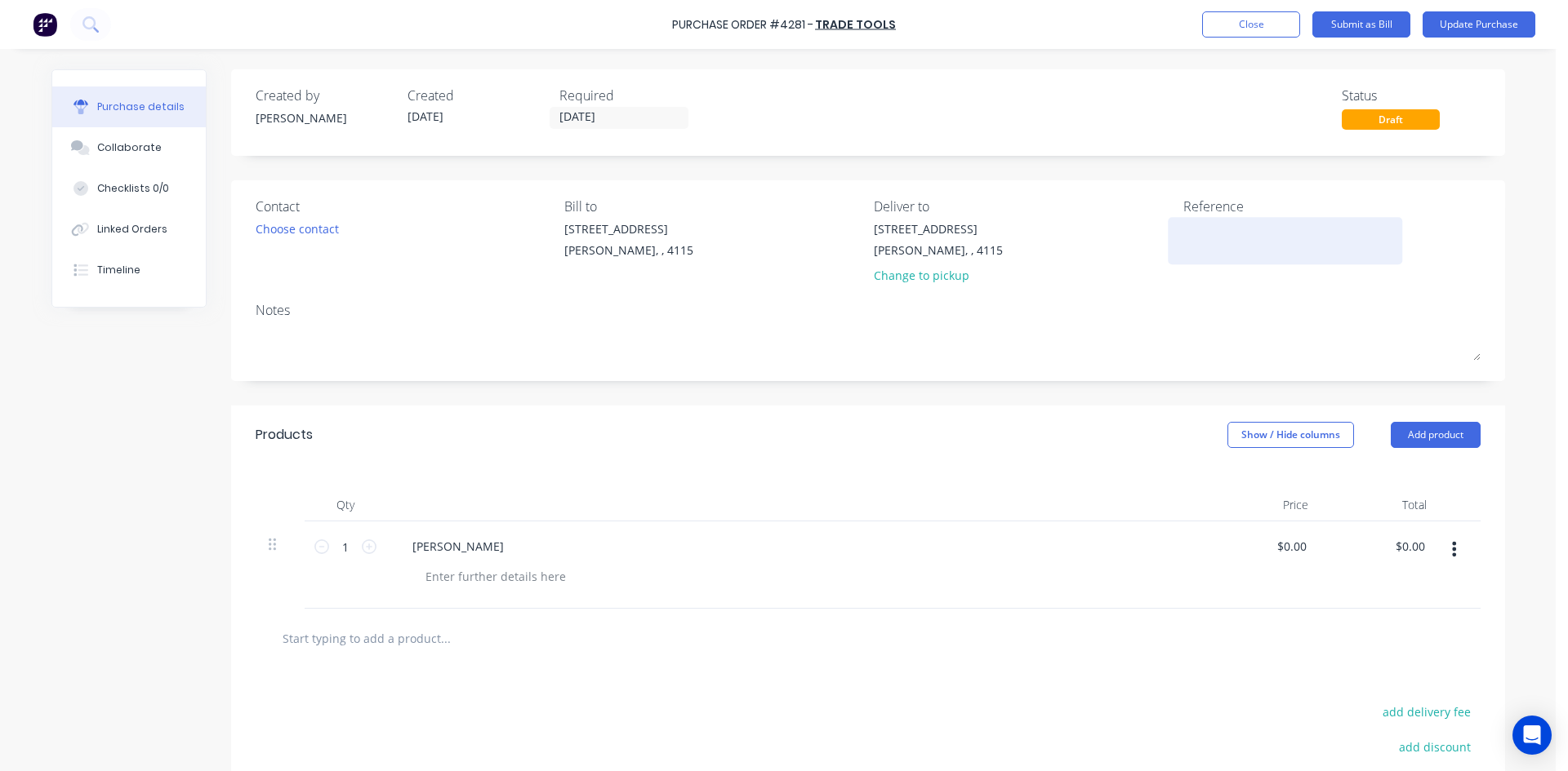
click at [1214, 227] on textarea at bounding box center [1285, 238] width 205 height 37
type textarea "14938288"
type textarea "x"
type textarea "14938288"
drag, startPoint x: 1419, startPoint y: 550, endPoint x: 1343, endPoint y: 563, distance: 77.1
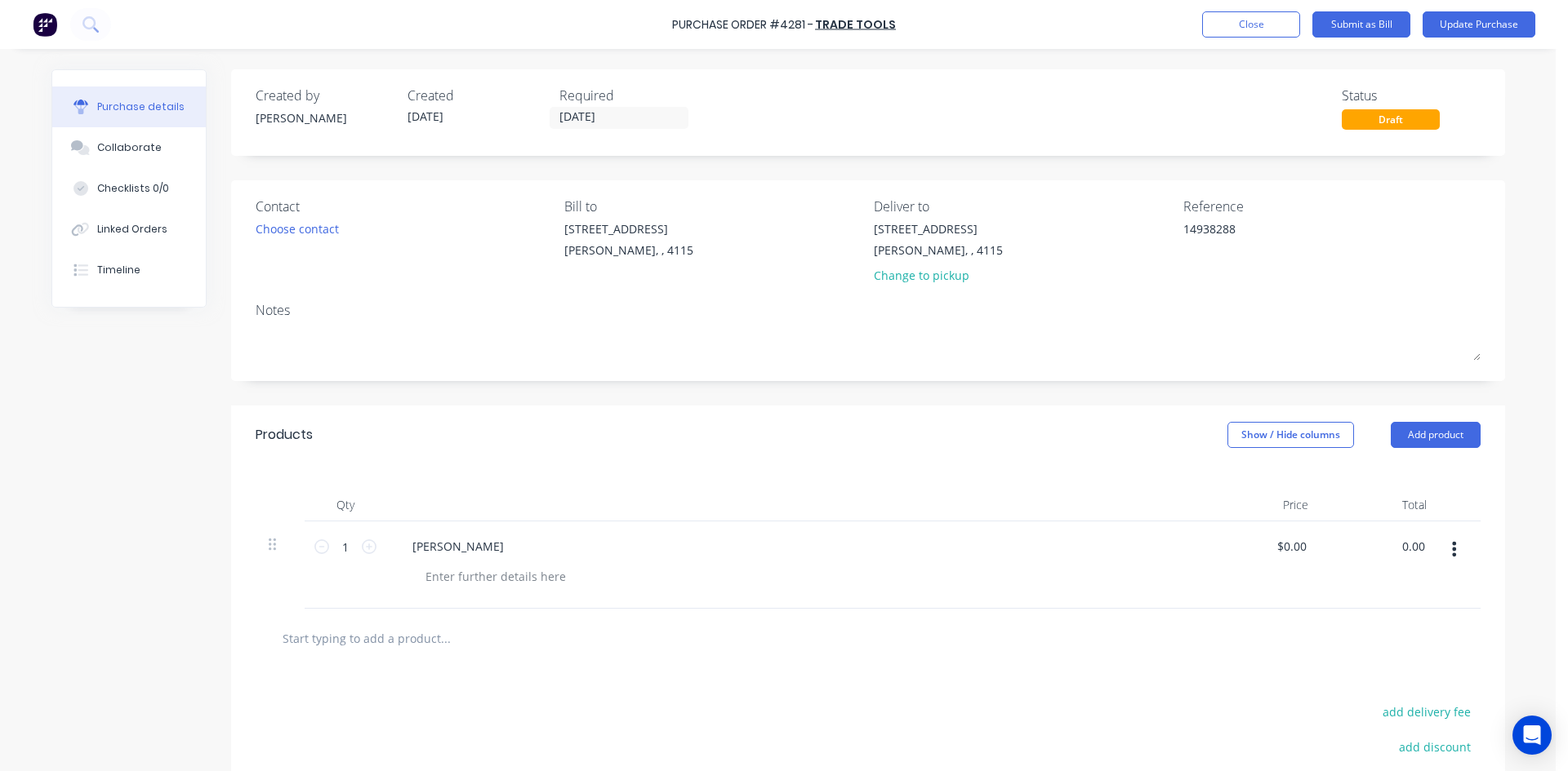
click at [1343, 563] on div "0.00 0.00" at bounding box center [1381, 565] width 118 height 87
type input "34.00"
type textarea "x"
type input "$34.00"
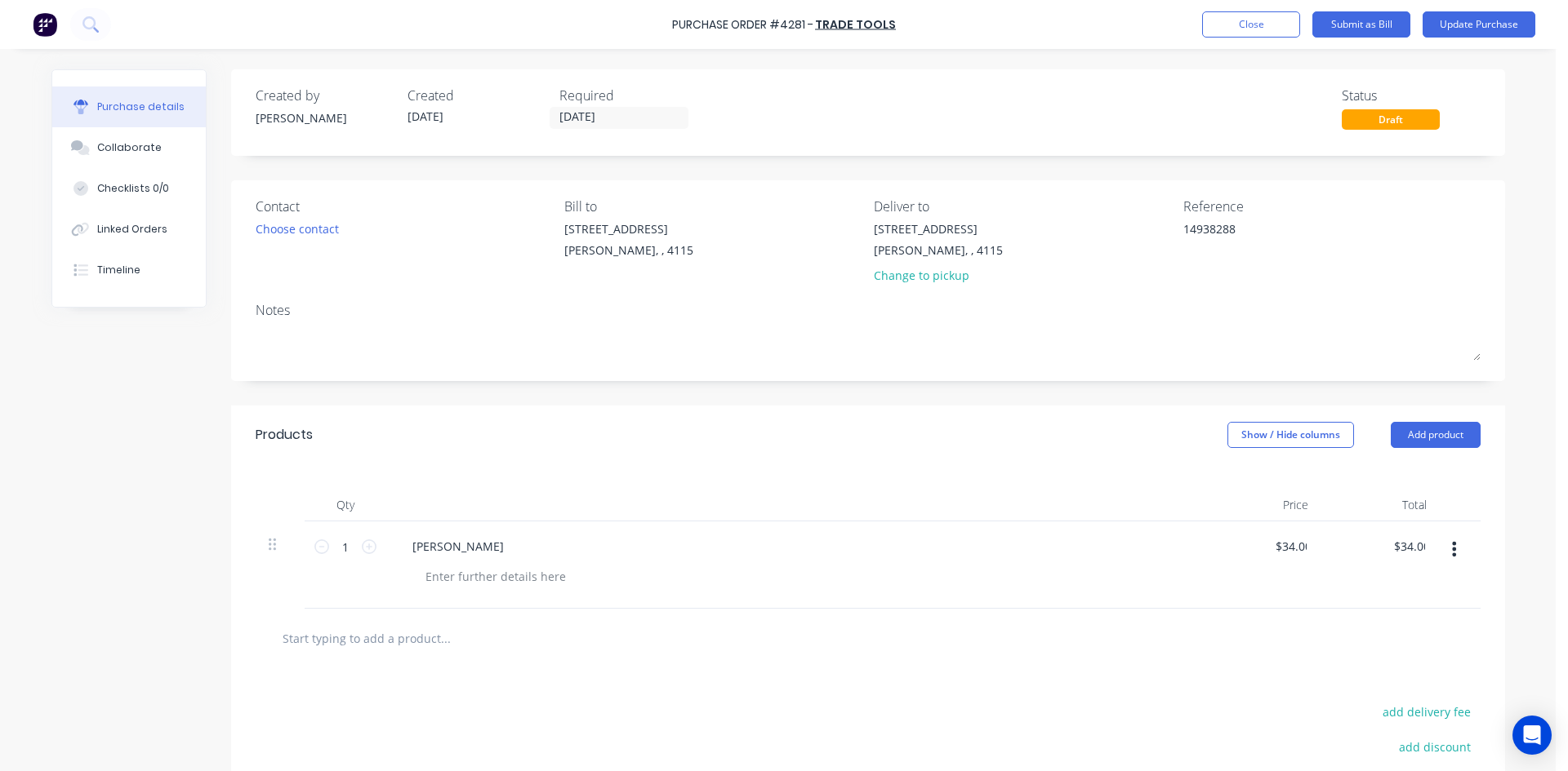
click at [1111, 416] on div "Products Show / Hide columns Add product" at bounding box center [868, 435] width 1274 height 59
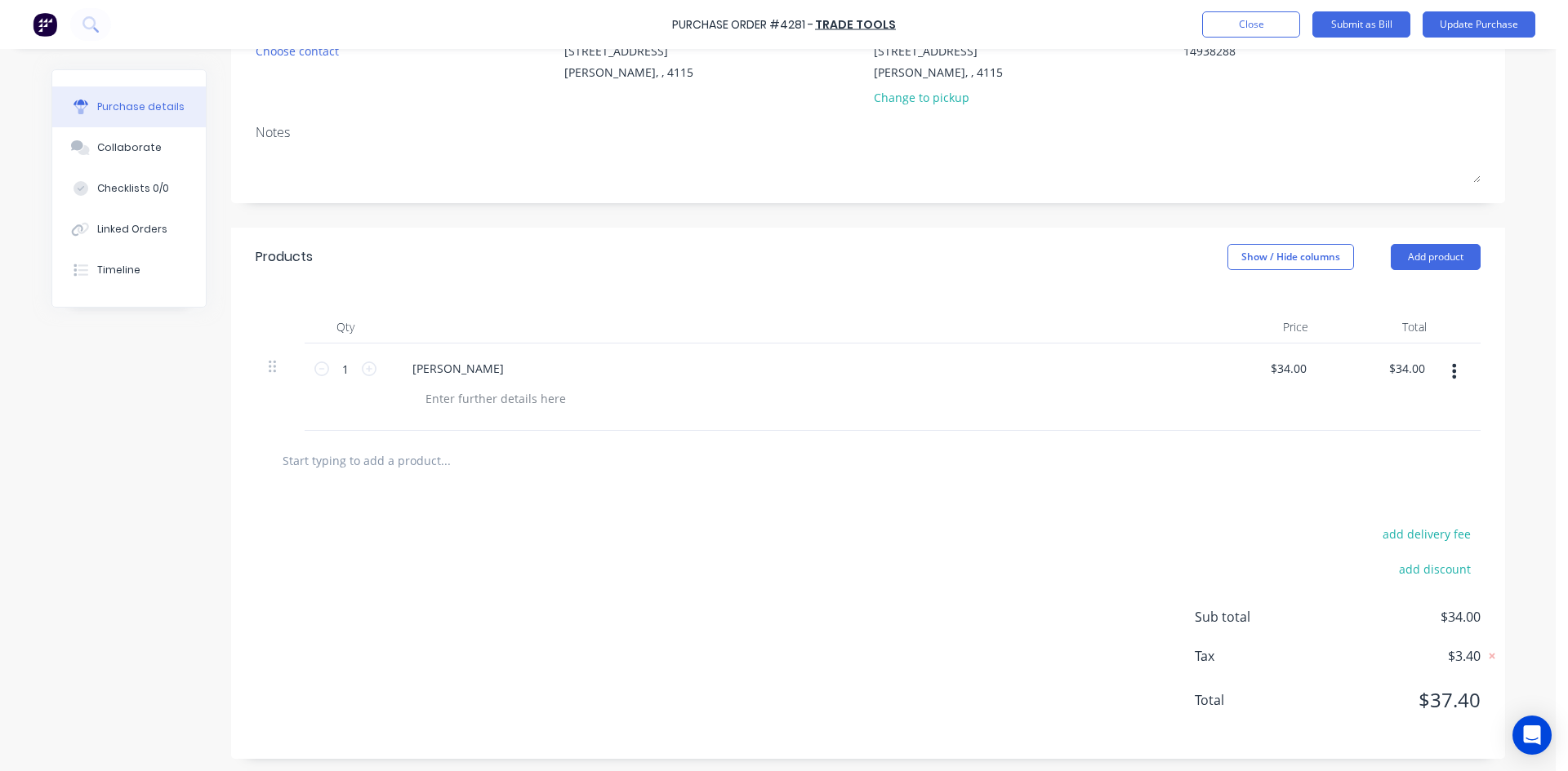
scroll to position [182, 0]
type textarea "x"
type input "34.00"
drag, startPoint x: 1409, startPoint y: 360, endPoint x: 1374, endPoint y: 360, distance: 35.0
click at [1374, 360] on div "34.00 34.00" at bounding box center [1381, 383] width 118 height 87
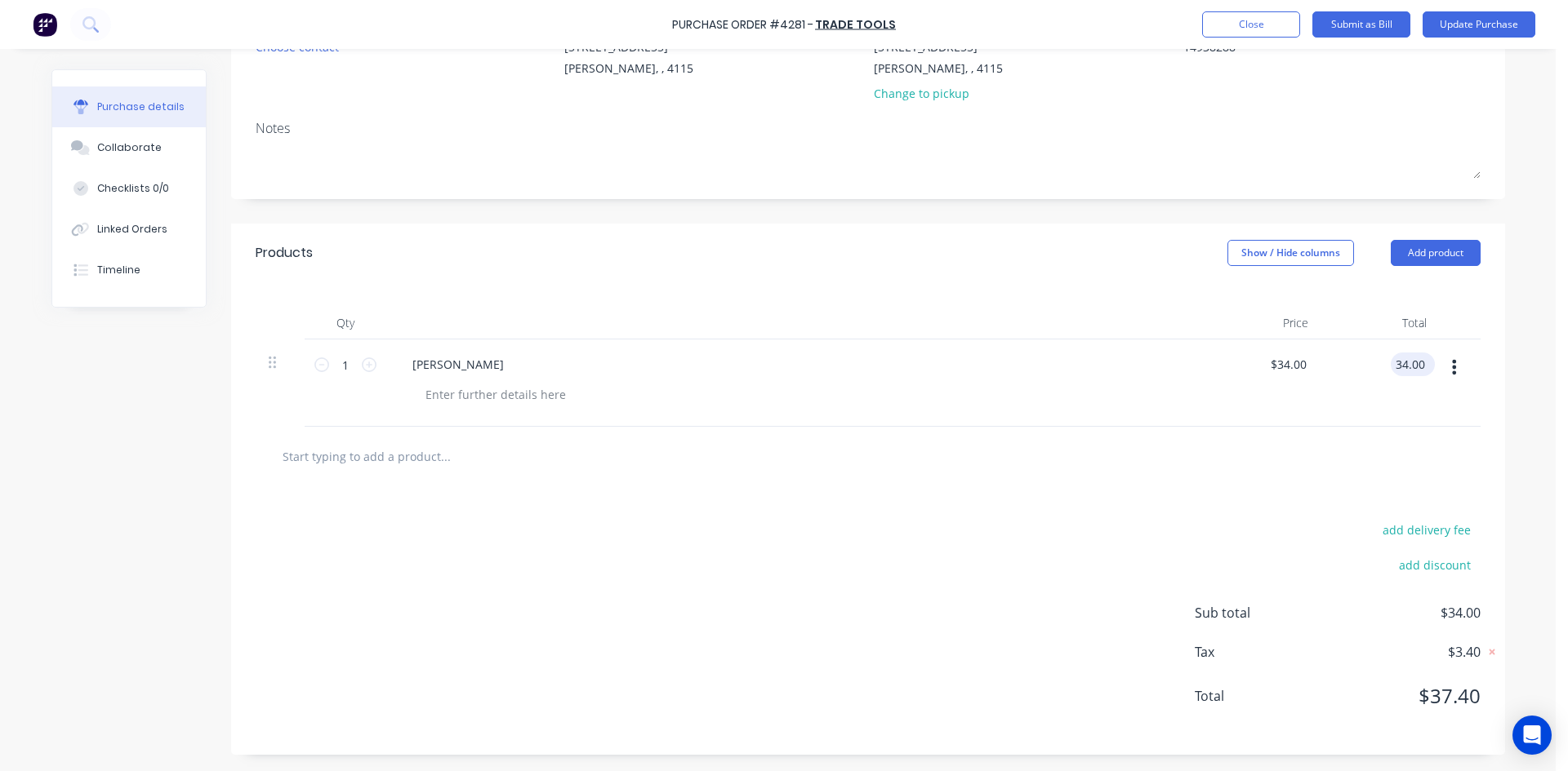
type textarea "x"
drag, startPoint x: 1389, startPoint y: 363, endPoint x: 1464, endPoint y: 361, distance: 75.0
click at [1464, 361] on div "1 1 [PERSON_NAME] $34.00 $34.00 34.00 34.00" at bounding box center [868, 383] width 1225 height 87
type input "30.91"
type textarea "x"
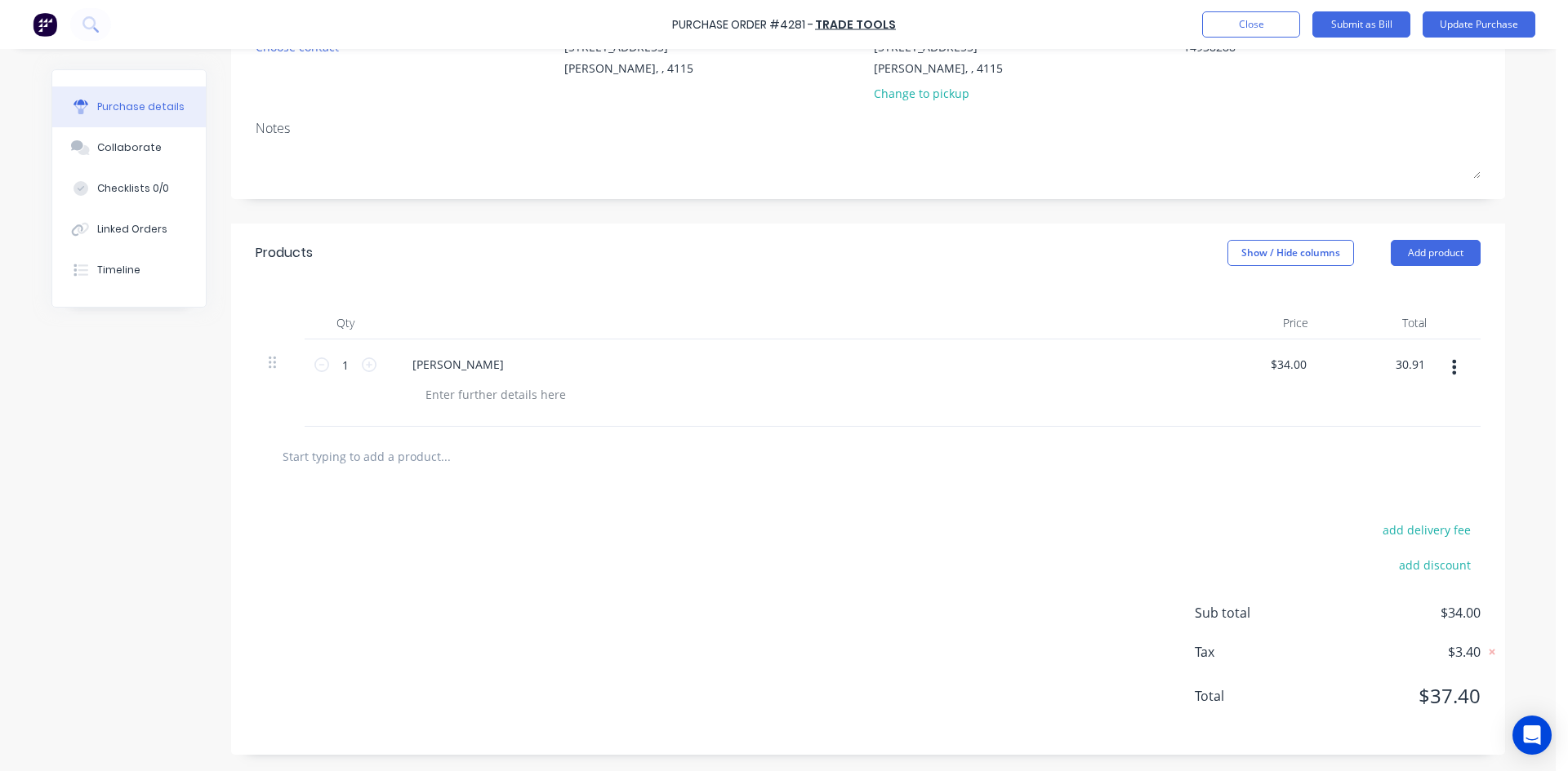
type input "$30.91"
click at [1134, 538] on div "add delivery fee add discount Sub total $34.00 Tax $3.40 Total $37.40" at bounding box center [868, 621] width 1274 height 269
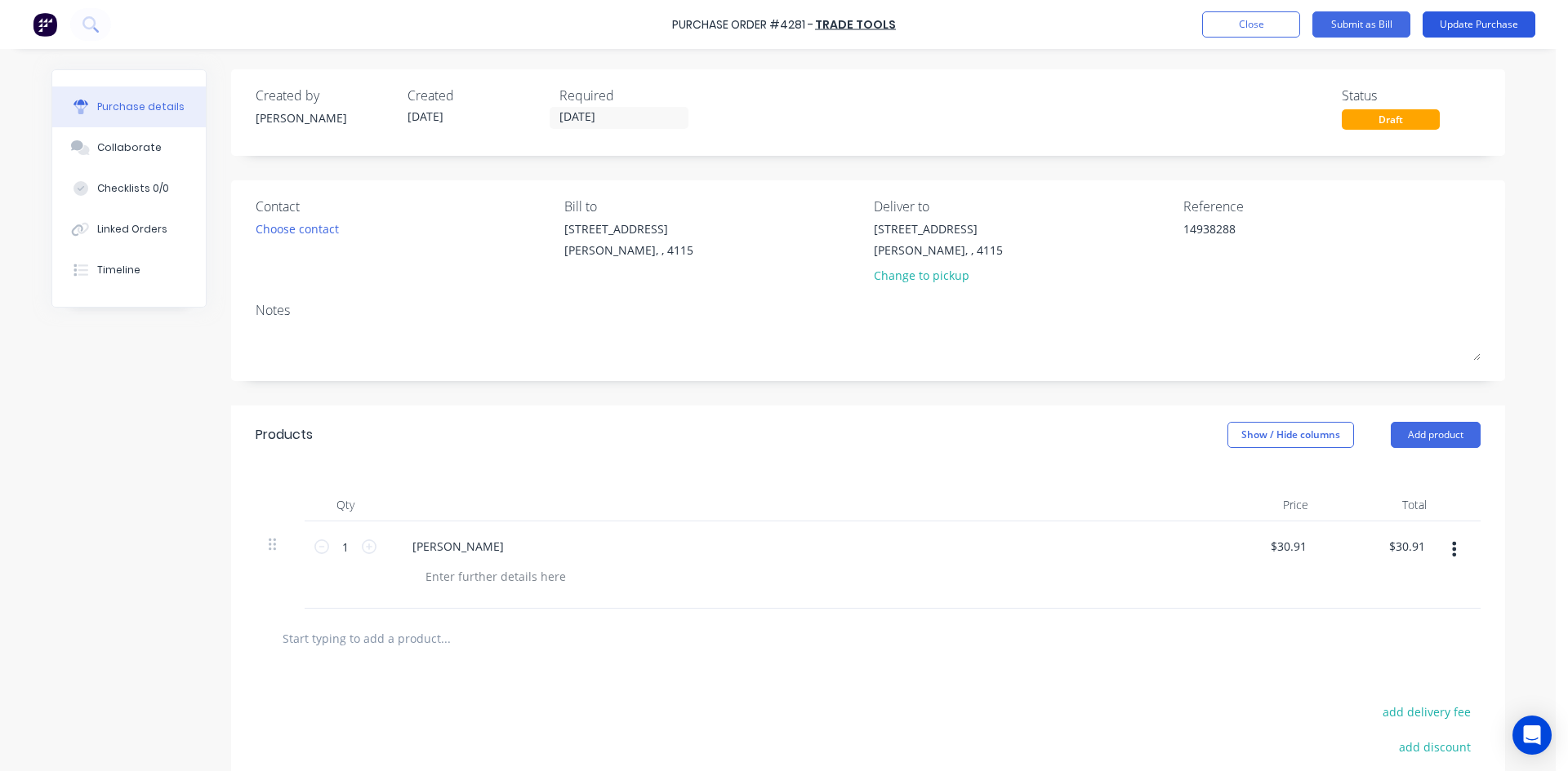
click at [1477, 30] on button "Update Purchase" at bounding box center [1479, 24] width 113 height 26
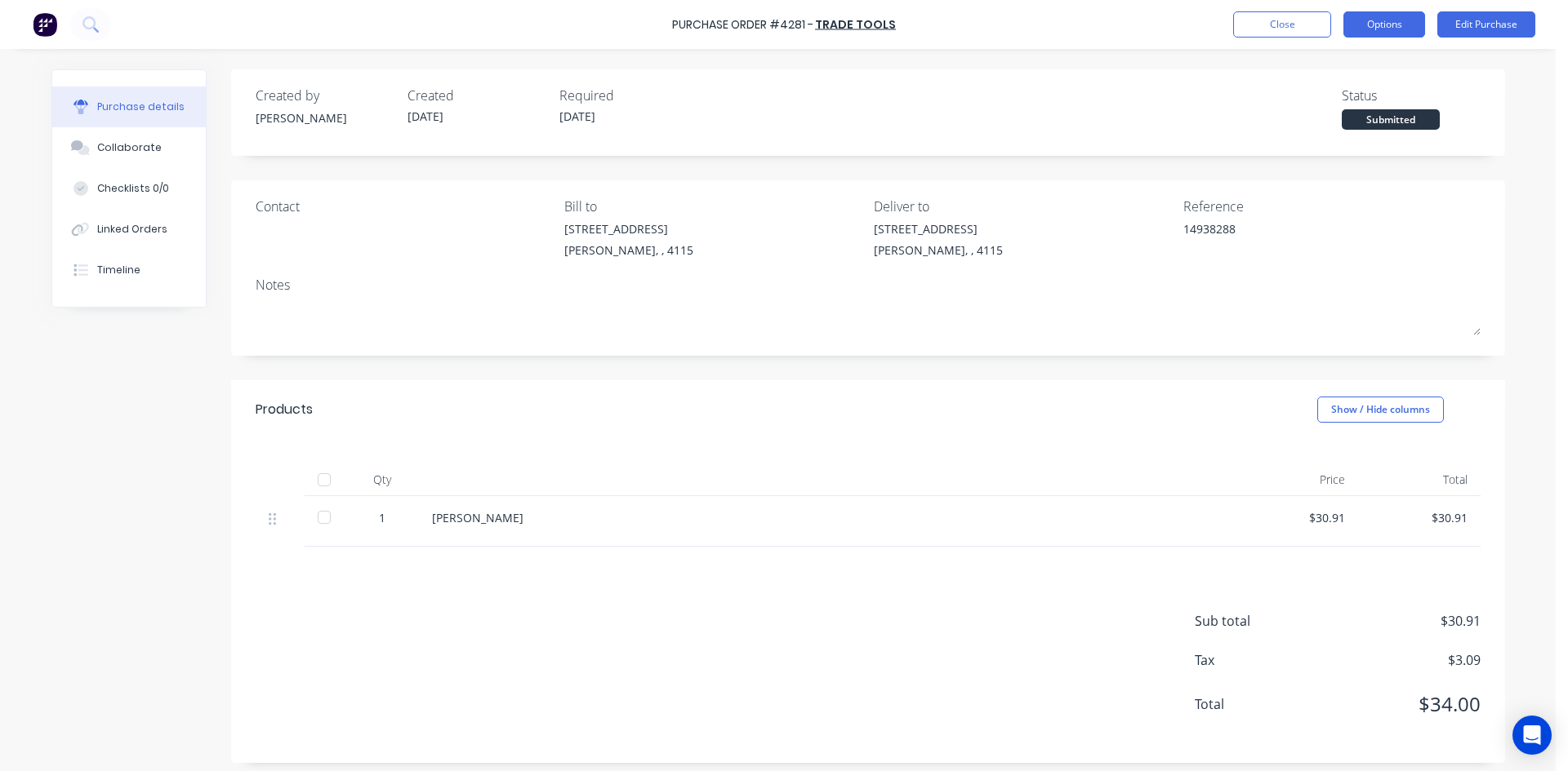
click at [1396, 21] on button "Options" at bounding box center [1384, 24] width 82 height 26
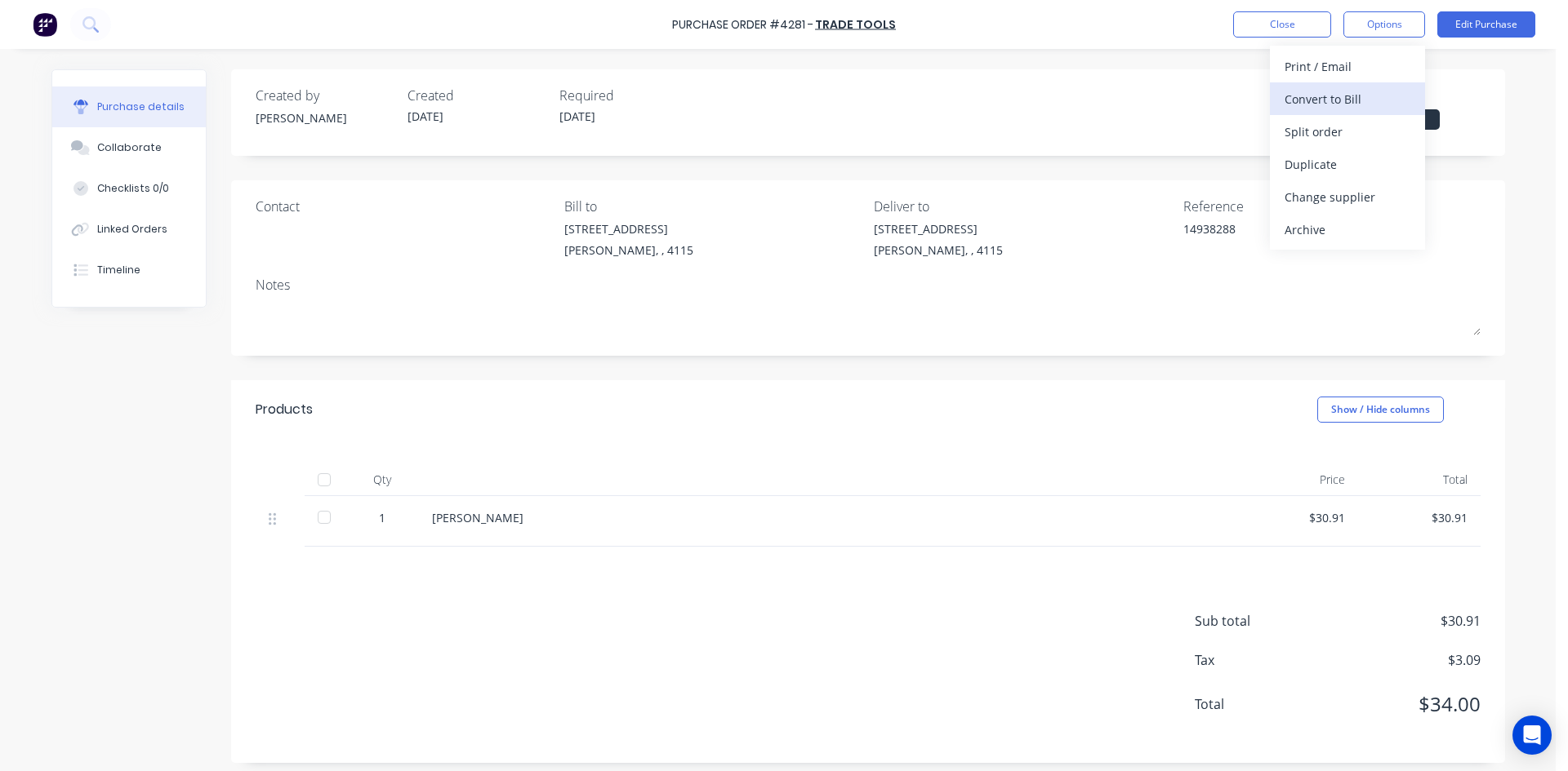
click at [1371, 98] on div "Convert to Bill" at bounding box center [1347, 99] width 126 height 23
type textarea "x"
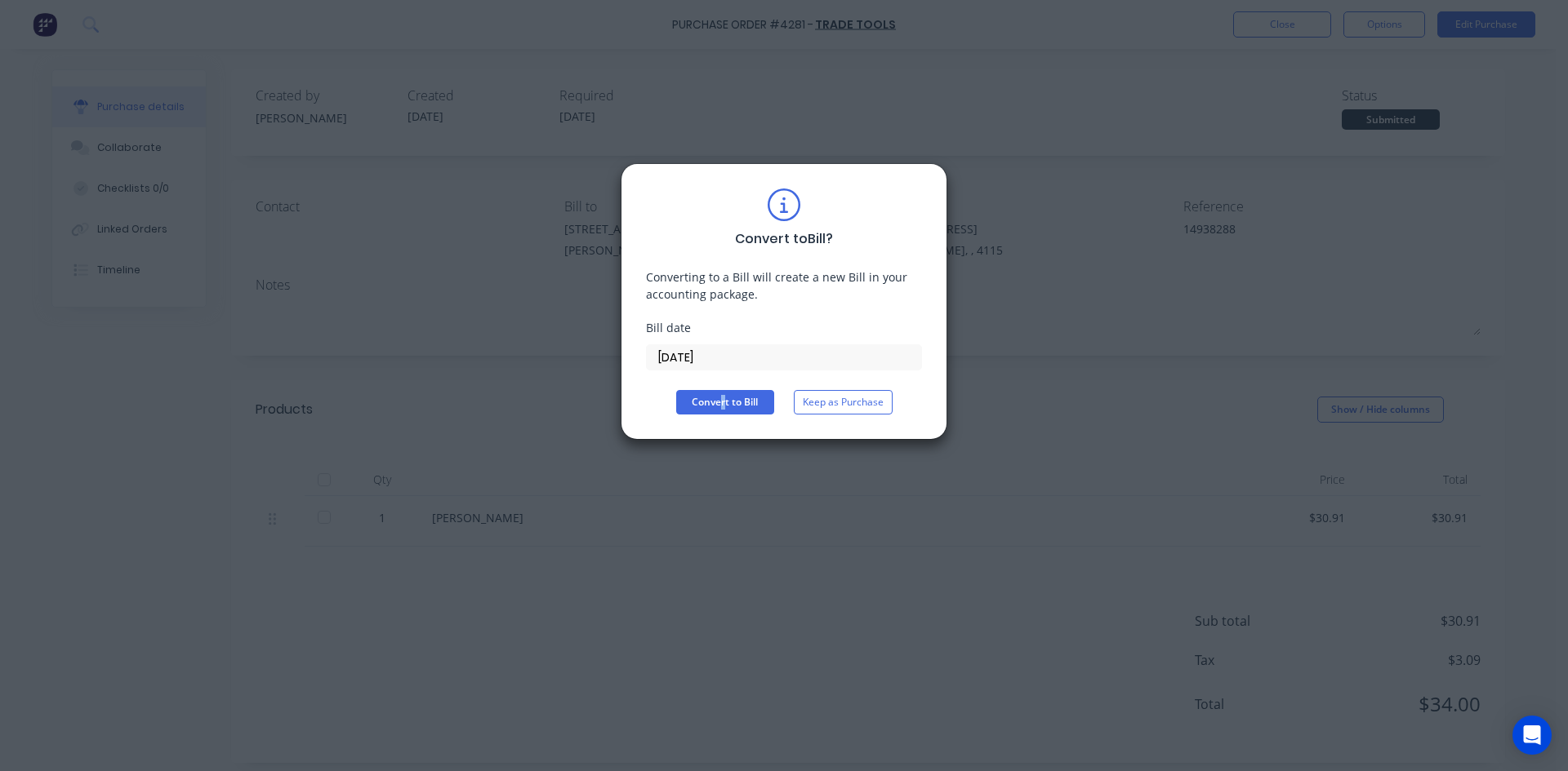
click at [723, 370] on div "Convert to Bill ? Converting to a Bill will create a new Bill in your accountin…" at bounding box center [784, 301] width 276 height 226
click at [713, 362] on input "[DATE]" at bounding box center [784, 357] width 274 height 24
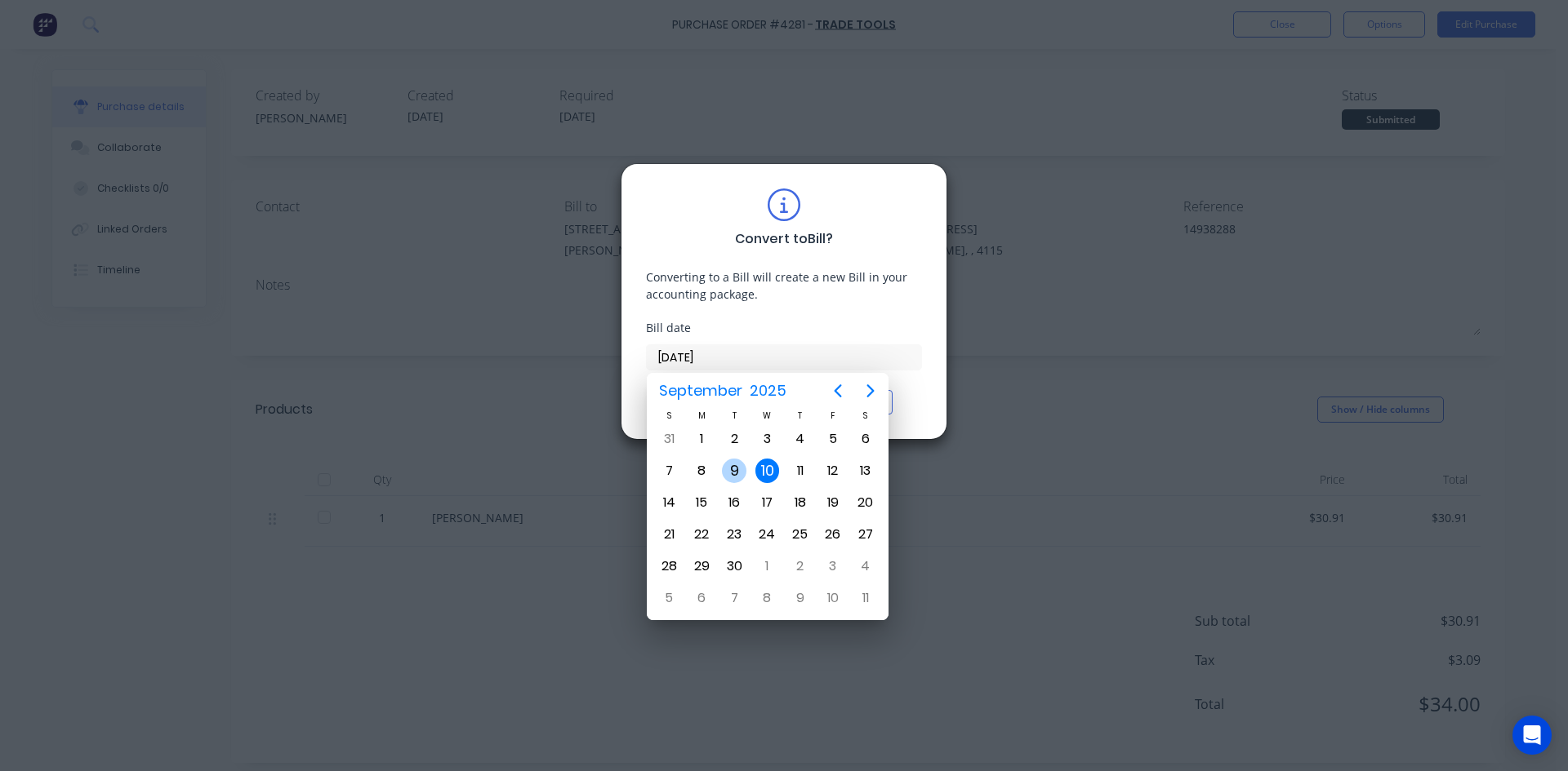
click at [723, 463] on div "9" at bounding box center [734, 471] width 32 height 31
type input "[DATE]"
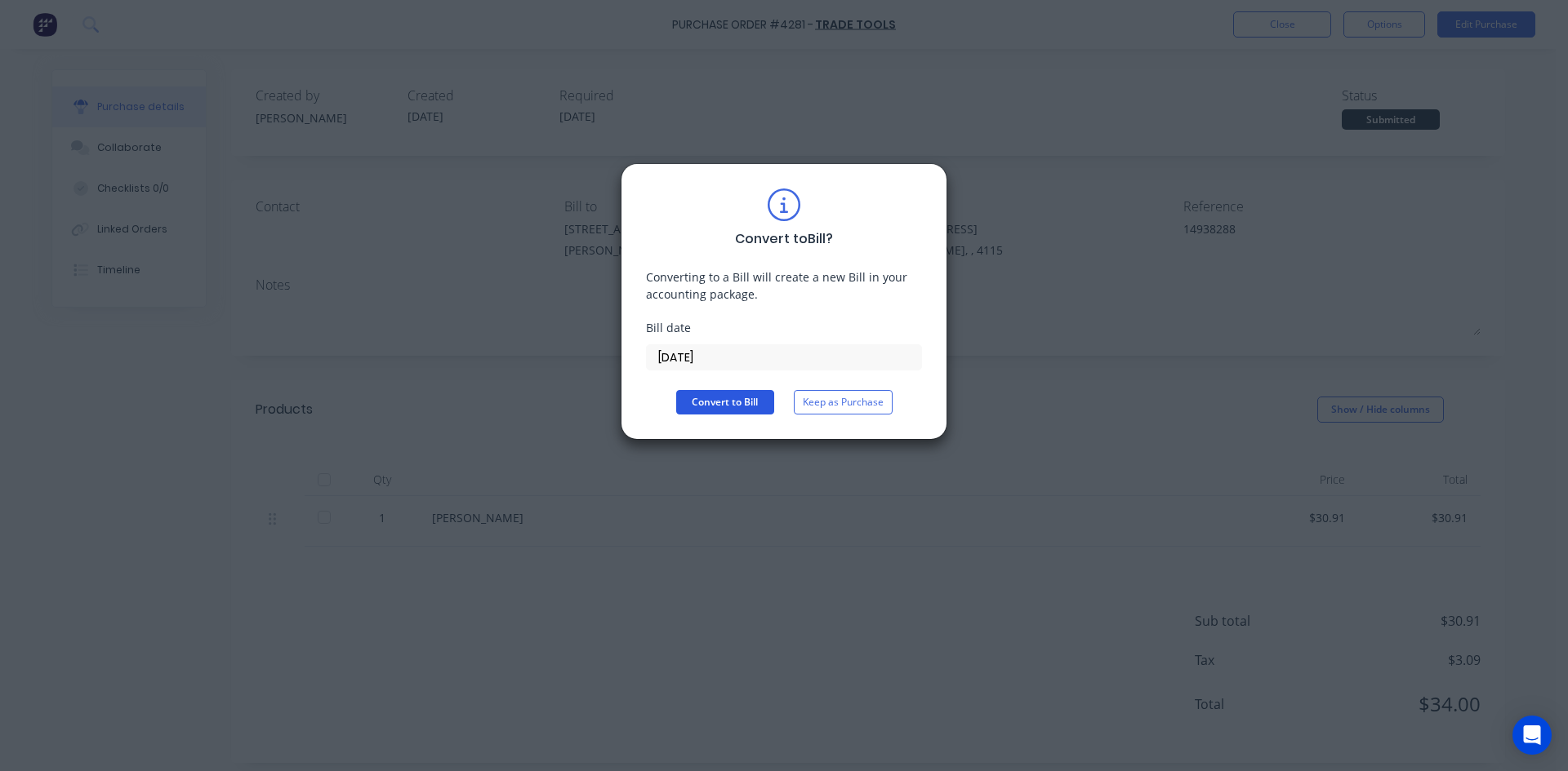
click at [730, 402] on button "Convert to Bill" at bounding box center [725, 402] width 98 height 24
type textarea "x"
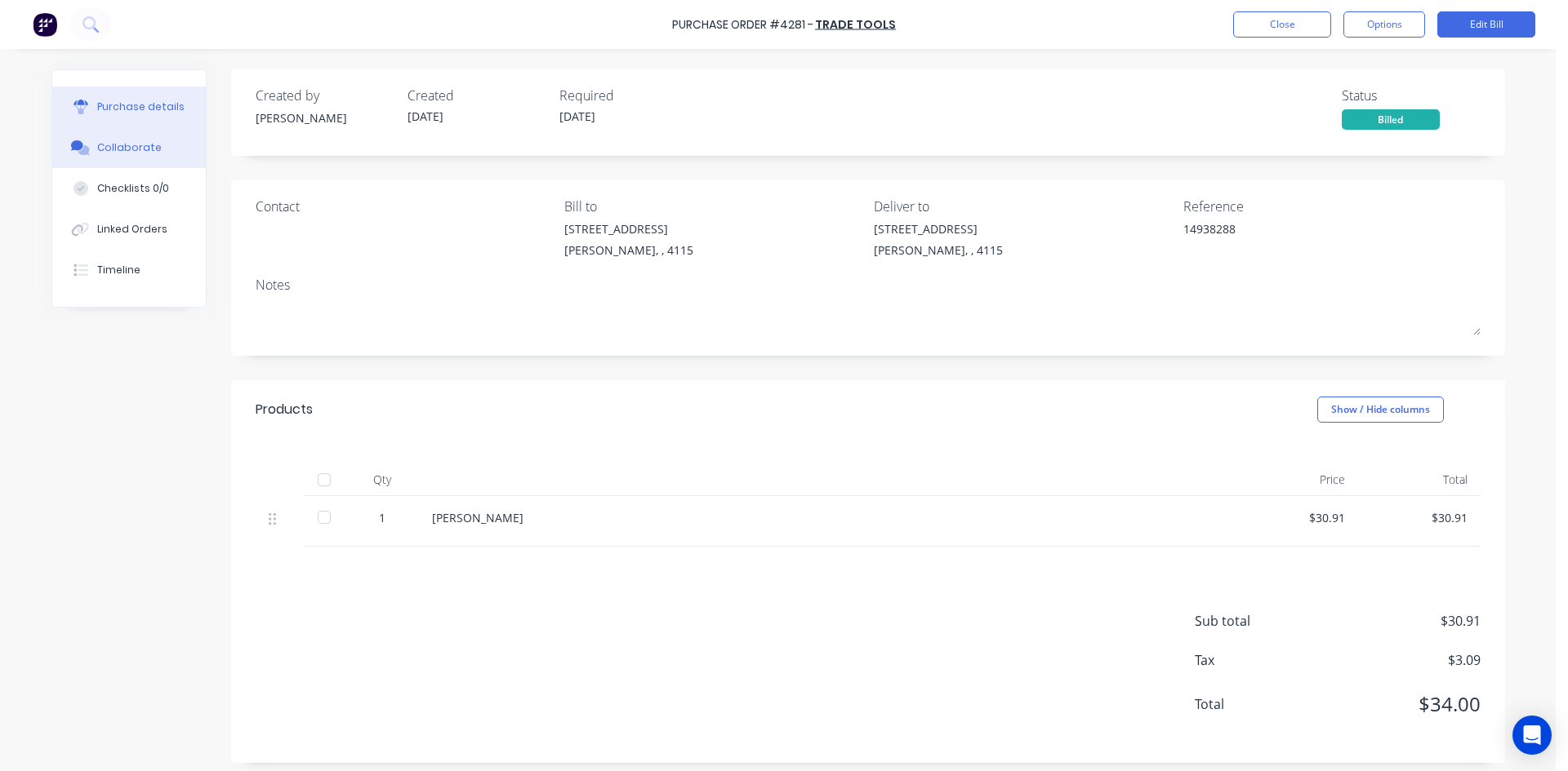
click at [151, 149] on button "Collaborate" at bounding box center [128, 148] width 153 height 41
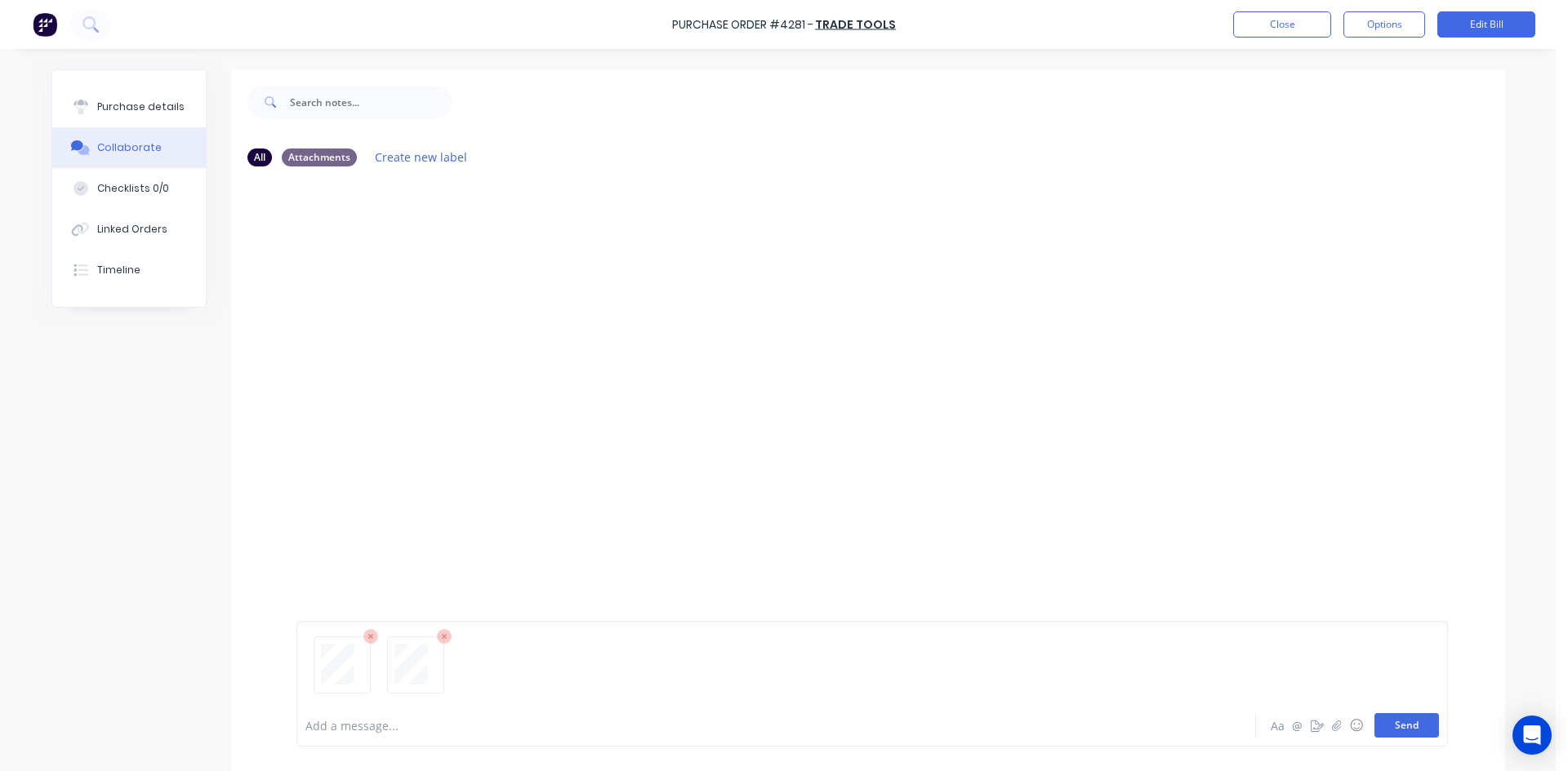
click at [1412, 728] on button "Send" at bounding box center [1407, 725] width 65 height 24
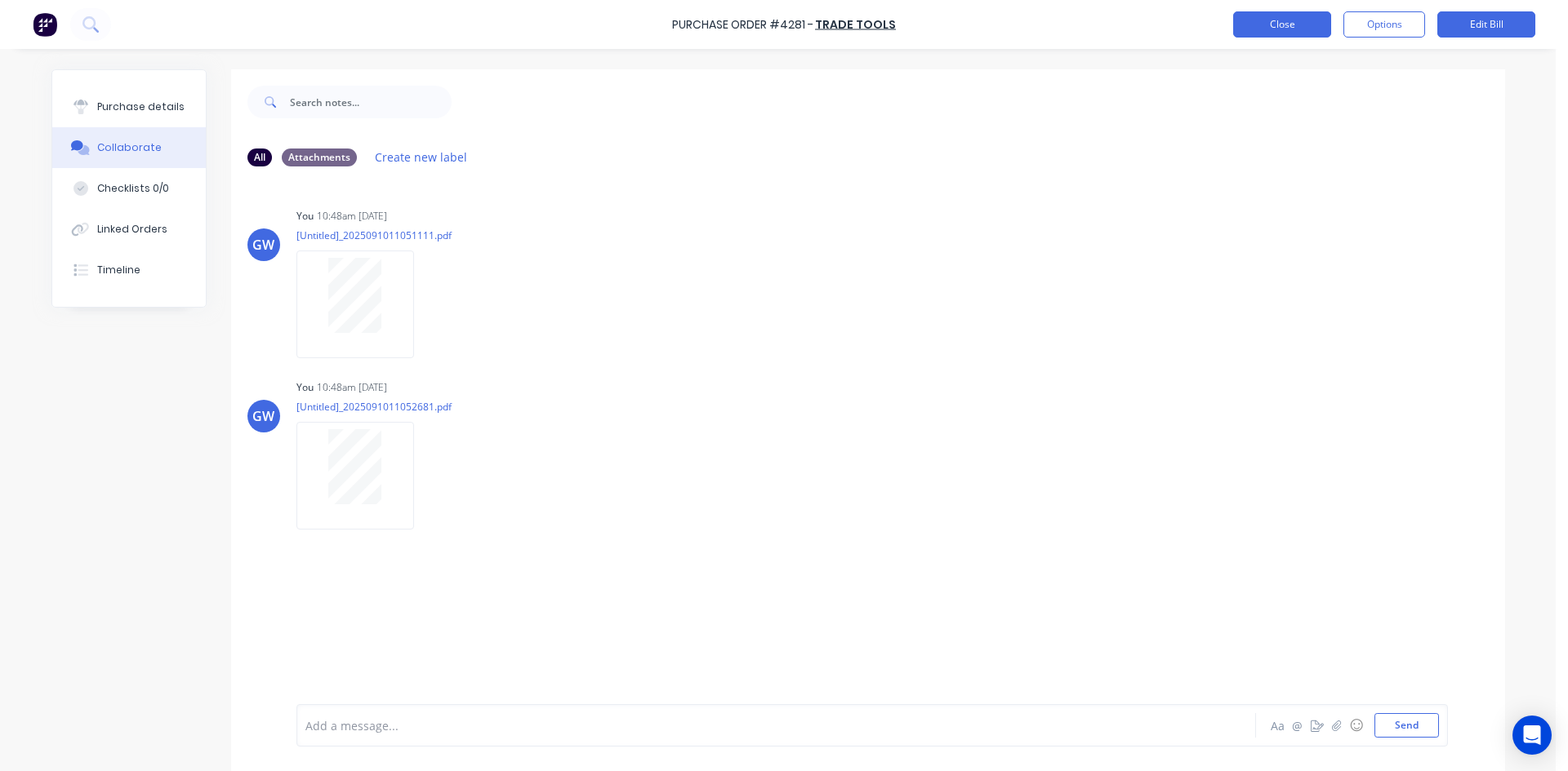
click at [1285, 30] on button "Close" at bounding box center [1282, 24] width 98 height 26
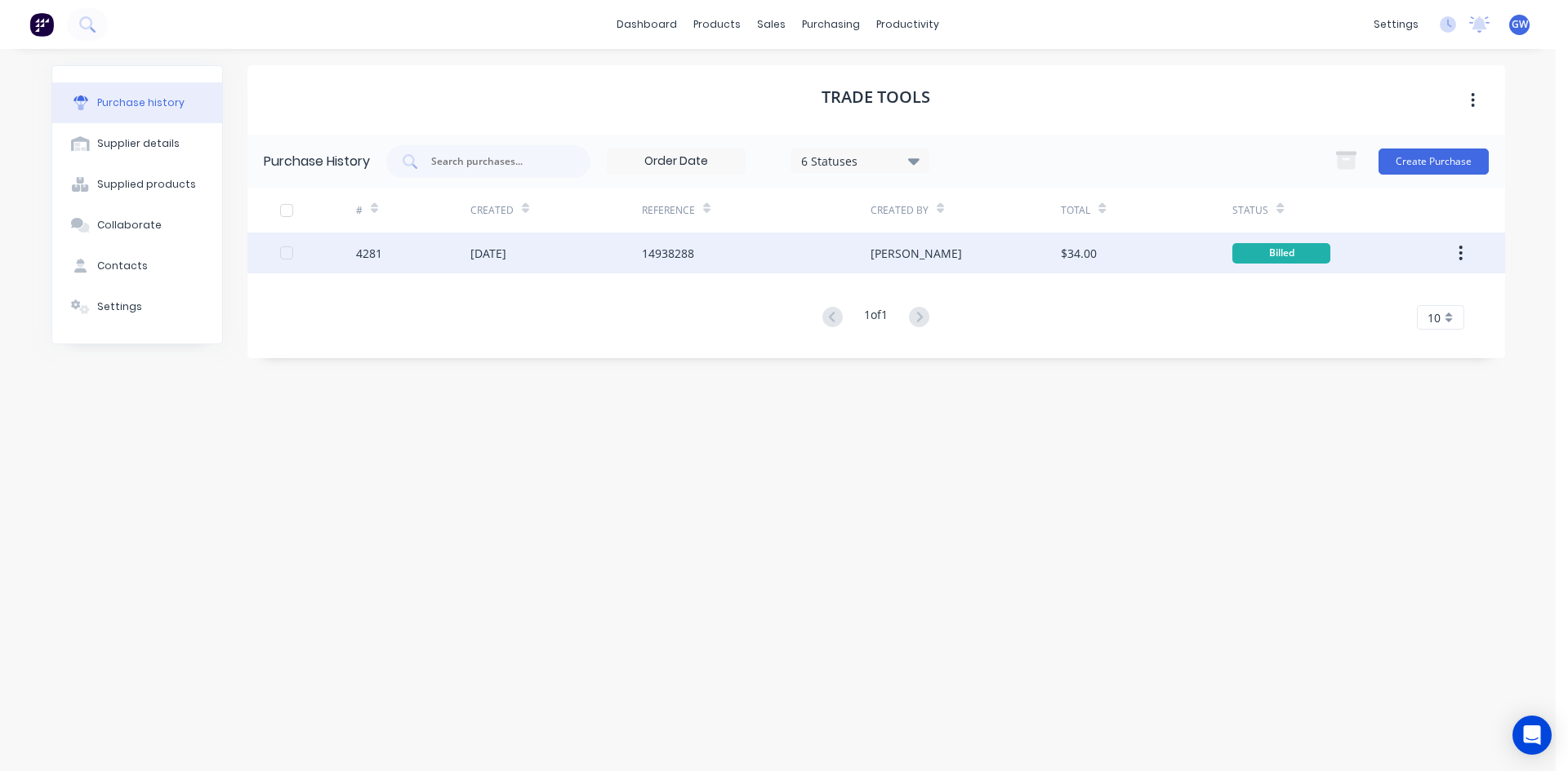
drag, startPoint x: 1462, startPoint y: 250, endPoint x: 1461, endPoint y: 258, distance: 8.1
click at [1462, 250] on icon "button" at bounding box center [1460, 253] width 4 height 18
click at [1434, 299] on div "Archive" at bounding box center [1403, 296] width 126 height 23
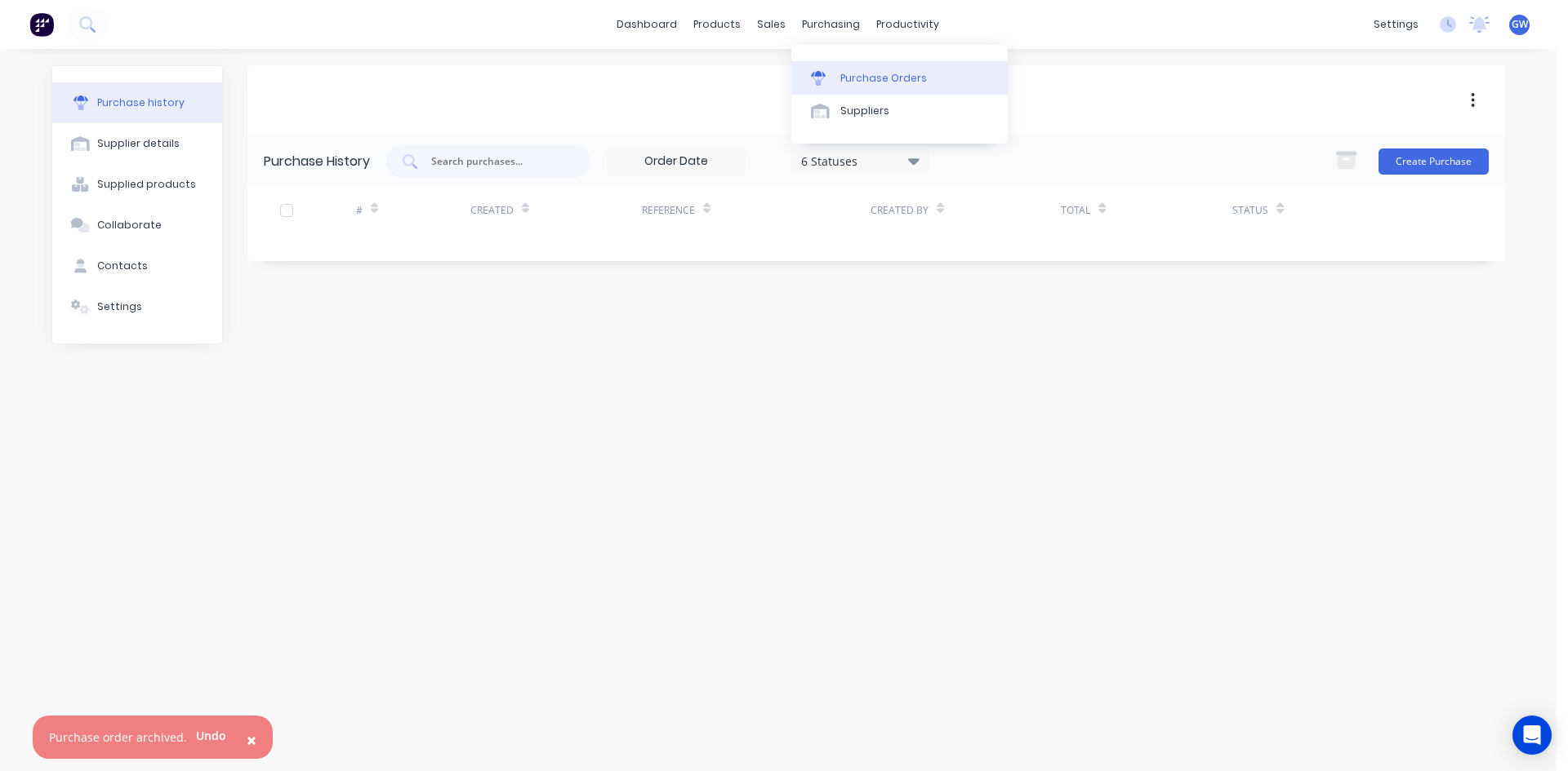
click at [822, 76] on icon at bounding box center [818, 74] width 14 height 5
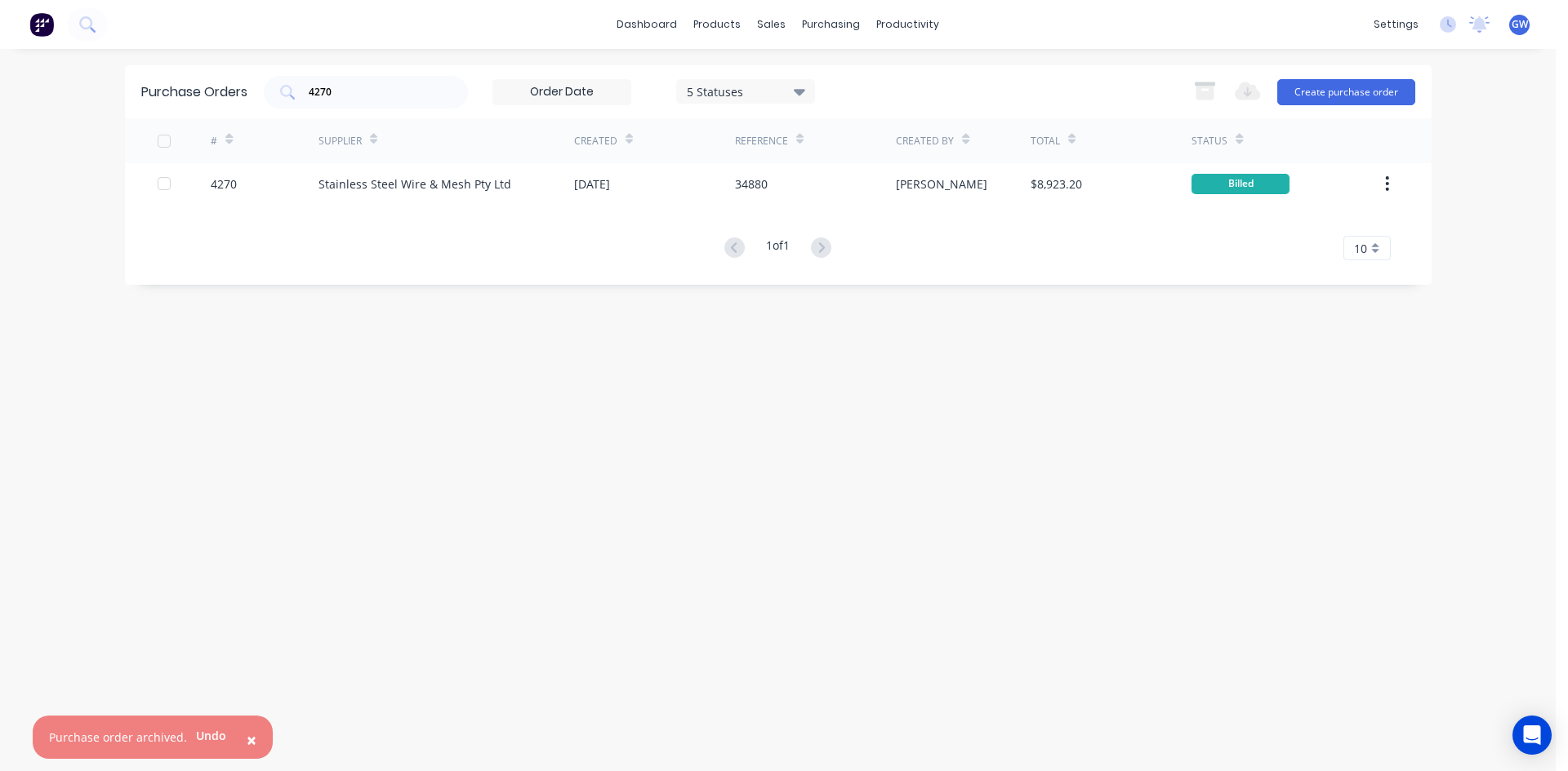
drag, startPoint x: 399, startPoint y: 88, endPoint x: 203, endPoint y: 90, distance: 196.0
click at [203, 90] on div "Purchase Orders 4270 5 Statuses 5 Statuses Export to Excel (XLSX) Create purcha…" at bounding box center [778, 91] width 1307 height 53
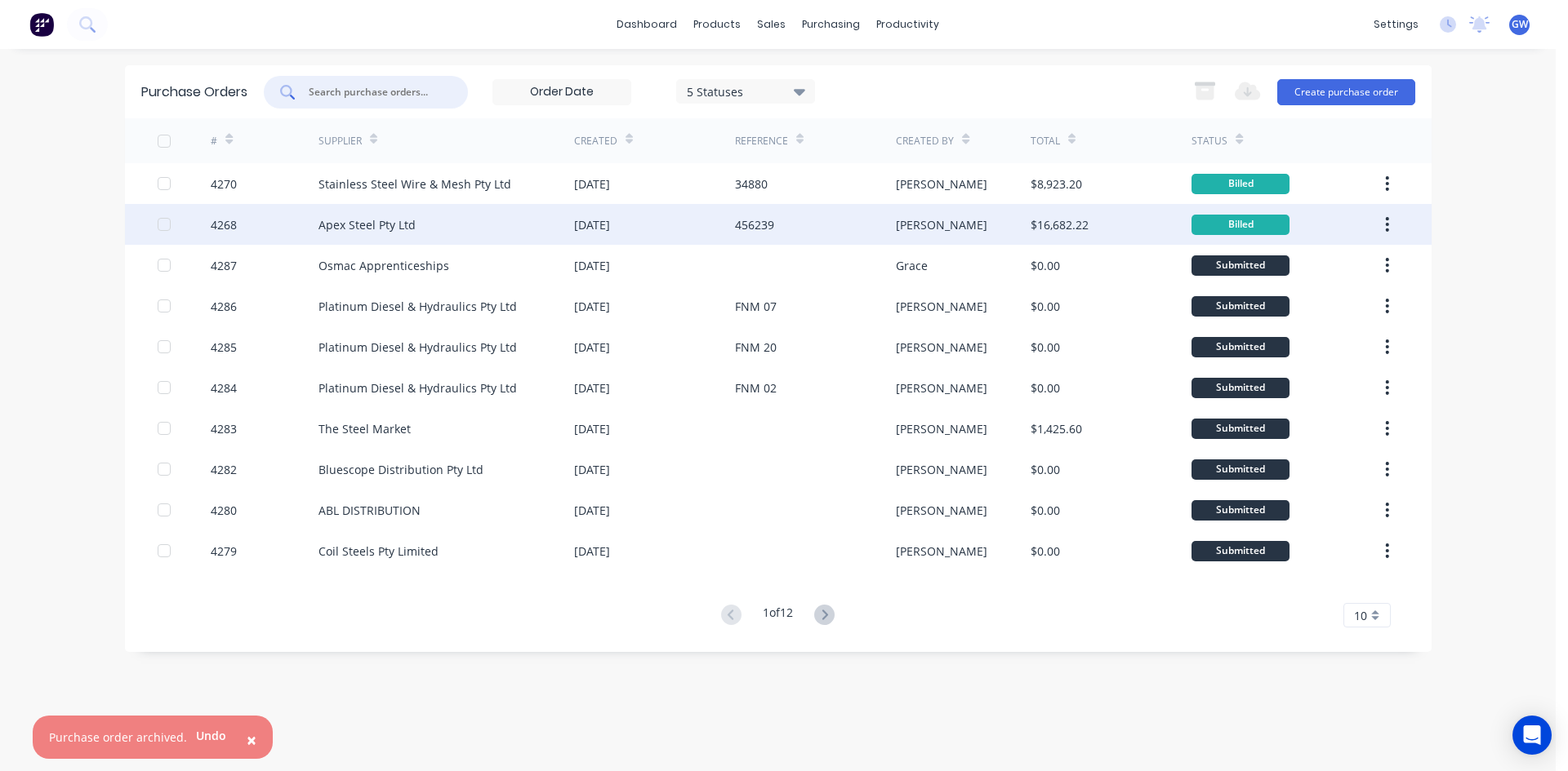
click at [1015, 229] on div "[PERSON_NAME]" at bounding box center [963, 225] width 135 height 41
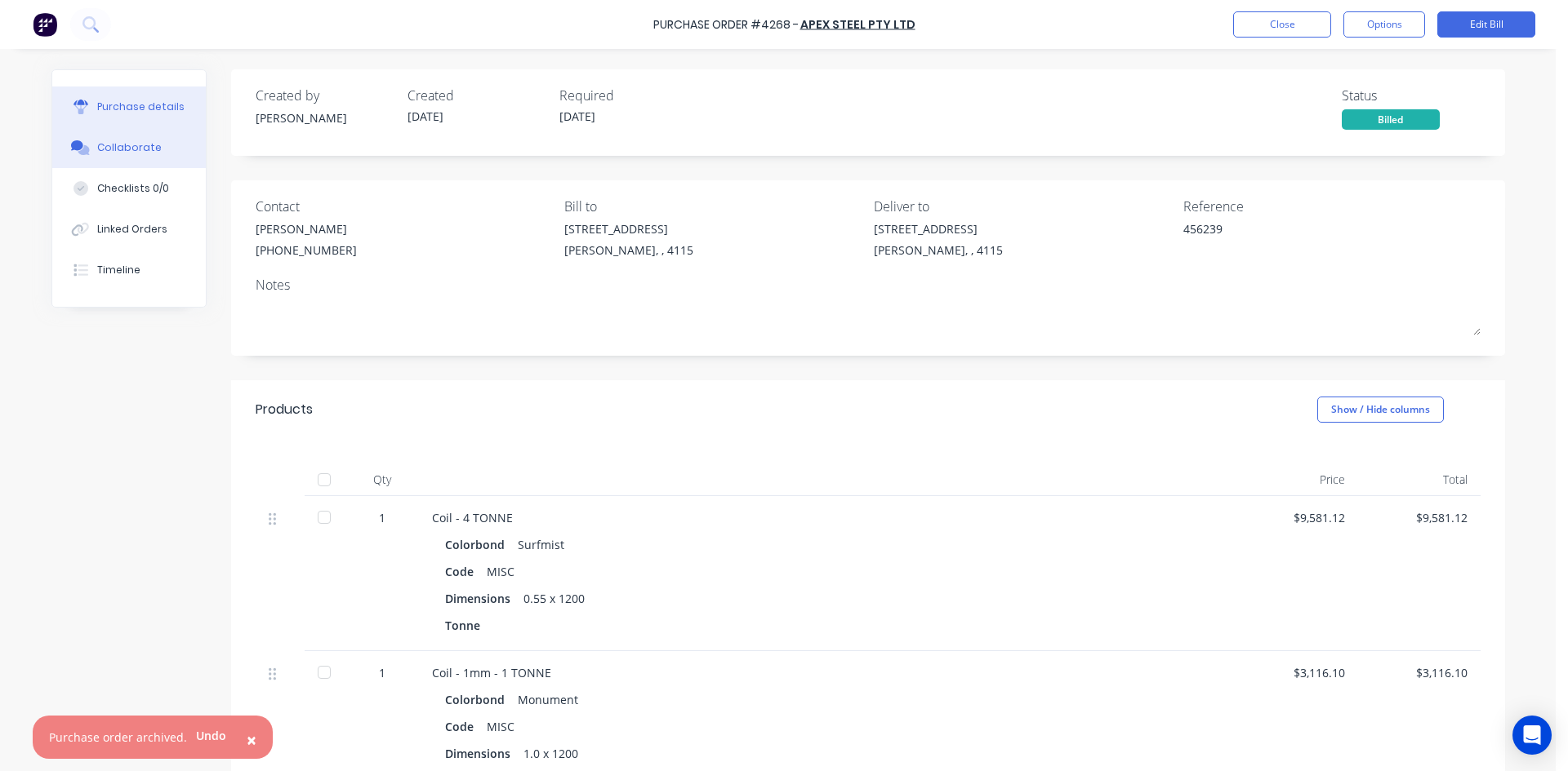
click at [113, 136] on button "Collaborate" at bounding box center [128, 148] width 153 height 41
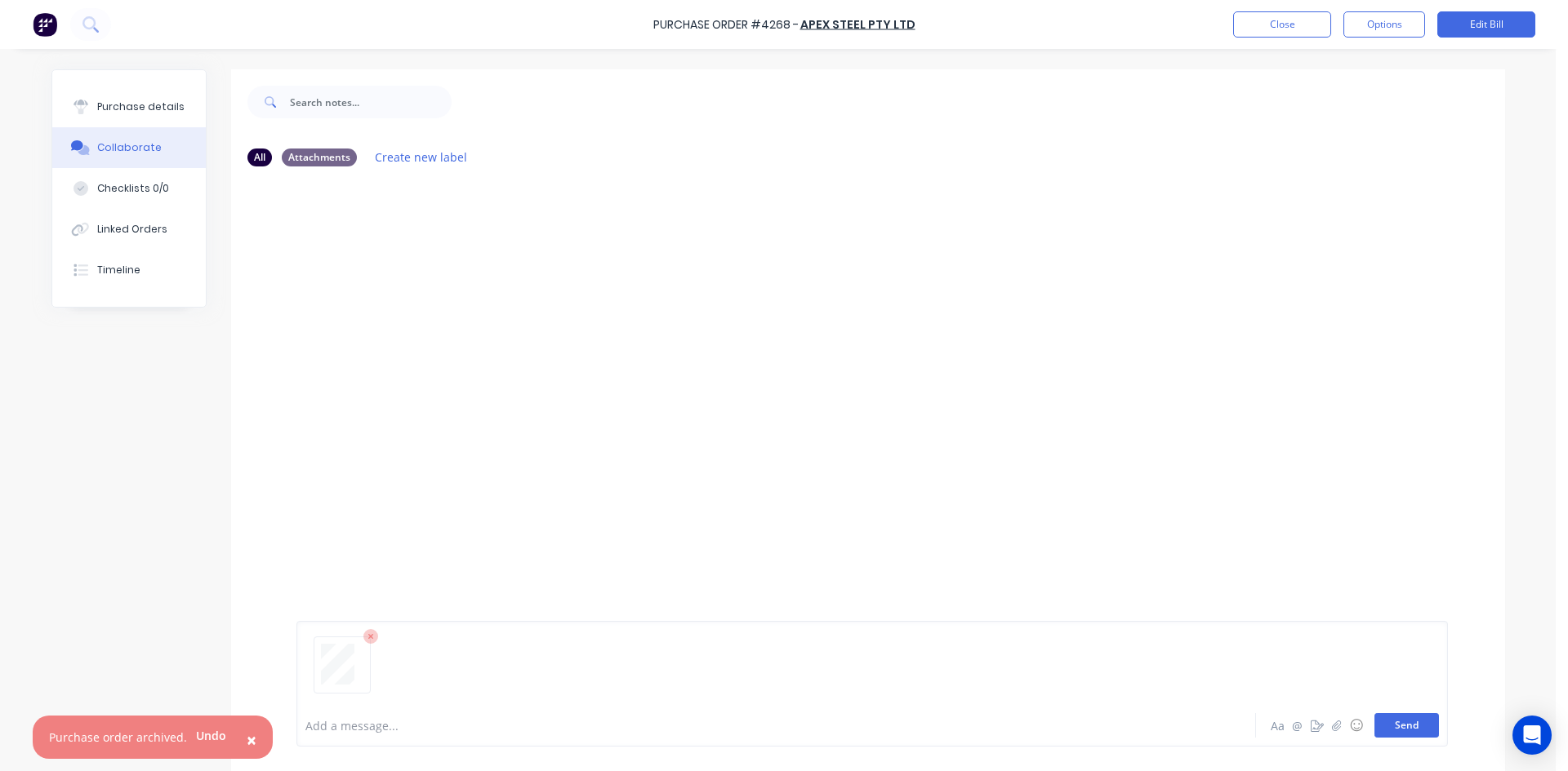
click at [1379, 717] on button "Send" at bounding box center [1407, 725] width 65 height 24
click at [1384, 24] on button "Options" at bounding box center [1384, 24] width 82 height 26
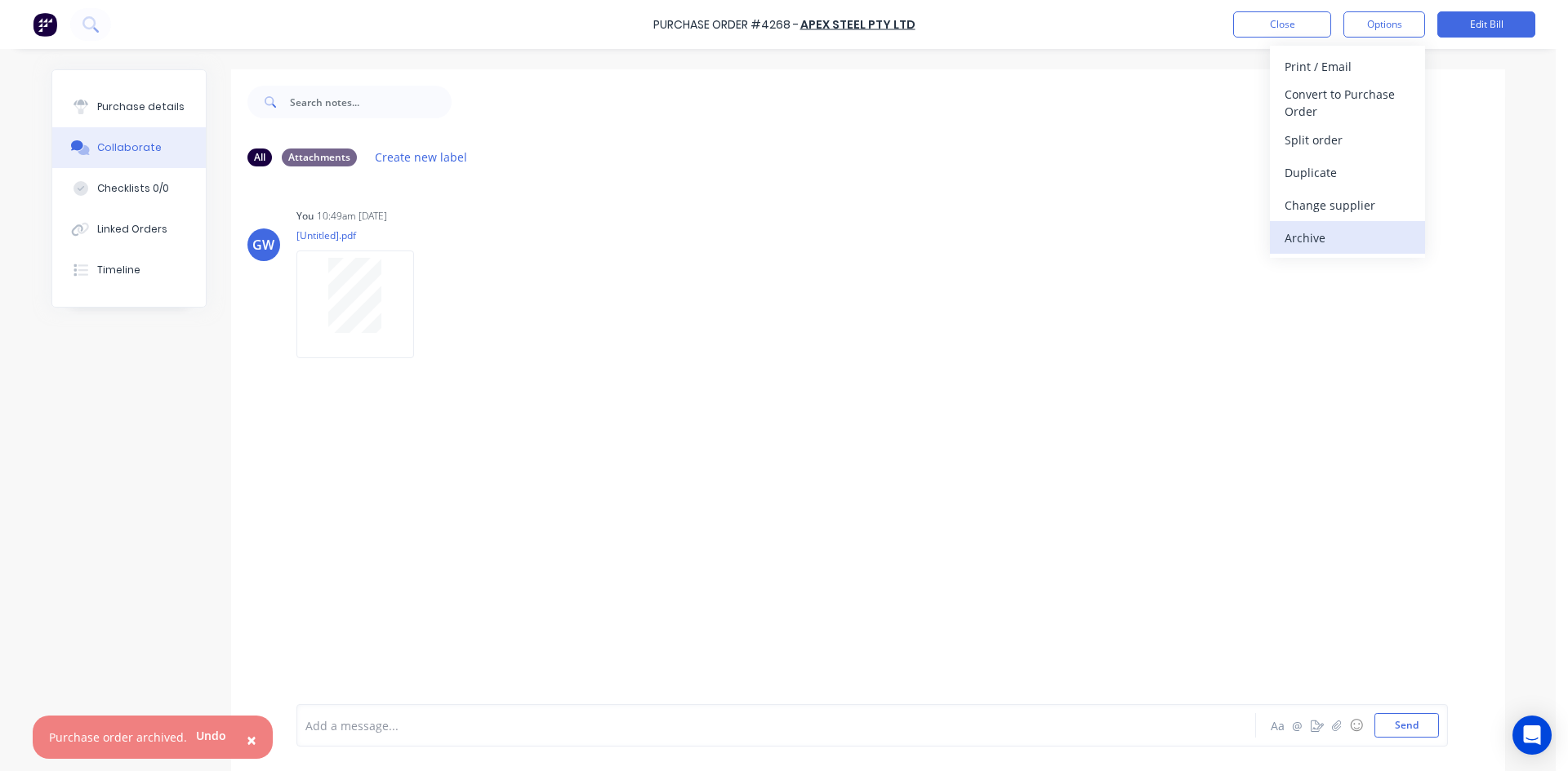
click at [1344, 239] on div "Archive" at bounding box center [1347, 238] width 126 height 23
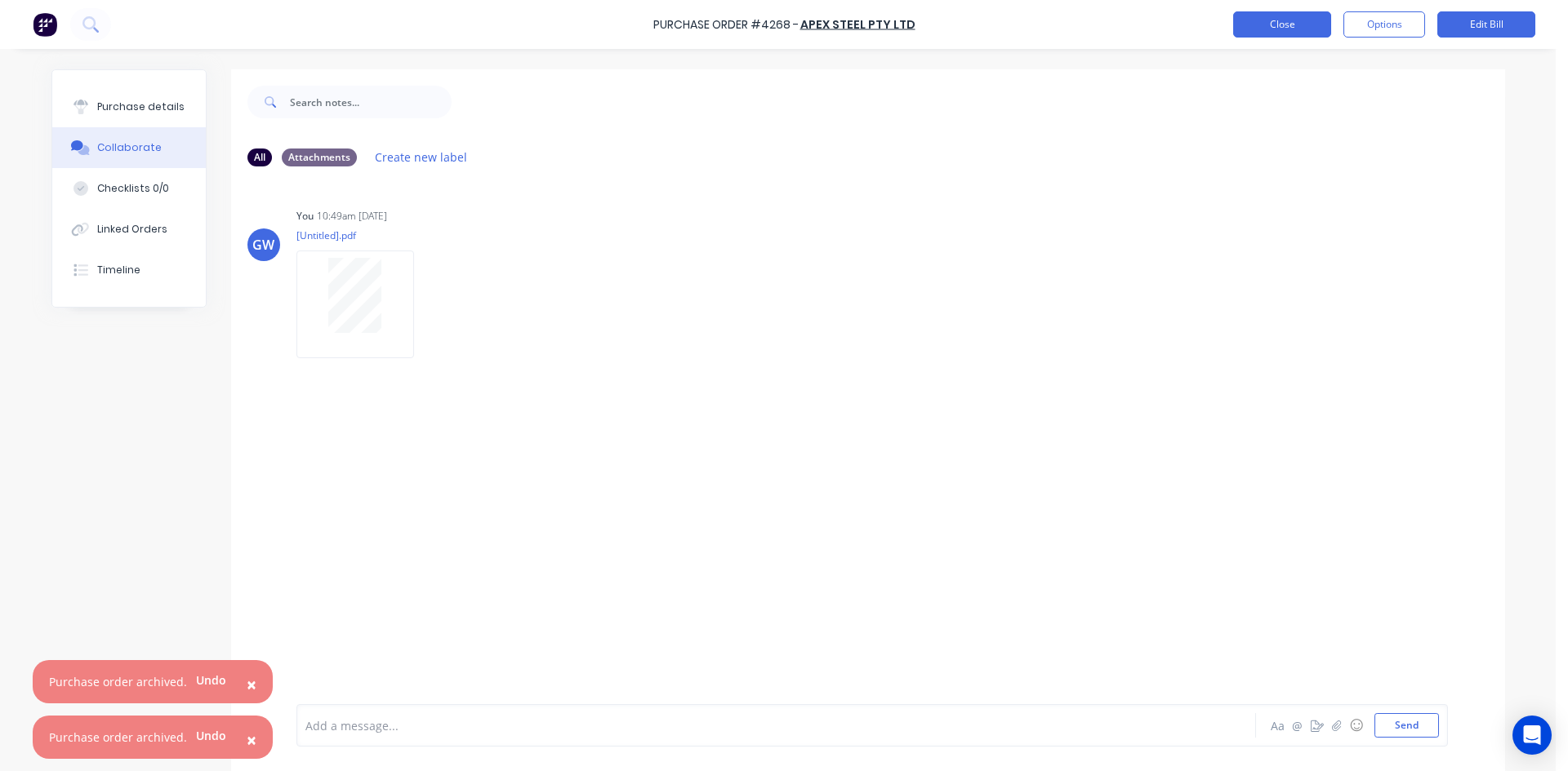
click at [1285, 22] on button "Close" at bounding box center [1282, 24] width 98 height 26
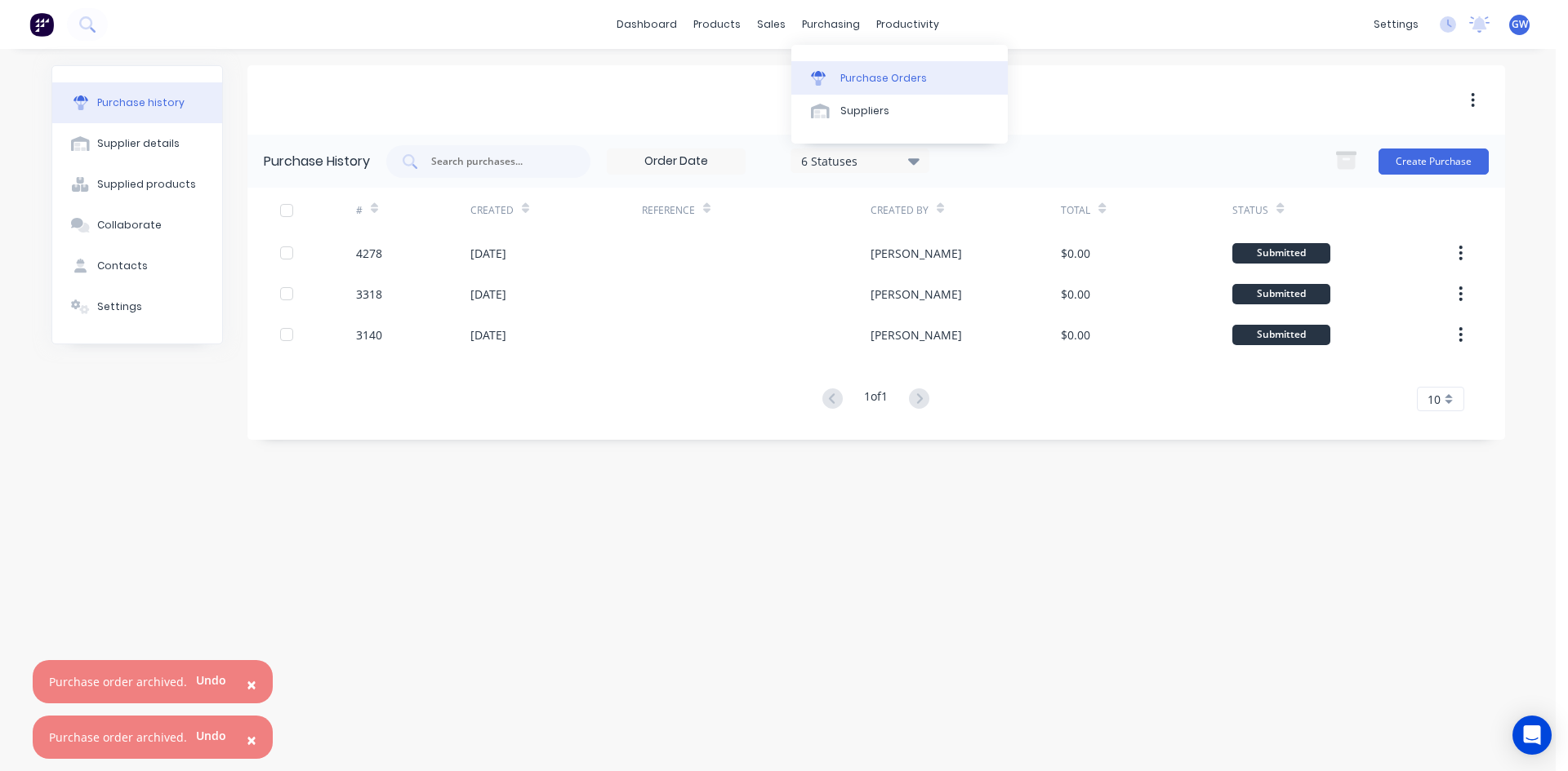
click at [890, 72] on div "Purchase Orders" at bounding box center [884, 78] width 86 height 14
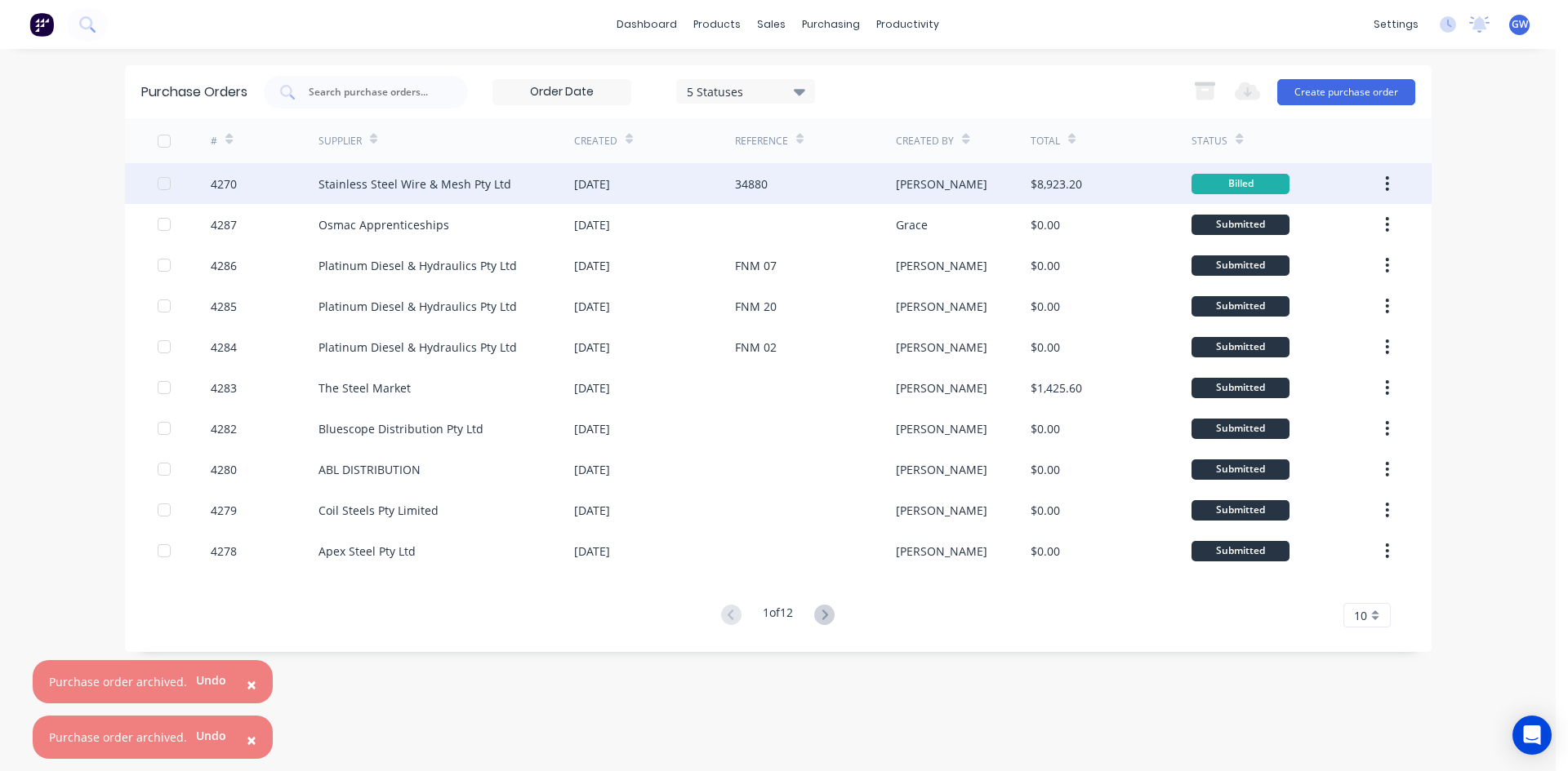
click at [789, 186] on div "34880" at bounding box center [814, 184] width 161 height 41
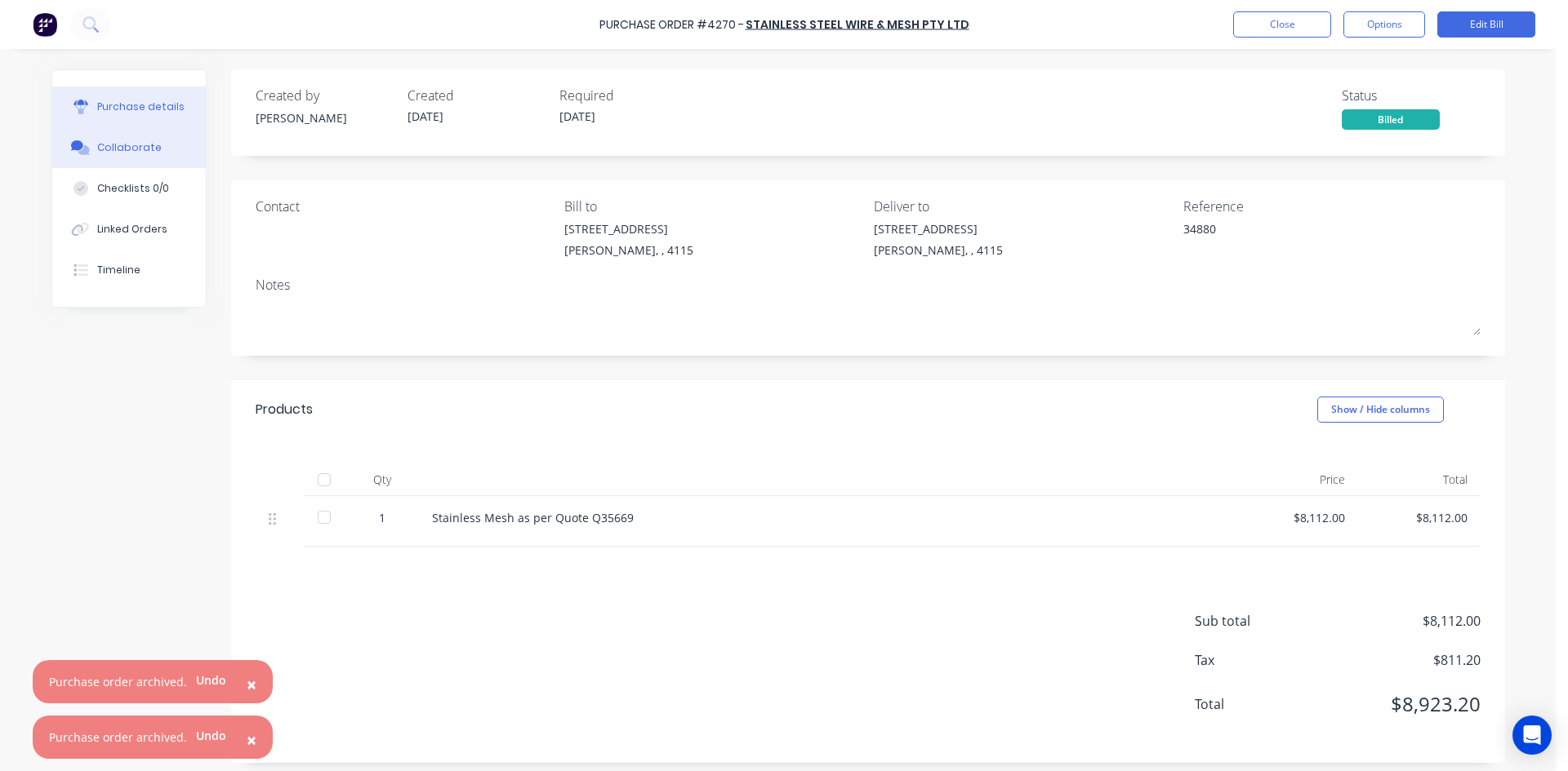
click at [142, 137] on button "Collaborate" at bounding box center [128, 148] width 153 height 41
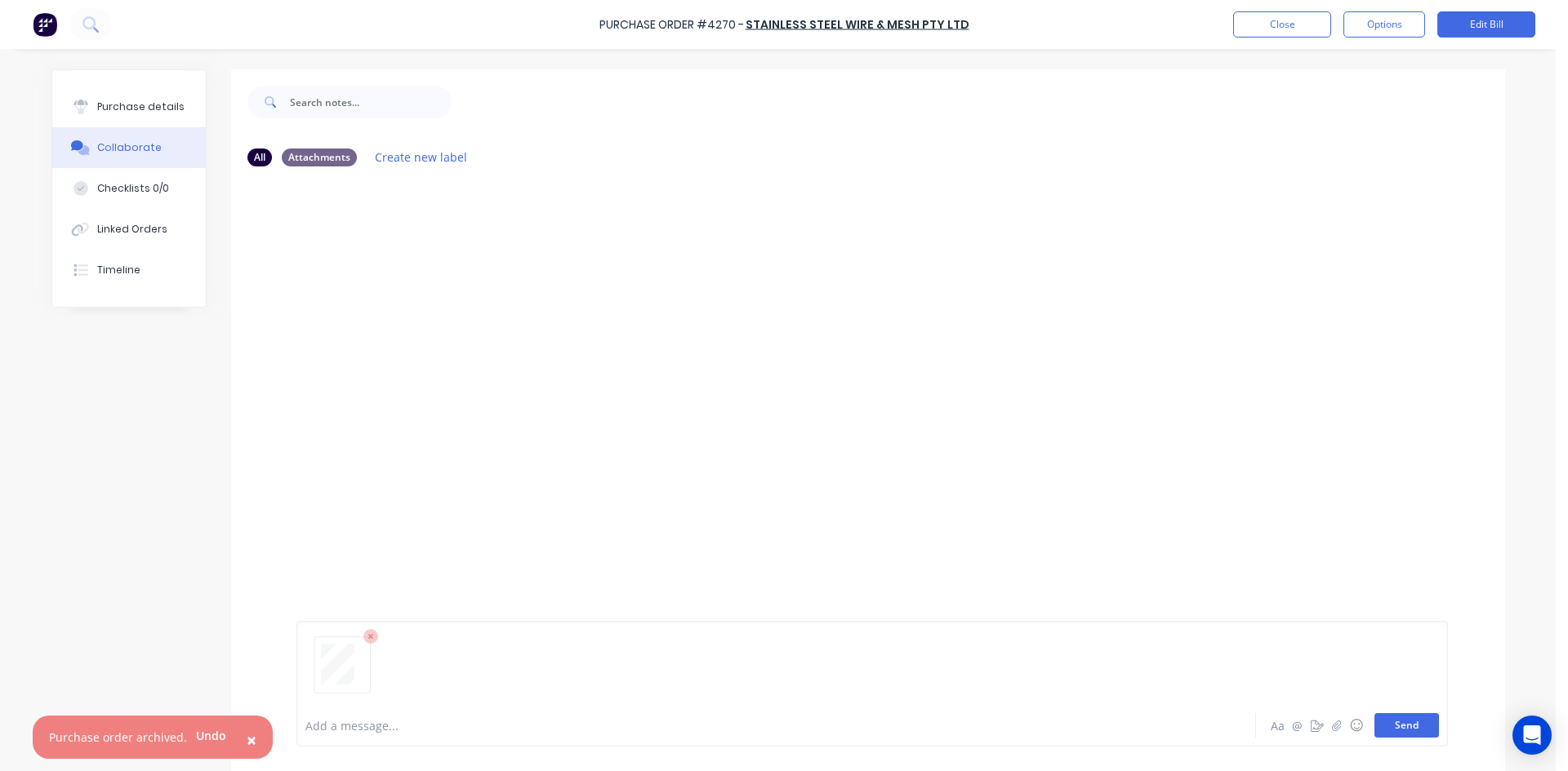
click at [1395, 723] on button "Send" at bounding box center [1407, 725] width 65 height 24
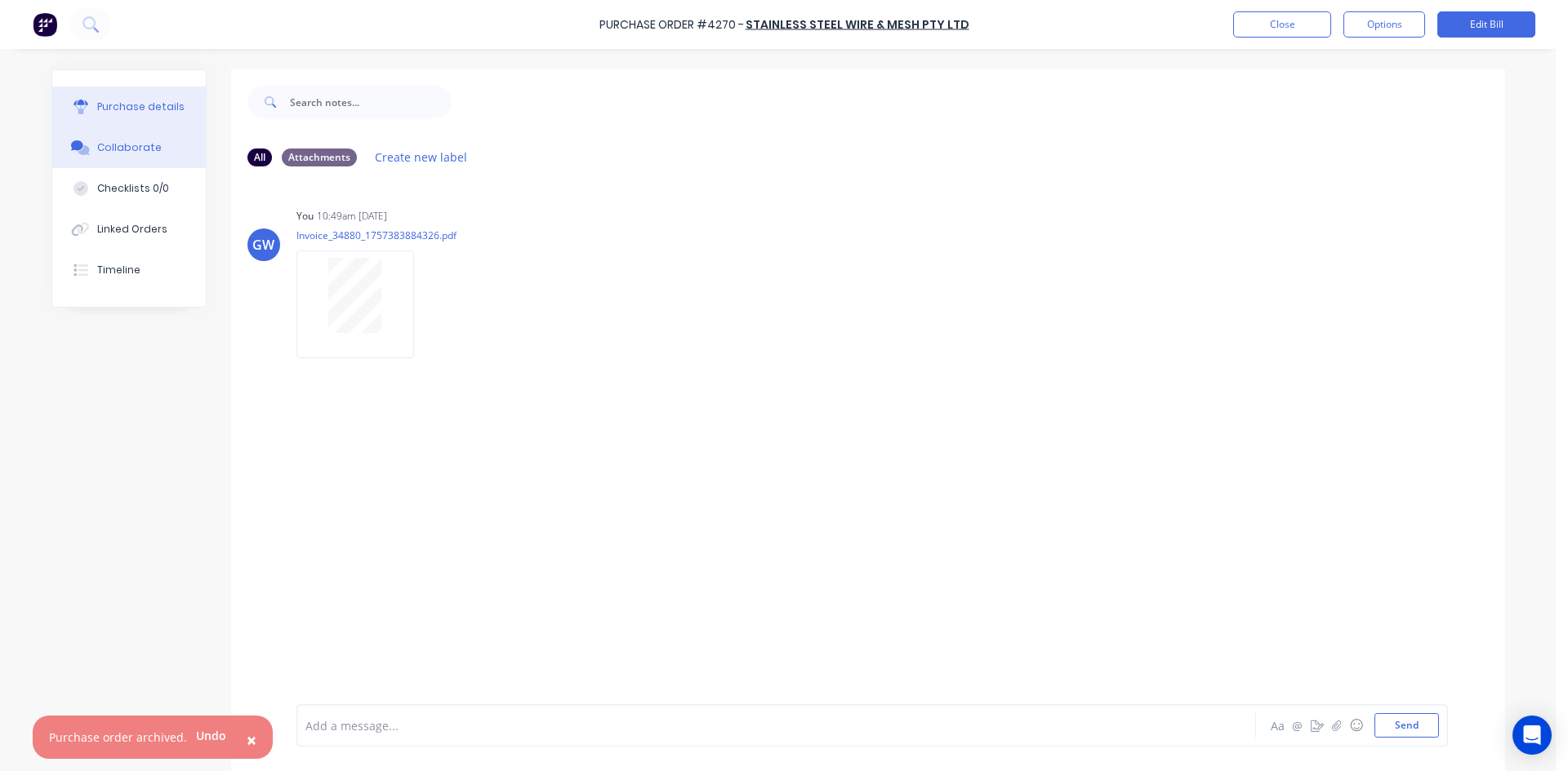
click at [127, 111] on div "Purchase details" at bounding box center [140, 107] width 87 height 14
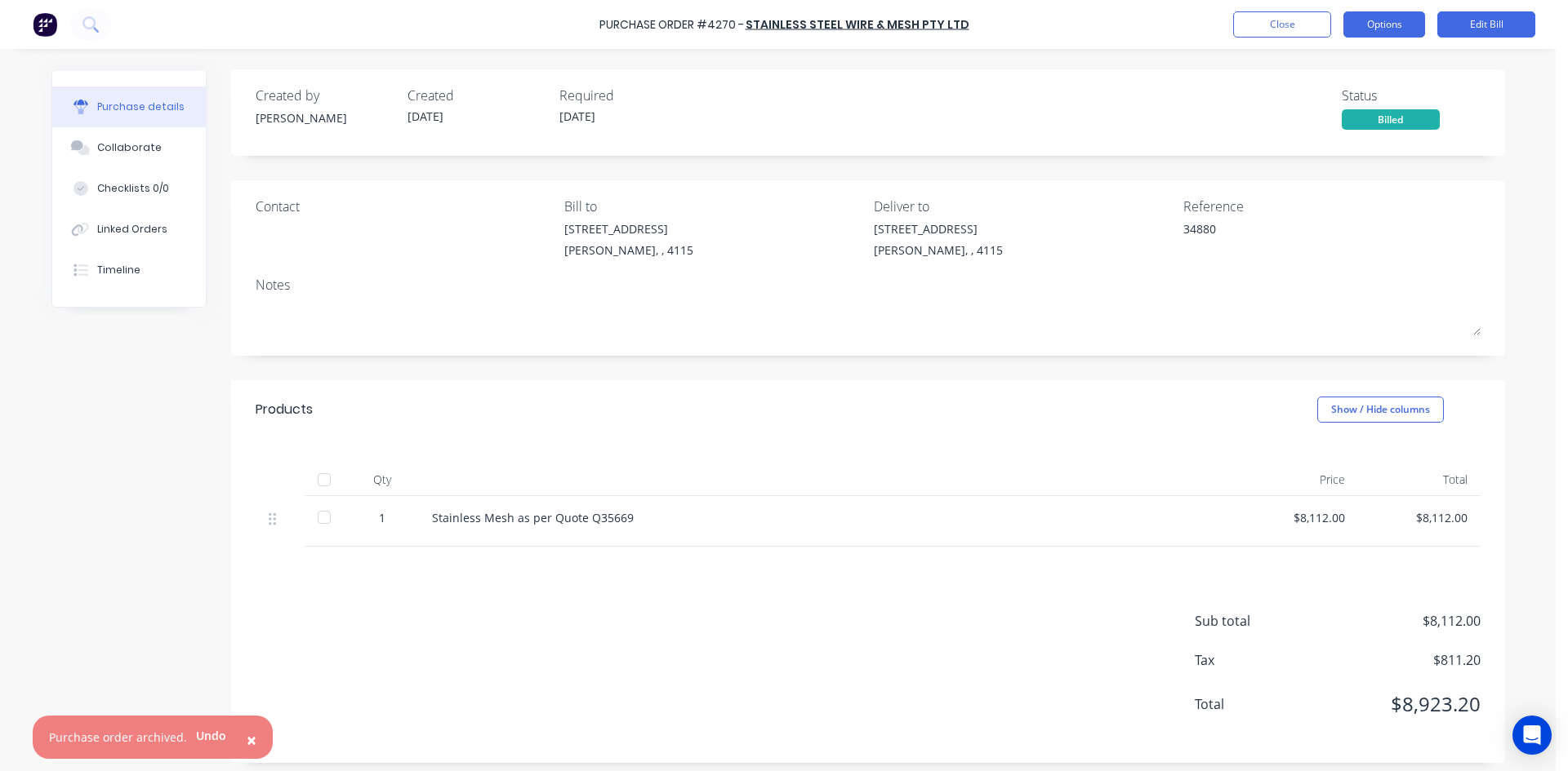
click at [1380, 28] on button "Options" at bounding box center [1384, 24] width 82 height 26
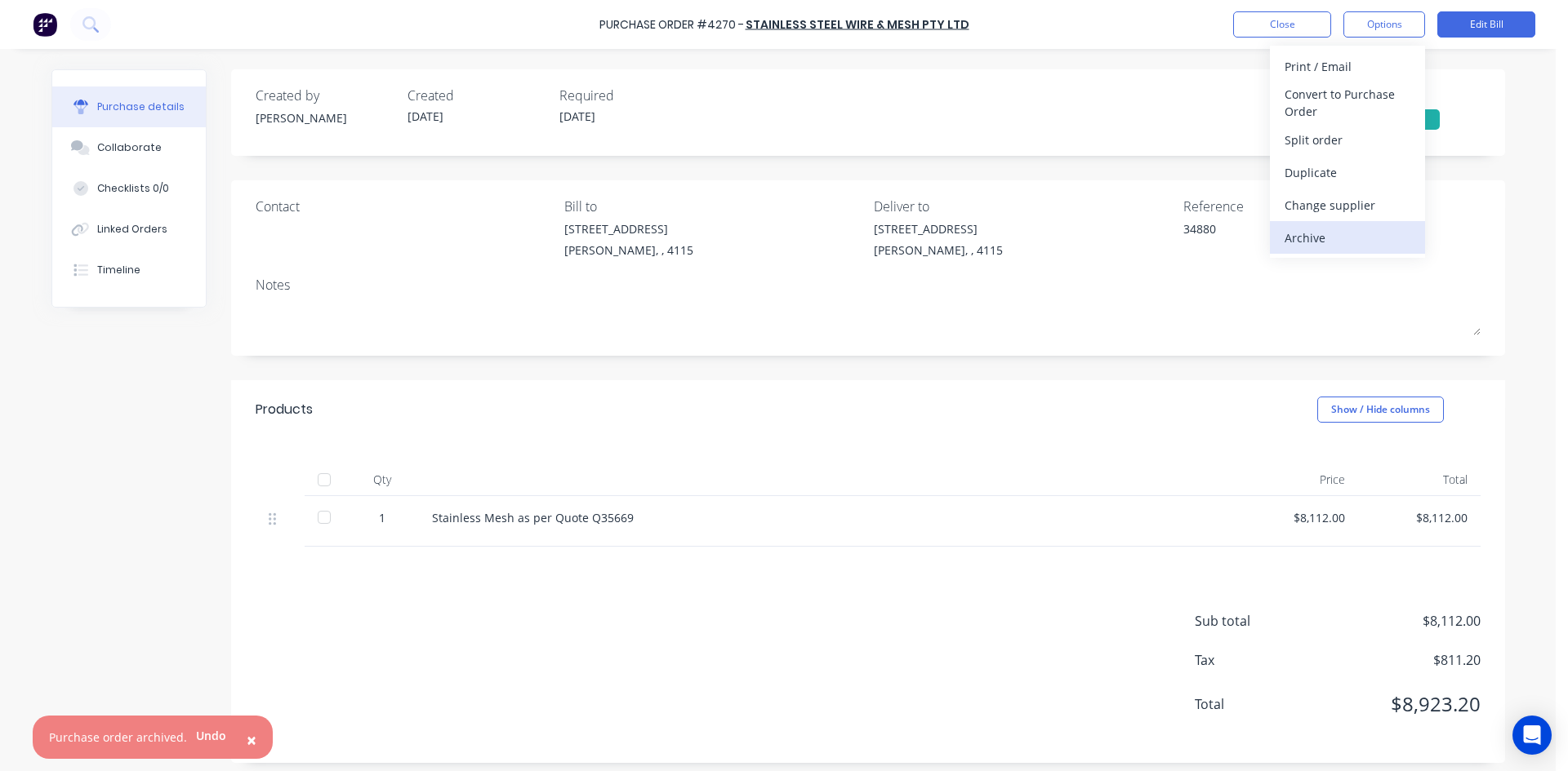
click at [1295, 249] on div "Archive" at bounding box center [1347, 238] width 126 height 23
type textarea "x"
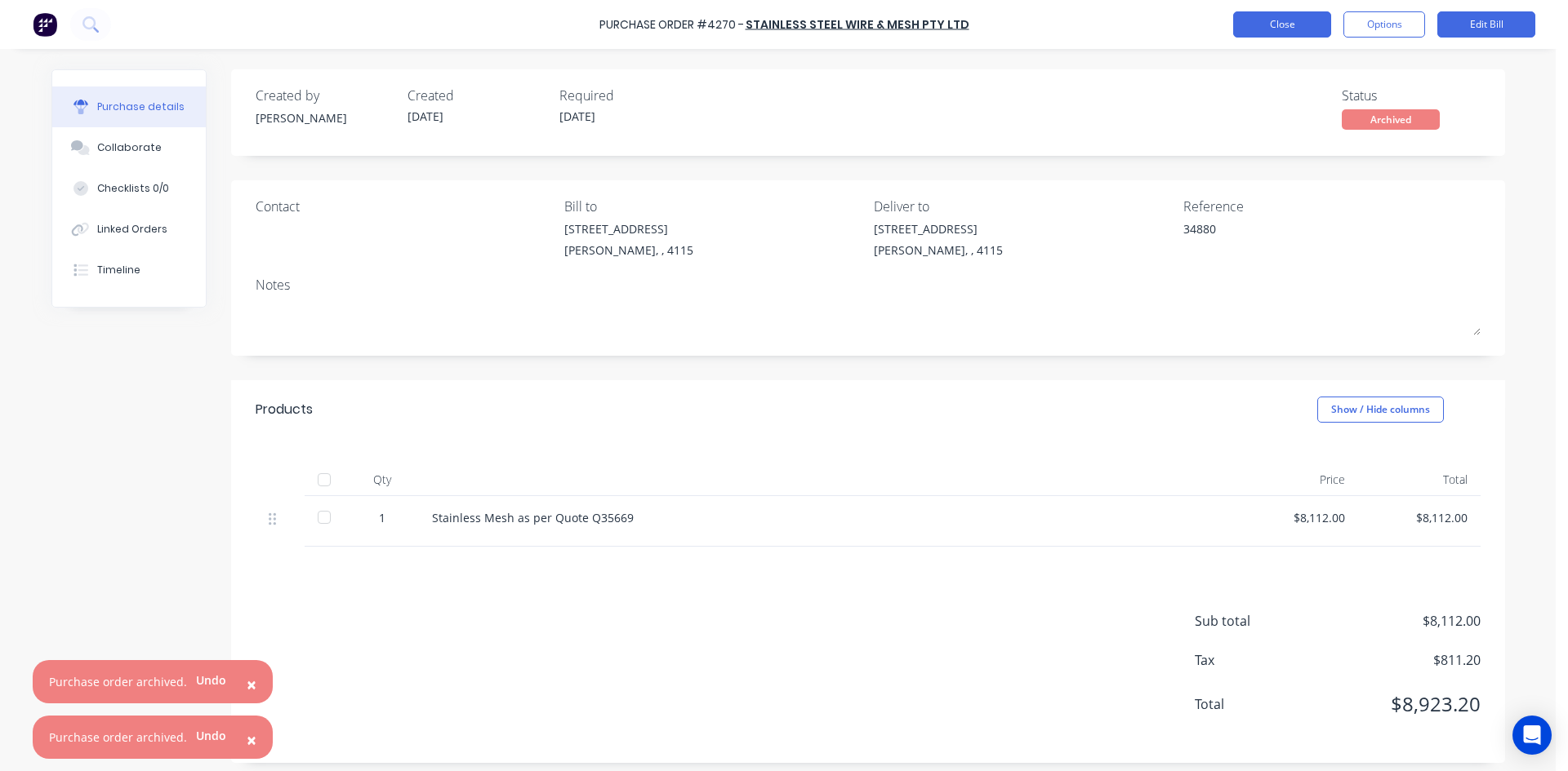
click at [1269, 15] on button "Close" at bounding box center [1282, 24] width 98 height 26
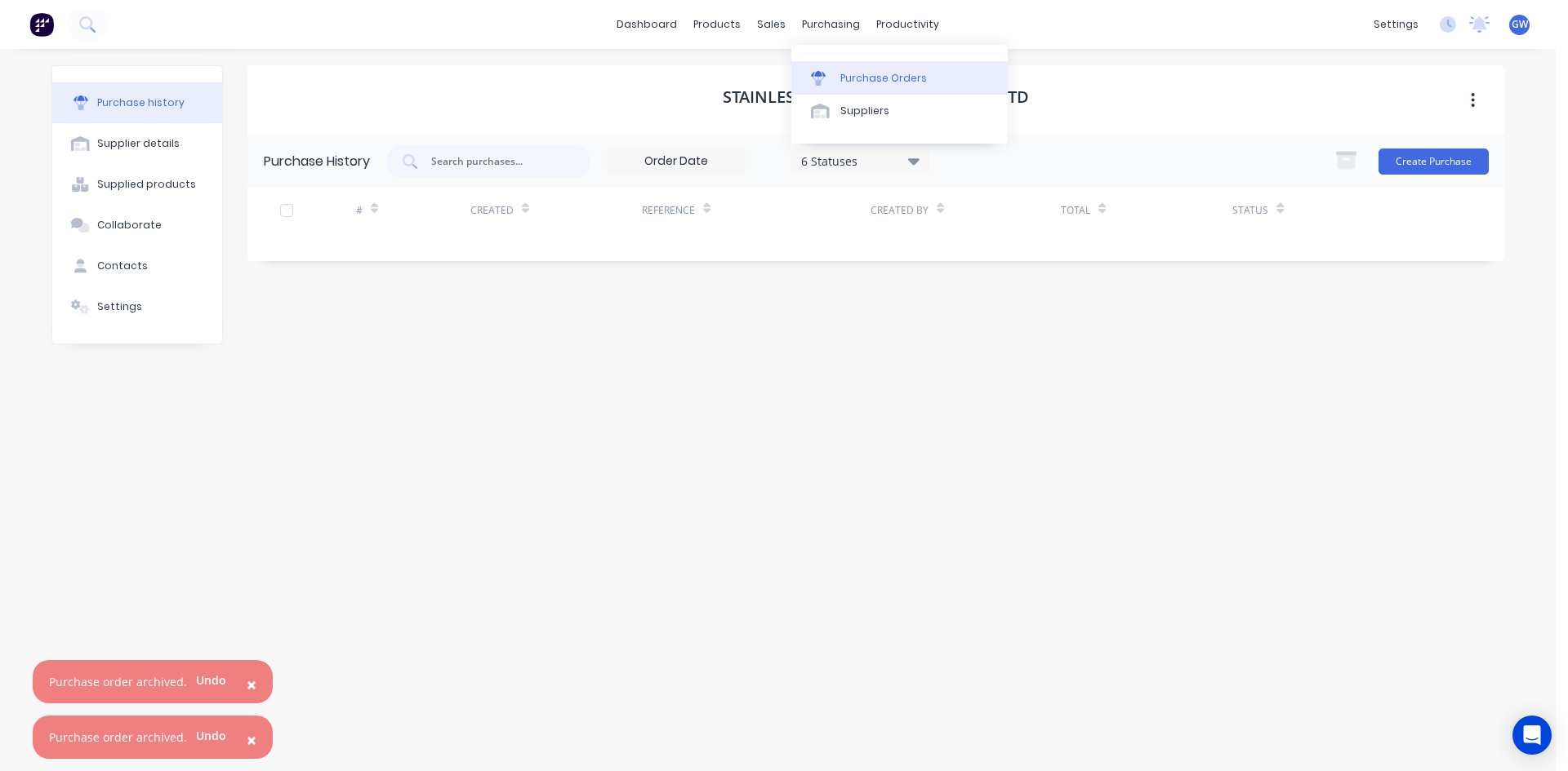
click at [852, 74] on div "Purchase Orders" at bounding box center [884, 78] width 86 height 14
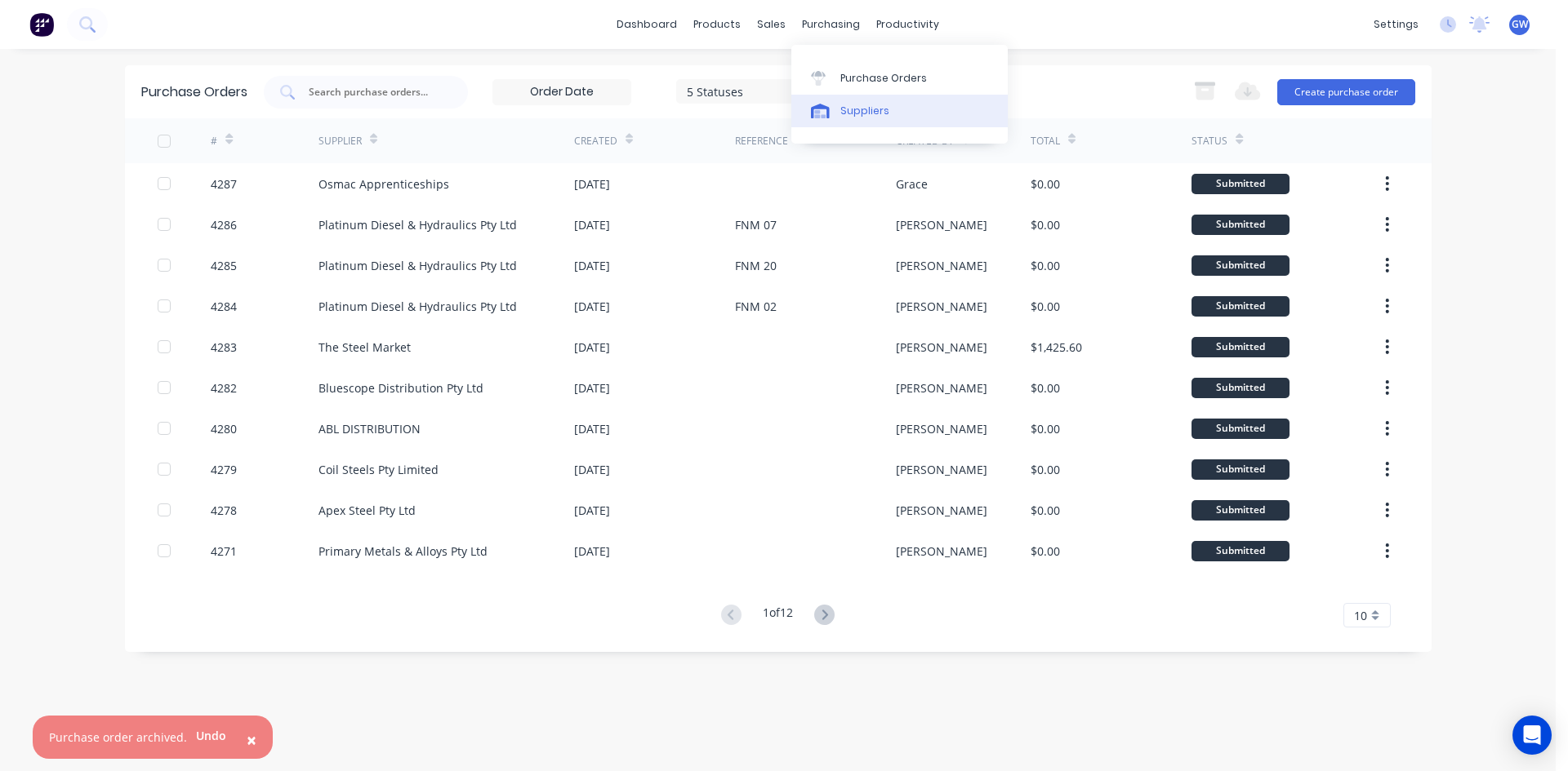
click at [870, 111] on div "Suppliers" at bounding box center [865, 111] width 49 height 14
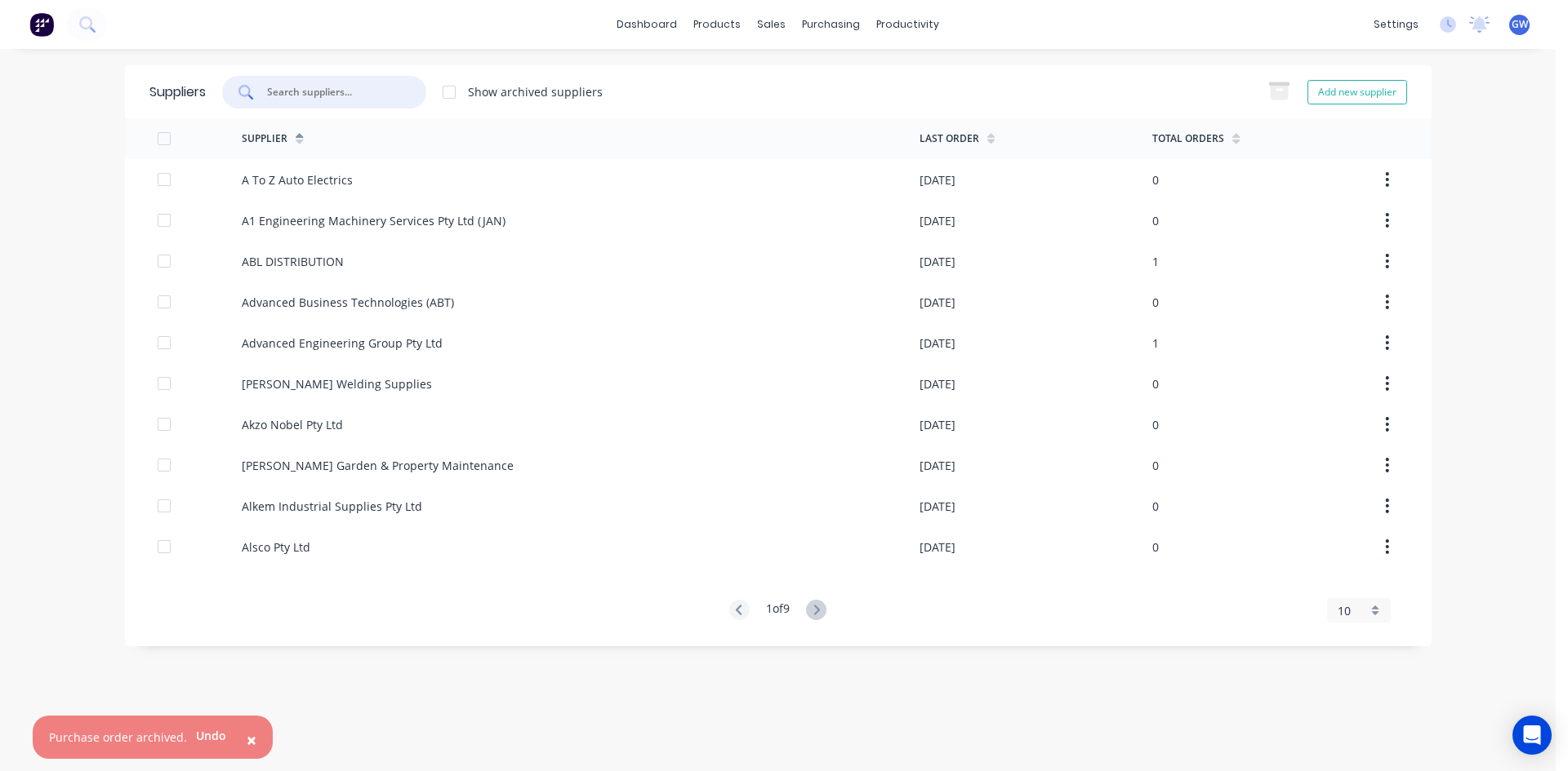
click at [388, 86] on input "text" at bounding box center [333, 92] width 135 height 16
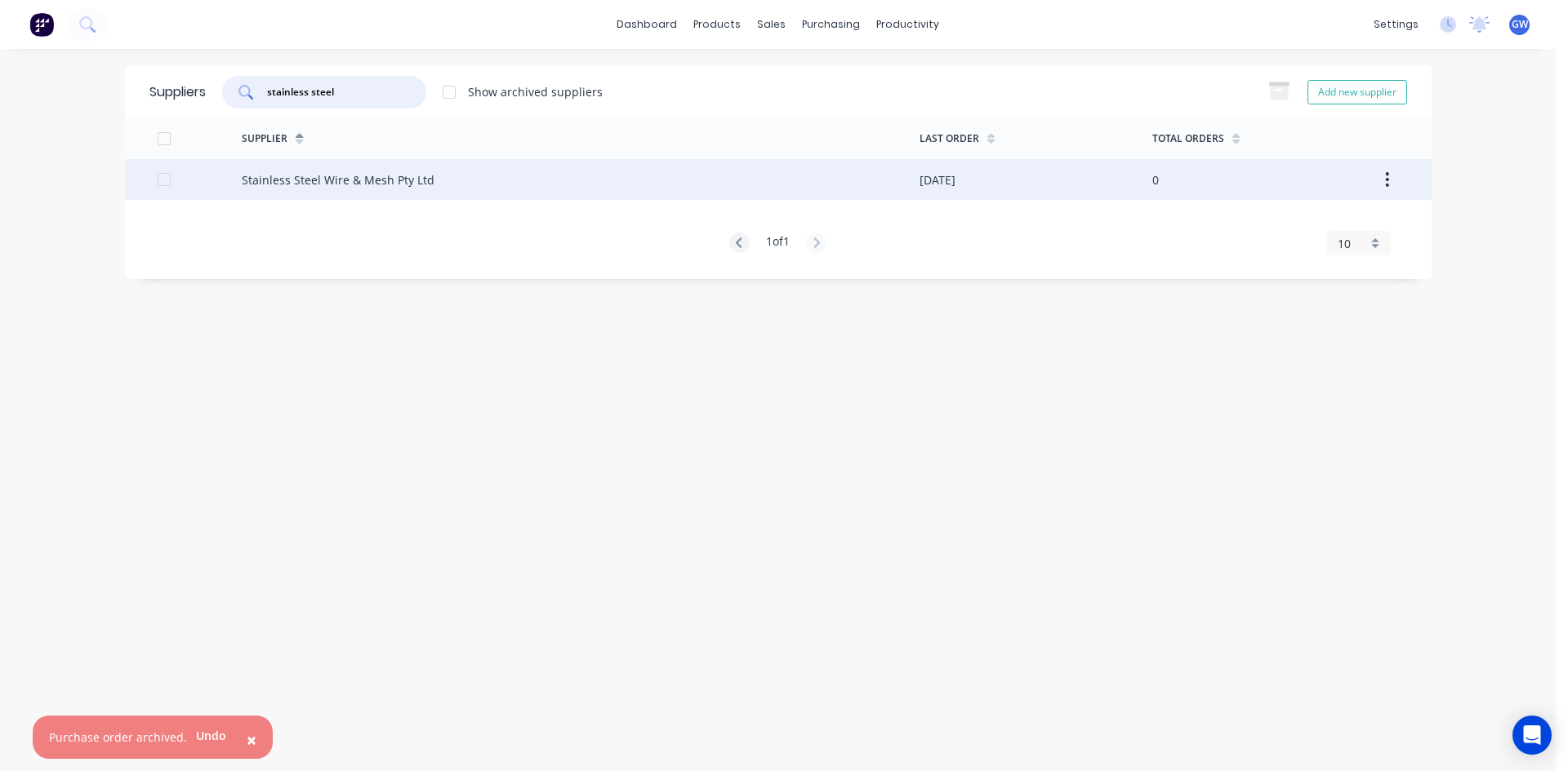
type input "stainless steel"
click at [547, 178] on div "Stainless Steel Wire & Mesh Pty Ltd" at bounding box center [580, 180] width 678 height 41
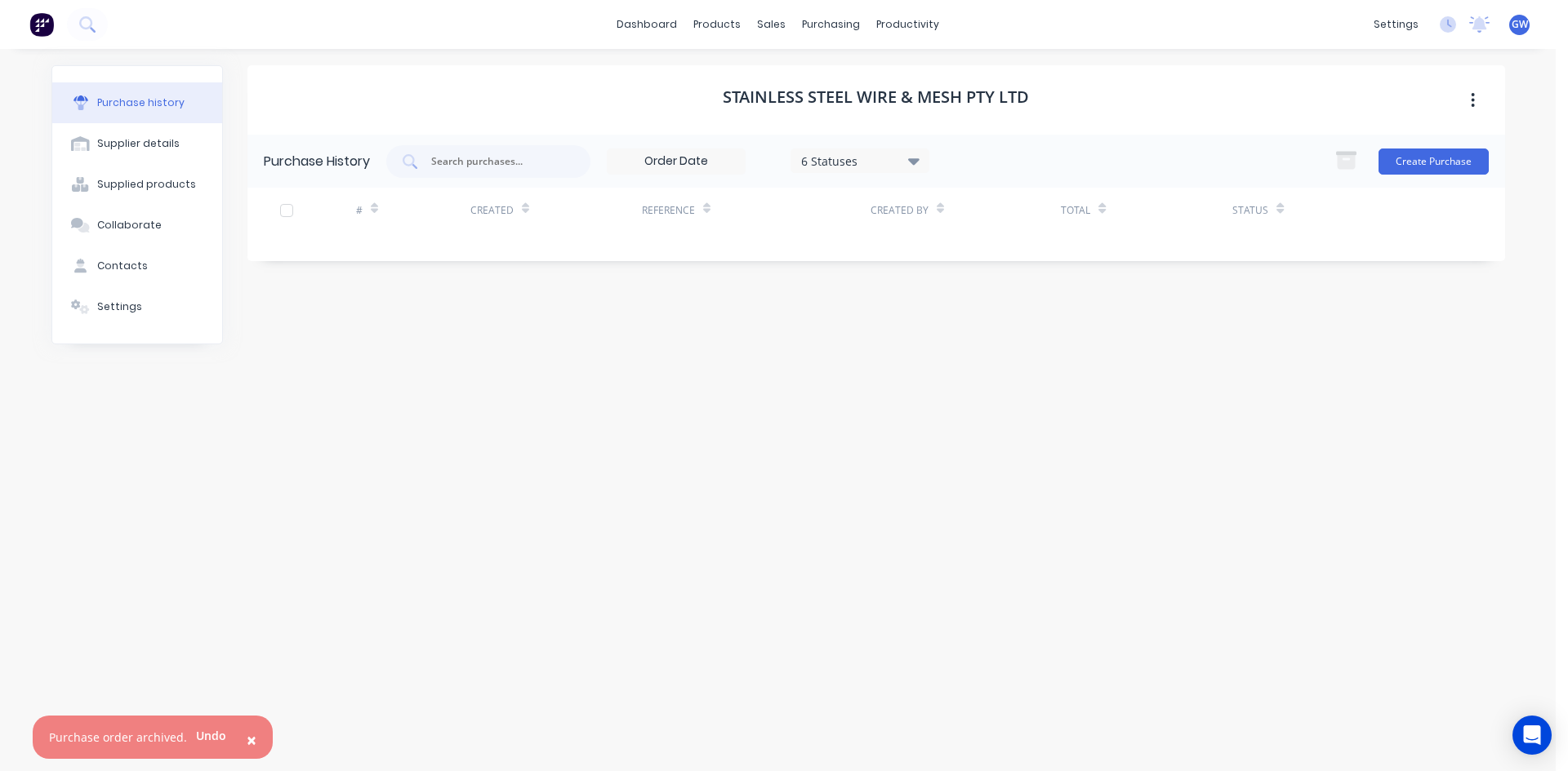
drag, startPoint x: 879, startPoint y: 160, endPoint x: 901, endPoint y: 172, distance: 25.1
click at [879, 160] on div "6 Statuses" at bounding box center [859, 160] width 117 height 17
drag, startPoint x: 972, startPoint y: 238, endPoint x: 1093, endPoint y: 127, distance: 164.2
click at [972, 237] on div at bounding box center [970, 236] width 32 height 32
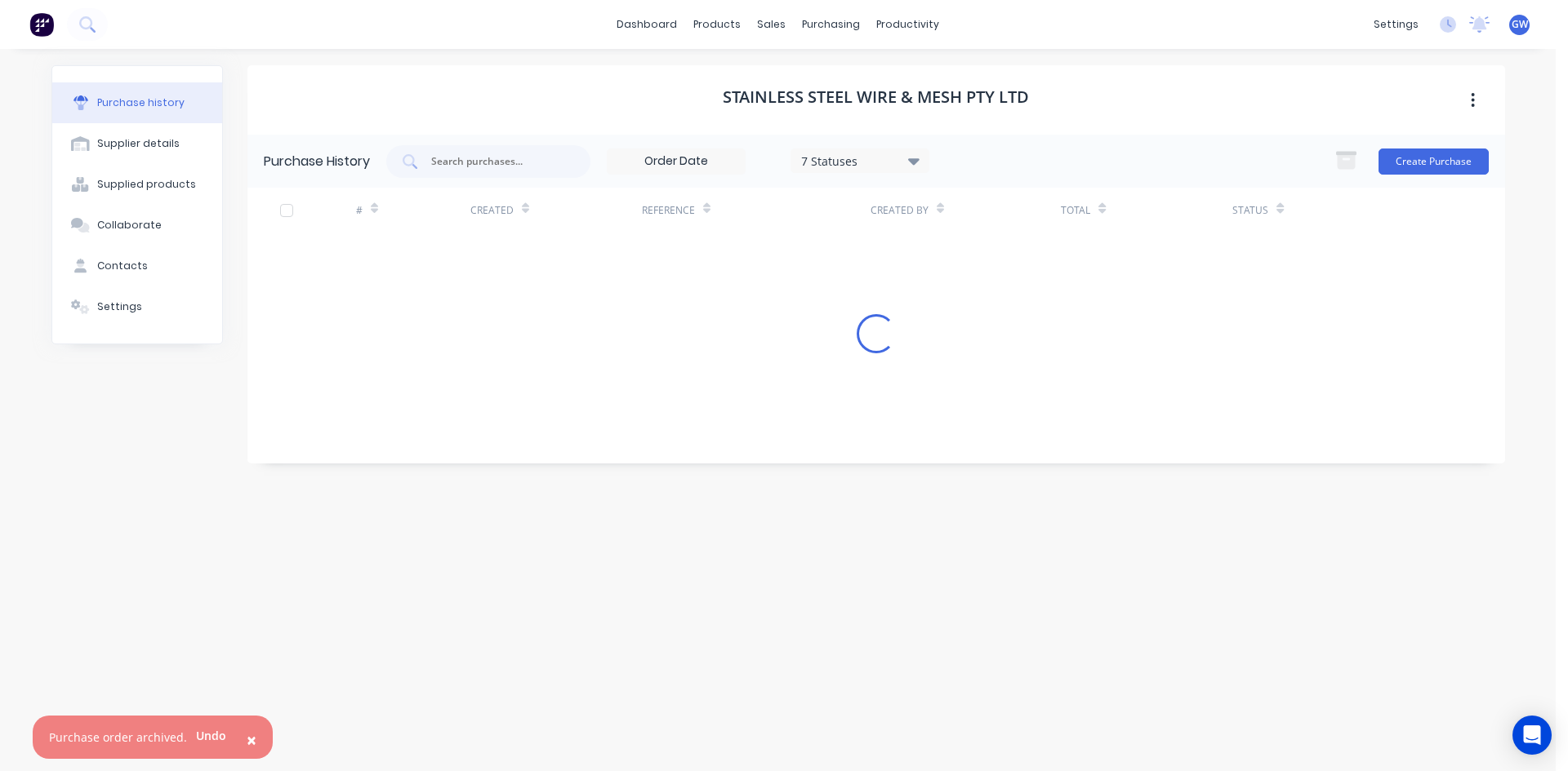
click at [1093, 127] on div "Stainless Steel Wire & Mesh Pty Ltd" at bounding box center [876, 100] width 1258 height 69
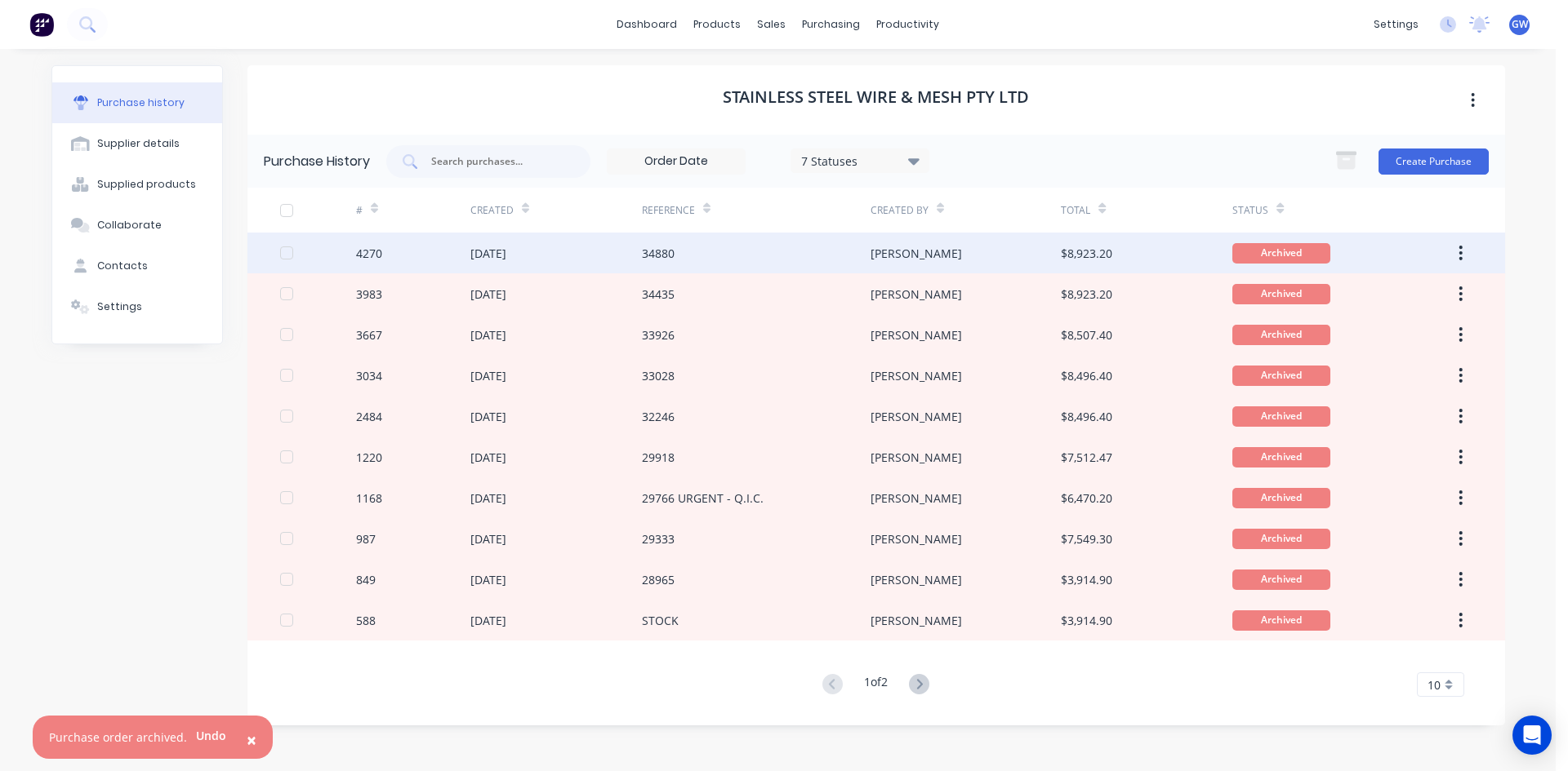
click at [937, 241] on div "[PERSON_NAME]" at bounding box center [965, 253] width 190 height 41
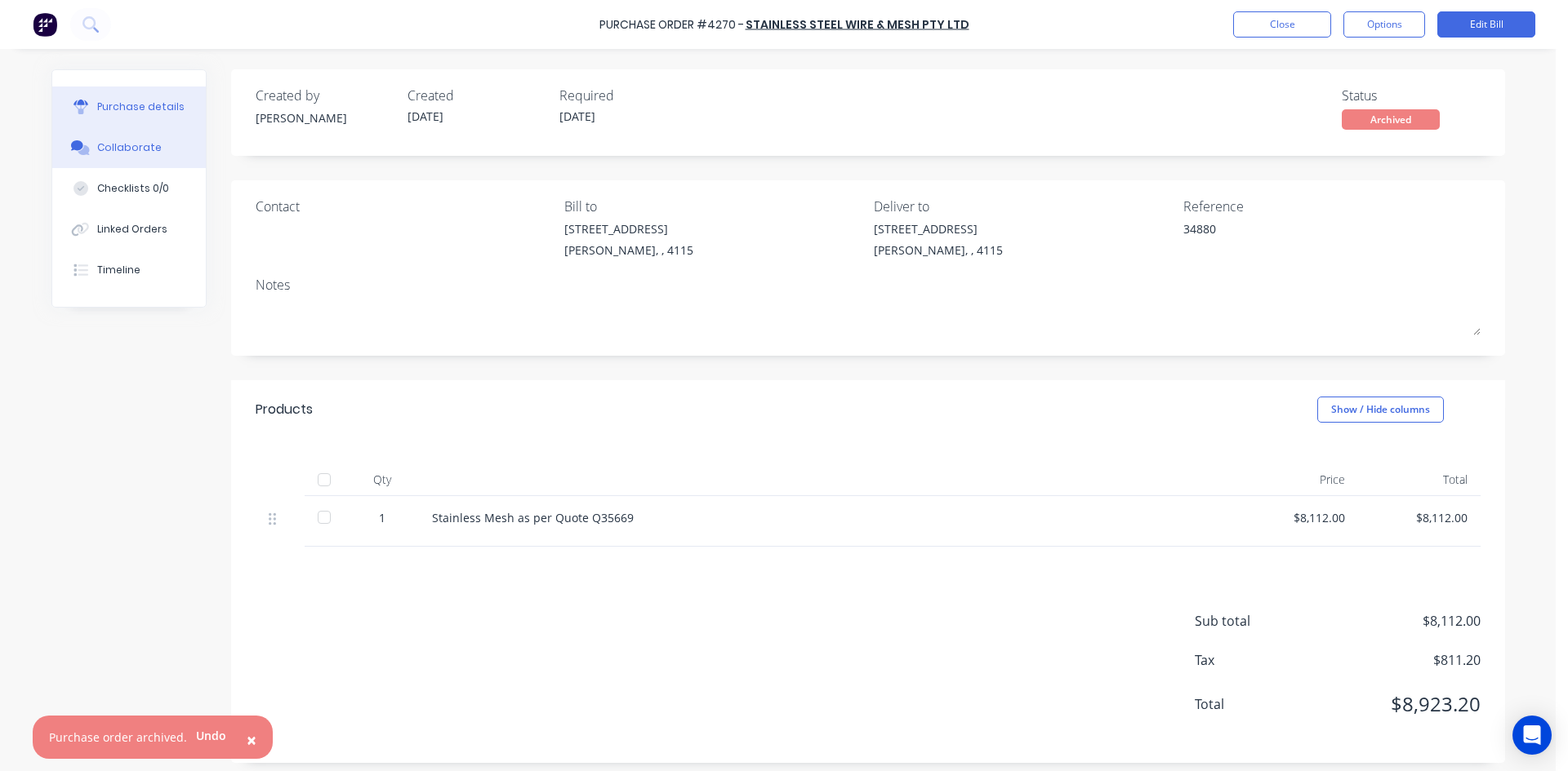
click at [132, 140] on button "Collaborate" at bounding box center [128, 148] width 153 height 41
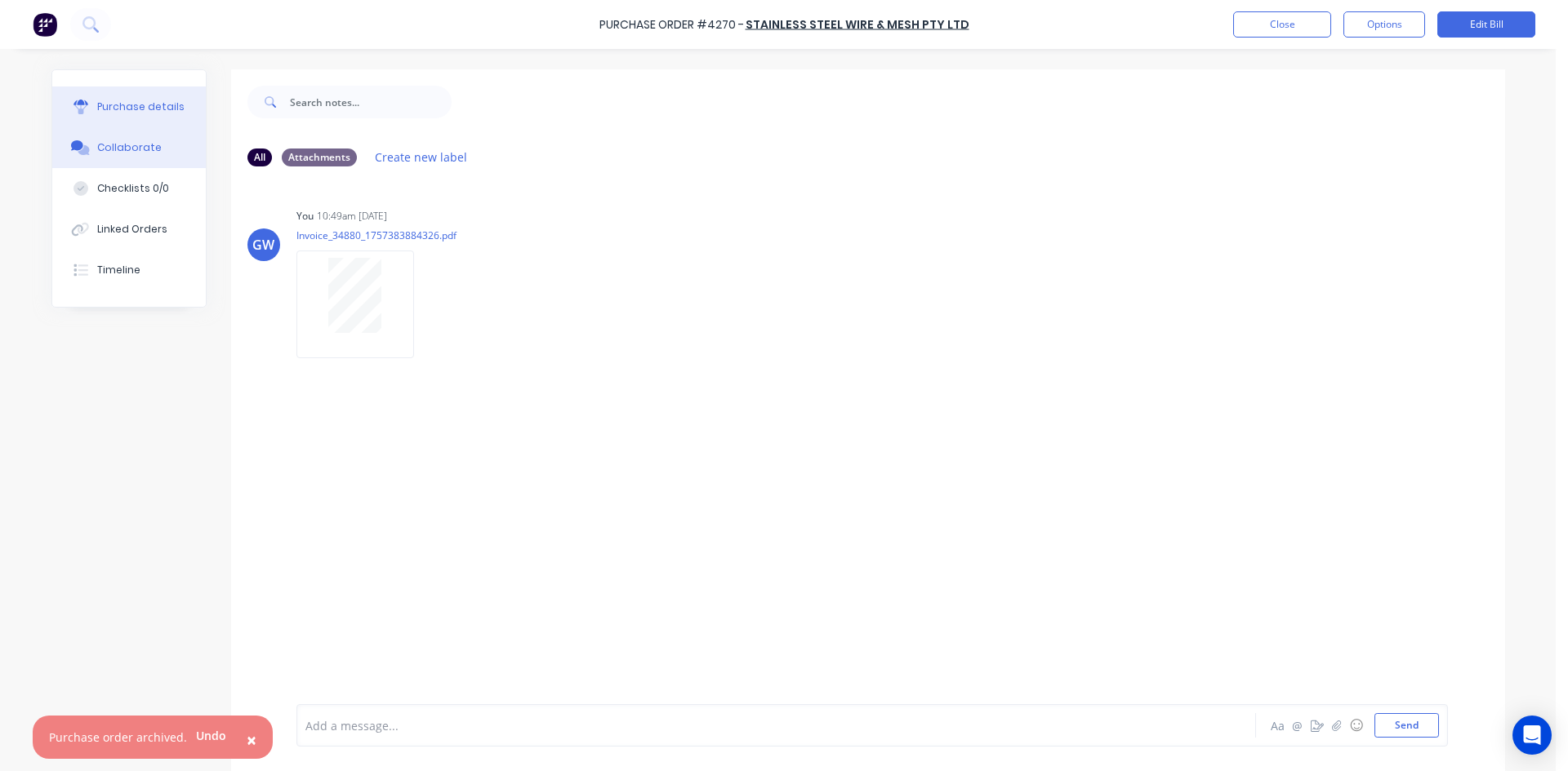
click at [76, 86] on button "Purchase details" at bounding box center [128, 107] width 153 height 41
type textarea "x"
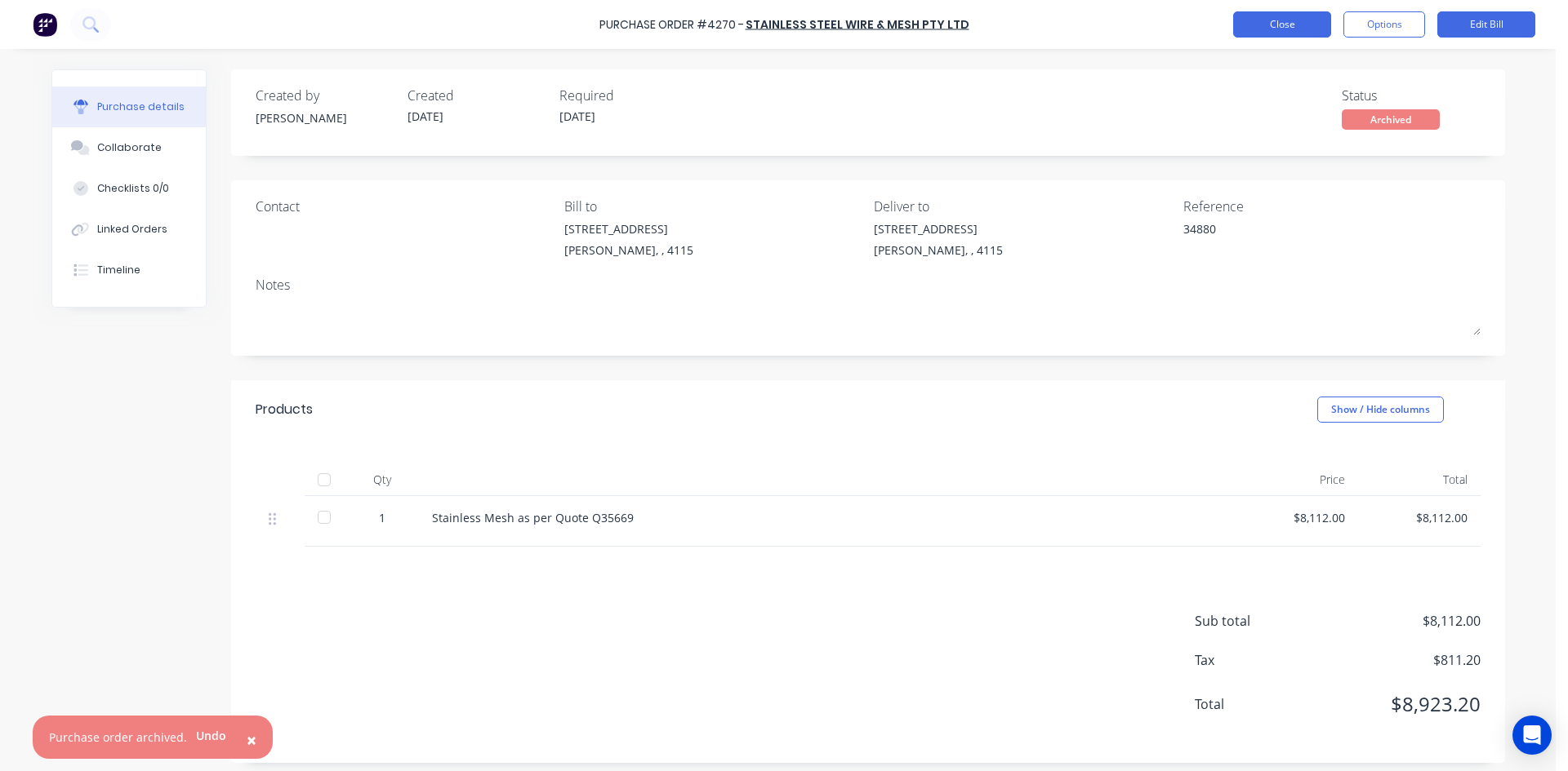
click at [1289, 15] on button "Close" at bounding box center [1282, 24] width 98 height 26
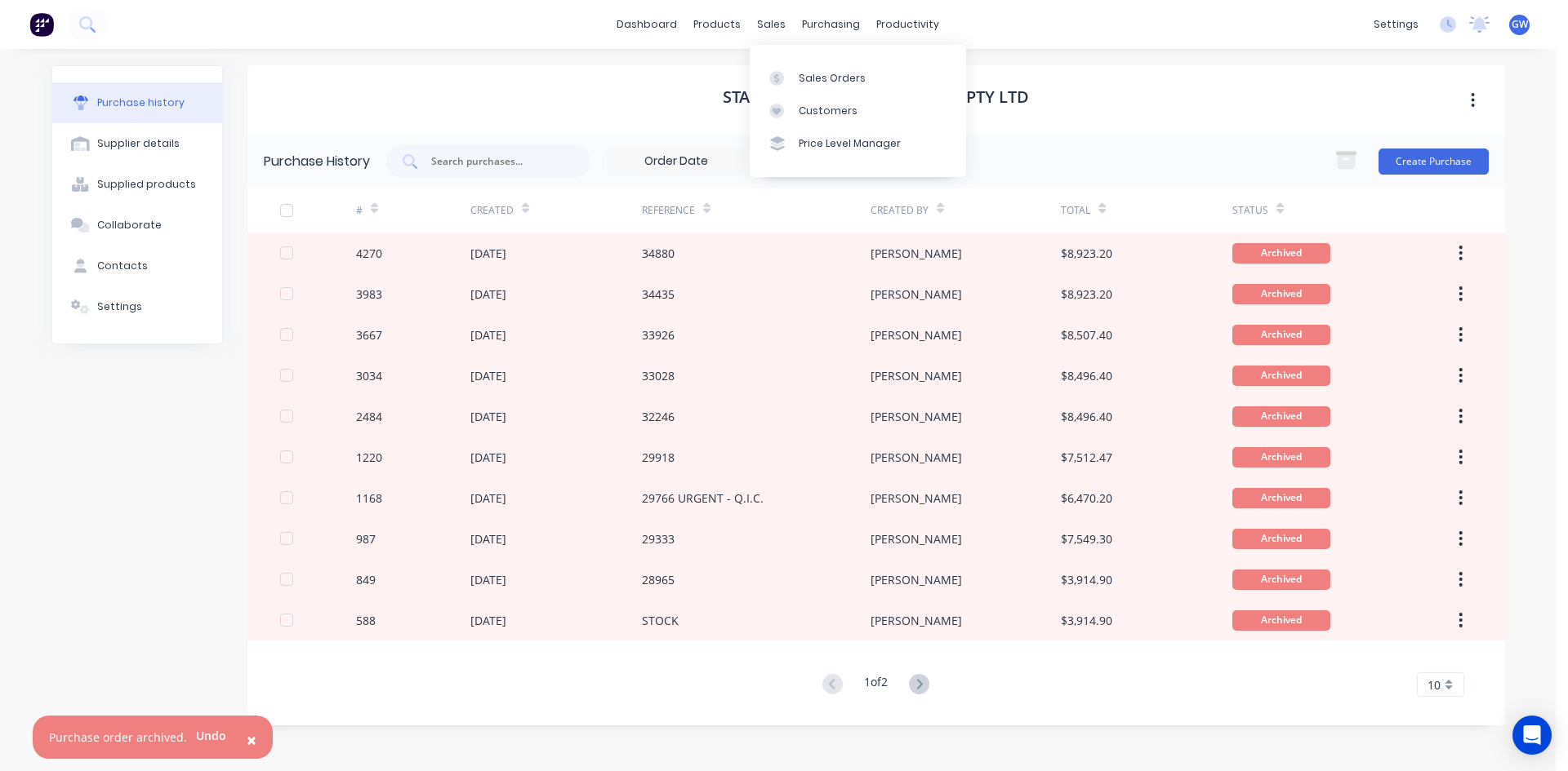
drag, startPoint x: 779, startPoint y: 32, endPoint x: 787, endPoint y: 57, distance: 26.2
click at [779, 32] on div "sales" at bounding box center [771, 24] width 45 height 24
click at [799, 82] on div "Sales Orders" at bounding box center [832, 78] width 67 height 14
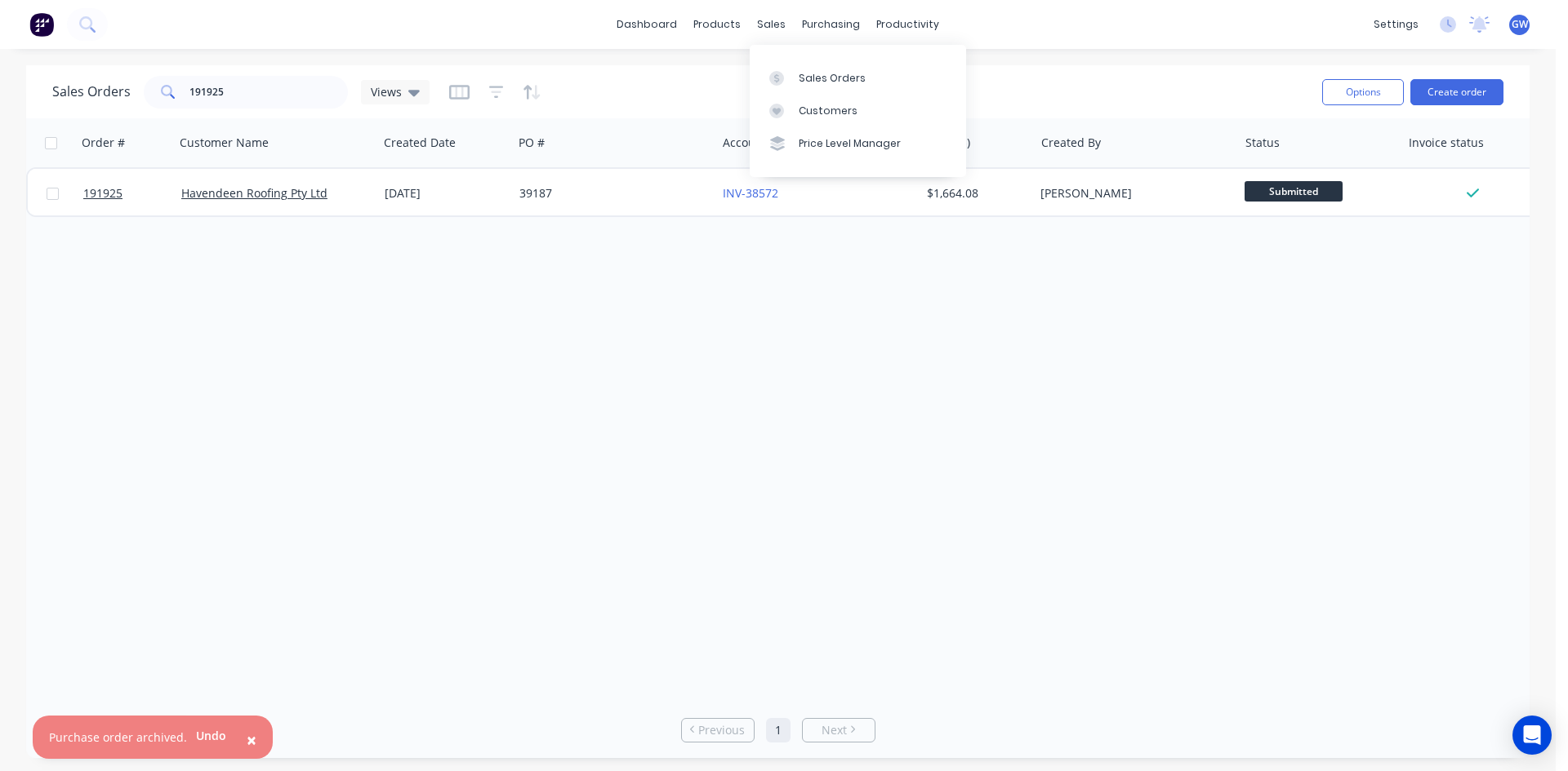
drag, startPoint x: 845, startPoint y: 316, endPoint x: 761, endPoint y: 282, distance: 90.6
click at [845, 316] on div "Order # Customer Name Created Date PO # Accounting Order # Total ($) Created By…" at bounding box center [778, 410] width 1503 height 584
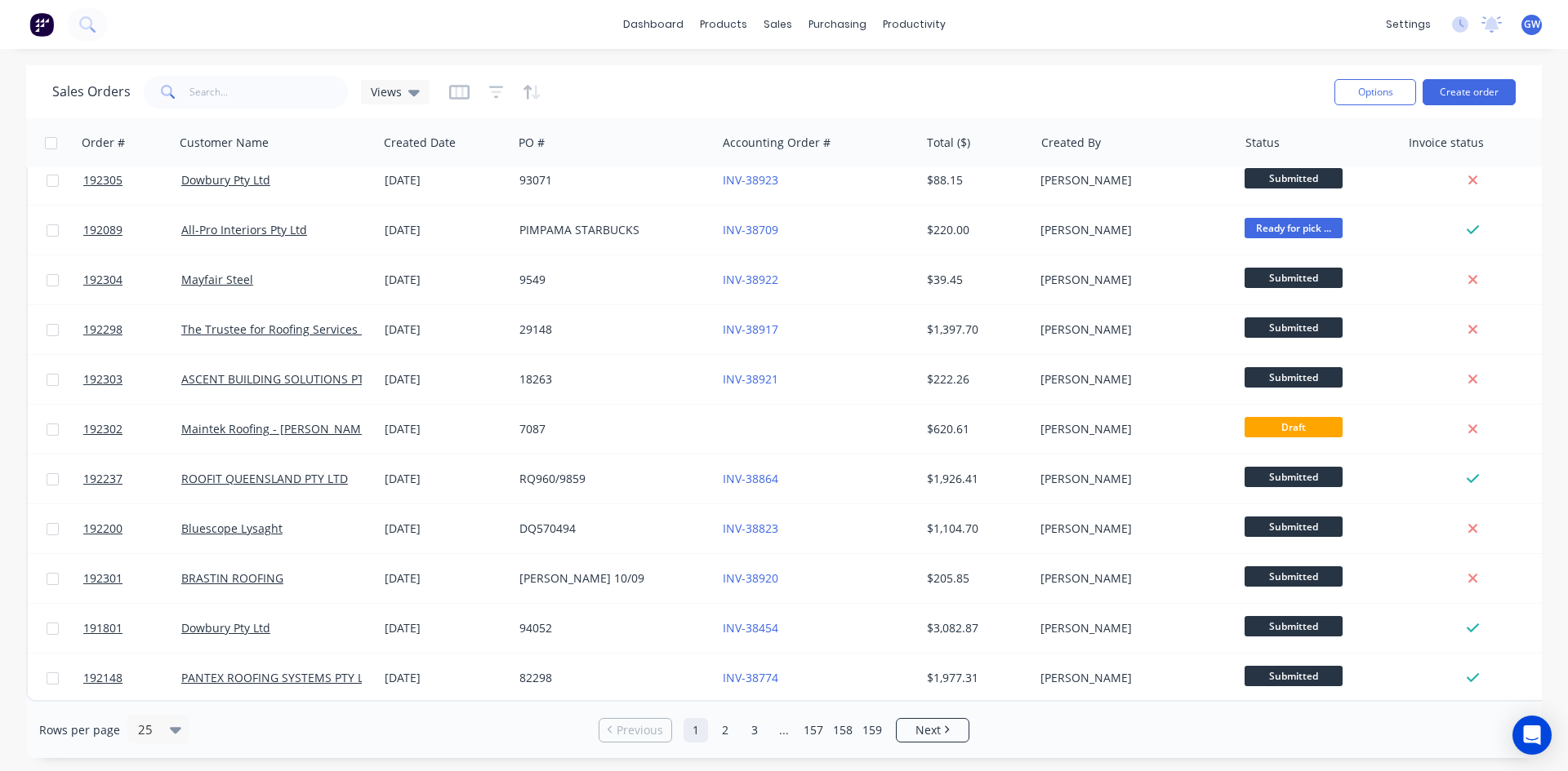
scroll to position [718, 0]
